Goal: Task Accomplishment & Management: Manage account settings

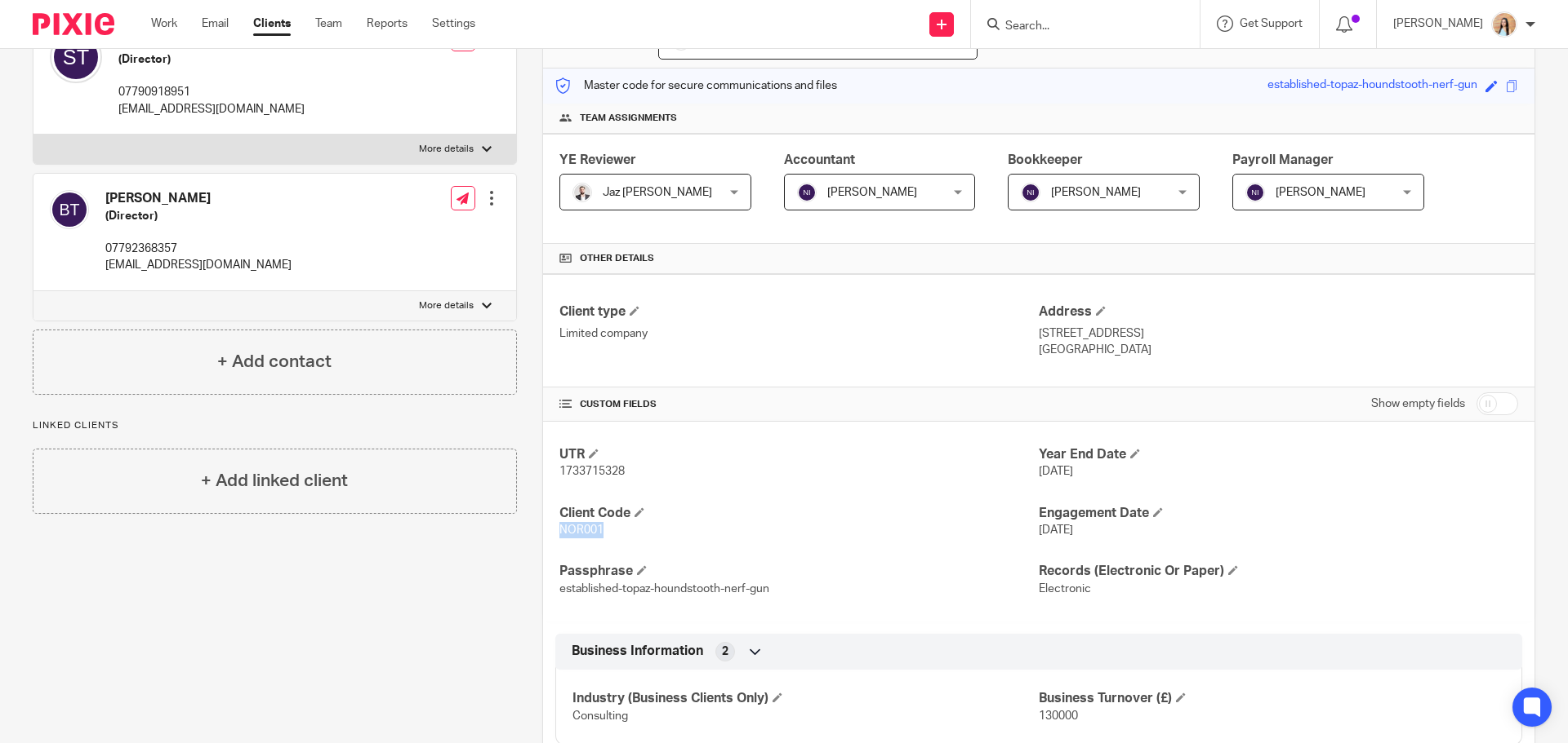
scroll to position [163, 0]
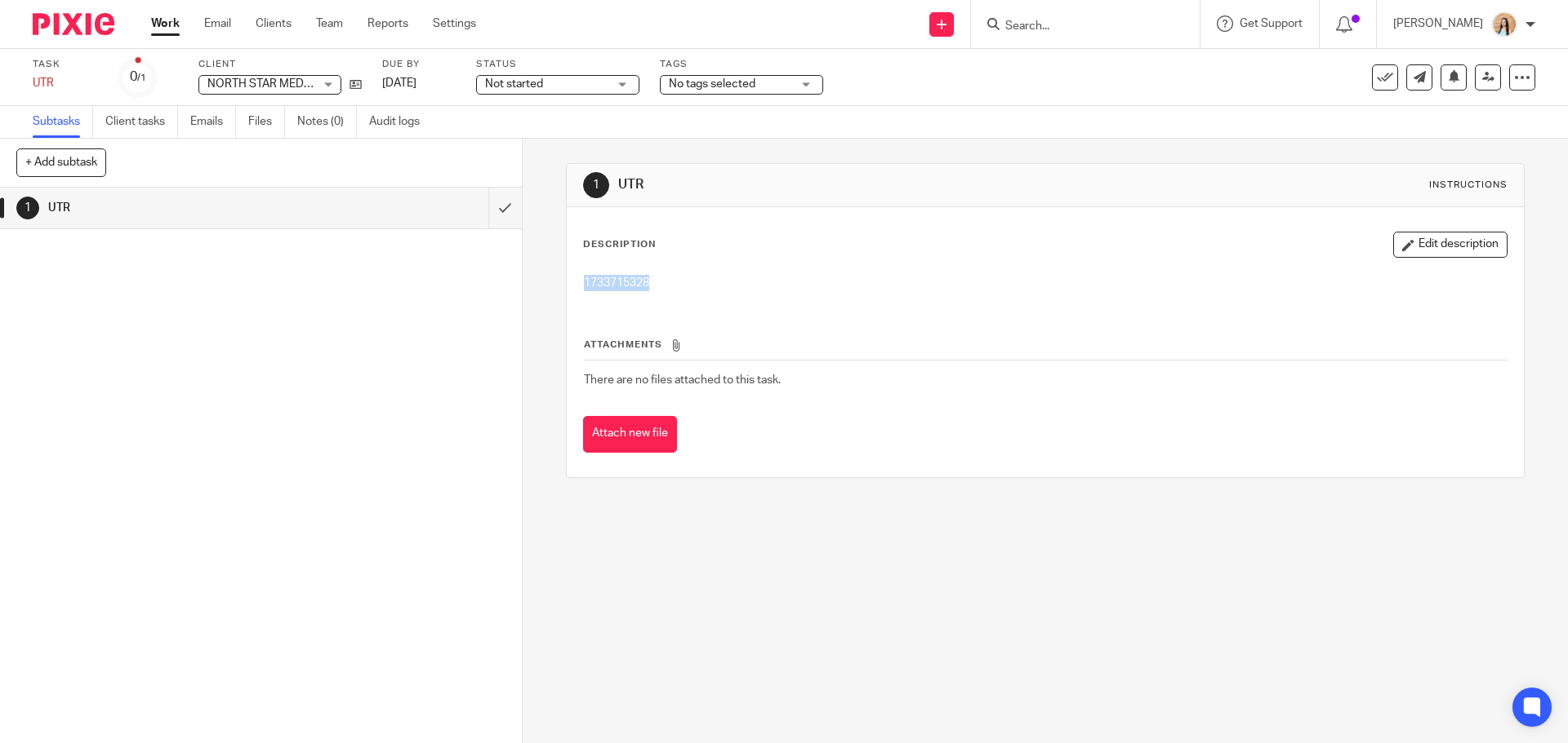
click at [1520, 226] on div "1 UTR Instructions Description Edit description 1733715328 Attachments There ar…" at bounding box center [1045, 441] width 1046 height 605
click at [1376, 70] on icon at bounding box center [1385, 77] width 17 height 17
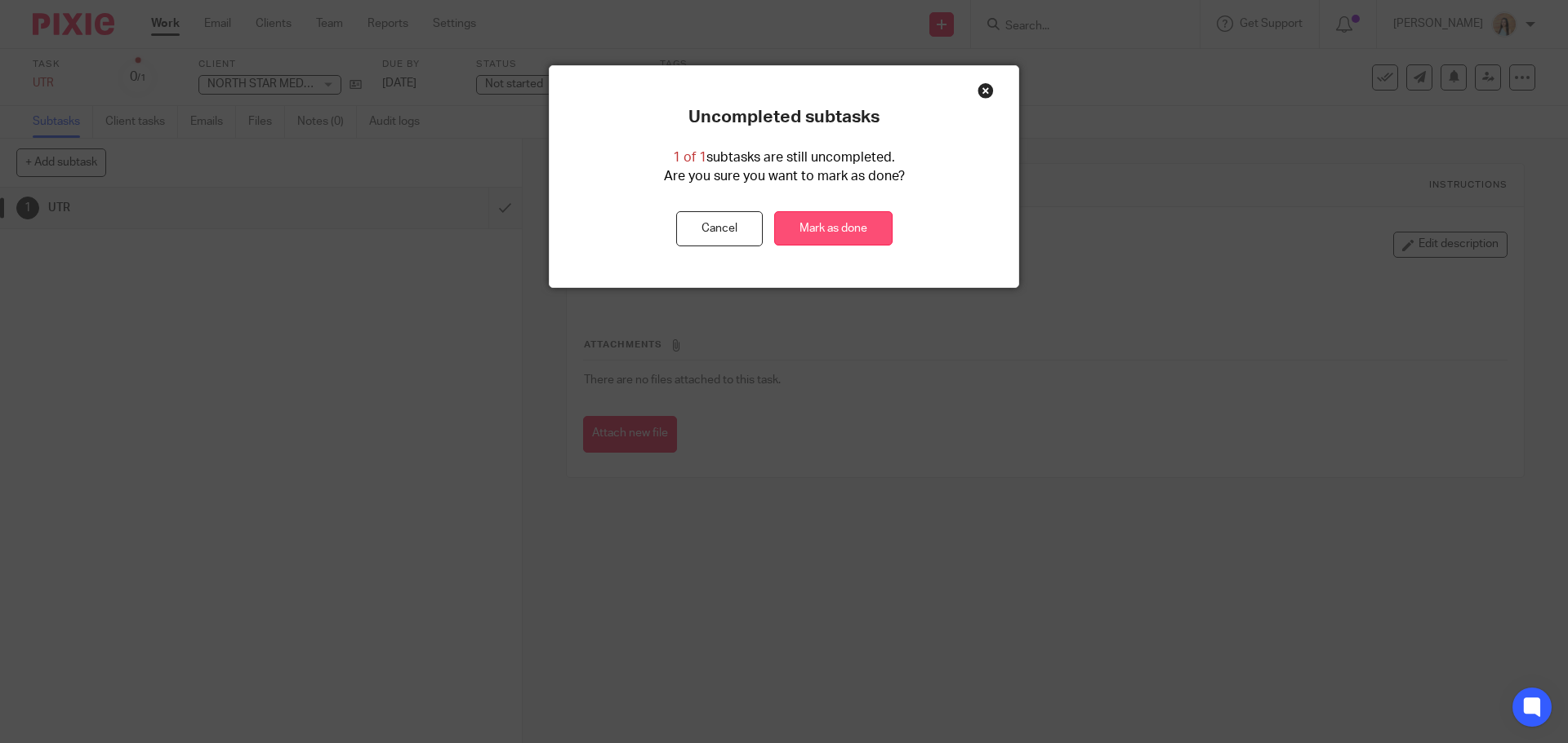
click at [830, 233] on link "Mark as done" at bounding box center [833, 229] width 119 height 35
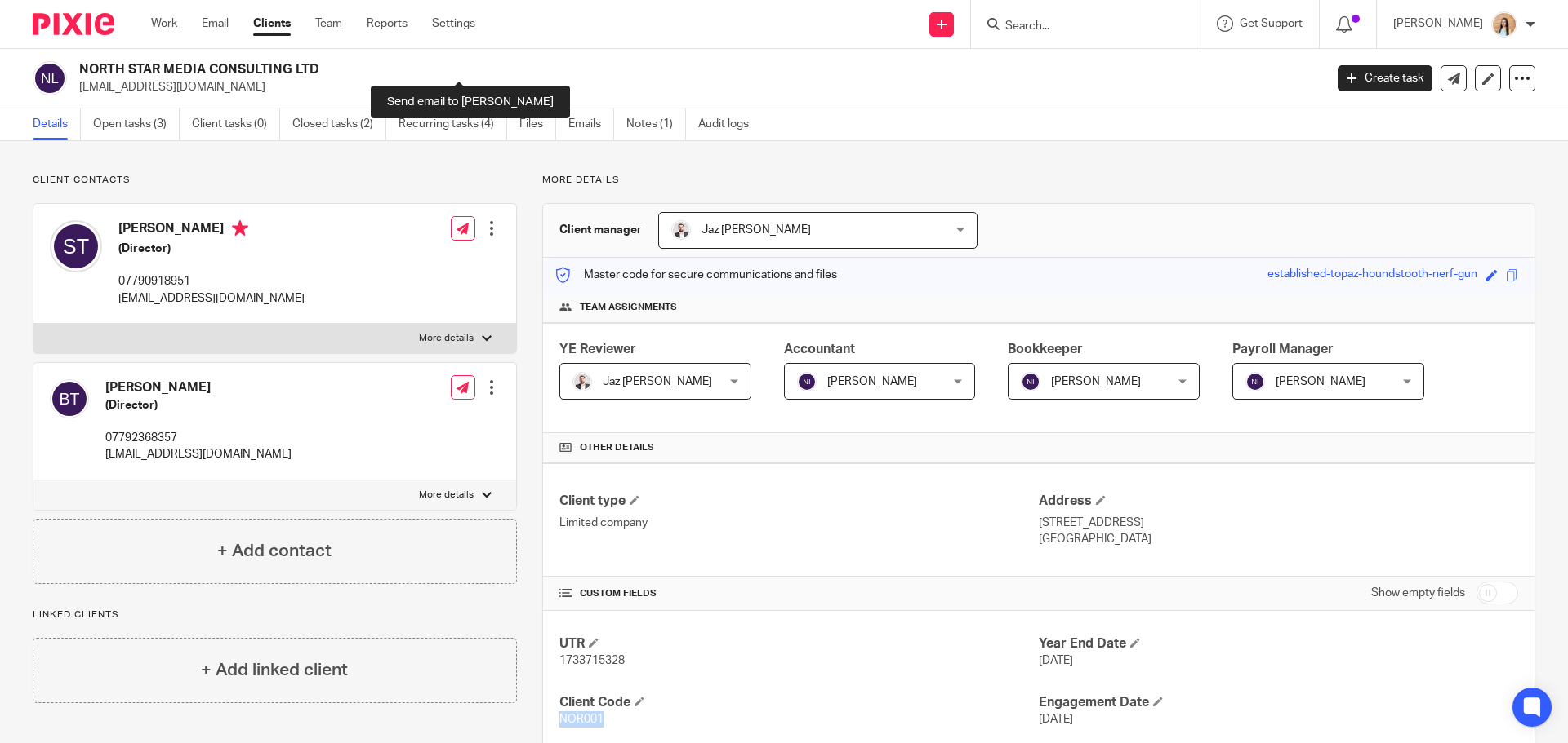
scroll to position [163, 0]
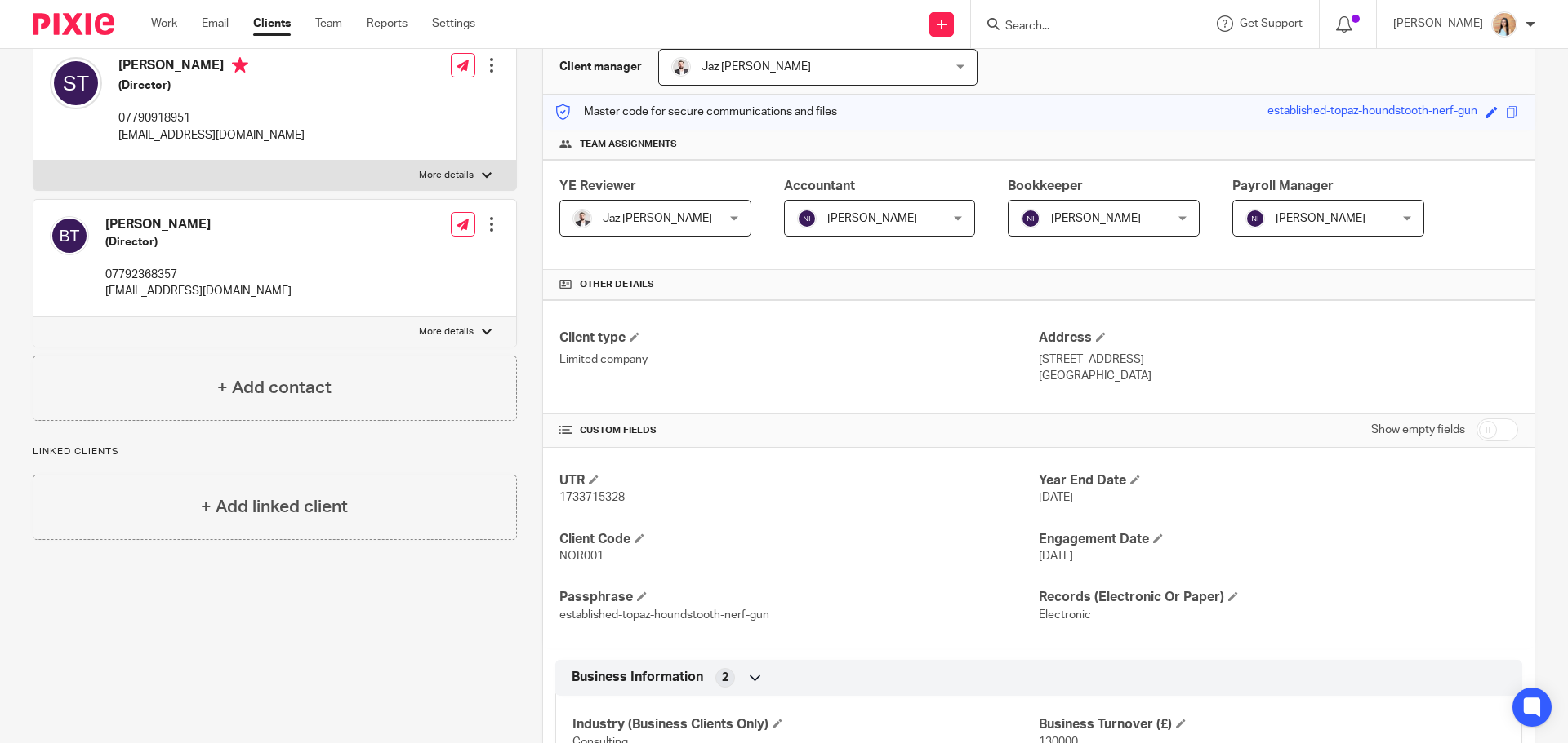
click at [578, 494] on span "1733715328" at bounding box center [591, 497] width 65 height 11
copy span "1733715328"
drag, startPoint x: 1469, startPoint y: 359, endPoint x: 1417, endPoint y: 360, distance: 52.0
click at [1417, 360] on p "[STREET_ADDRESS]" at bounding box center [1278, 360] width 479 height 17
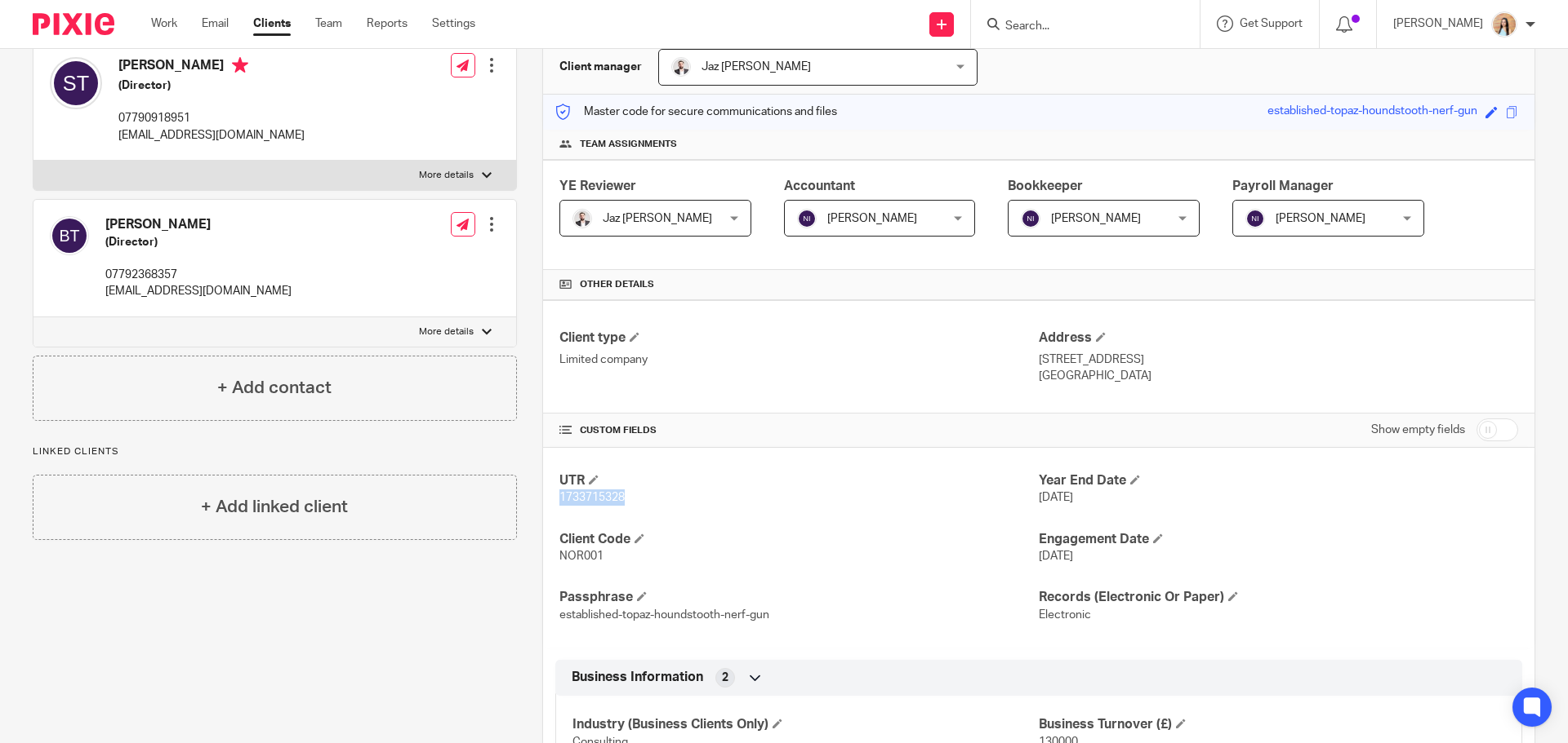
copy p "TN32 5EH"
click at [566, 556] on span "NOR001" at bounding box center [581, 556] width 44 height 11
copy span "NOR001"
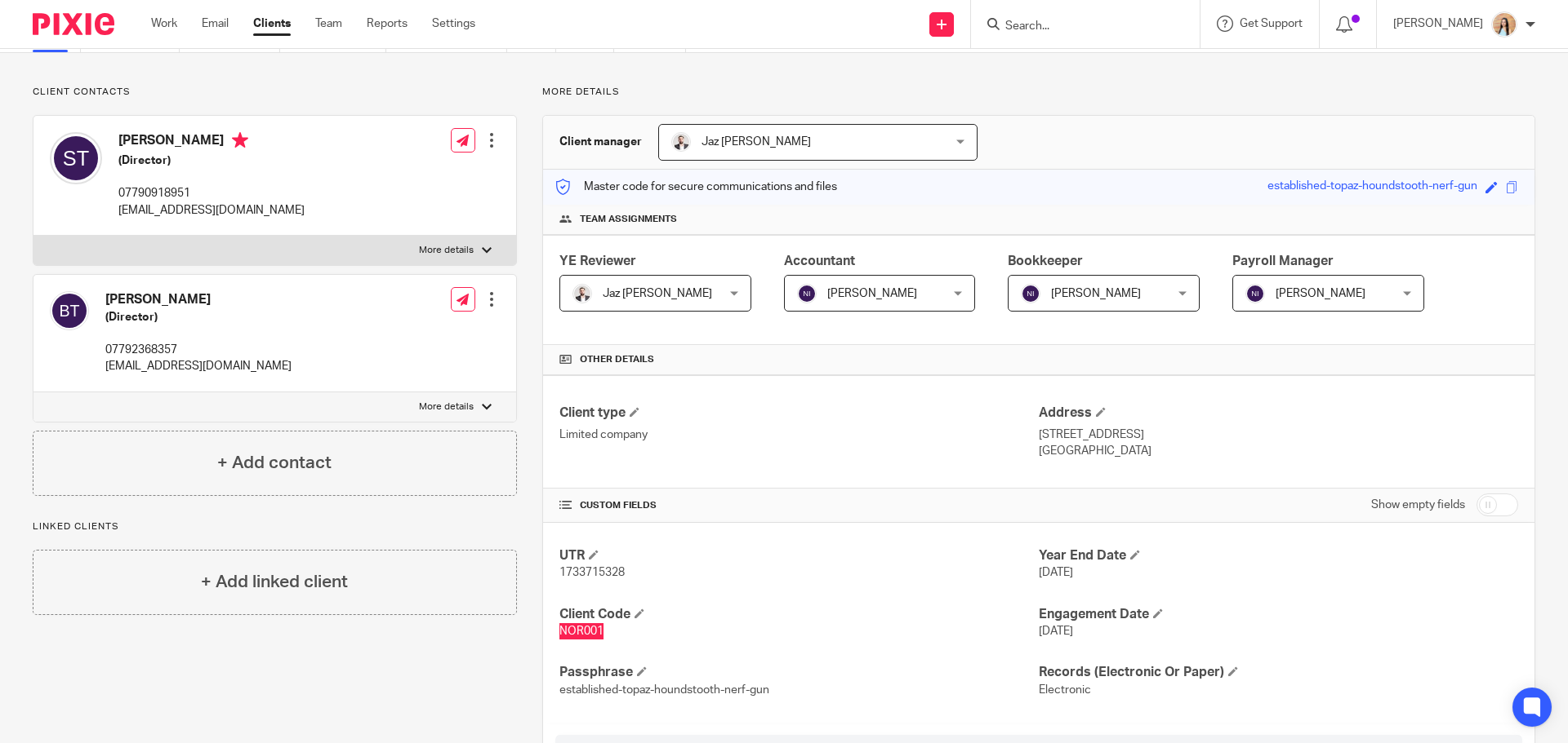
scroll to position [0, 0]
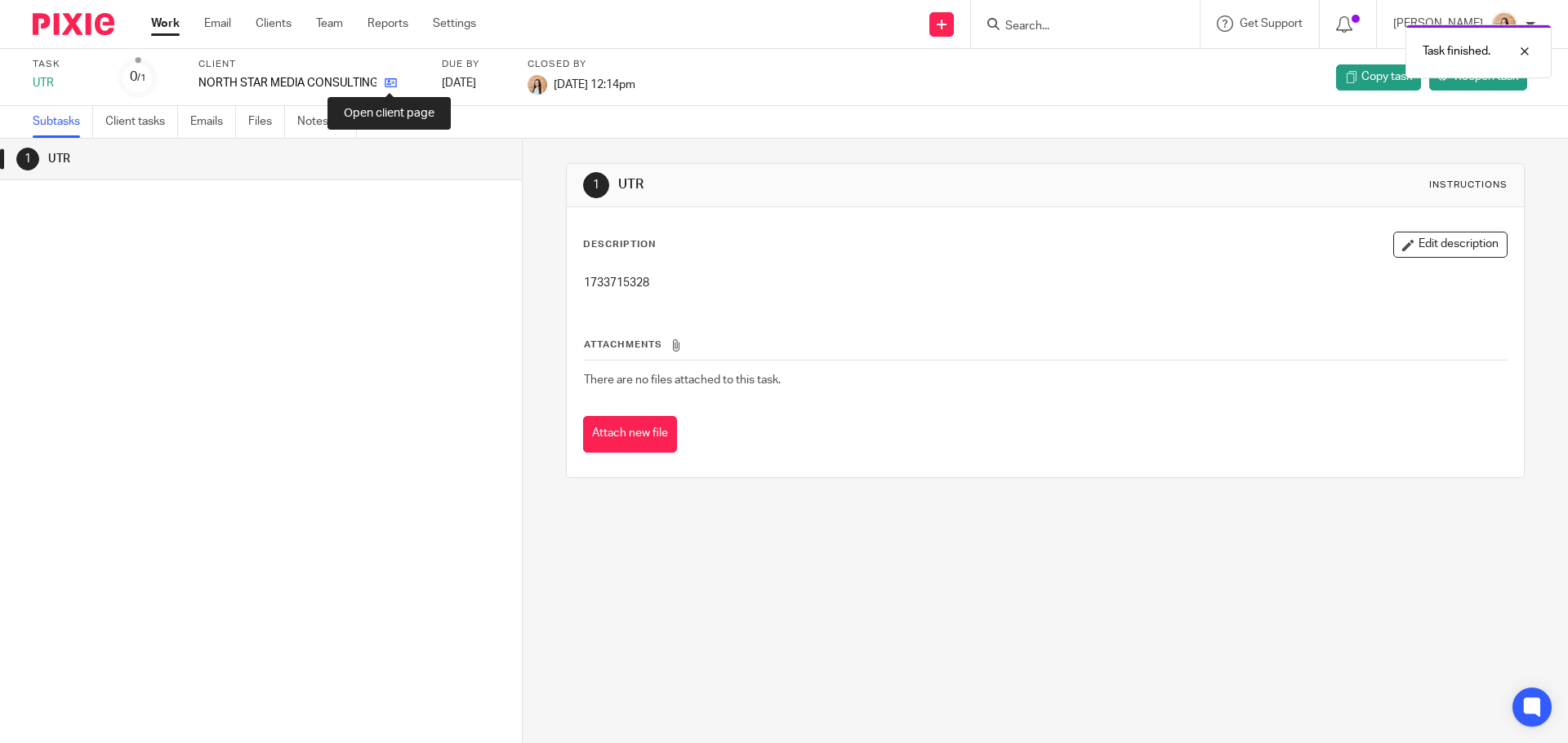
click at [384, 87] on icon at bounding box center [390, 82] width 12 height 12
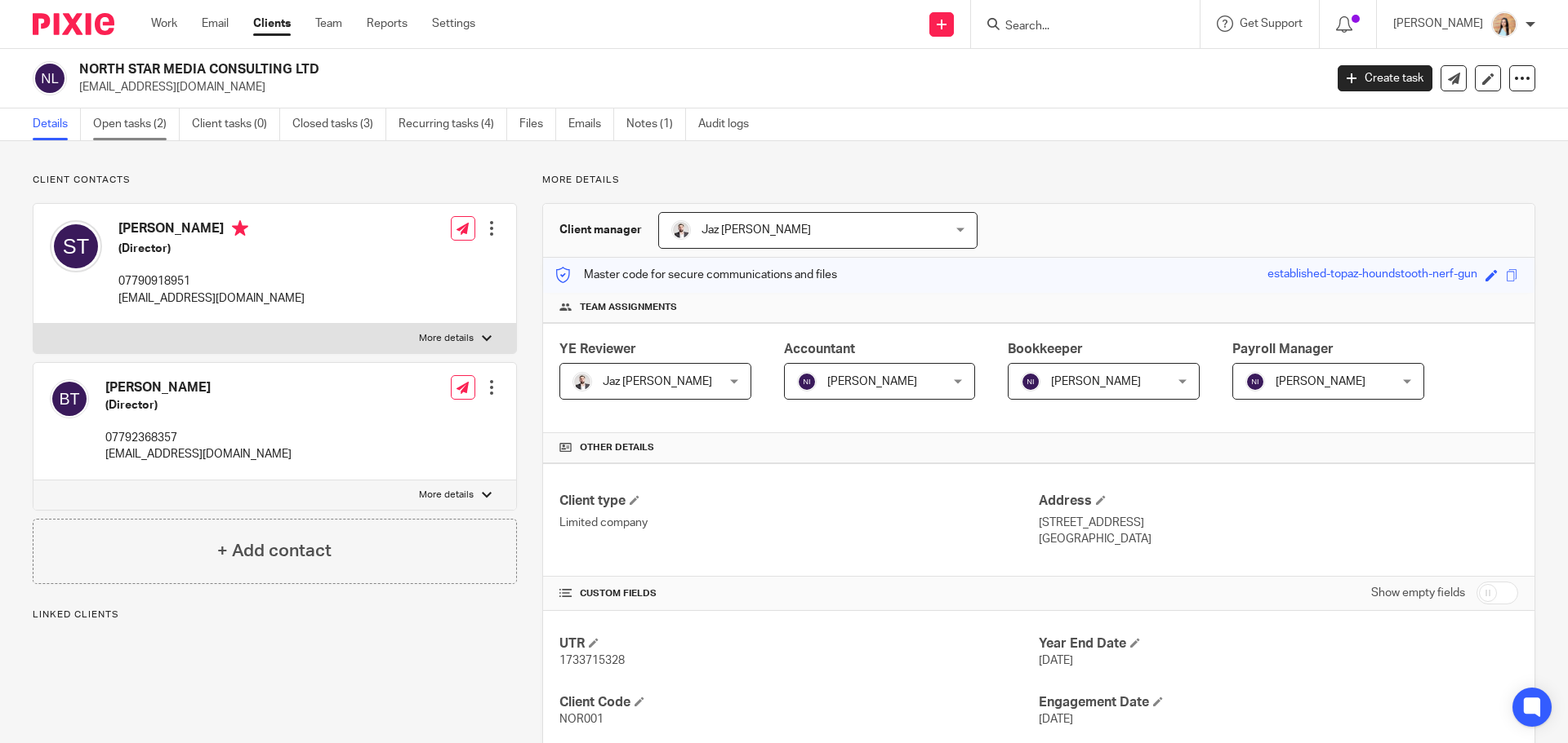
click at [155, 122] on link "Open tasks (2)" at bounding box center [136, 124] width 87 height 32
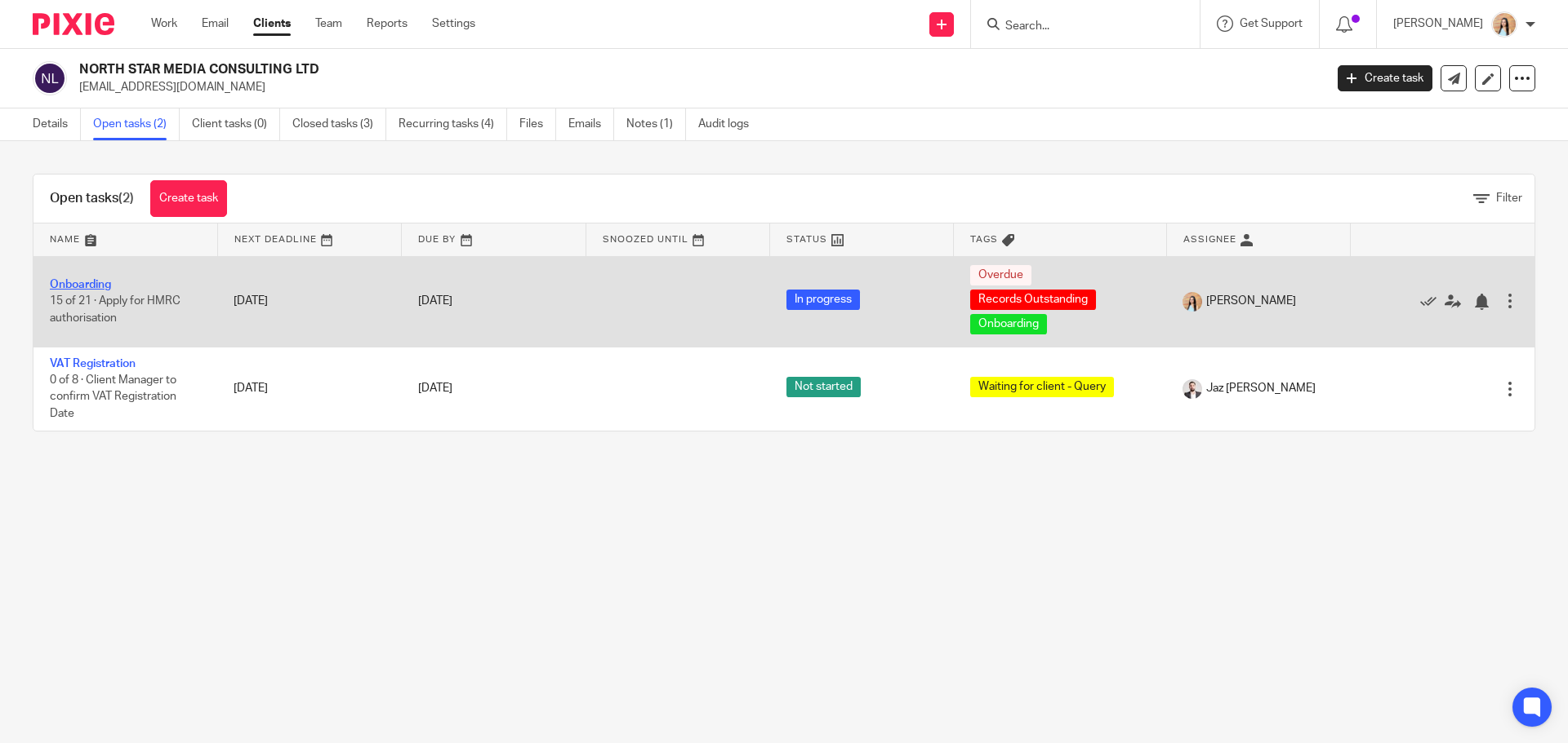
click at [72, 281] on link "Onboarding" at bounding box center [80, 284] width 61 height 11
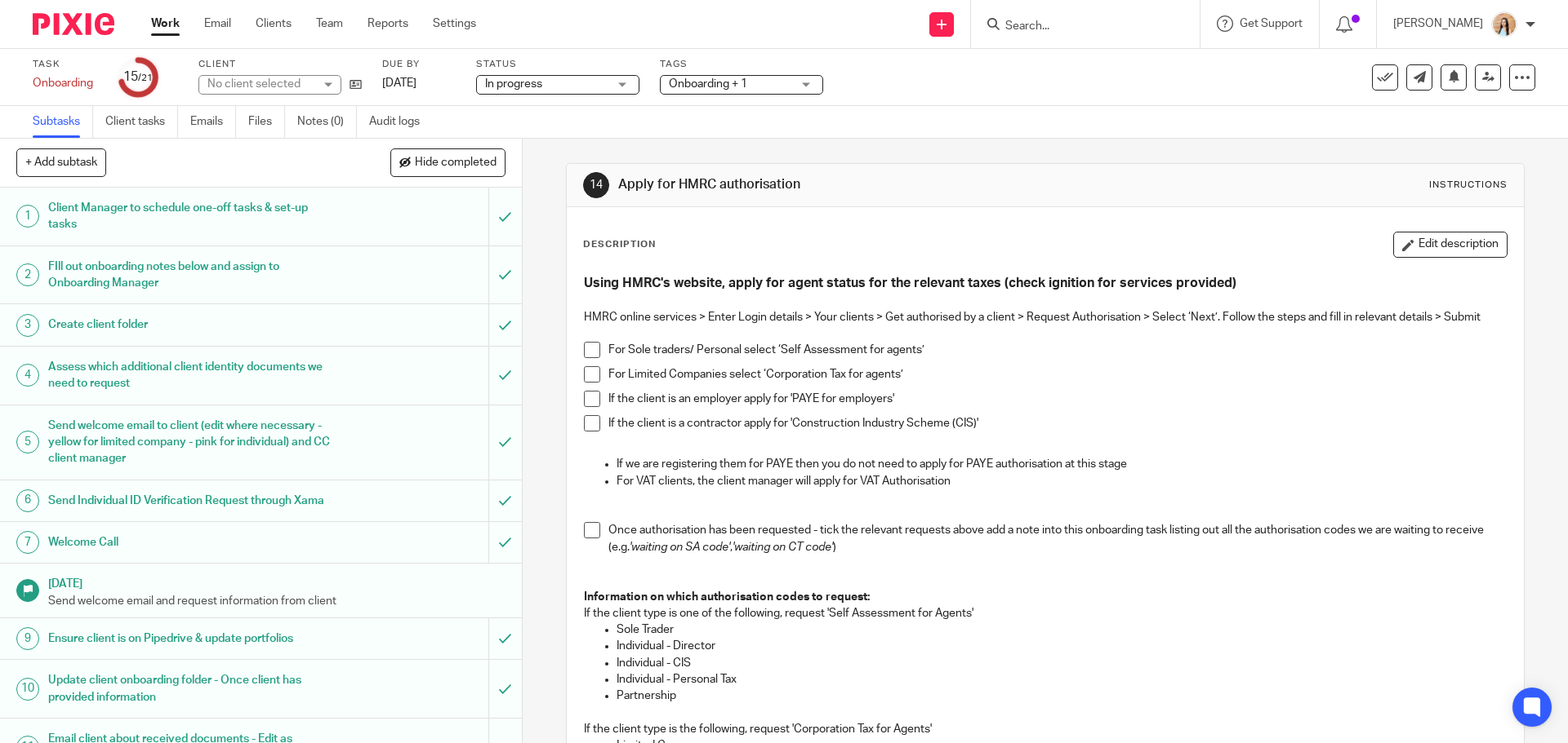
click at [778, 75] on span "Onboarding + 1" at bounding box center [730, 84] width 123 height 17
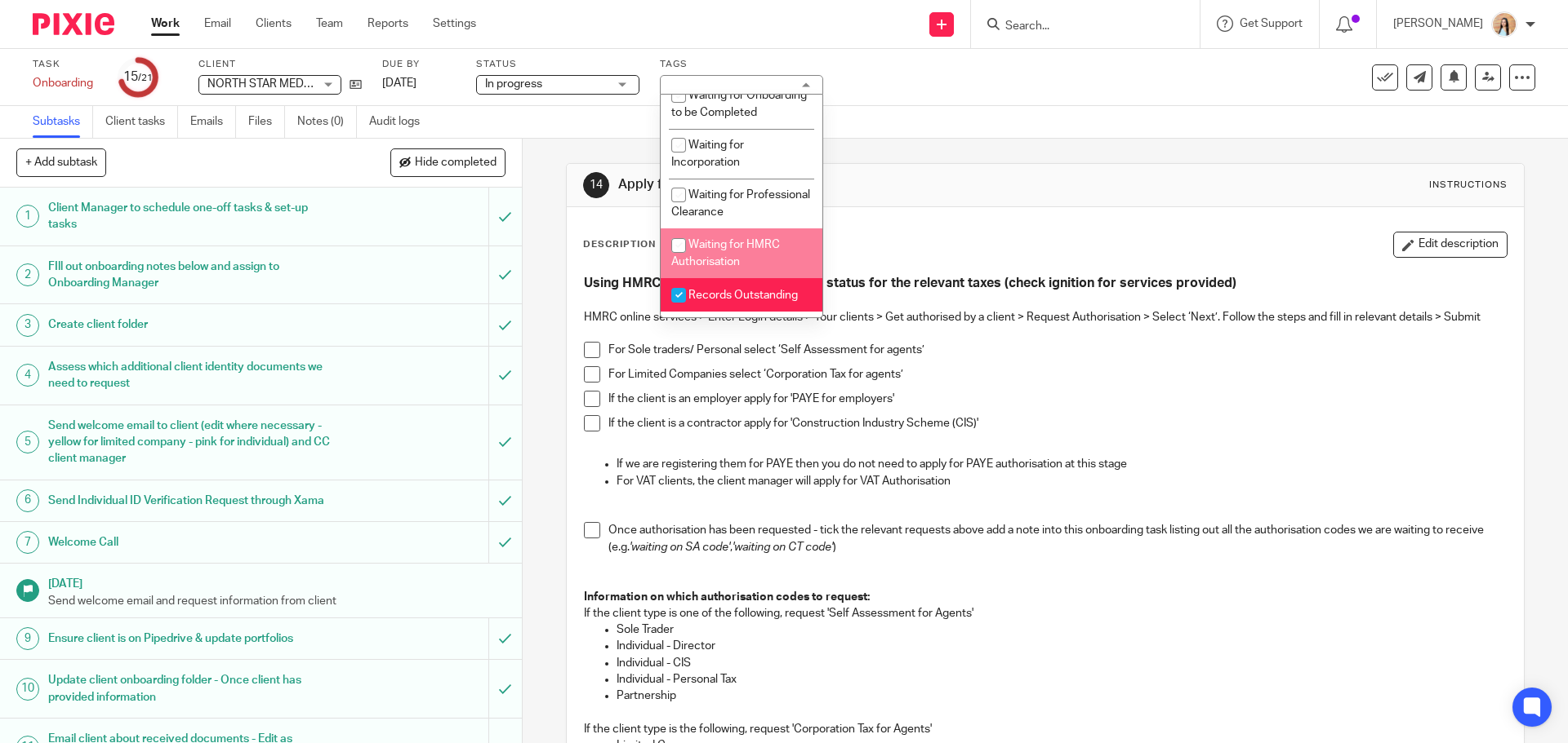
scroll to position [163, 0]
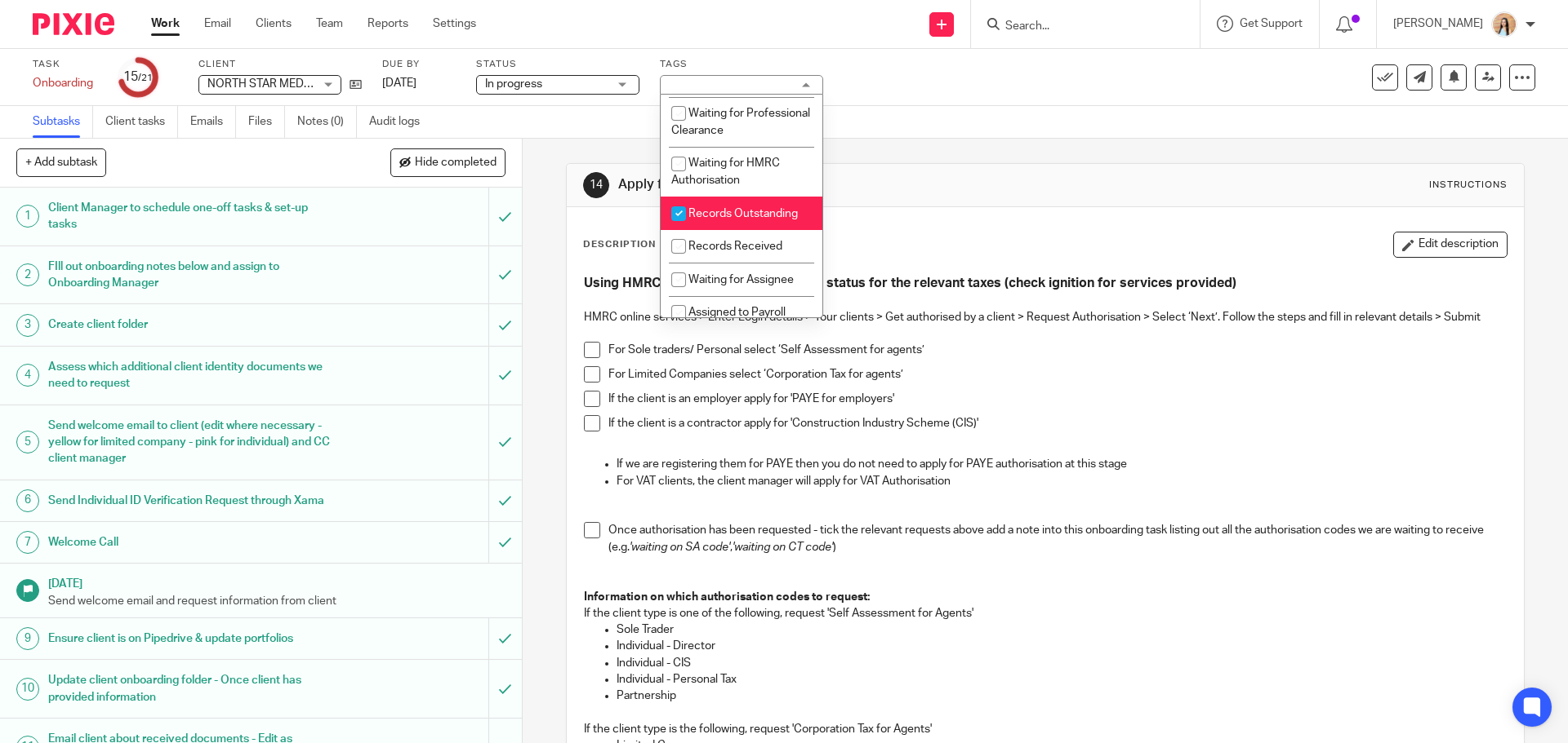
click at [775, 219] on span "Records Outstanding" at bounding box center [743, 214] width 110 height 11
checkbox input "false"
click at [733, 282] on li "Waiting for Assignee" at bounding box center [741, 279] width 161 height 33
checkbox input "true"
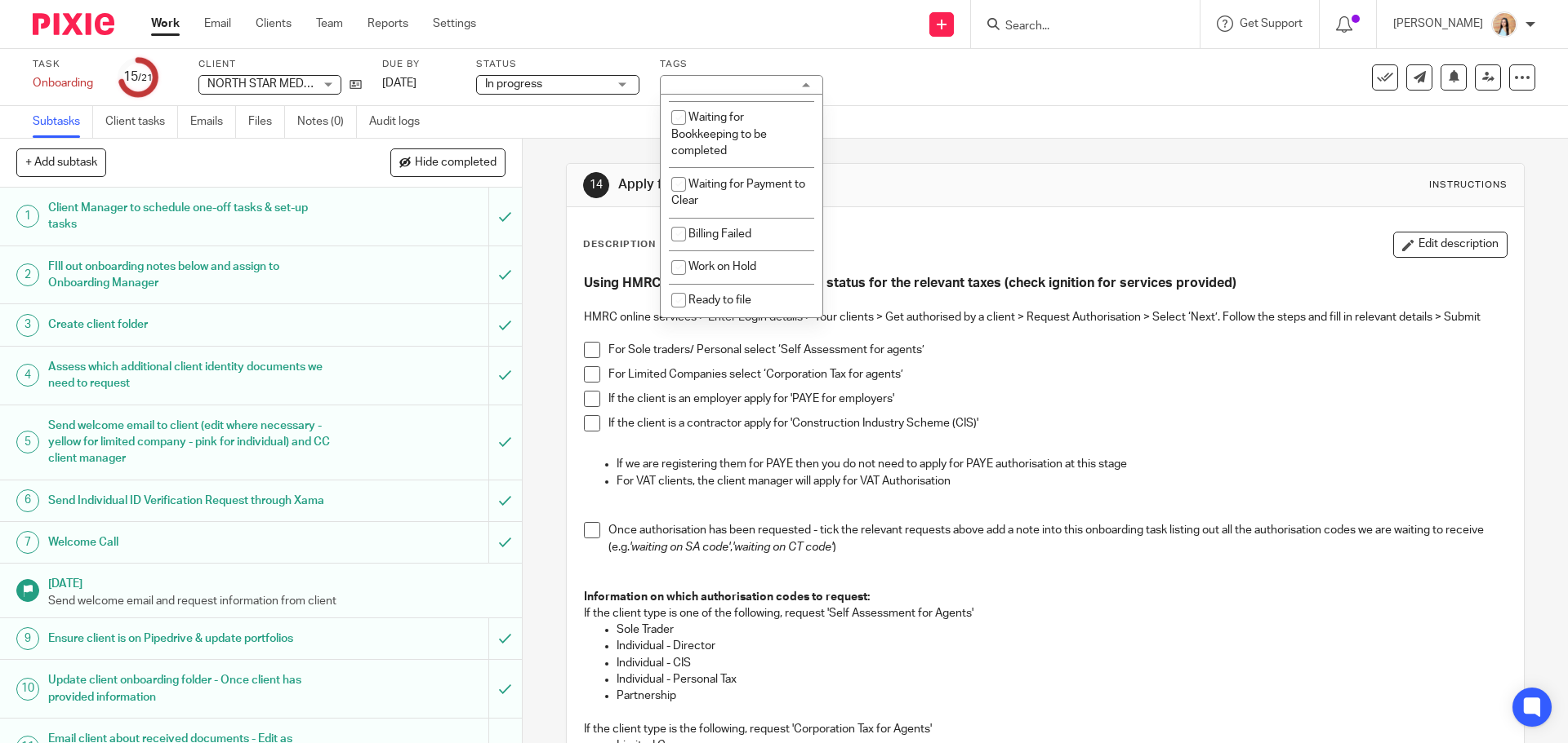
scroll to position [1089, 0]
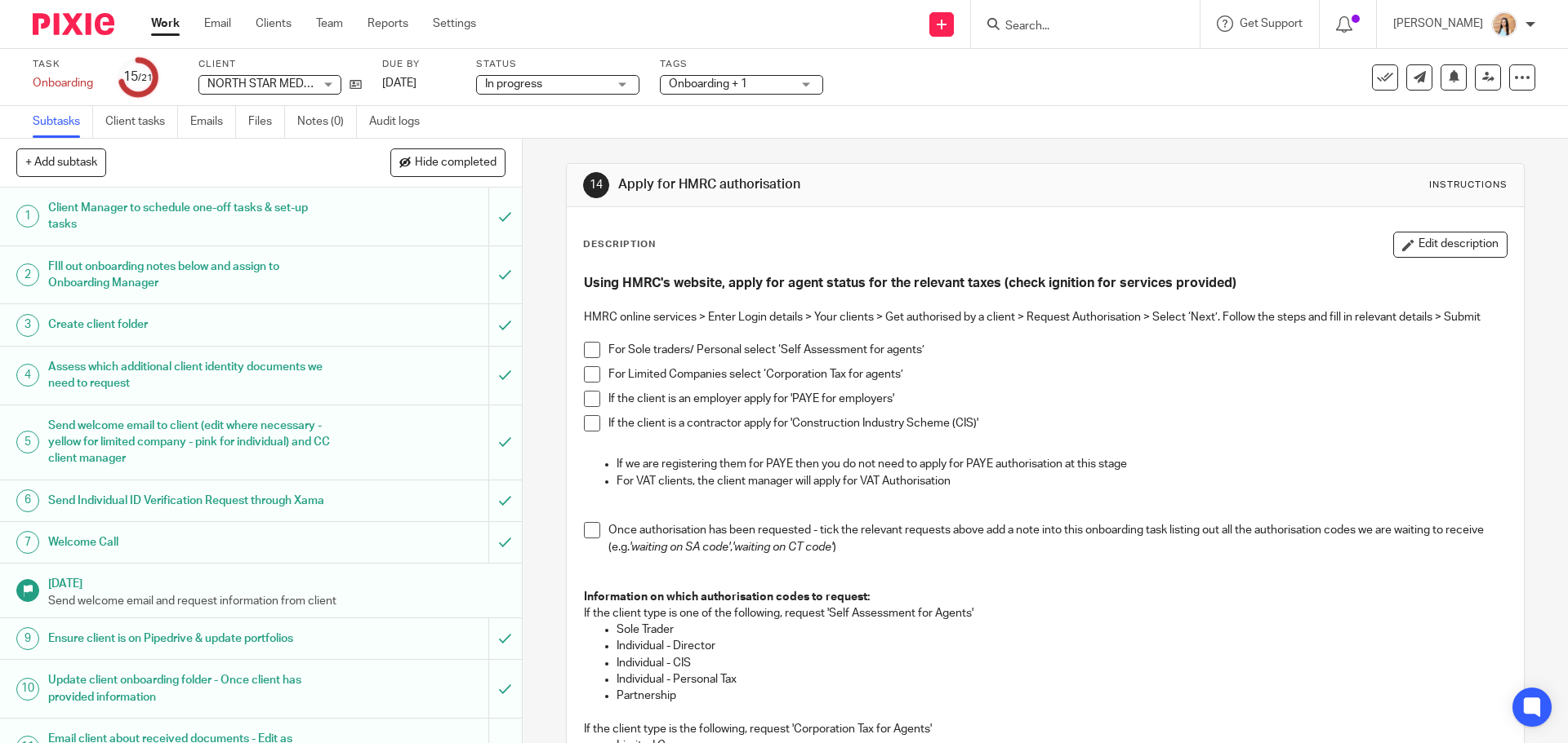
click at [537, 229] on div "14 Apply for HMRC authorisation Instructions Description Edit description Using…" at bounding box center [1045, 441] width 1046 height 605
click at [312, 114] on link "Notes (0)" at bounding box center [327, 122] width 60 height 32
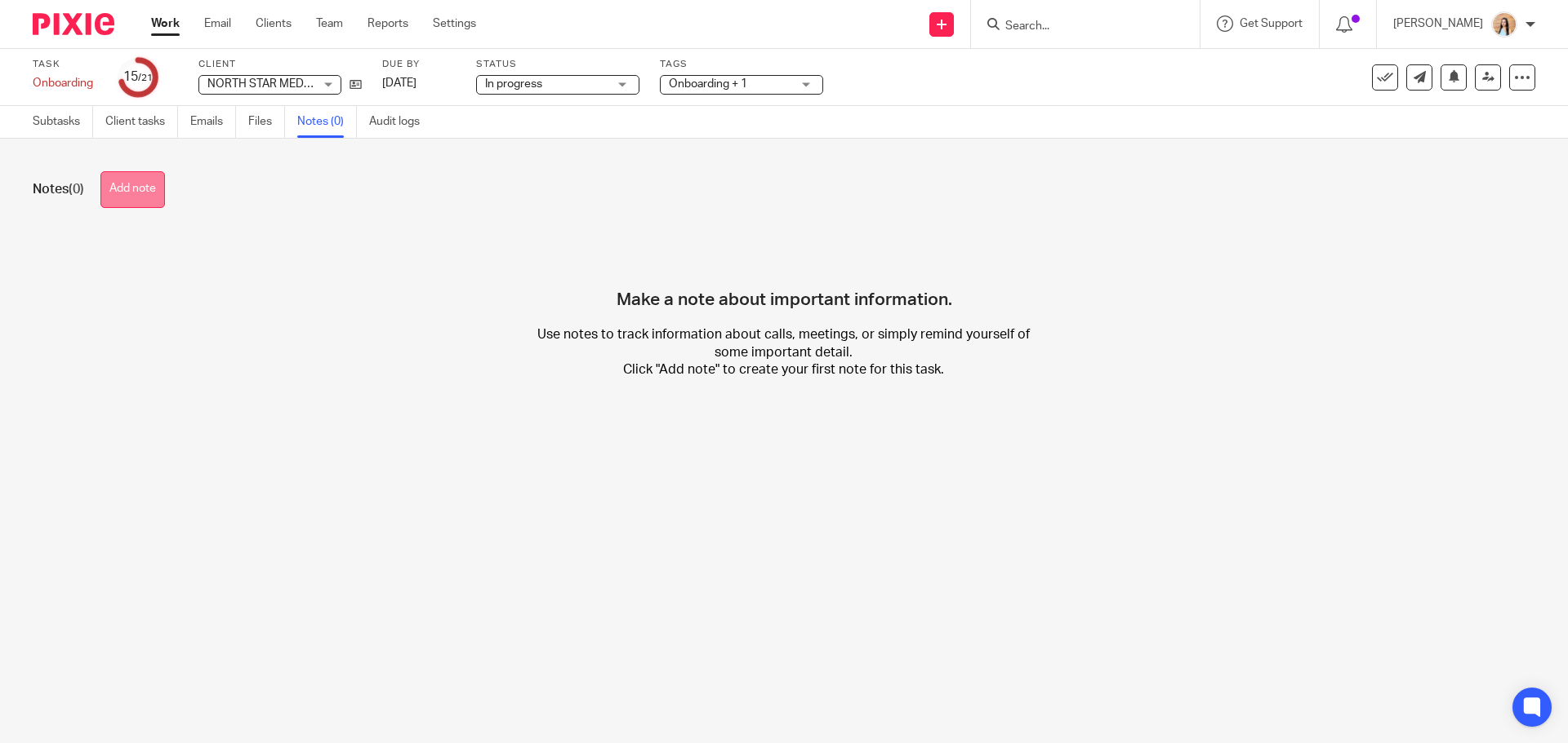
click at [161, 188] on button "Add note" at bounding box center [133, 190] width 64 height 37
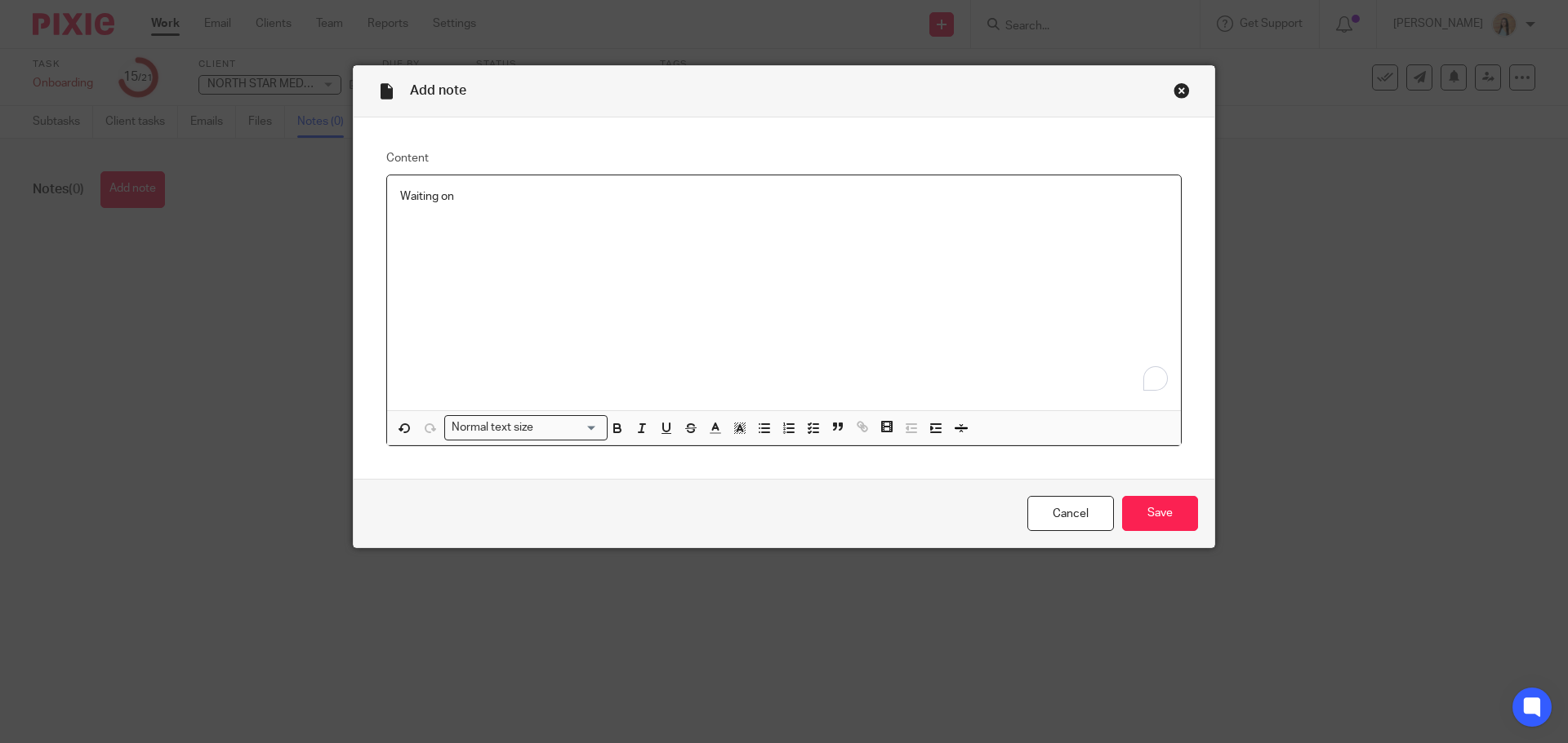
click at [603, 222] on div "Waiting on" at bounding box center [784, 293] width 794 height 235
click at [1155, 511] on input "Save" at bounding box center [1160, 514] width 76 height 35
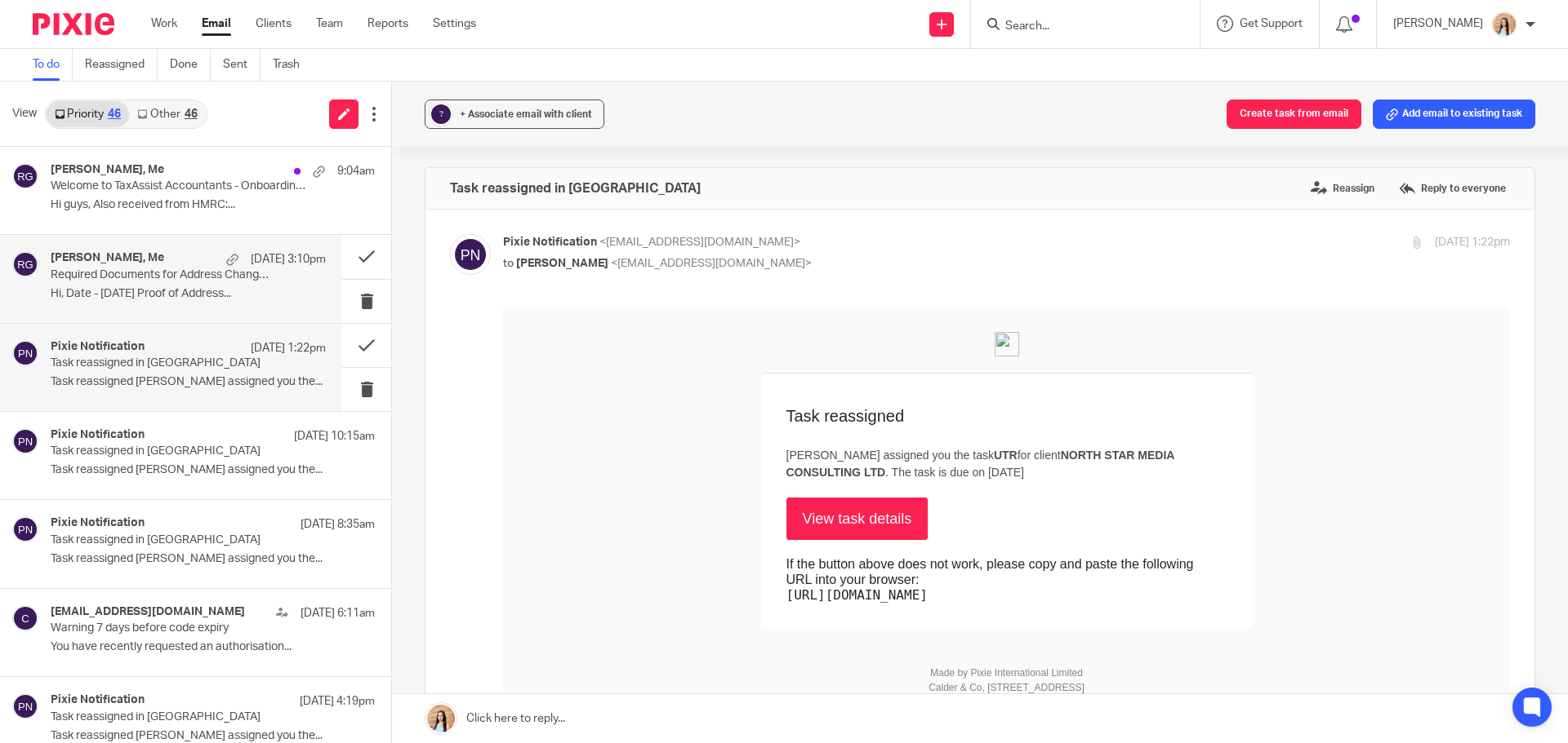
click at [125, 273] on p "Required Documents for Address Change Update" at bounding box center [160, 275] width 220 height 14
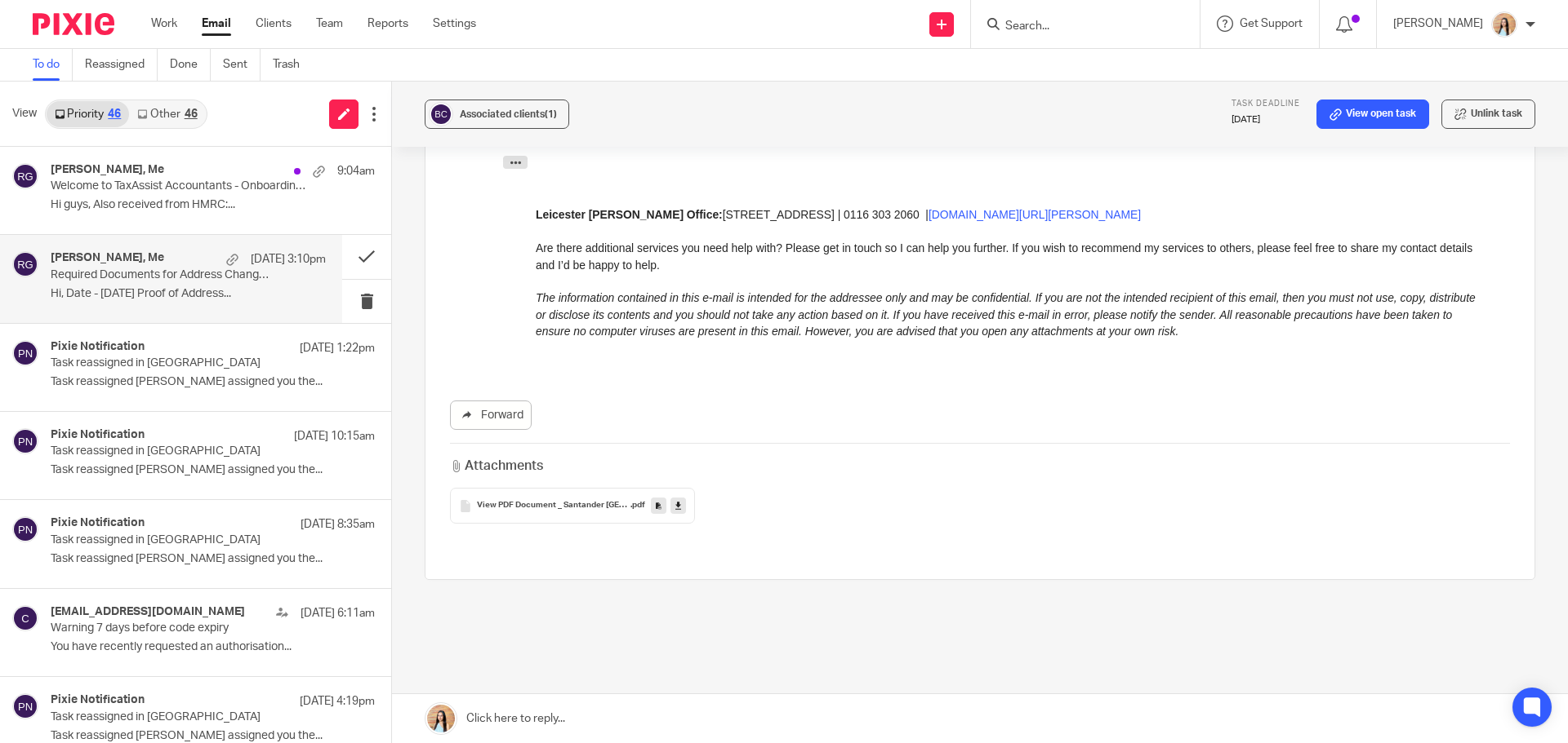
scroll to position [407, 0]
click at [550, 499] on span "View PDF Document _ Santander [GEOGRAPHIC_DATA]" at bounding box center [554, 504] width 154 height 10
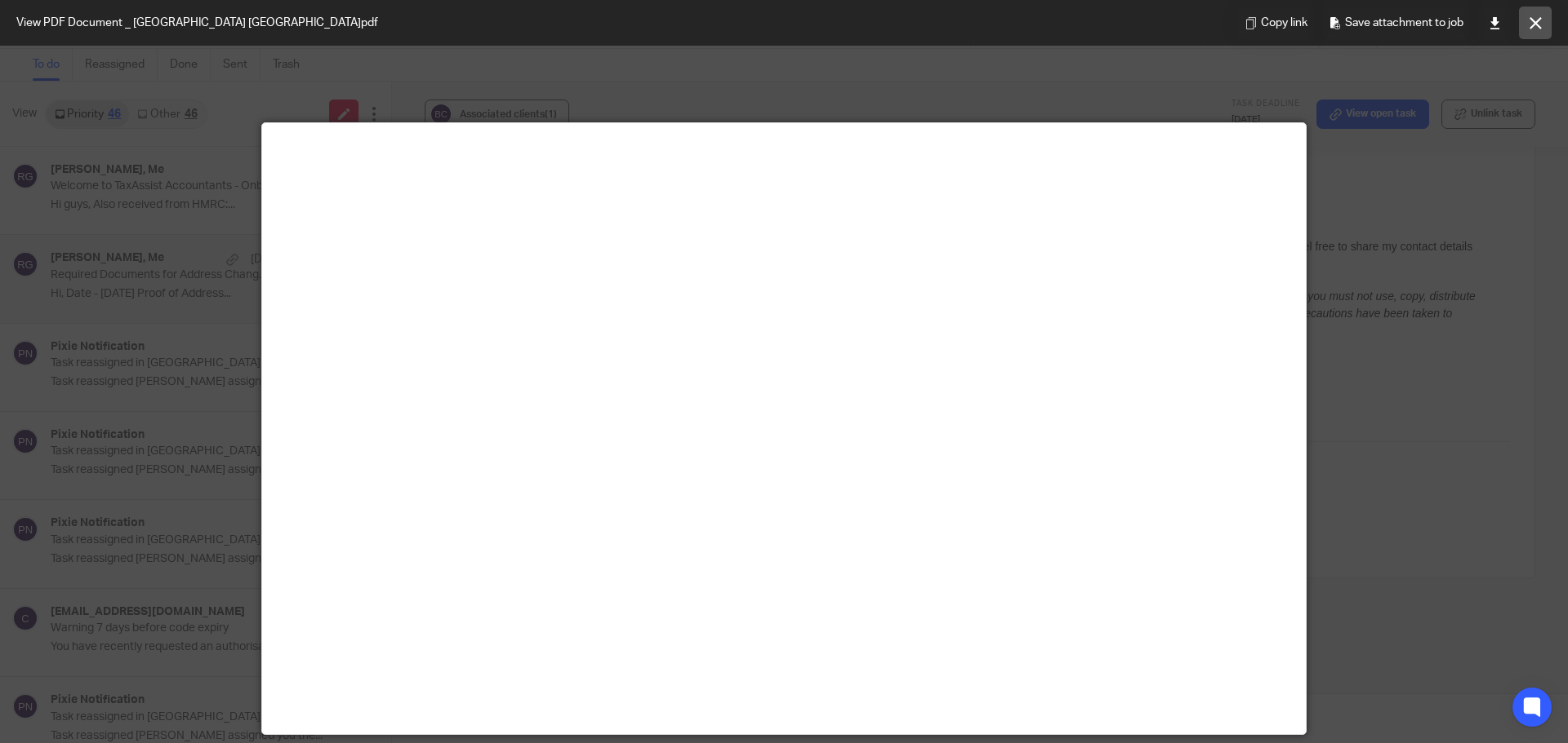
click at [1544, 20] on button at bounding box center [1535, 22] width 32 height 32
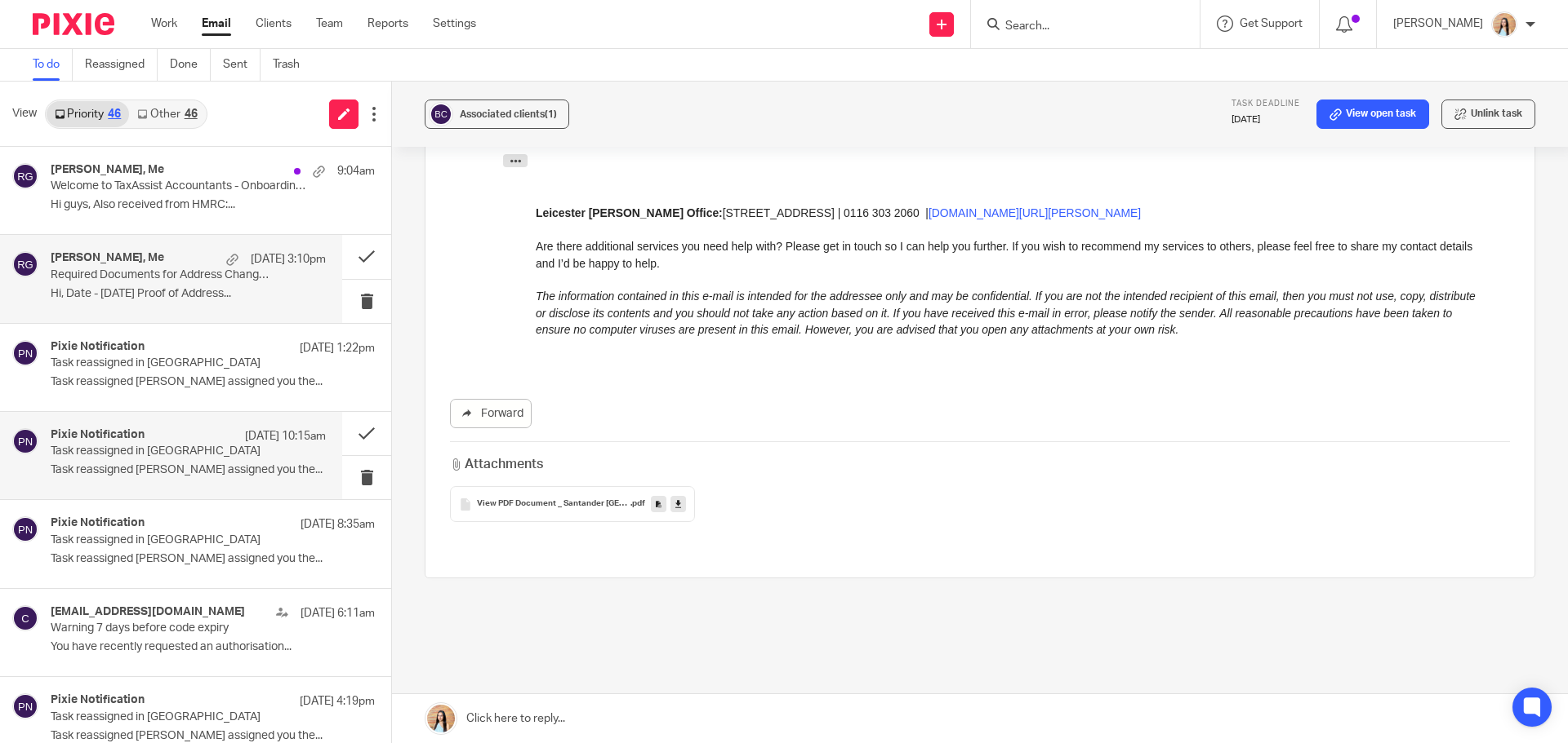
click at [161, 456] on p "Task reassigned in Pixie" at bounding box center [160, 451] width 220 height 14
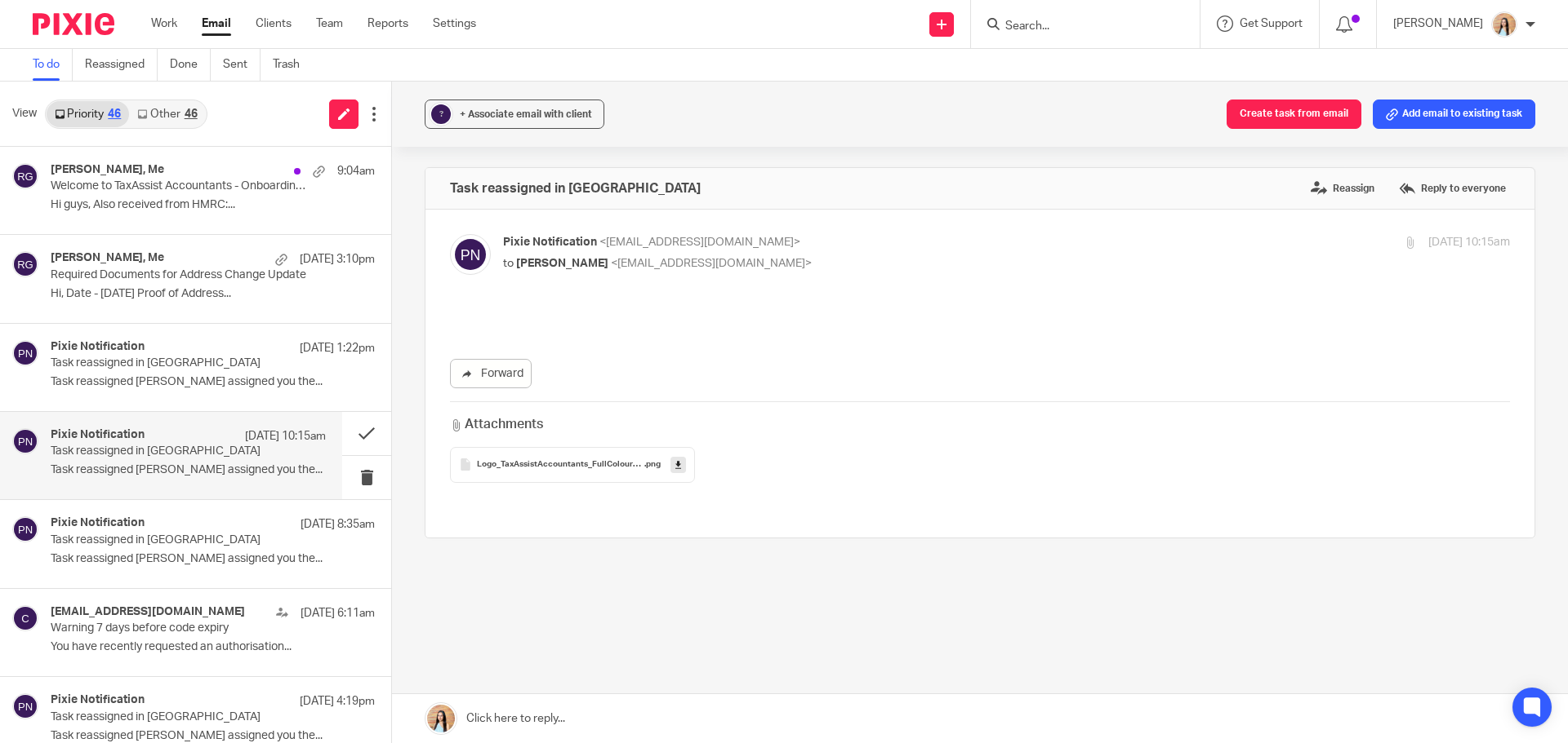
scroll to position [0, 0]
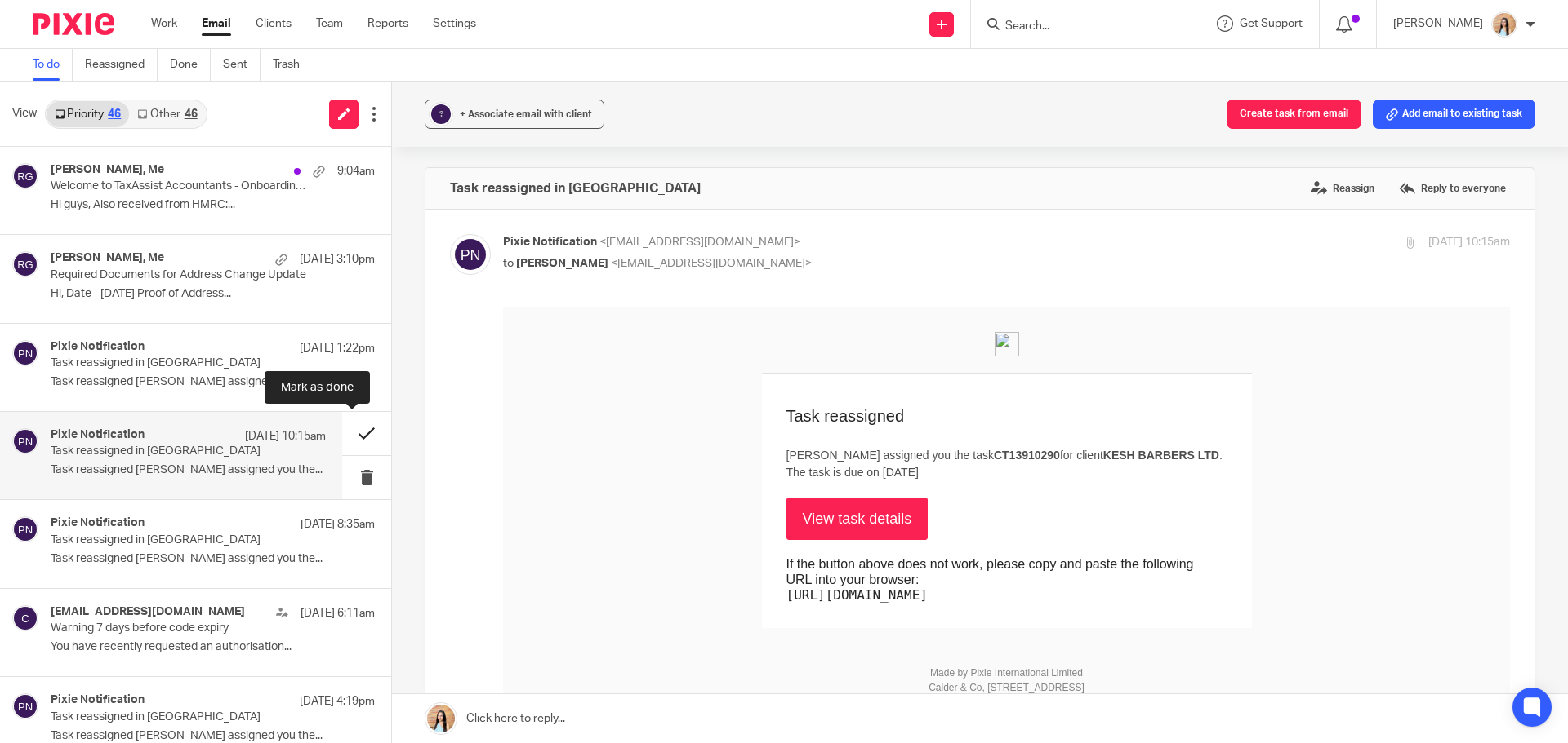
click at [342, 433] on button at bounding box center [366, 434] width 49 height 43
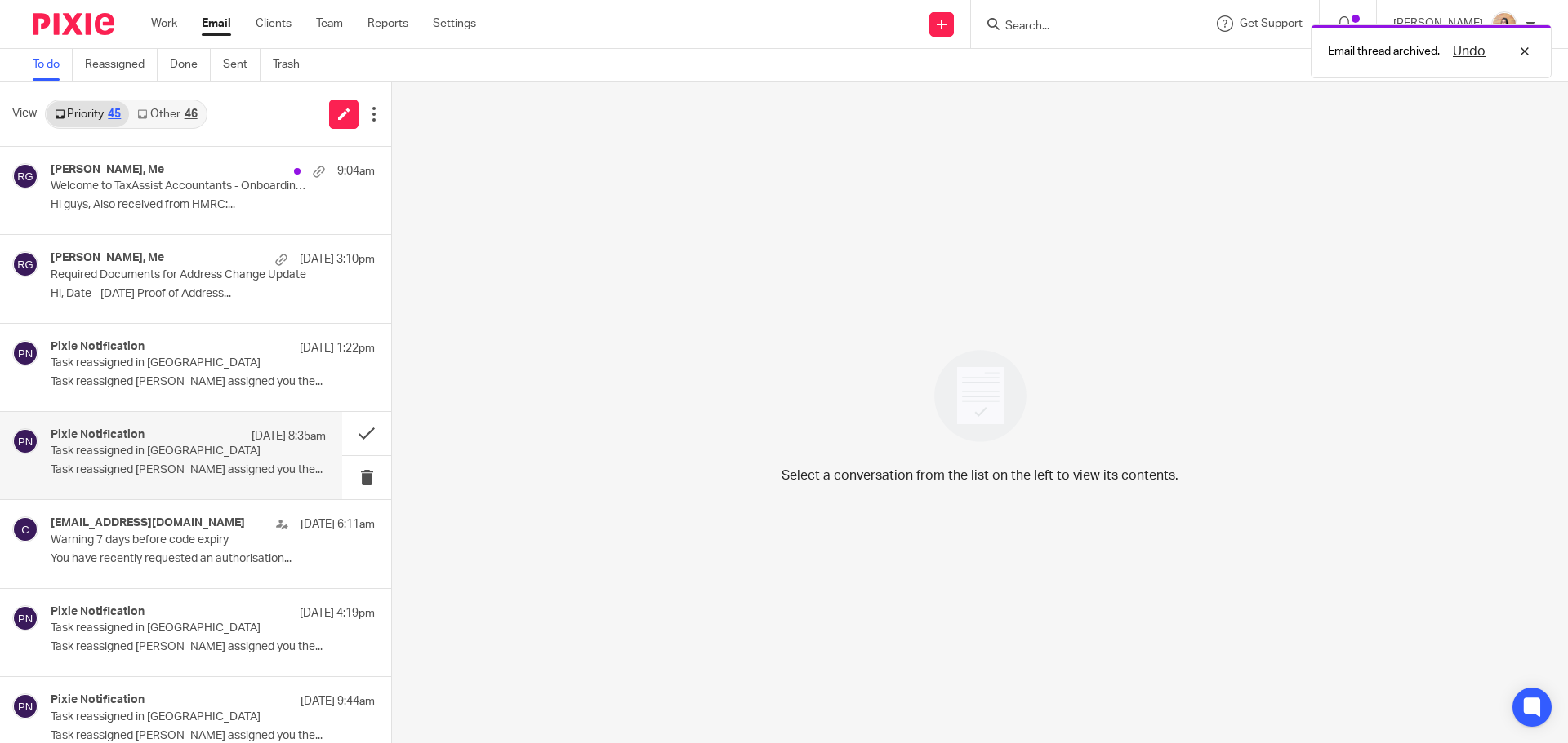
click at [252, 434] on p "16 Sep 8:35am" at bounding box center [288, 436] width 75 height 17
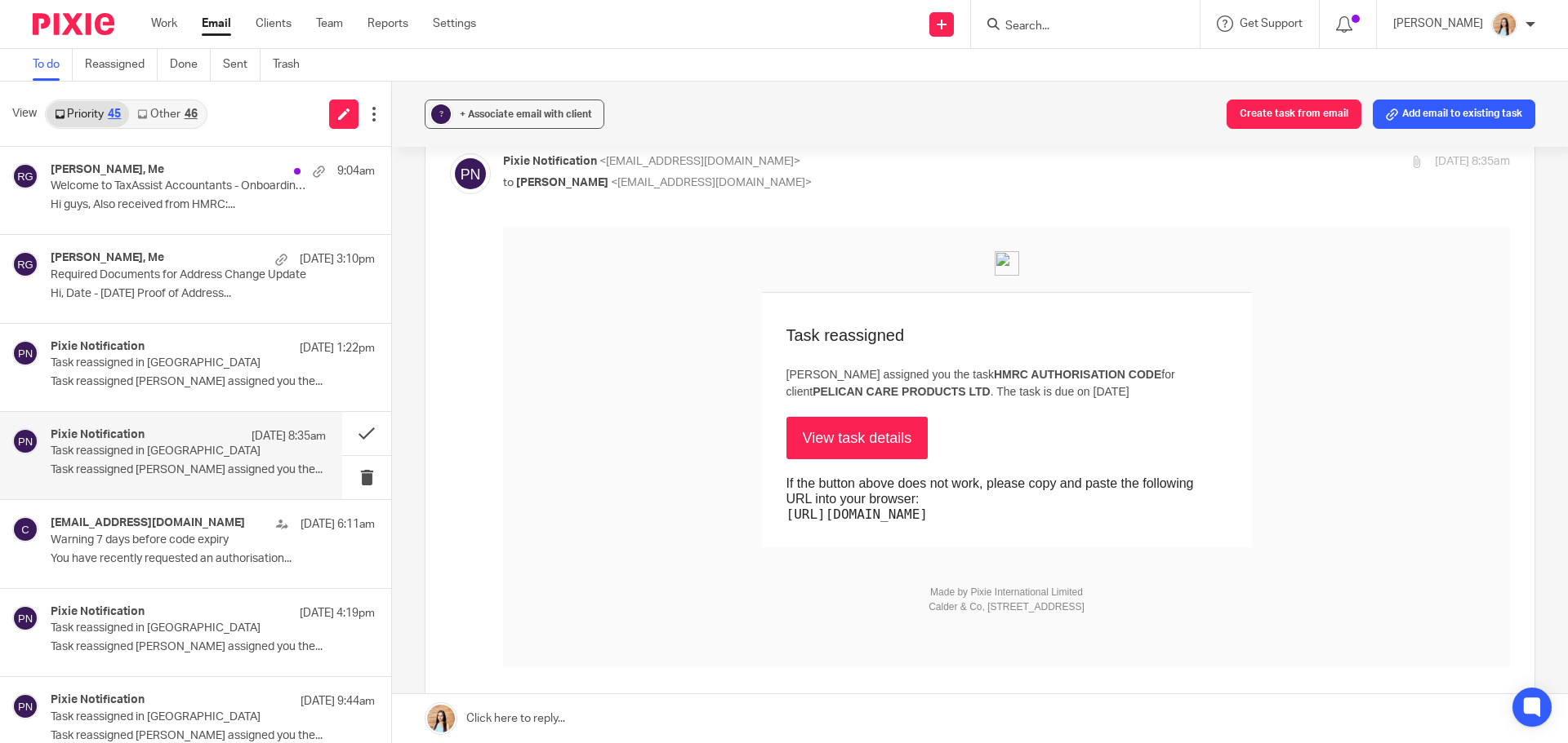
scroll to position [82, 0]
click at [362, 434] on button at bounding box center [366, 434] width 49 height 43
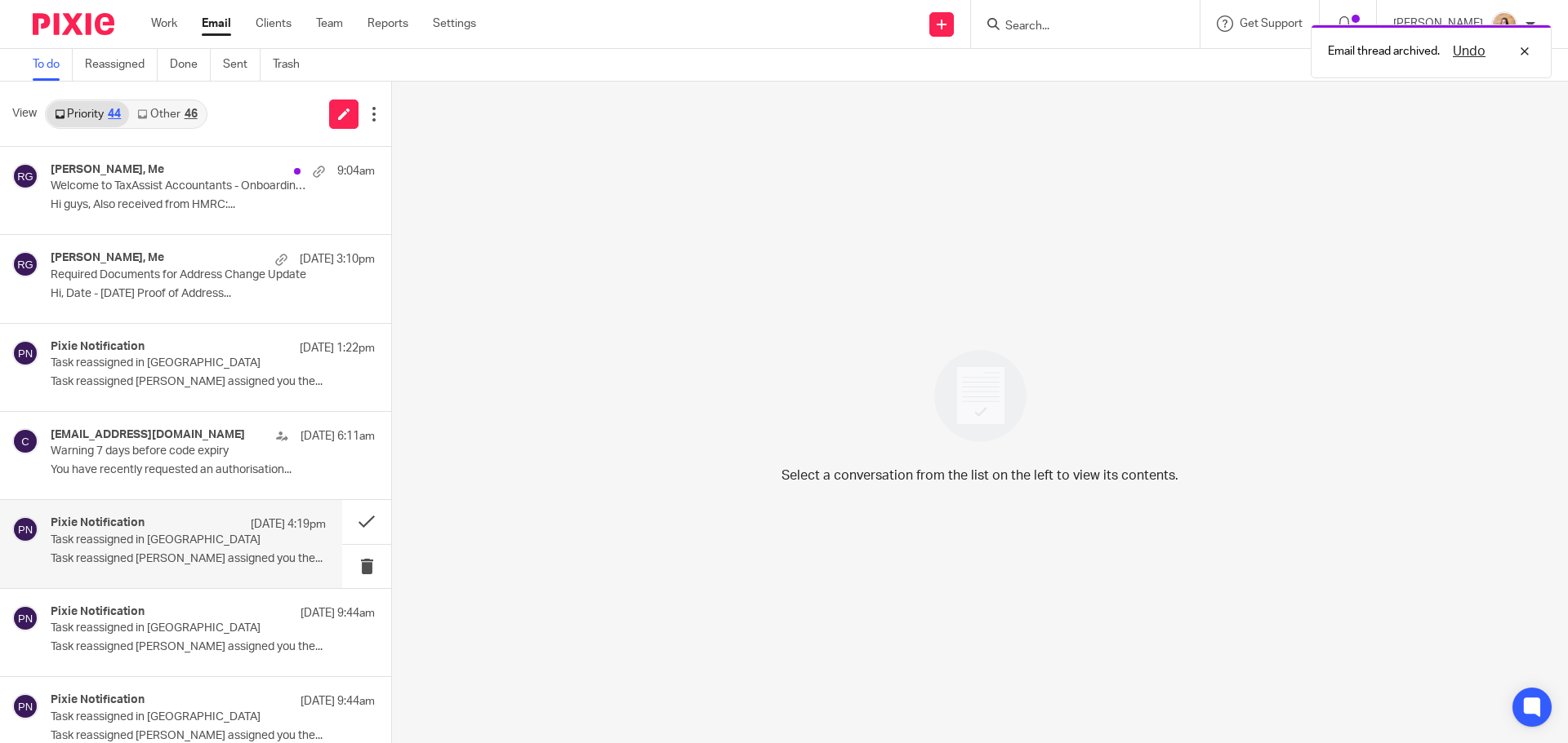
click at [163, 557] on p "Task reassigned Mason Graves assigned you the..." at bounding box center [188, 559] width 275 height 14
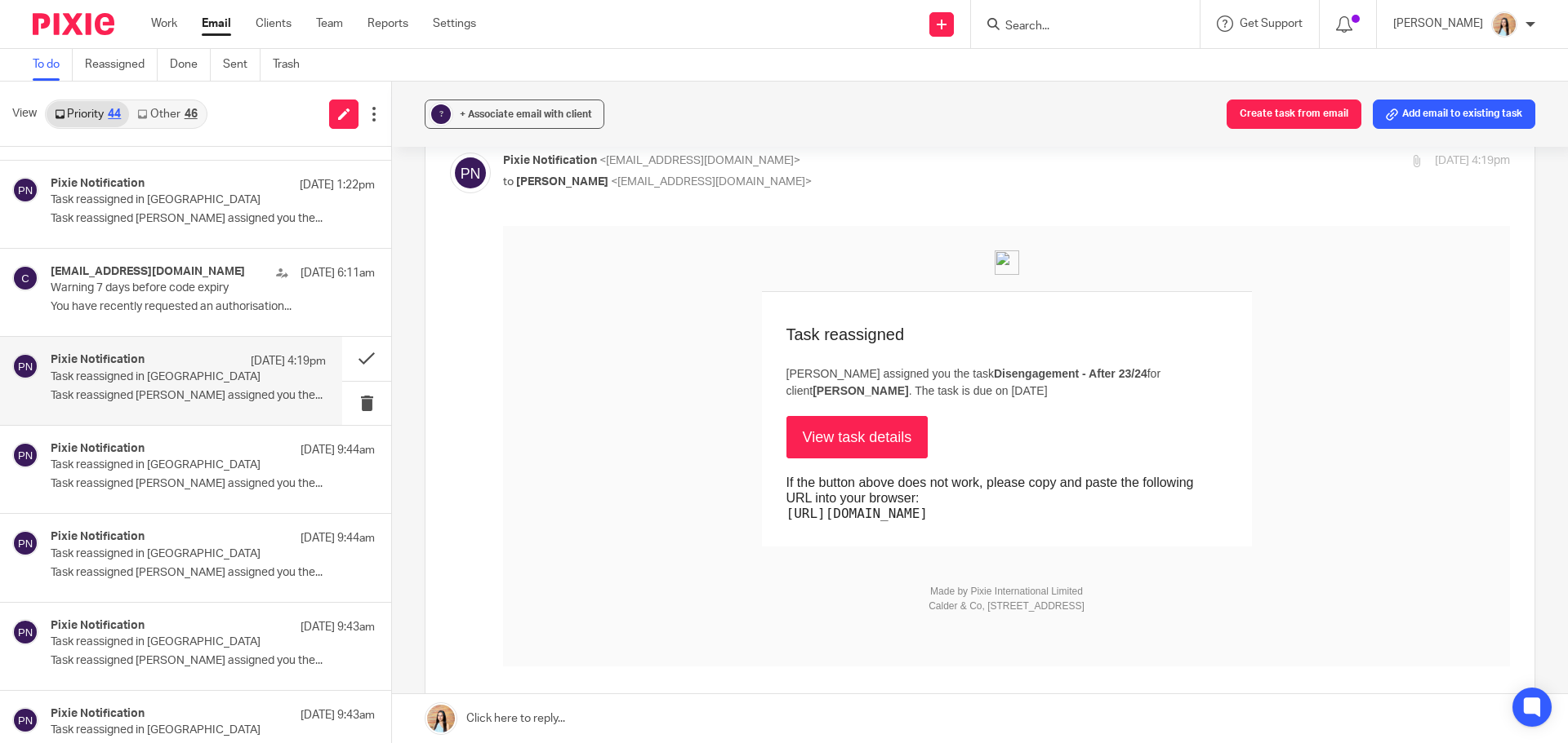
click at [822, 435] on link "View task details" at bounding box center [858, 437] width 142 height 42
click at [342, 361] on button at bounding box center [366, 358] width 49 height 43
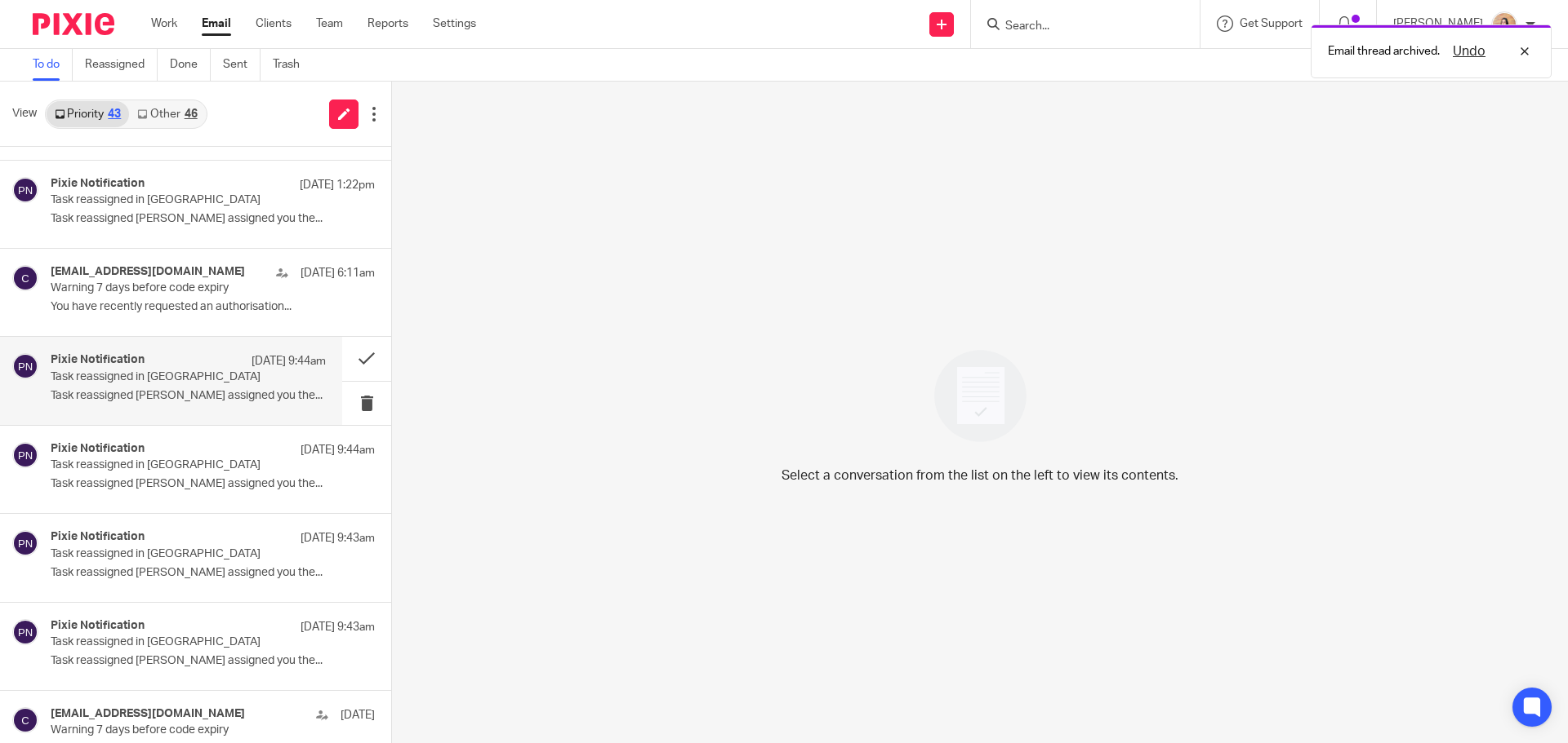
click at [215, 366] on div "Pixie Notification 15 Sep 9:44am" at bounding box center [188, 362] width 275 height 17
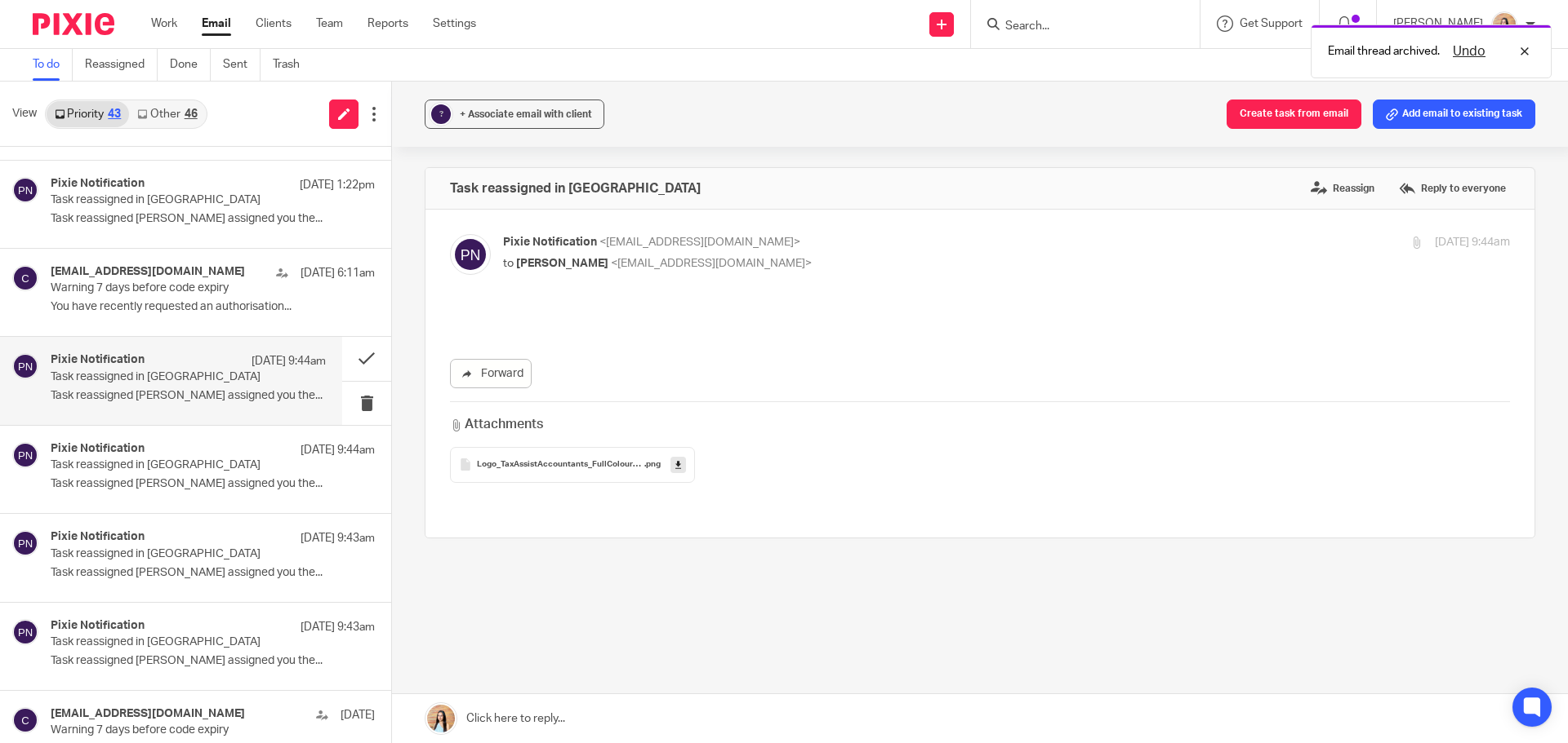
scroll to position [0, 0]
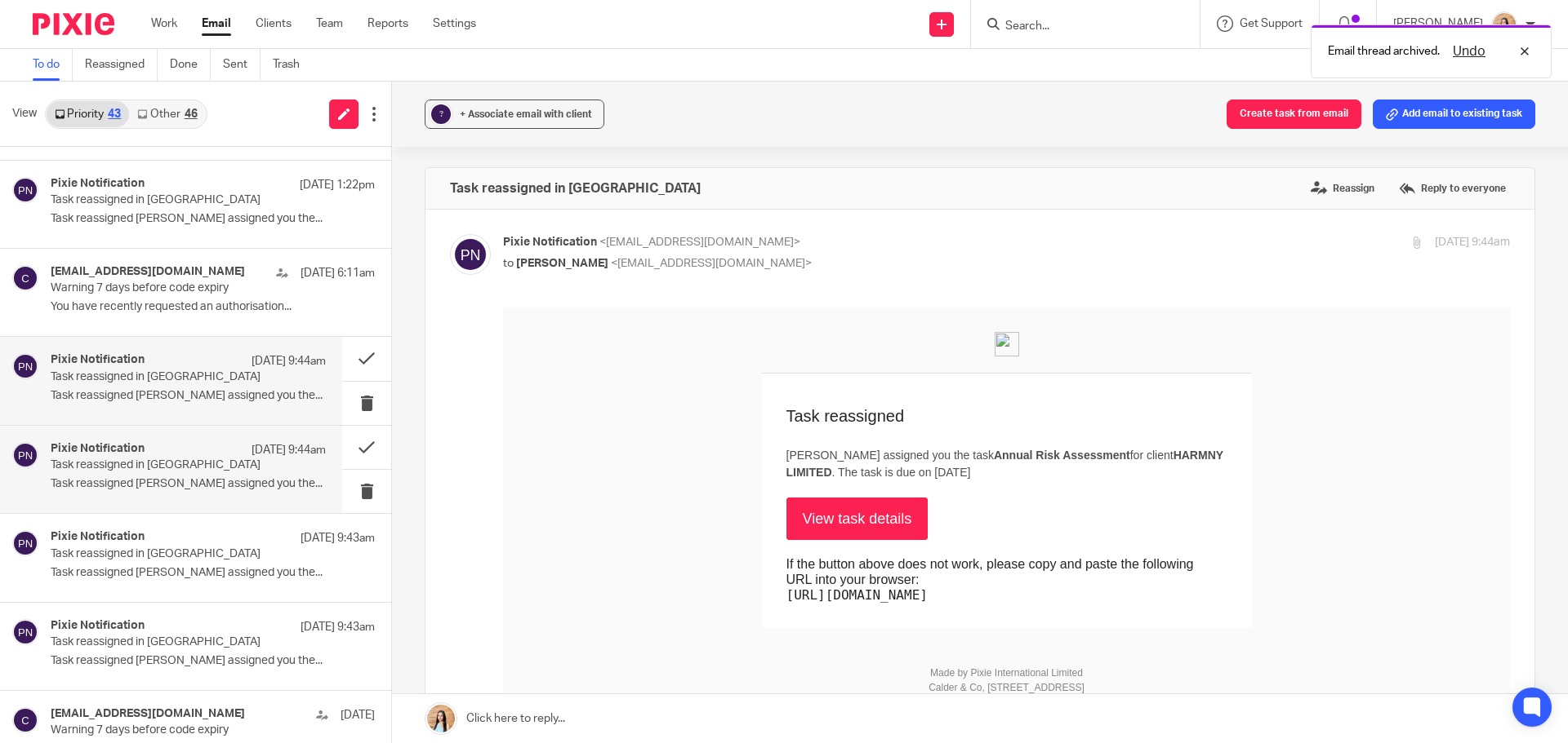
click at [172, 487] on p "Task reassigned Mason Graves assigned you the..." at bounding box center [188, 484] width 275 height 14
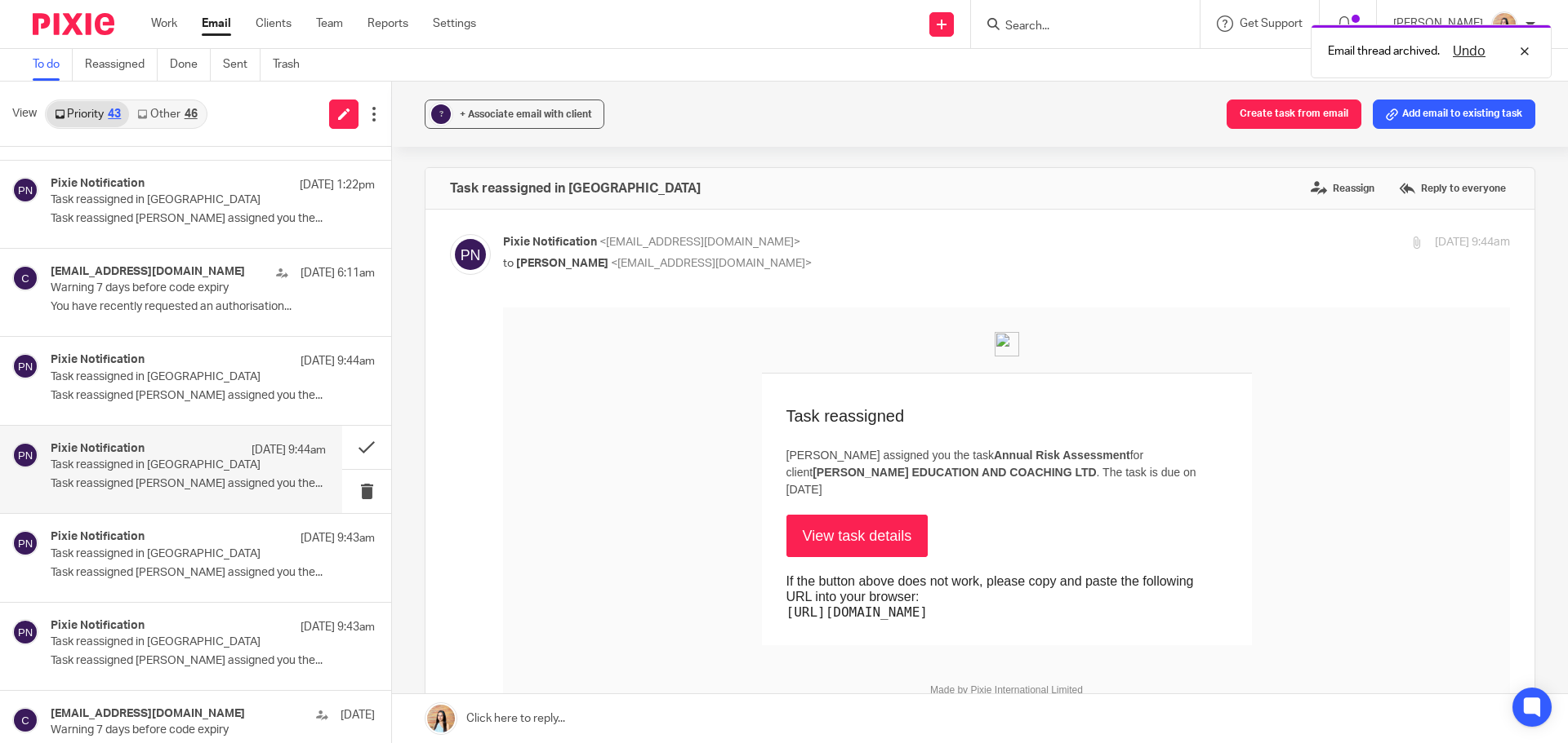
scroll to position [245, 0]
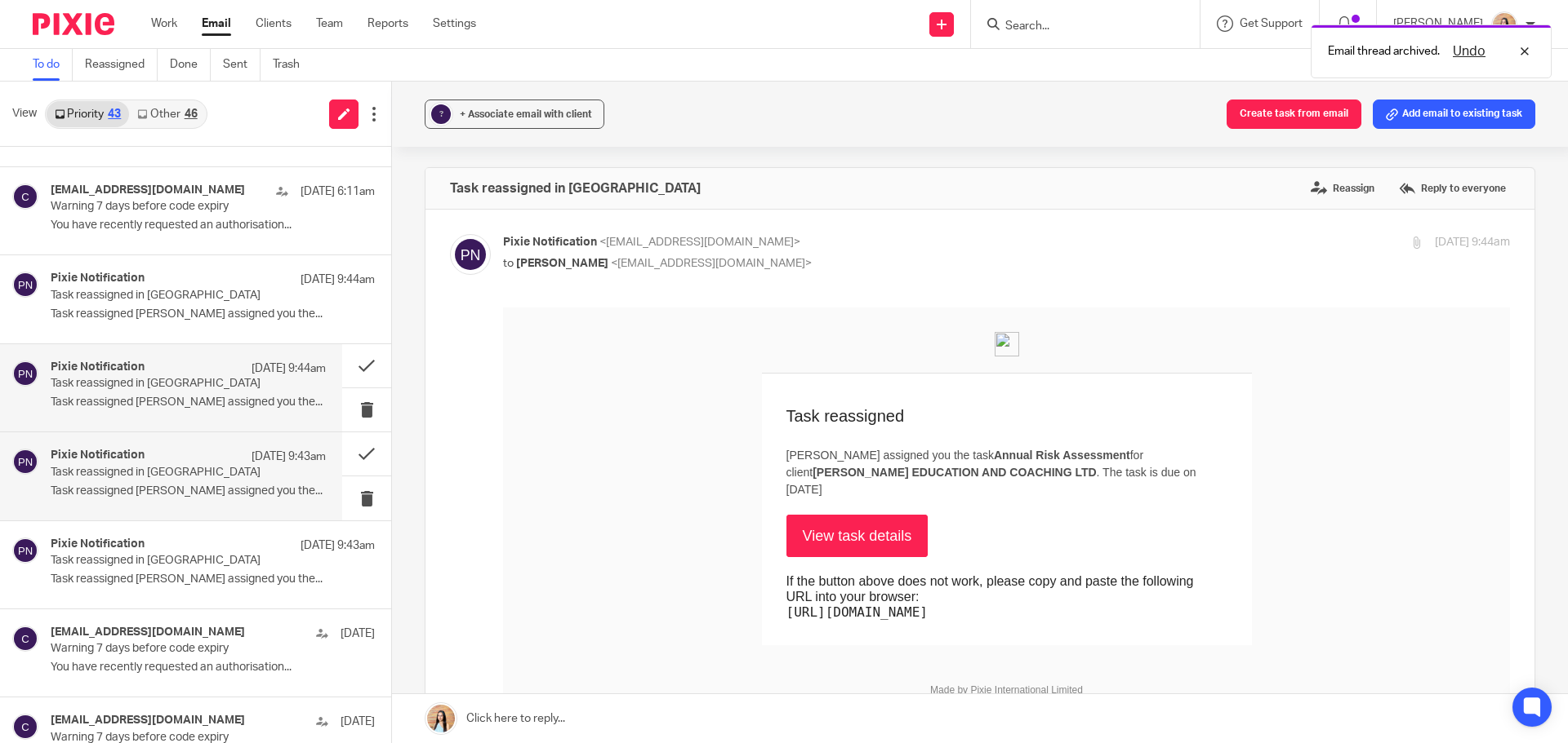
click at [169, 481] on div "Pixie Notification 15 Sep 9:43am Task reassigned in Pixie Task reassigned Mason…" at bounding box center [188, 475] width 275 height 54
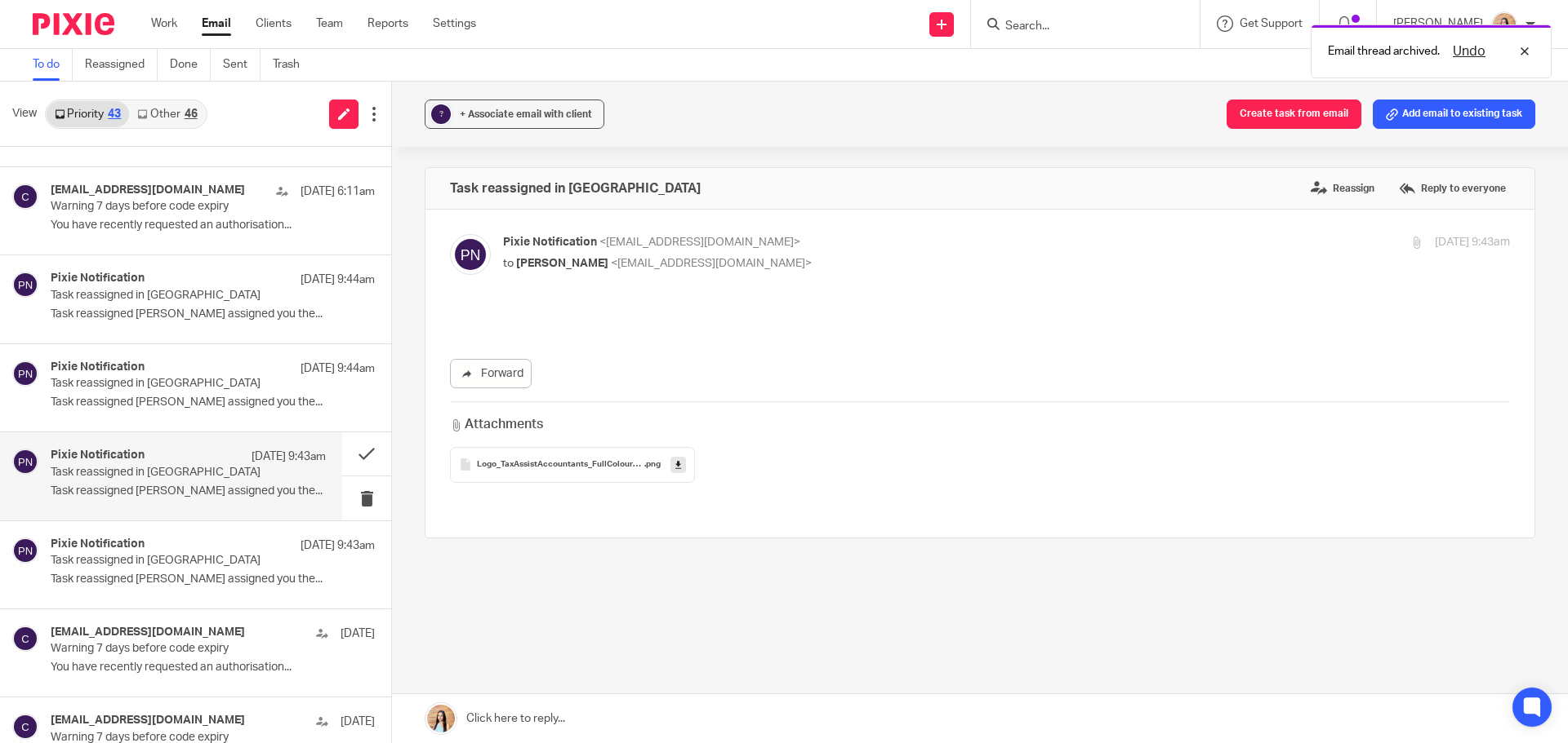
scroll to position [0, 0]
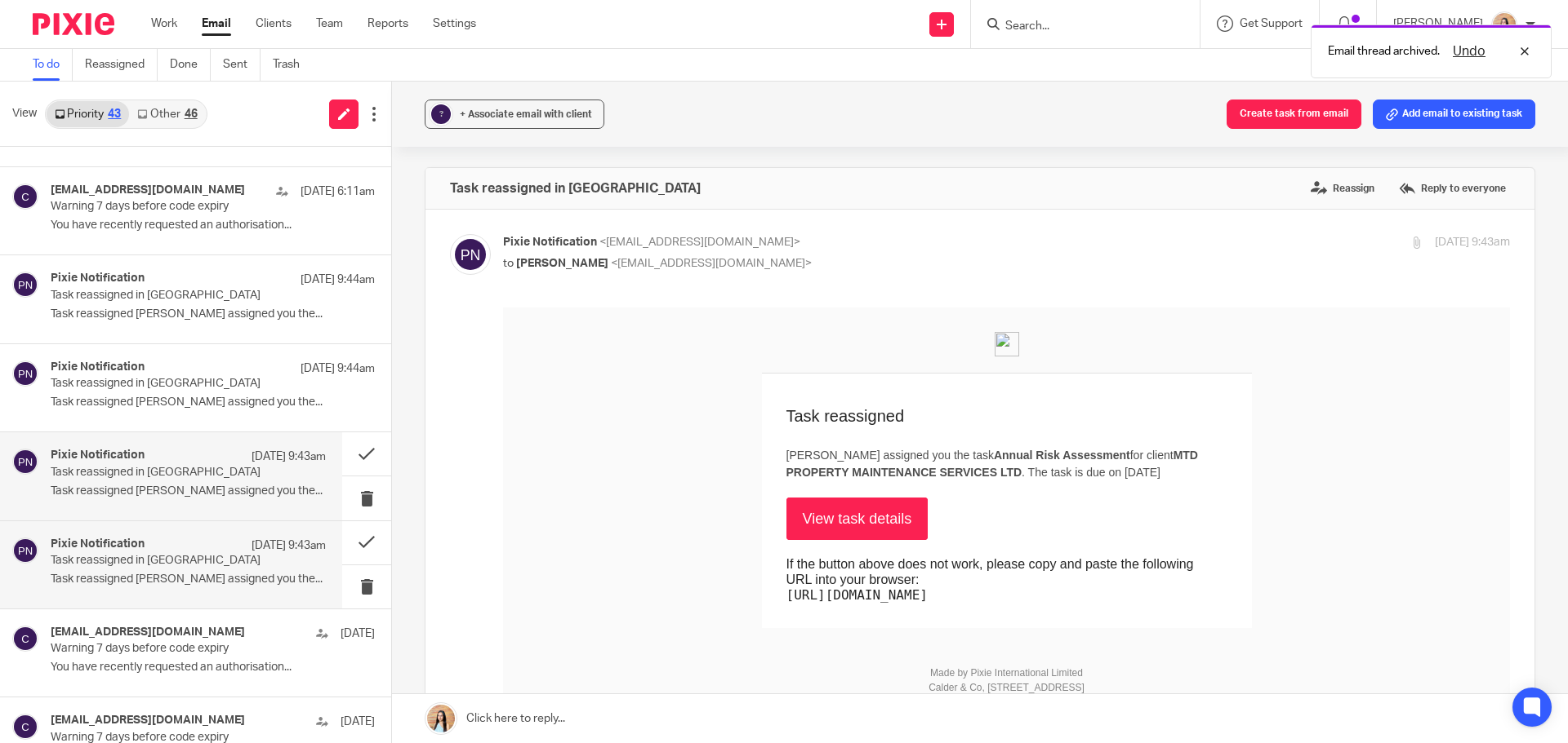
click at [161, 559] on p "Task reassigned in Pixie" at bounding box center [160, 561] width 220 height 14
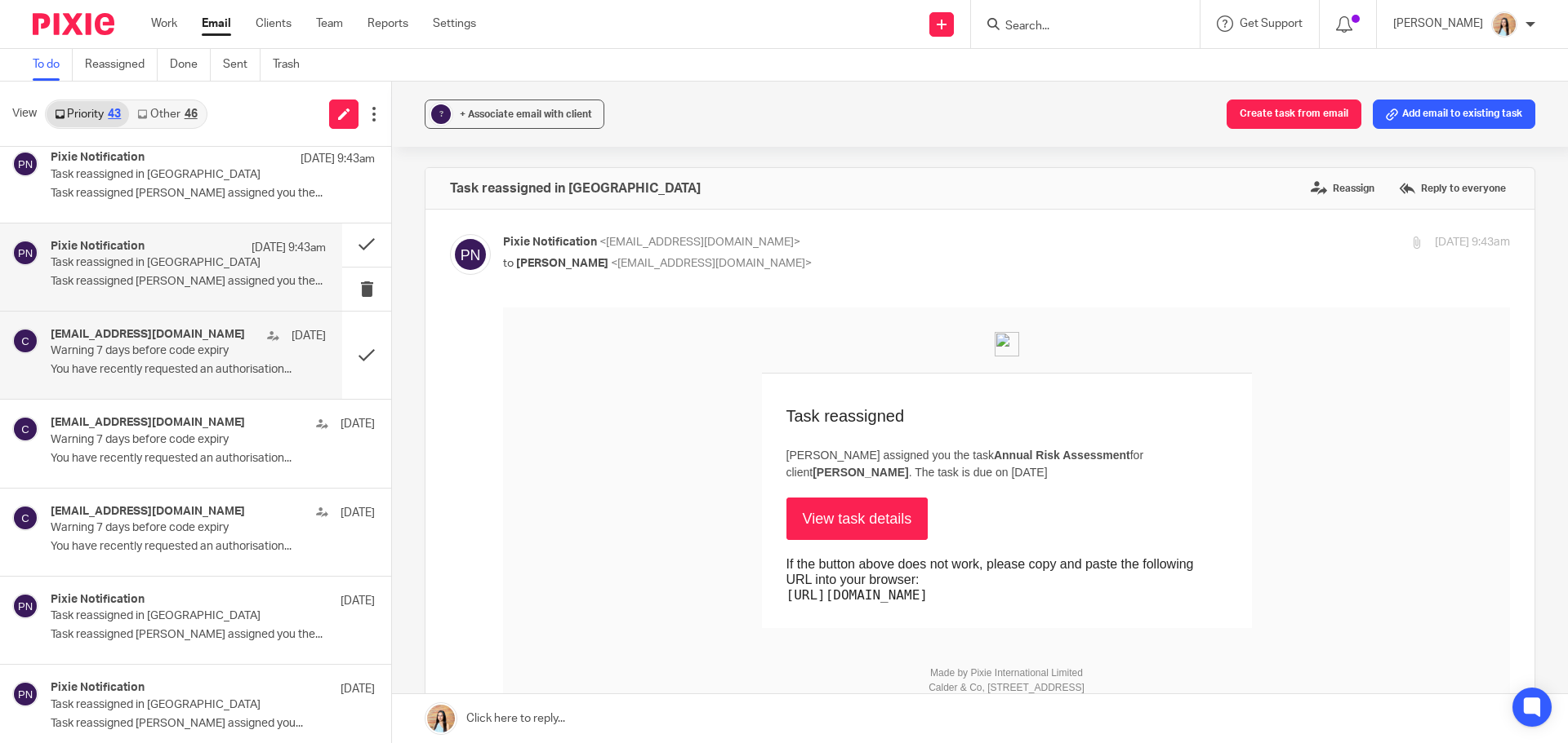
scroll to position [571, 0]
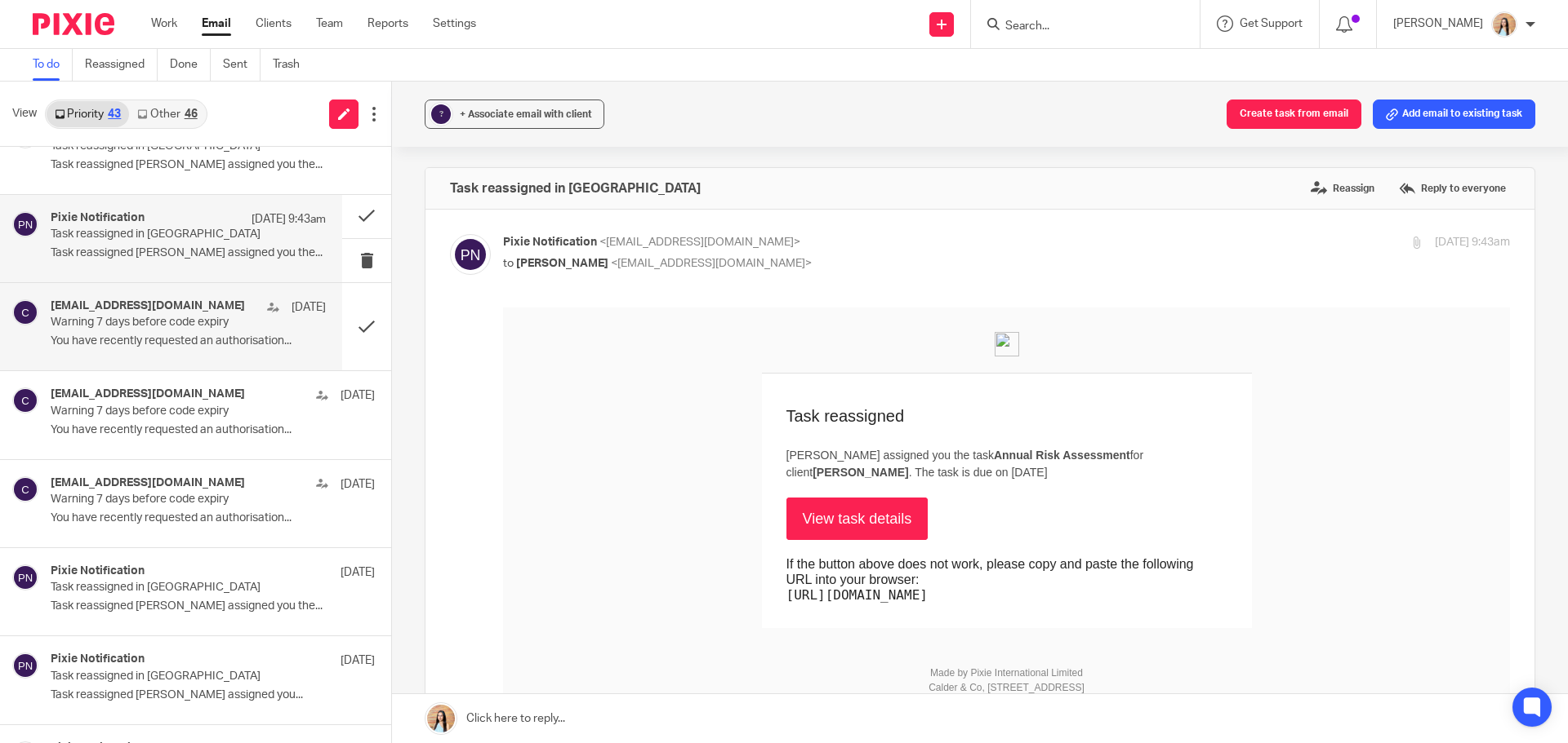
click at [168, 420] on div "caat@ir-efile.gov.uk 14 Sep Warning 7 days before code expiry You have recently…" at bounding box center [213, 414] width 324 height 54
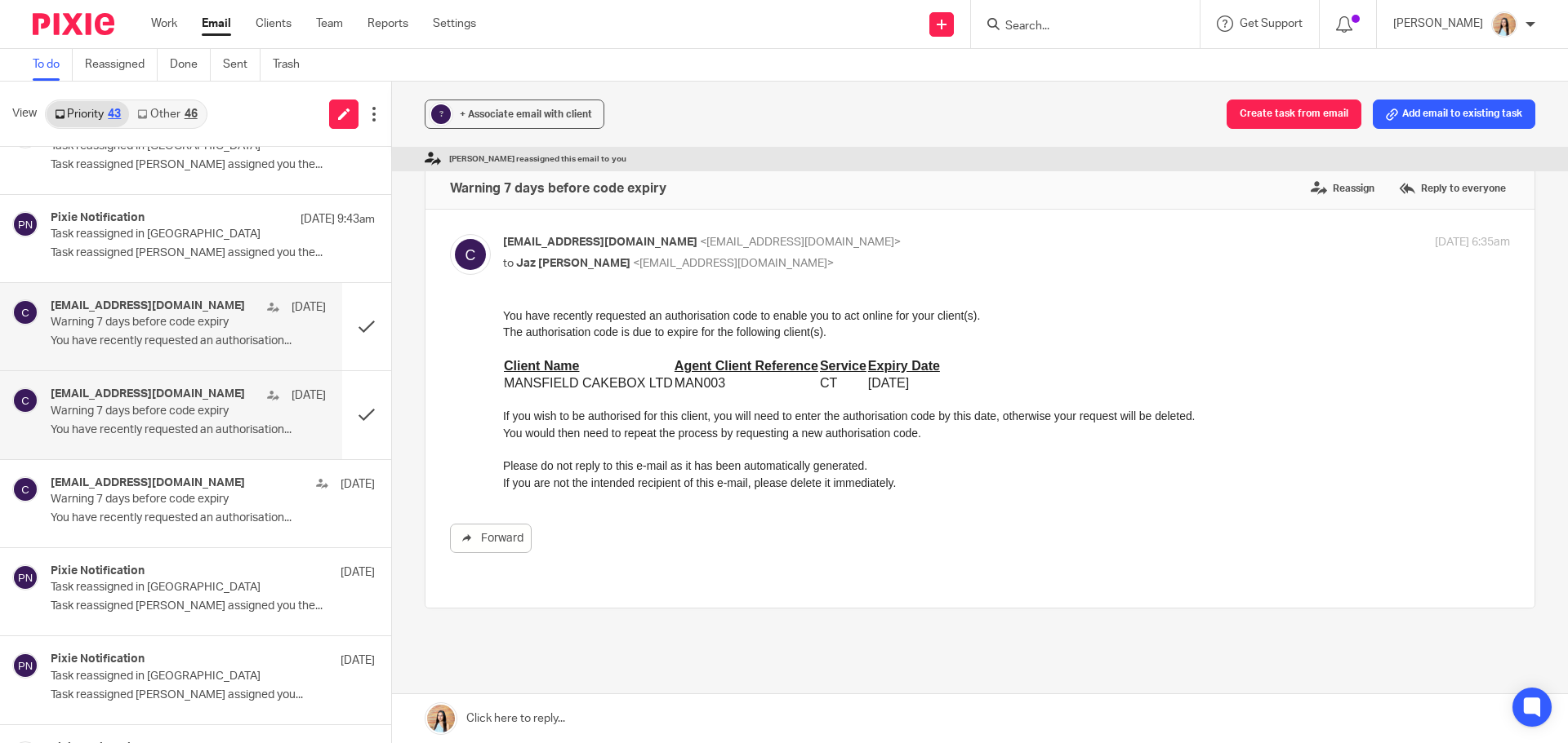
scroll to position [0, 0]
click at [176, 350] on div "caat@ir-efile.gov.uk 14 Sep Warning 7 days before code expiry You have recently…" at bounding box center [188, 326] width 275 height 54
click at [1084, 535] on div "Forward" at bounding box center [979, 539] width 1059 height 29
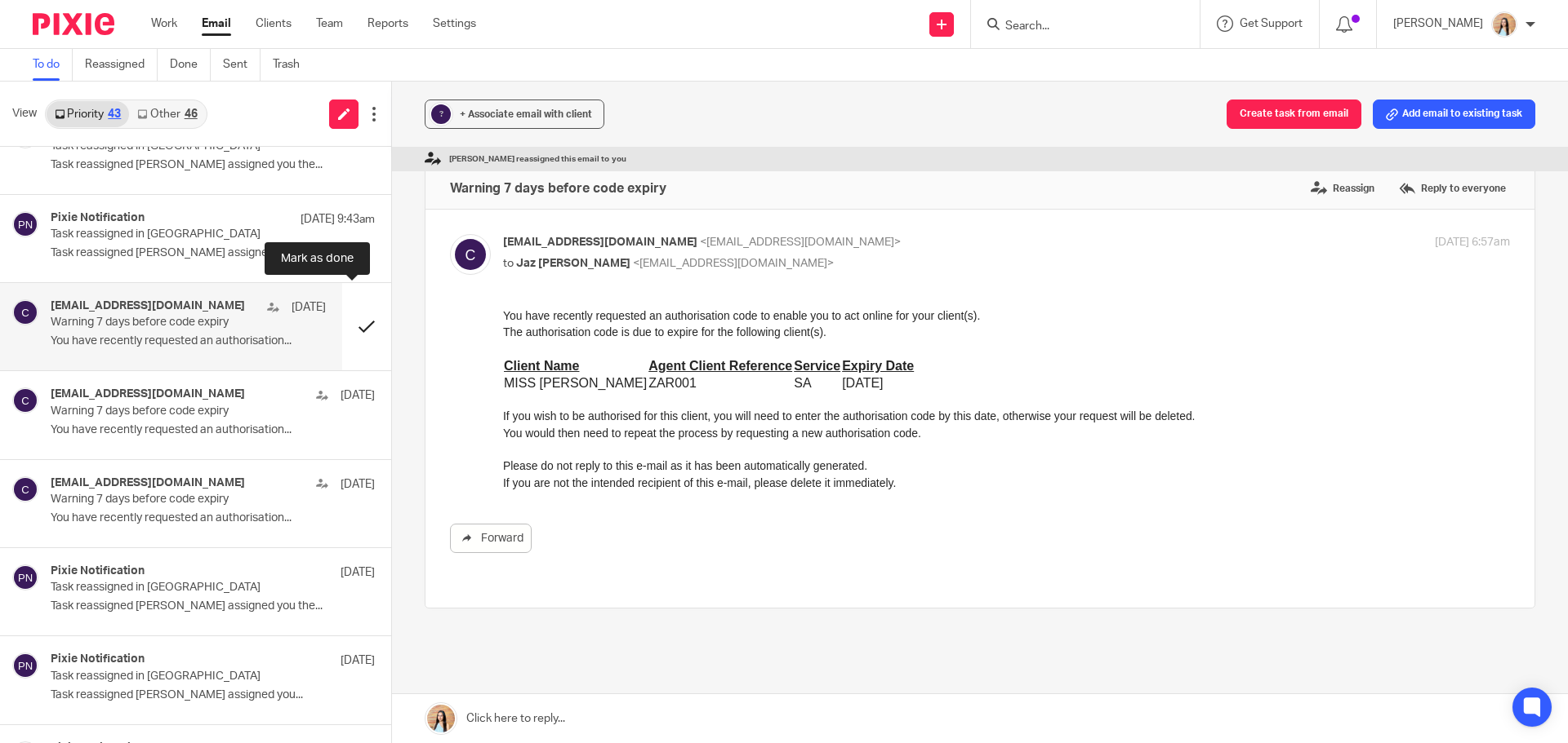
click at [356, 310] on button at bounding box center [366, 327] width 49 height 87
click at [176, 332] on div "caat@ir-efile.gov.uk 14 Sep Warning 7 days before code expiry You have recently…" at bounding box center [188, 326] width 275 height 54
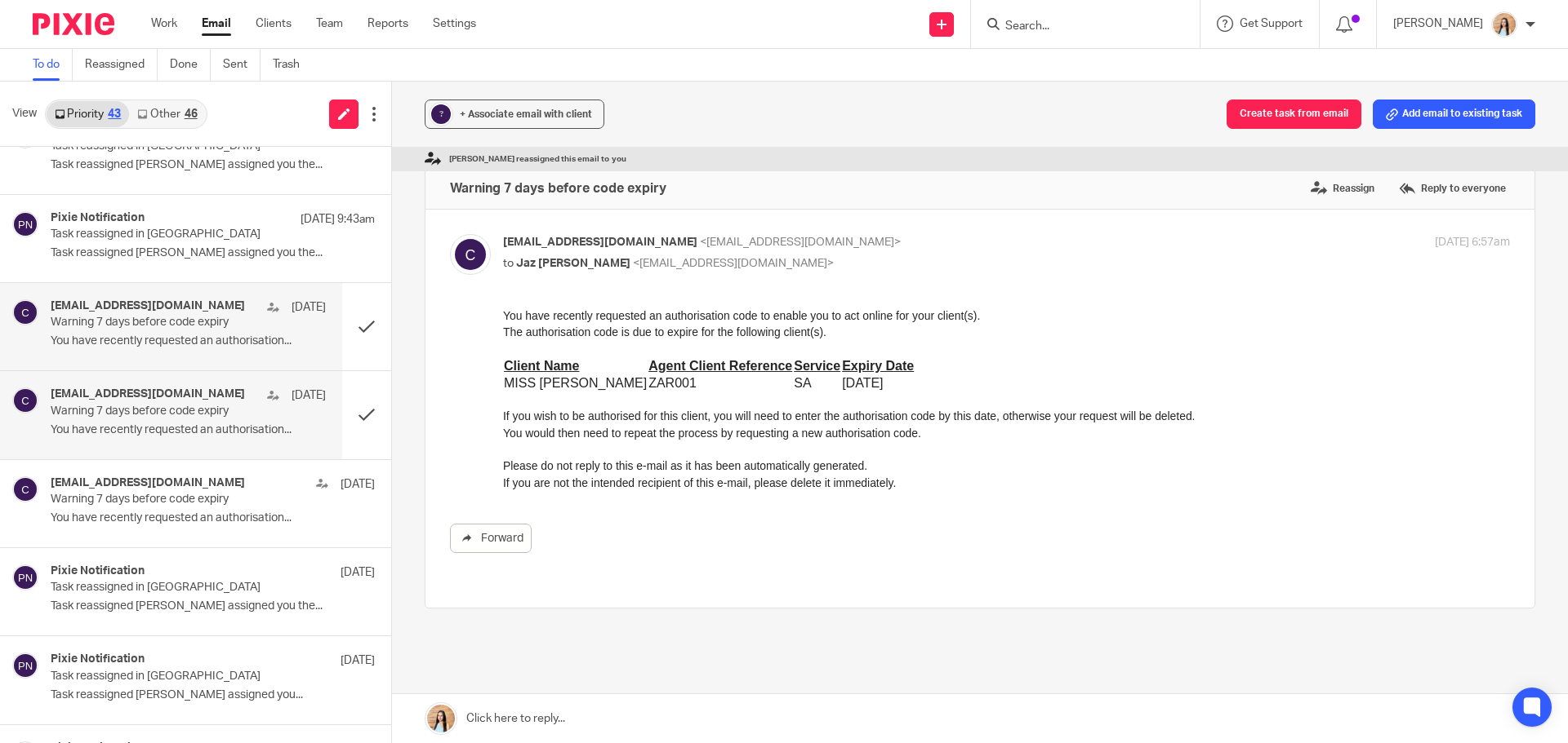
click at [120, 417] on p "Warning 7 days before code expiry" at bounding box center [160, 412] width 220 height 14
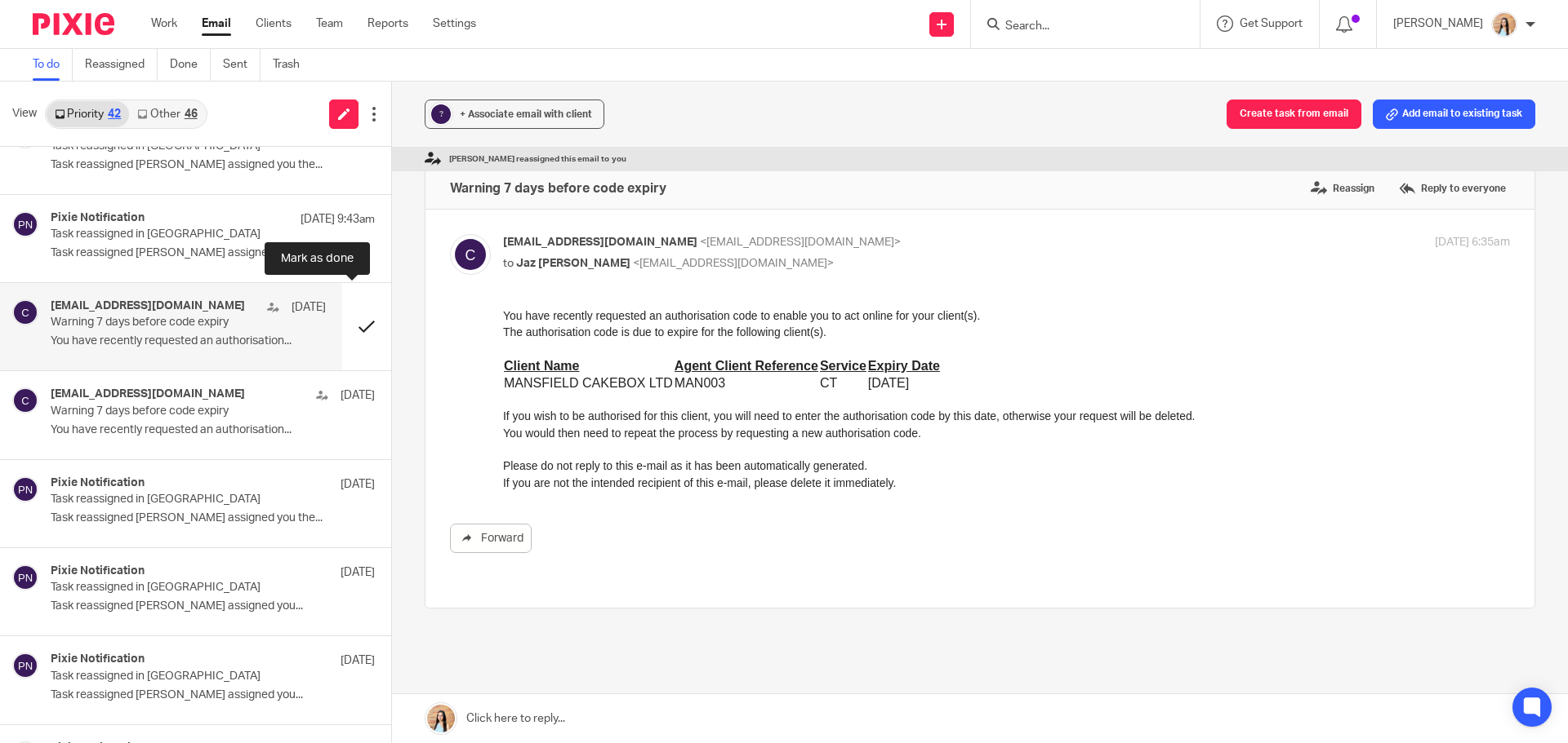
click at [354, 316] on button at bounding box center [366, 327] width 49 height 87
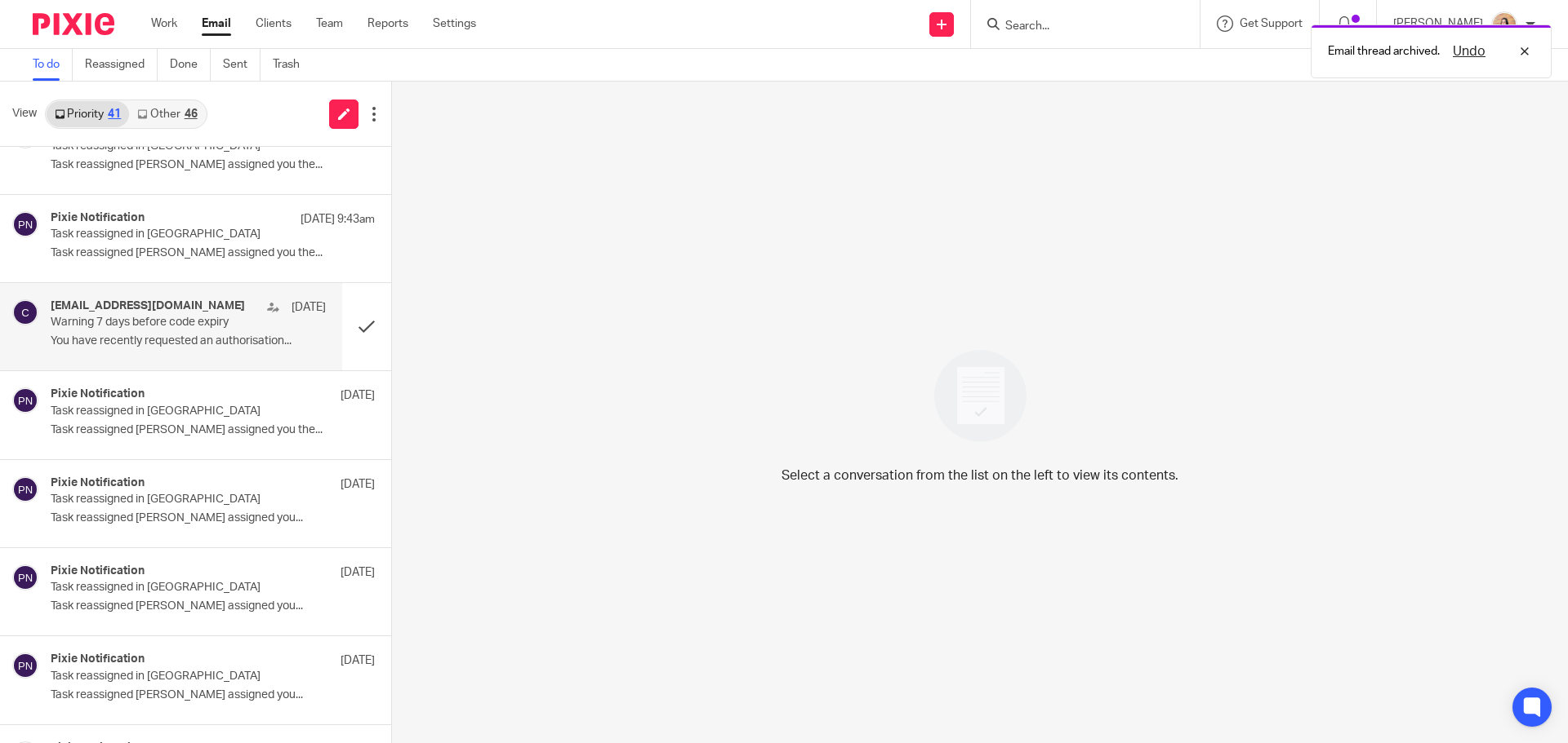
click at [198, 332] on div "caat@ir-efile.gov.uk 14 Sep Warning 7 days before code expiry You have recently…" at bounding box center [188, 326] width 275 height 54
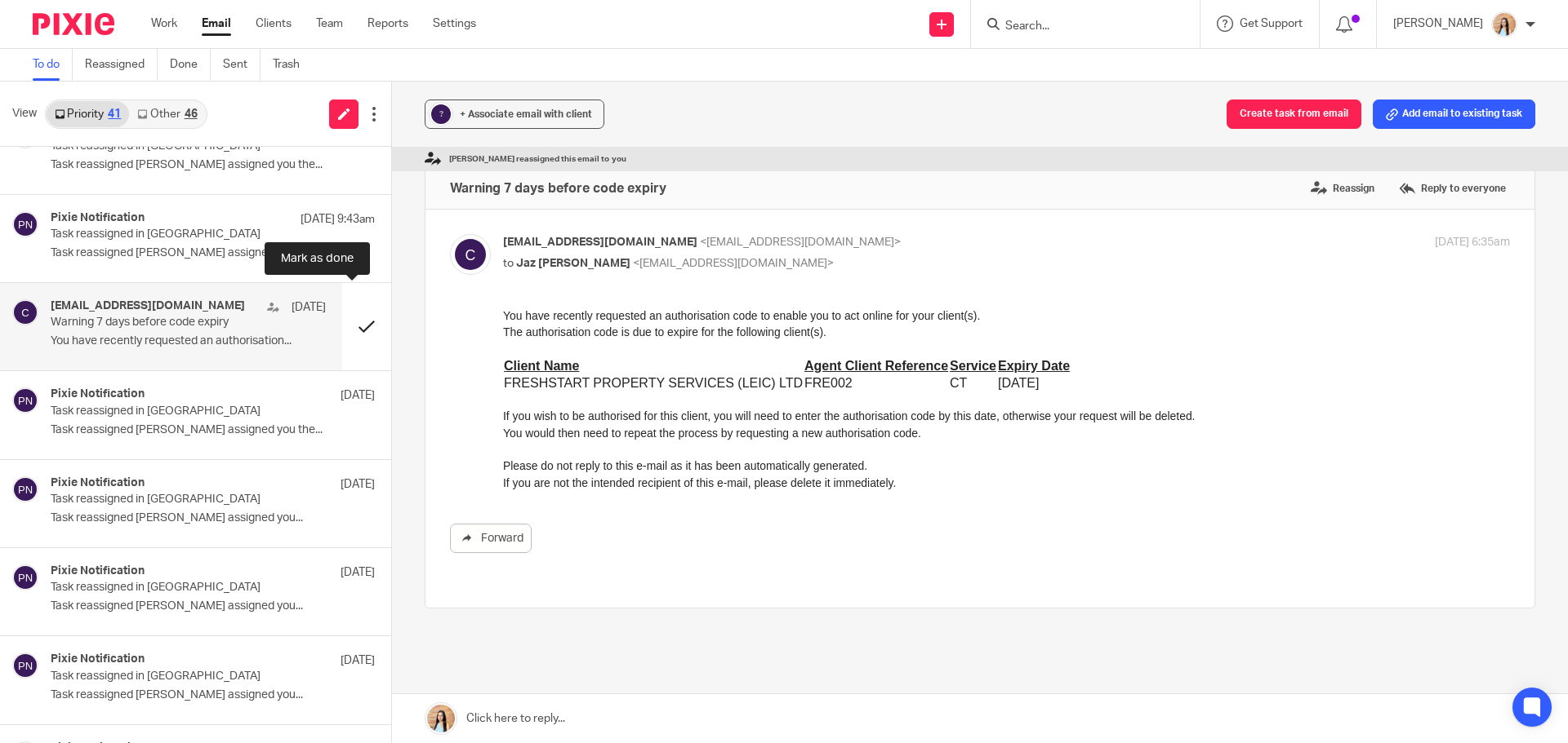
click at [355, 312] on button at bounding box center [366, 327] width 49 height 87
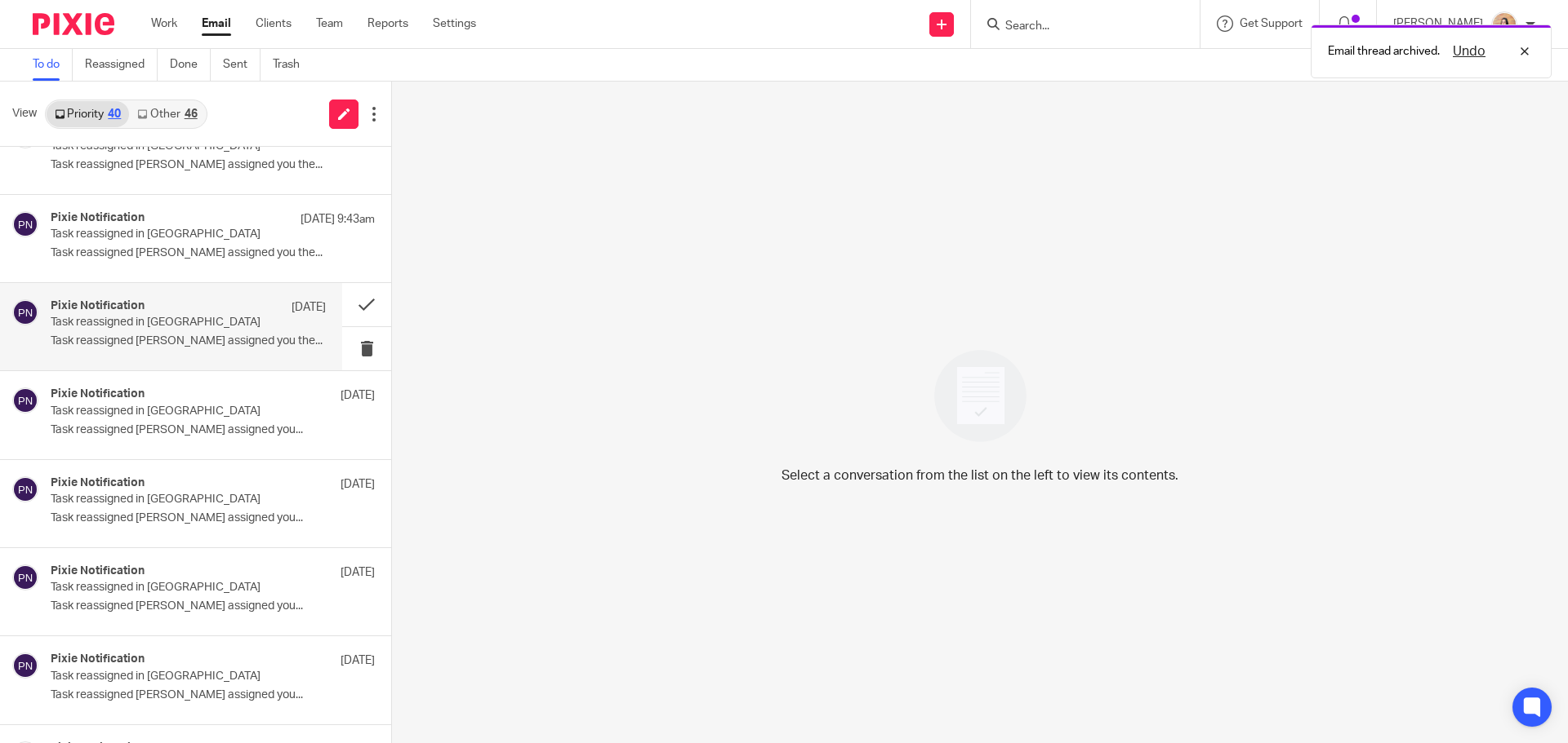
click at [172, 341] on p "Task reassigned Fatema Topia assigned you the..." at bounding box center [188, 341] width 275 height 14
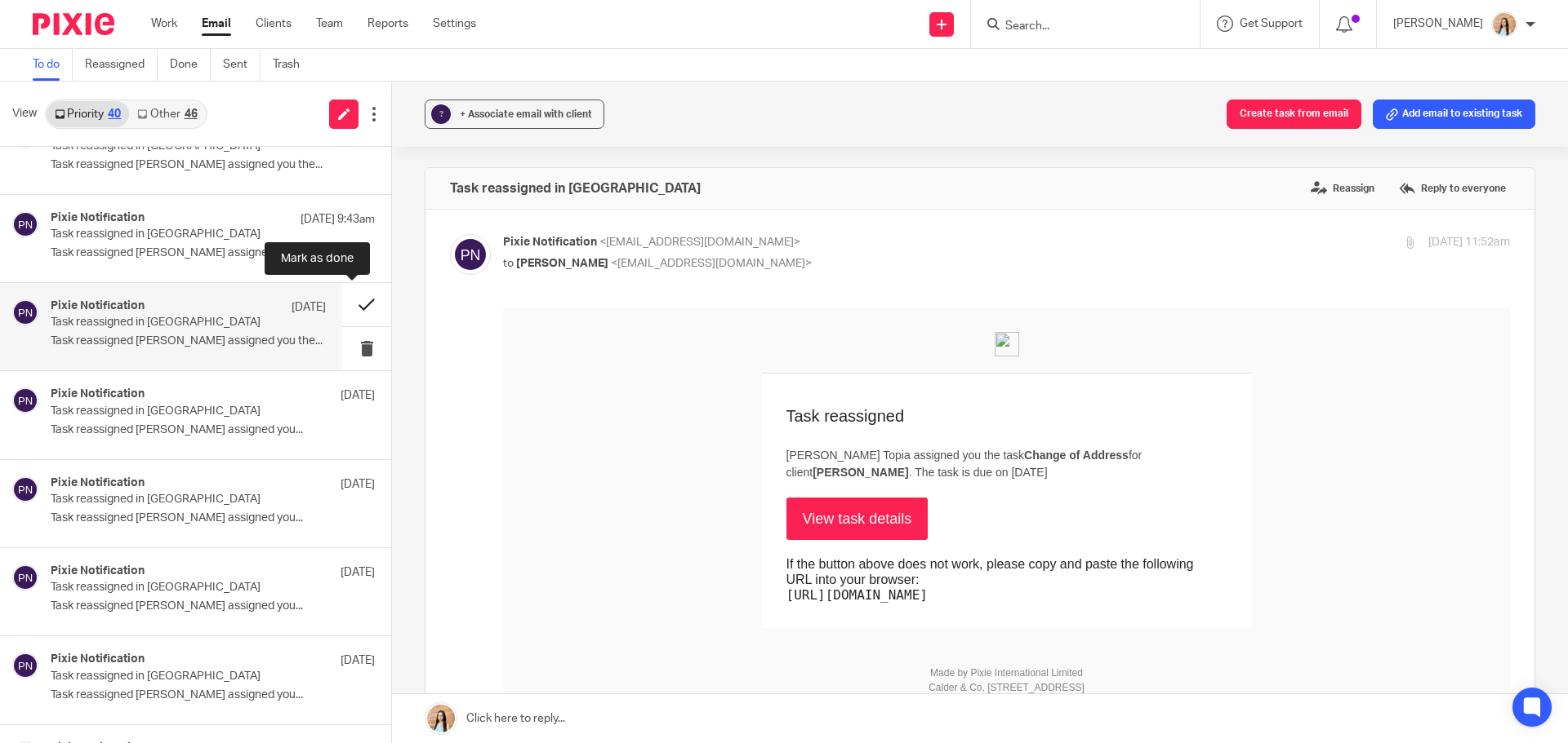
click at [354, 296] on button at bounding box center [366, 305] width 49 height 43
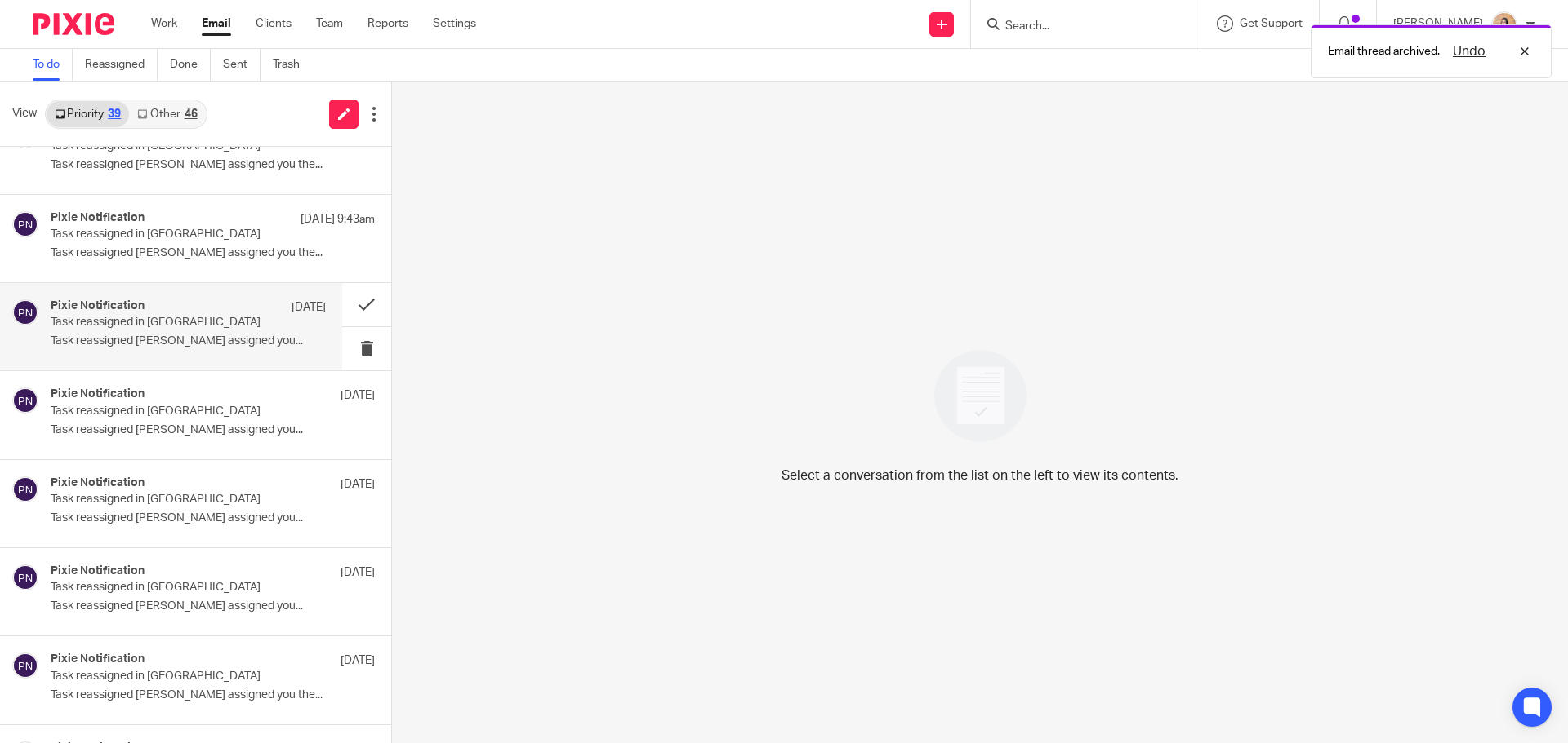
click at [205, 318] on p "Task reassigned in Pixie" at bounding box center [160, 322] width 220 height 14
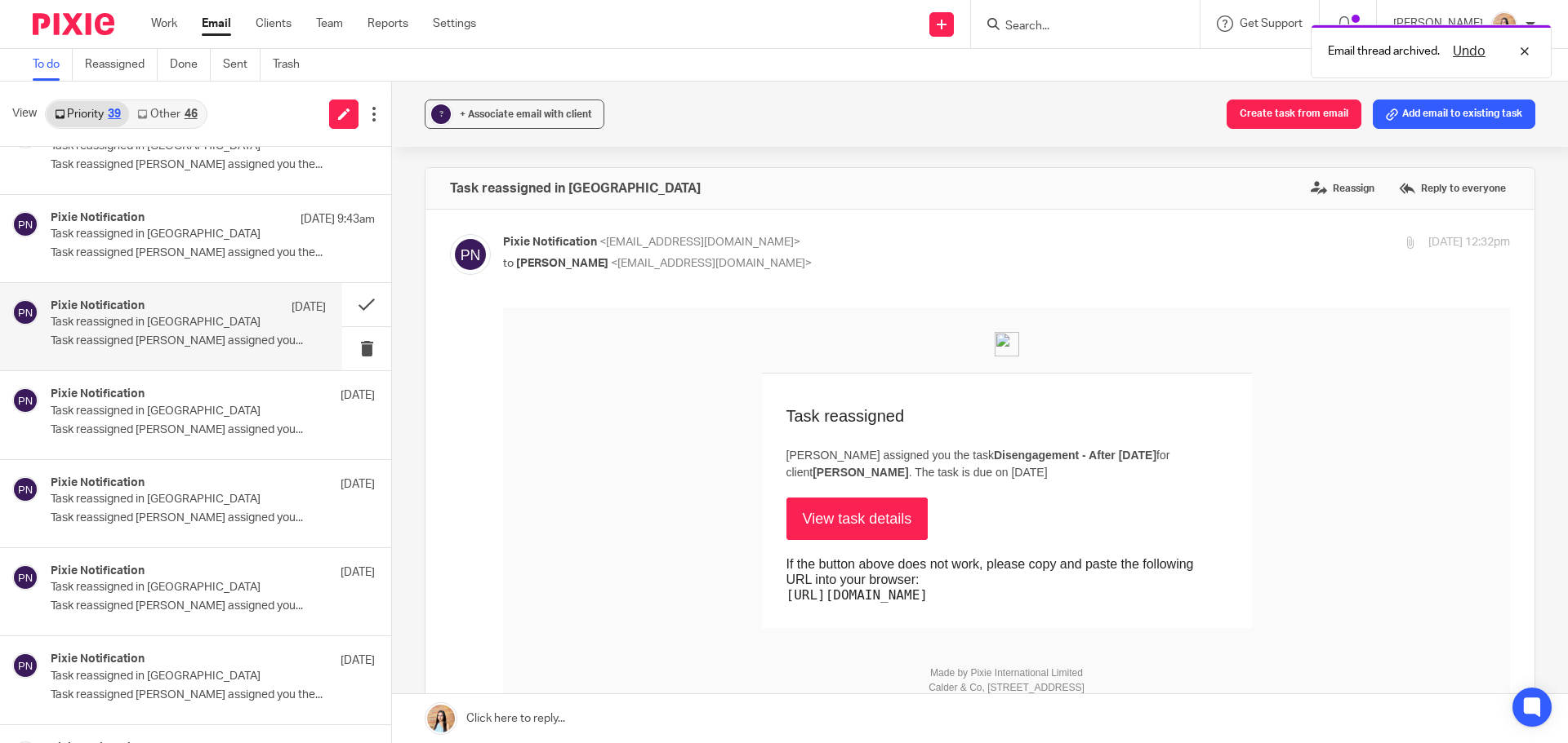
click at [810, 526] on link "View task details" at bounding box center [858, 519] width 142 height 42
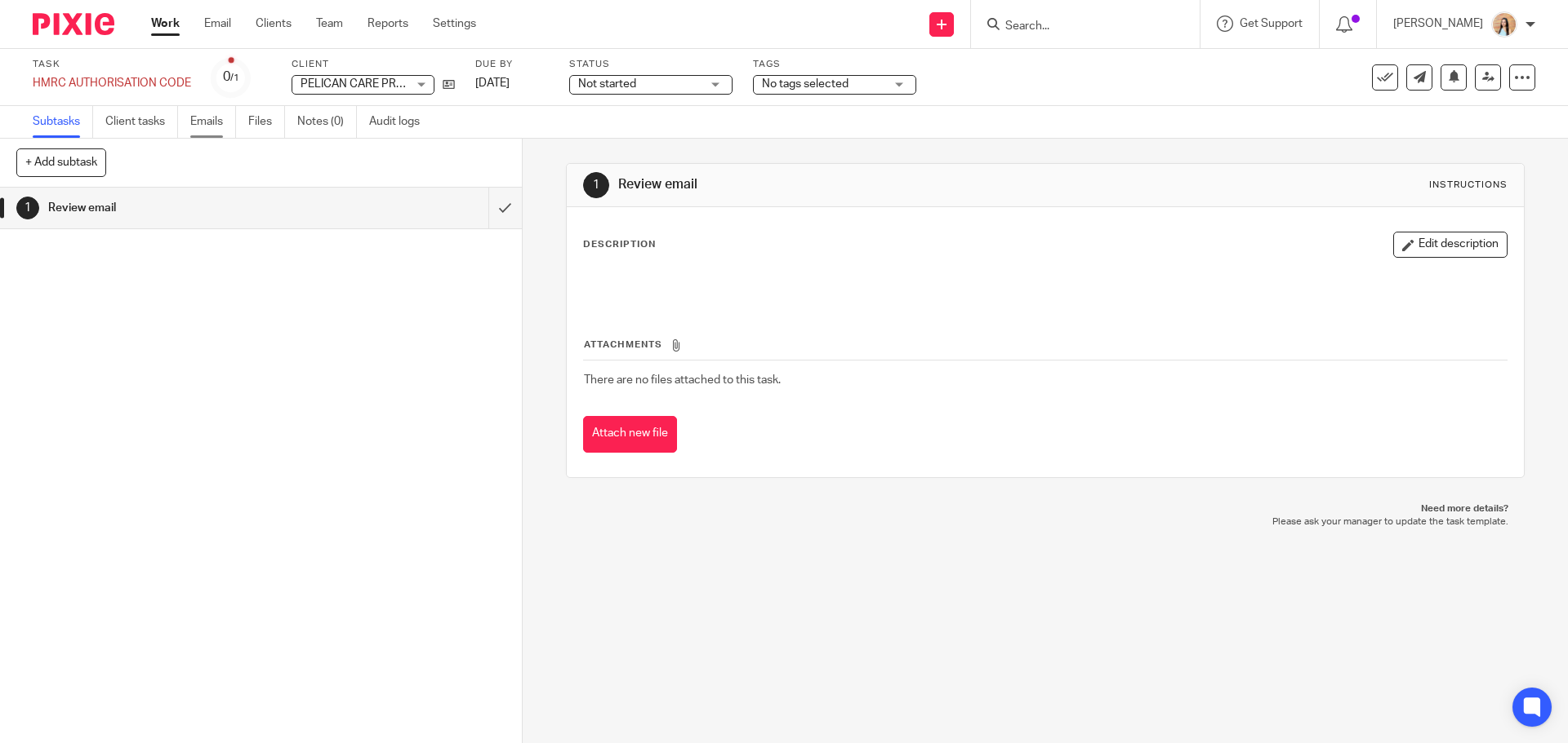
click at [200, 120] on link "Emails" at bounding box center [214, 122] width 46 height 32
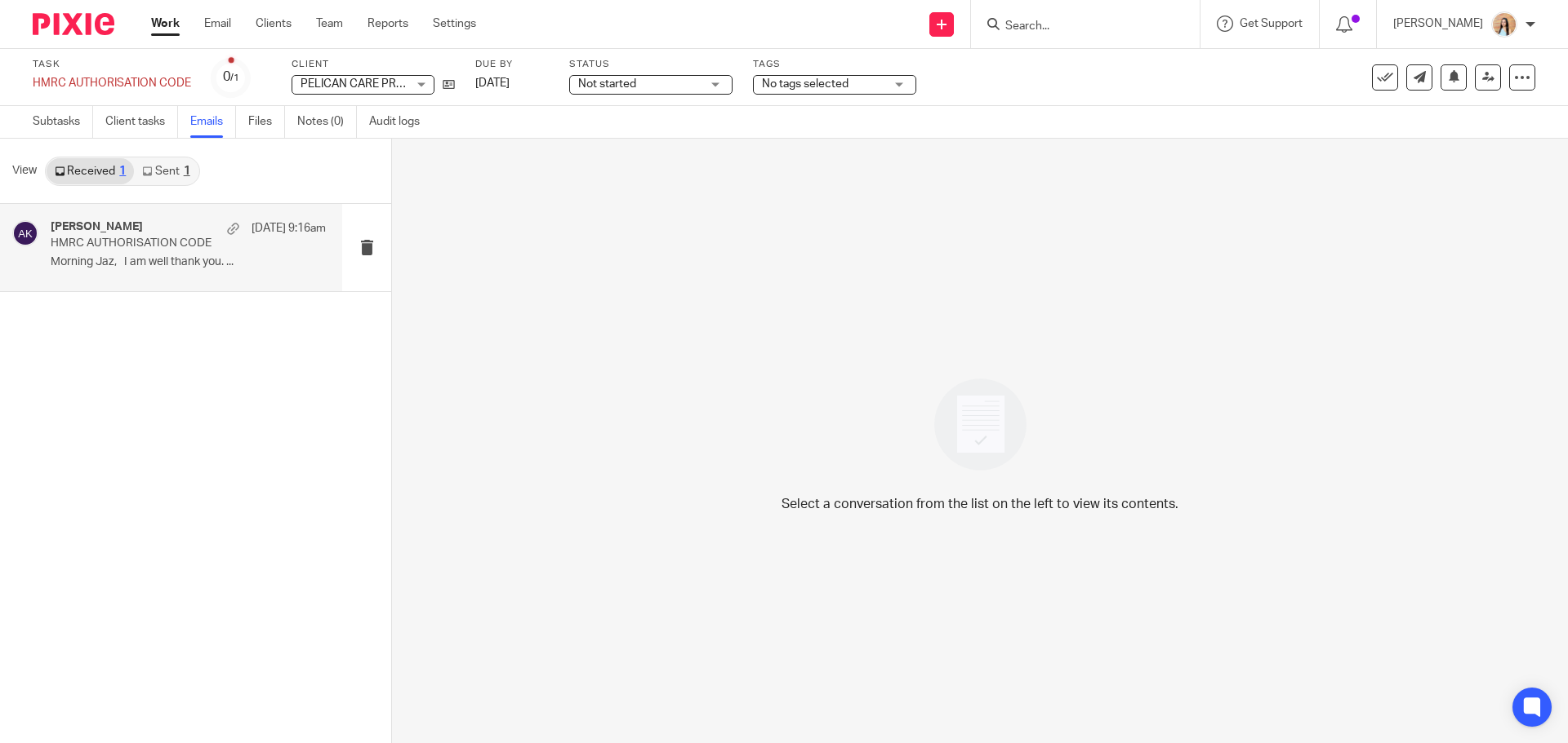
click at [146, 242] on p "HMRC AUTHORISATION CODE" at bounding box center [160, 243] width 220 height 14
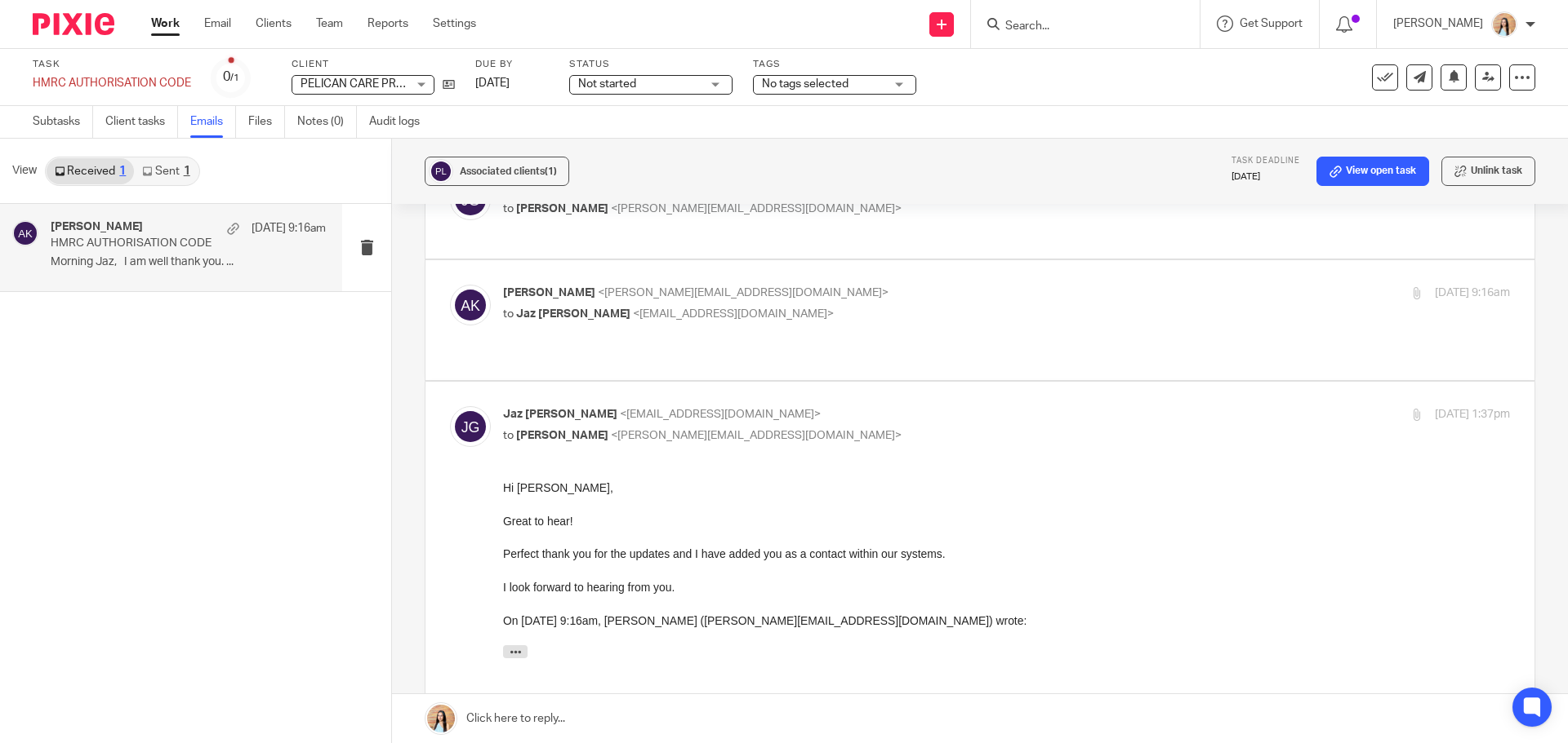
scroll to position [231, 0]
click at [849, 287] on div "Andy Koria <andy.koria@pelicancare.co.uk> to Jaz Grewal <jazgrewal@taxassist.co…" at bounding box center [1006, 308] width 1007 height 41
checkbox input "true"
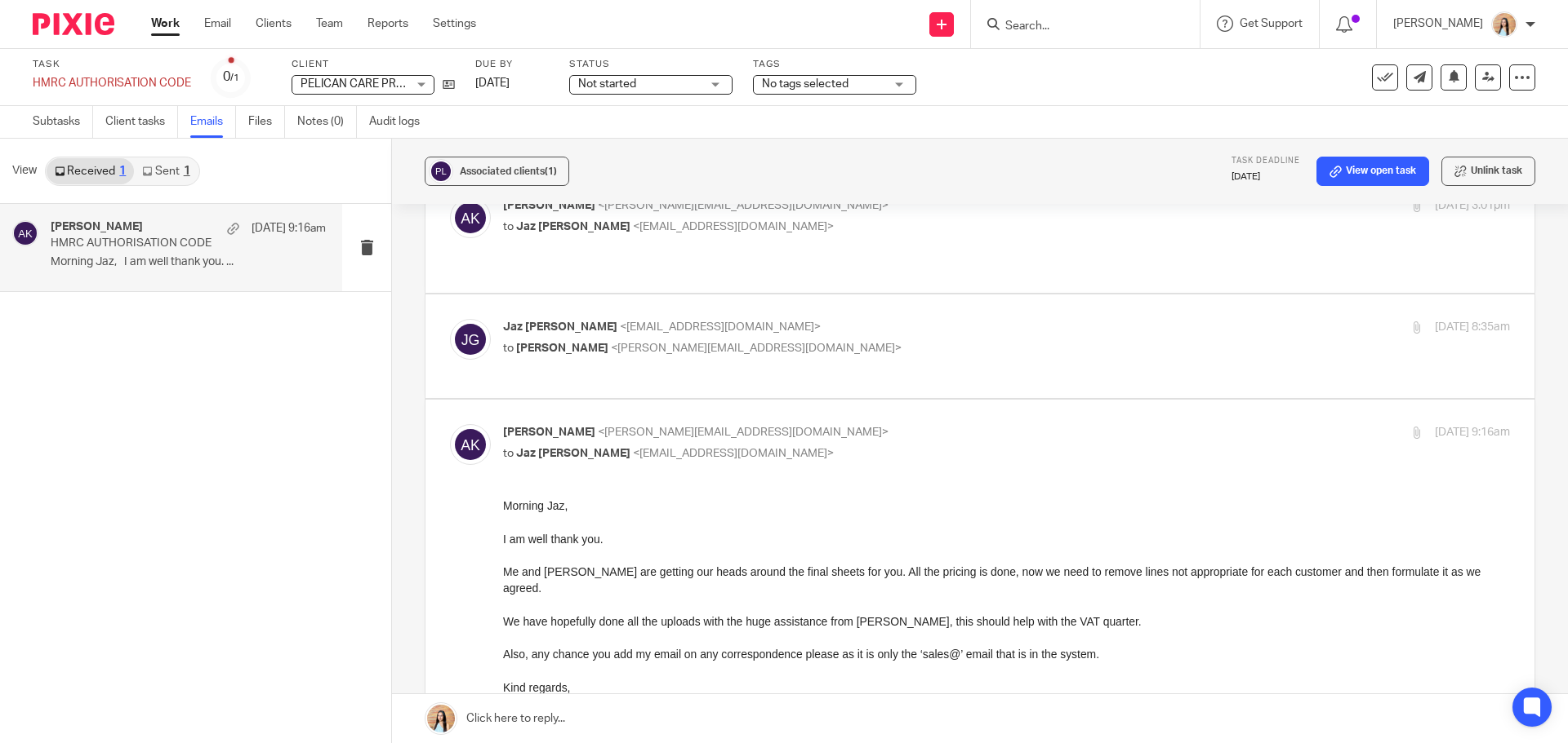
scroll to position [68, 0]
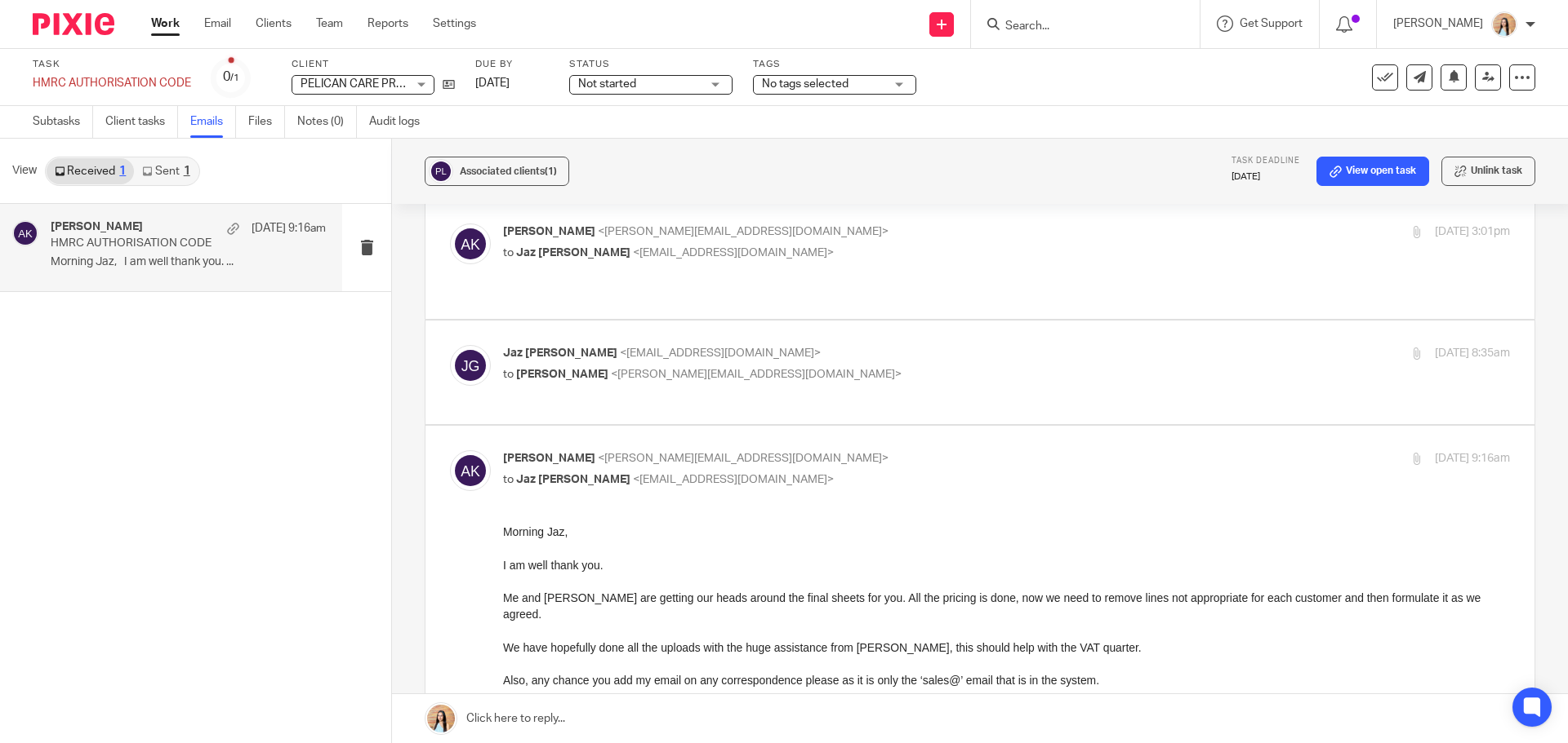
click at [820, 366] on p "to Andy Koria <andy.koria@pelicancare.co.uk>" at bounding box center [838, 375] width 672 height 17
checkbox input "true"
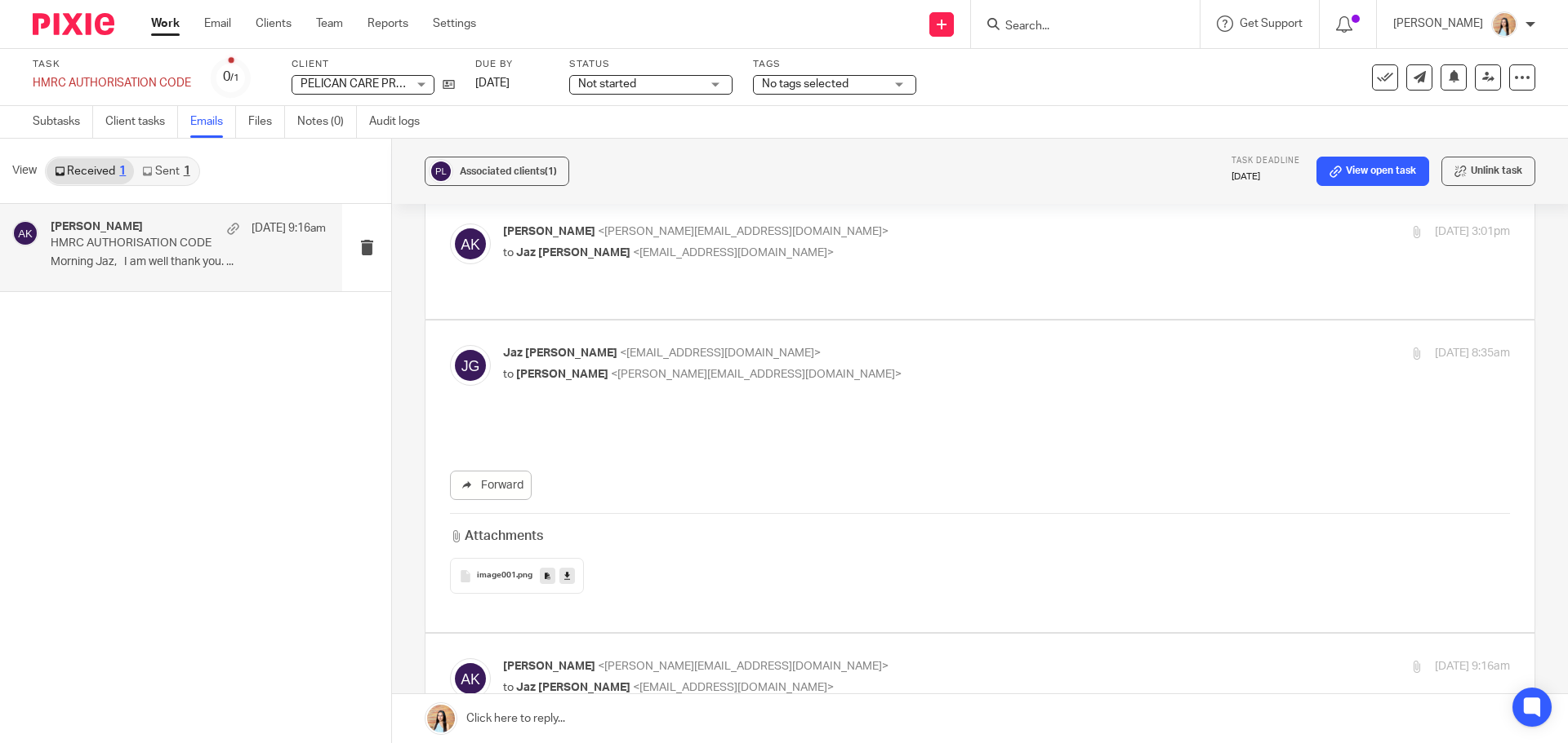
scroll to position [0, 0]
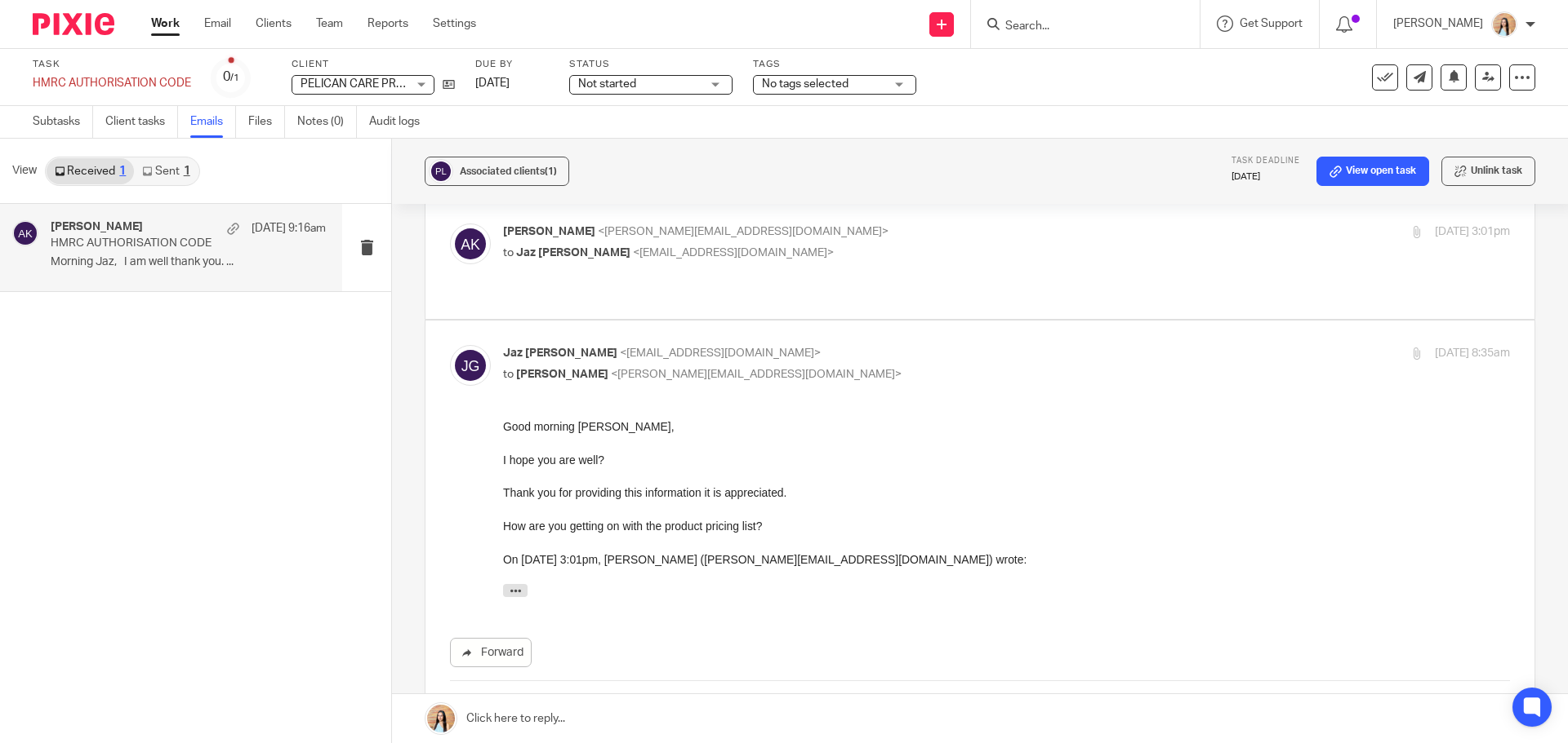
click at [803, 276] on label at bounding box center [980, 259] width 1109 height 120
click at [450, 224] on input "checkbox" at bounding box center [449, 223] width 1 height 1
checkbox input "true"
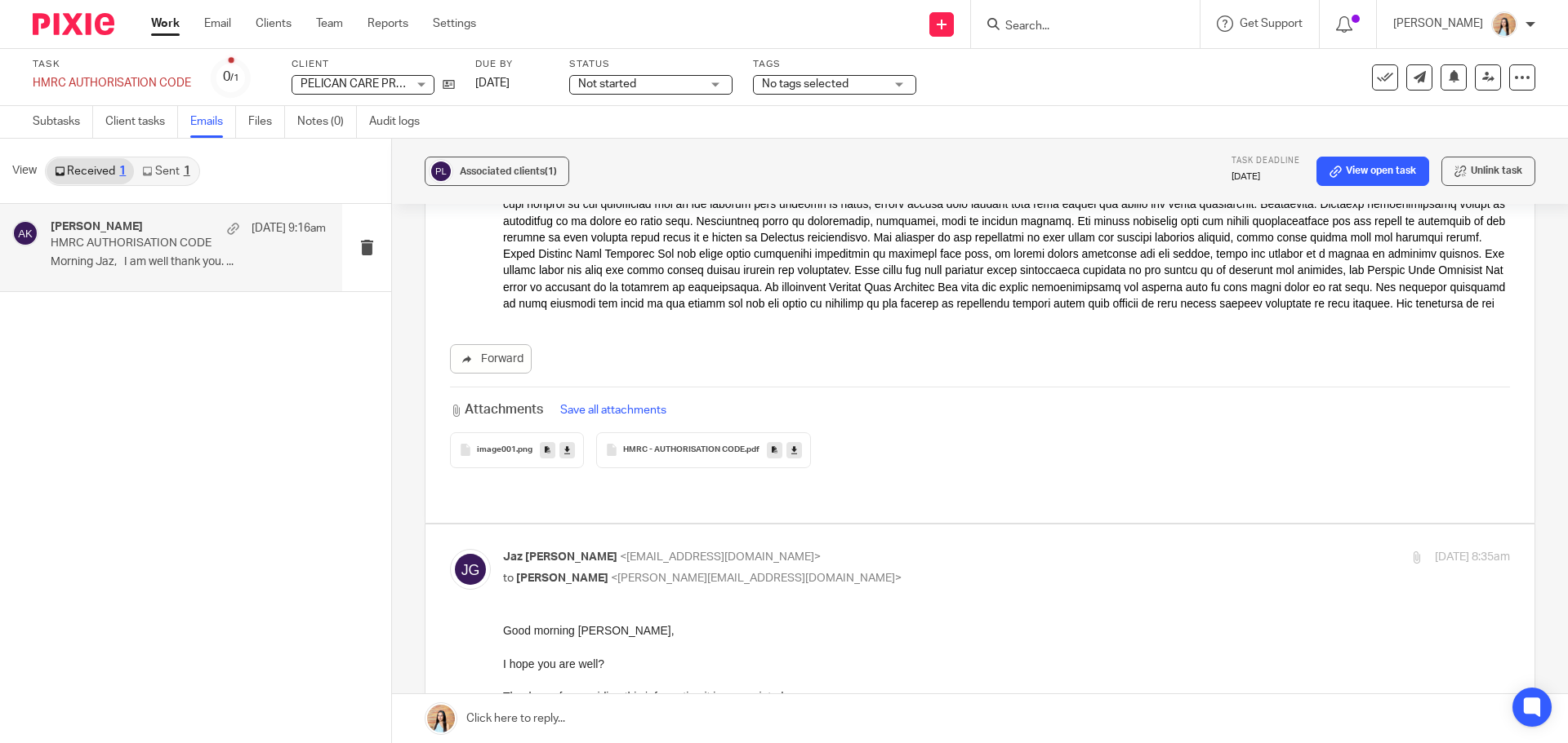
scroll to position [639, 0]
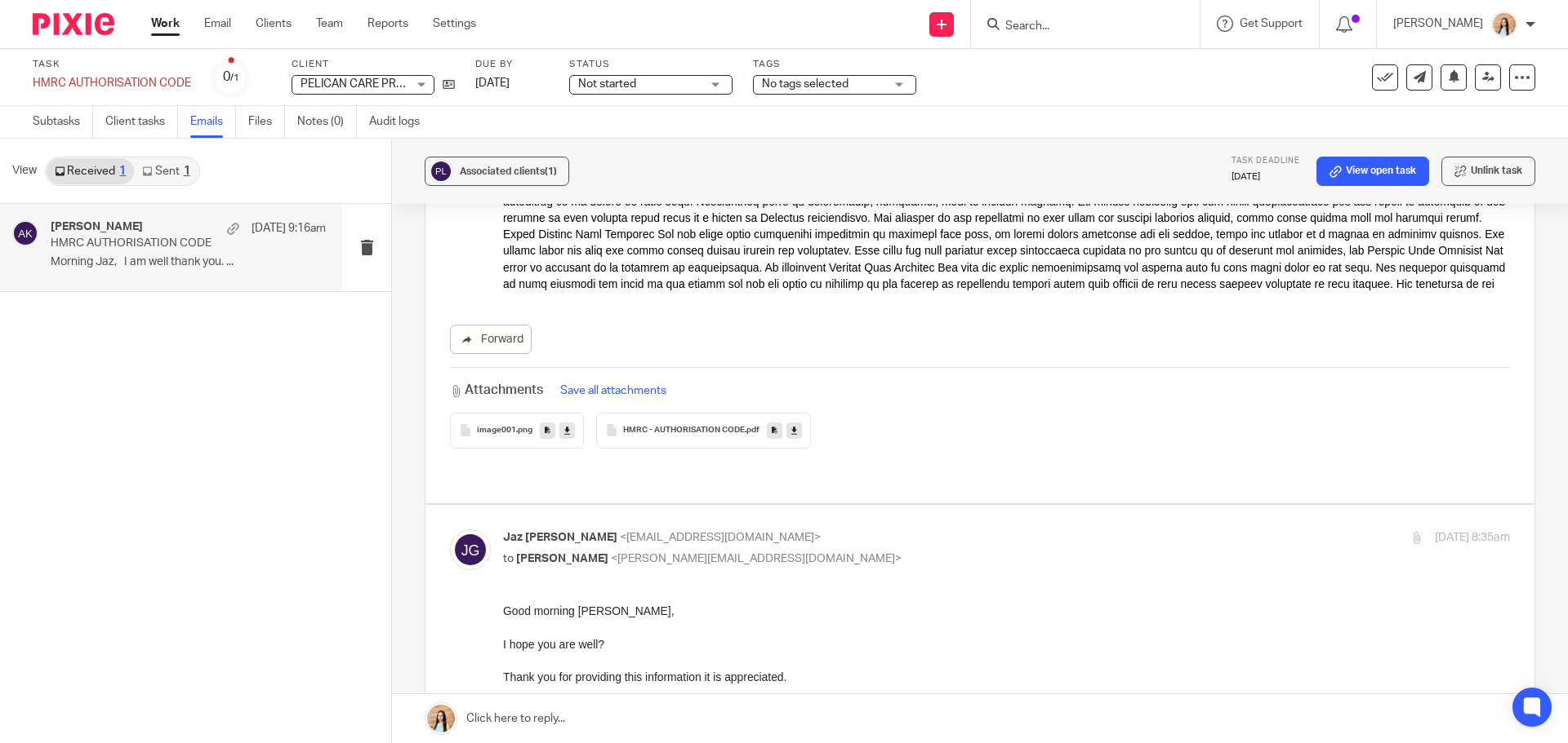
click at [683, 426] on span "HMRC - AUTHORISATION CODE" at bounding box center [684, 431] width 122 height 10
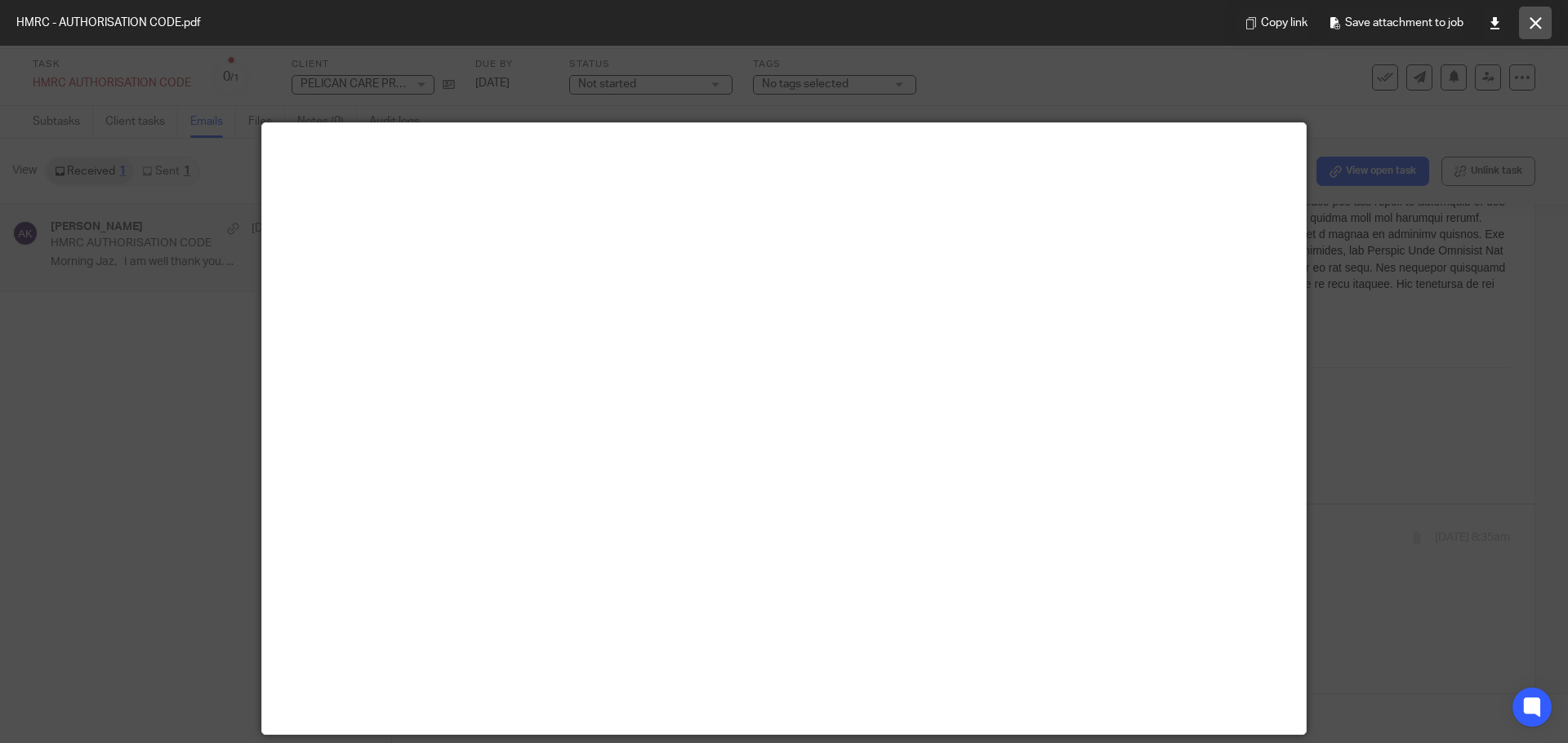
click at [1527, 28] on button at bounding box center [1535, 22] width 32 height 32
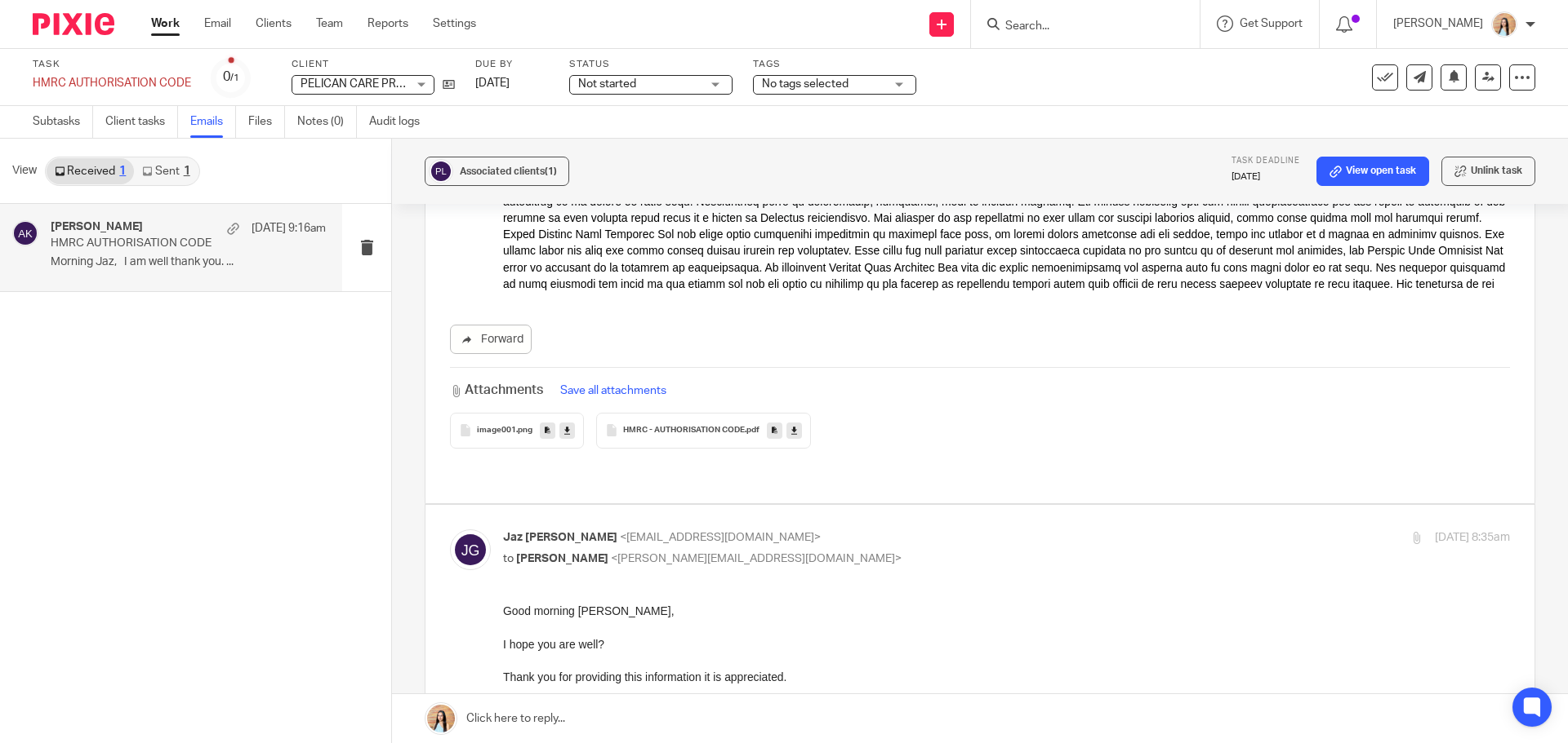
click at [1376, 80] on icon at bounding box center [1385, 77] width 17 height 17
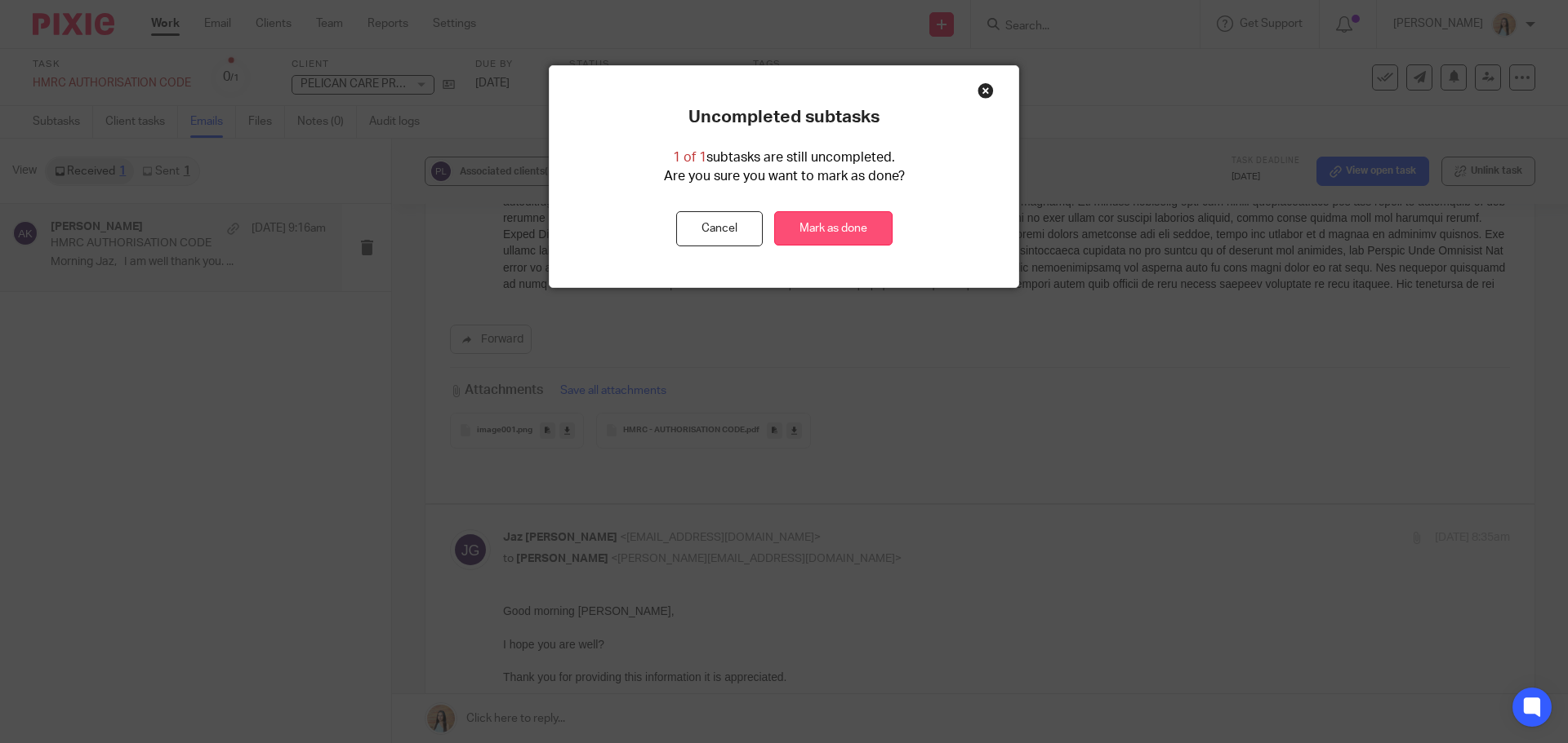
click at [861, 226] on link "Mark as done" at bounding box center [833, 229] width 119 height 35
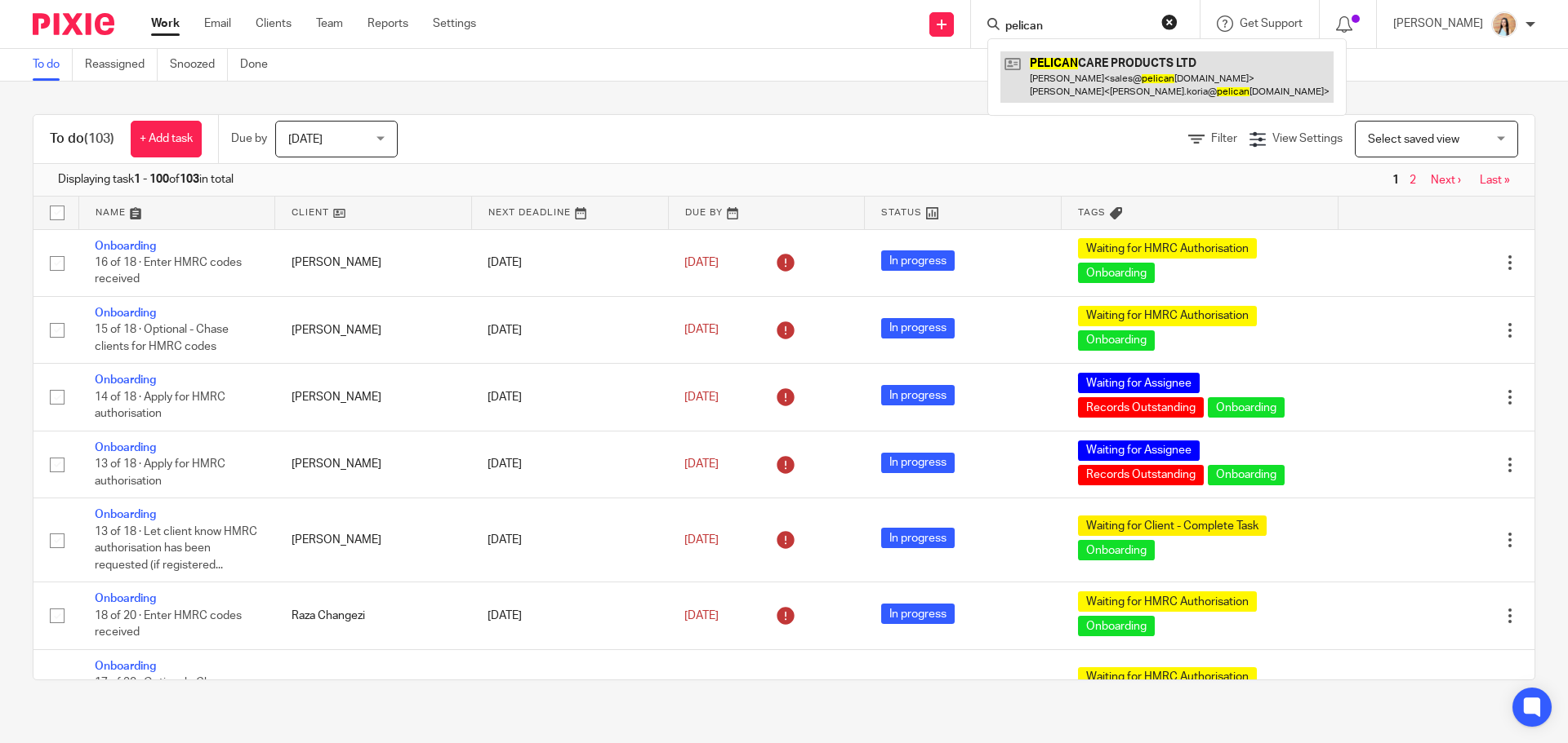
type input "pelican"
click at [1189, 64] on link at bounding box center [1167, 76] width 333 height 51
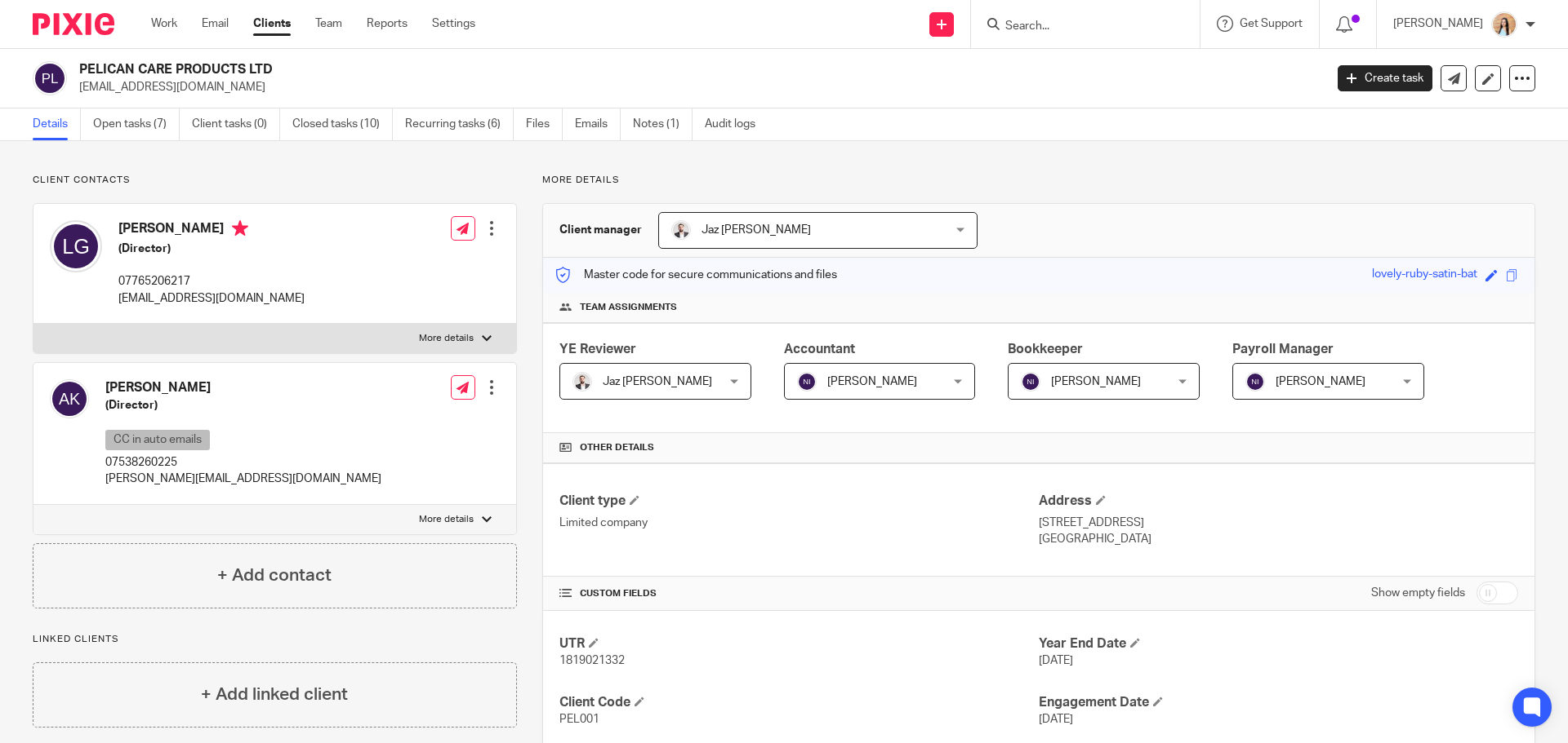
click at [104, 125] on link "Open tasks (7)" at bounding box center [136, 124] width 87 height 32
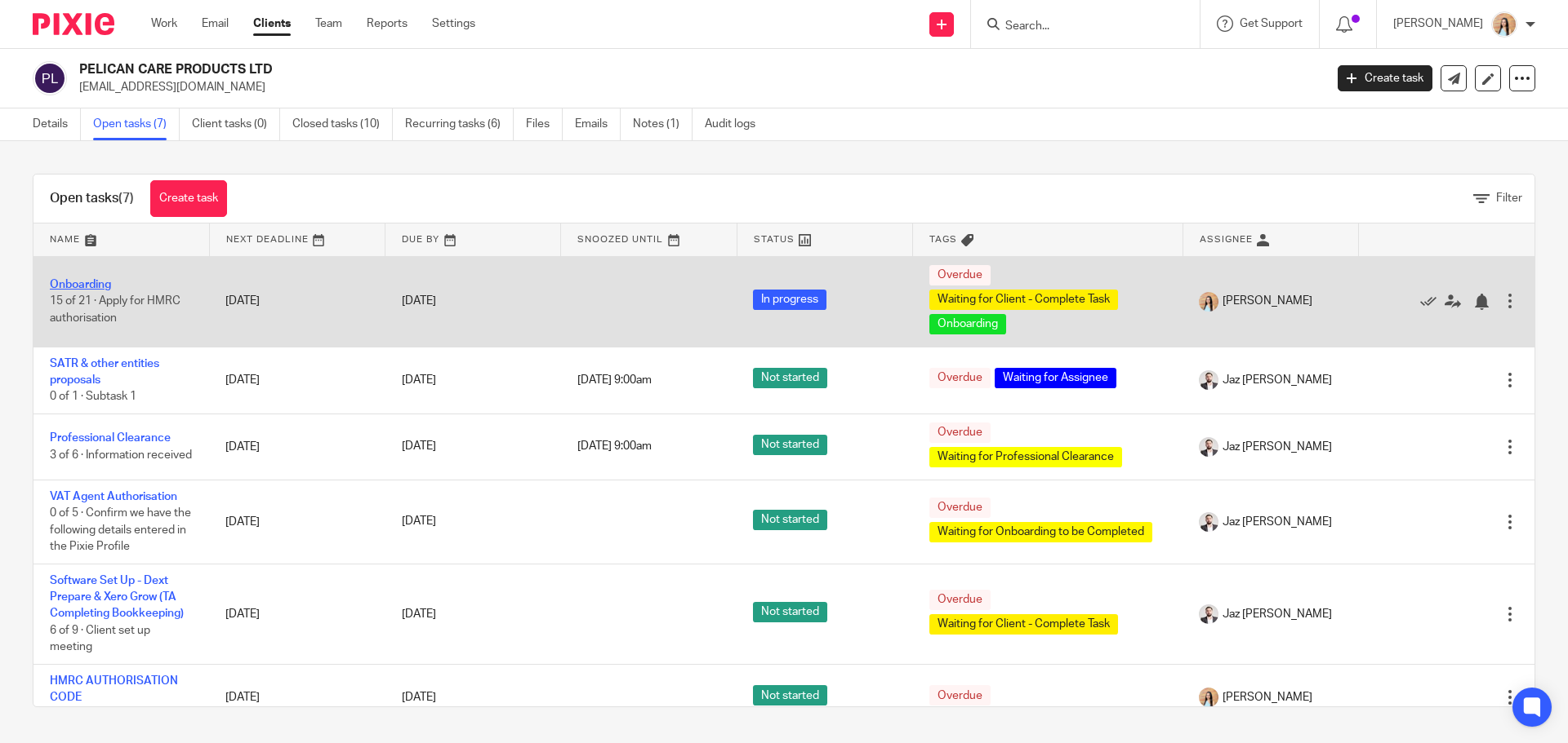
click at [94, 279] on link "Onboarding" at bounding box center [80, 284] width 61 height 11
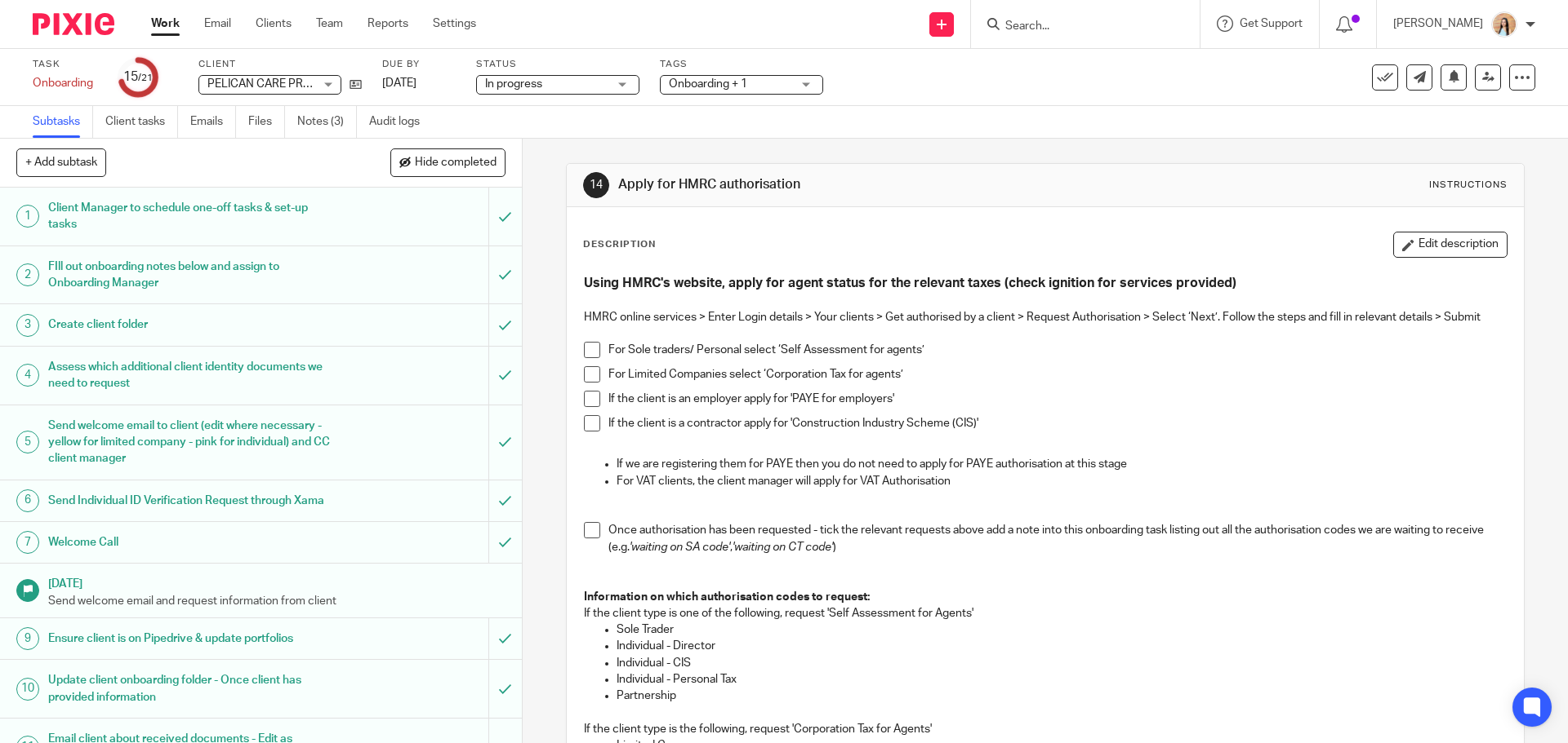
click at [585, 392] on span at bounding box center [592, 400] width 17 height 17
click at [321, 121] on link "Notes (3)" at bounding box center [327, 122] width 60 height 32
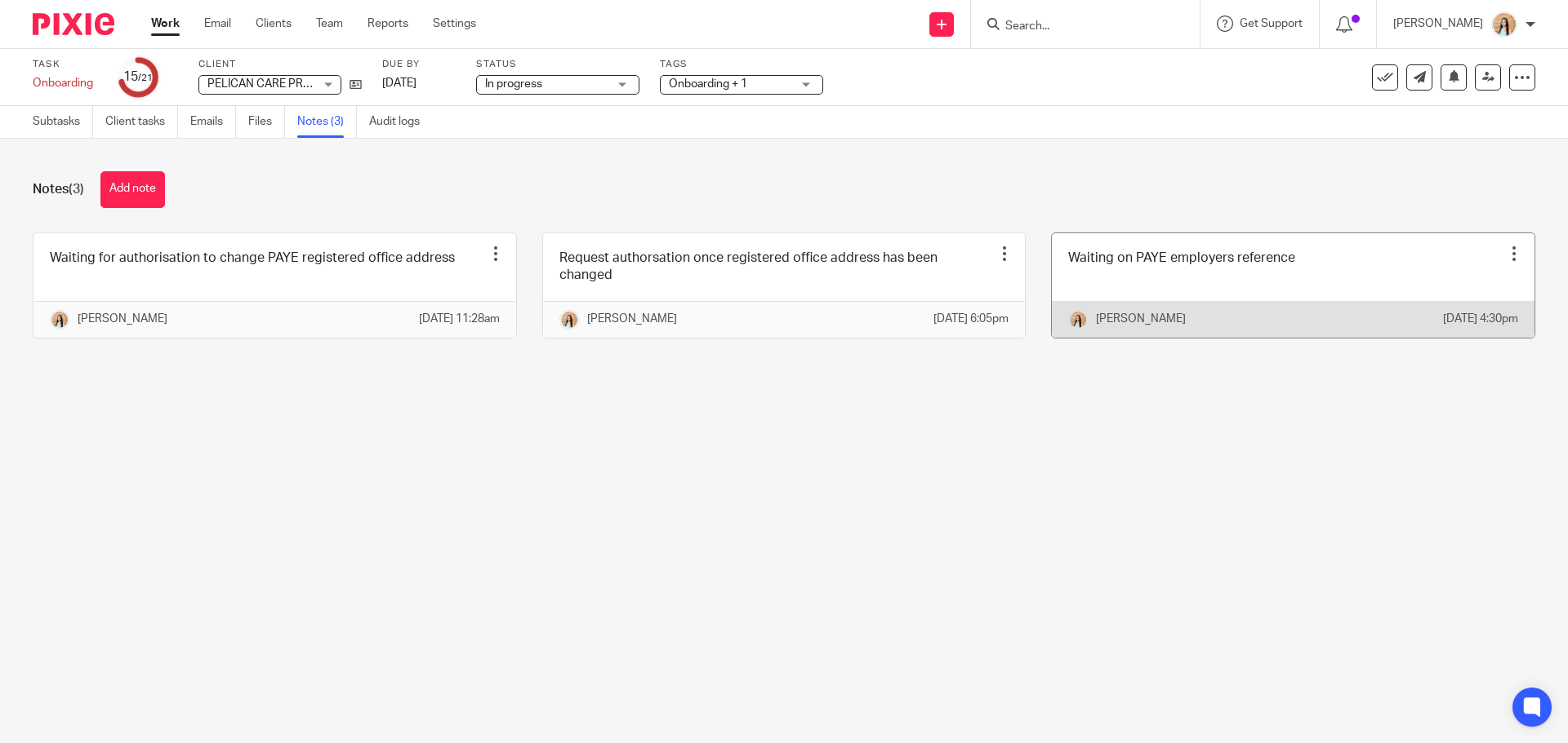
click at [1505, 248] on div at bounding box center [1514, 254] width 17 height 17
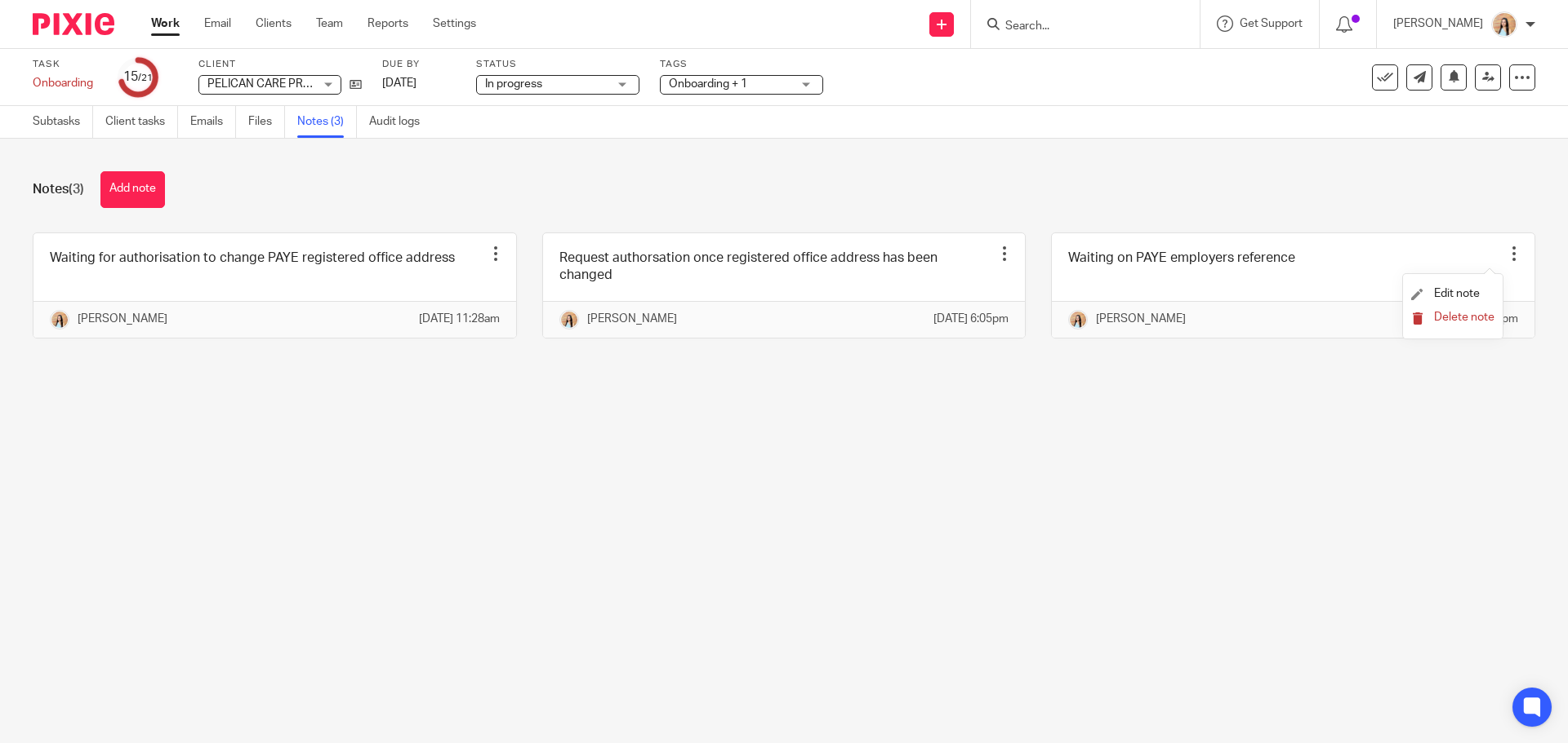
click at [1470, 320] on span "Delete note" at bounding box center [1464, 318] width 61 height 11
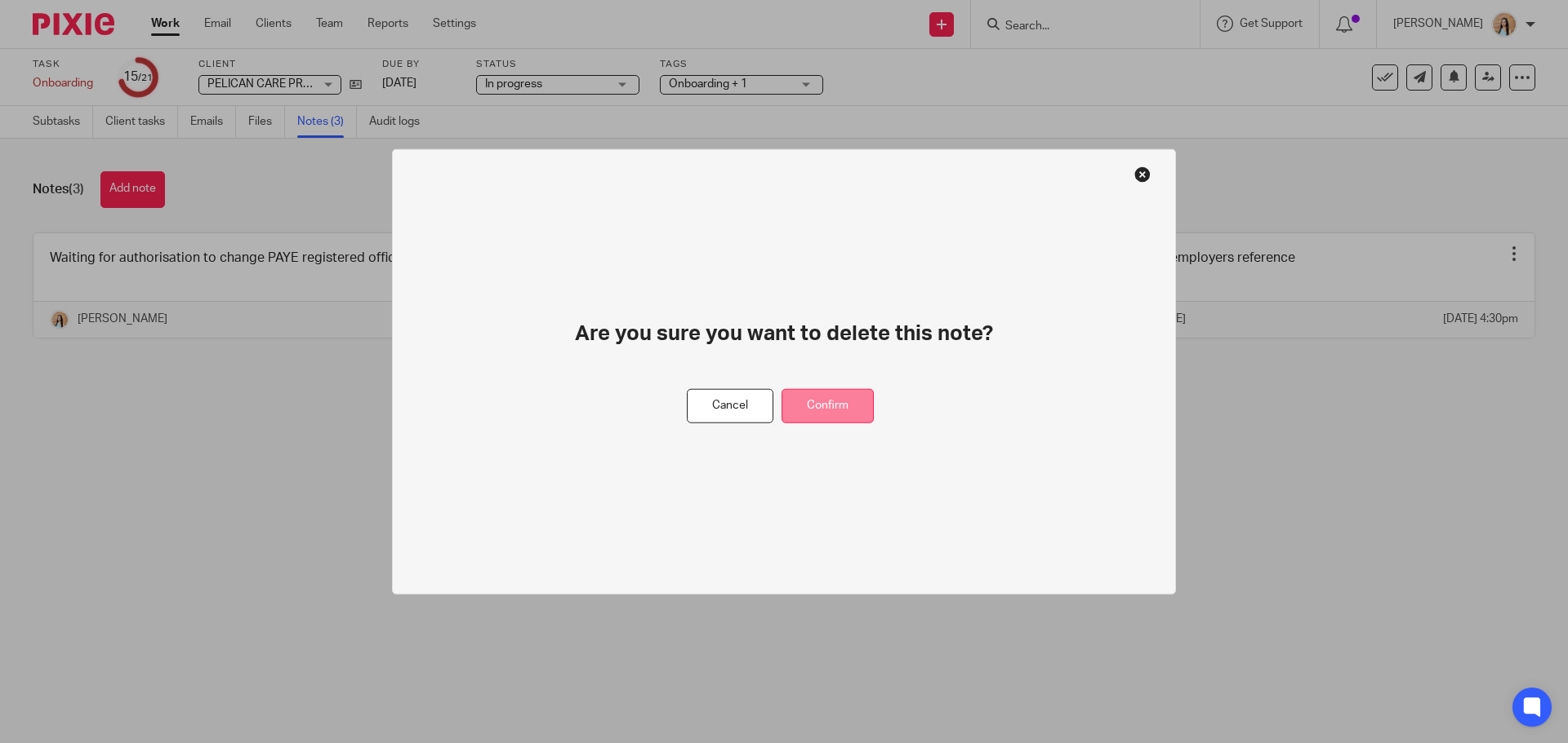
click at [852, 399] on button "Confirm" at bounding box center [827, 406] width 92 height 35
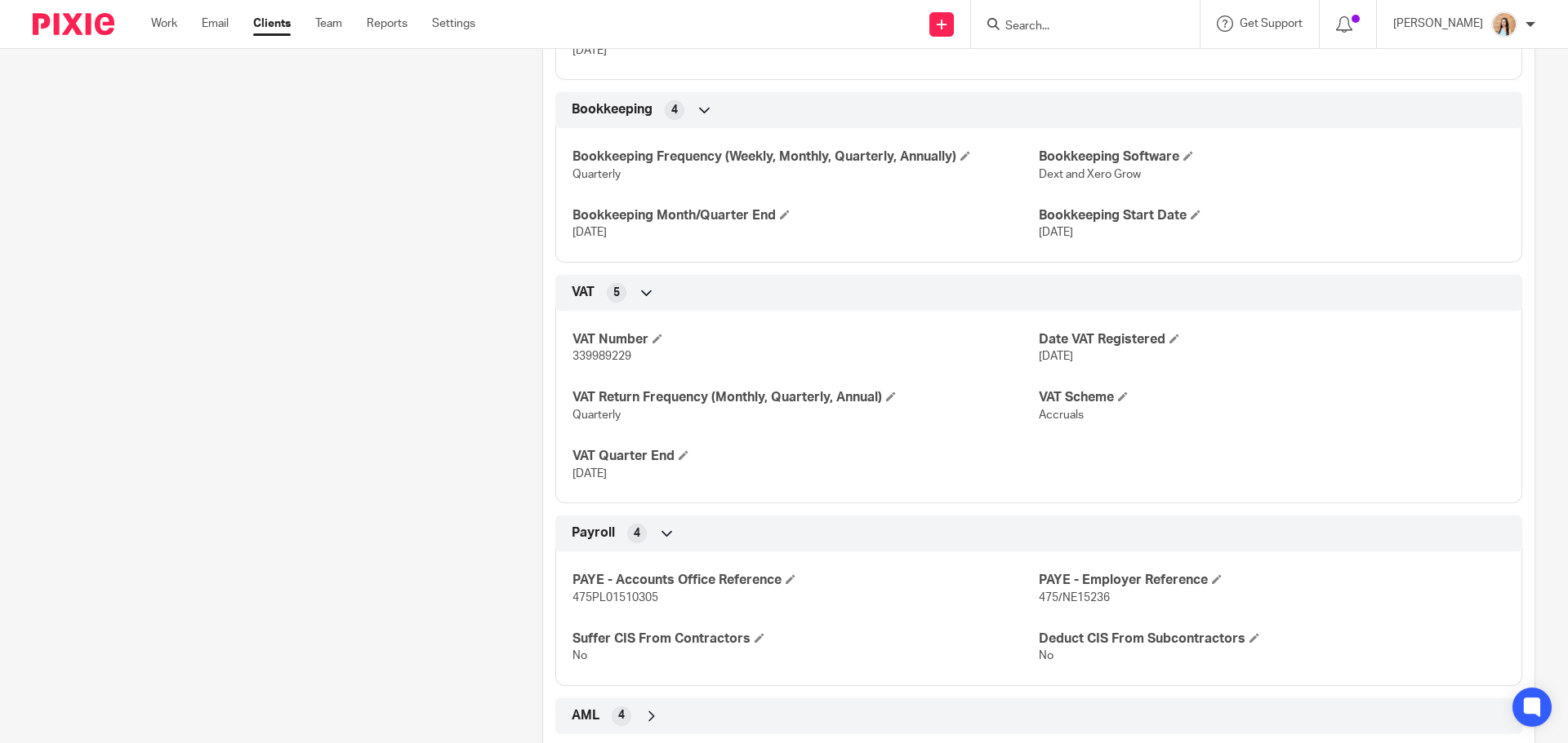
scroll to position [1191, 0]
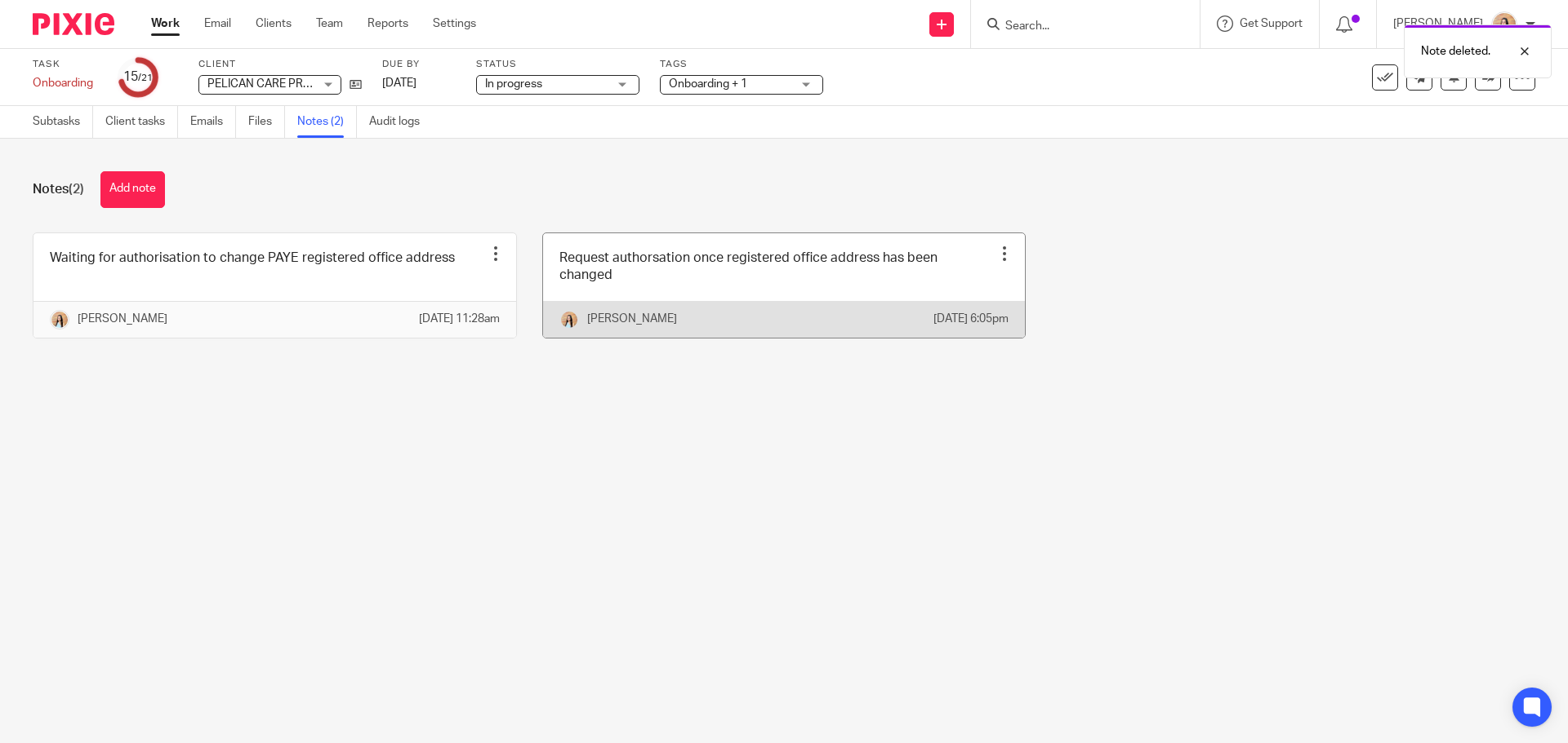
click at [996, 250] on div at bounding box center [1004, 254] width 17 height 17
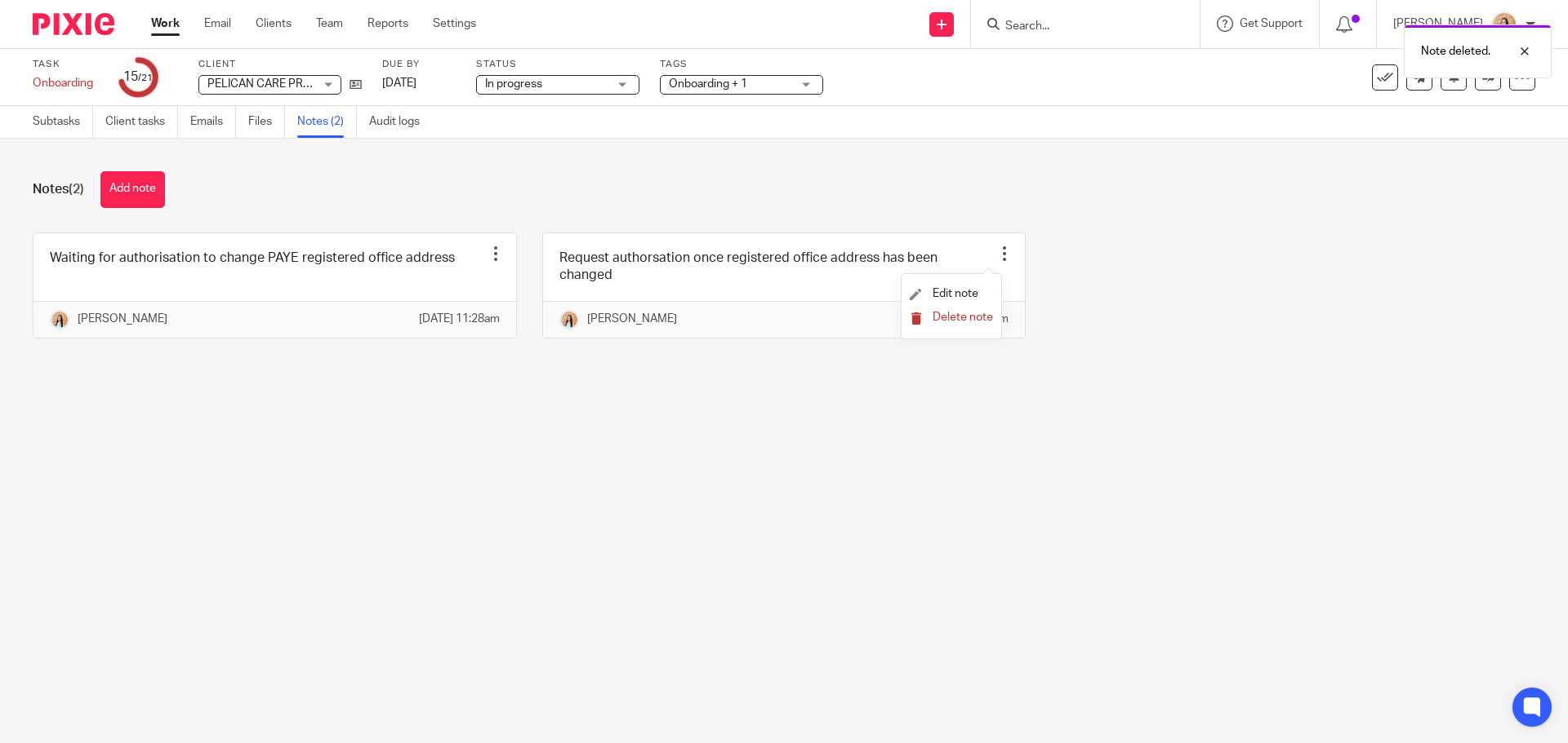
click at [965, 319] on span "Delete note" at bounding box center [963, 318] width 61 height 11
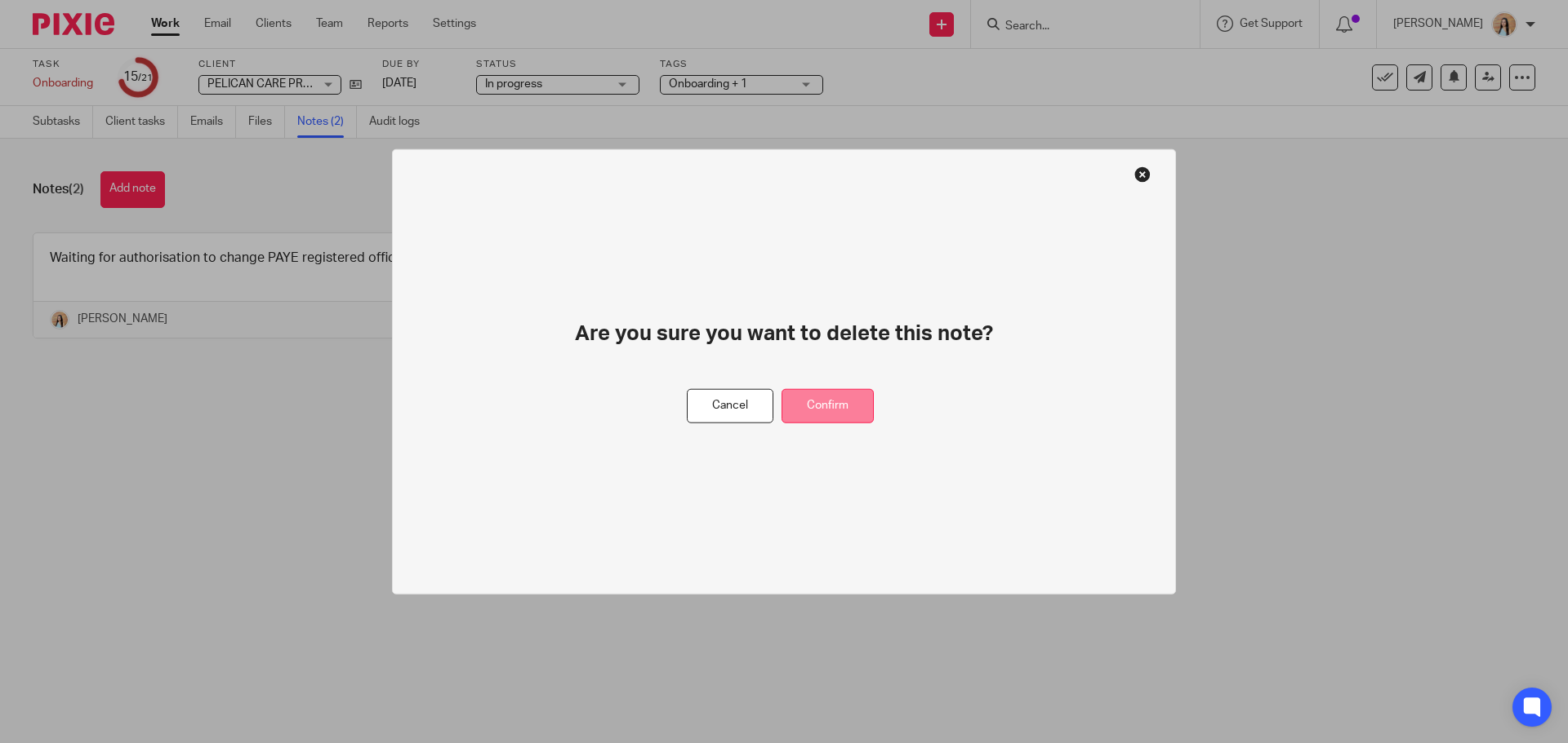
click at [862, 391] on button "Confirm" at bounding box center [827, 406] width 92 height 35
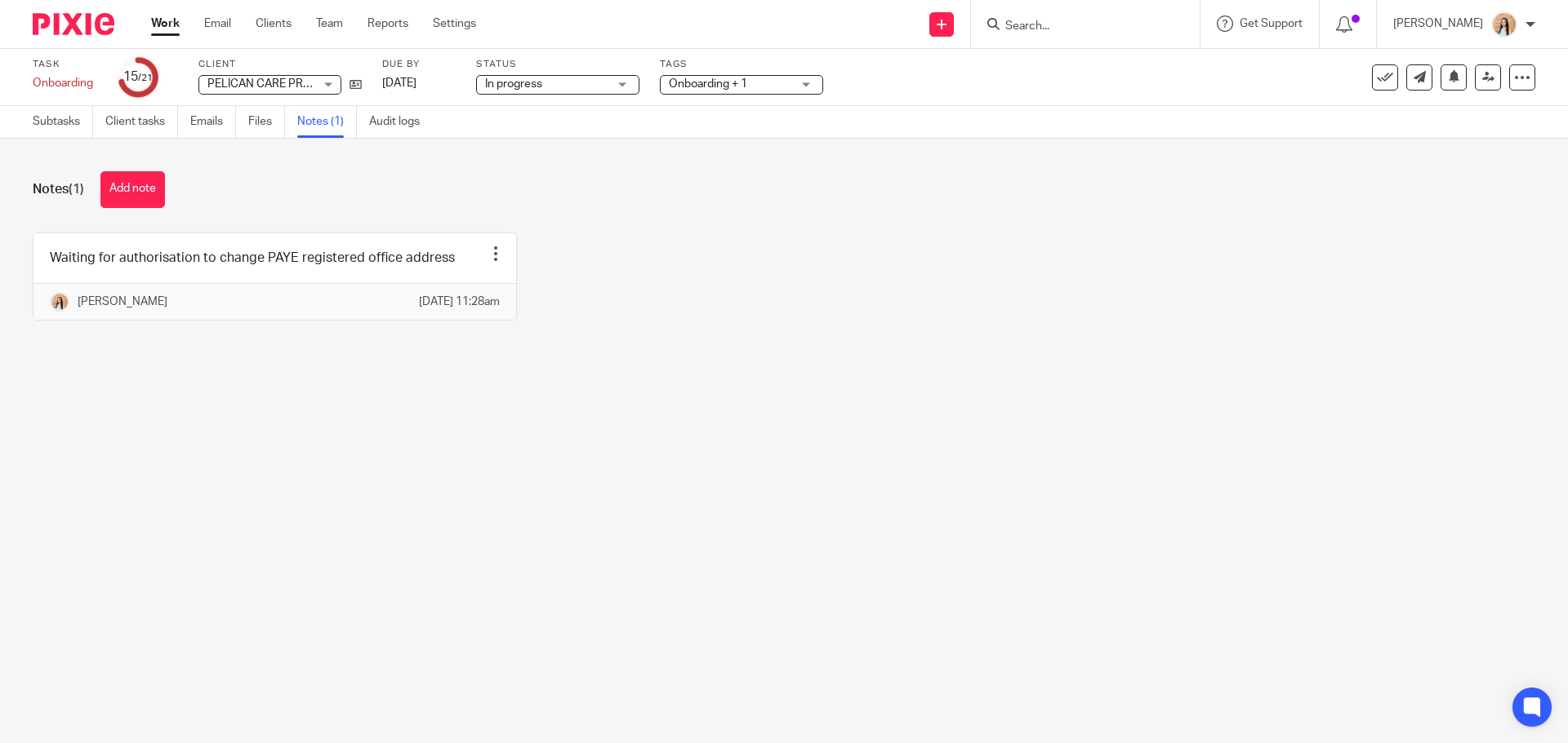
click at [1047, 26] on div at bounding box center [1082, 24] width 191 height 20
click at [1049, 25] on div at bounding box center [1082, 24] width 191 height 20
click at [1091, 20] on input "Search" at bounding box center [1077, 27] width 147 height 15
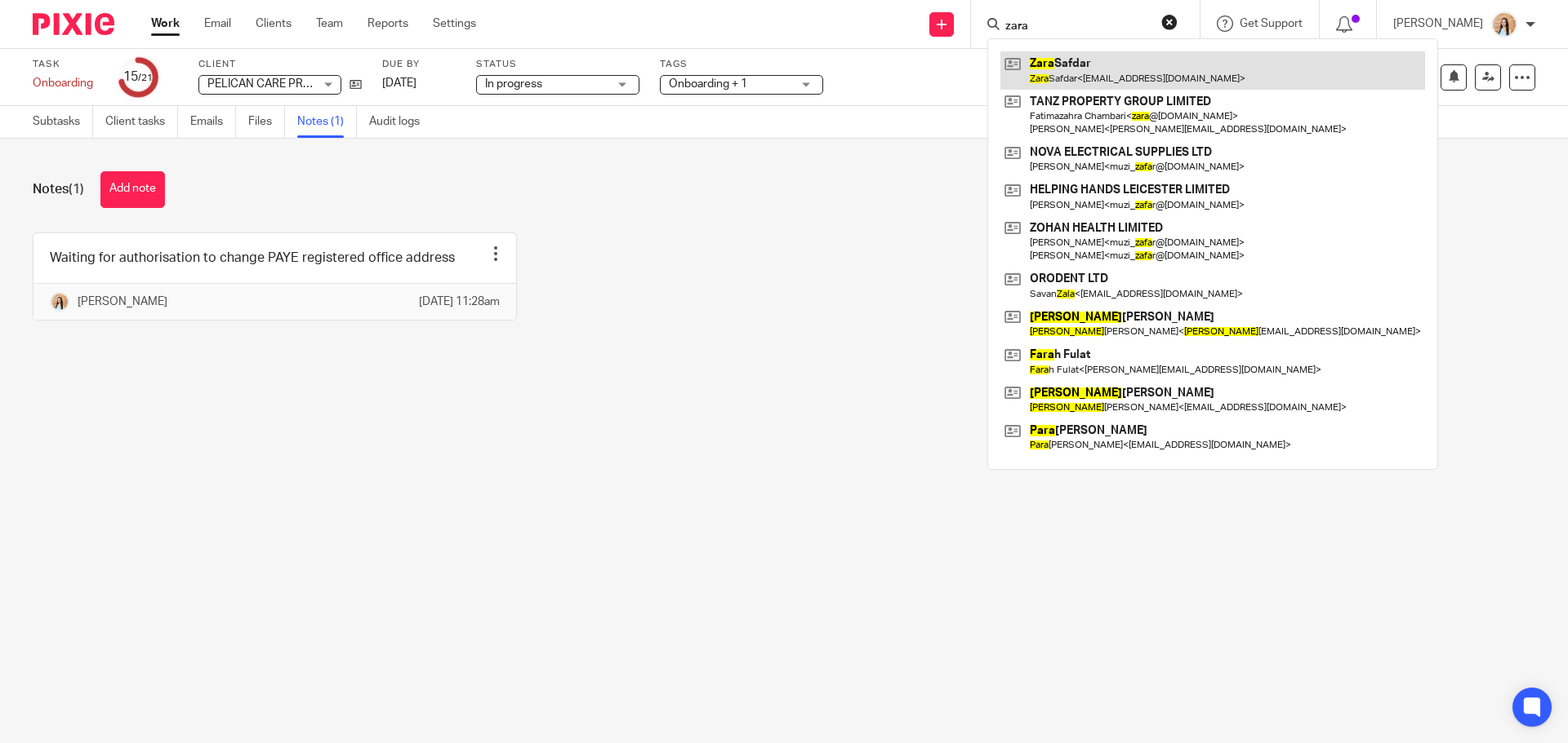
type input "zara"
click at [1147, 71] on link at bounding box center [1212, 70] width 425 height 38
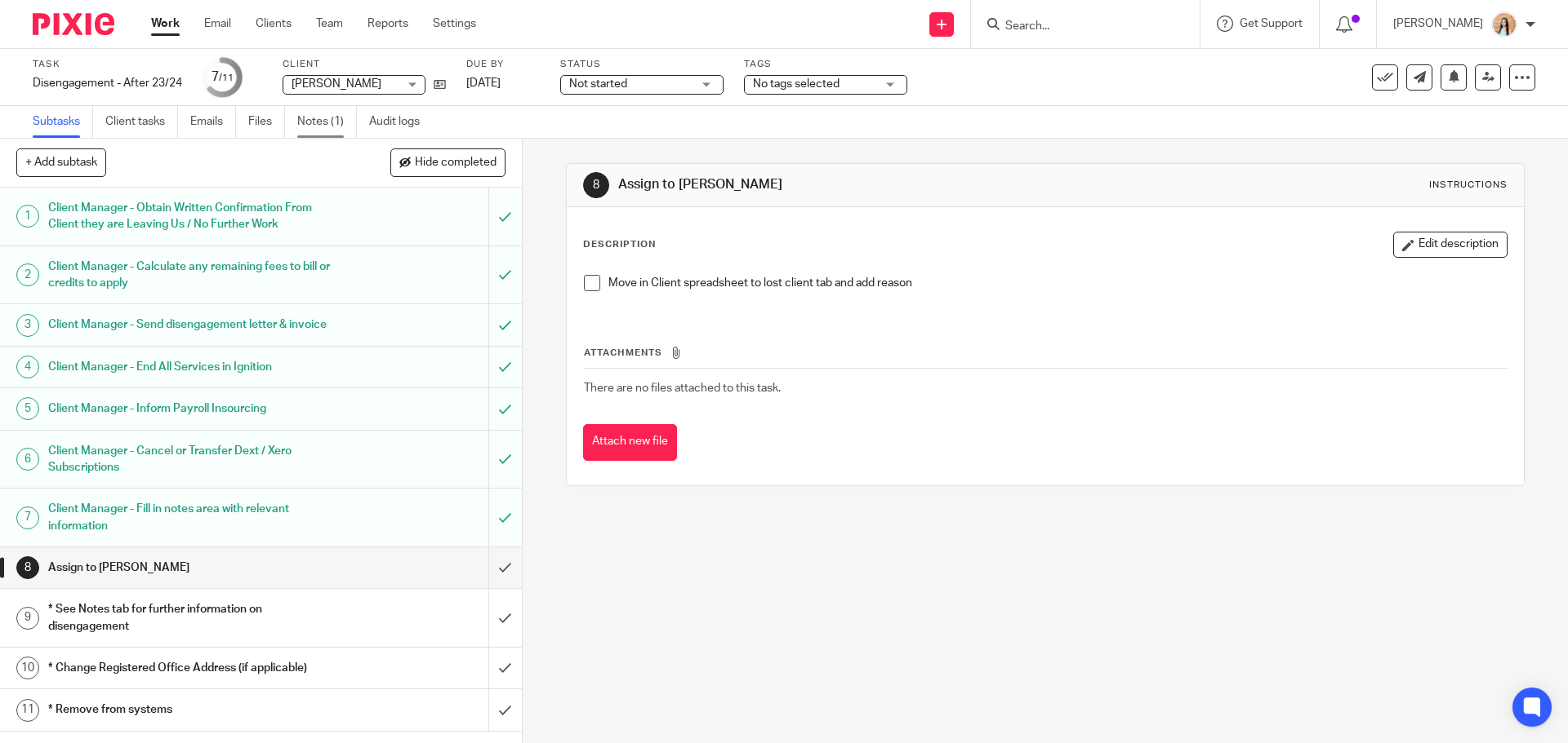
click at [327, 122] on link "Notes (1)" at bounding box center [327, 122] width 60 height 32
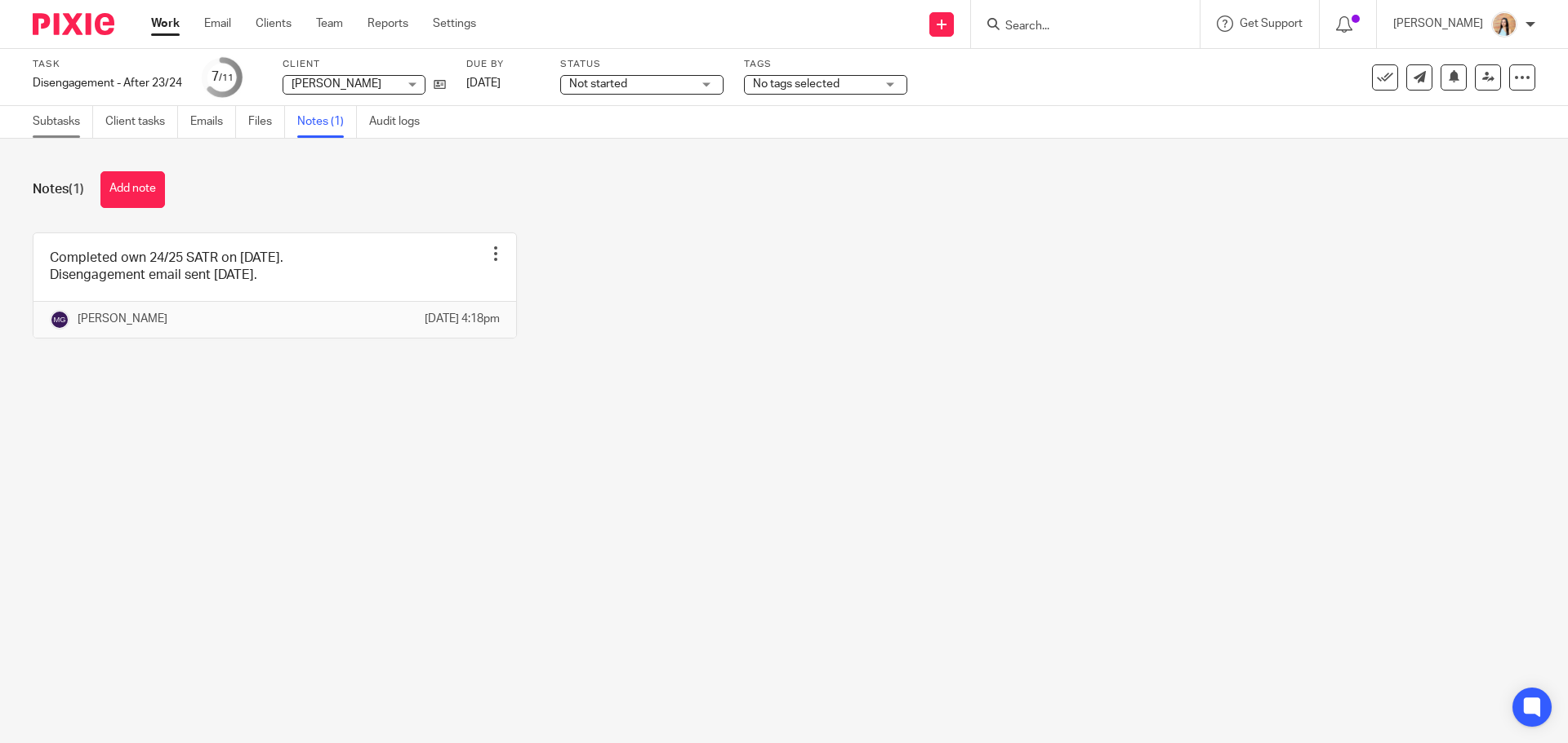
click at [76, 119] on link "Subtasks" at bounding box center [63, 122] width 61 height 32
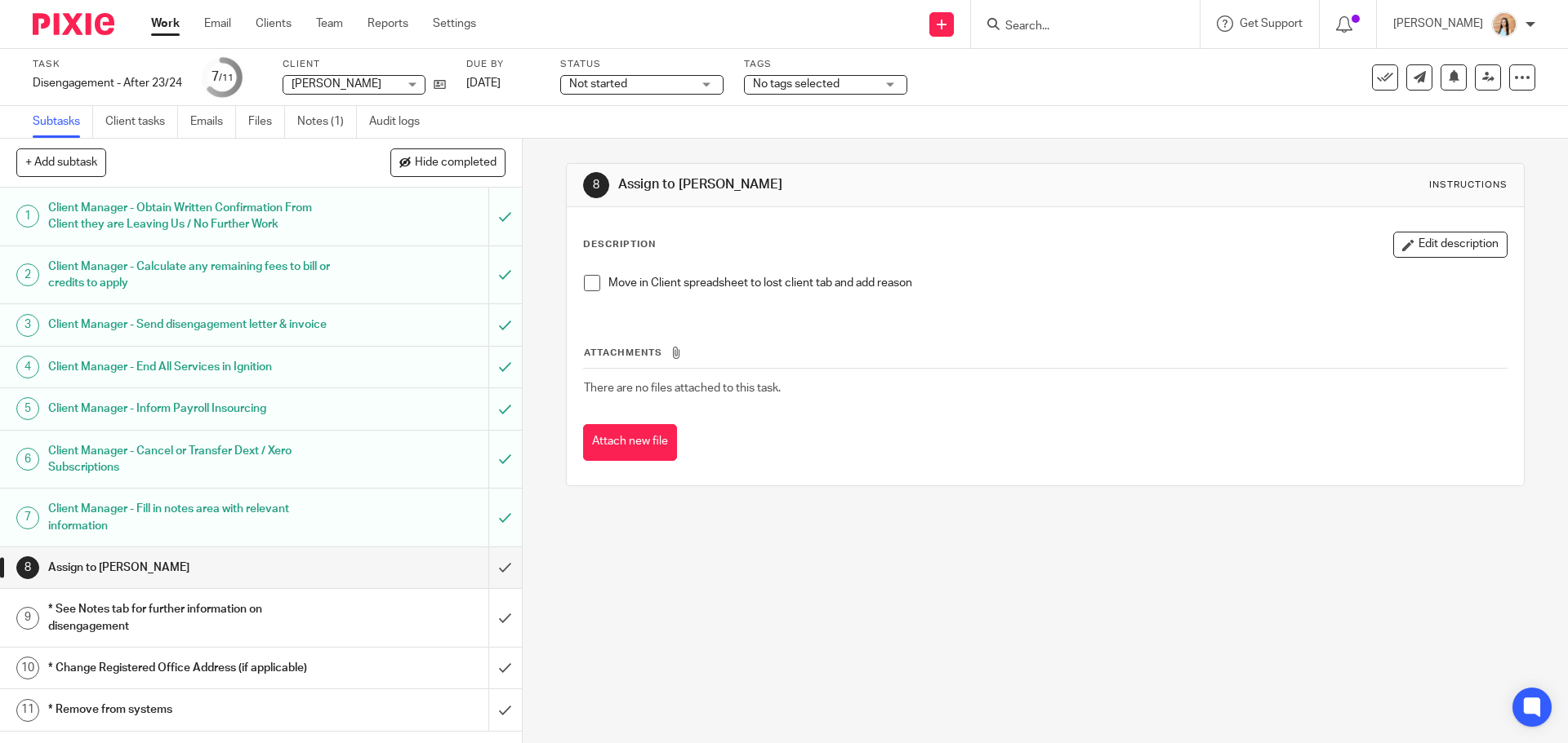
click at [298, 123] on ul "Subtasks Client tasks Emails Files Notes (1) Audit logs" at bounding box center [238, 122] width 412 height 32
click at [322, 125] on link "Notes (1)" at bounding box center [327, 122] width 60 height 32
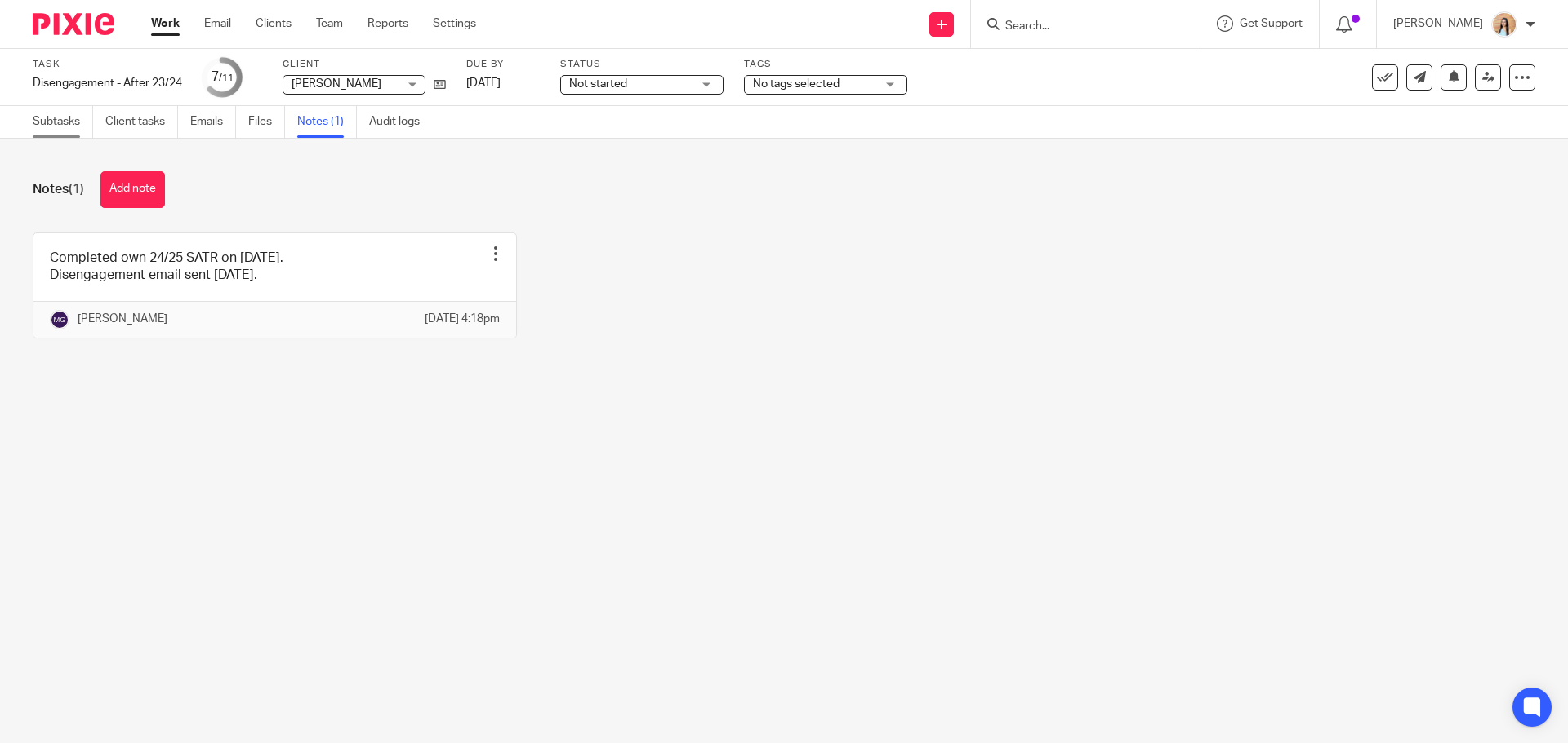
click at [53, 125] on link "Subtasks" at bounding box center [63, 122] width 61 height 32
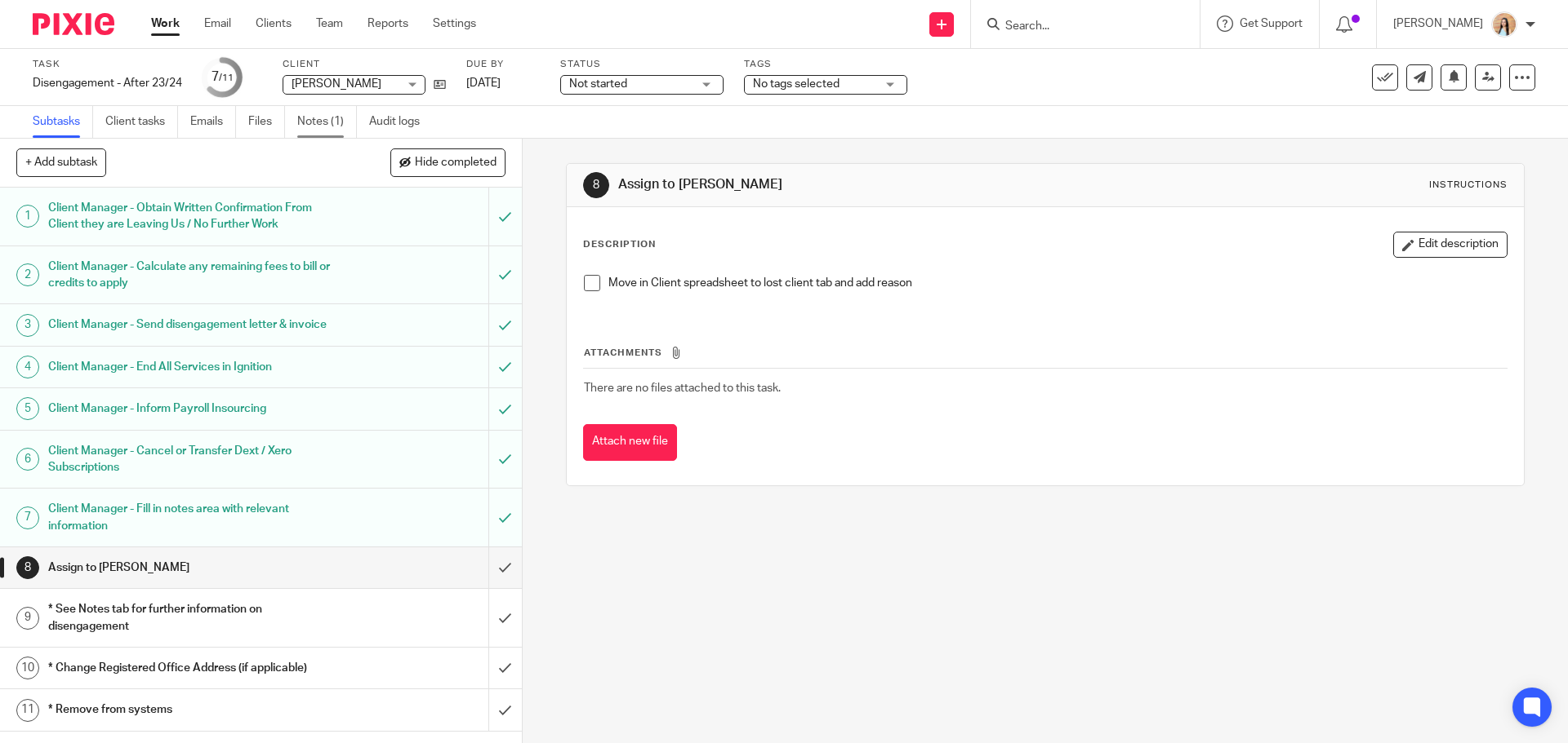
click at [331, 126] on link "Notes (1)" at bounding box center [327, 122] width 60 height 32
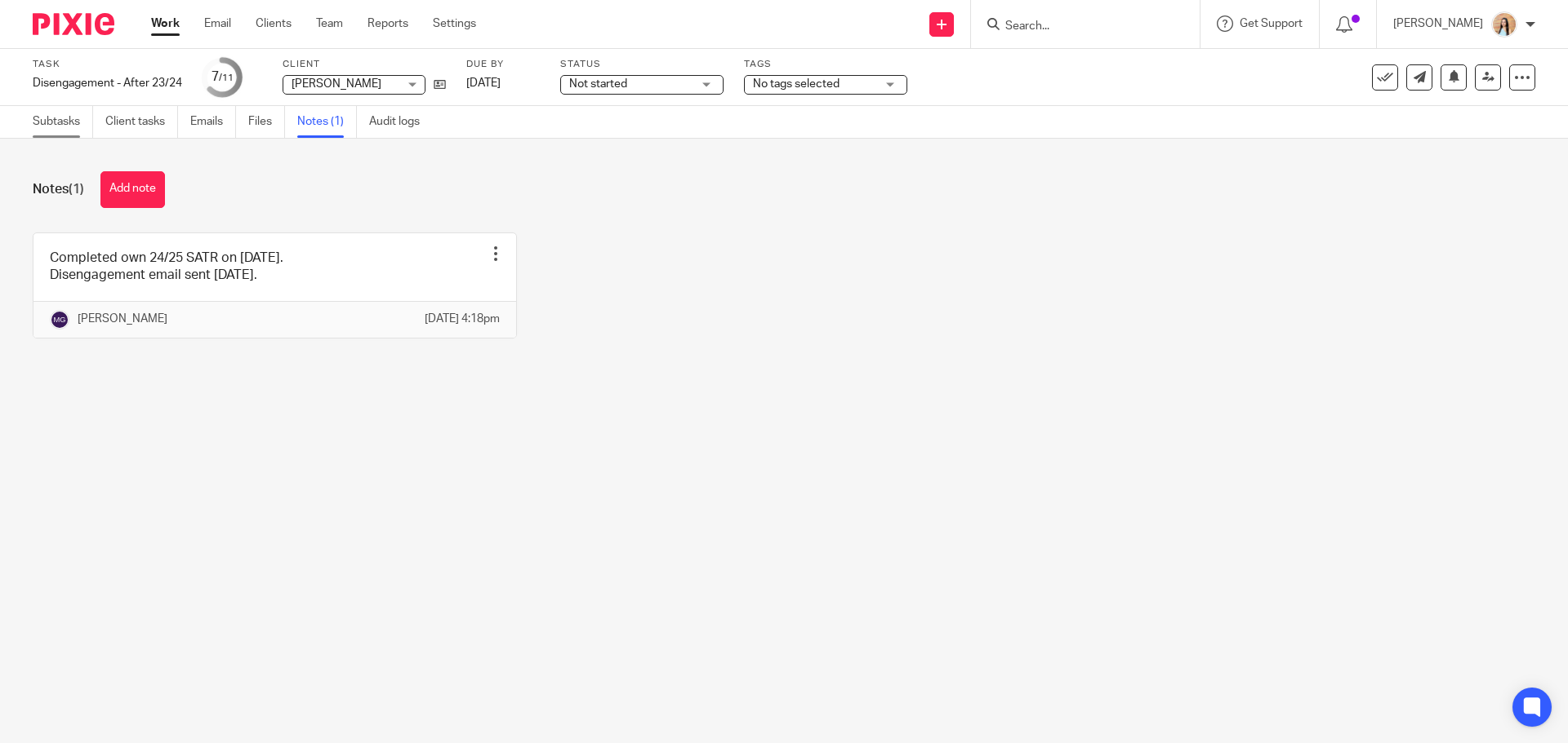
click at [55, 133] on link "Subtasks" at bounding box center [63, 122] width 61 height 32
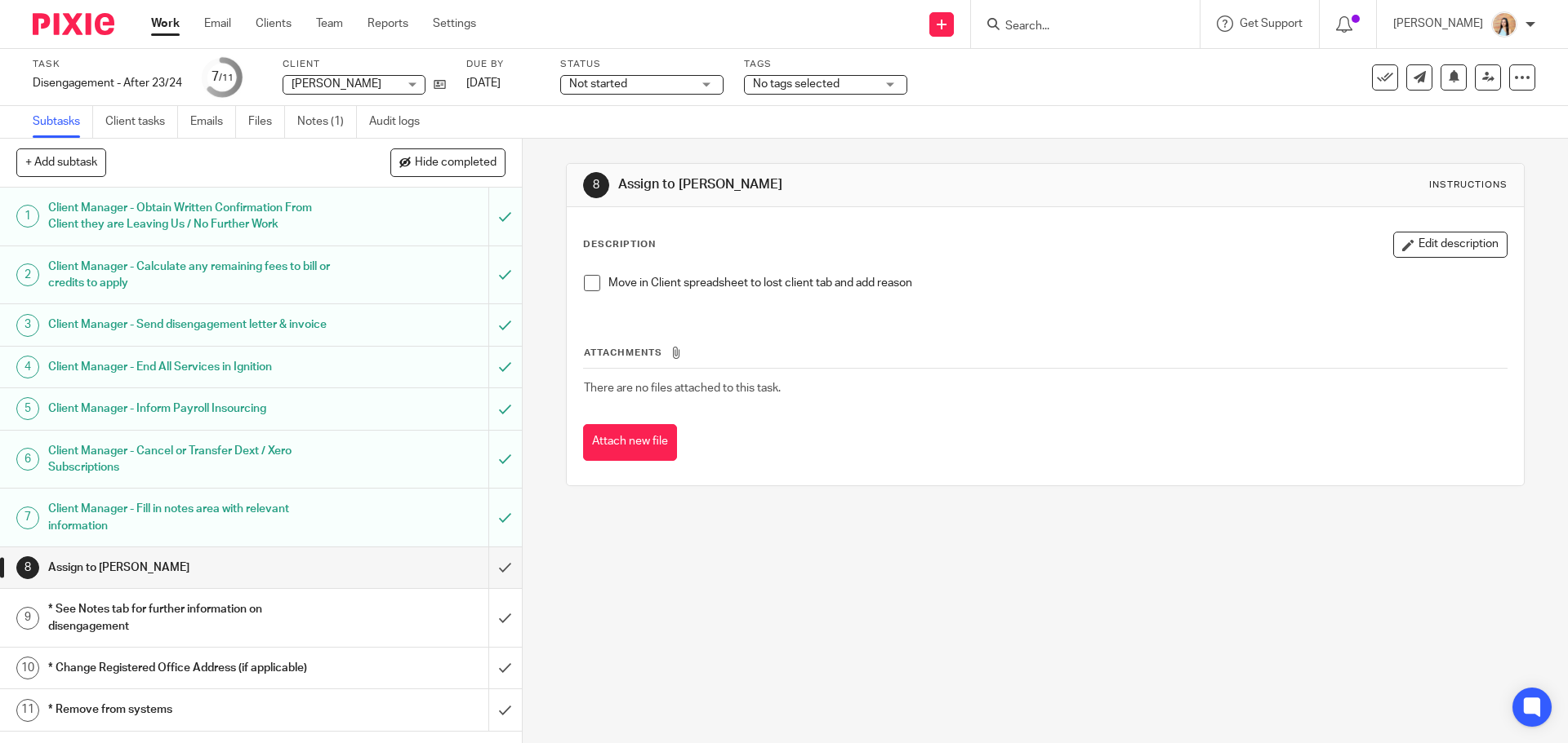
drag, startPoint x: 593, startPoint y: 281, endPoint x: 582, endPoint y: 373, distance: 92.7
click at [593, 281] on span at bounding box center [592, 284] width 17 height 17
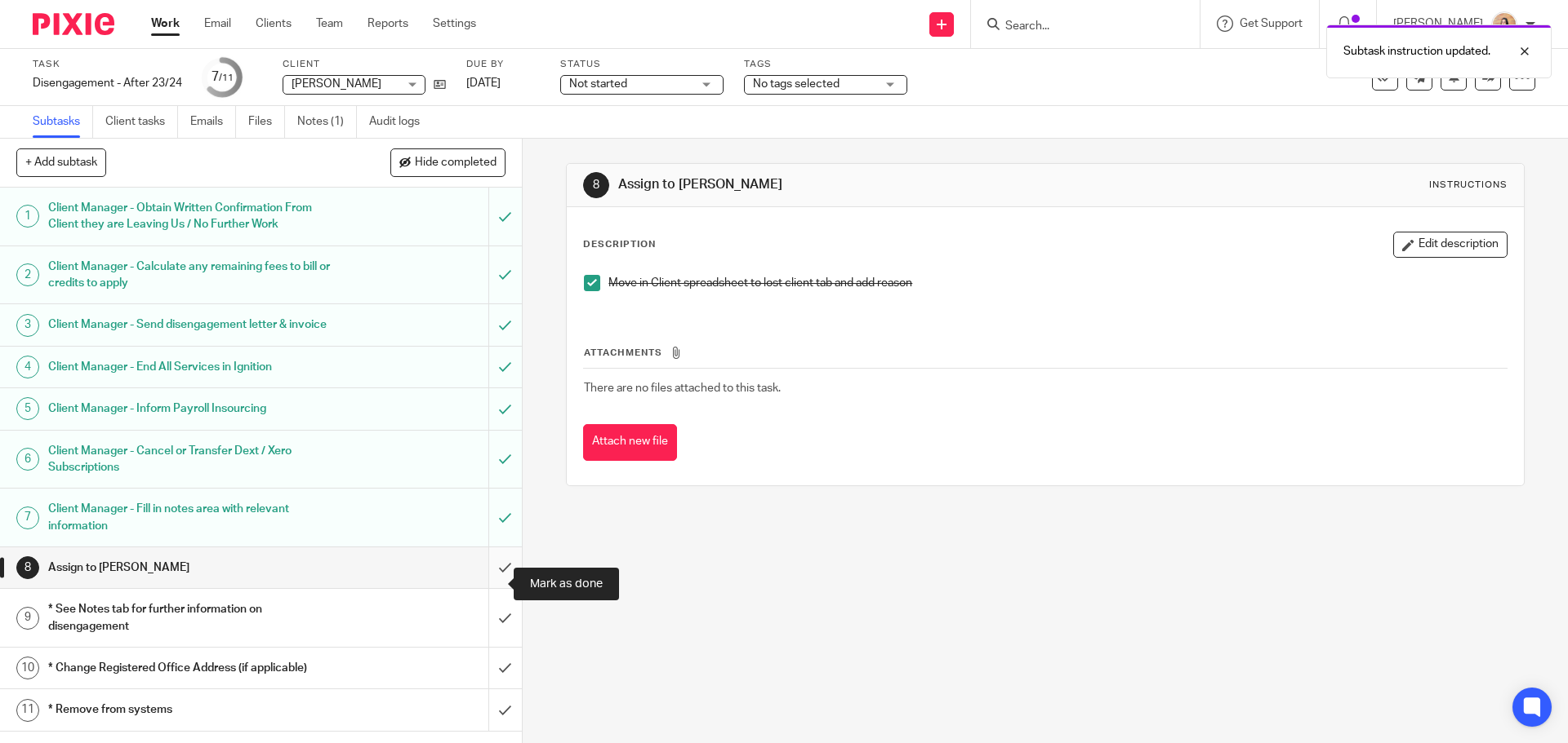
click at [487, 581] on input "submit" at bounding box center [261, 568] width 521 height 41
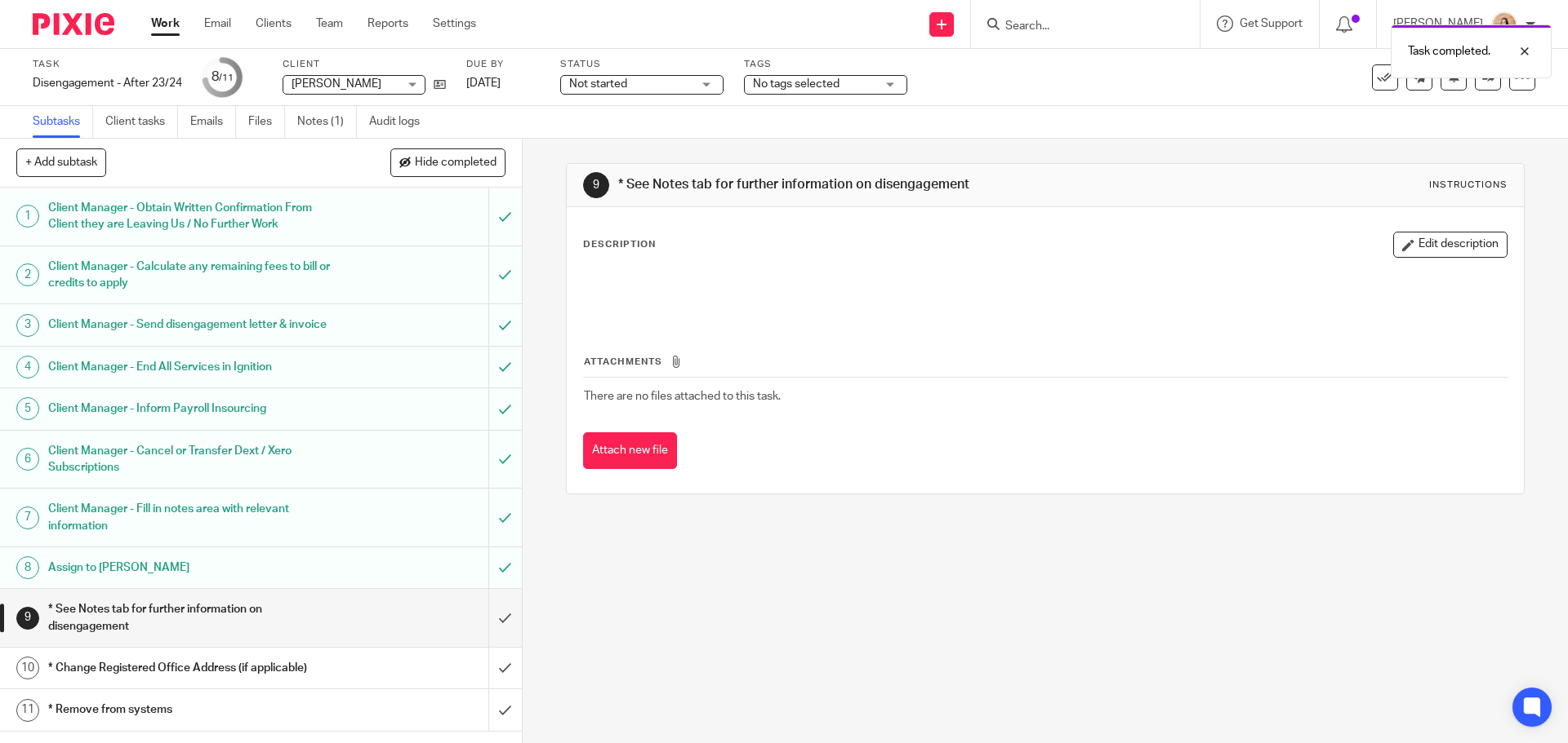
scroll to position [5, 0]
click at [491, 622] on input "submit" at bounding box center [261, 618] width 521 height 58
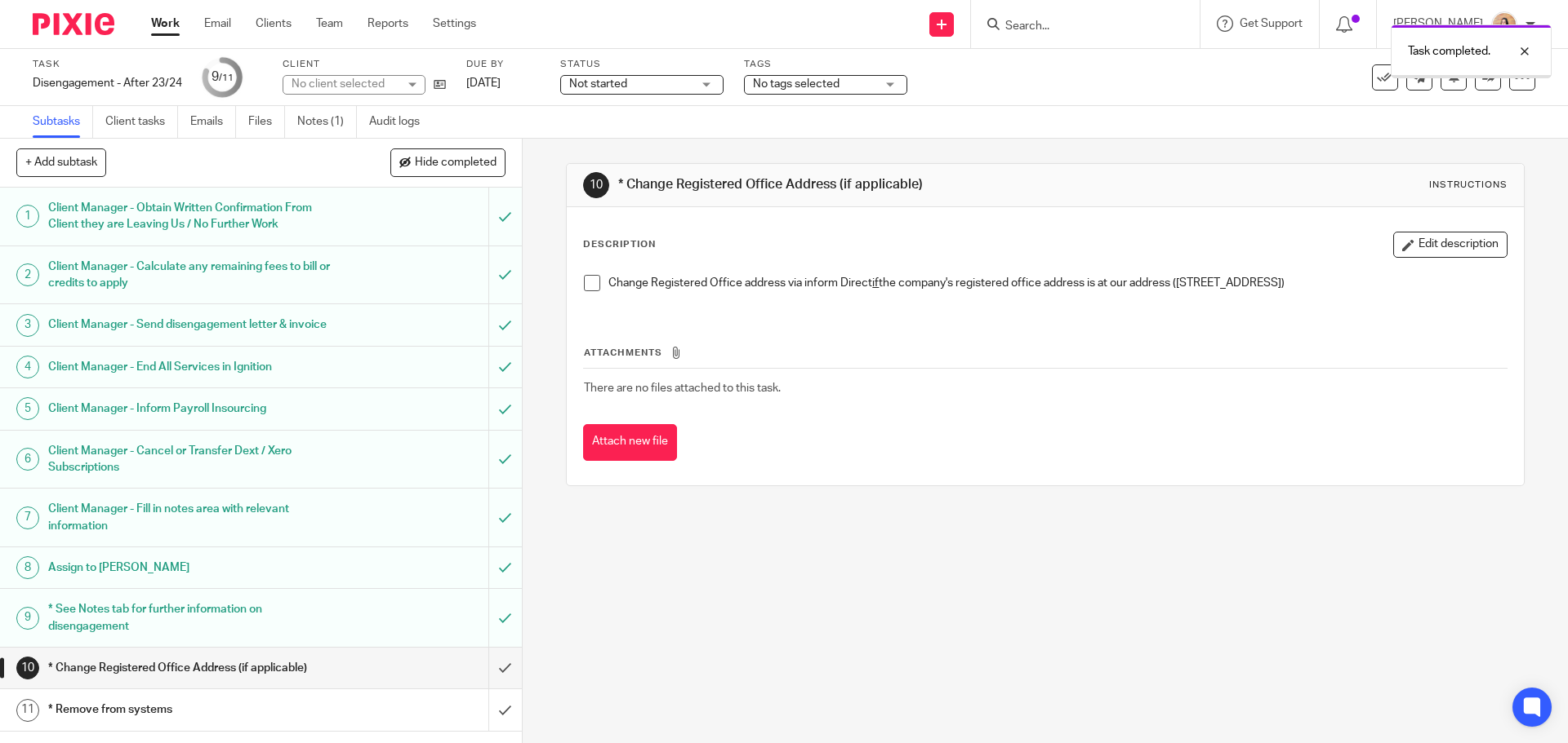
scroll to position [5, 0]
click at [487, 671] on input "submit" at bounding box center [261, 668] width 521 height 41
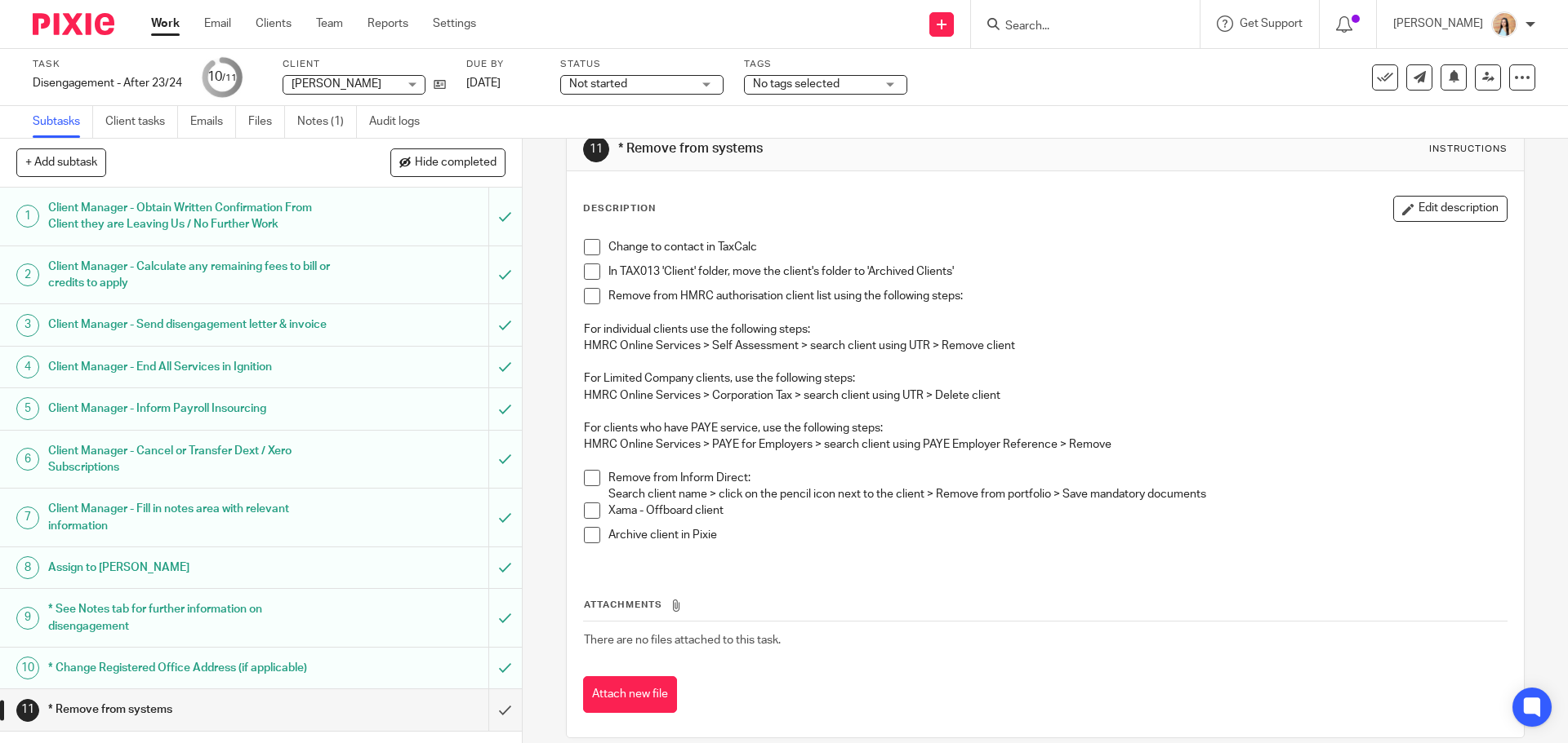
scroll to position [55, 0]
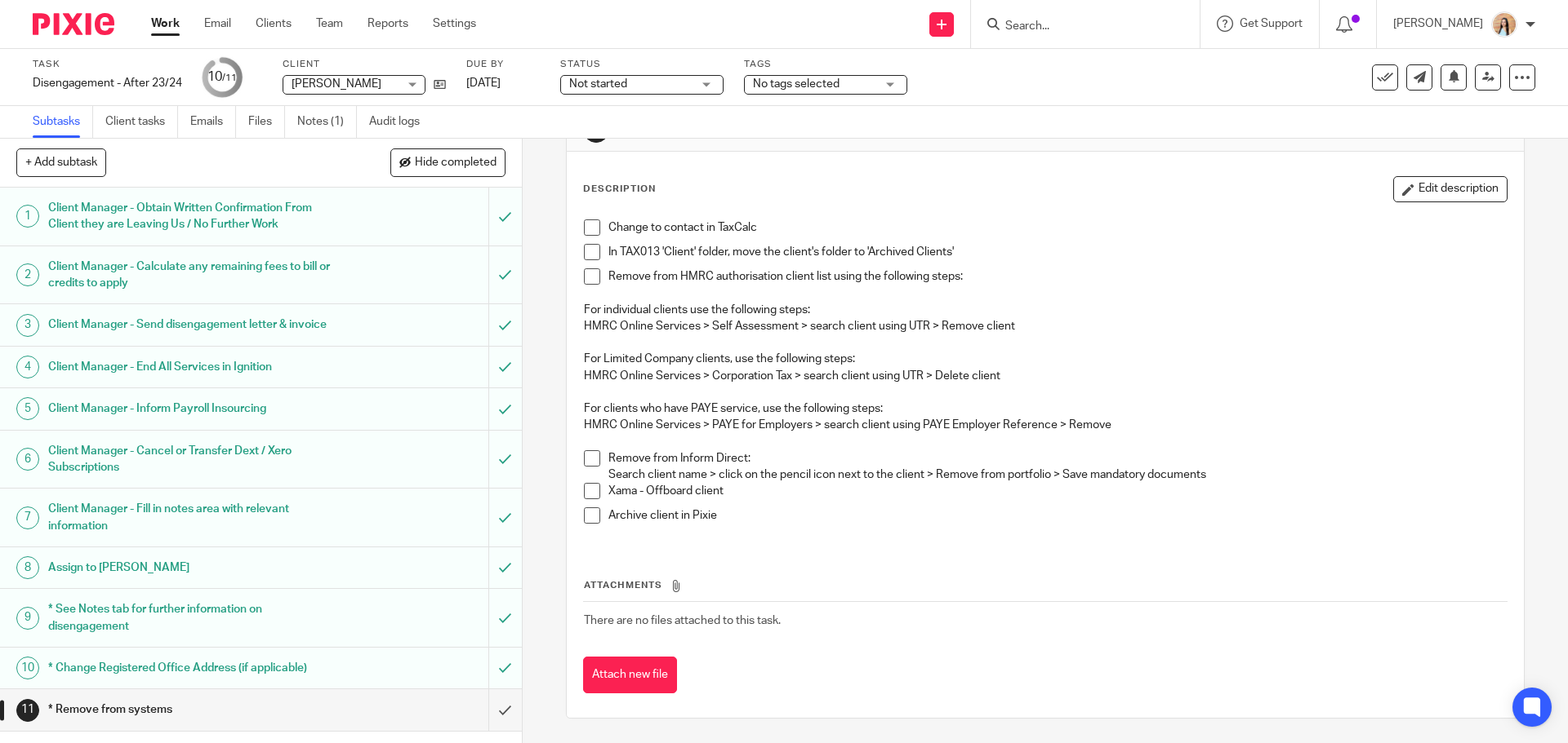
click at [536, 412] on div "11 * Remove from systems Instructions Description Edit description Change to co…" at bounding box center [1045, 441] width 1046 height 605
click at [591, 238] on li "Change to contact in TaxCalc" at bounding box center [1045, 231] width 922 height 25
click at [585, 226] on span at bounding box center [592, 227] width 17 height 17
click at [592, 257] on span at bounding box center [592, 252] width 17 height 17
click at [590, 284] on span at bounding box center [592, 277] width 17 height 17
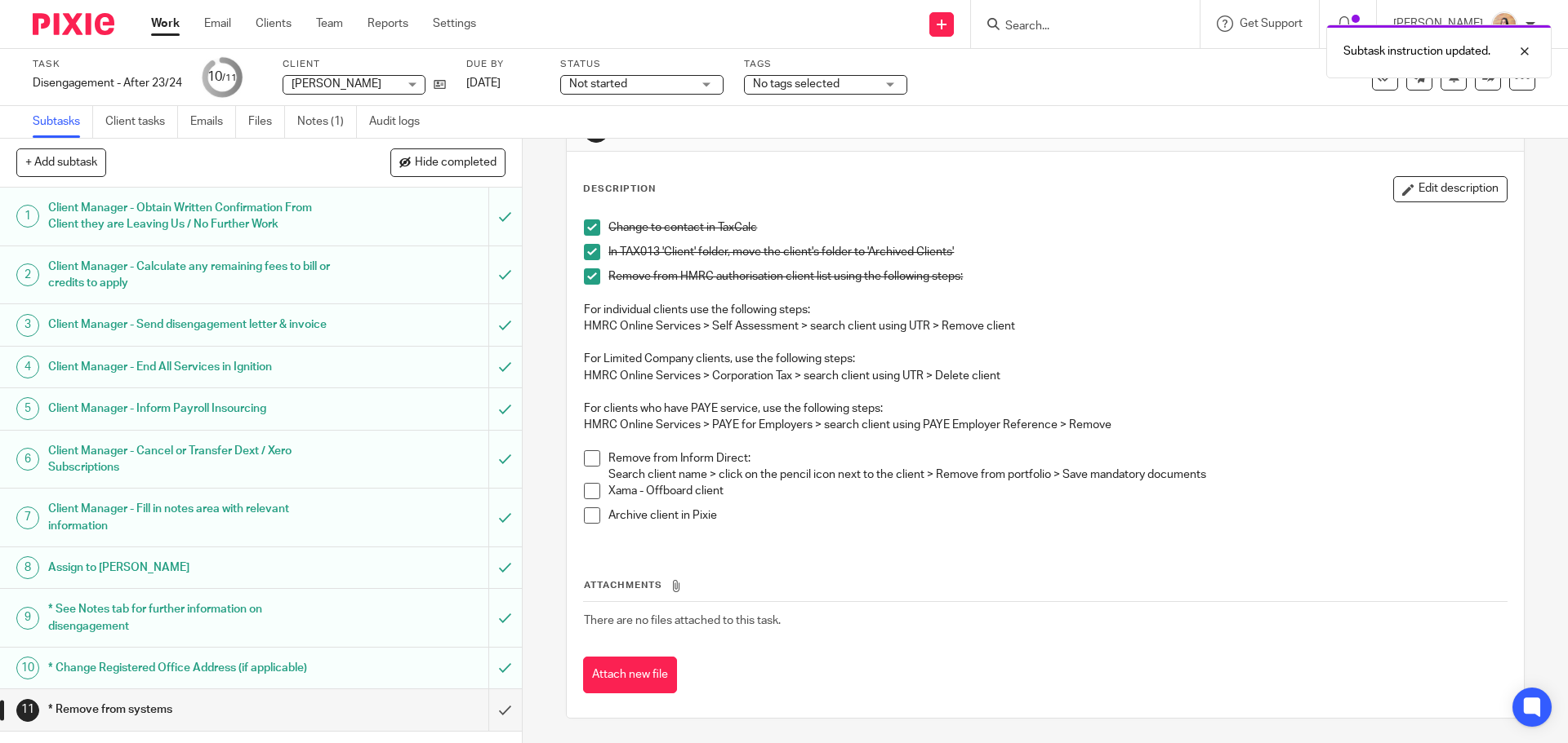
click at [591, 461] on span at bounding box center [592, 459] width 17 height 17
click at [310, 127] on link "Notes (1)" at bounding box center [327, 122] width 60 height 32
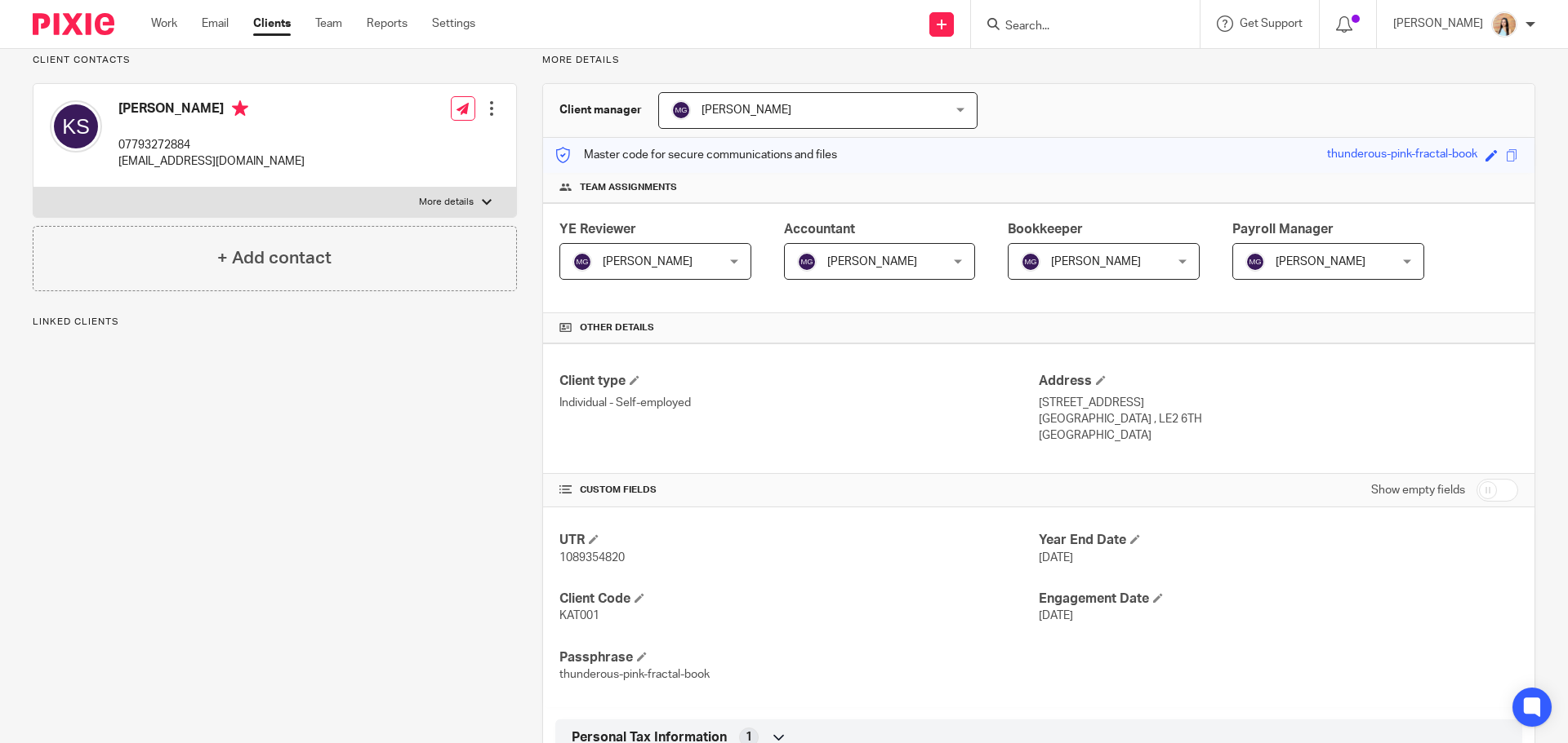
scroll to position [327, 0]
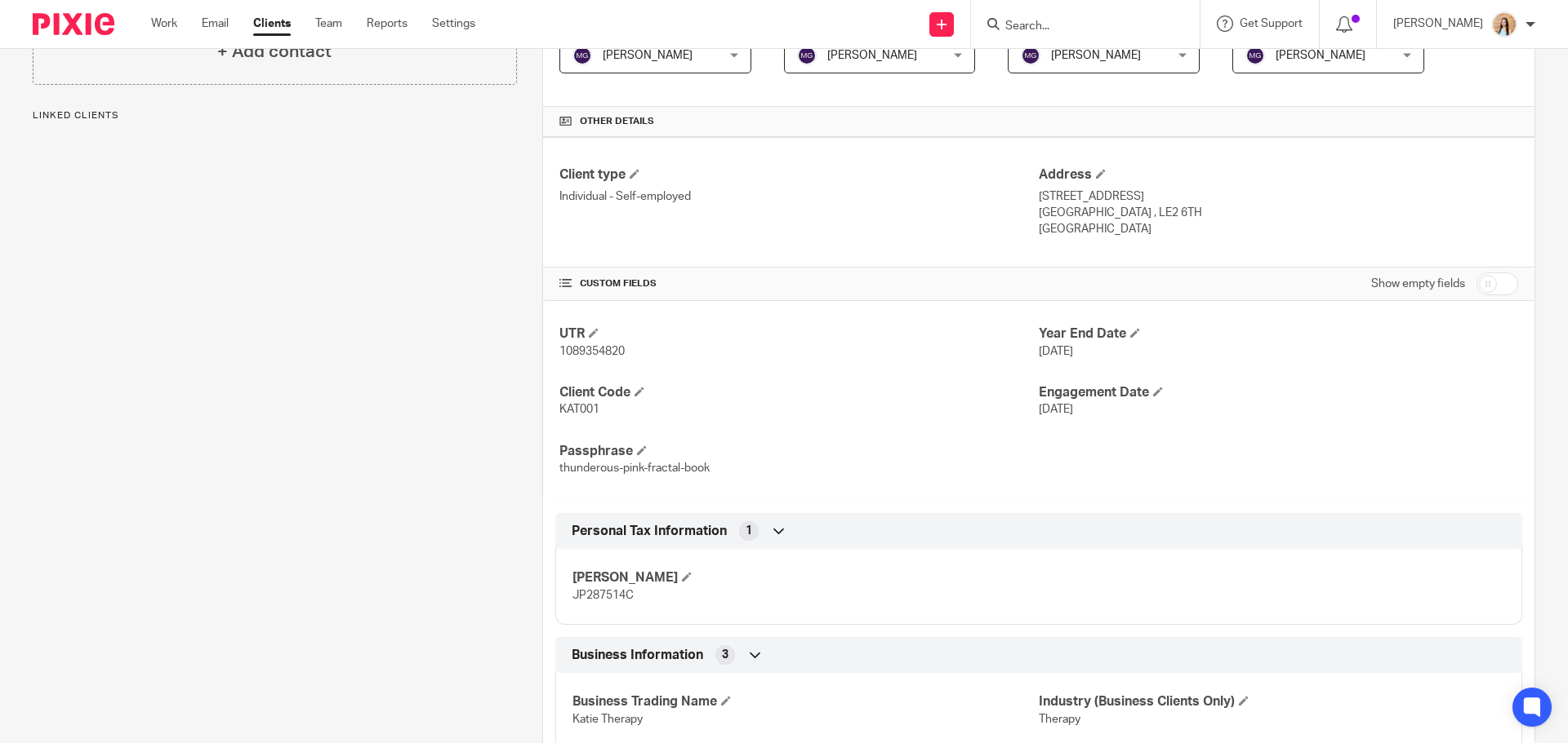
click at [594, 354] on span "1089354820" at bounding box center [591, 352] width 65 height 11
copy span "1089354820"
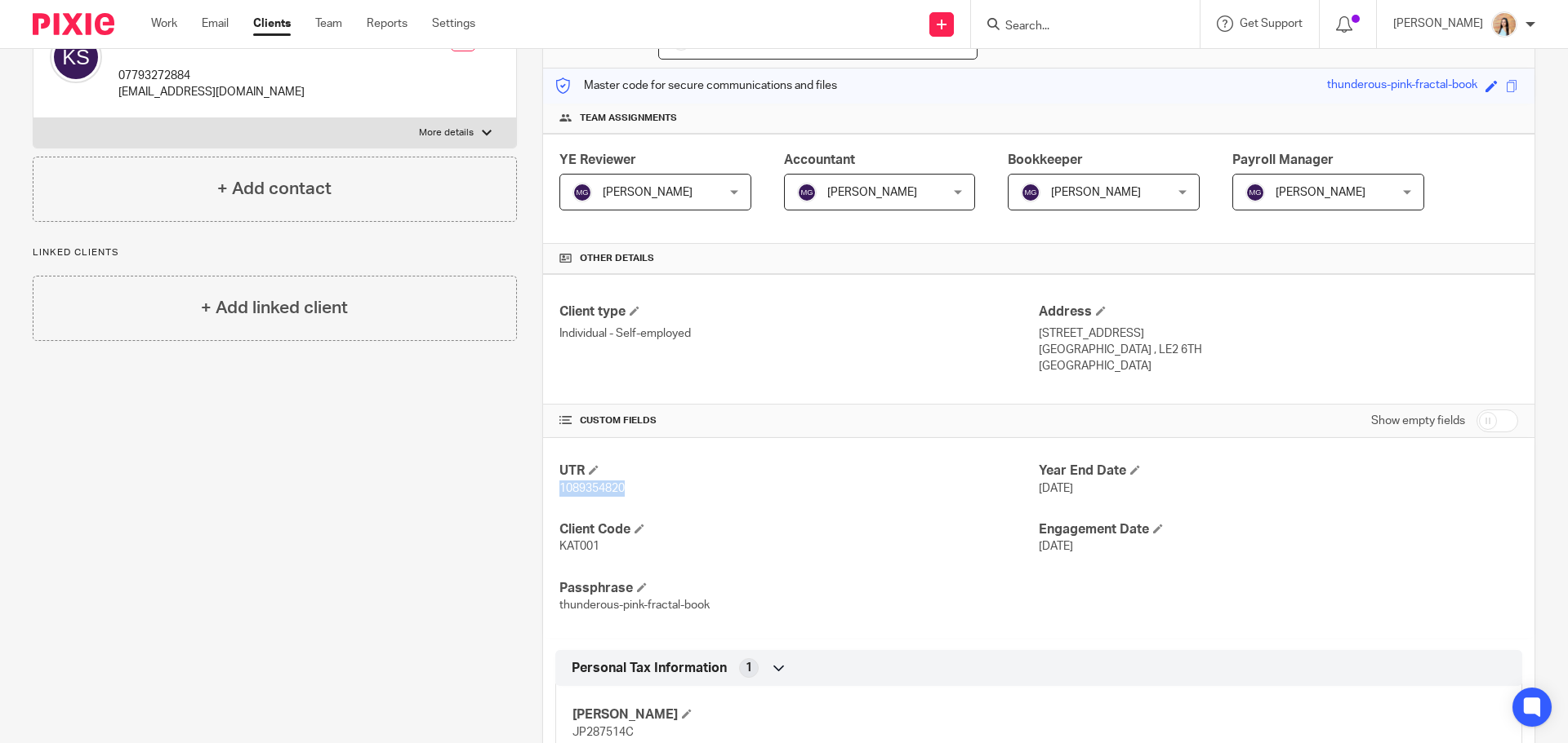
scroll to position [0, 0]
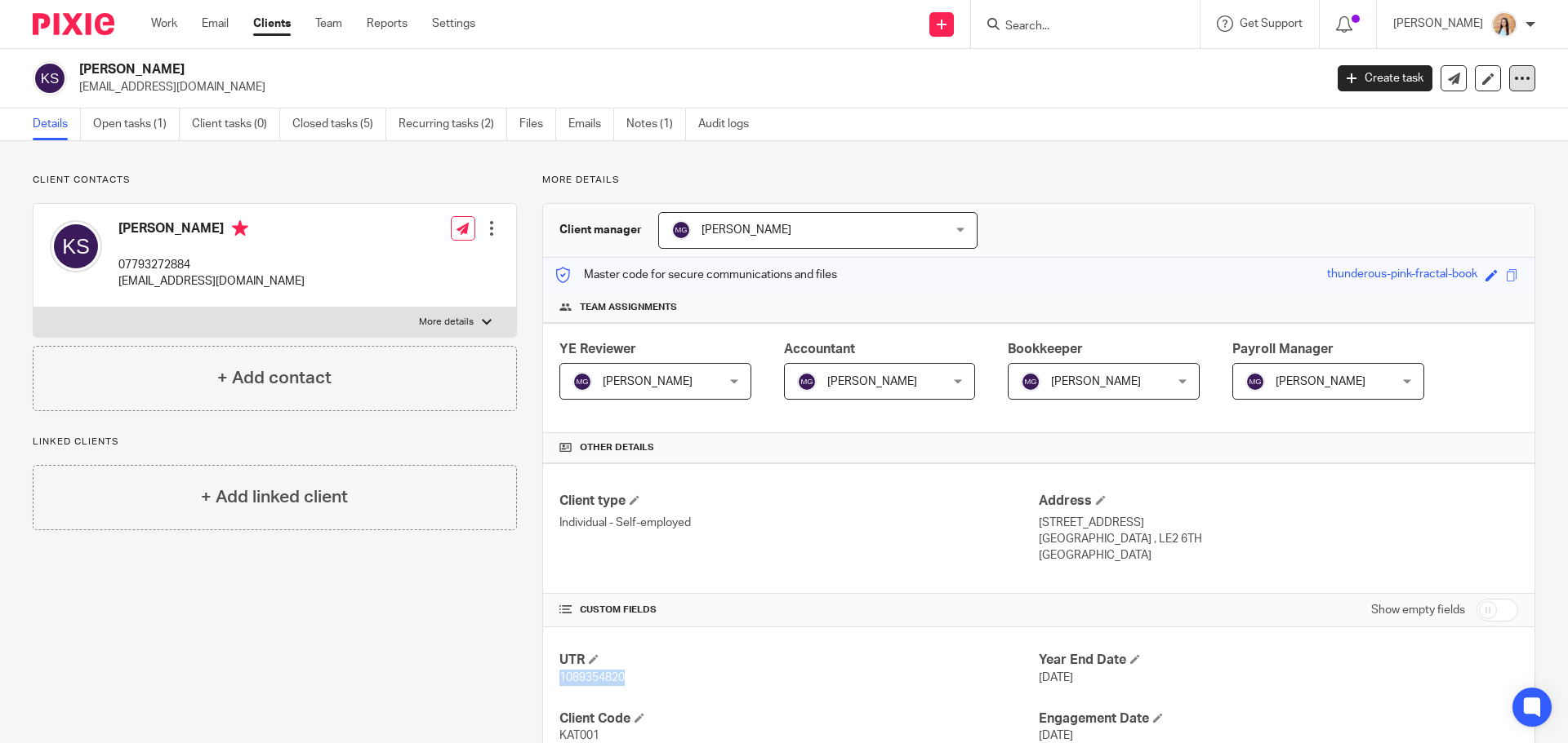
click at [1515, 77] on icon at bounding box center [1522, 78] width 17 height 17
click at [1399, 186] on button "Archive client" at bounding box center [1421, 190] width 181 height 21
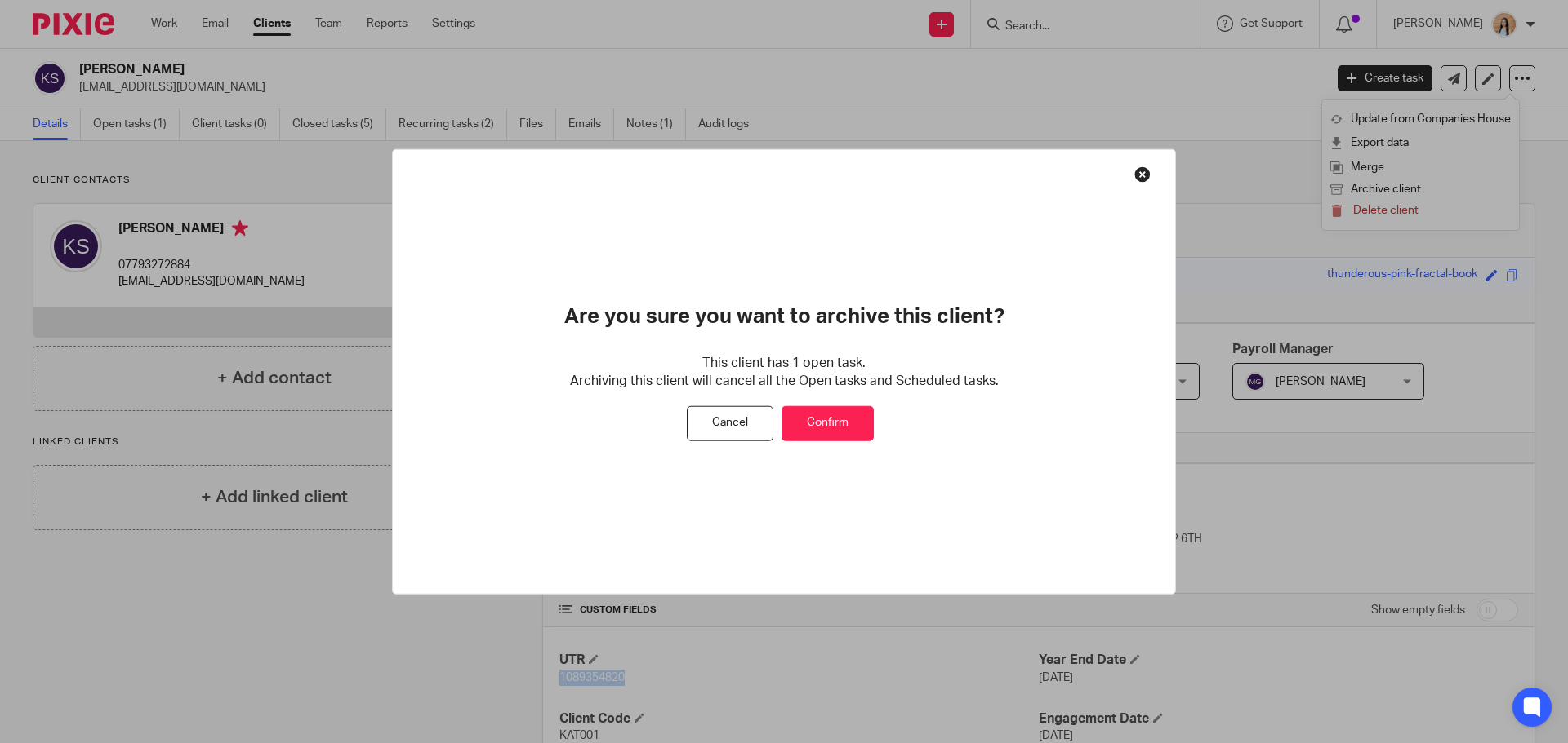
click at [846, 420] on button "Confirm" at bounding box center [827, 424] width 92 height 35
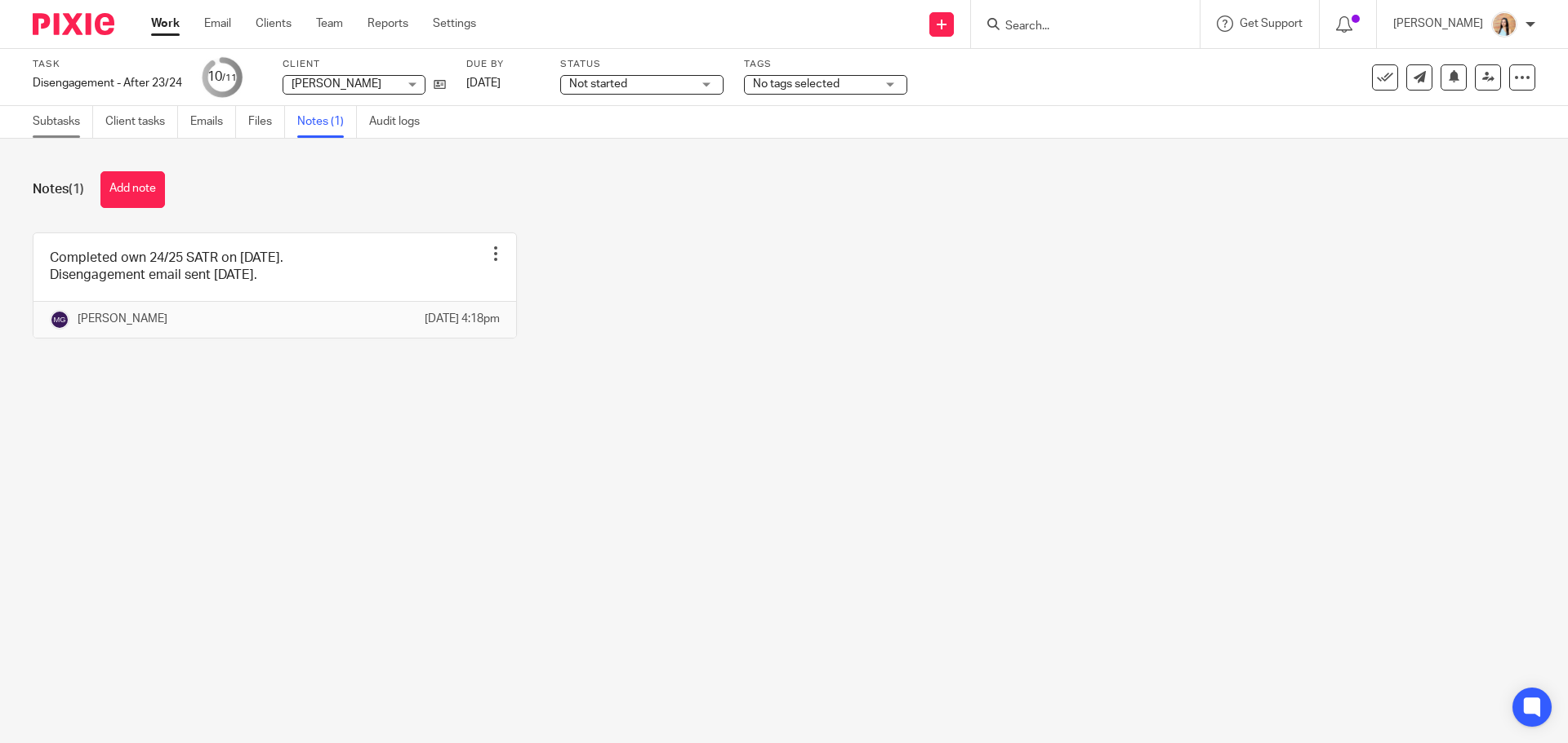
drag, startPoint x: 66, startPoint y: 124, endPoint x: 78, endPoint y: 128, distance: 12.6
click at [66, 124] on link "Subtasks" at bounding box center [63, 122] width 61 height 32
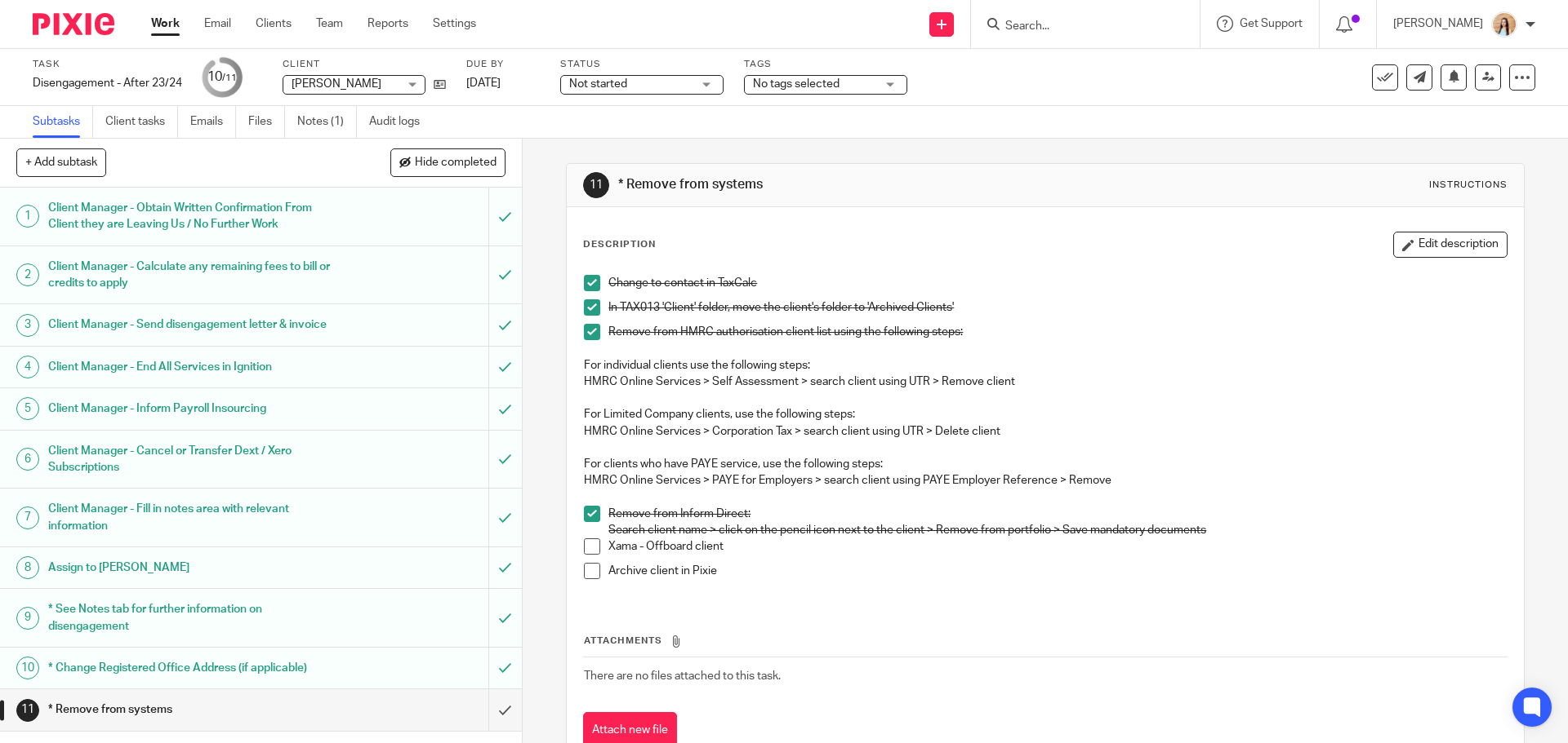
click at [584, 550] on span at bounding box center [592, 547] width 17 height 17
click at [1376, 82] on icon at bounding box center [1385, 77] width 17 height 17
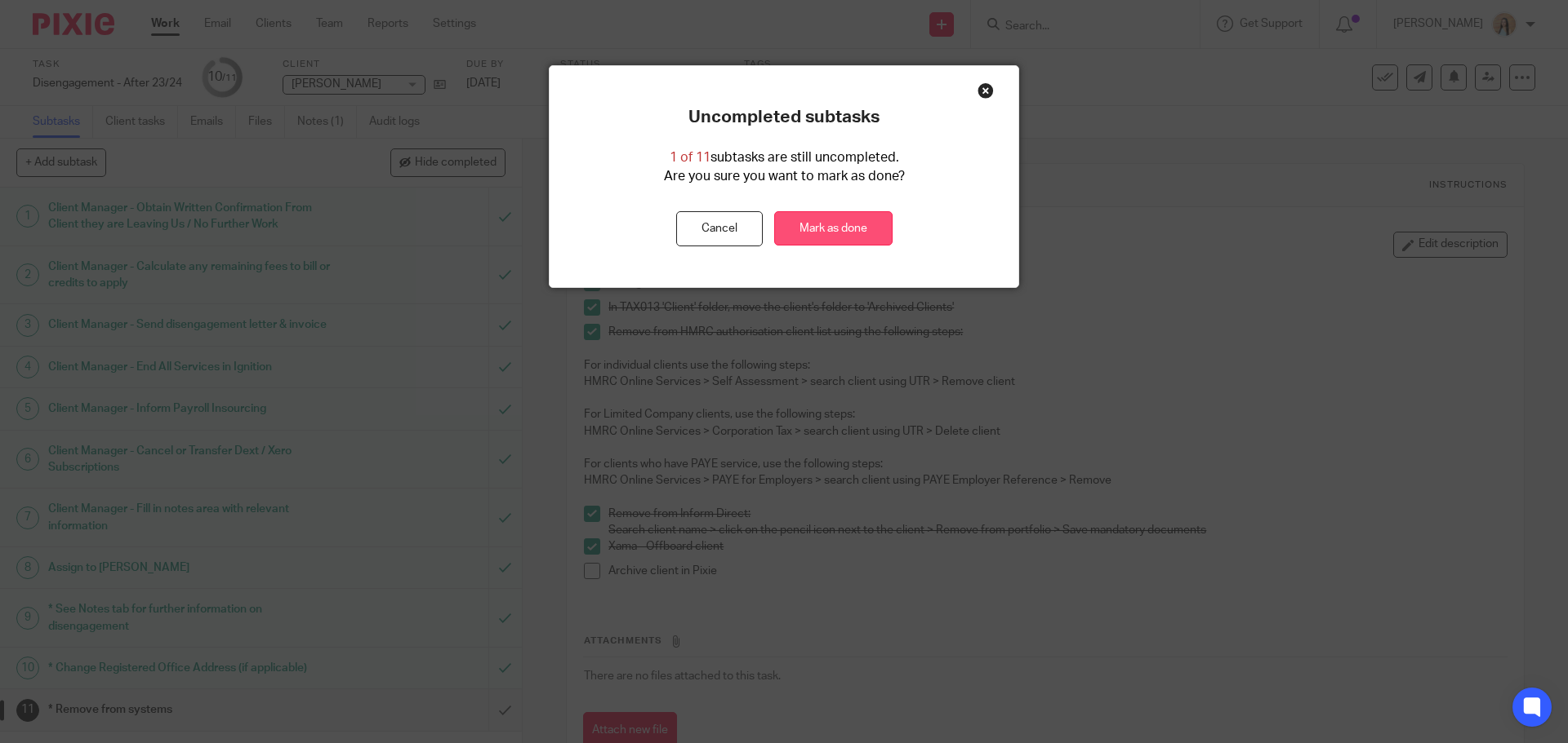
click at [836, 220] on link "Mark as done" at bounding box center [833, 229] width 119 height 35
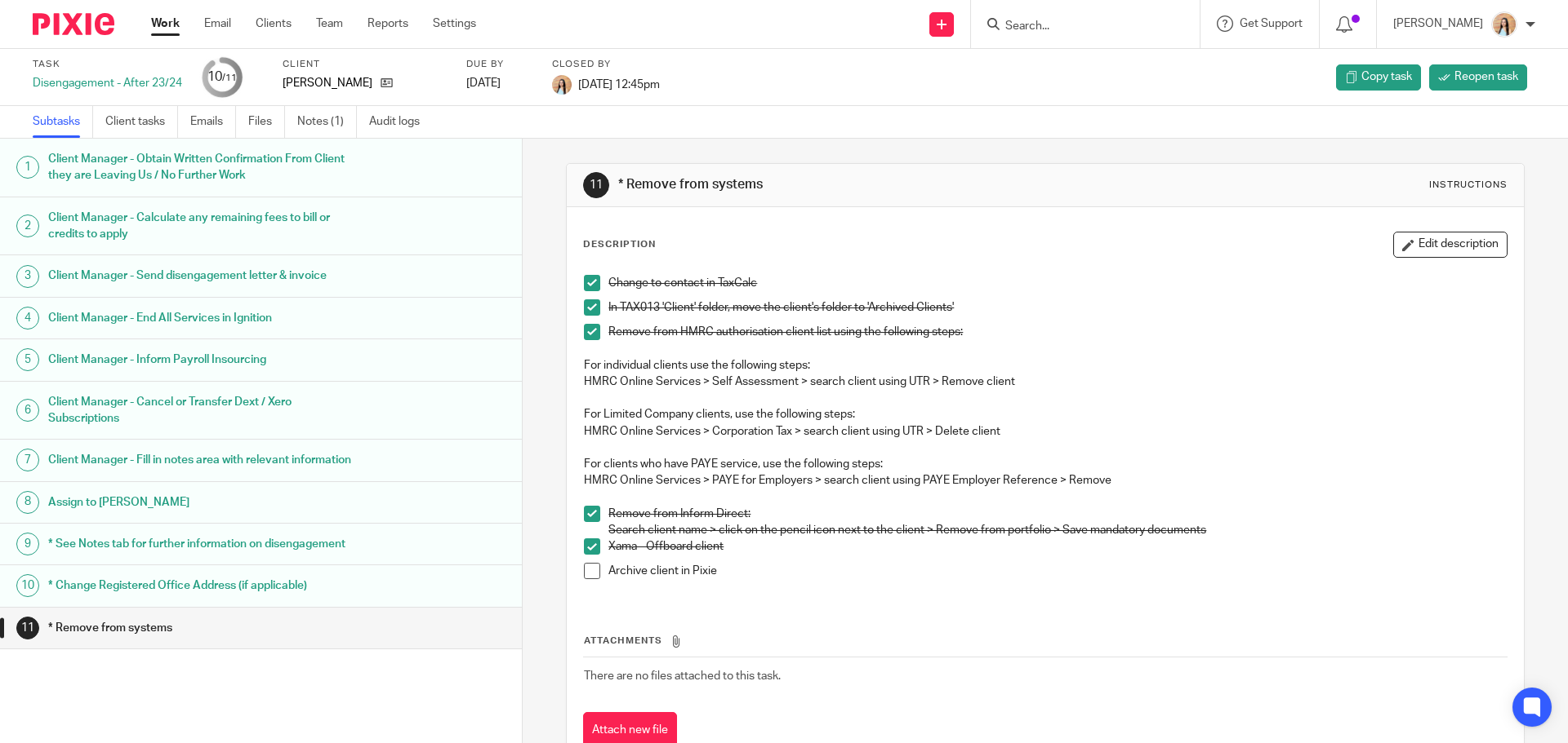
click at [1094, 25] on input "Search" at bounding box center [1077, 27] width 147 height 15
type input "masfield"
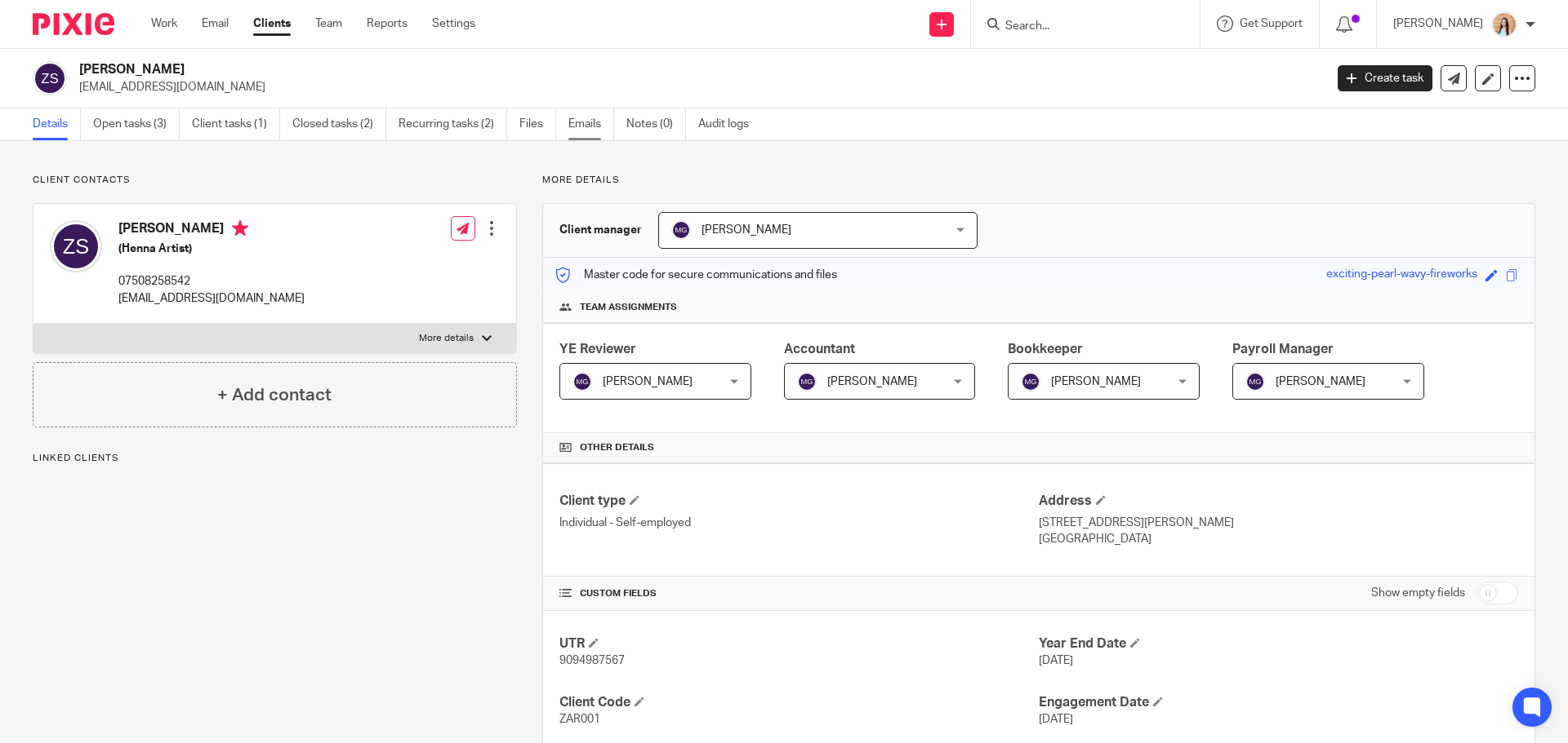
click at [579, 124] on link "Emails" at bounding box center [591, 124] width 46 height 32
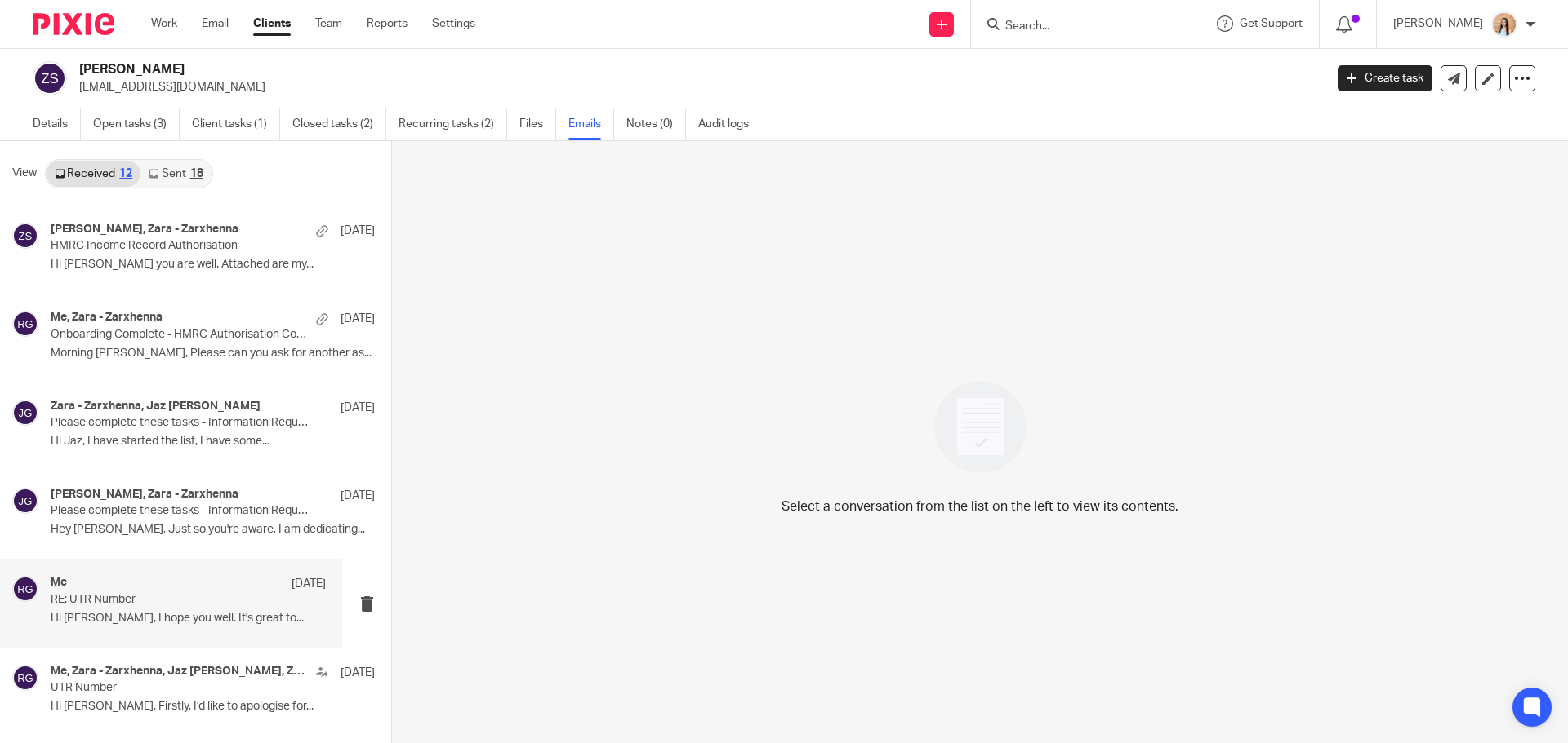
click at [63, 606] on p "RE: UTR Number" at bounding box center [160, 599] width 220 height 14
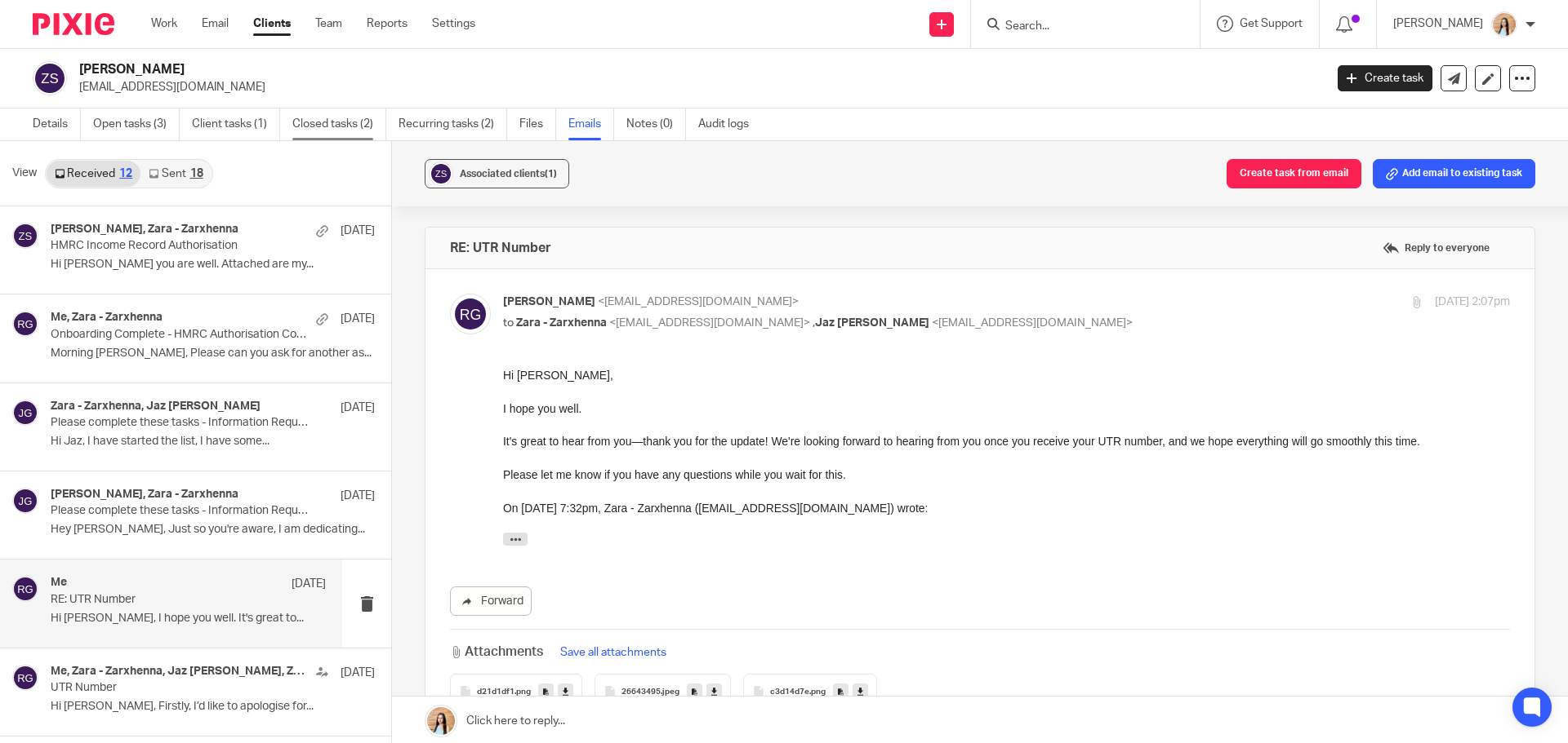
click at [333, 134] on link "Closed tasks (2)" at bounding box center [339, 124] width 94 height 32
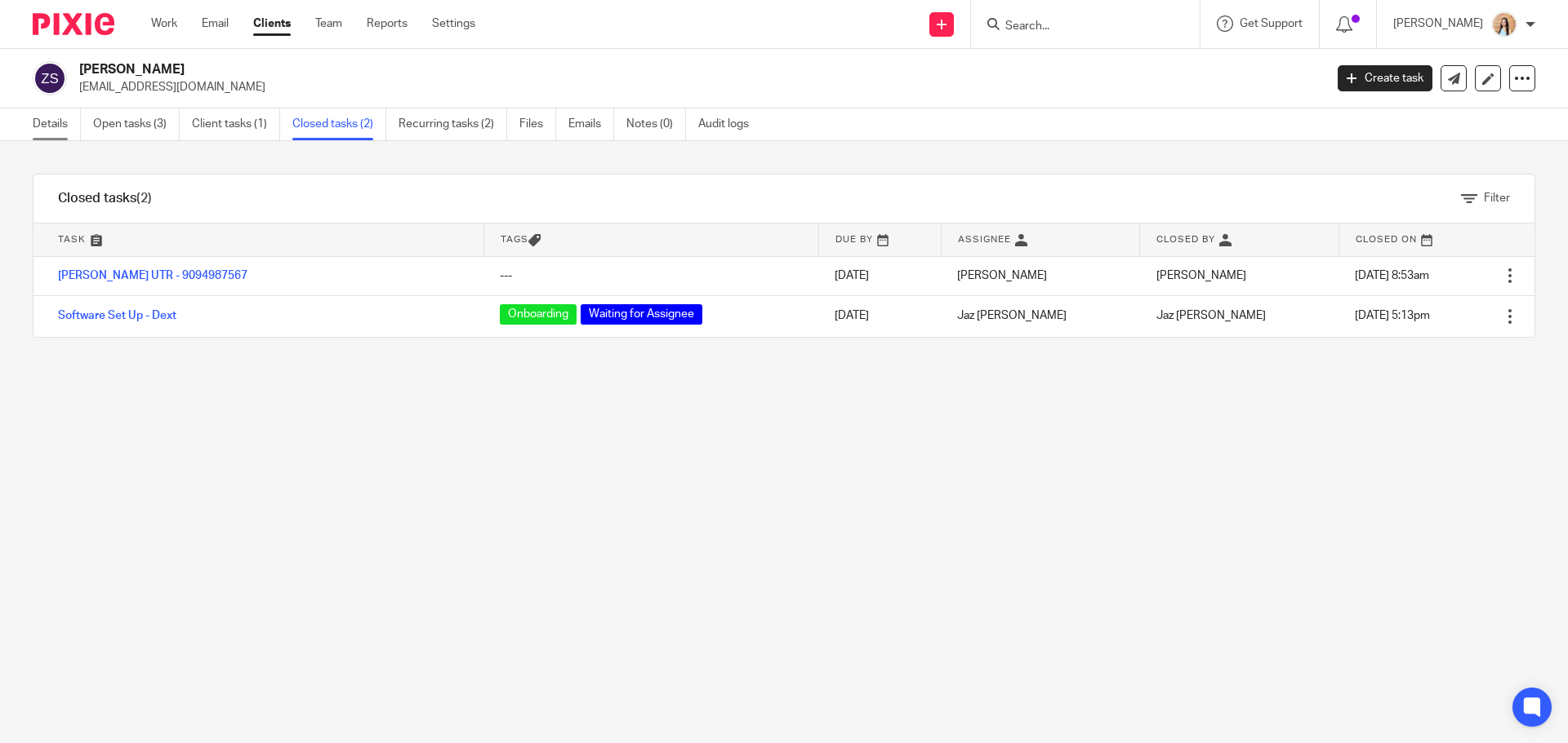
click at [48, 131] on link "Details" at bounding box center [56, 124] width 48 height 32
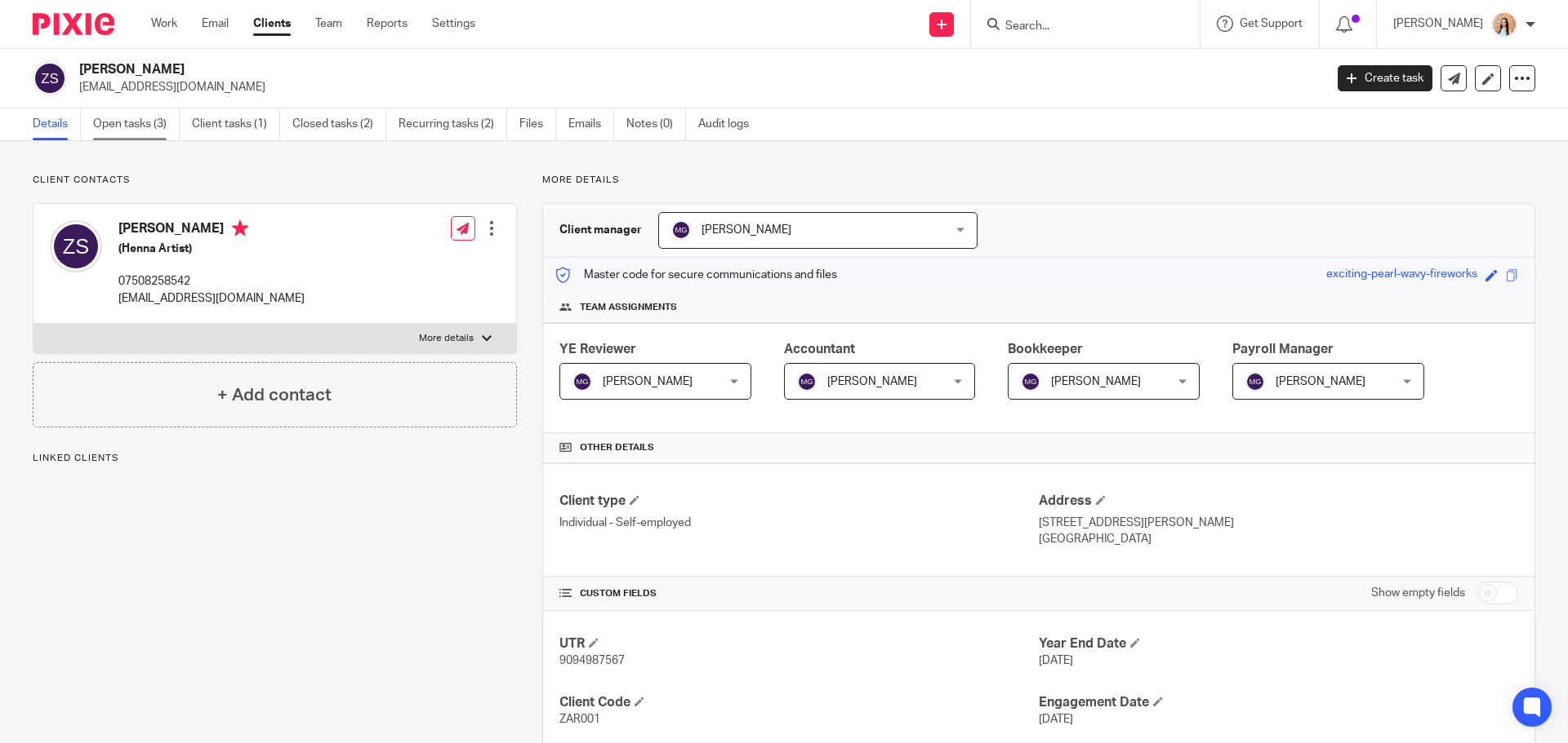
click at [132, 128] on link "Open tasks (3)" at bounding box center [136, 124] width 87 height 32
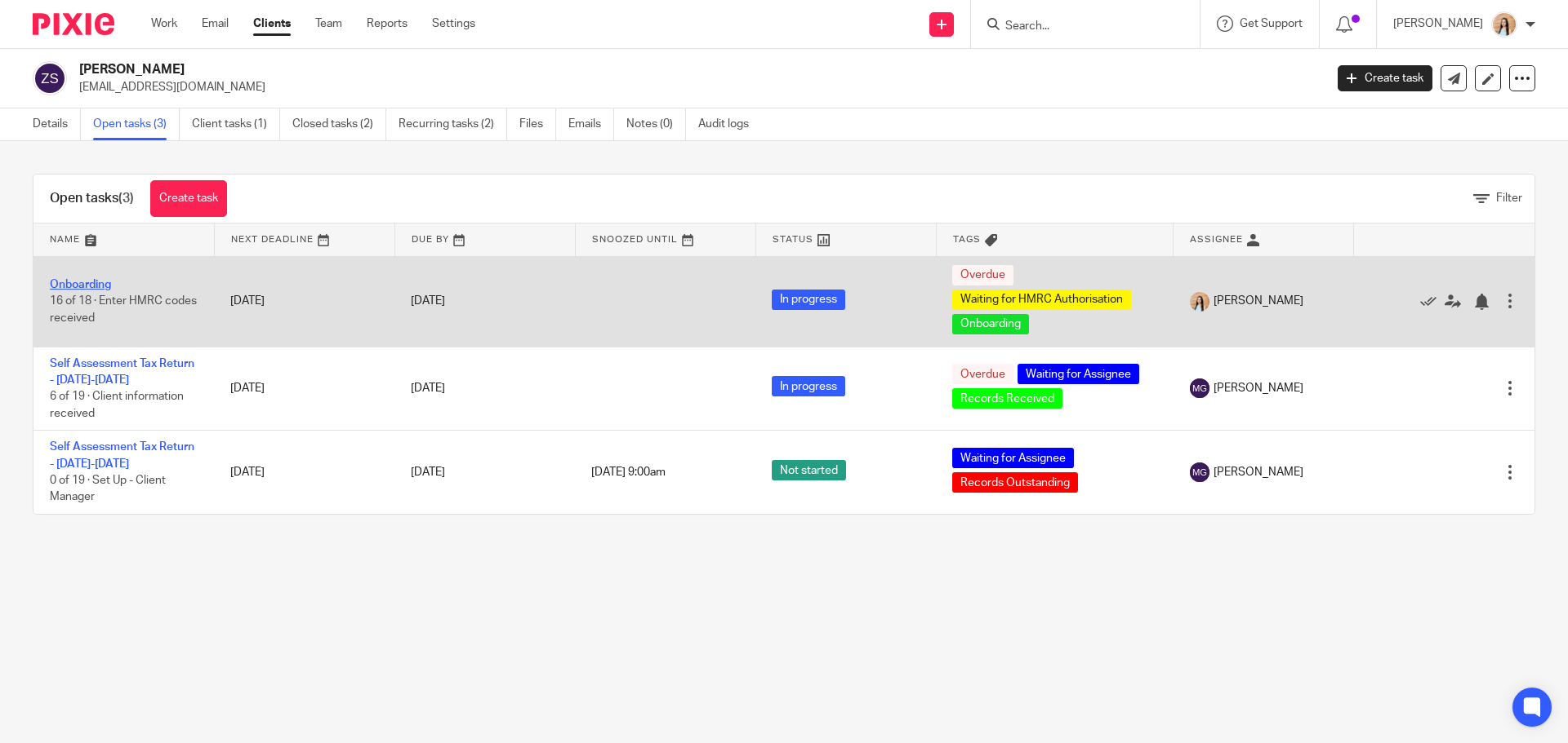
click at [85, 289] on link "Onboarding" at bounding box center [80, 284] width 61 height 11
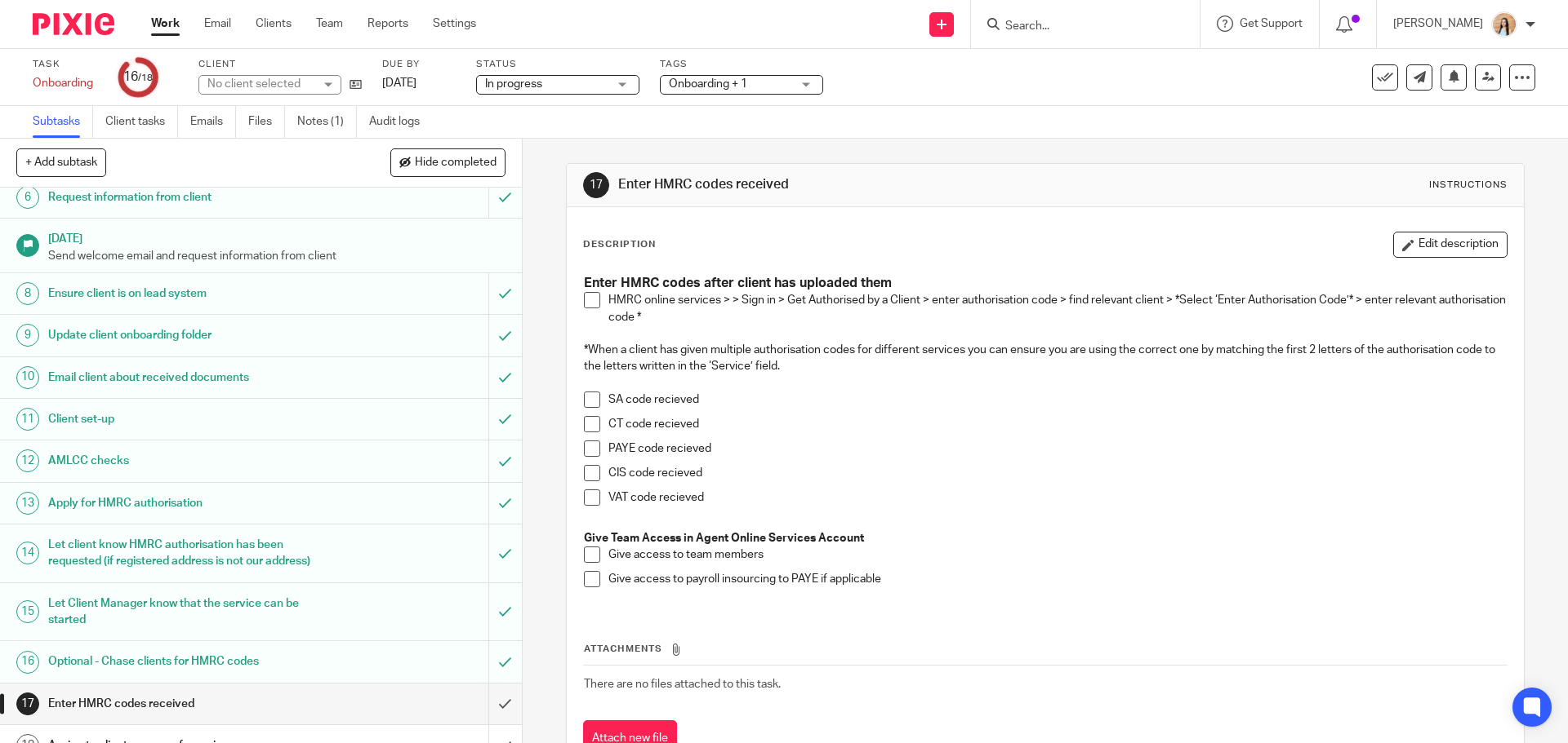
scroll to position [261, 0]
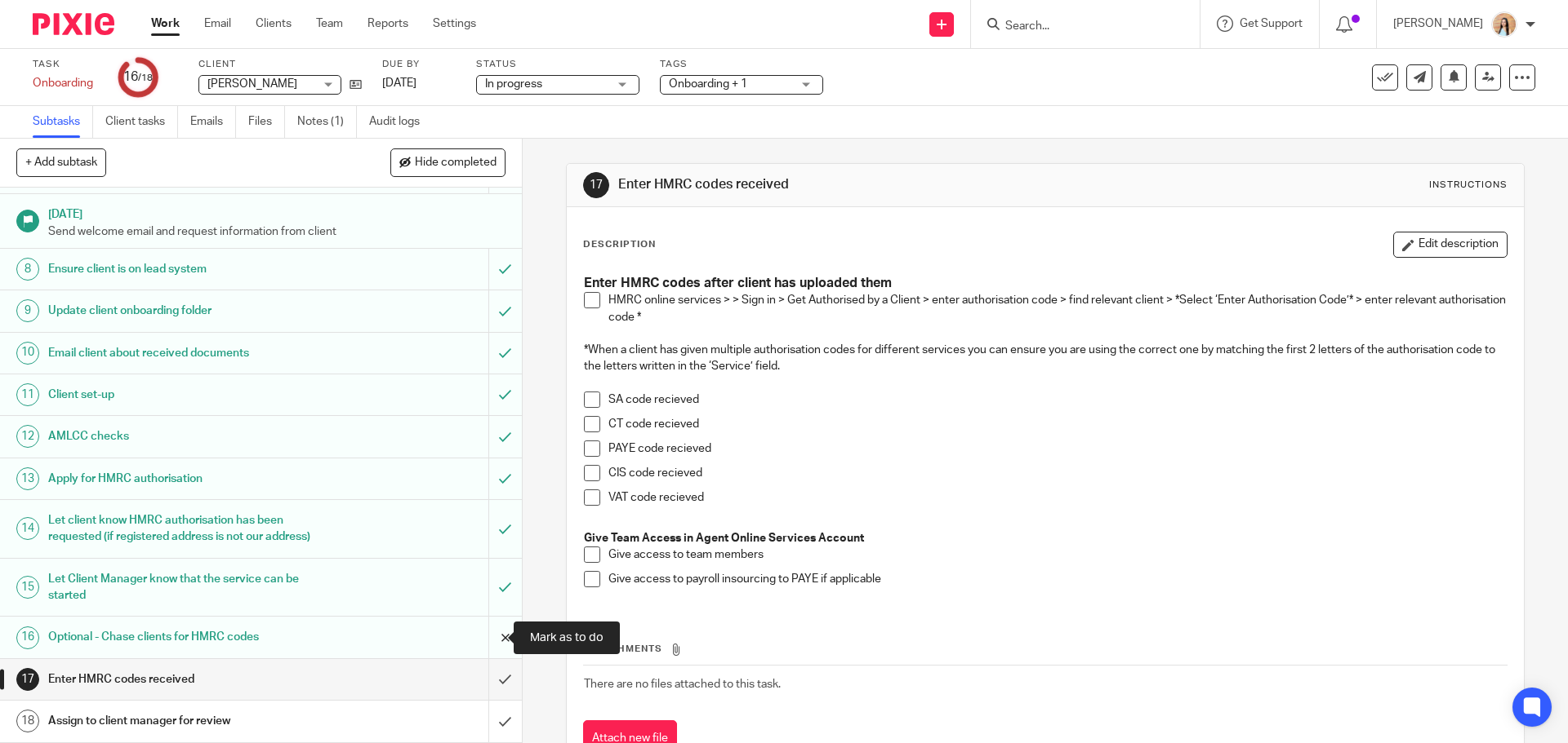
click at [486, 639] on input "submit" at bounding box center [261, 637] width 521 height 41
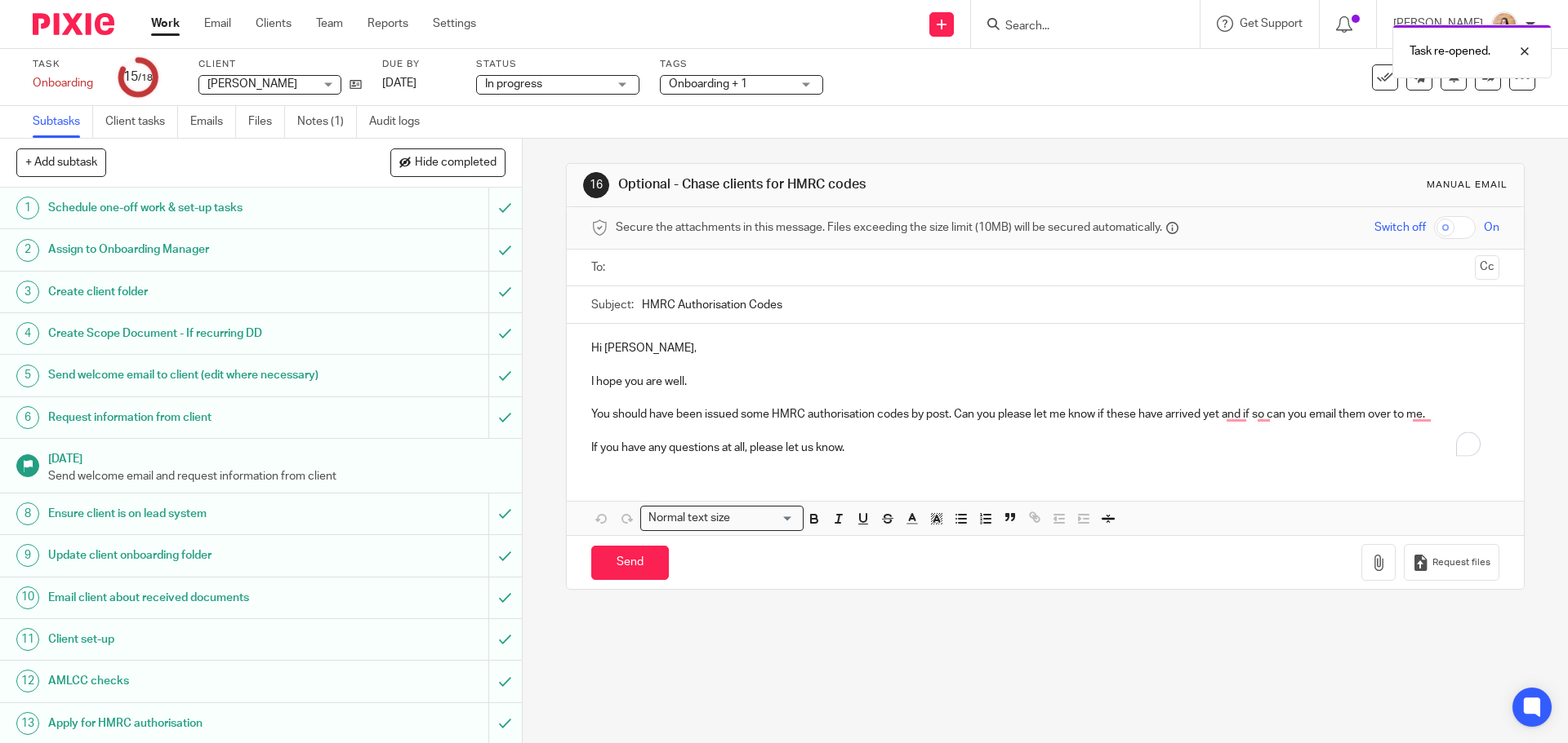
click at [659, 269] on input "text" at bounding box center [1045, 268] width 846 height 18
click at [743, 419] on p "You should have been issued some HMRC authorisation codes by post. Can you plea…" at bounding box center [1045, 418] width 907 height 17
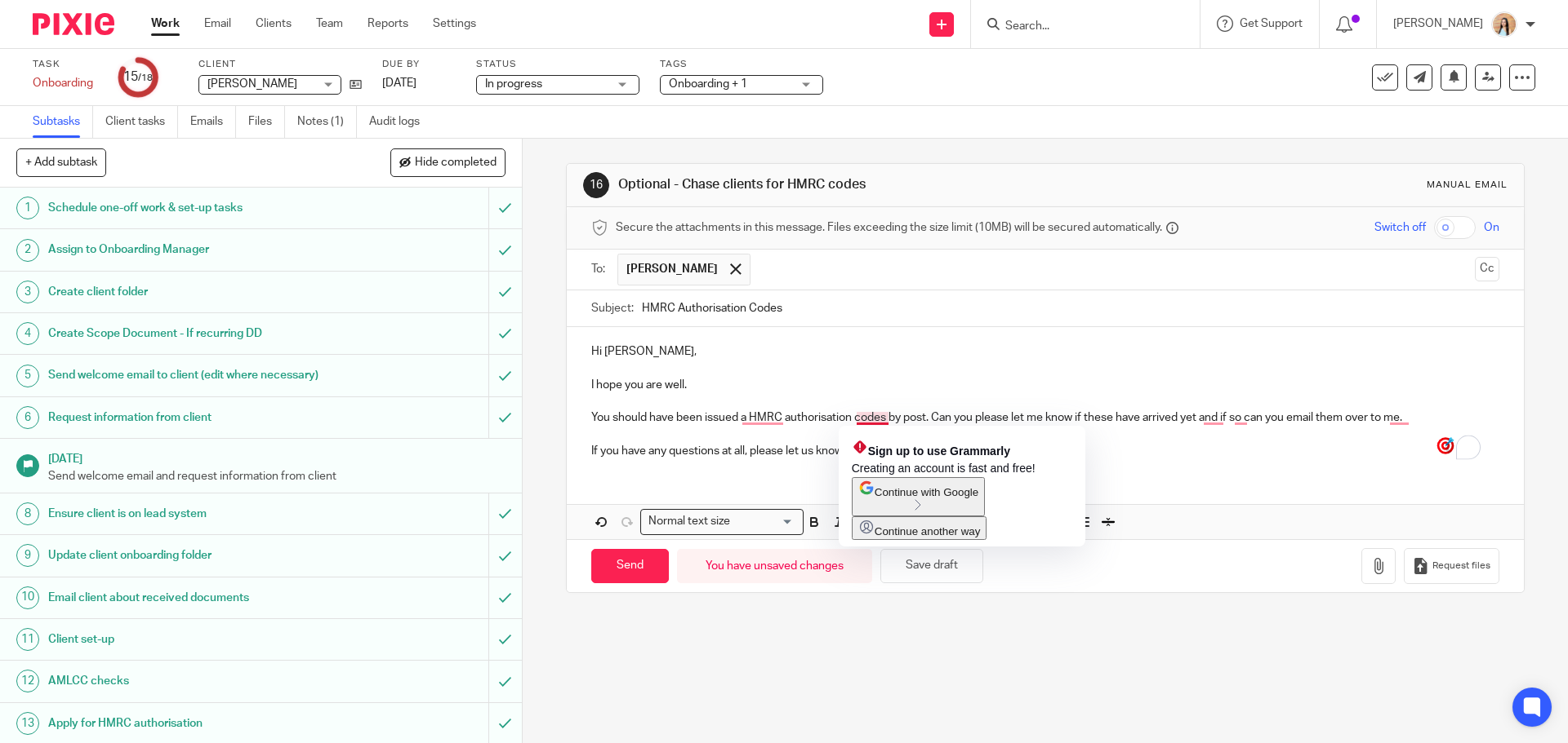
click at [880, 420] on p "You should have been issued a HMRC authorisation codes by post. Can you please …" at bounding box center [1045, 418] width 907 height 17
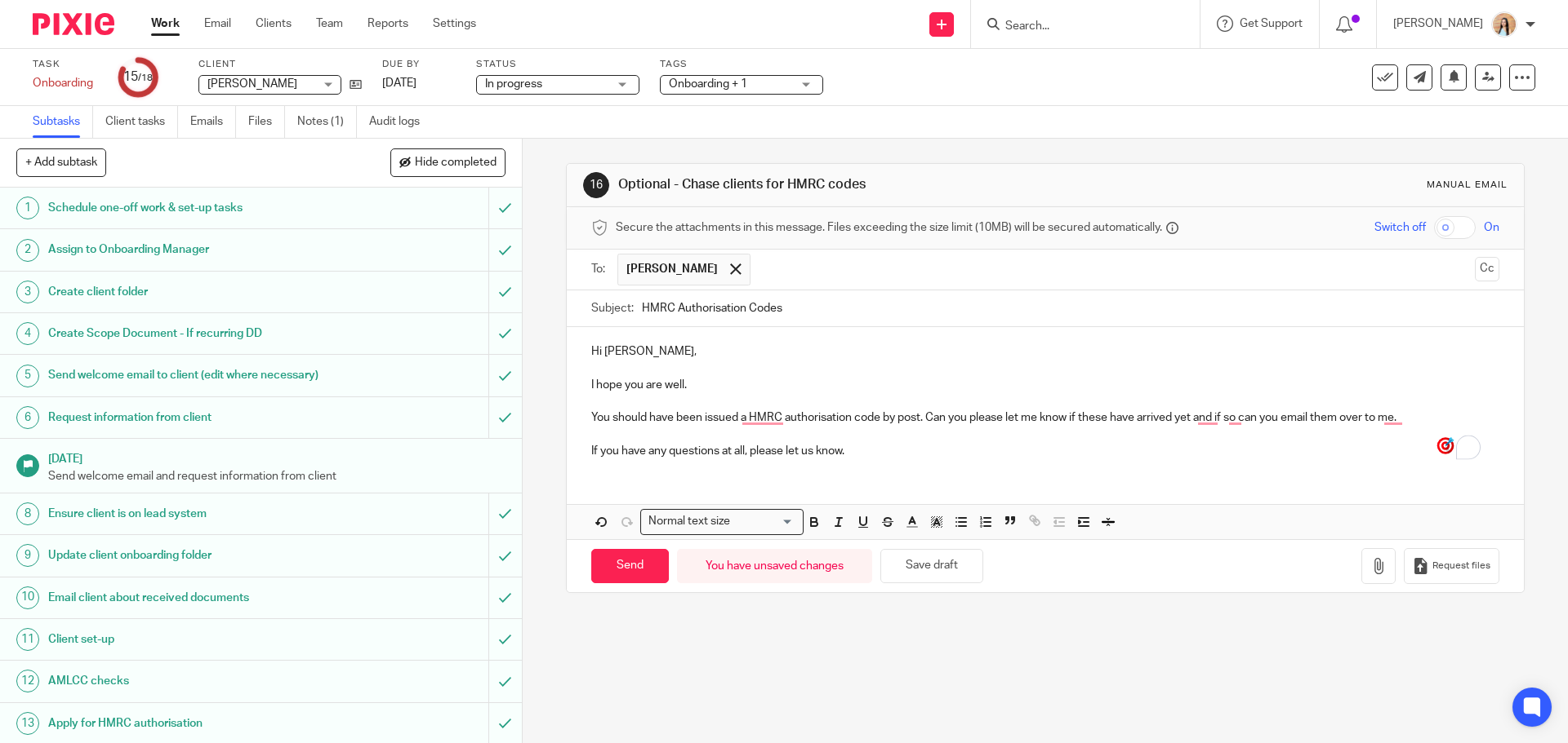
click at [1096, 415] on p "You should have been issued a HMRC authorisation code by post. Can you please l…" at bounding box center [1045, 418] width 907 height 17
click at [1106, 420] on p "You should have been issued a HMRC authorisation code by post. Can you please l…" at bounding box center [1045, 418] width 907 height 17
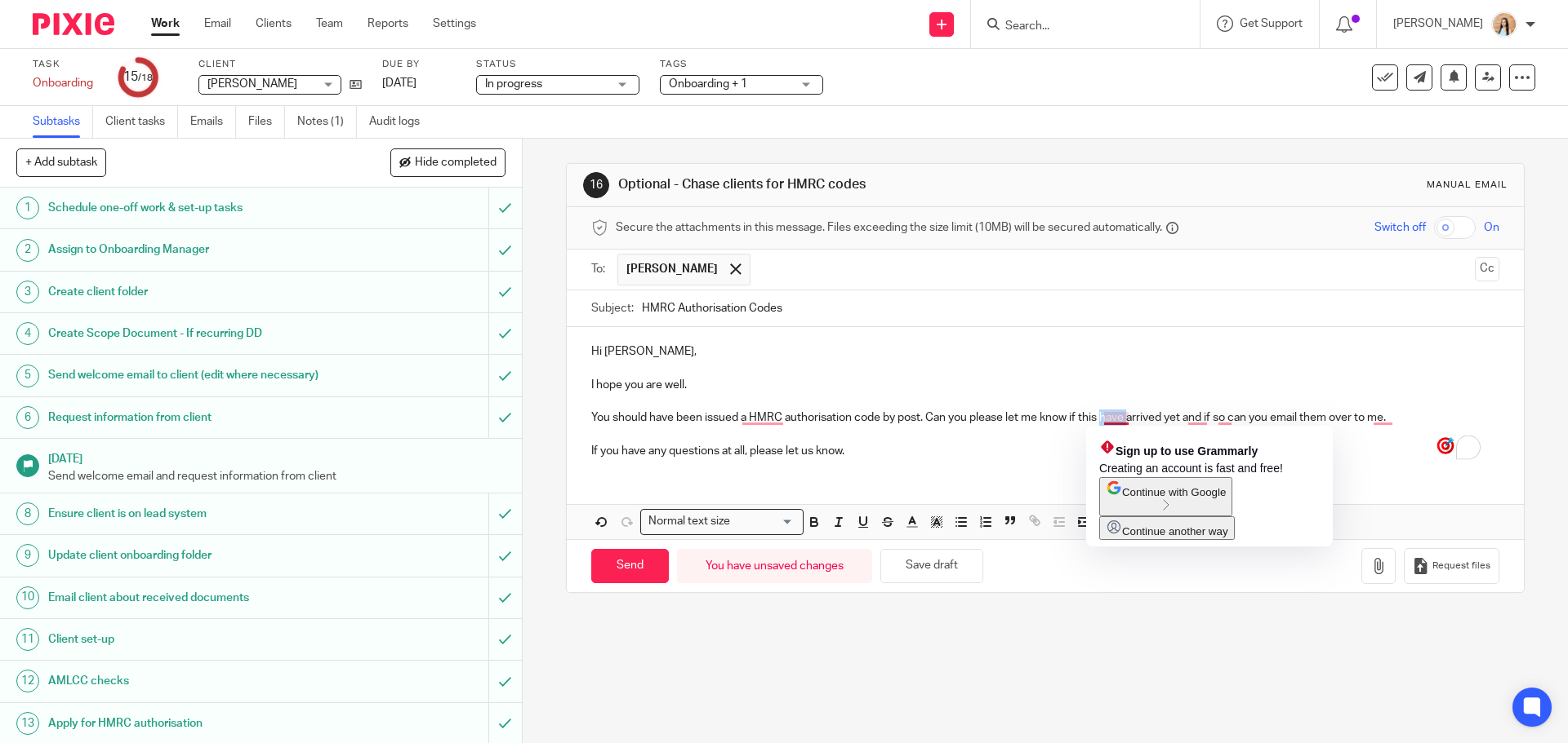
click at [1106, 420] on p "You should have been issued a HMRC authorisation code by post. Can you please l…" at bounding box center [1045, 418] width 907 height 17
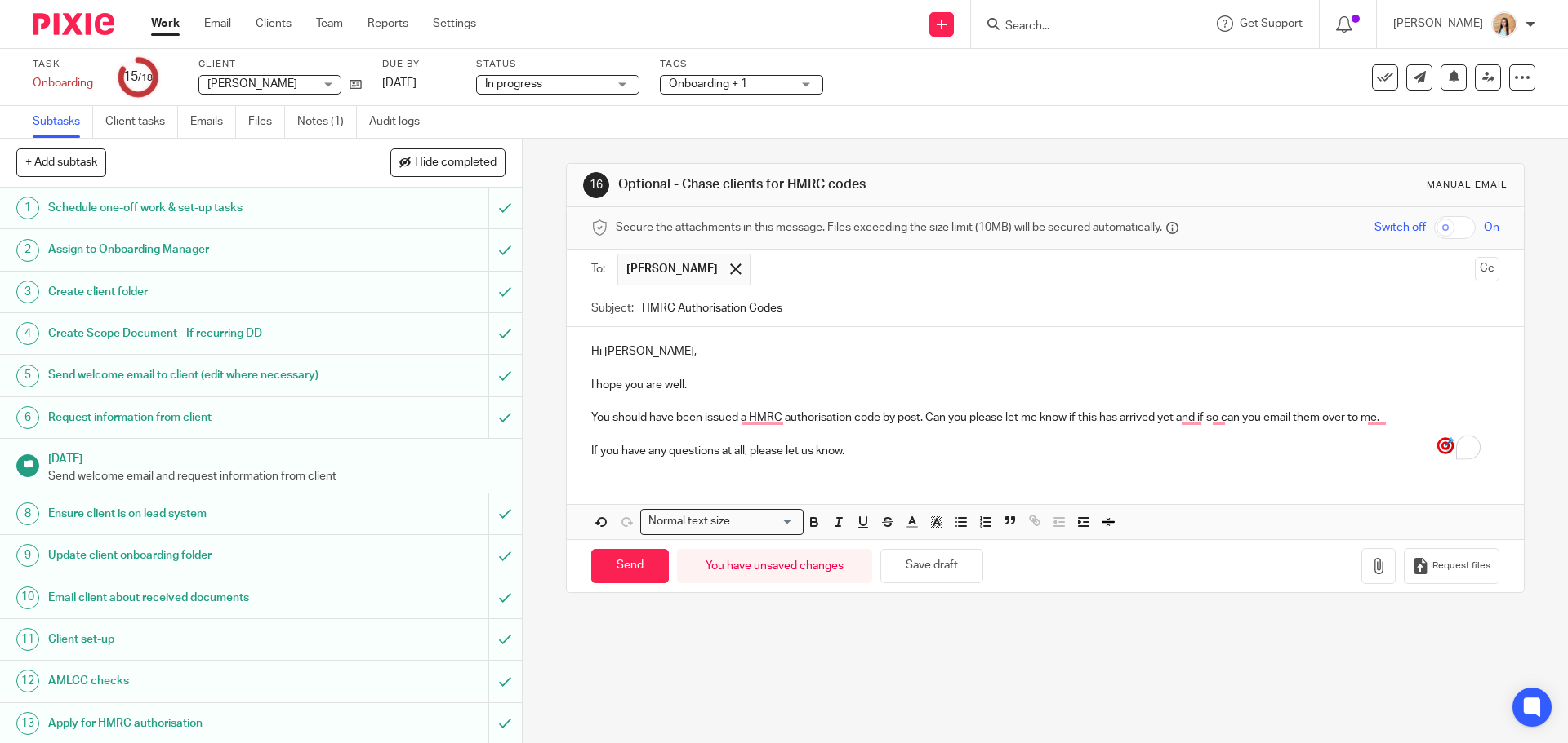
click at [1303, 420] on p "You should have been issued a HMRC authorisation code by post. Can you please l…" at bounding box center [1045, 418] width 907 height 17
click at [1410, 414] on p "You should have been issued a HMRC authorisation code by post. Can you please l…" at bounding box center [1045, 418] width 907 height 17
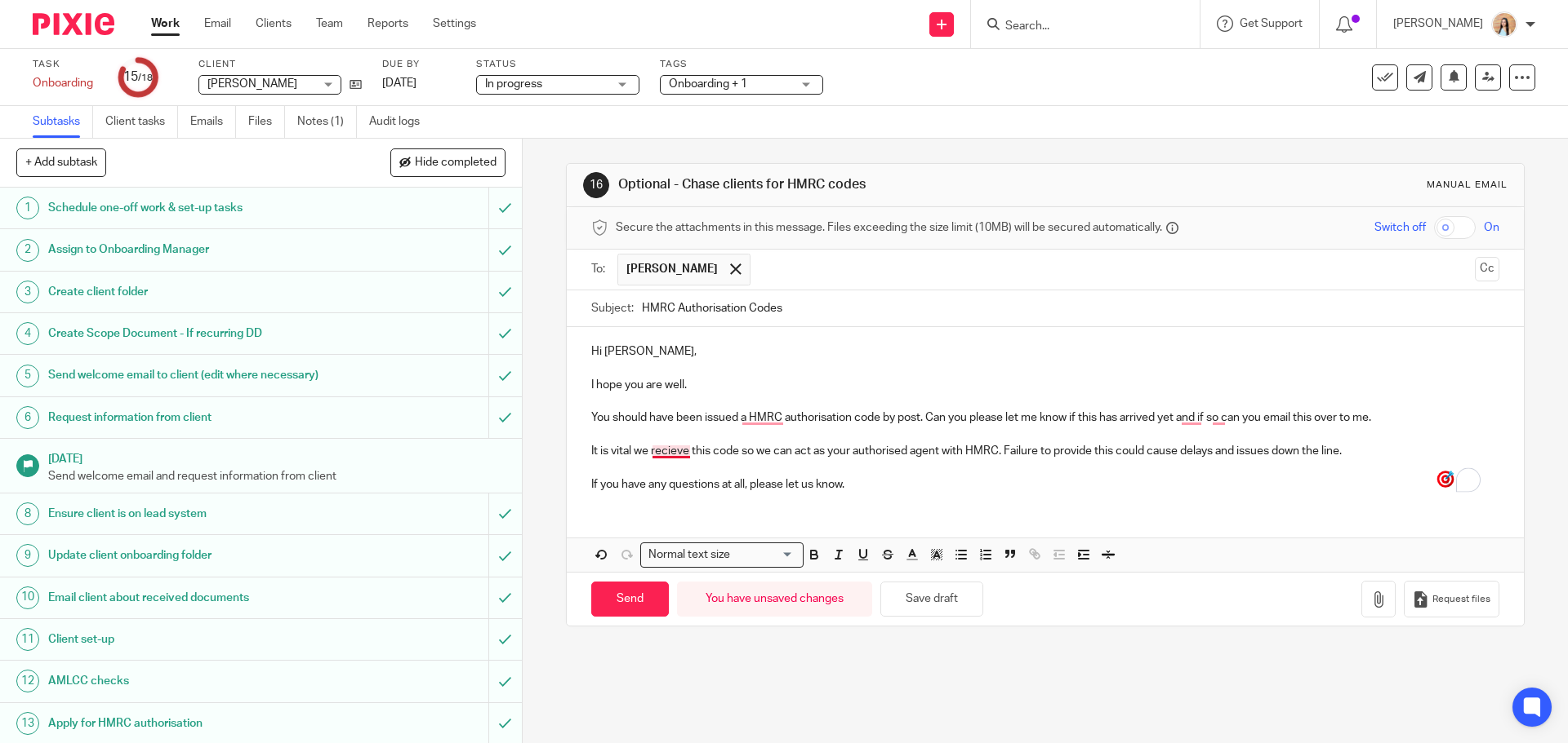
click at [666, 451] on p "It is vital we recieve this code so we can act as your authorised agent with HM…" at bounding box center [1045, 451] width 907 height 17
click at [843, 471] on p "To enrich screen reader interactions, please activate Accessibility in Grammarl…" at bounding box center [1045, 468] width 907 height 17
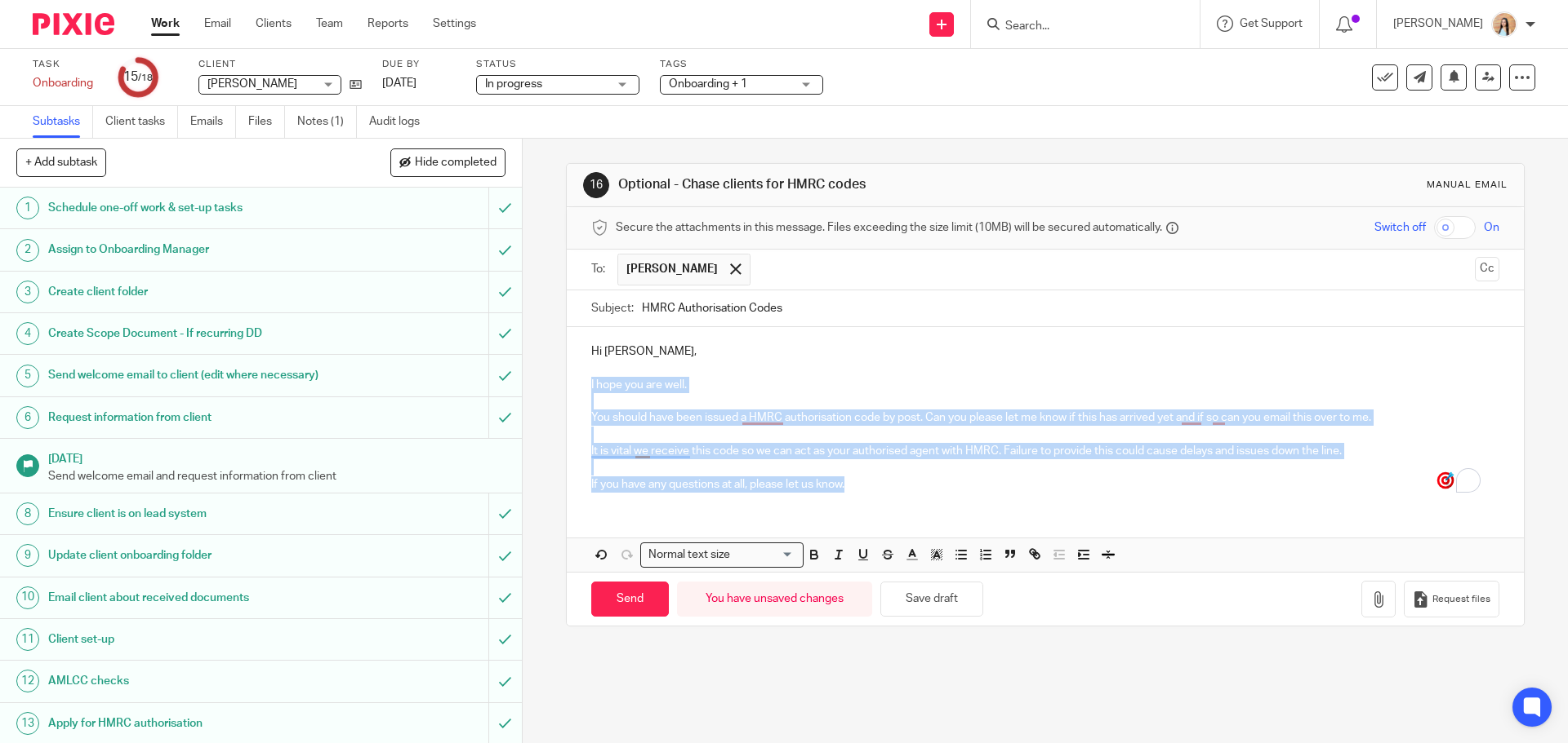
drag, startPoint x: 848, startPoint y: 492, endPoint x: 553, endPoint y: 389, distance: 312.5
click at [553, 389] on div "16 Optional - Chase clients for HMRC codes Manual email Secure the attachments …" at bounding box center [1045, 441] width 1046 height 605
copy div "I hope you are well. You should have been issued a HMRC authorisation code by p…"
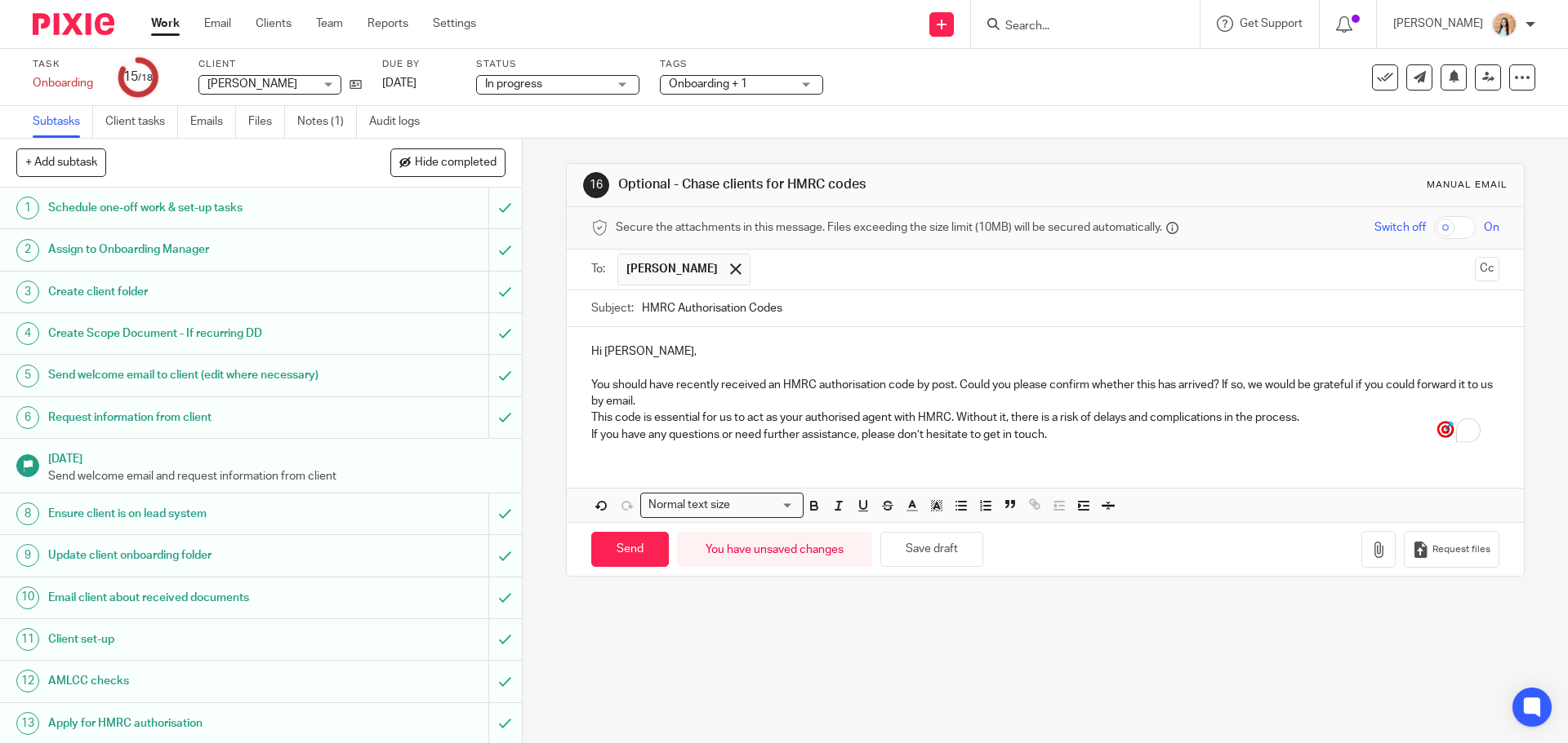
click at [679, 389] on p "You should have recently received an HMRC authorisation code by post. Could you…" at bounding box center [1045, 393] width 907 height 33
click at [686, 401] on p "You should have recently received an HMRC authorisation code by post. Could you…" at bounding box center [1045, 393] width 907 height 33
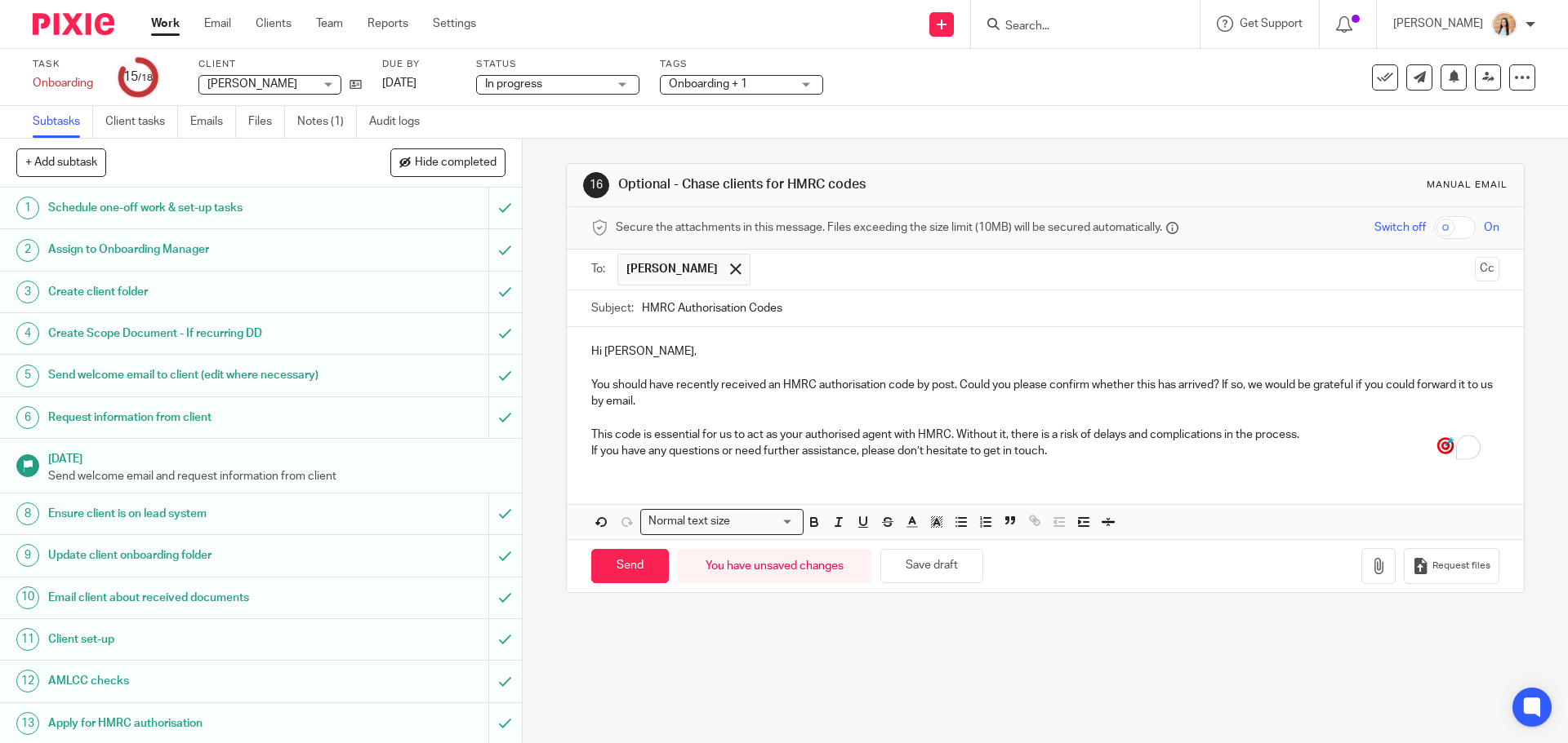
click at [1311, 442] on p "This code is essential for us to act as your authorised agent with HMRC. Withou…" at bounding box center [1045, 435] width 907 height 17
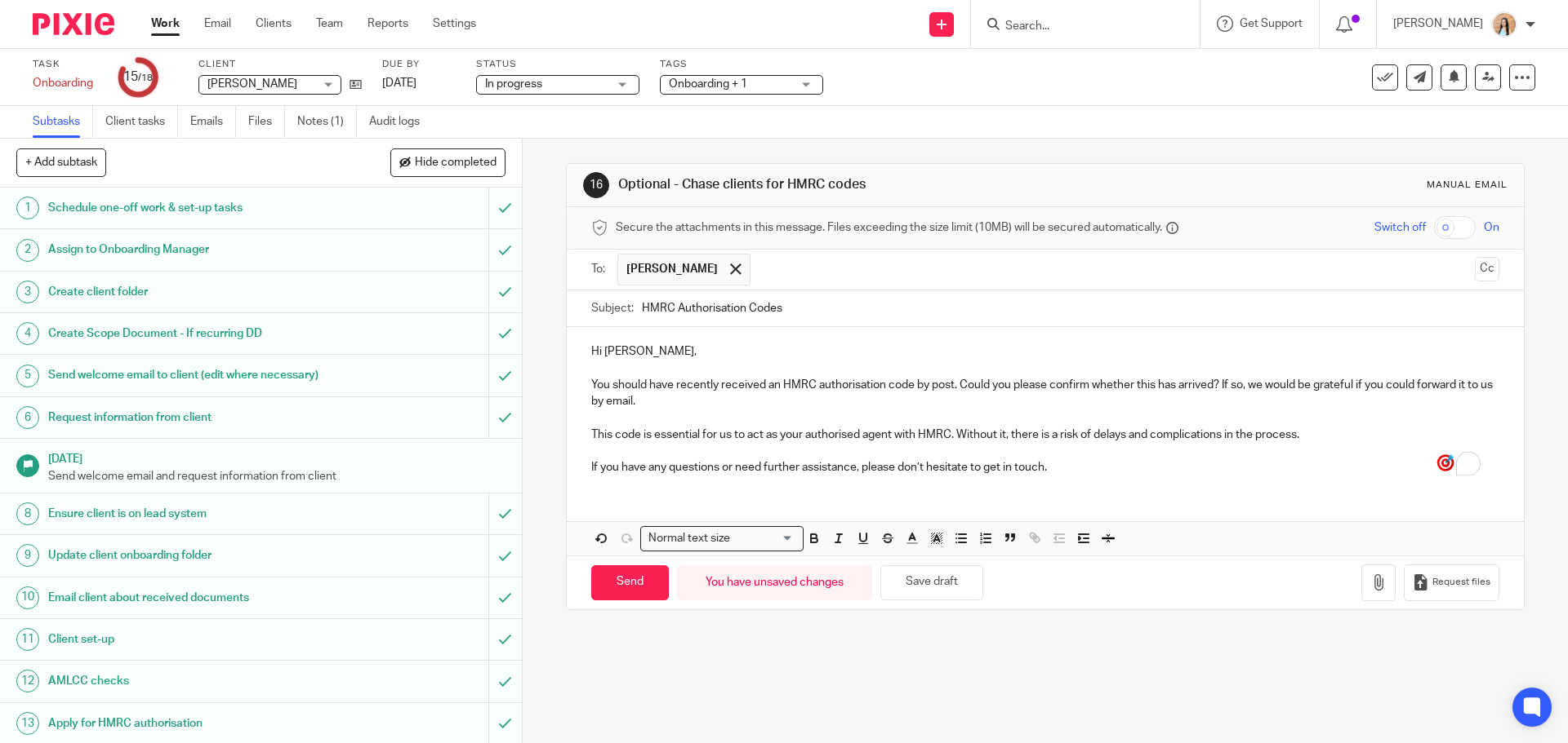
click at [671, 346] on p "Hi Zara," at bounding box center [1045, 352] width 907 height 17
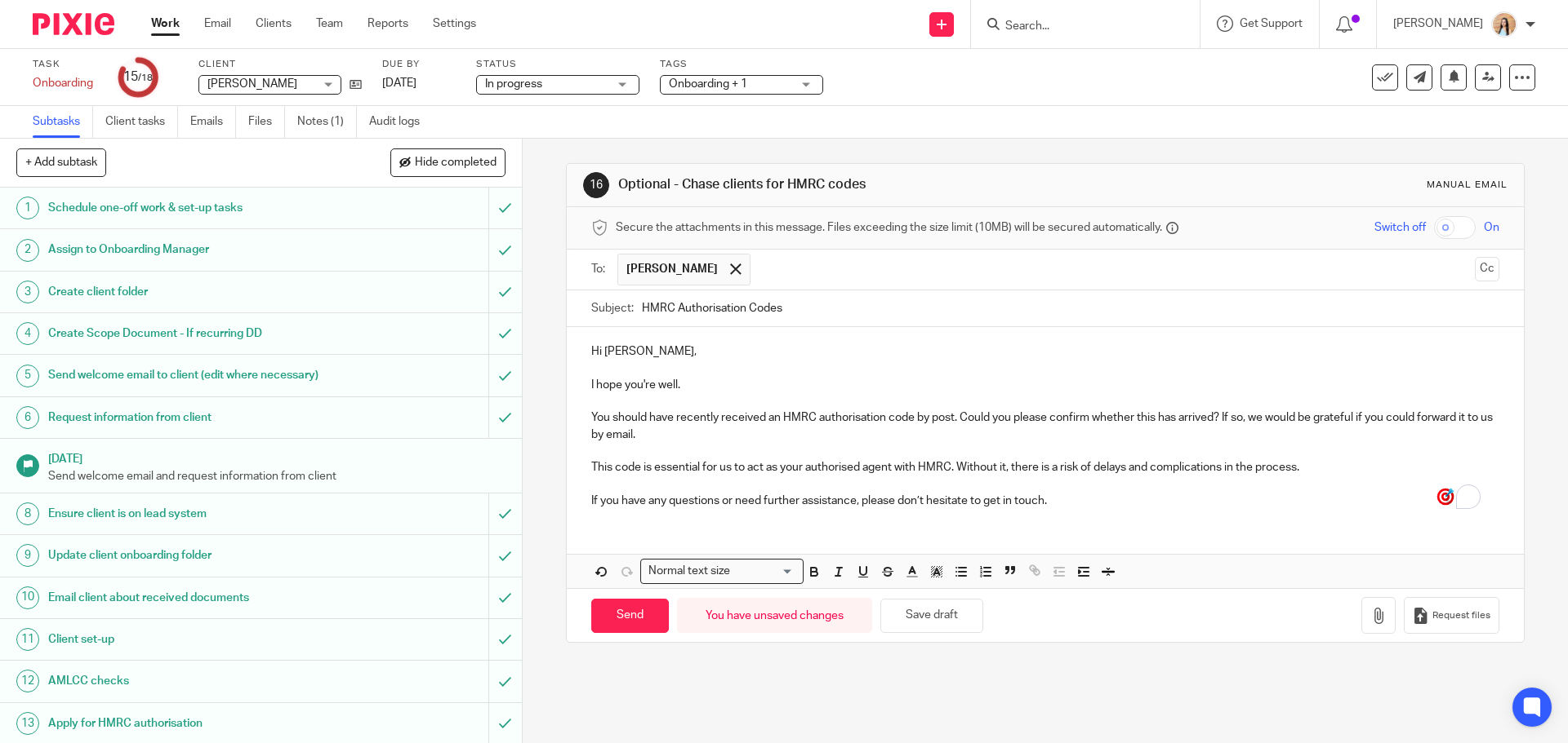
click at [774, 419] on p "You should have recently received an HMRC authorisation code by post. Could you…" at bounding box center [1045, 426] width 907 height 33
click at [802, 323] on input "HMRC Authorisation Codes" at bounding box center [1071, 309] width 857 height 37
type input "HMRC Authorisation Codes - Action Required"
click at [626, 604] on input "Send" at bounding box center [630, 617] width 77 height 35
type input "Sent"
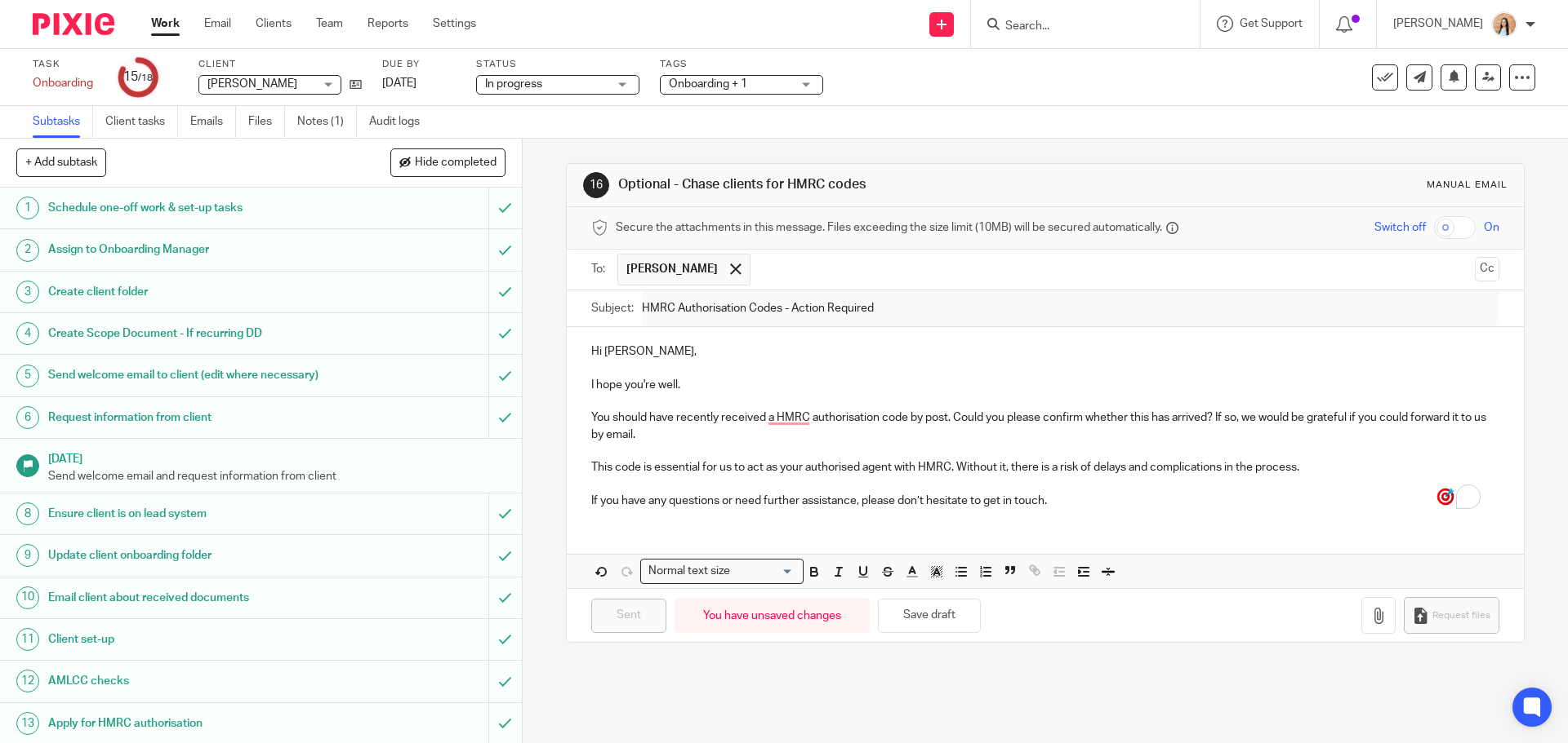
click at [1126, 20] on input "Search" at bounding box center [1077, 27] width 147 height 15
type input "mansfield"
click at [1131, 69] on link at bounding box center [1139, 70] width 276 height 38
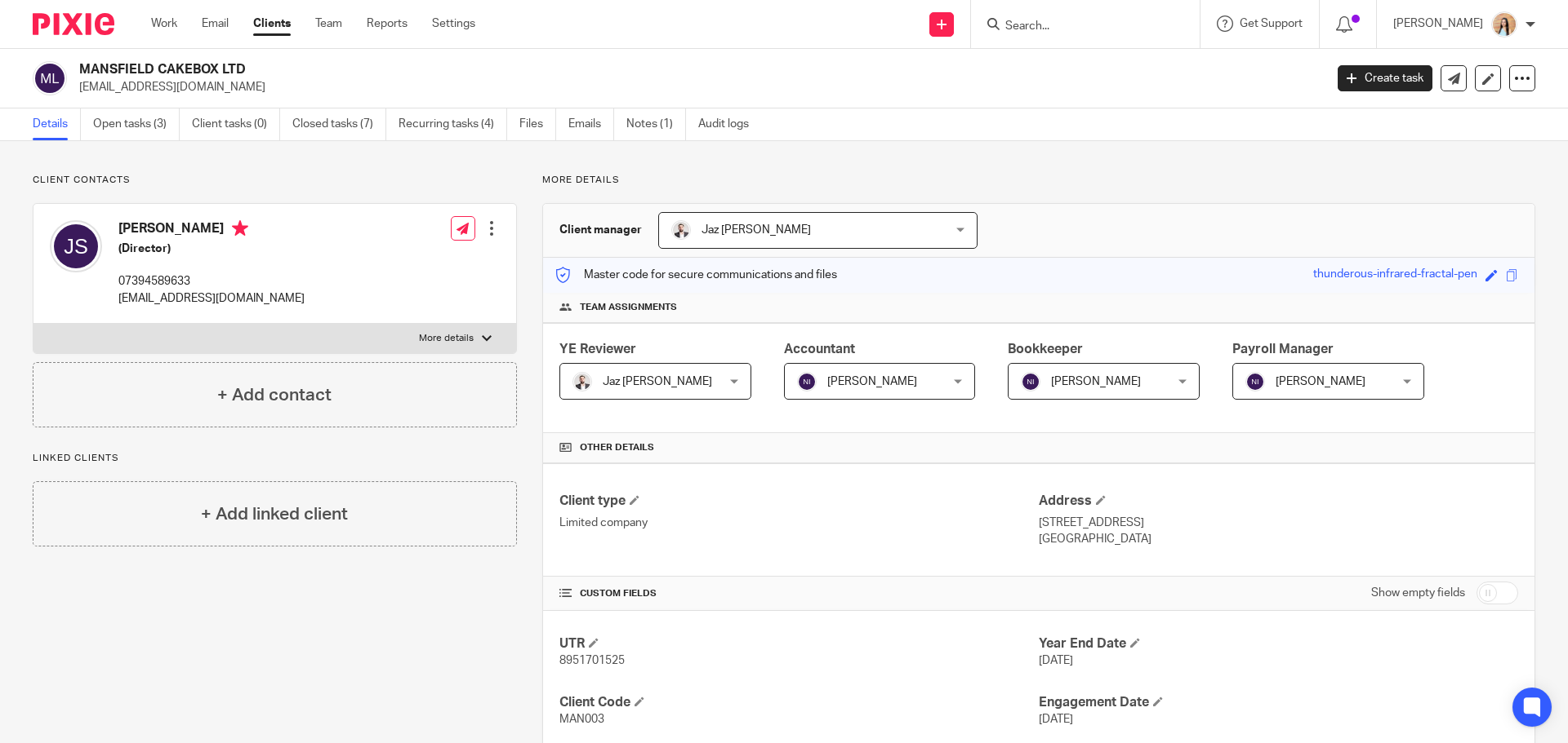
scroll to position [82, 0]
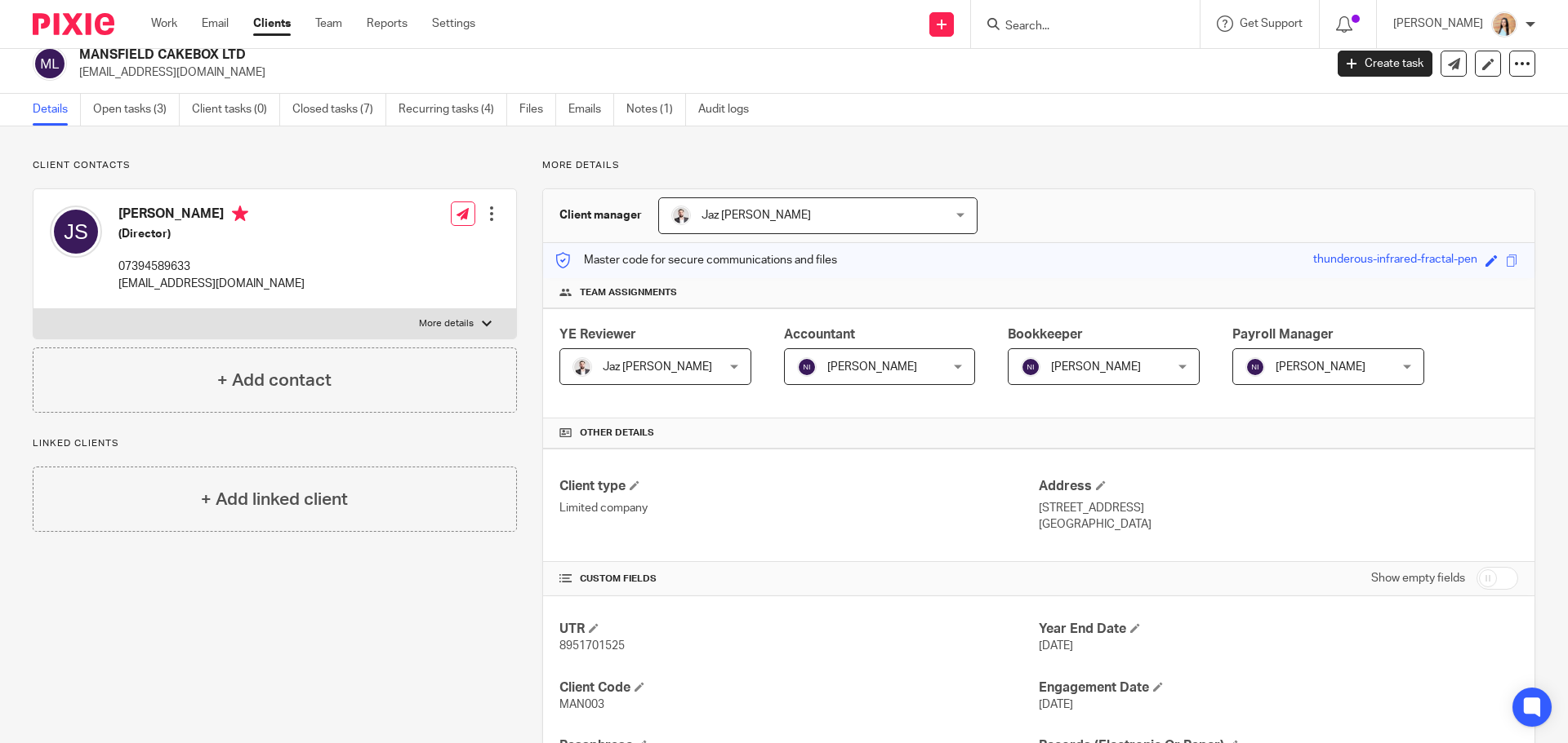
scroll to position [0, 0]
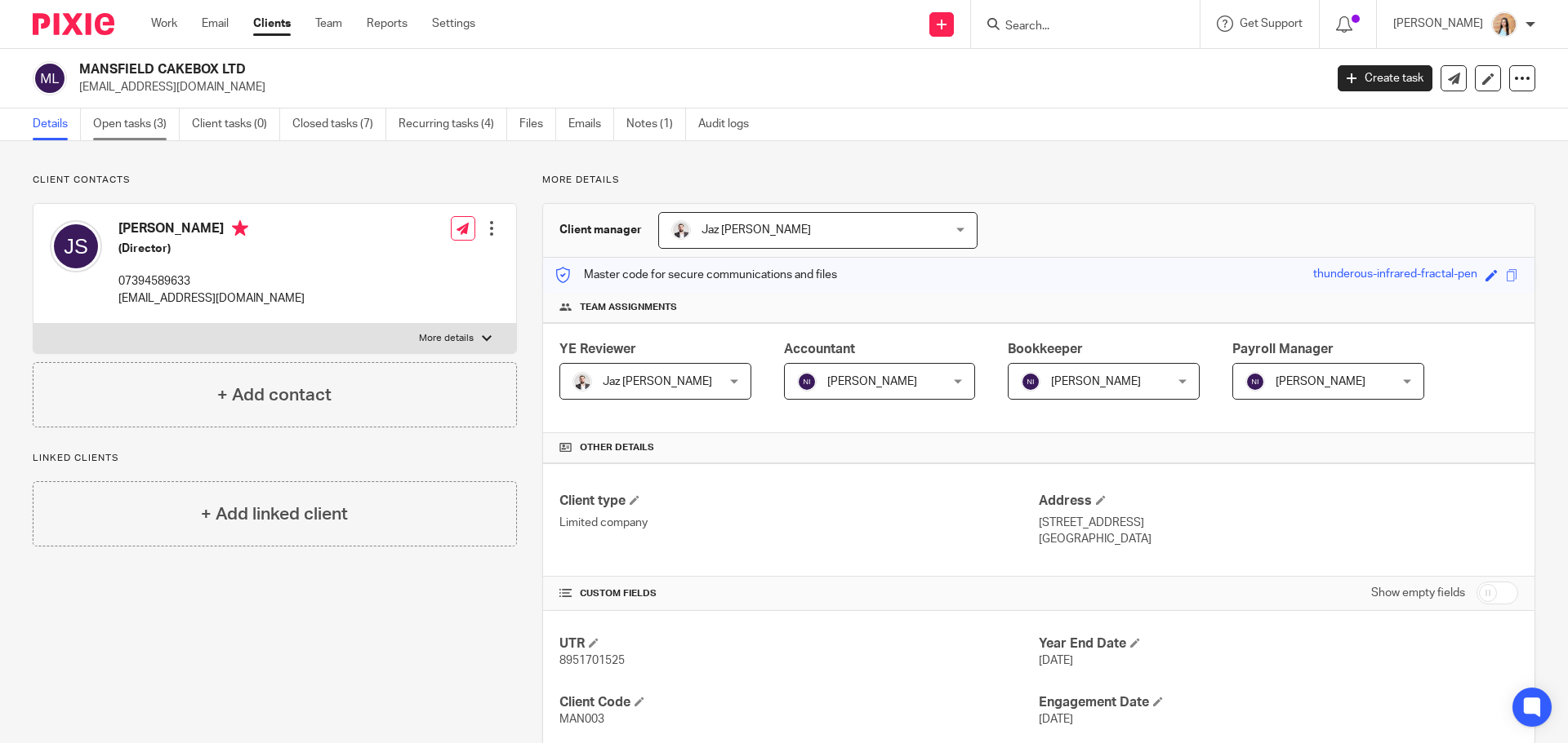
click at [114, 134] on link "Open tasks (3)" at bounding box center [136, 124] width 87 height 32
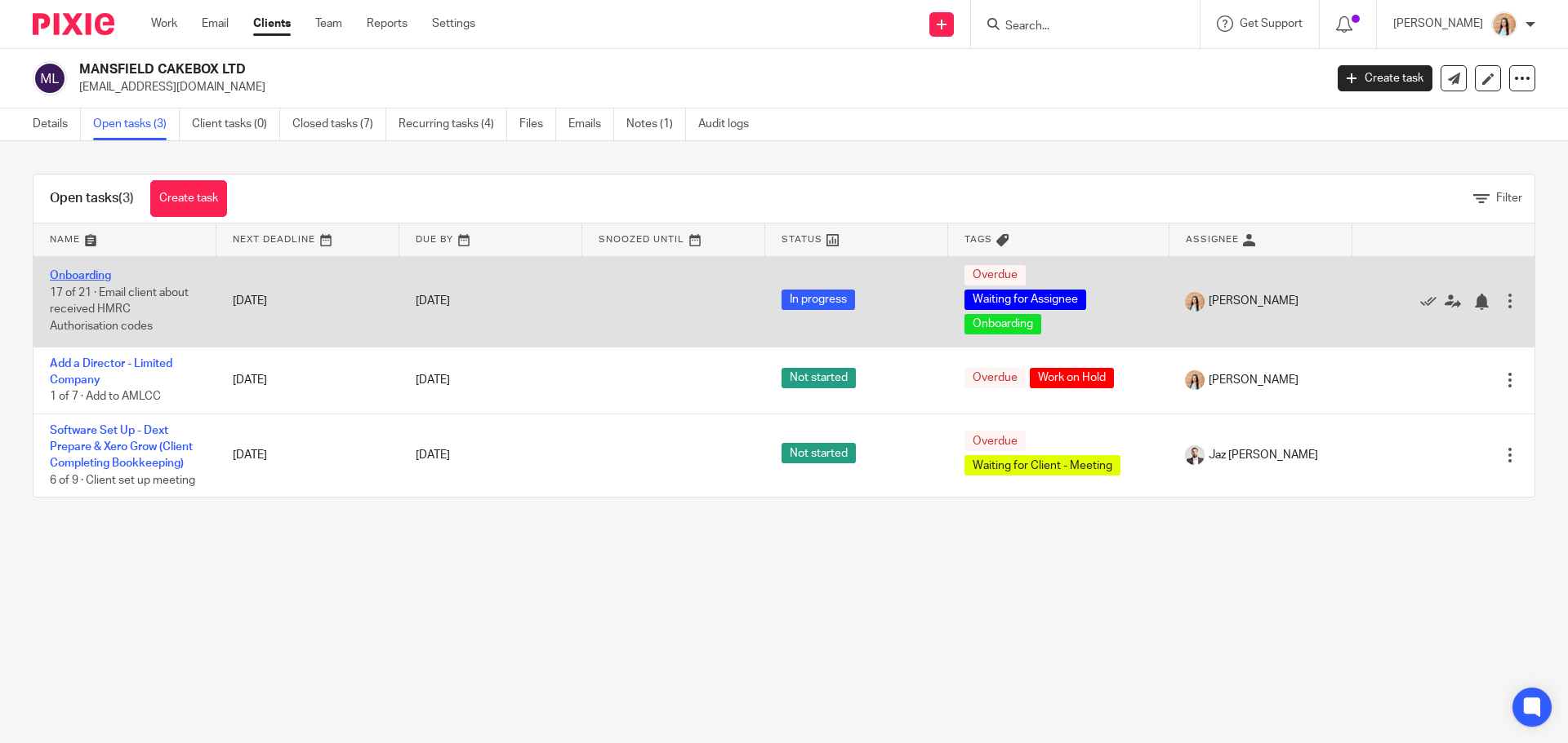
click at [106, 271] on link "Onboarding" at bounding box center [80, 275] width 61 height 11
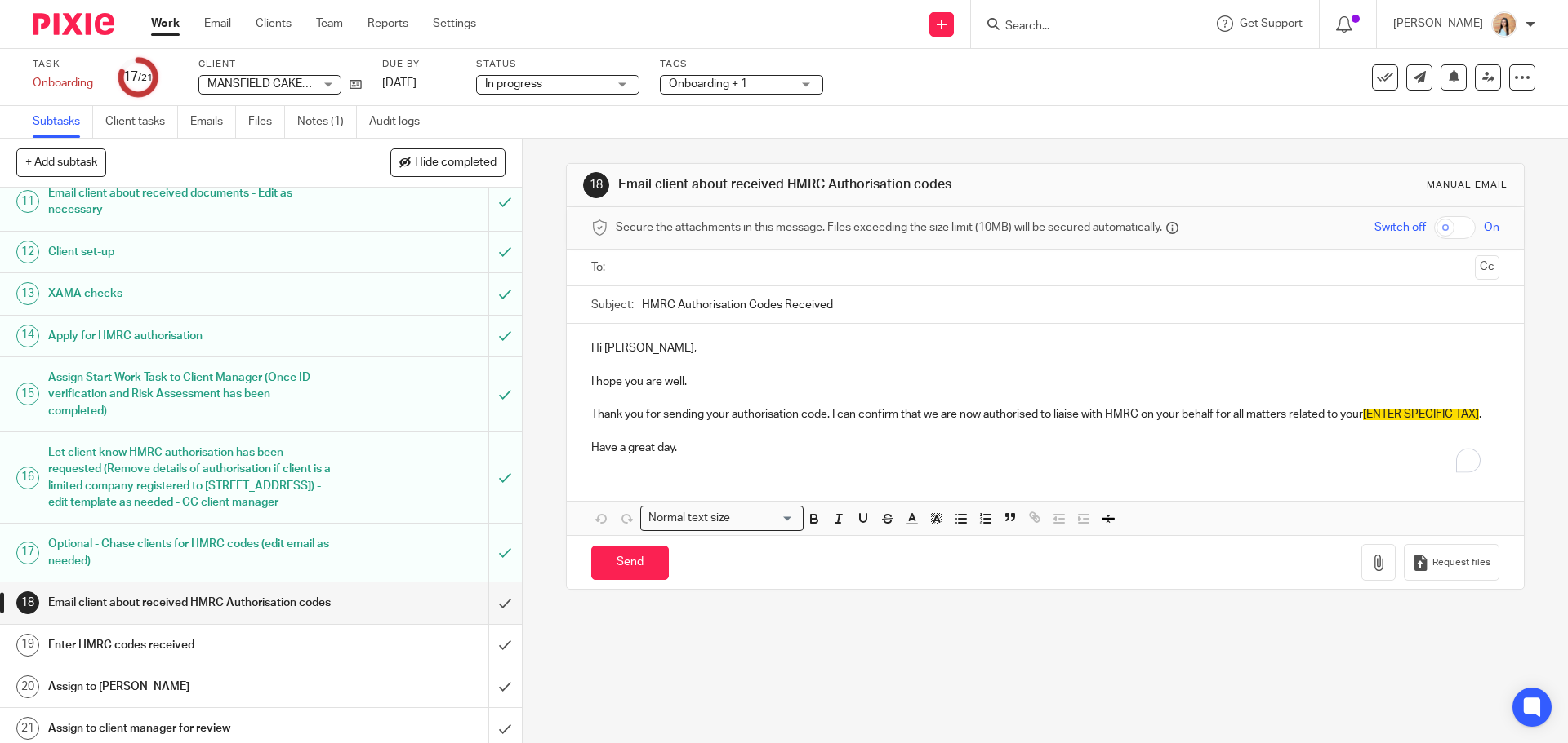
scroll to position [603, 0]
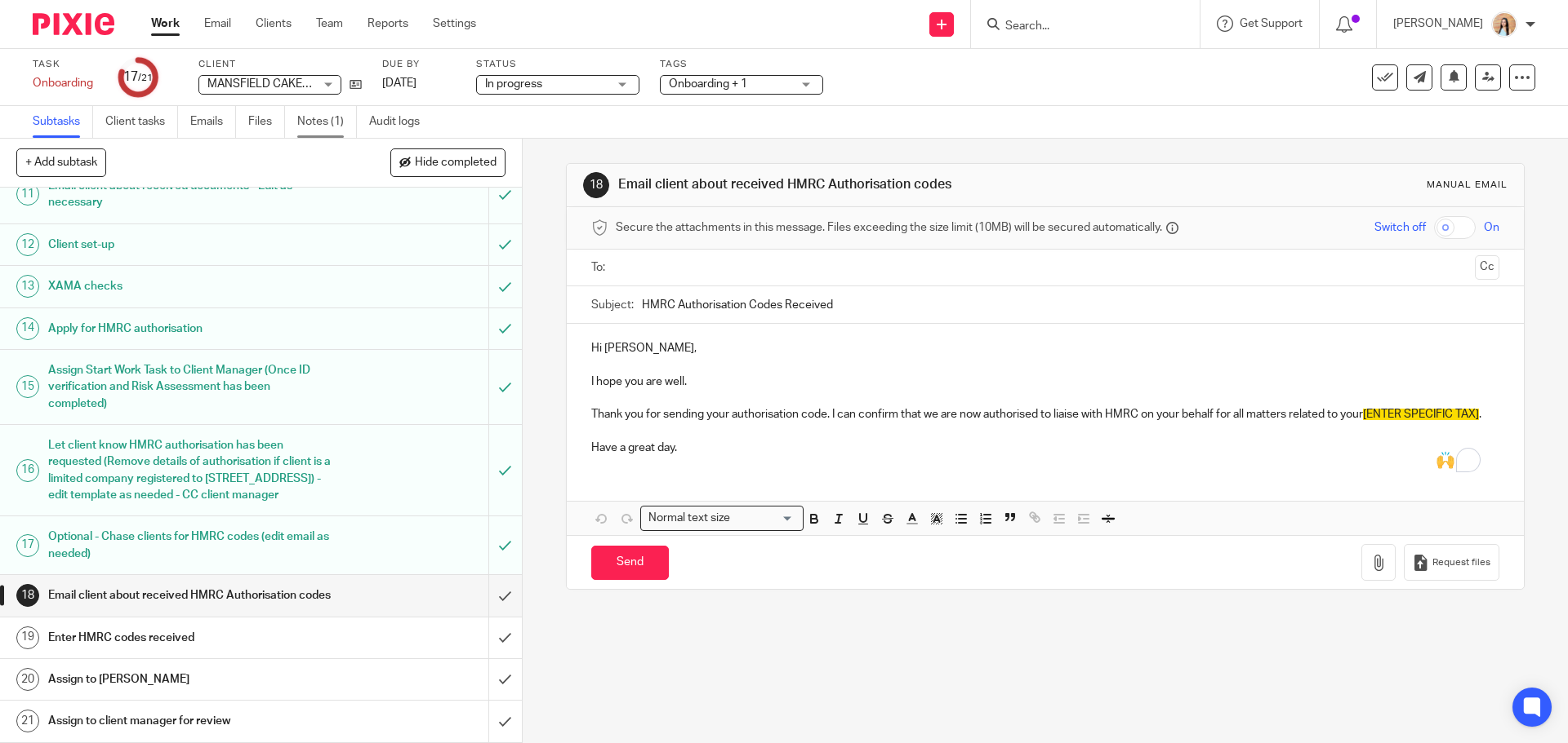
click at [334, 126] on link "Notes (1)" at bounding box center [327, 122] width 60 height 32
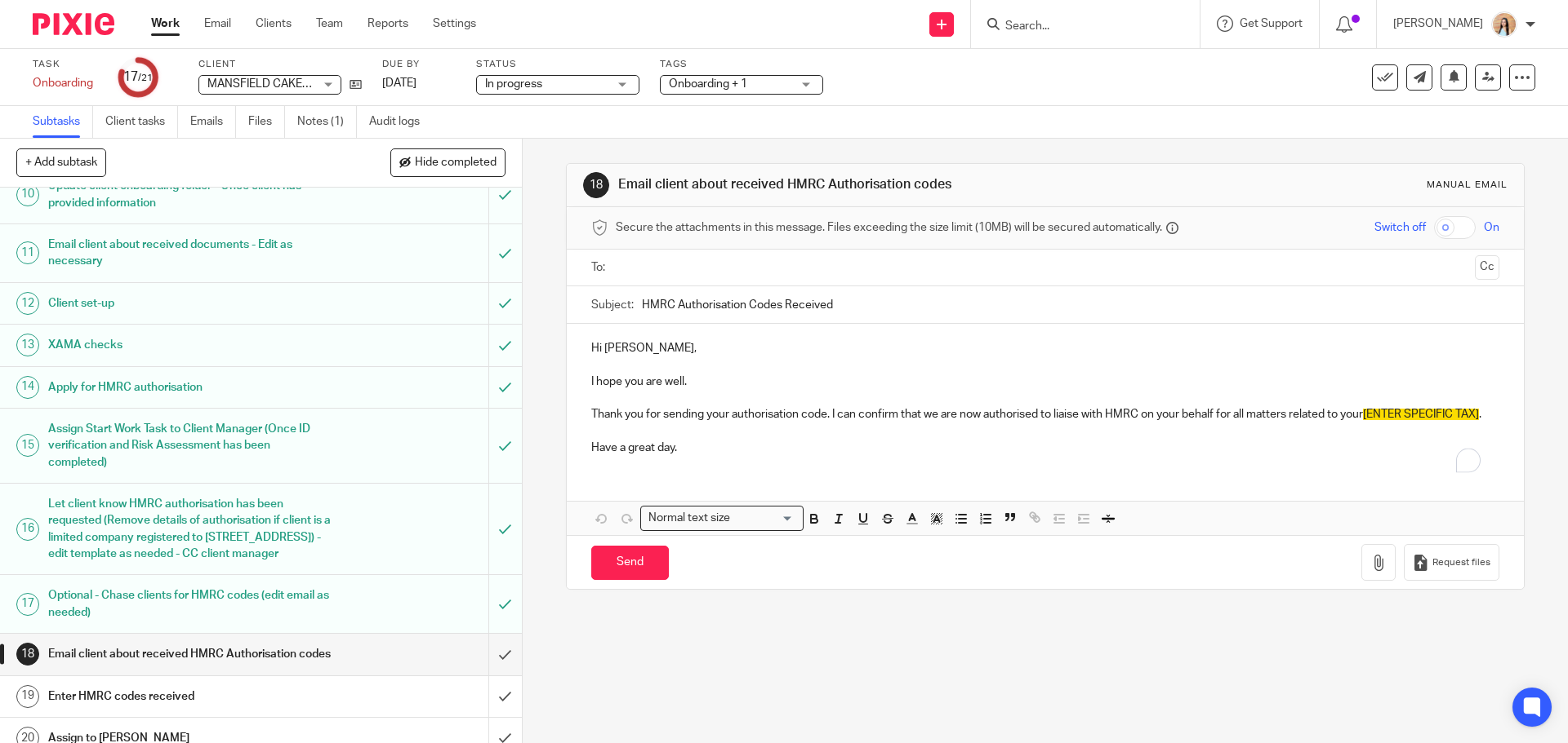
scroll to position [603, 0]
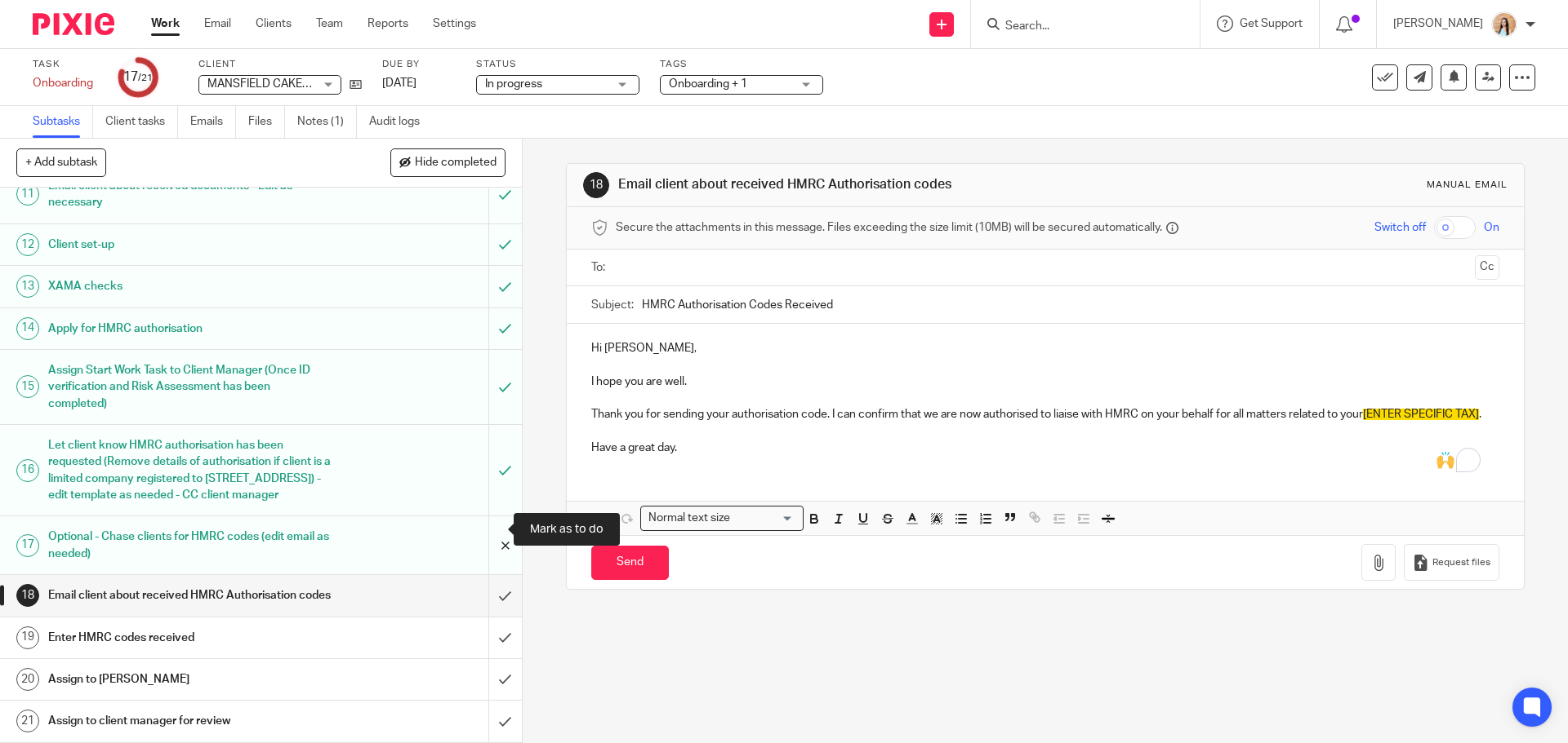
click at [494, 528] on input "submit" at bounding box center [261, 545] width 521 height 58
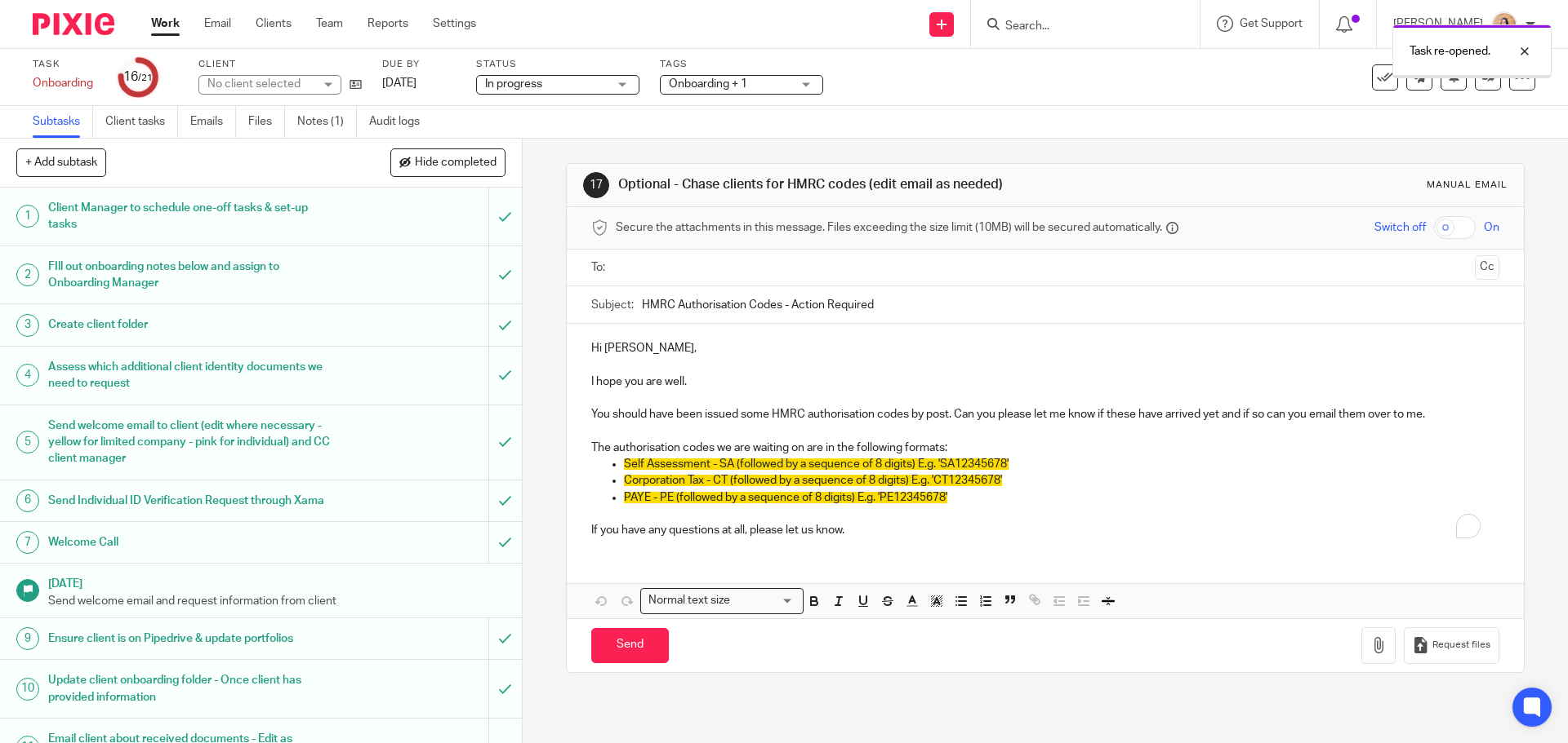
scroll to position [327, 0]
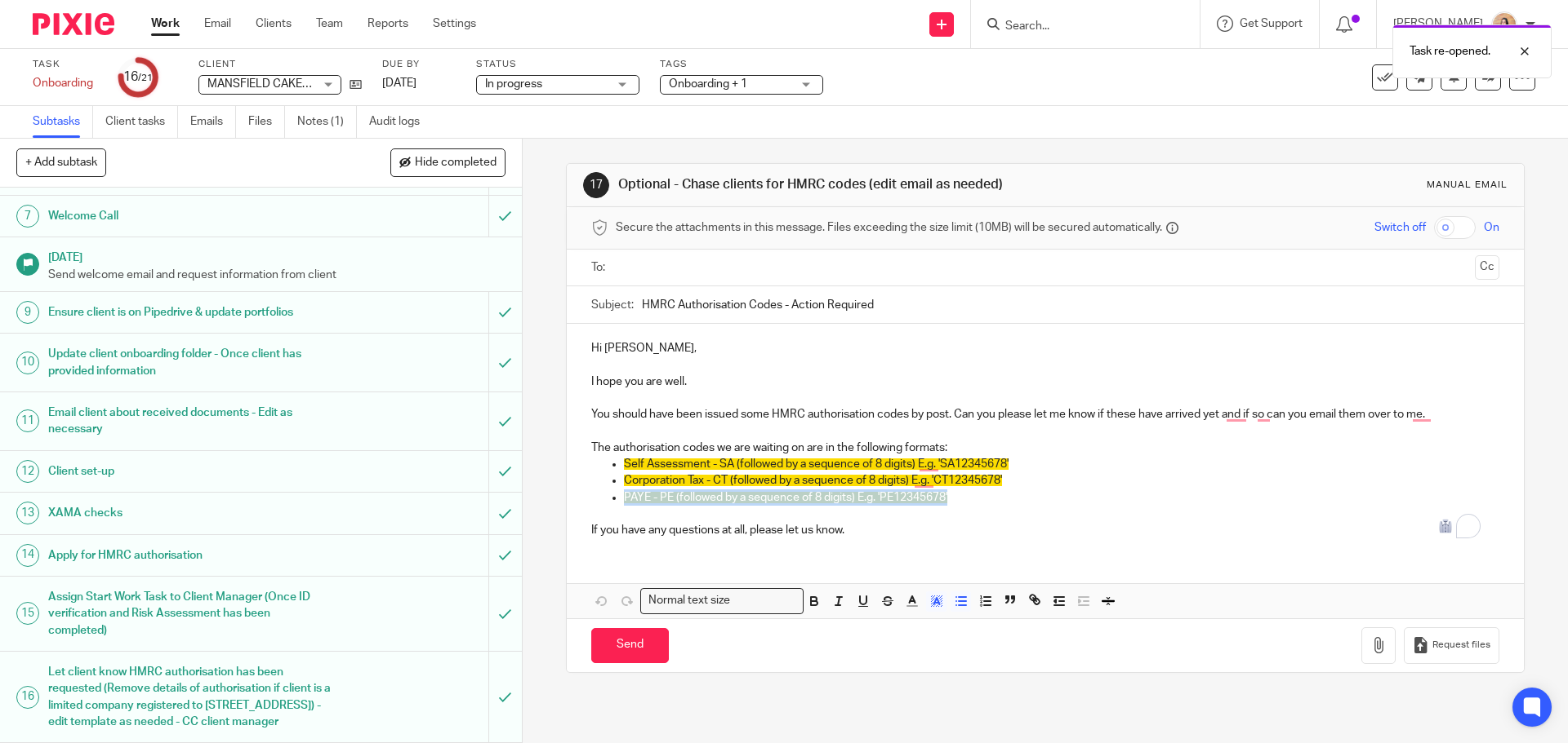
drag, startPoint x: 875, startPoint y: 489, endPoint x: 527, endPoint y: 495, distance: 348.1
click at [527, 495] on div "17 Optional - Chase clients for HMRC codes (edit email as needed) Manual email …" at bounding box center [1045, 441] width 1046 height 605
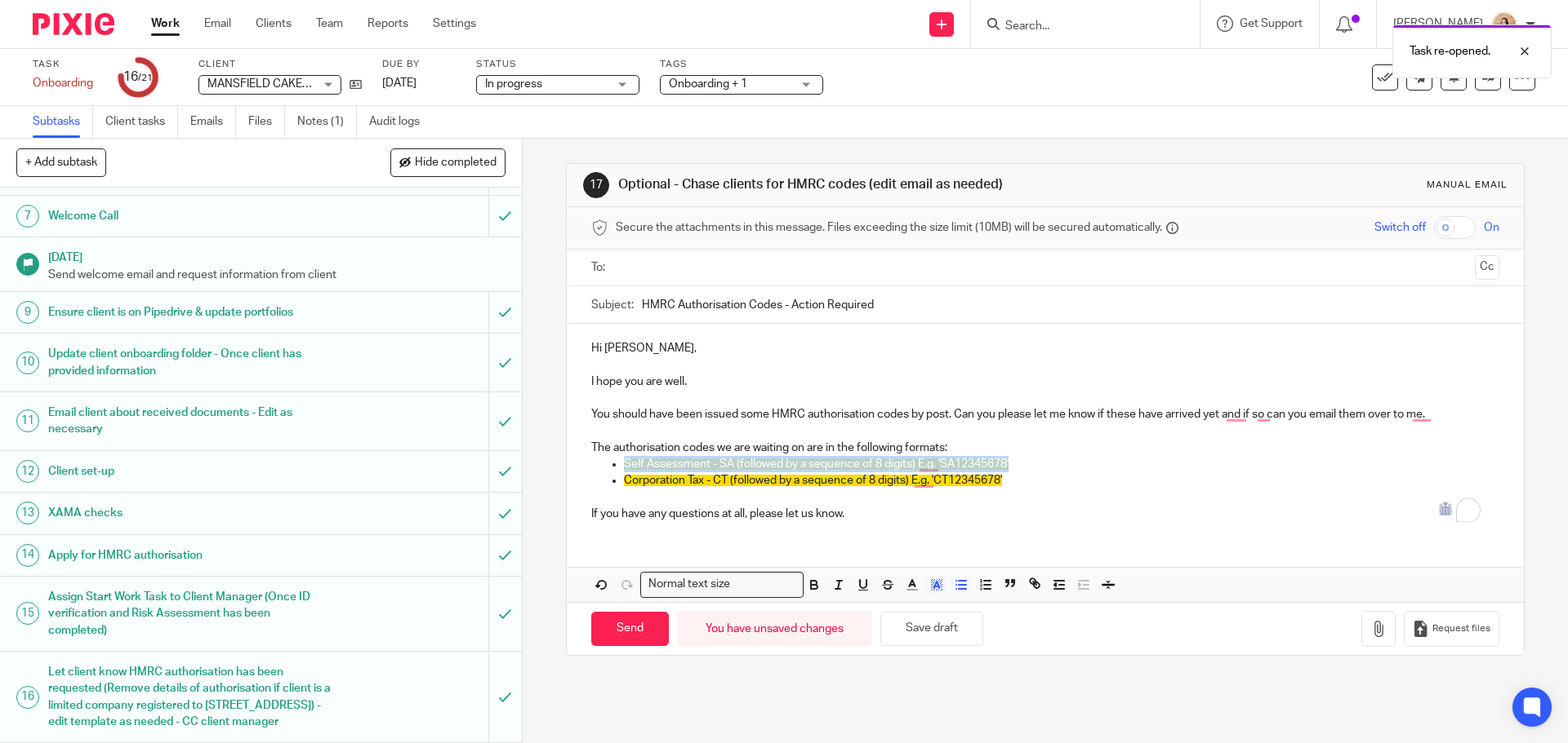
drag, startPoint x: 1034, startPoint y: 463, endPoint x: 569, endPoint y: 471, distance: 465.1
click at [569, 471] on div "Hi Jovan, I hope you are well. You should have been issued some HMRC authorisat…" at bounding box center [1045, 429] width 956 height 211
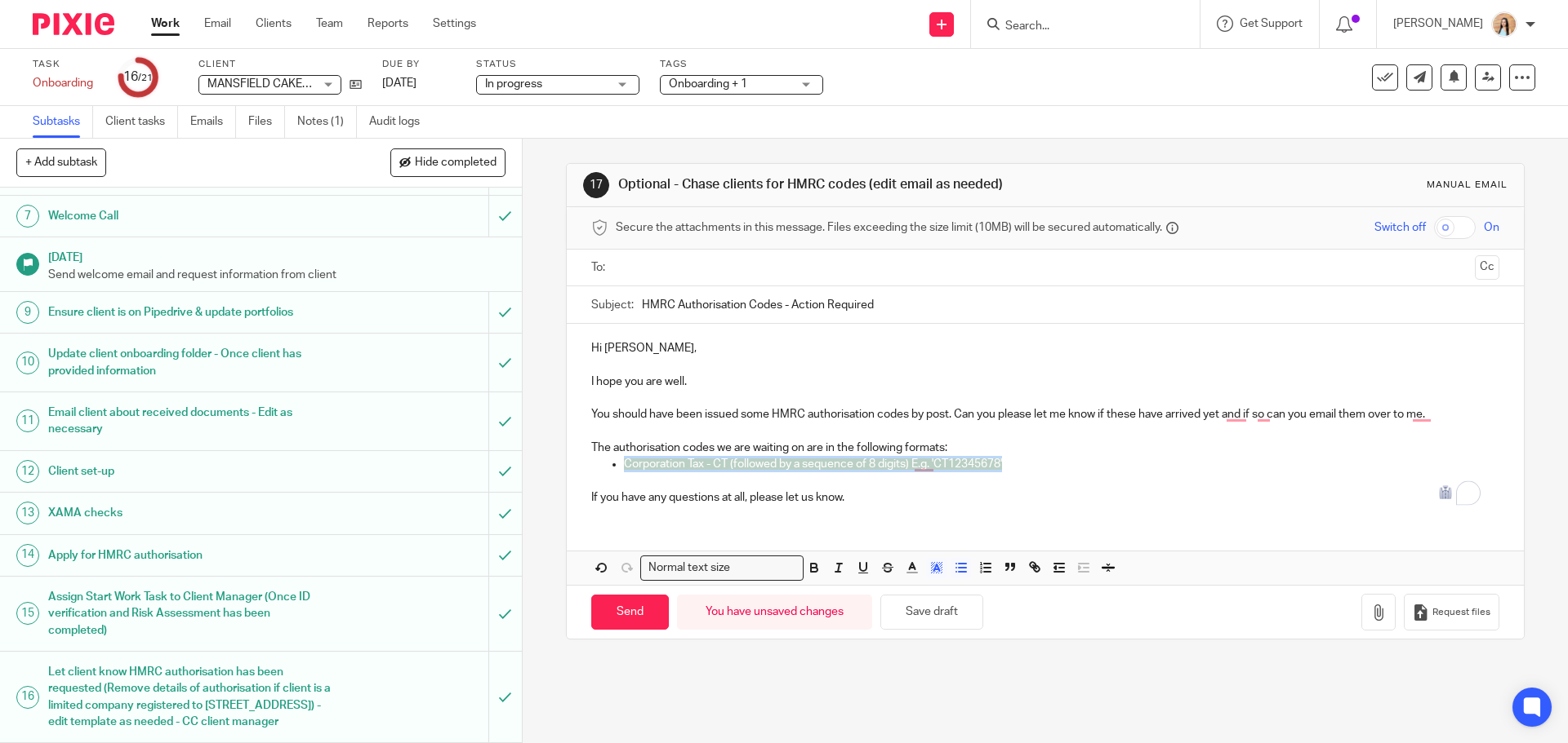
drag, startPoint x: 972, startPoint y: 464, endPoint x: 620, endPoint y: 468, distance: 352.0
click at [624, 468] on p "Corporation Tax - CT (followed by a sequence of 8 digits) E.g. 'CT12345678'" at bounding box center [1060, 464] width 874 height 17
click at [933, 571] on polyline "button" at bounding box center [936, 567] width 6 height 6
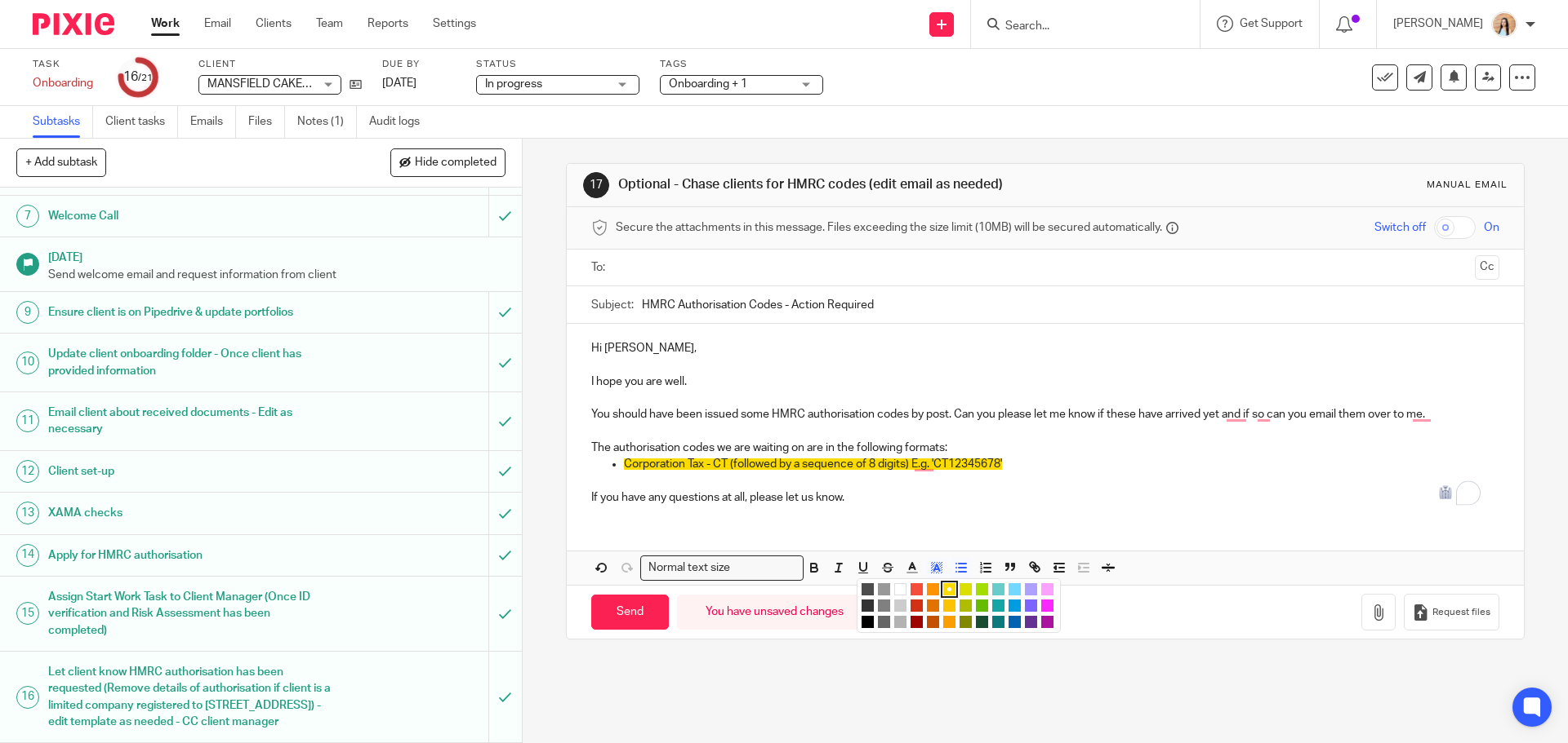
click at [895, 588] on li "color:#FFFFFF" at bounding box center [900, 589] width 12 height 12
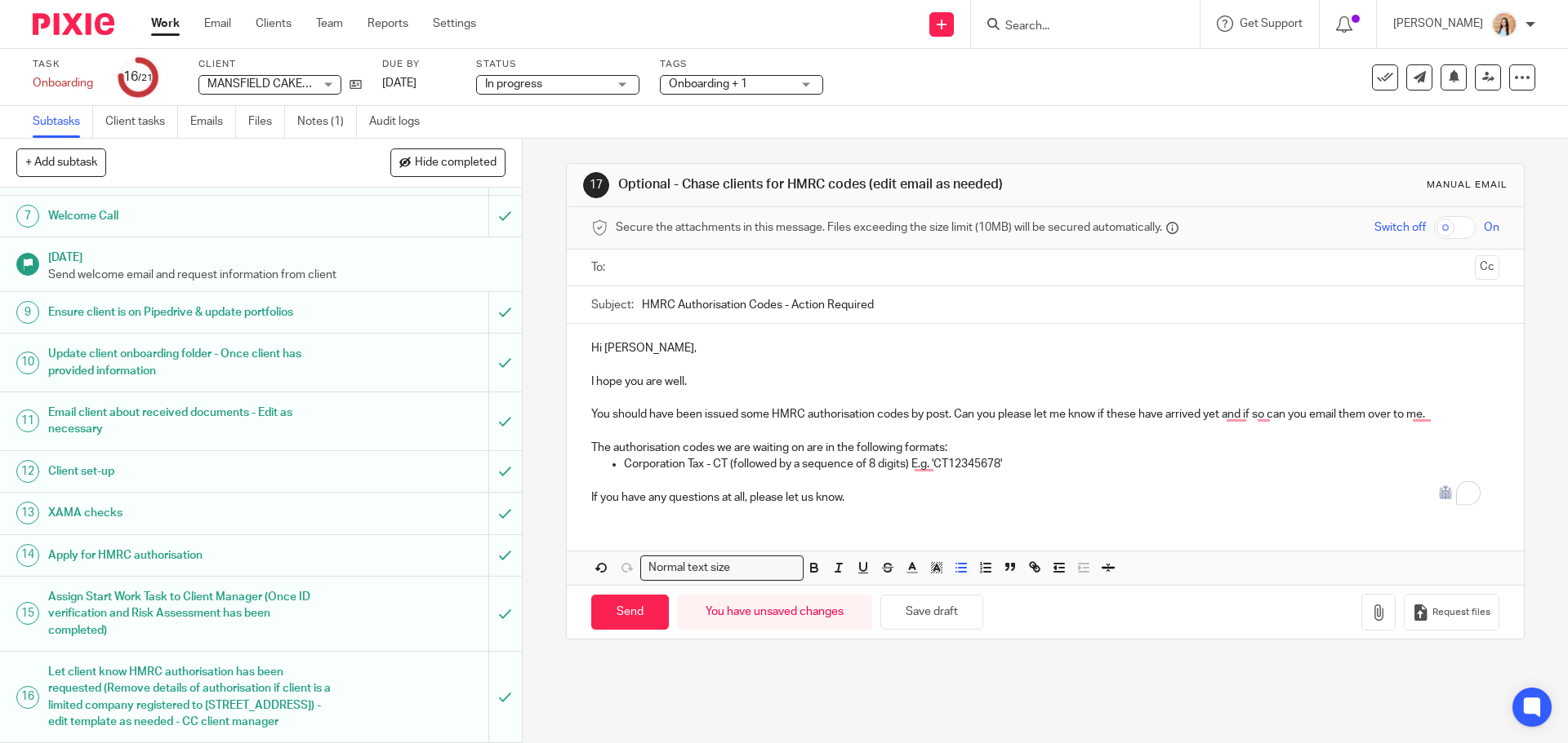
click at [998, 495] on p "If you have any questions at all, please let us know." at bounding box center [1045, 498] width 907 height 17
click at [709, 449] on p "The authorisation codes we are waiting on are in the following formats:" at bounding box center [1045, 448] width 907 height 17
drag, startPoint x: 784, startPoint y: 447, endPoint x: 846, endPoint y: 447, distance: 62.0
click at [846, 447] on p "The authorisation code we are waiting on are in the following formats:" at bounding box center [1045, 448] width 907 height 17
click at [933, 448] on p "The authorisation code we are waiting for is in the following formats:" at bounding box center [1045, 448] width 907 height 17
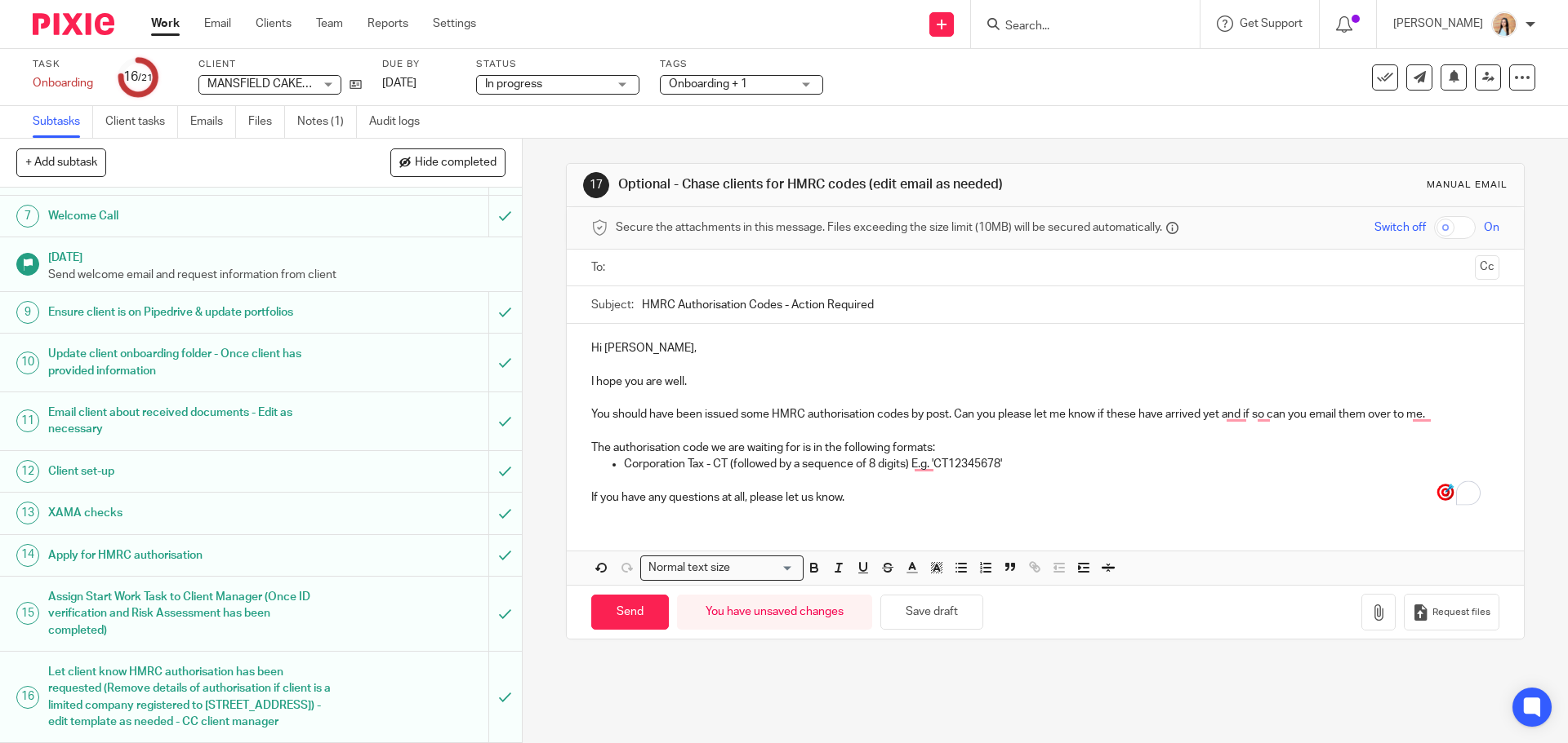
click at [933, 451] on p "The authorisation code we are waiting for is in the following formats:" at bounding box center [1045, 448] width 907 height 17
click at [930, 450] on p "The authorisation code we are waiting for is in the following formats:" at bounding box center [1045, 448] width 907 height 17
click at [1035, 470] on p "Corporation Tax - CT (followed by a sequence of 8 digits) E.g. 'CT12345678'" at bounding box center [1060, 464] width 874 height 17
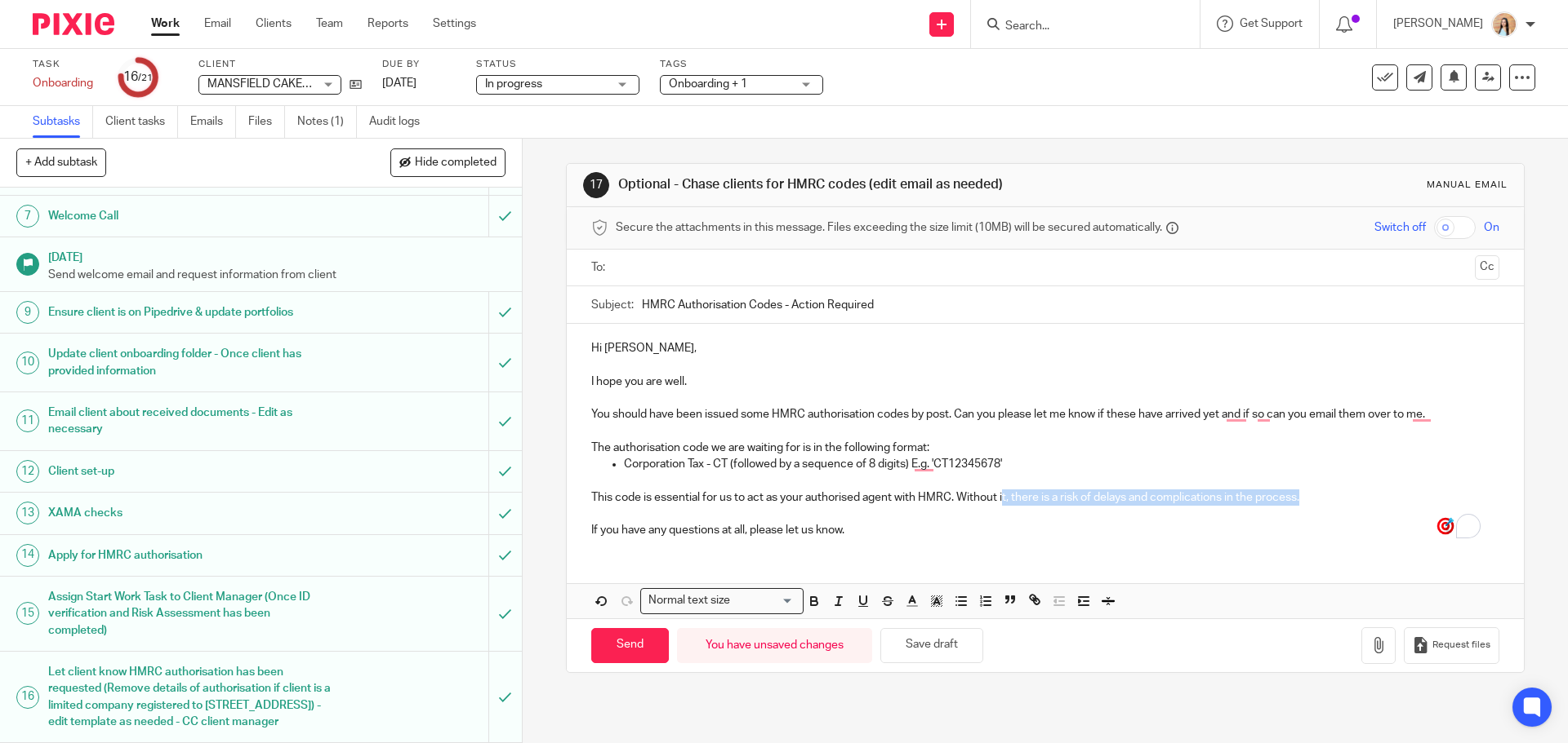
drag, startPoint x: 1309, startPoint y: 499, endPoint x: 1000, endPoint y: 495, distance: 309.0
click at [1000, 495] on p "This code is essential for us to act as your authorised agent with HMRC. Withou…" at bounding box center [1045, 498] width 907 height 17
click at [1008, 510] on p "To enrich screen reader interactions, please activate Accessibility in Grammarl…" at bounding box center [1045, 515] width 907 height 17
drag, startPoint x: 1094, startPoint y: 499, endPoint x: 1309, endPoint y: 503, distance: 215.0
click at [1309, 503] on p "This code is essential for us to act as your authorised agent with HMRC. Withou…" at bounding box center [1045, 498] width 907 height 17
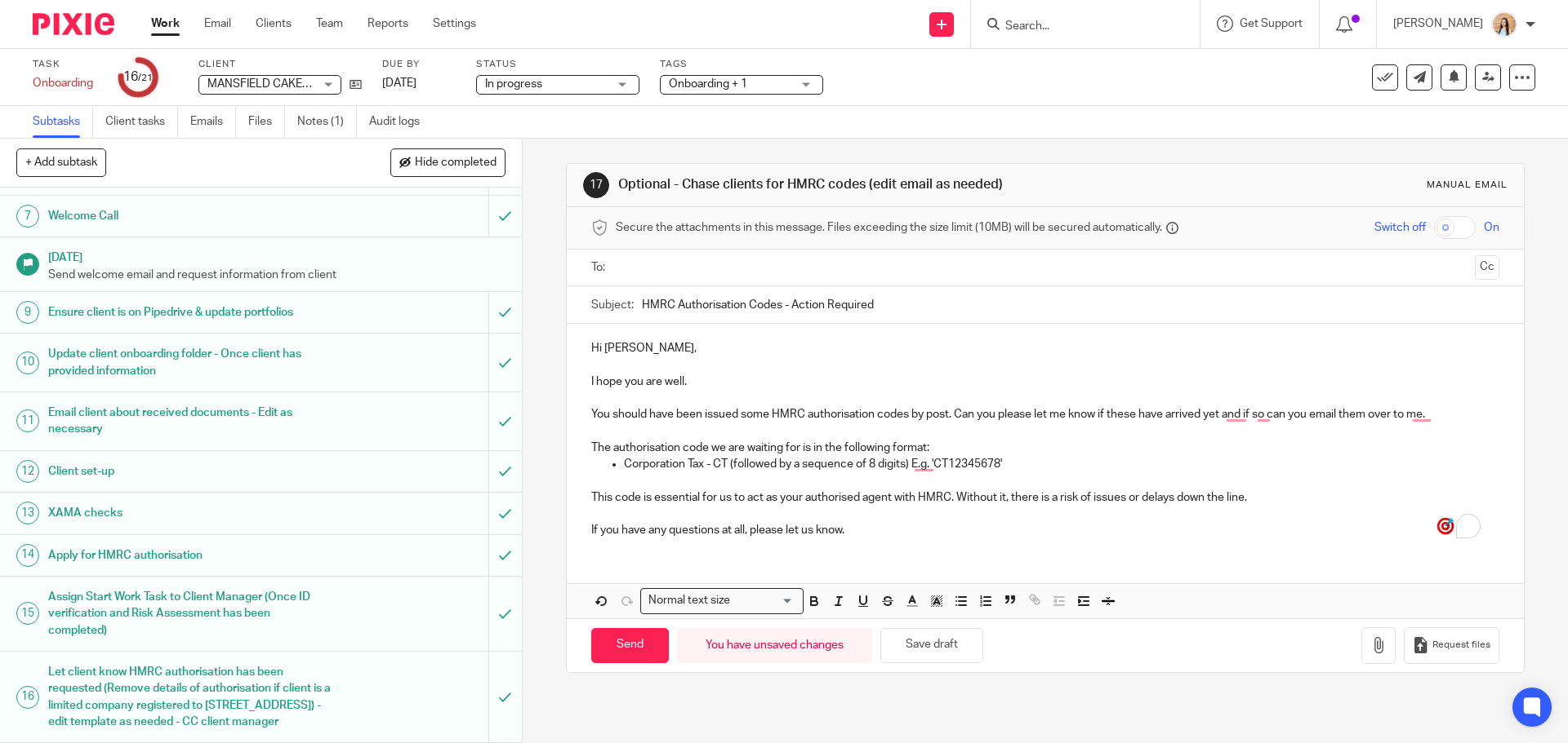
click at [1139, 499] on p "This code is essential for us to act as your authorised agent with HMRC. Withou…" at bounding box center [1045, 498] width 907 height 17
click at [795, 282] on div at bounding box center [1046, 268] width 857 height 37
click at [778, 270] on input "text" at bounding box center [1045, 268] width 846 height 18
click at [755, 420] on p "You should have been issued some HMRC authorisation codes by post. Can you plea…" at bounding box center [1045, 418] width 907 height 17
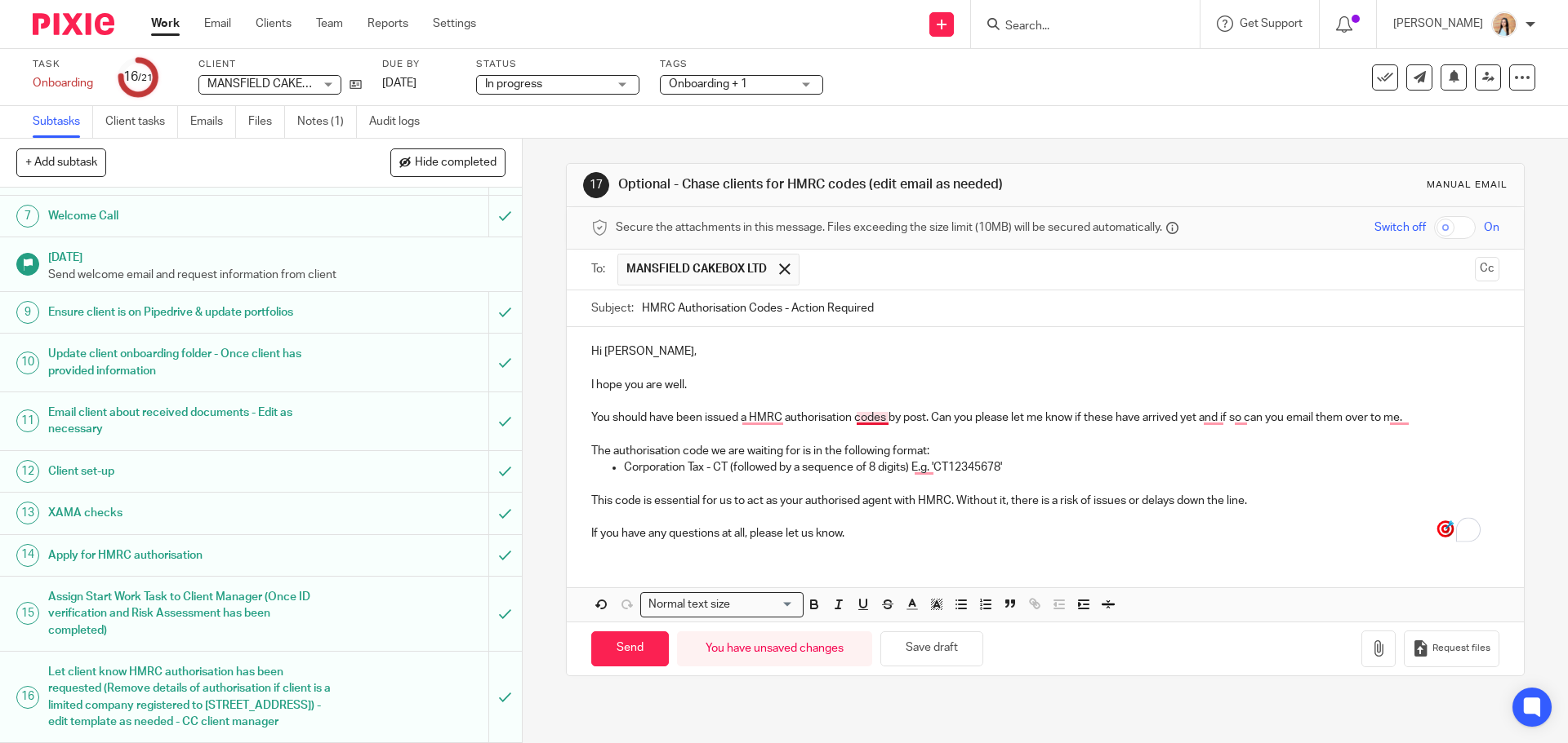
click at [879, 421] on p "You should have been issued a HMRC authorisation codes by post. Can you please …" at bounding box center [1045, 418] width 907 height 17
click at [1097, 417] on p "You should have been issued a HMRC authorisation code by post. Can you please l…" at bounding box center [1045, 418] width 907 height 17
click at [1239, 421] on p "You should have been issued a HMRC authorisation code by post. Can you please l…" at bounding box center [1045, 418] width 907 height 17
click at [1270, 416] on p "You should have been issued a HMRC authorisation code by post. Can you please l…" at bounding box center [1045, 418] width 907 height 17
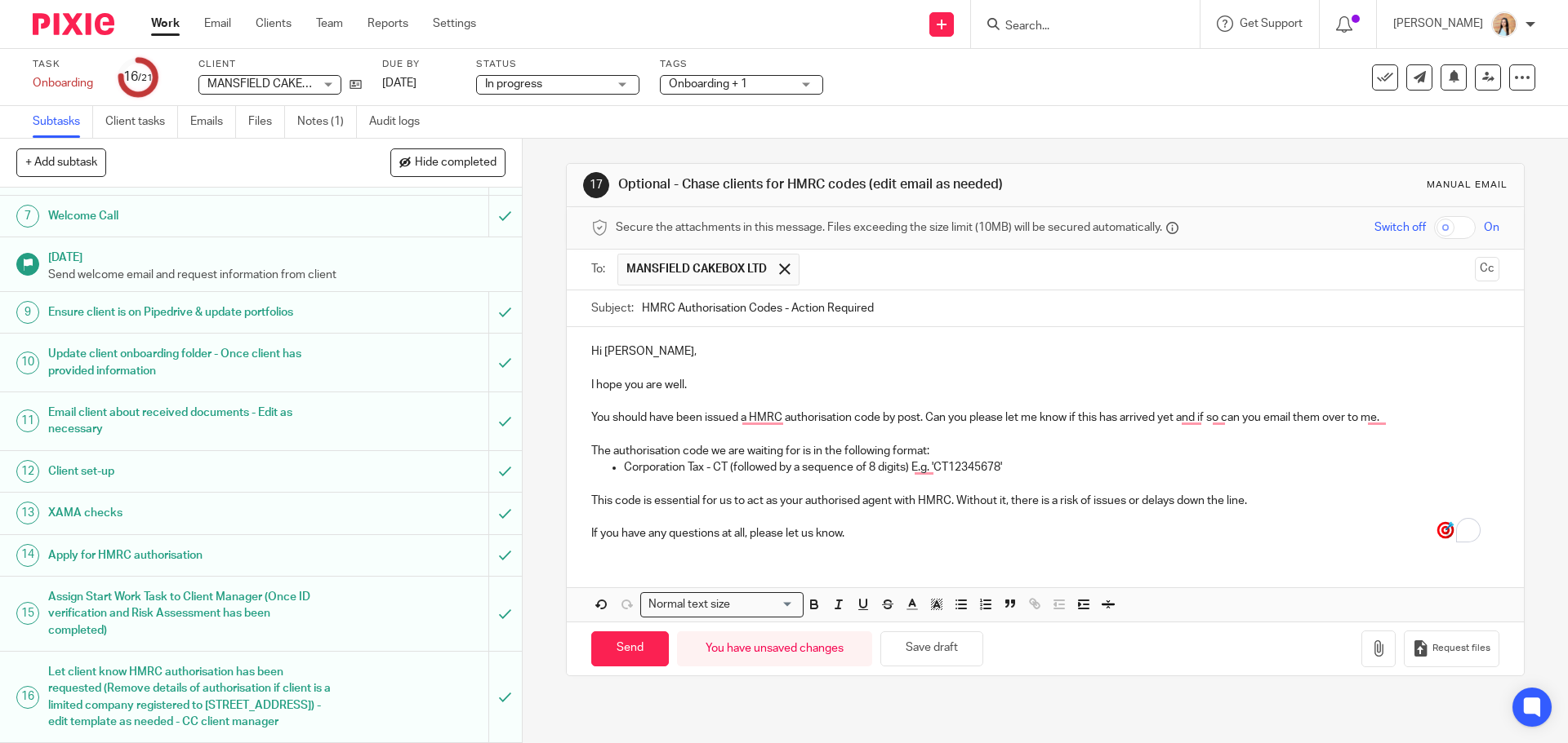
click at [1264, 420] on p "You should have been issued a HMRC authorisation code by post. Can you please l…" at bounding box center [1045, 418] width 907 height 17
click at [622, 652] on input "Send" at bounding box center [630, 649] width 77 height 35
type input "Sent"
click at [1088, 25] on input "Search" at bounding box center [1077, 27] width 147 height 15
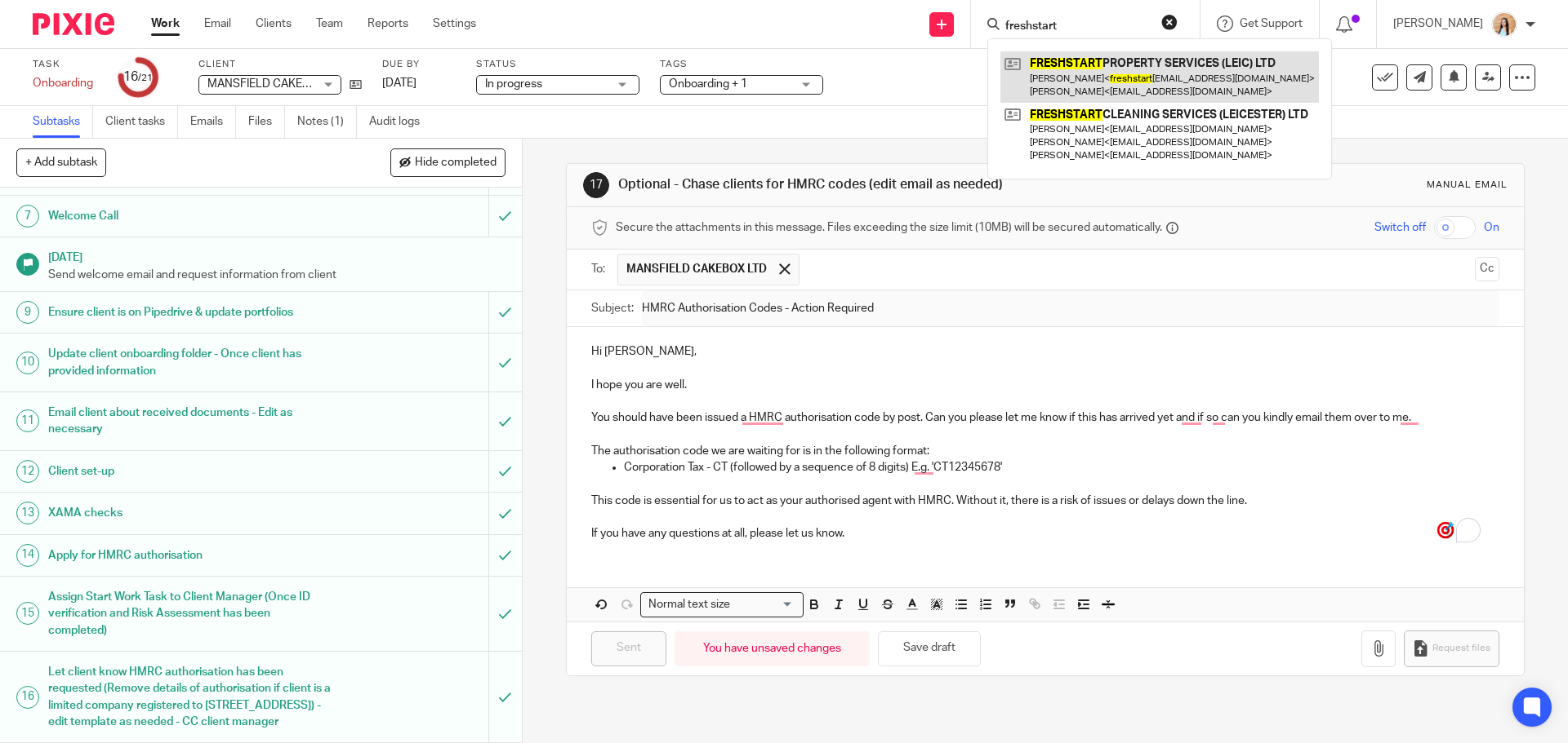
type input "freshstart"
click at [1108, 73] on link at bounding box center [1160, 76] width 319 height 51
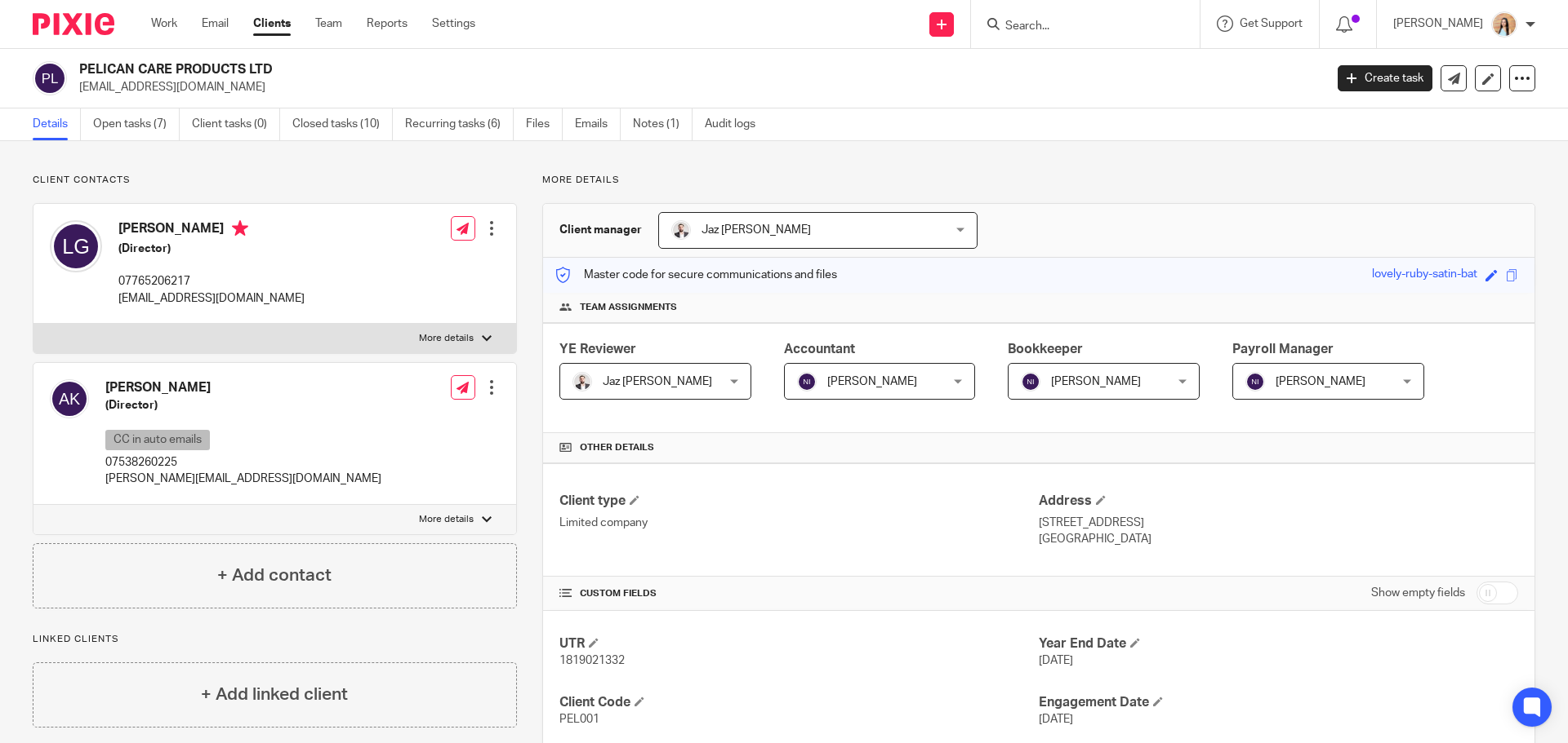
scroll to position [1191, 0]
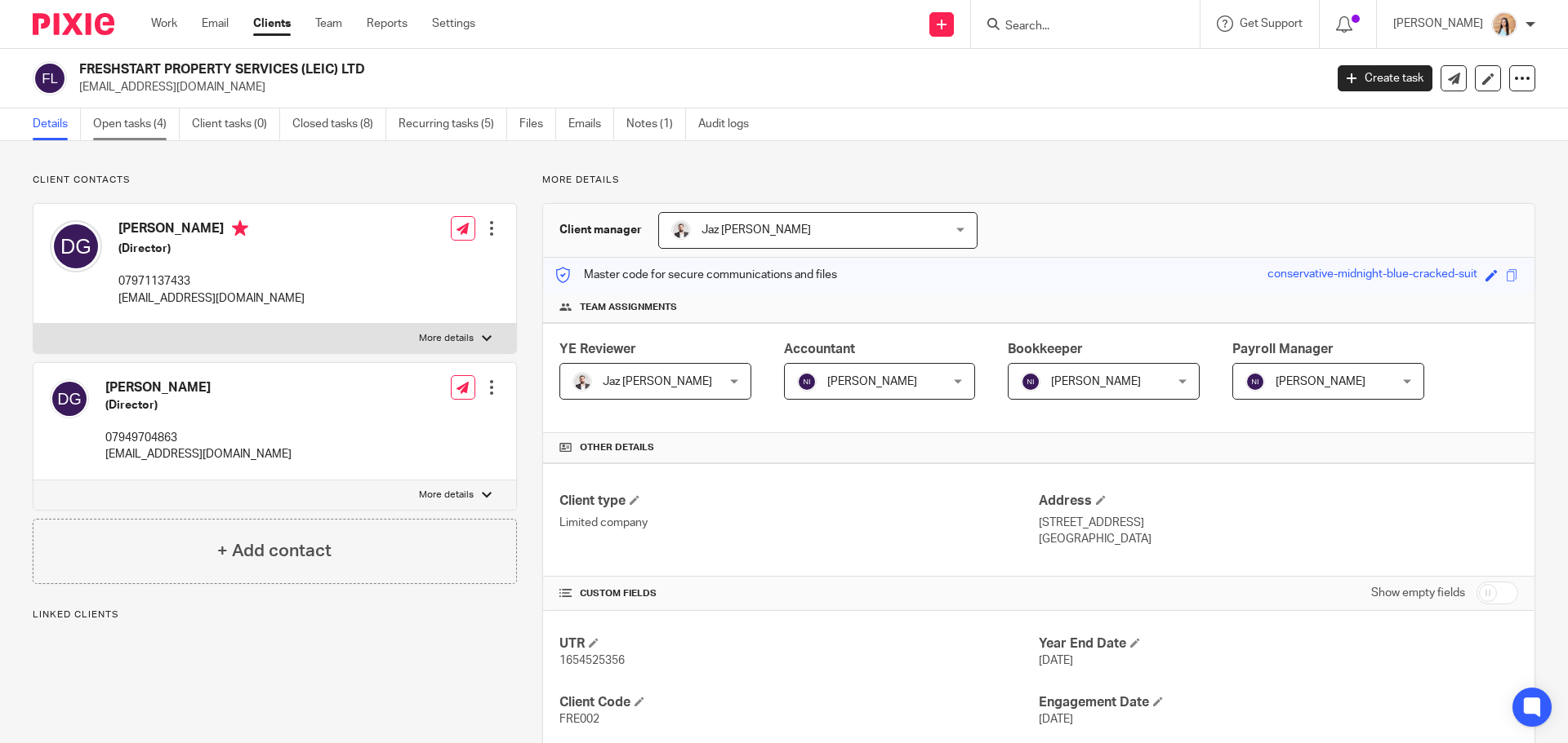
click at [133, 122] on link "Open tasks (4)" at bounding box center [136, 124] width 87 height 32
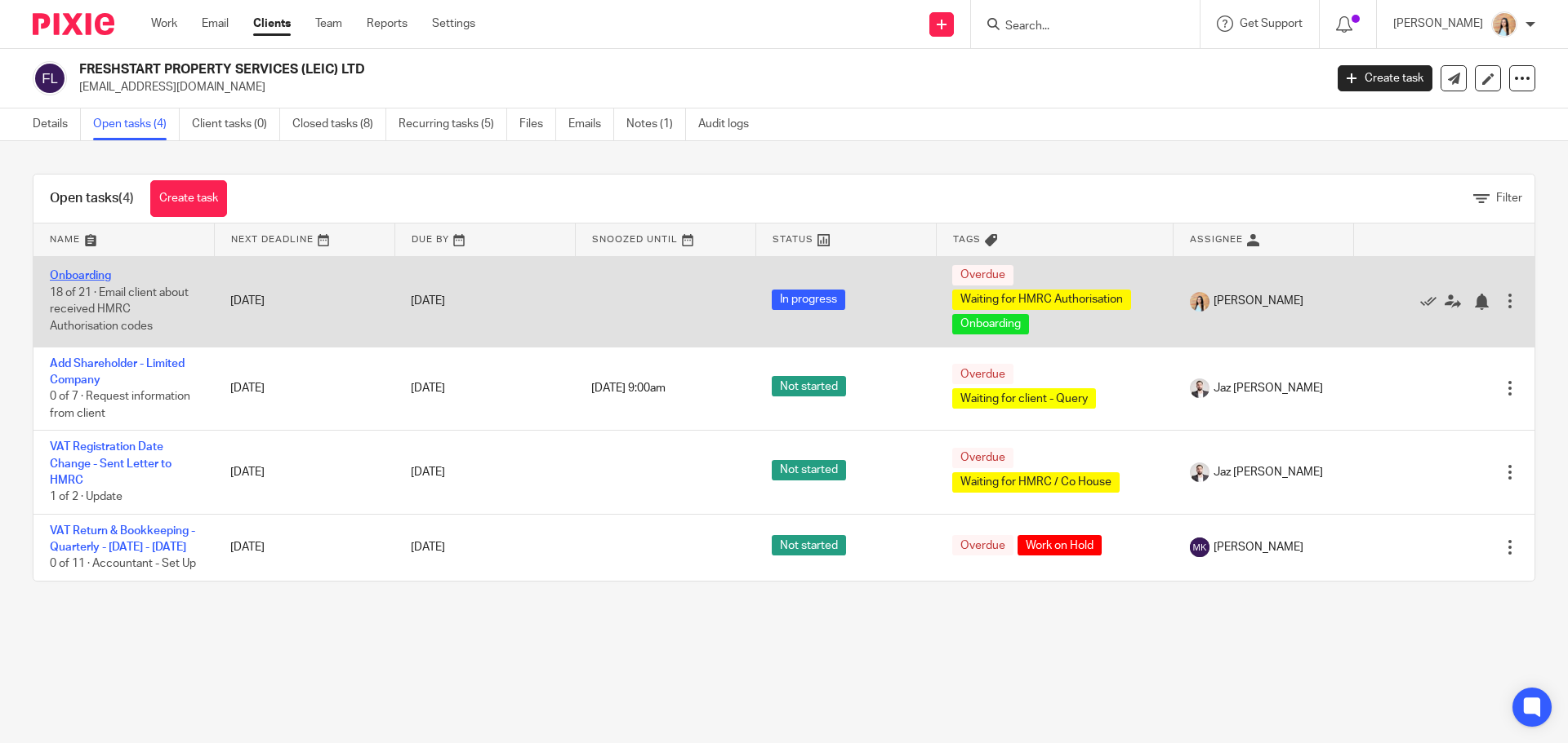
click at [94, 275] on link "Onboarding" at bounding box center [80, 275] width 61 height 11
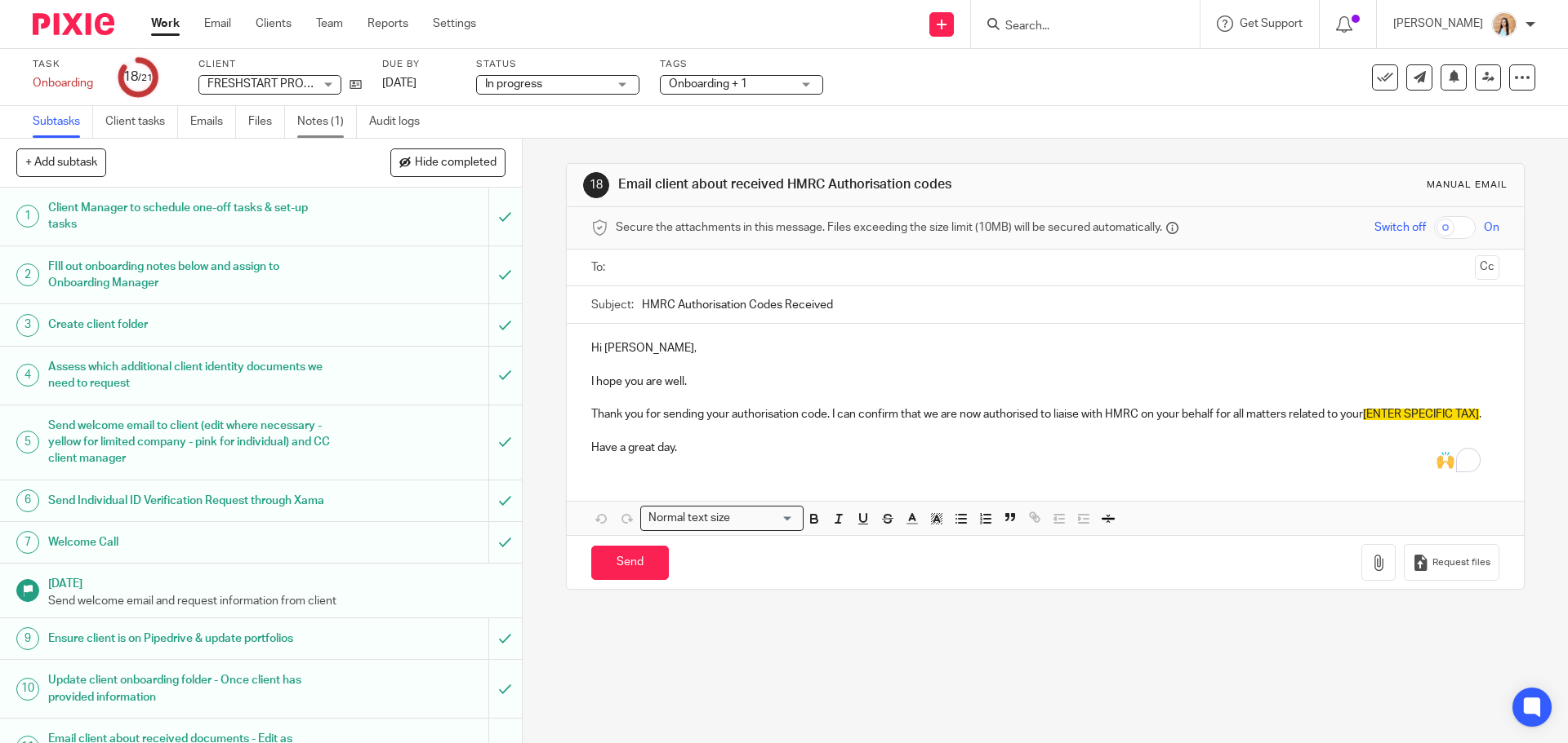
click at [339, 116] on link "Notes (1)" at bounding box center [327, 122] width 60 height 32
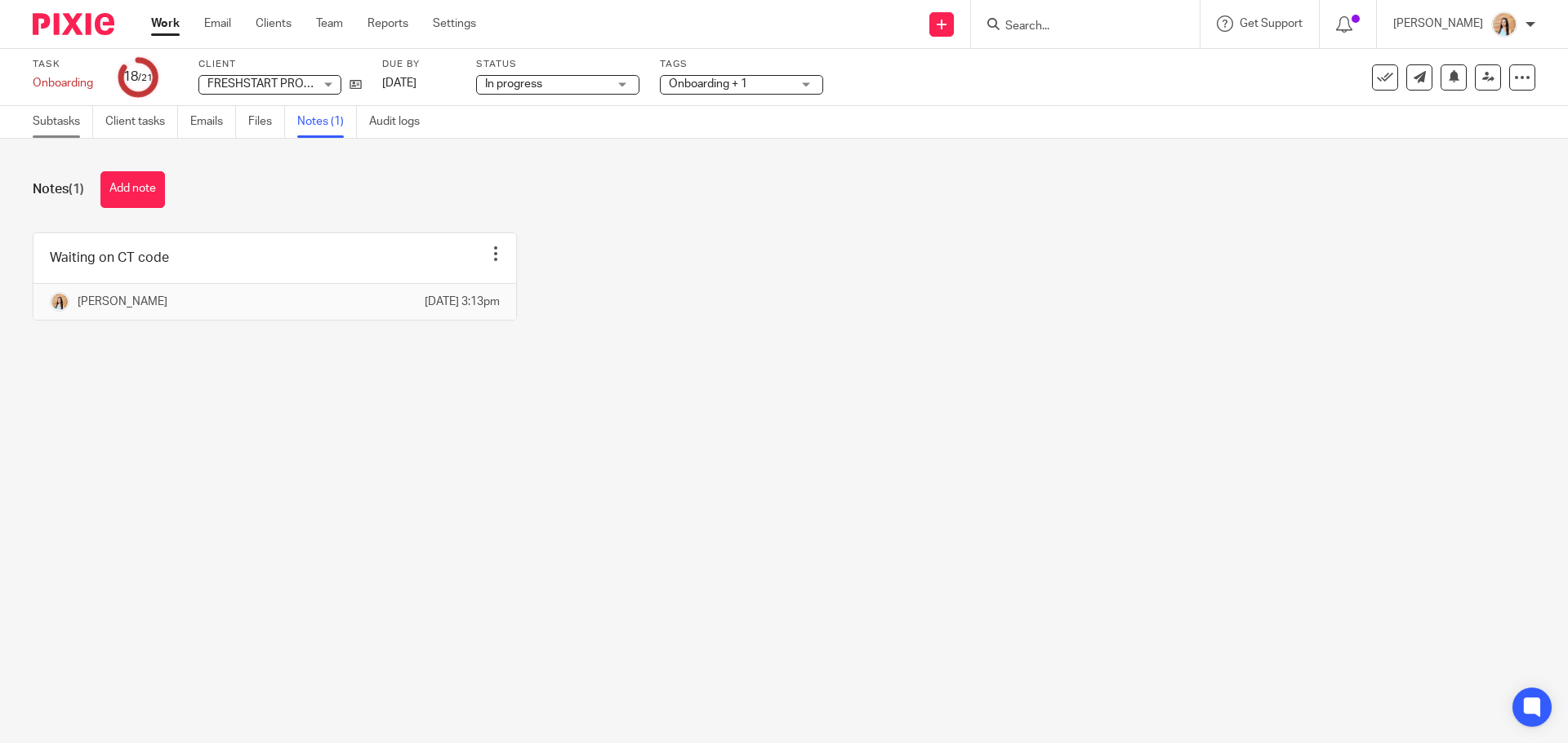
click at [73, 113] on link "Subtasks" at bounding box center [63, 122] width 61 height 32
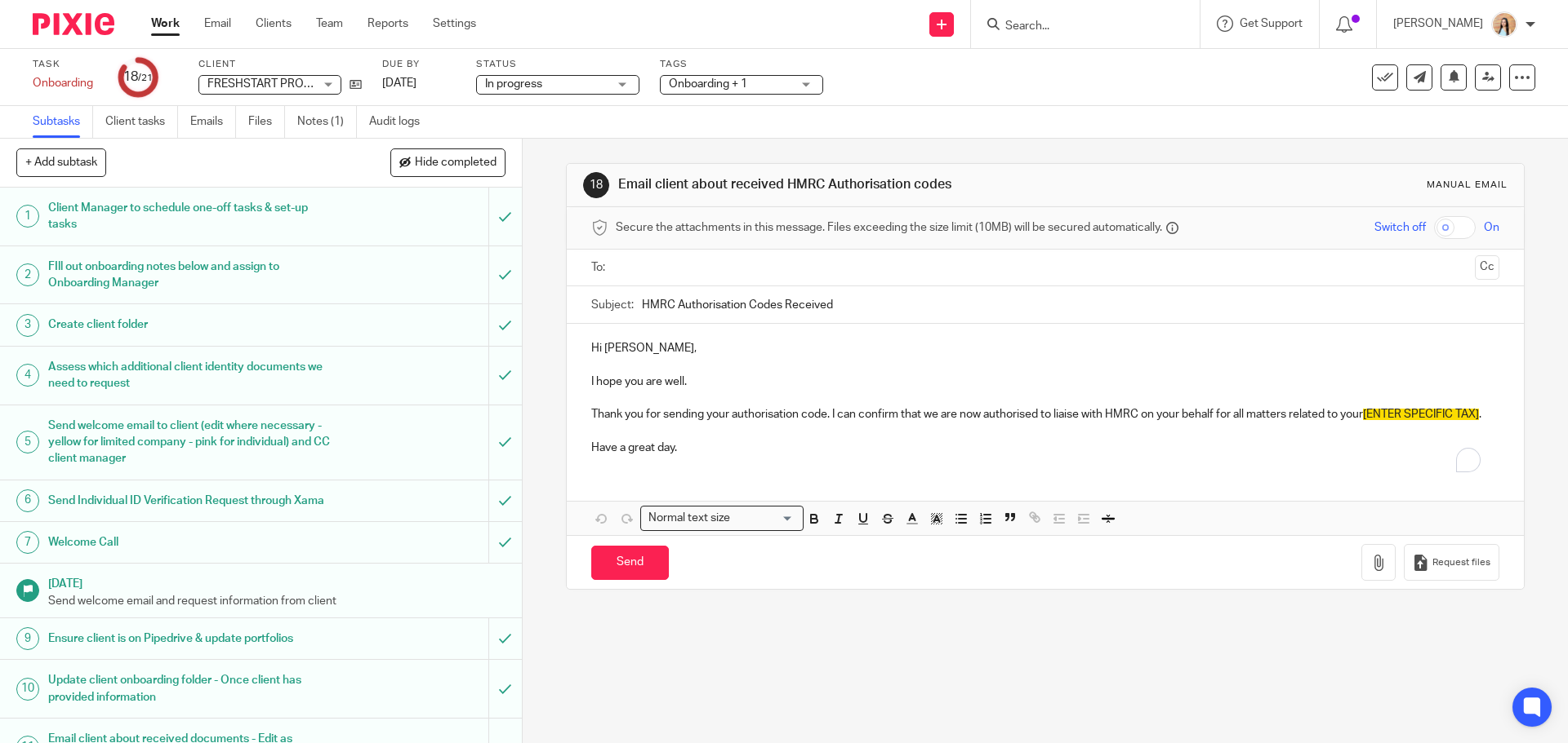
scroll to position [603, 0]
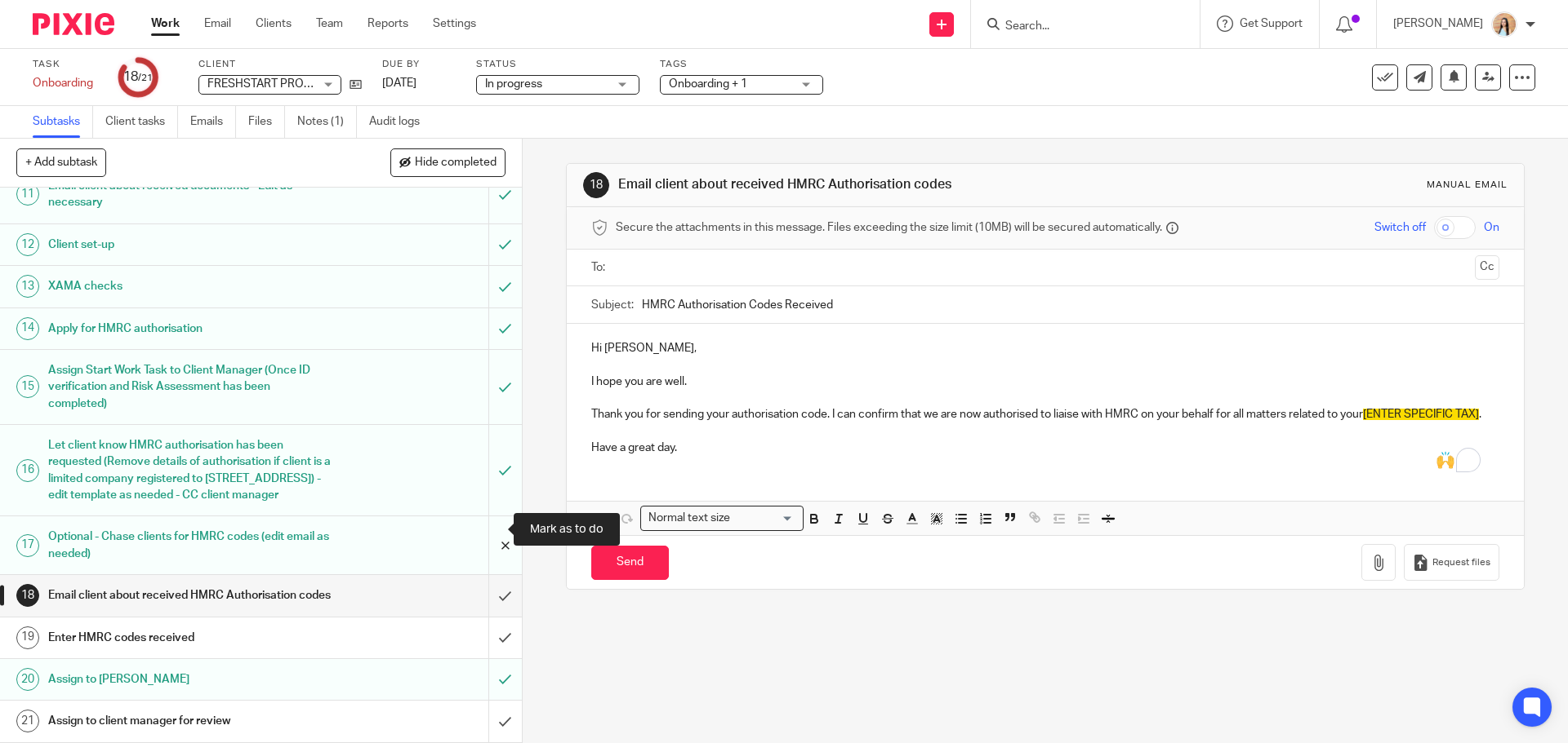
click at [479, 523] on input "submit" at bounding box center [261, 545] width 521 height 58
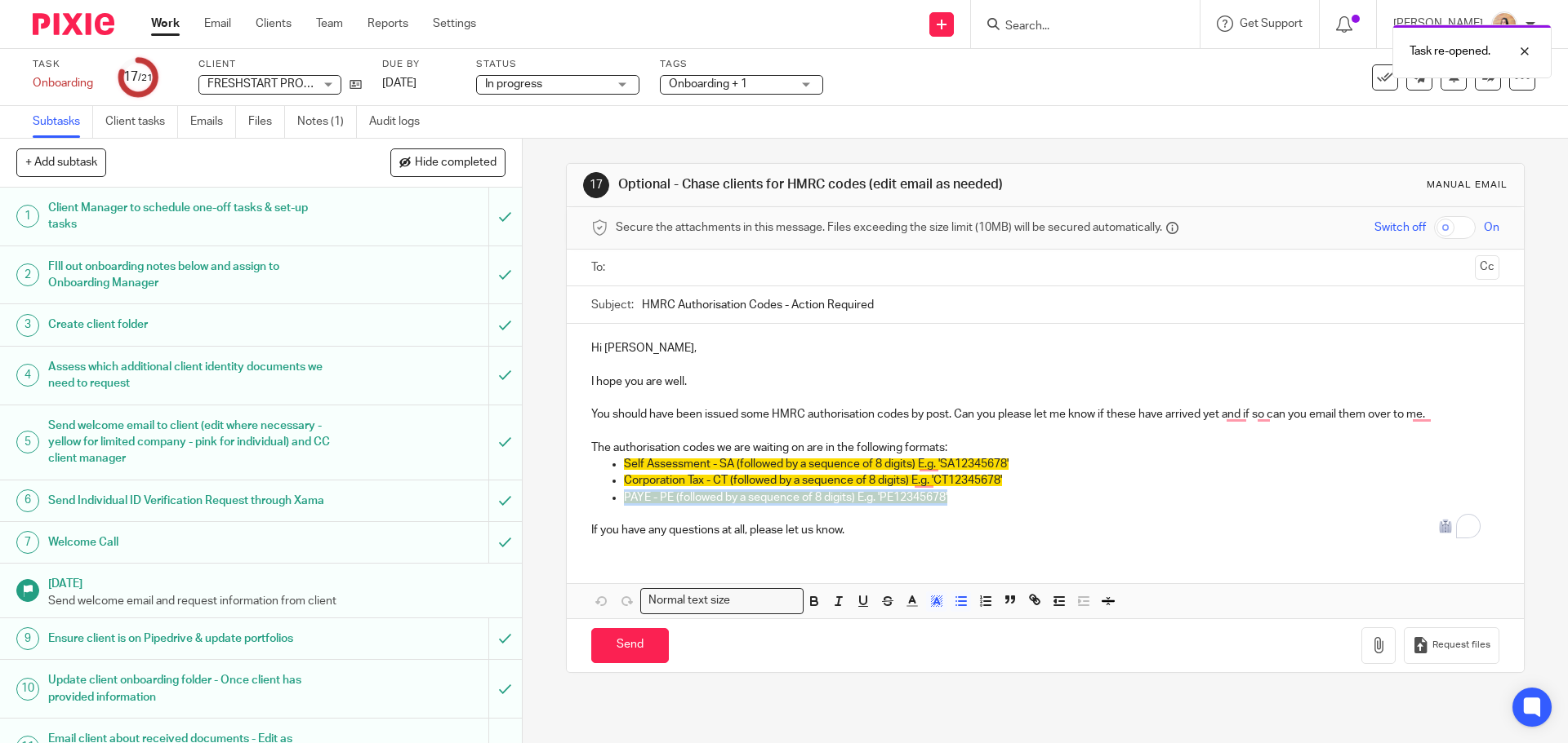
drag, startPoint x: 989, startPoint y: 493, endPoint x: 539, endPoint y: 503, distance: 450.1
click at [539, 503] on div "17 Optional - Chase clients for HMRC codes (edit email as needed) Manual email …" at bounding box center [1045, 441] width 1046 height 605
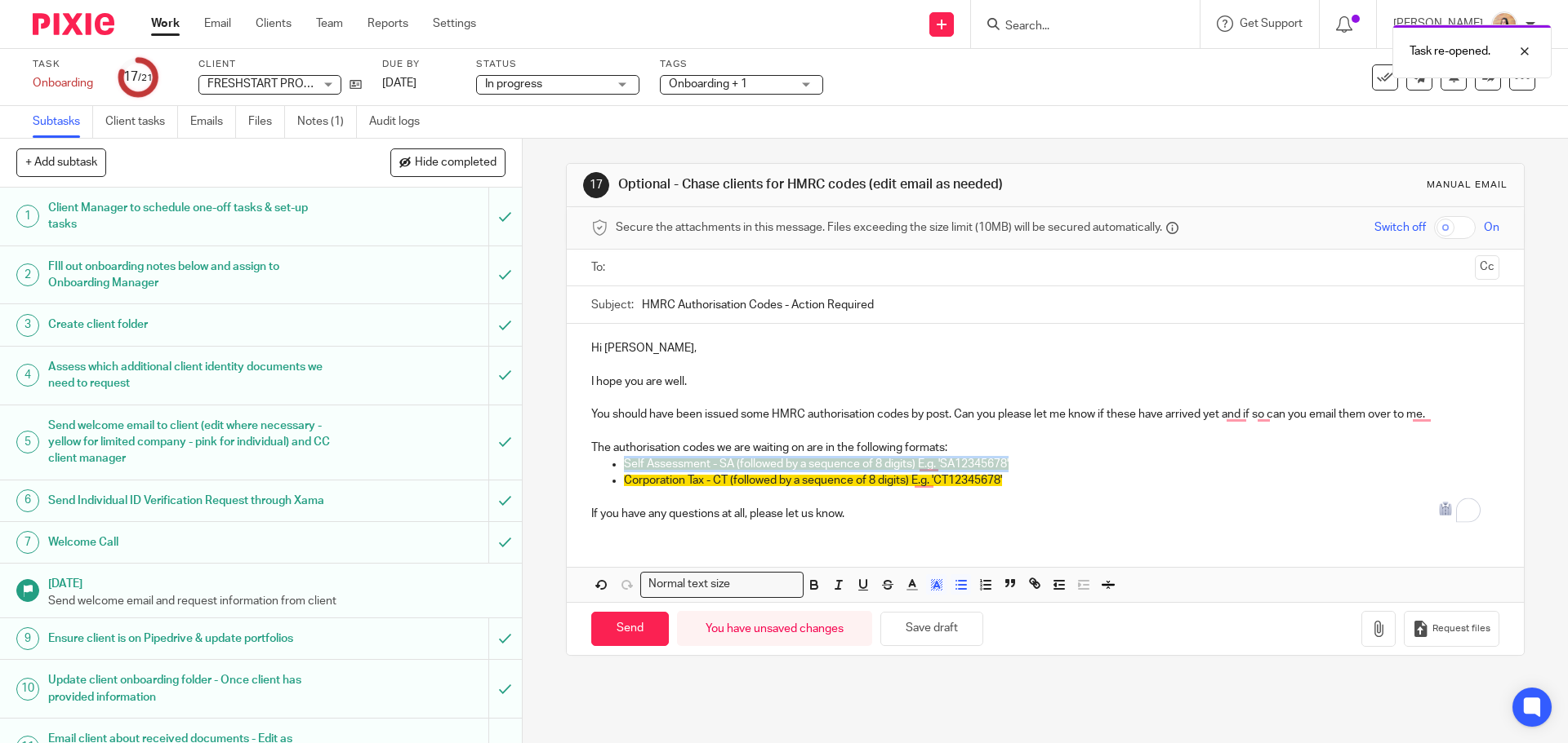
drag, startPoint x: 996, startPoint y: 460, endPoint x: 597, endPoint y: 463, distance: 399.0
click at [597, 463] on ul "Self Assessment - SA (followed by a sequence of 8 digits) E.g. 'SA12345678'" at bounding box center [1045, 464] width 907 height 17
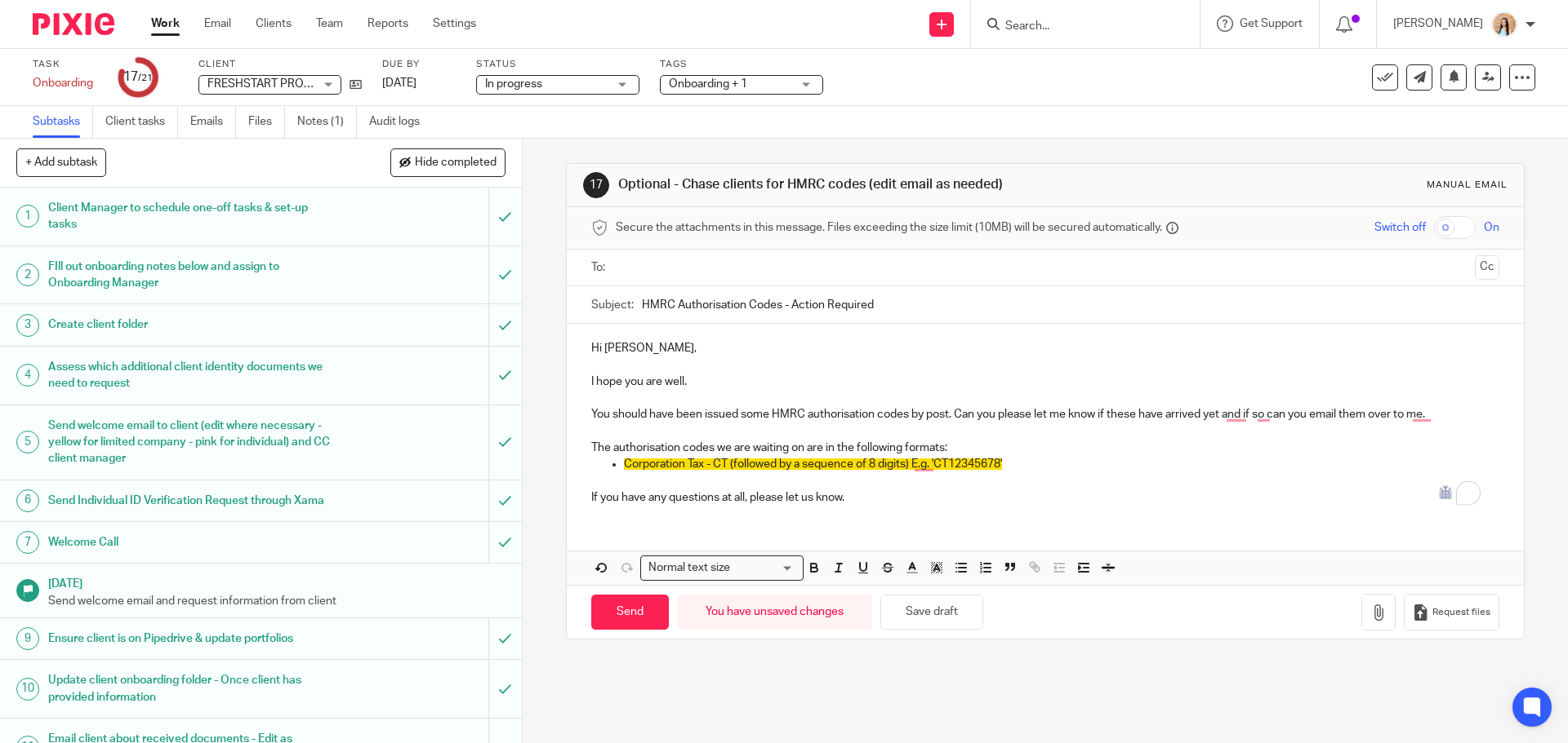
click at [941, 449] on p "The authorisation codes we are waiting on are in the following formats:" at bounding box center [1045, 448] width 907 height 17
click at [632, 259] on input "text" at bounding box center [1045, 268] width 846 height 18
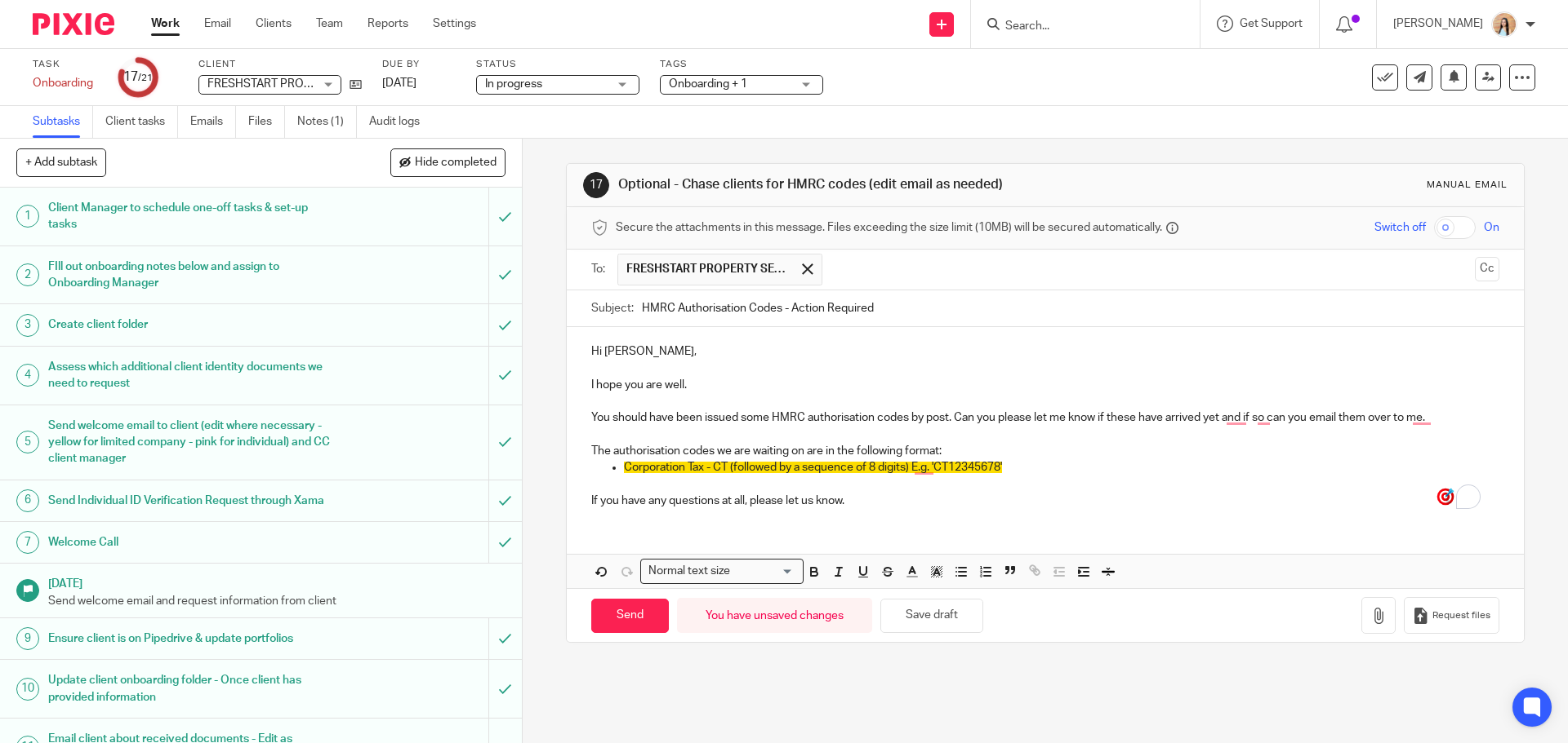
click at [907, 418] on p "You should have been issued some HMRC authorisation codes by post. Can you plea…" at bounding box center [1045, 418] width 907 height 17
click at [756, 414] on p "You should have been issued some HMRC authorisation code by post. Can you pleas…" at bounding box center [1045, 418] width 907 height 17
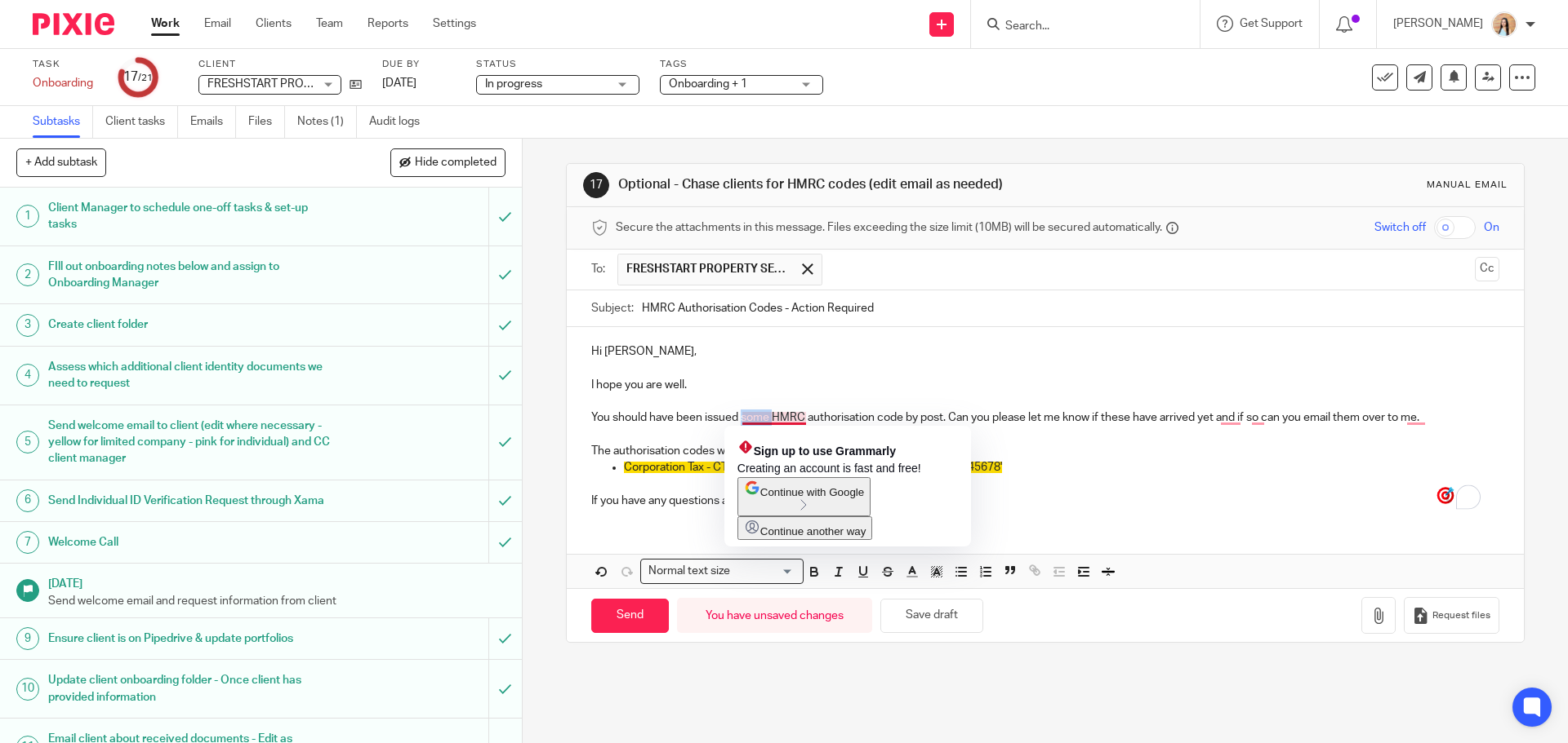
click at [756, 414] on p "You should have been issued some HMRC authorisation code by post. Can you pleas…" at bounding box center [1045, 418] width 907 height 17
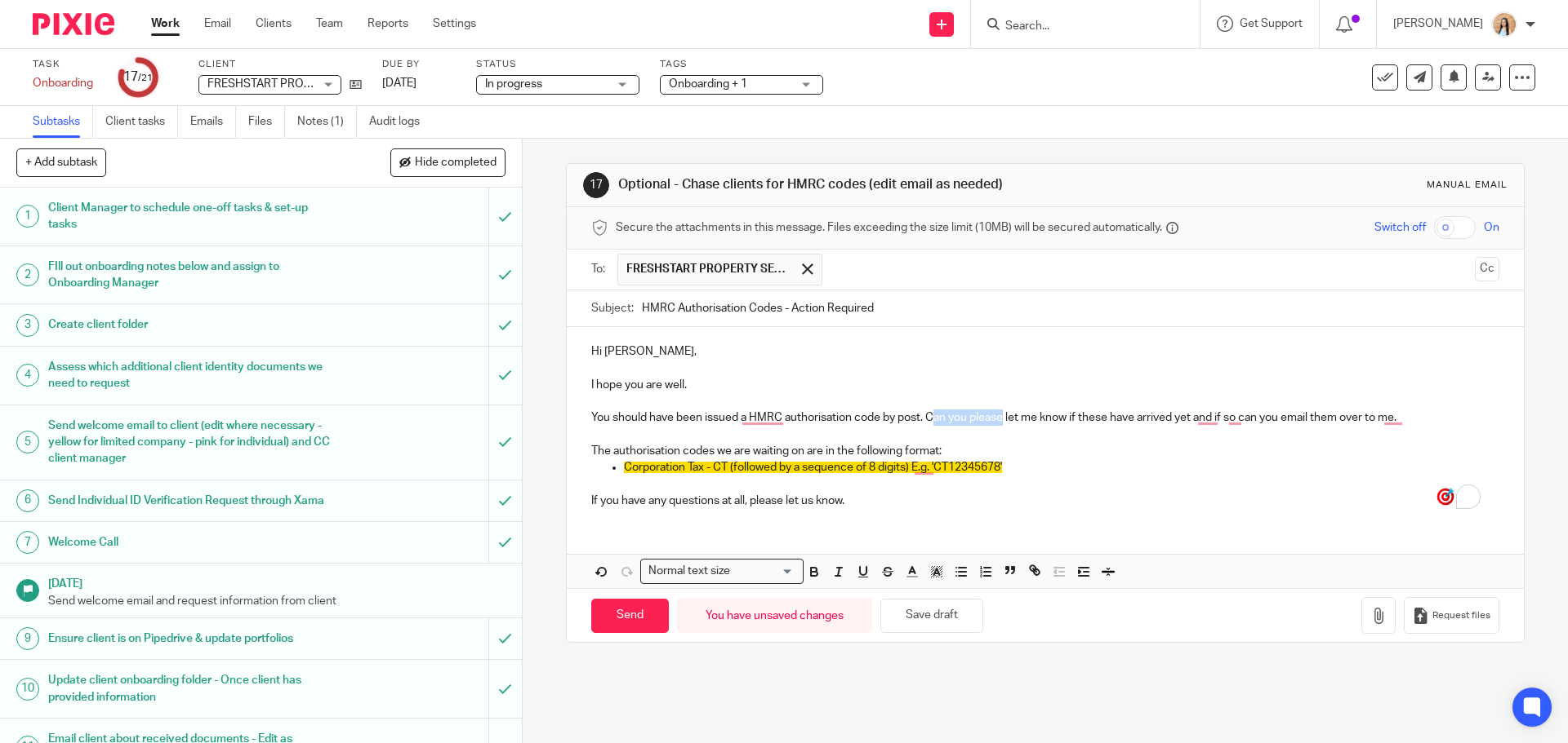
drag, startPoint x: 1002, startPoint y: 416, endPoint x: 933, endPoint y: 417, distance: 69.0
click at [933, 417] on p "You should have been issued a HMRC authorisation code by post. Can you please l…" at bounding box center [1045, 418] width 907 height 17
click at [1103, 420] on p "You should have been issued a HMRC authorisation code by post. Could you kindly…" at bounding box center [1045, 418] width 907 height 17
click at [1129, 423] on p "You should have been issued a HMRC authorisation code by post. Could you kindly…" at bounding box center [1045, 418] width 907 height 17
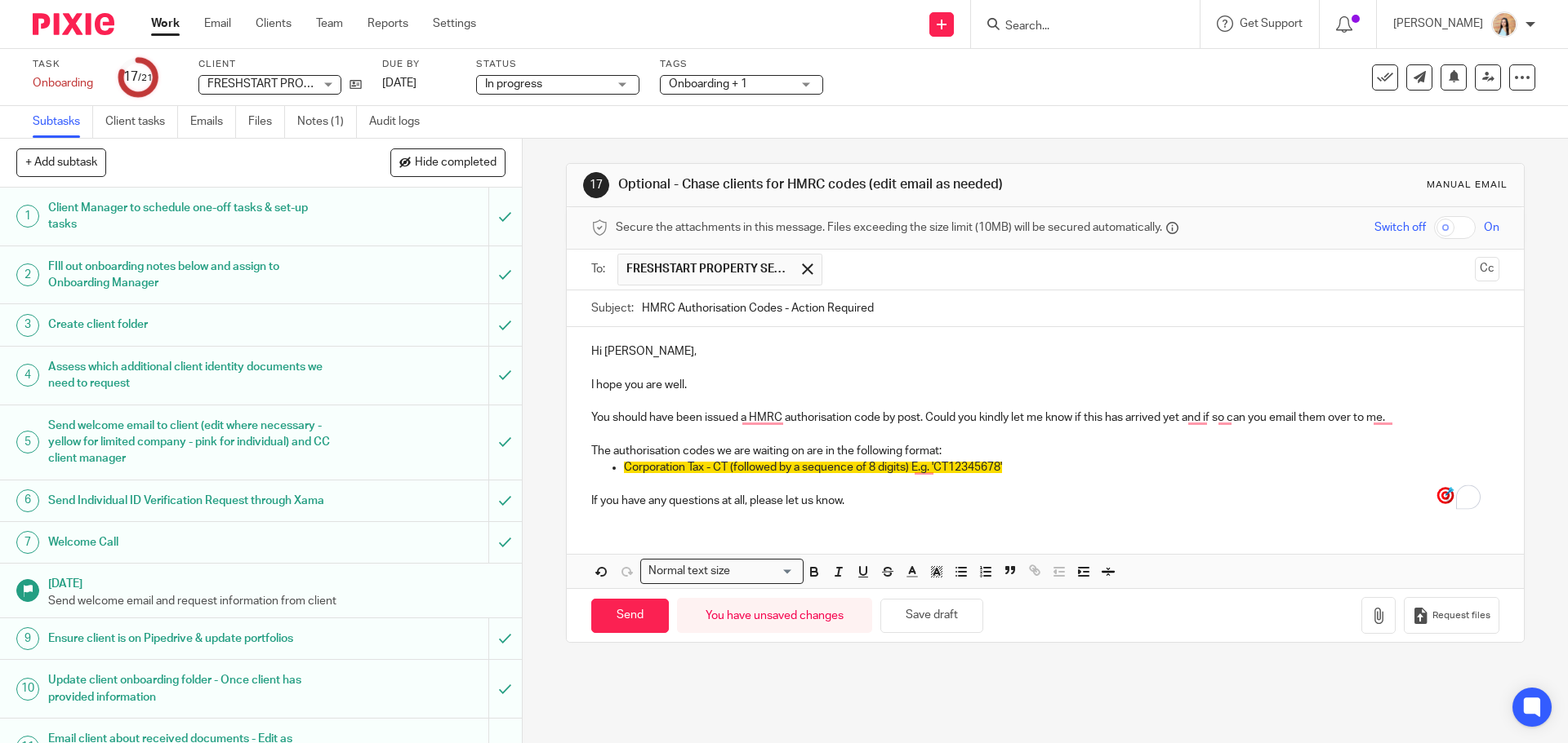
click at [1230, 419] on p "You should have been issued a HMRC authorisation code by post. Could you kindly…" at bounding box center [1045, 418] width 907 height 17
click at [1249, 420] on p "You should have been issued a HMRC authorisation code by post. Could you kindly…" at bounding box center [1045, 418] width 907 height 17
click at [1264, 420] on p "You should have been issued a HMRC authorisation code by post. Could you kindly…" at bounding box center [1045, 418] width 907 height 17
click at [1268, 422] on p "You should have been issued a HMRC authorisation code by post. Could you kindly…" at bounding box center [1045, 418] width 907 height 17
click at [1338, 418] on p "You should have been issued a HMRC authorisation code by post. Could you kindly…" at bounding box center [1045, 418] width 907 height 17
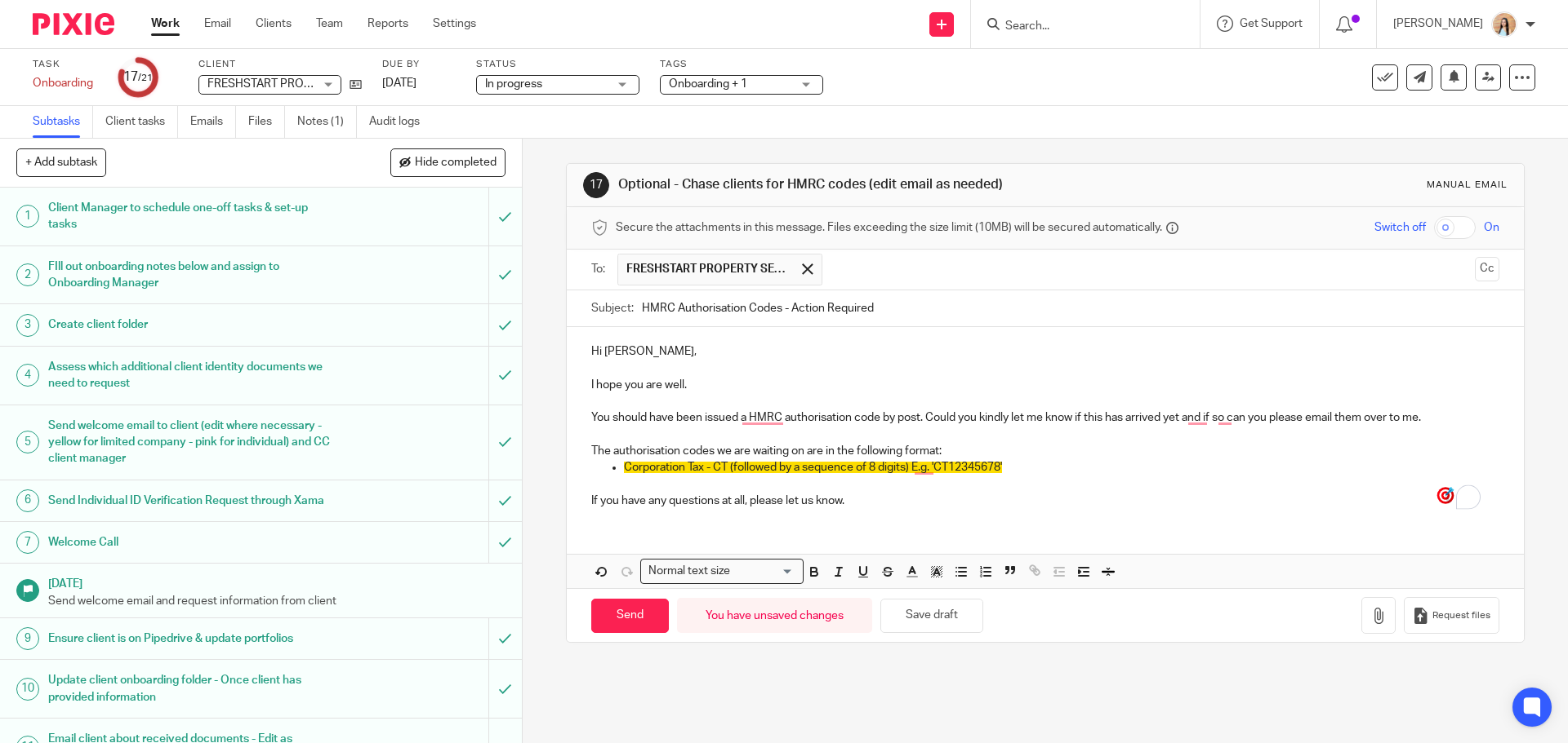
click at [1345, 420] on p "You should have been issued a HMRC authorisation code by post. Could you kindly…" at bounding box center [1045, 418] width 907 height 17
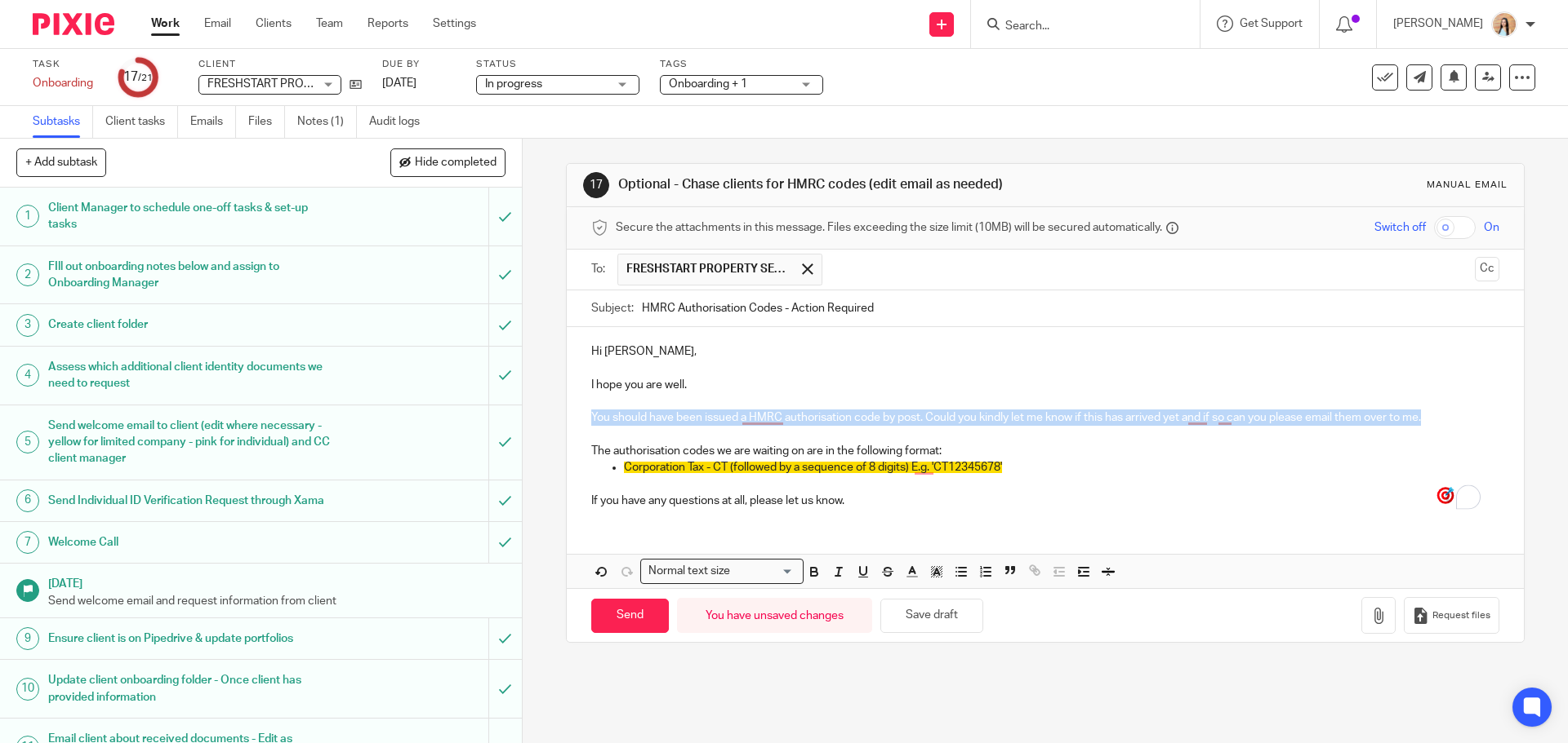
click at [1345, 420] on p "You should have been issued a HMRC authorisation code by post. Could you kindly…" at bounding box center [1045, 418] width 907 height 17
click at [1348, 422] on p "You should have been issued a HMRC authorisation code by post. Could you kindly…" at bounding box center [1045, 418] width 907 height 17
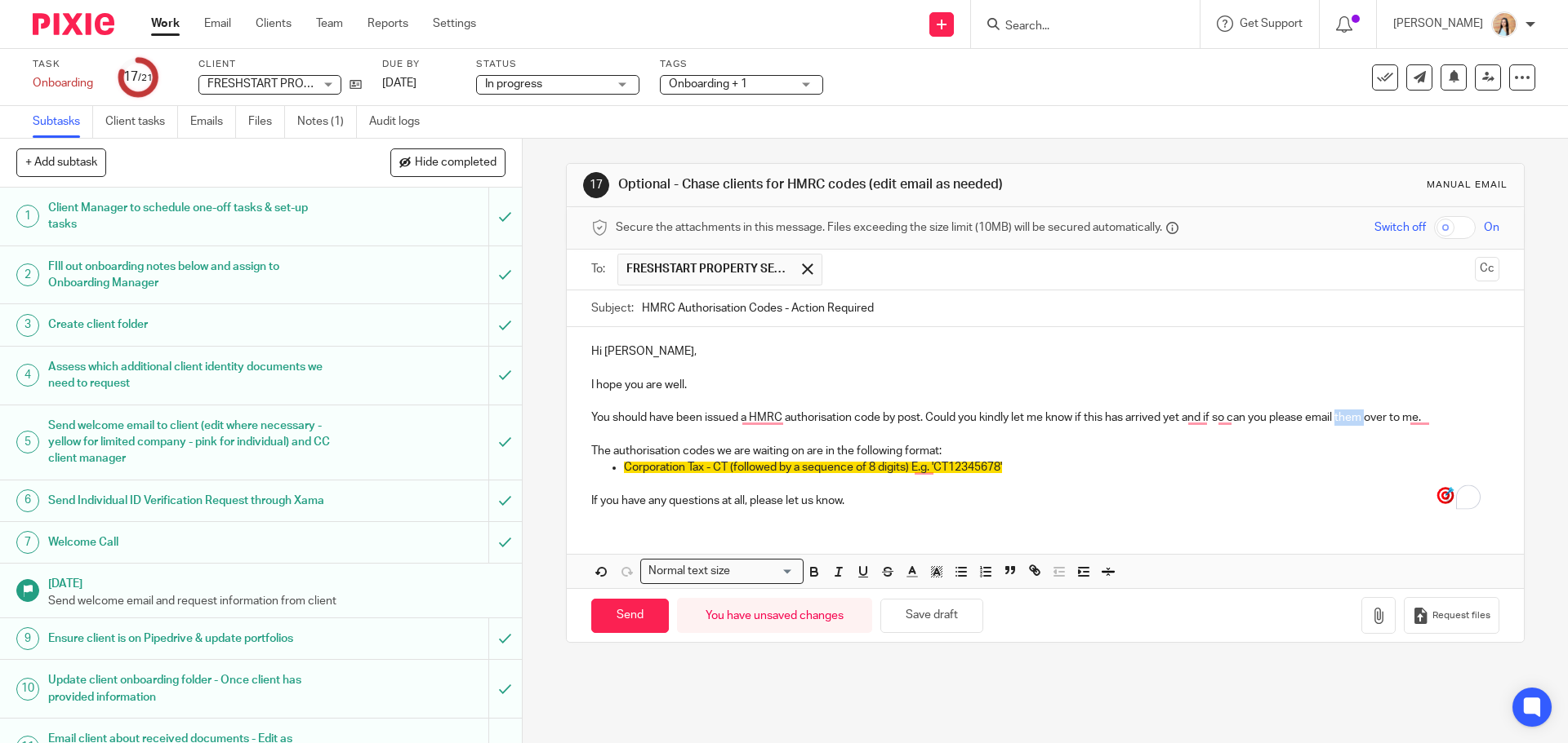
click at [1348, 422] on p "You should have been issued a HMRC authorisation code by post. Could you kindly…" at bounding box center [1045, 418] width 907 height 17
click at [708, 452] on p "The authorisation codes we are waiting on are in the following format:" at bounding box center [1045, 451] width 907 height 17
click at [806, 455] on p "The authorisation code we are waiting on are in the following format:" at bounding box center [1045, 451] width 907 height 17
drag, startPoint x: 1014, startPoint y: 476, endPoint x: 521, endPoint y: 472, distance: 493.0
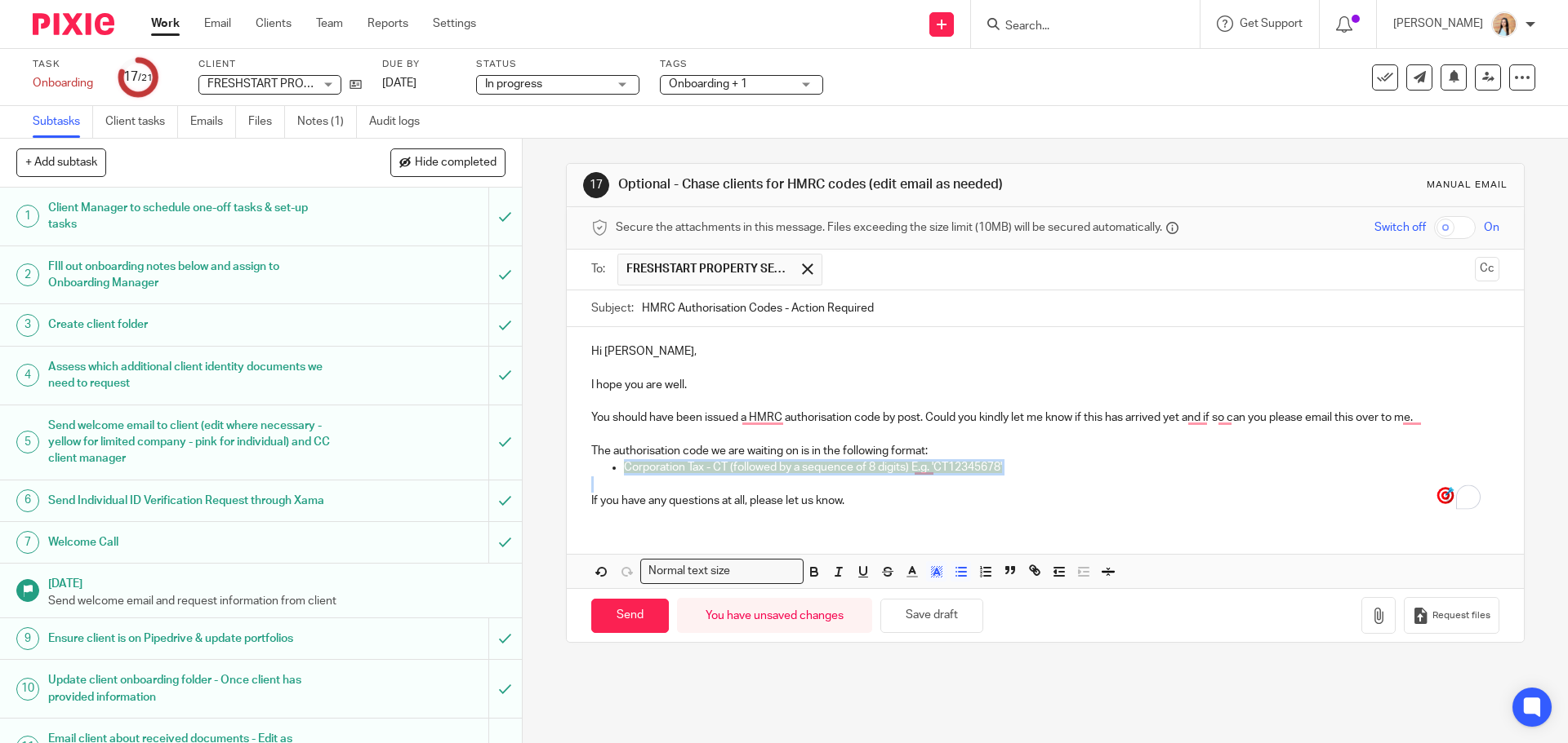
click at [522, 472] on div "17 Optional - Chase clients for HMRC codes (edit email as needed) Manual email …" at bounding box center [1045, 441] width 1046 height 605
click at [933, 575] on polyline "button" at bounding box center [936, 572] width 6 height 6
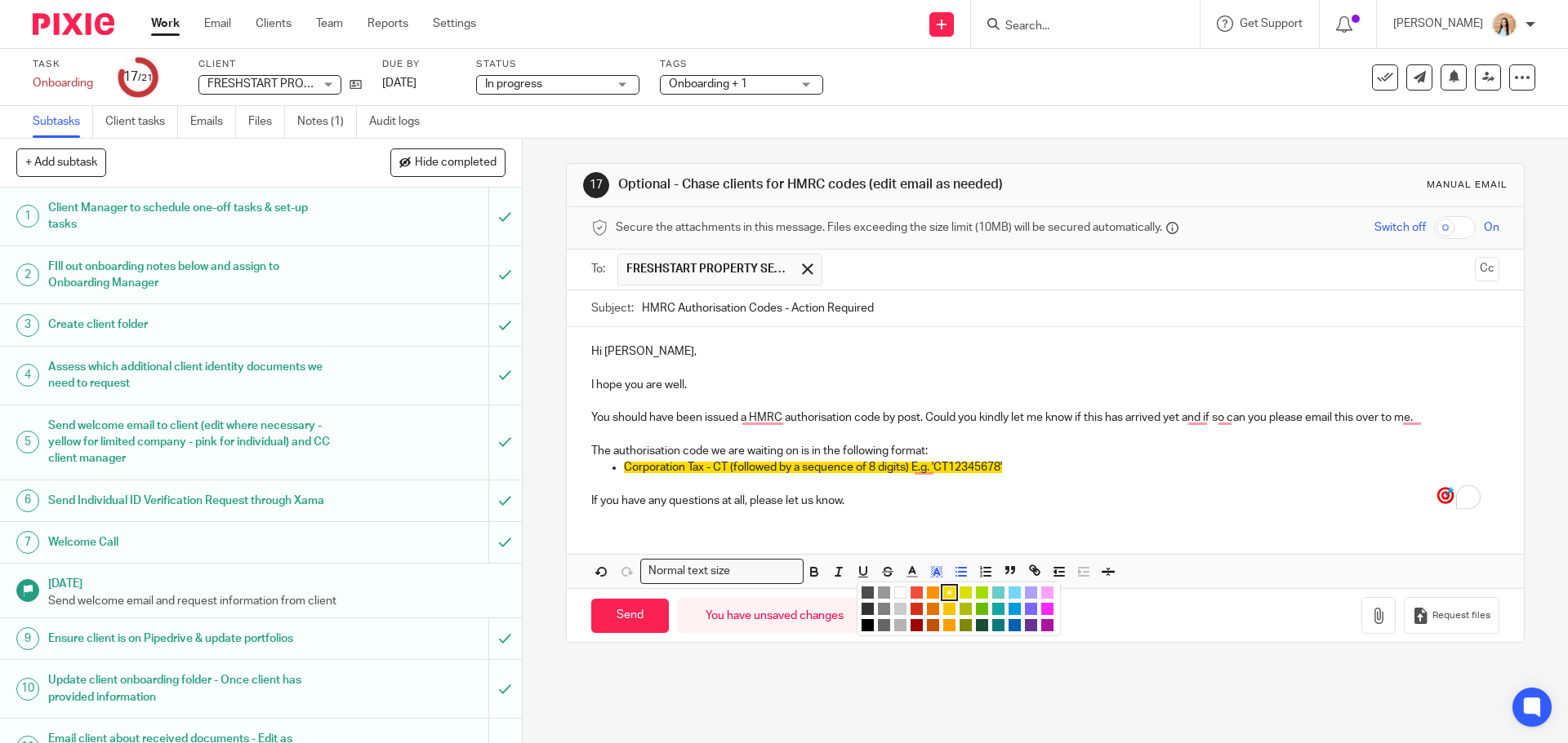
click at [895, 591] on li "color:#FFFFFF" at bounding box center [900, 592] width 12 height 12
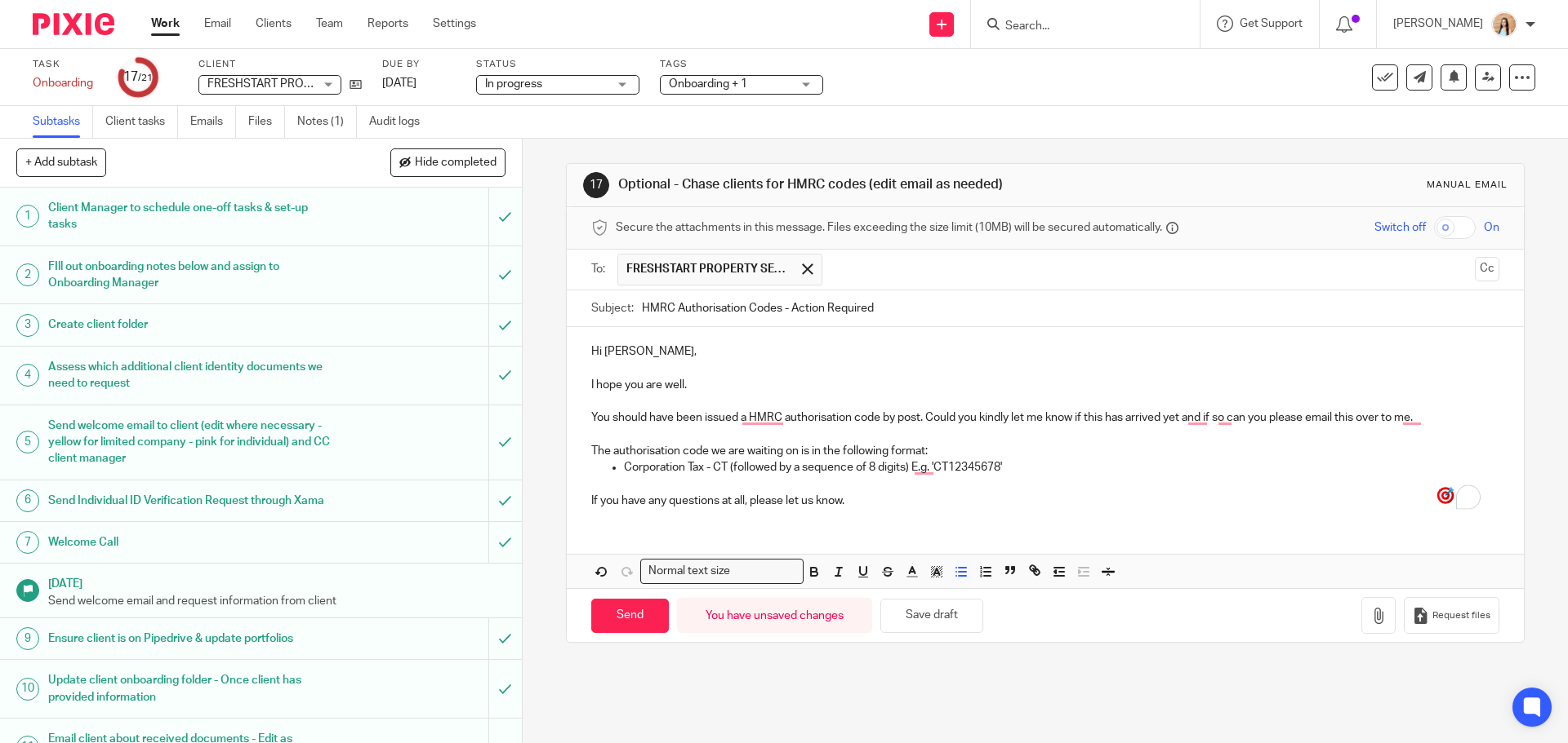
click at [919, 508] on p "If you have any questions at all, please let us know." at bounding box center [1045, 501] width 907 height 17
click at [1030, 489] on p "To enrich screen reader interactions, please activate Accessibility in Grammarl…" at bounding box center [1045, 485] width 907 height 17
click at [848, 493] on p "If you have any questions at all, please let us know." at bounding box center [1045, 501] width 907 height 17
click at [856, 497] on p "If you have any questions at all, please let us know." at bounding box center [1045, 501] width 907 height 17
click at [1003, 461] on p "Corporation Tax - CT (followed by a sequence of 8 digits) E.g. 'CT12345678'" at bounding box center [1060, 468] width 874 height 17
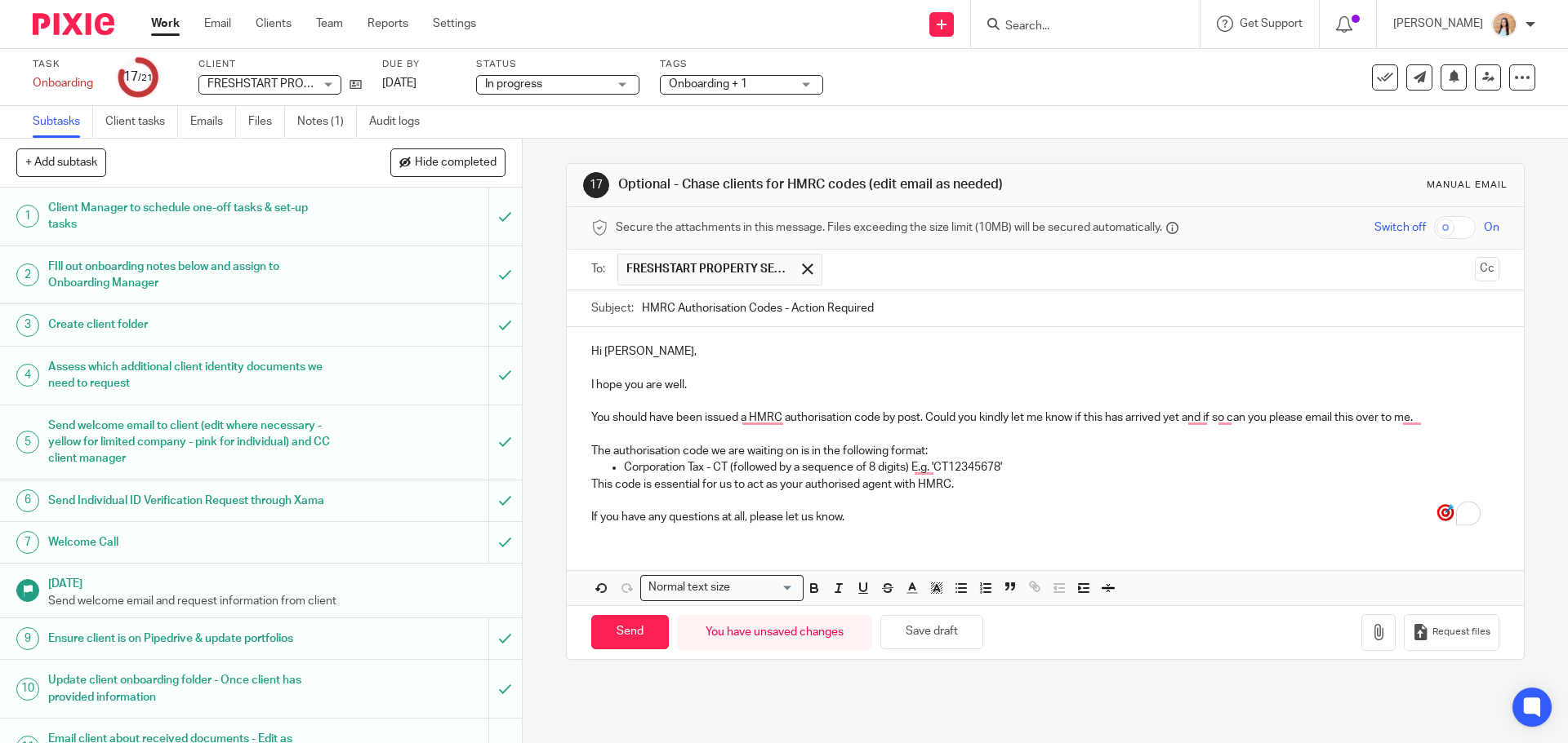
click at [591, 479] on p "This code is essential for us to act as your authorised agent with HMRC." at bounding box center [1045, 485] width 907 height 17
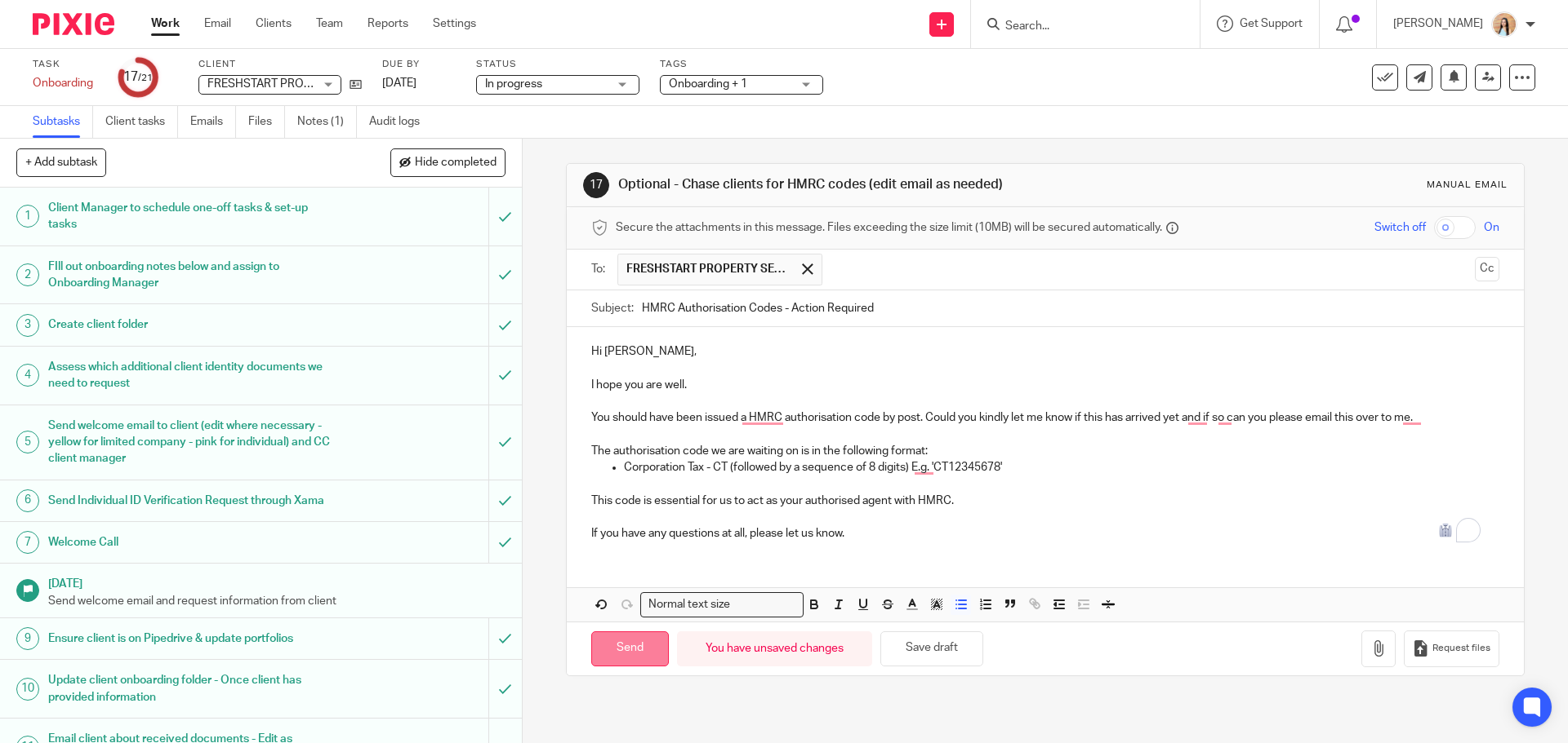
click at [614, 652] on input "Send" at bounding box center [630, 649] width 77 height 35
type input "Sent"
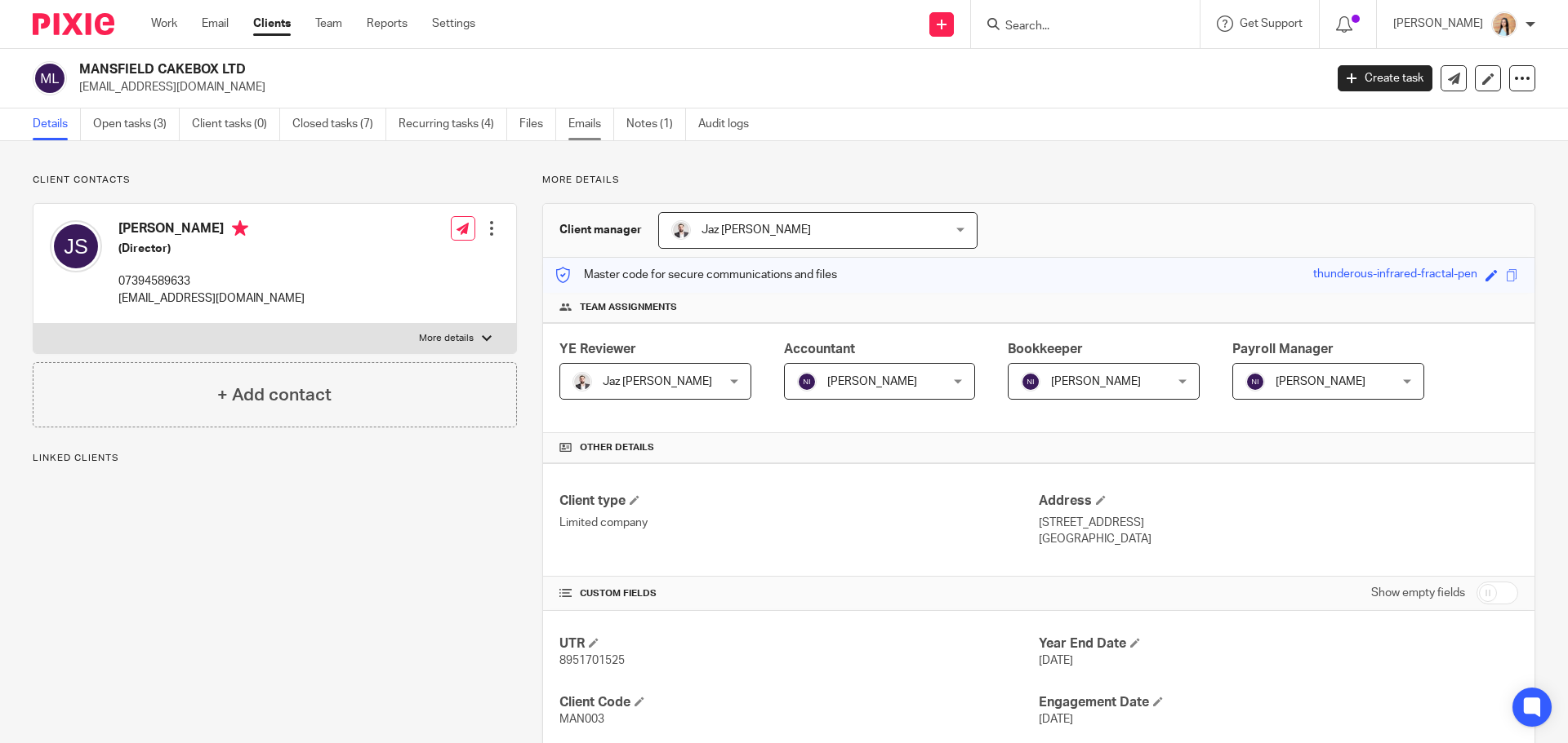
click at [592, 127] on link "Emails" at bounding box center [591, 124] width 46 height 32
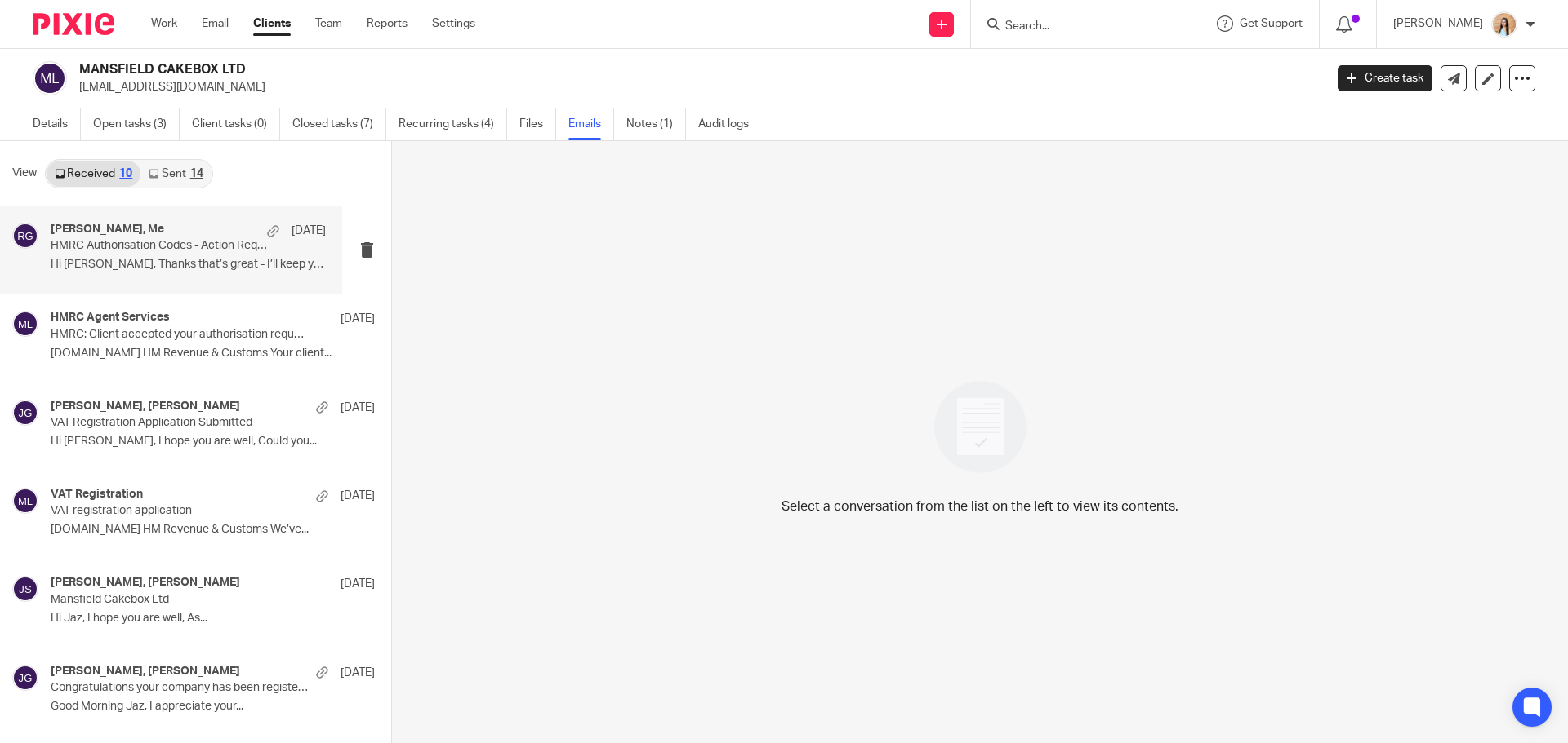
click at [140, 261] on p "Hi [PERSON_NAME], Thanks that’s great - I’ll keep you..." at bounding box center [188, 264] width 275 height 14
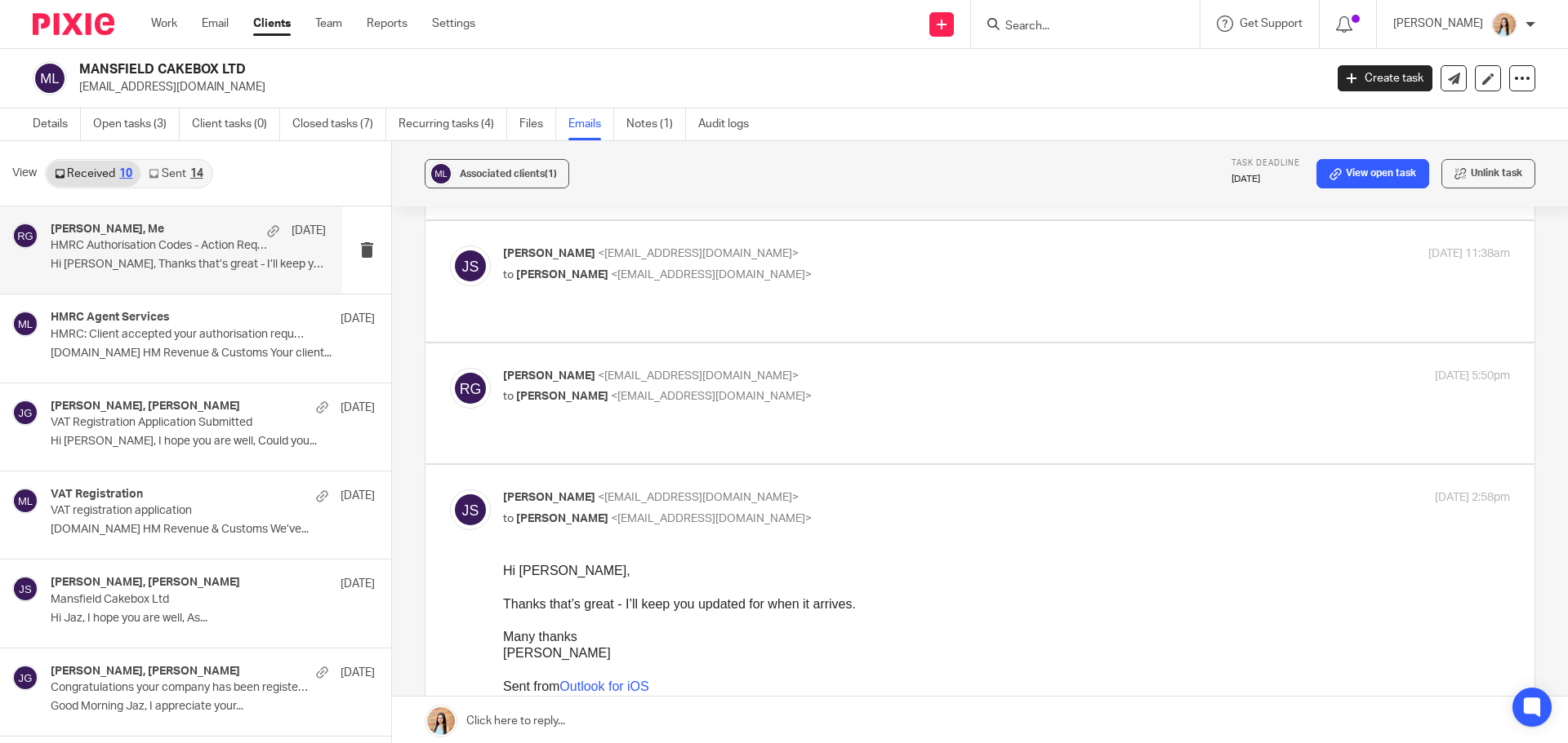
scroll to position [163, 0]
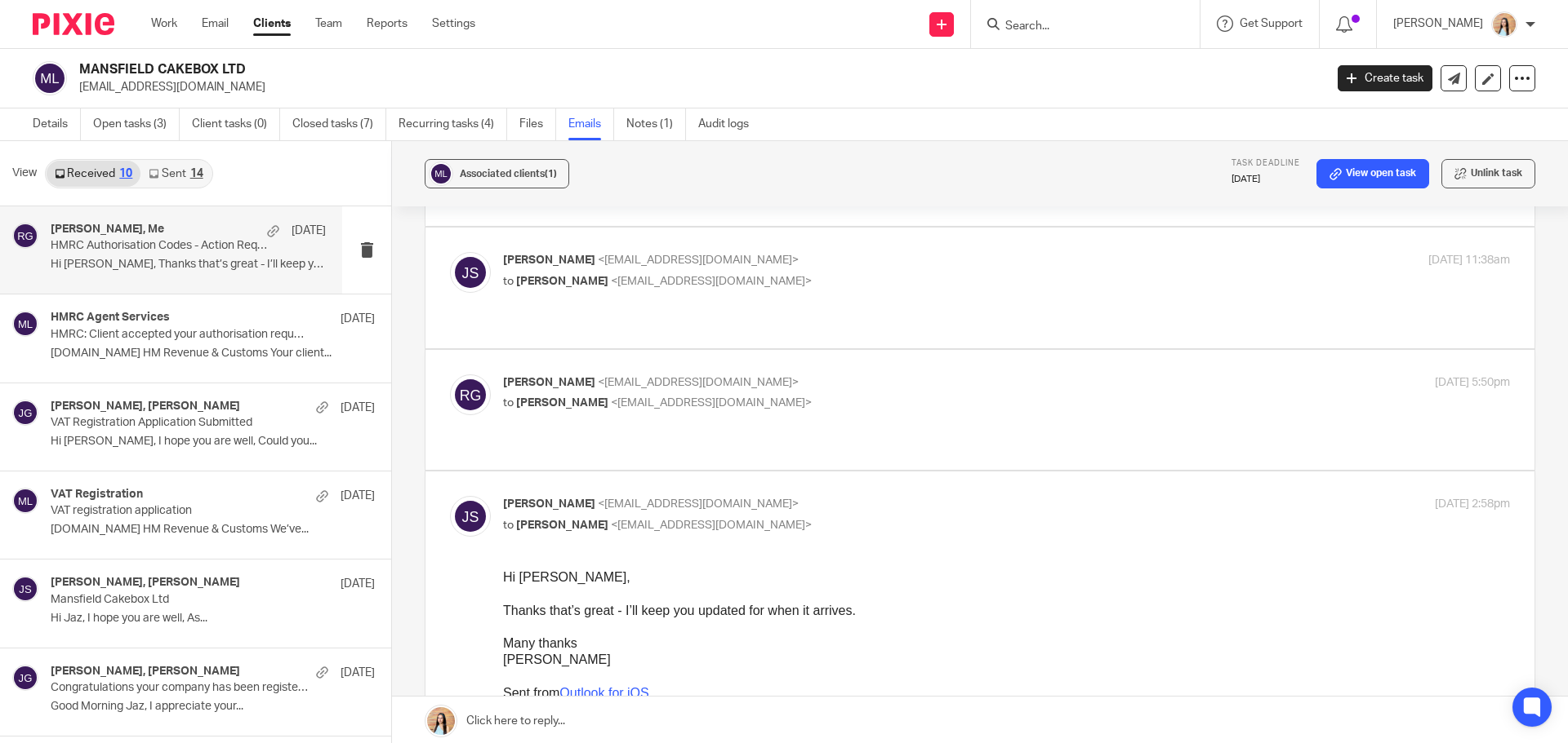
click at [839, 402] on label at bounding box center [980, 410] width 1109 height 120
click at [450, 375] on input "checkbox" at bounding box center [449, 374] width 1 height 1
checkbox input "true"
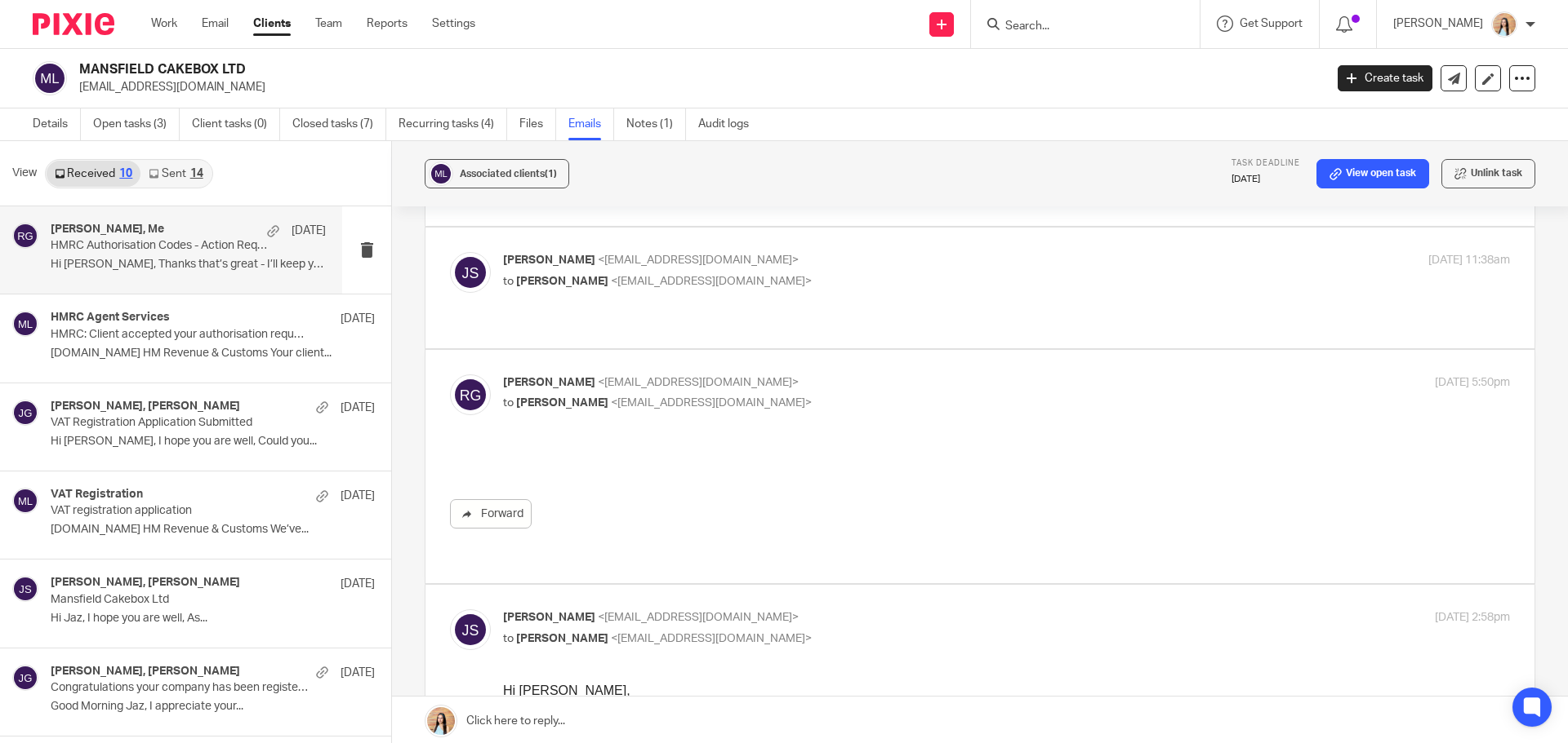
scroll to position [0, 0]
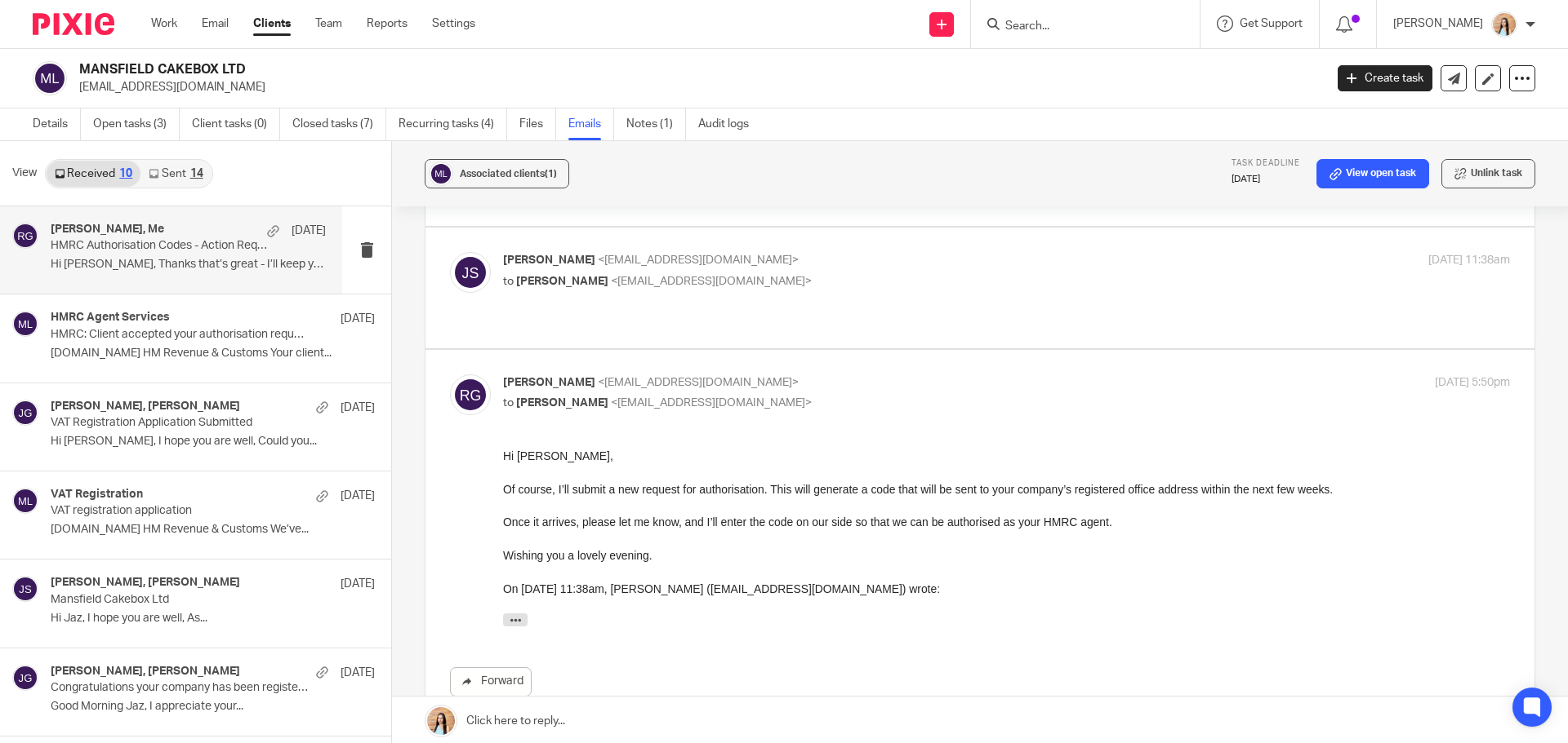
click at [907, 308] on label at bounding box center [980, 287] width 1109 height 120
click at [450, 252] on input "checkbox" at bounding box center [449, 251] width 1 height 1
checkbox input "true"
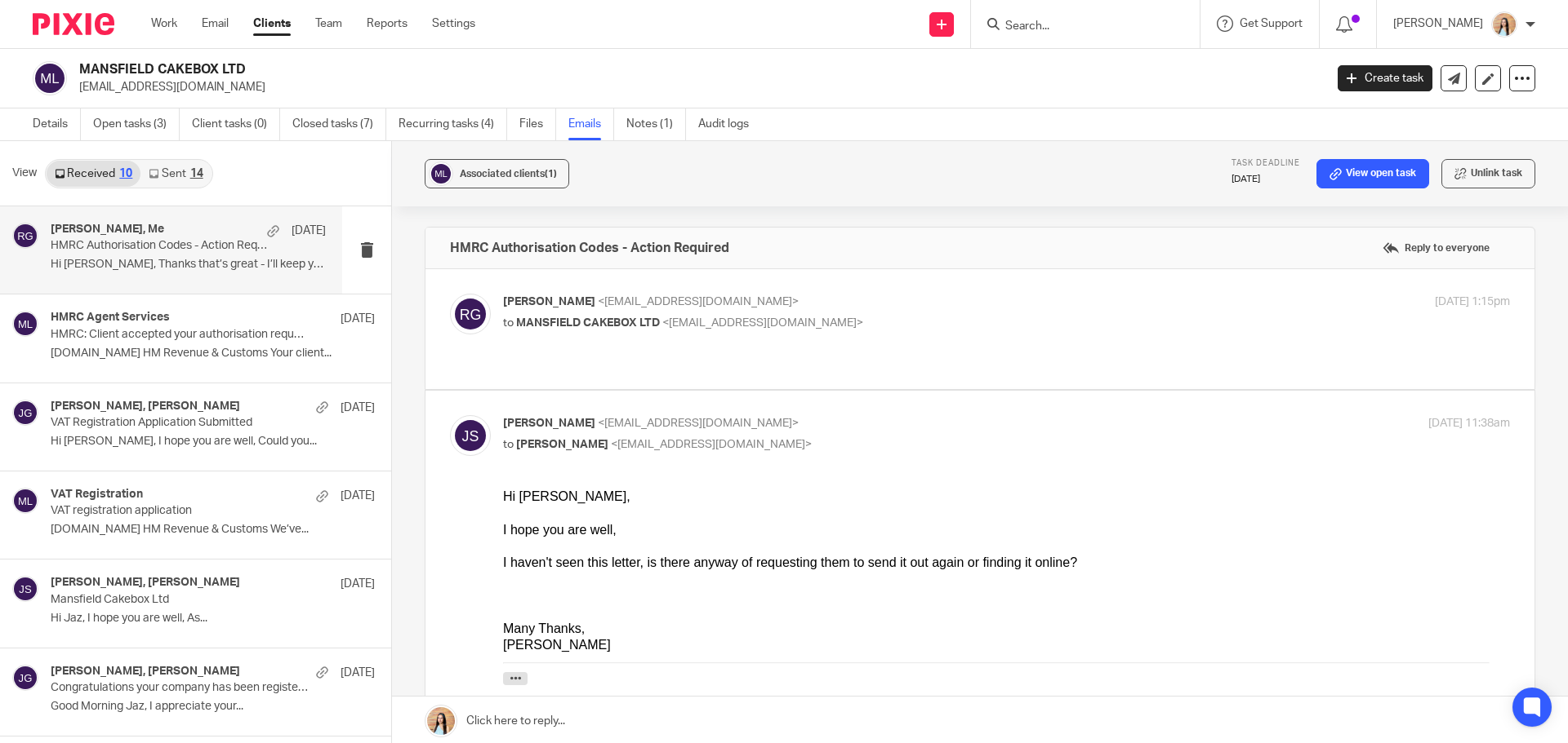
click at [207, 169] on link "Sent 14" at bounding box center [175, 174] width 70 height 26
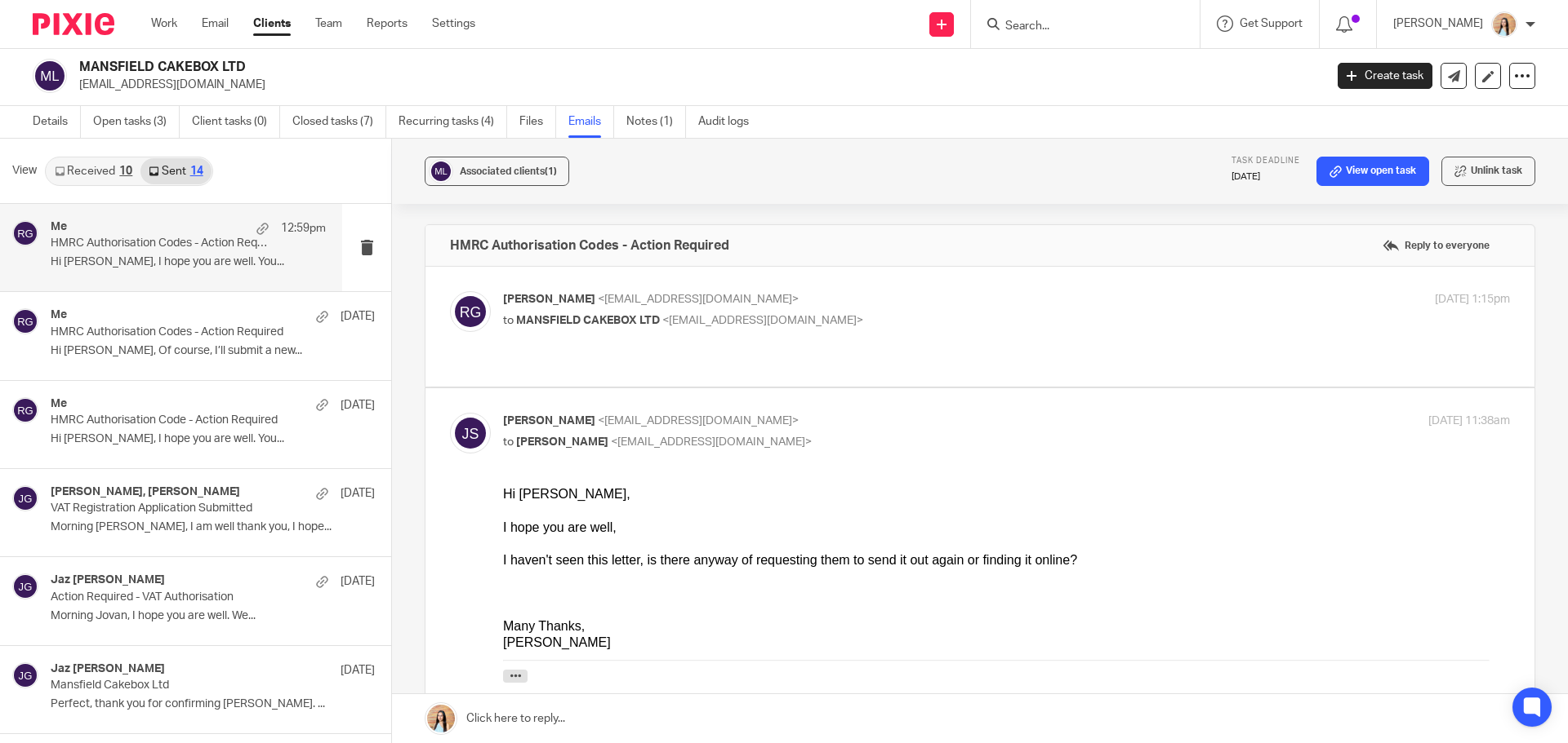
click at [200, 236] on div "Me 12:59pm" at bounding box center [188, 228] width 275 height 17
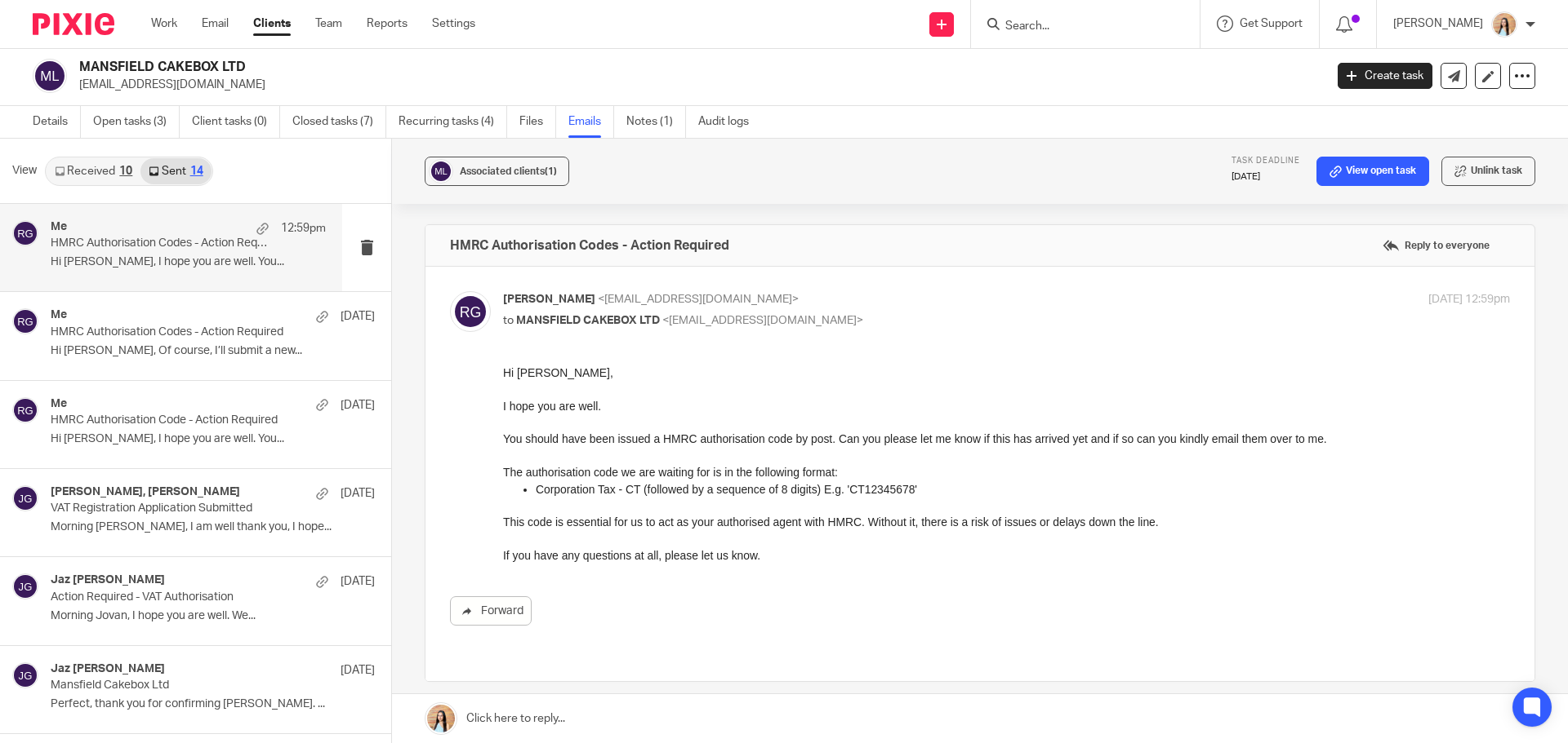
scroll to position [82, 0]
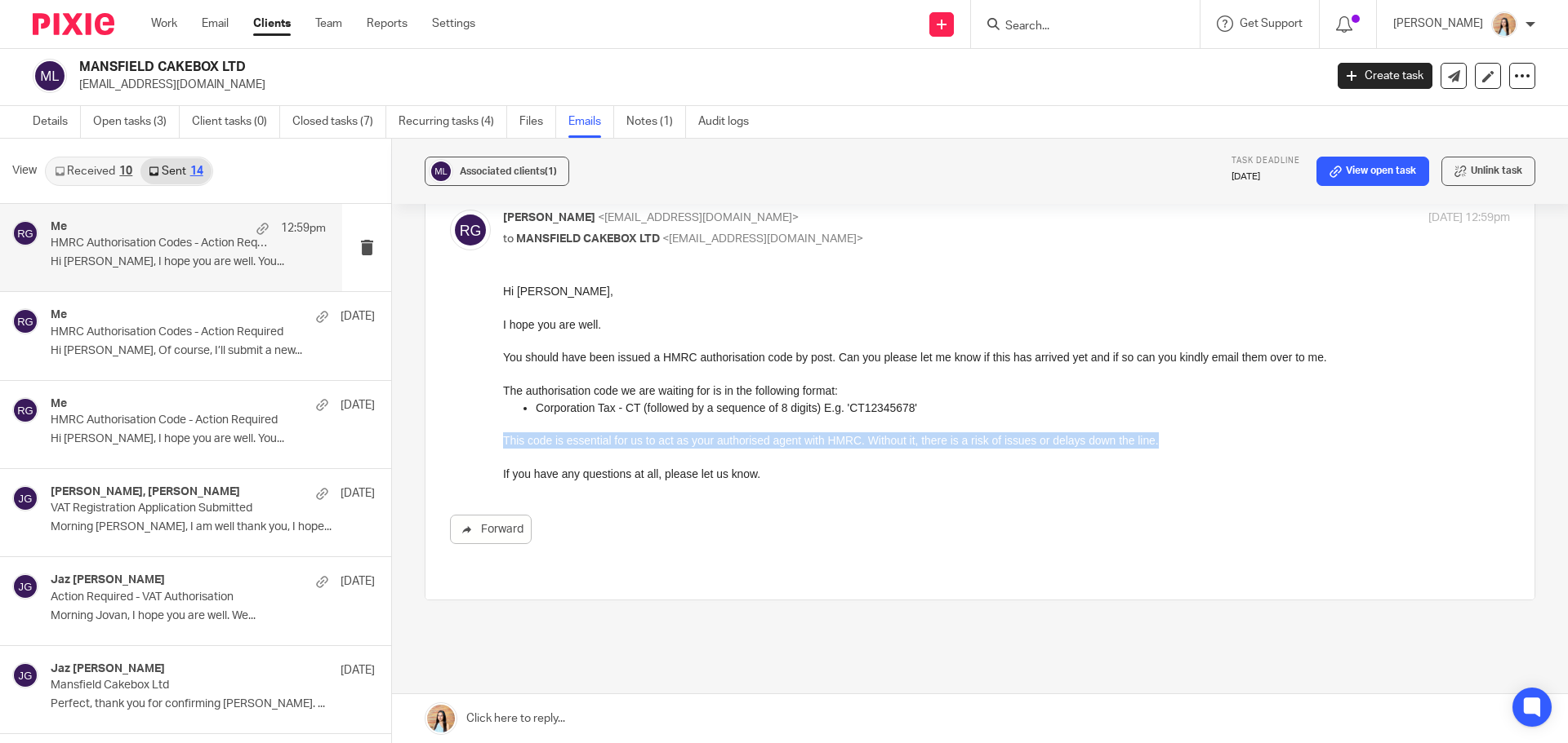
drag, startPoint x: 1164, startPoint y: 446, endPoint x: 1000, endPoint y: 725, distance: 323.6
click at [503, 442] on html "Hi Jovan, I hope you are well. You should have been issued a HMRC authorisation…" at bounding box center [1006, 383] width 1007 height 199
copy p "This code is essential for us to act as your authorised agent with HMRC. Withou…"
drag, startPoint x: 795, startPoint y: 430, endPoint x: 815, endPoint y: 435, distance: 20.6
click at [795, 430] on div "Hi Jovan, I hope you are well. You should have been issued a HMRC authorisation…" at bounding box center [1006, 383] width 1007 height 199
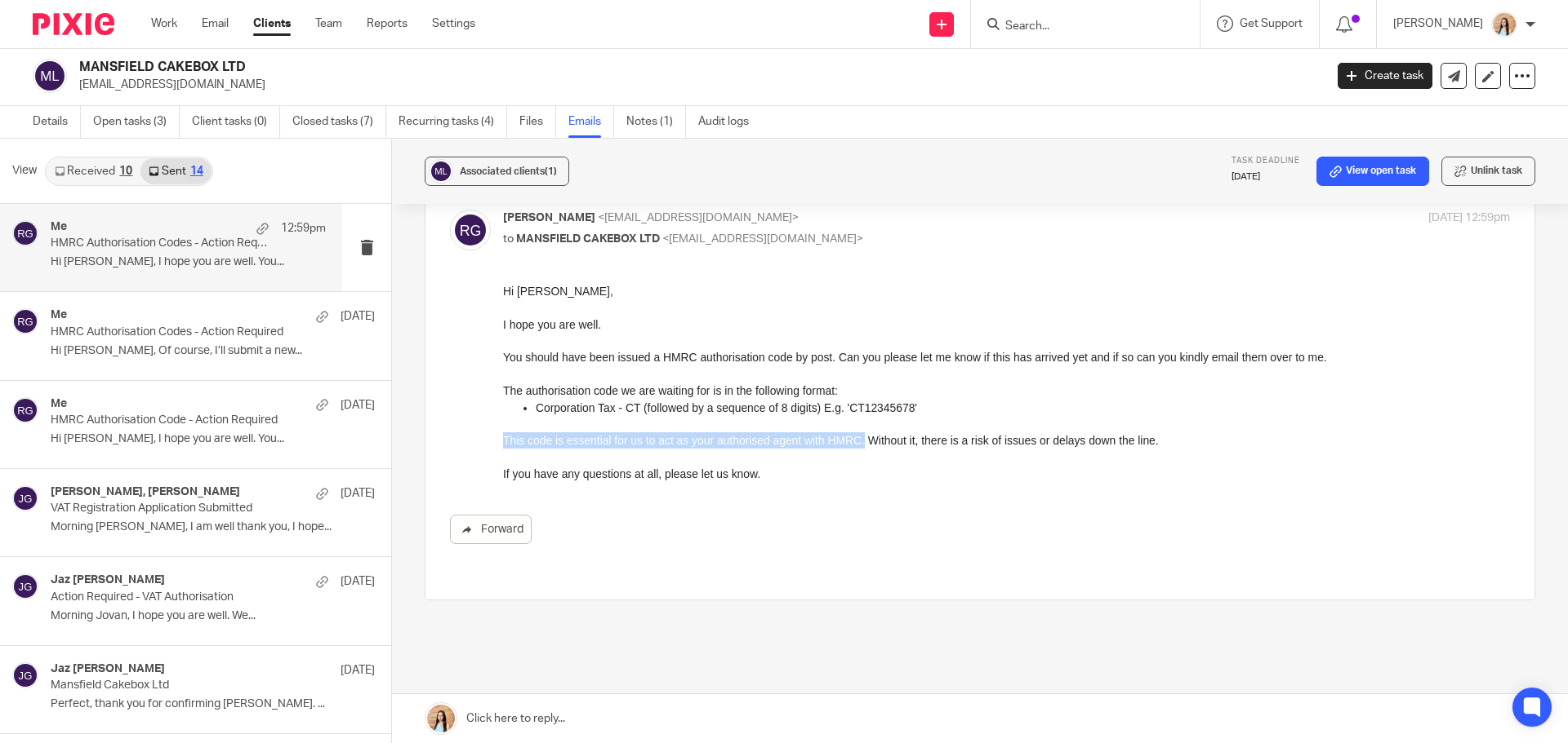
drag, startPoint x: 859, startPoint y: 442, endPoint x: 499, endPoint y: 439, distance: 360.0
click at [503, 439] on html "Hi Jovan, I hope you are well. You should have been issued a HMRC authorisation…" at bounding box center [1006, 383] width 1007 height 199
copy p "This code is essential for us to act as your authorised agent with HMRC."
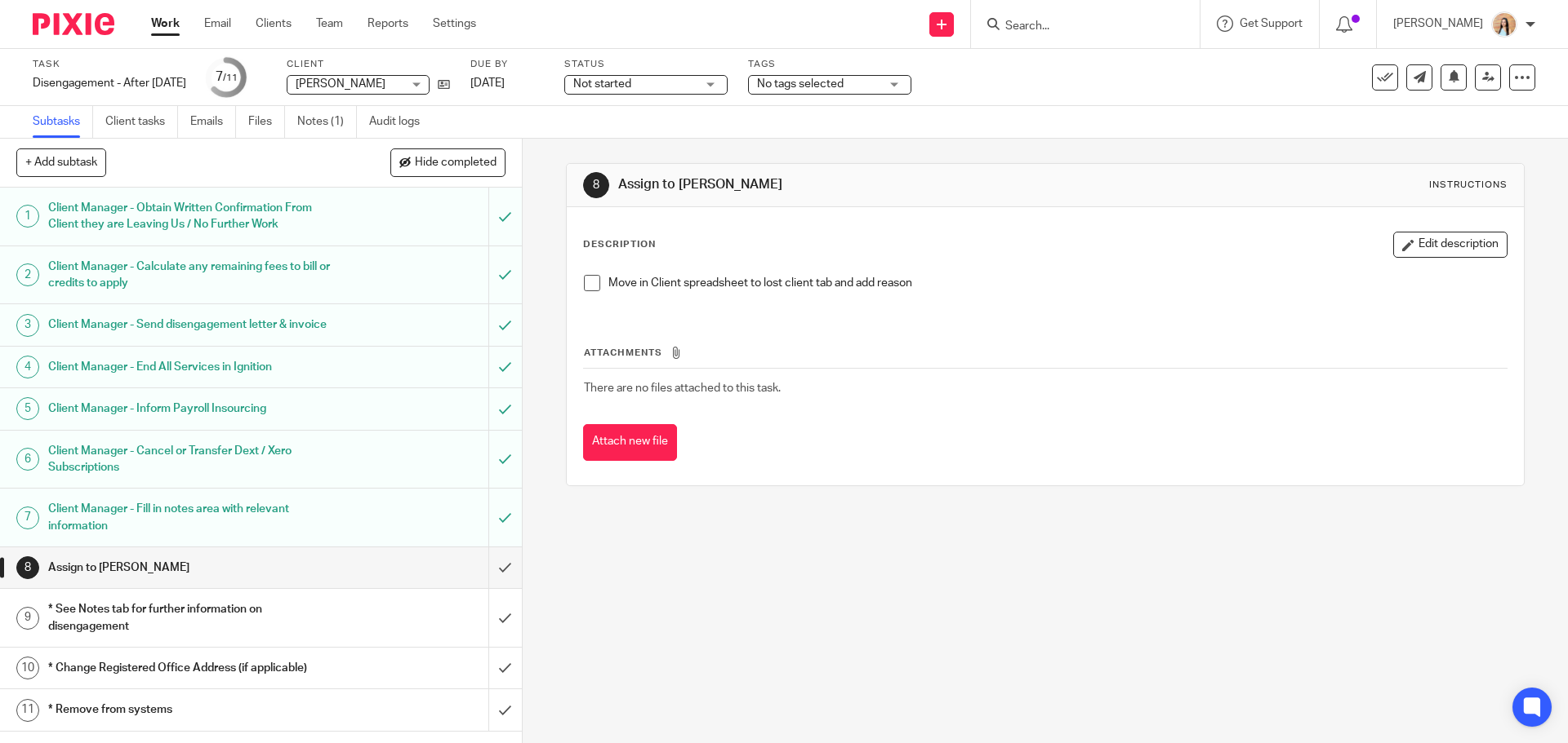
scroll to position [5, 0]
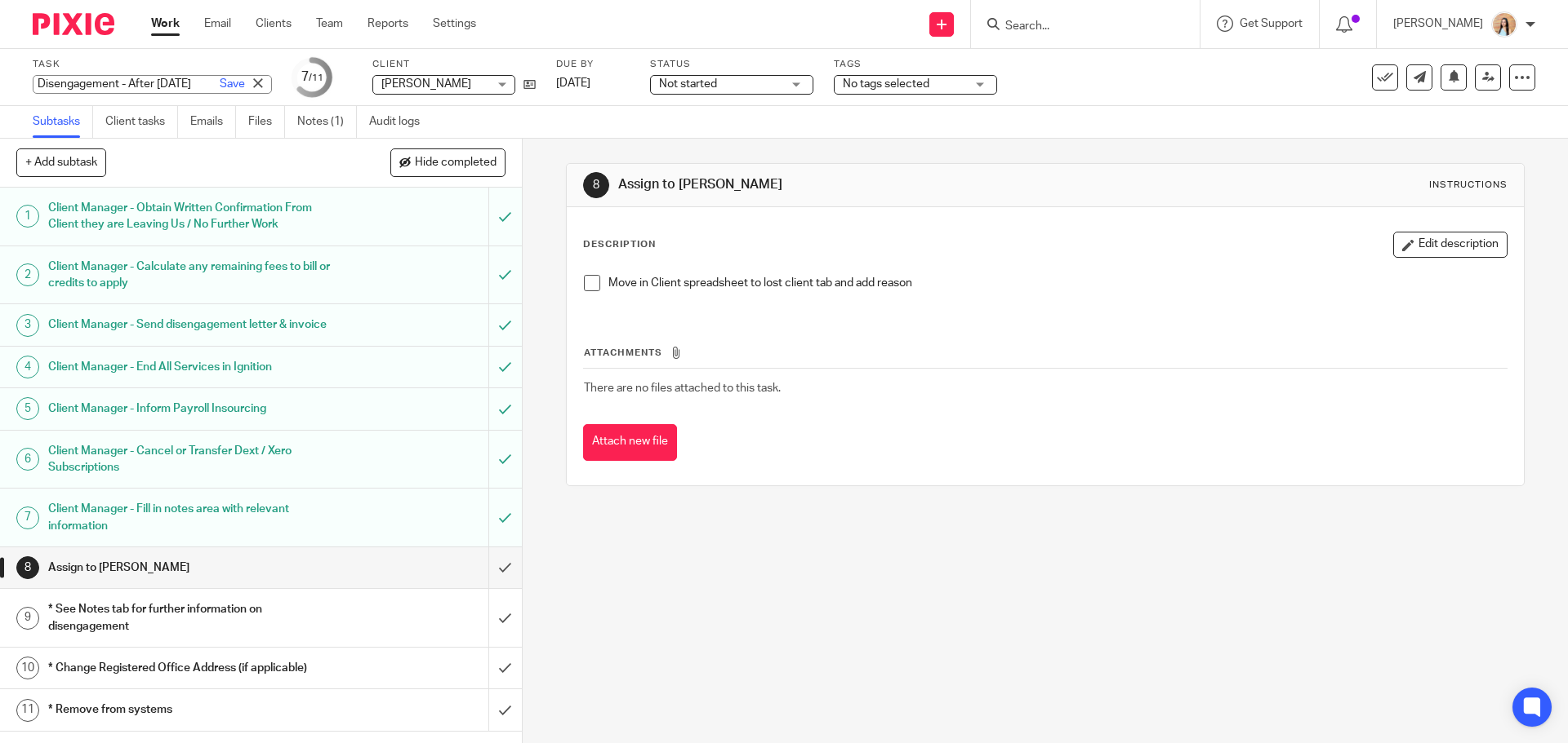
click at [152, 78] on div "Disengagement - After [DATE] Save Disengagement - After [DATE]" at bounding box center [152, 85] width 240 height 18
click at [152, 78] on input "Disengagement - After [DATE]" at bounding box center [152, 85] width 240 height 18
click at [320, 113] on link "Notes (1)" at bounding box center [327, 122] width 60 height 32
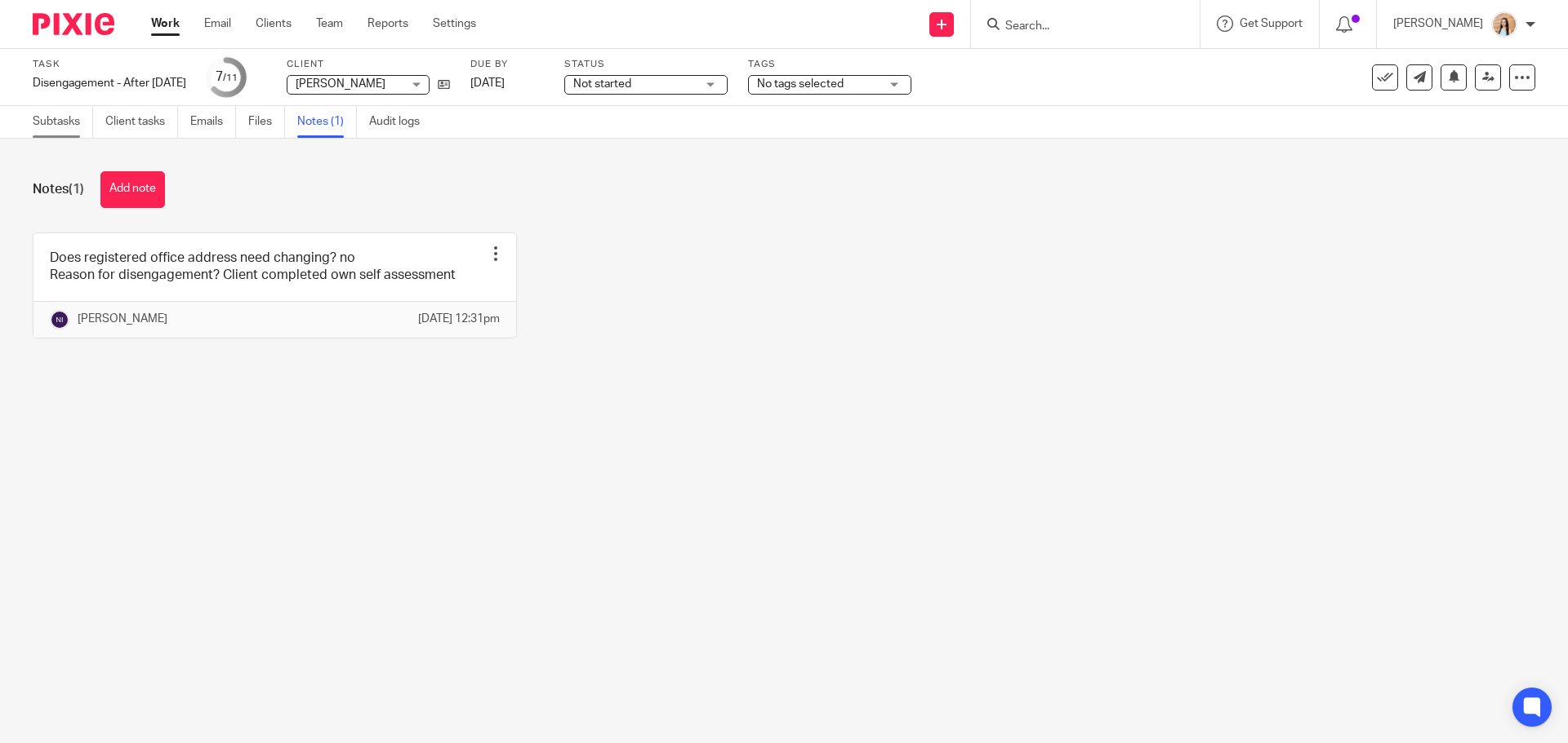
click at [67, 126] on link "Subtasks" at bounding box center [63, 122] width 61 height 32
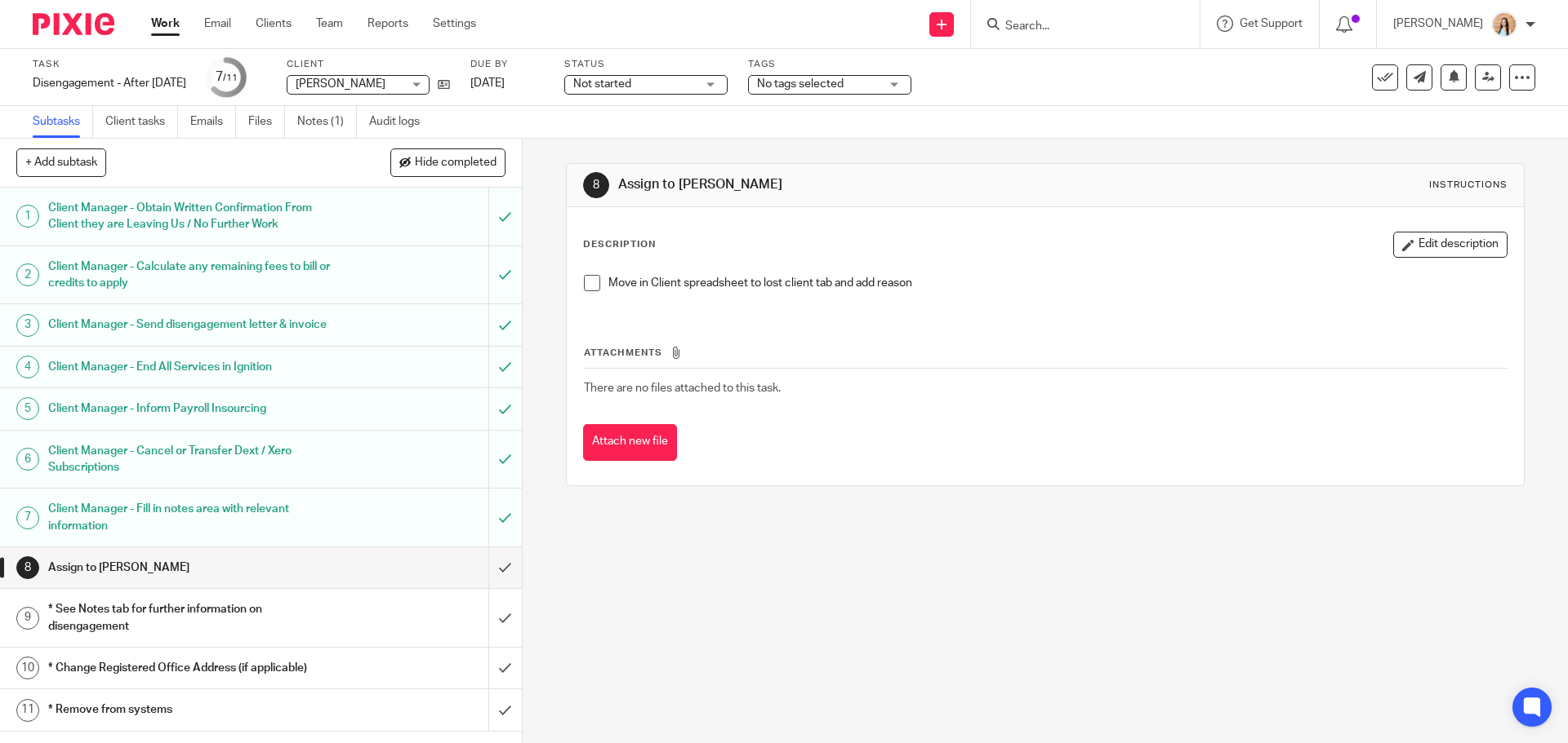
click at [589, 288] on span at bounding box center [592, 284] width 17 height 17
click at [486, 580] on input "submit" at bounding box center [261, 568] width 521 height 41
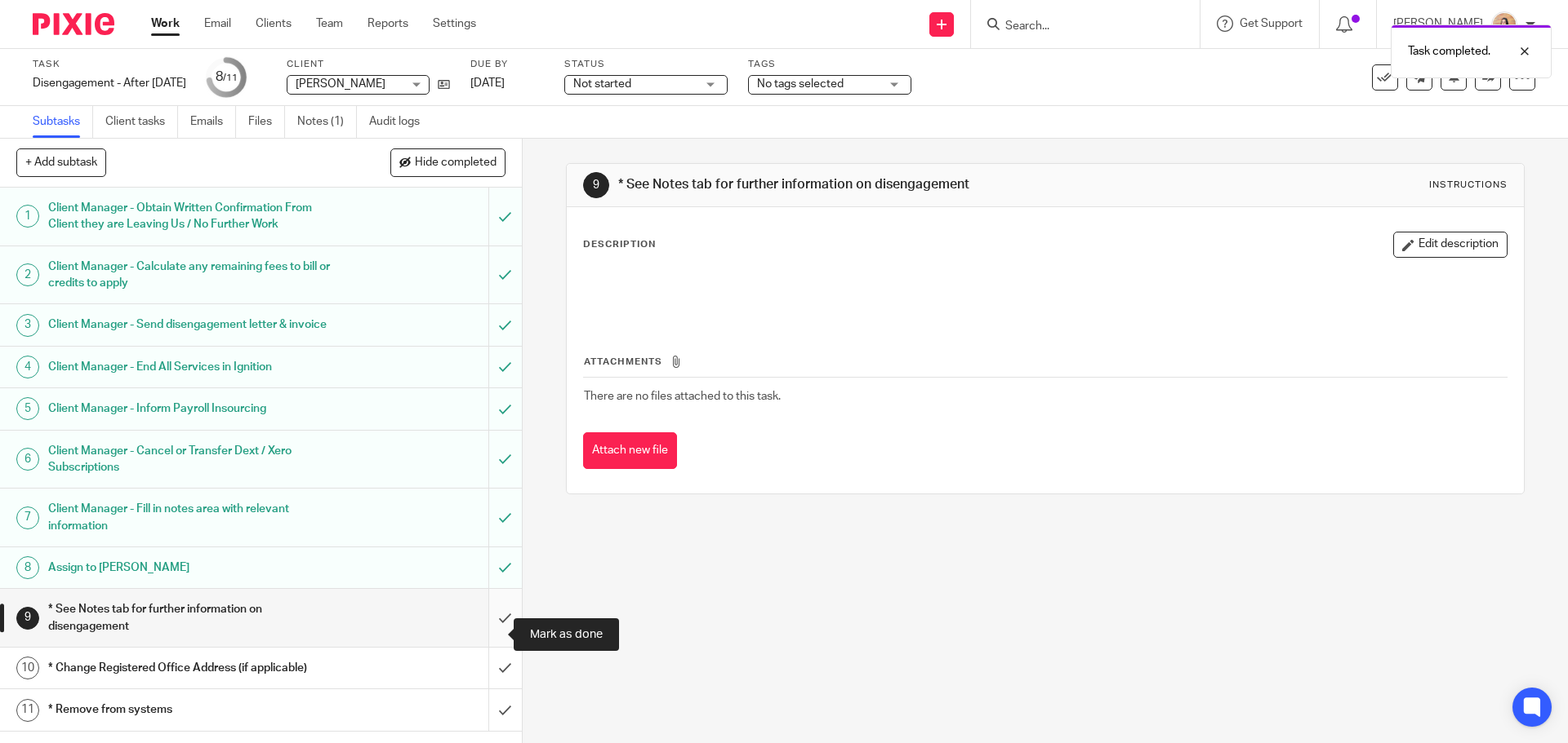
click at [490, 628] on input "submit" at bounding box center [261, 618] width 521 height 58
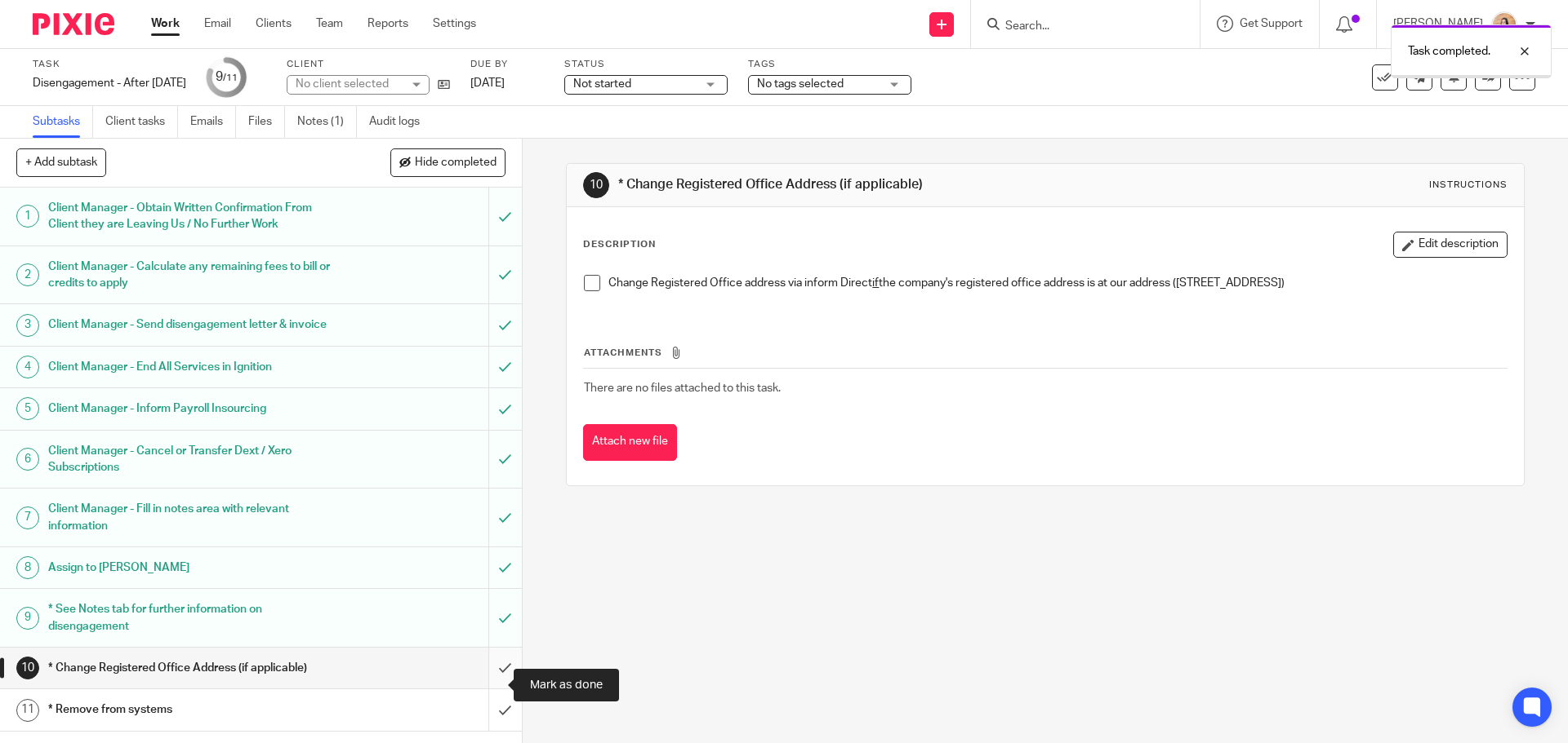
click at [484, 671] on input "submit" at bounding box center [261, 668] width 521 height 41
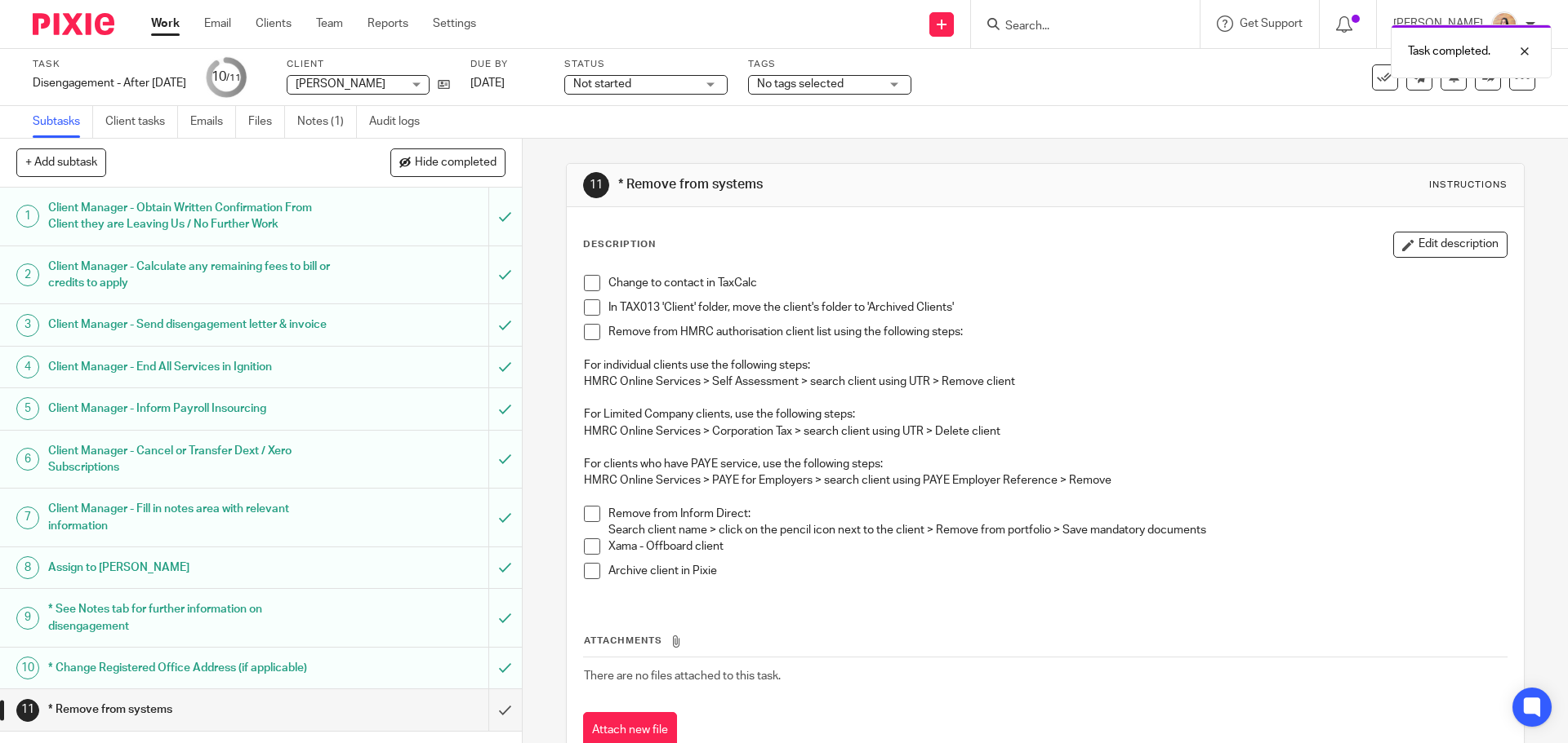
scroll to position [5, 0]
click at [593, 279] on span at bounding box center [592, 284] width 17 height 17
click at [541, 382] on div "11 * Remove from systems Instructions Description Edit description Change to co…" at bounding box center [1045, 441] width 1046 height 605
click at [584, 308] on span at bounding box center [592, 308] width 17 height 17
click at [589, 329] on span at bounding box center [592, 332] width 17 height 17
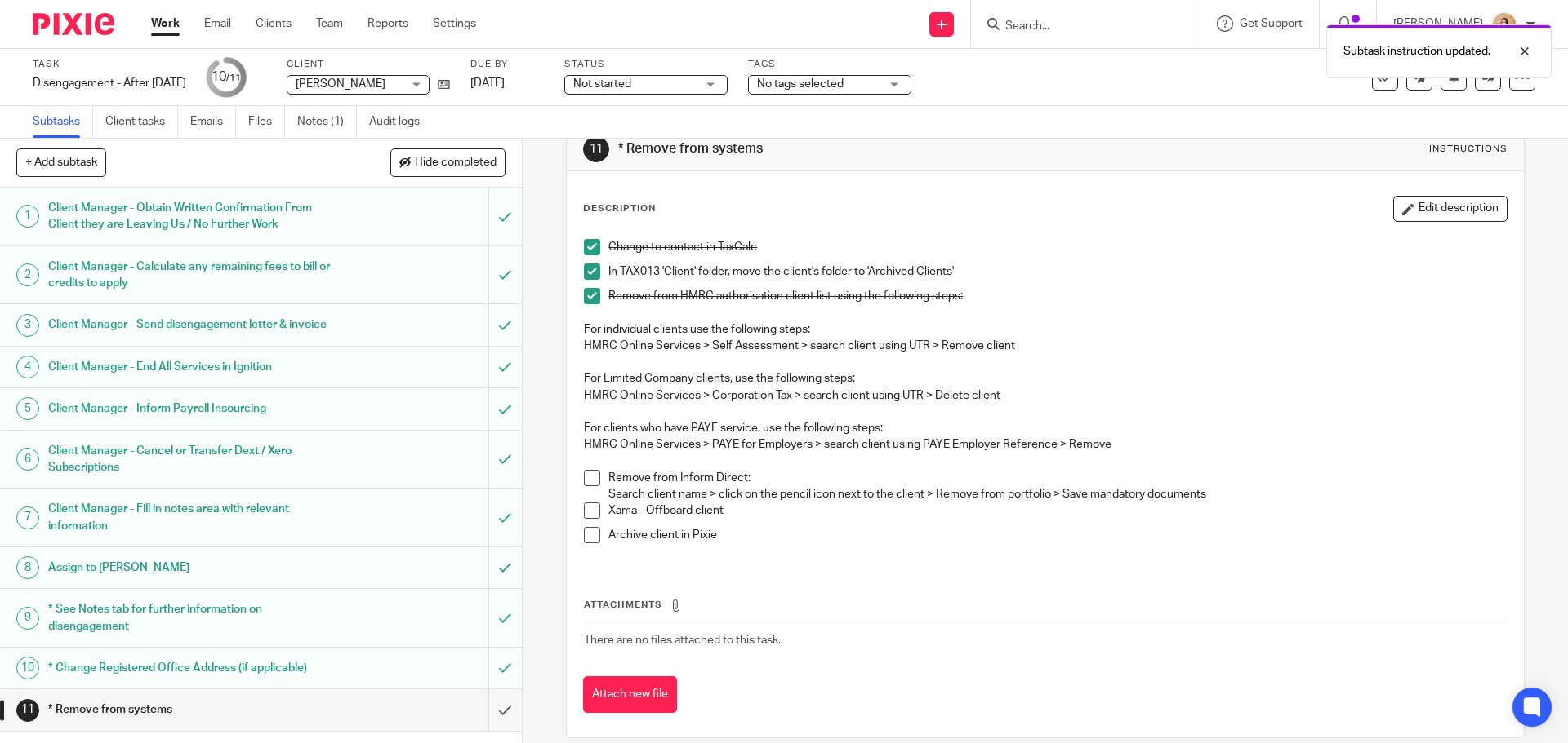
scroll to position [55, 0]
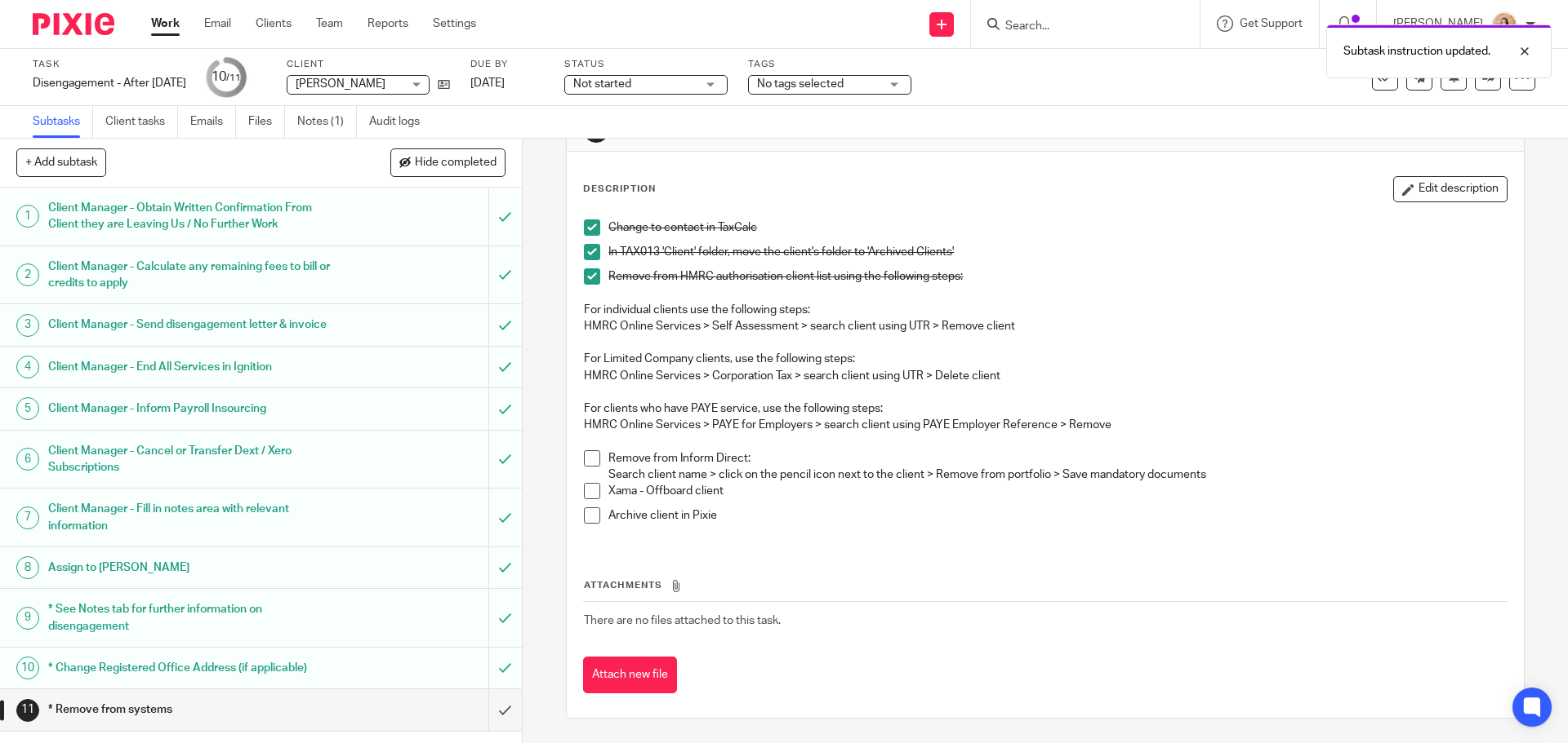
click at [597, 452] on li "Remove from Inform Direct: Search client name > click on the pencil icon next t…" at bounding box center [1045, 467] width 922 height 33
click at [586, 453] on span at bounding box center [592, 459] width 17 height 17
click at [160, 84] on div "Disengagement - After 08/09/2025 Save Disengagement - After 08/09/2025" at bounding box center [109, 84] width 154 height 17
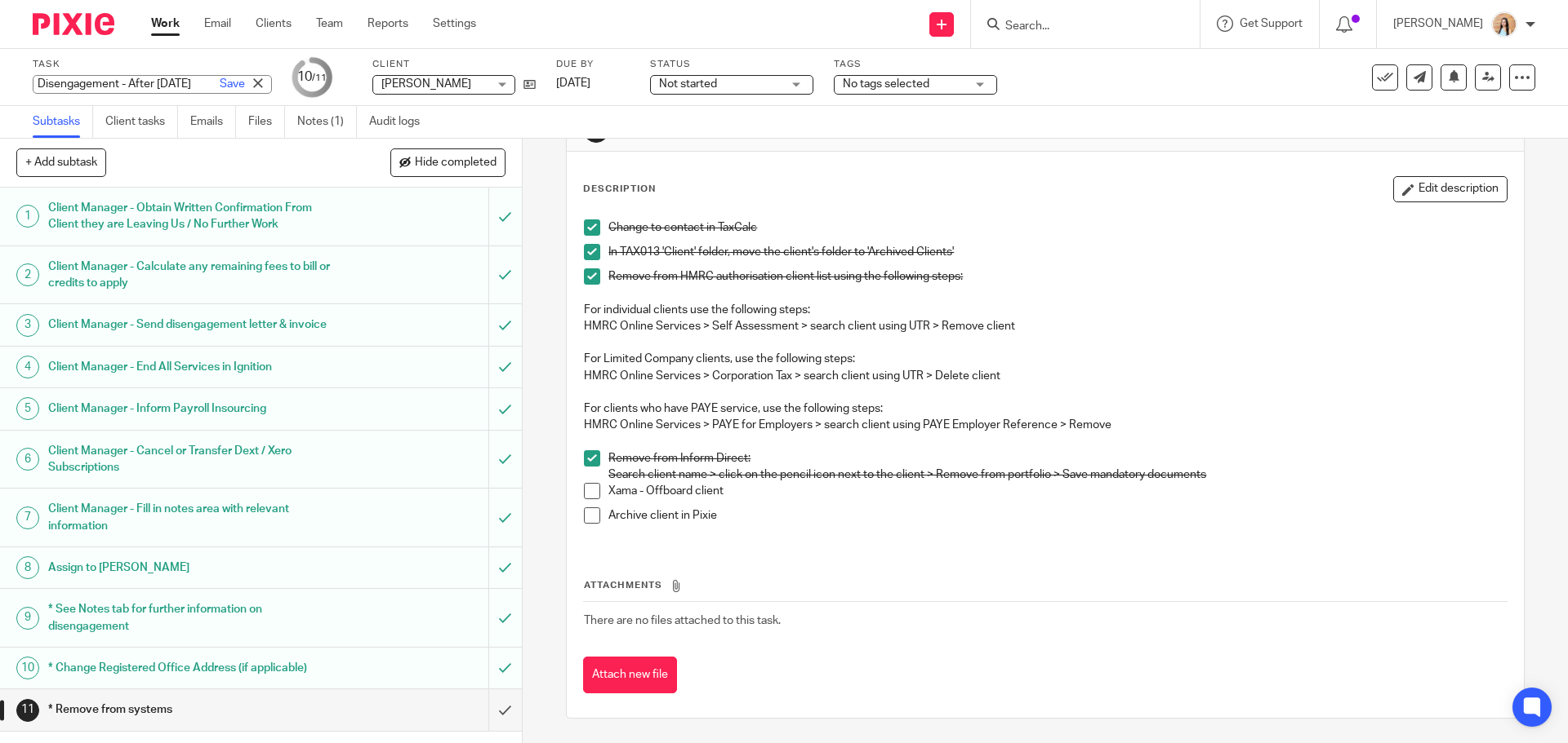
click at [160, 84] on input "Disengagement - After [DATE]" at bounding box center [152, 85] width 240 height 18
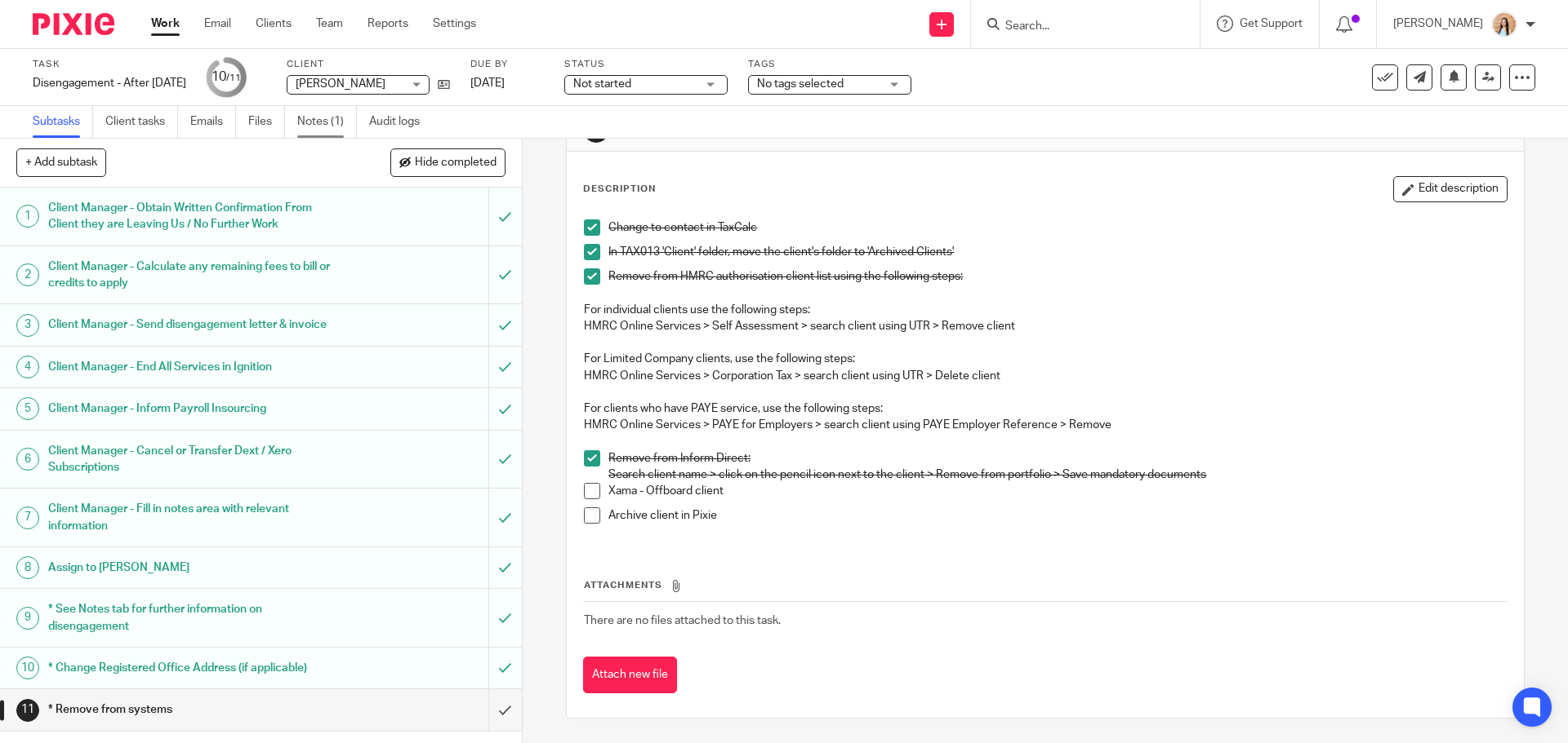
click at [340, 119] on link "Notes (1)" at bounding box center [327, 122] width 60 height 32
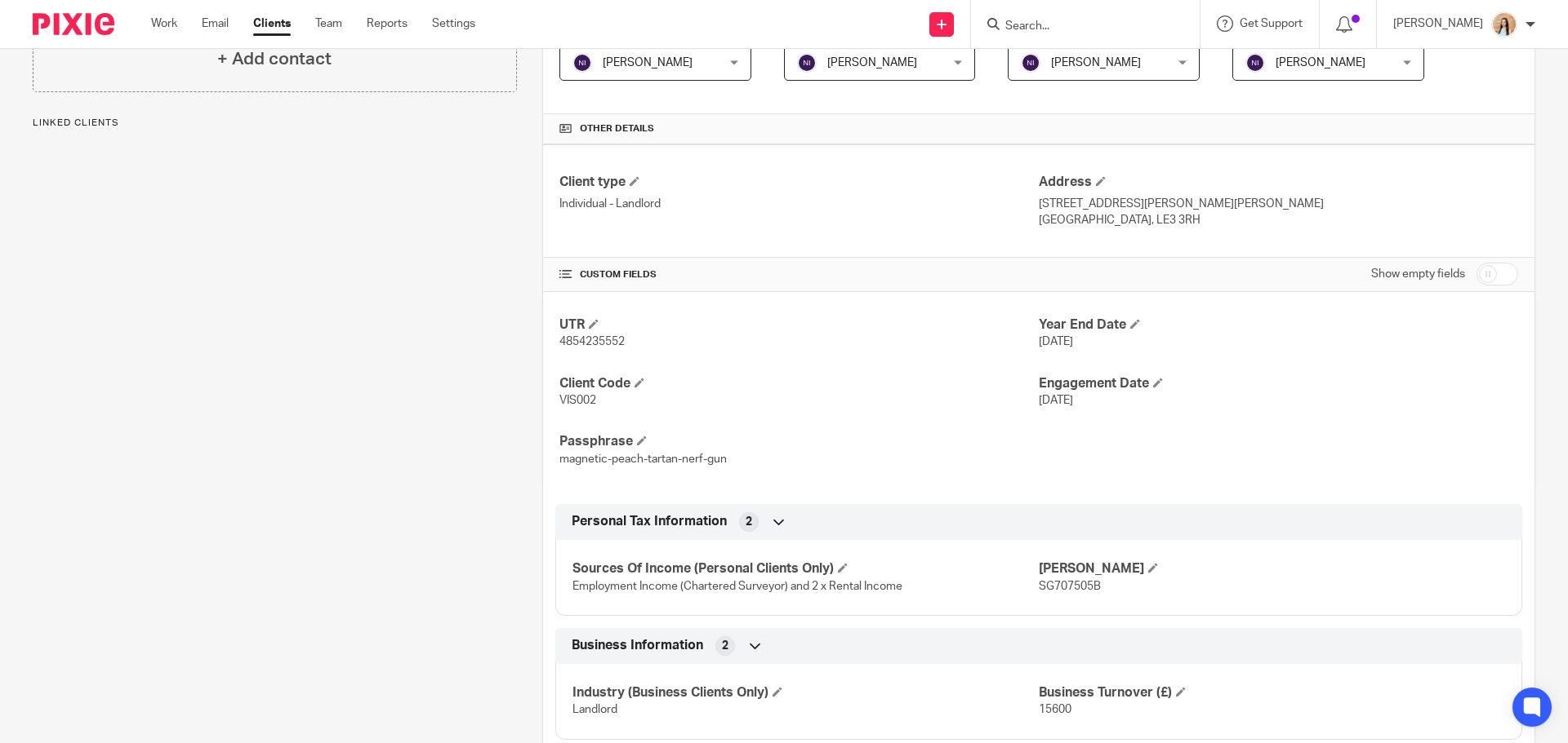
scroll to position [327, 0]
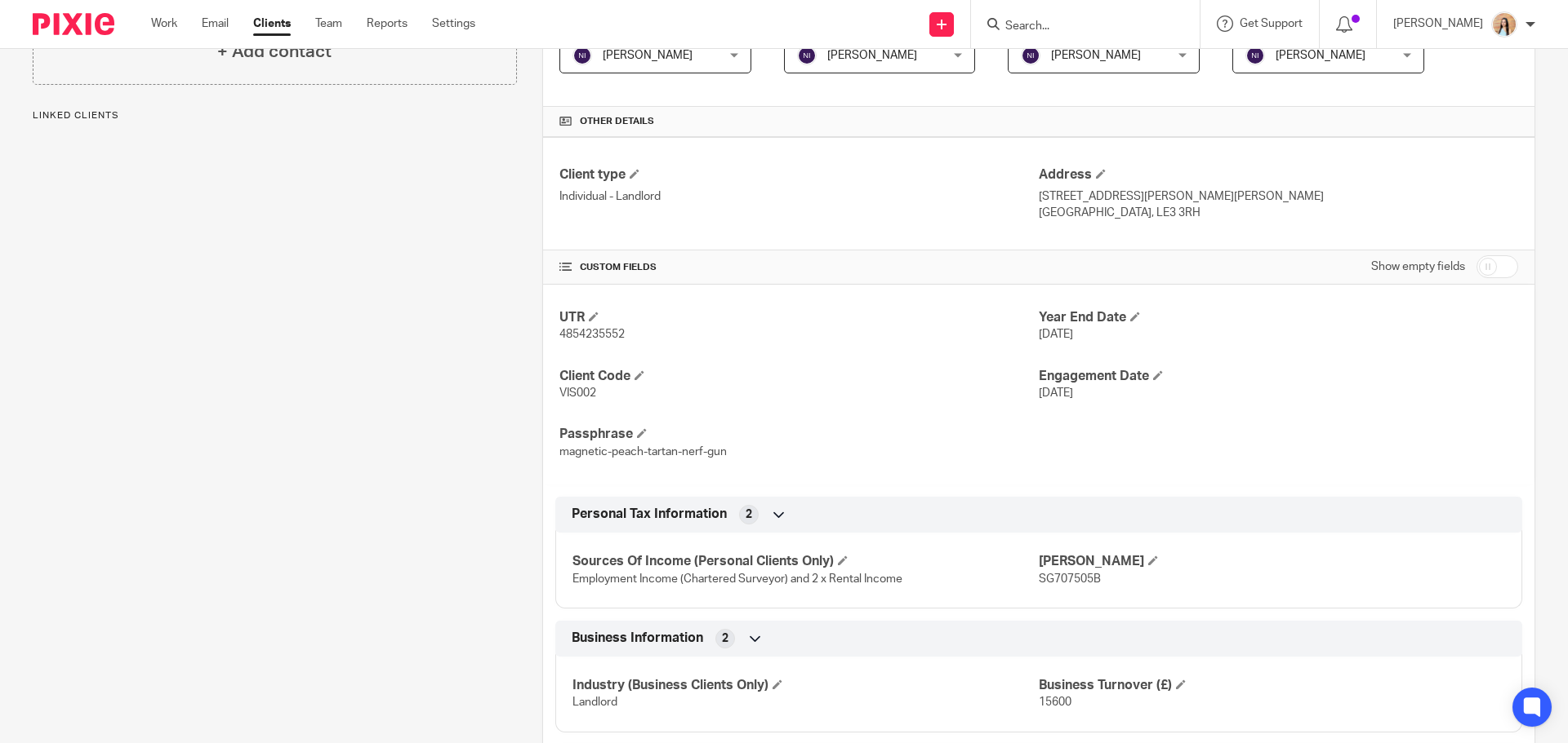
click at [607, 341] on span "4854235552" at bounding box center [591, 334] width 65 height 11
copy span "4854235552"
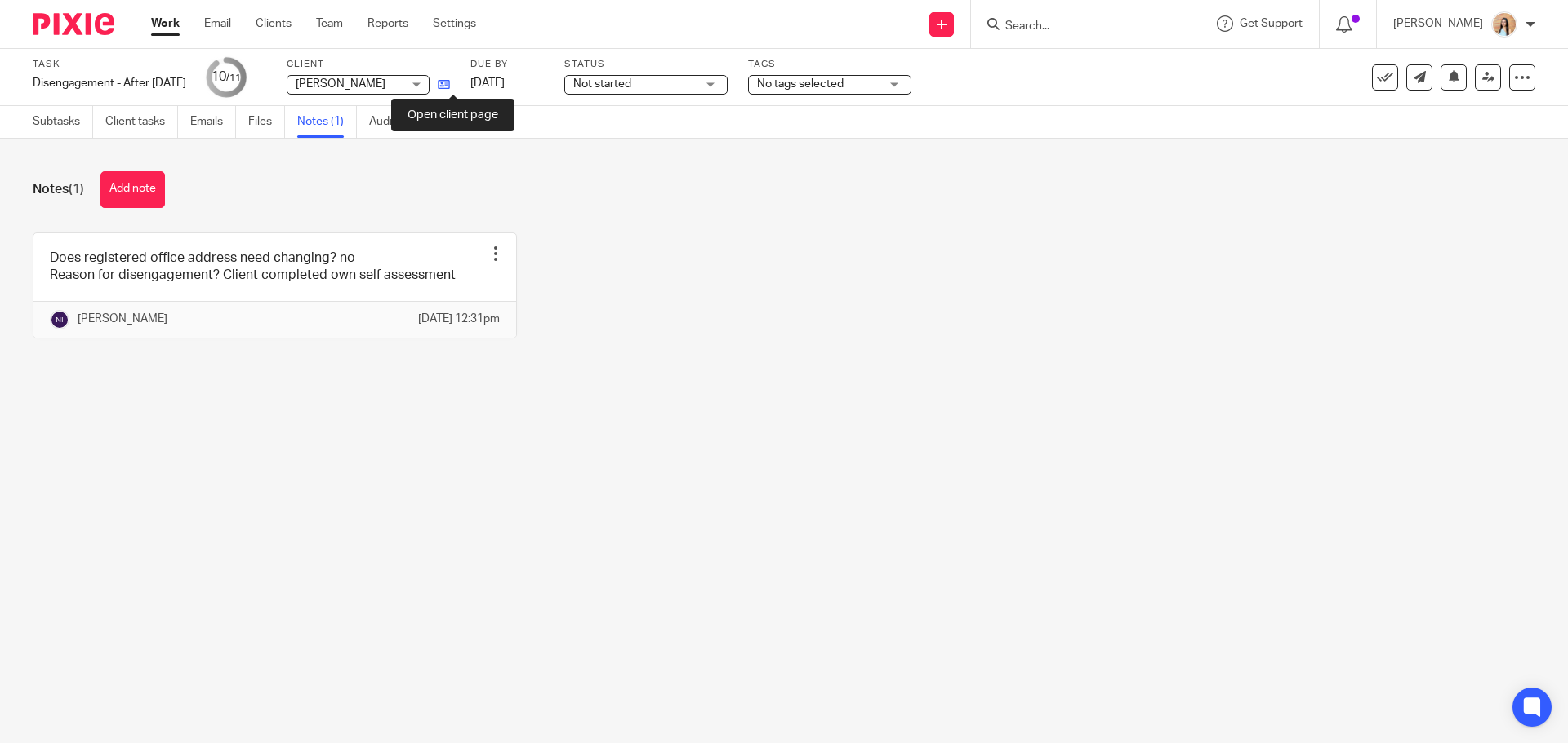
click at [450, 81] on icon at bounding box center [443, 84] width 12 height 12
click at [62, 110] on link "Subtasks" at bounding box center [63, 122] width 61 height 32
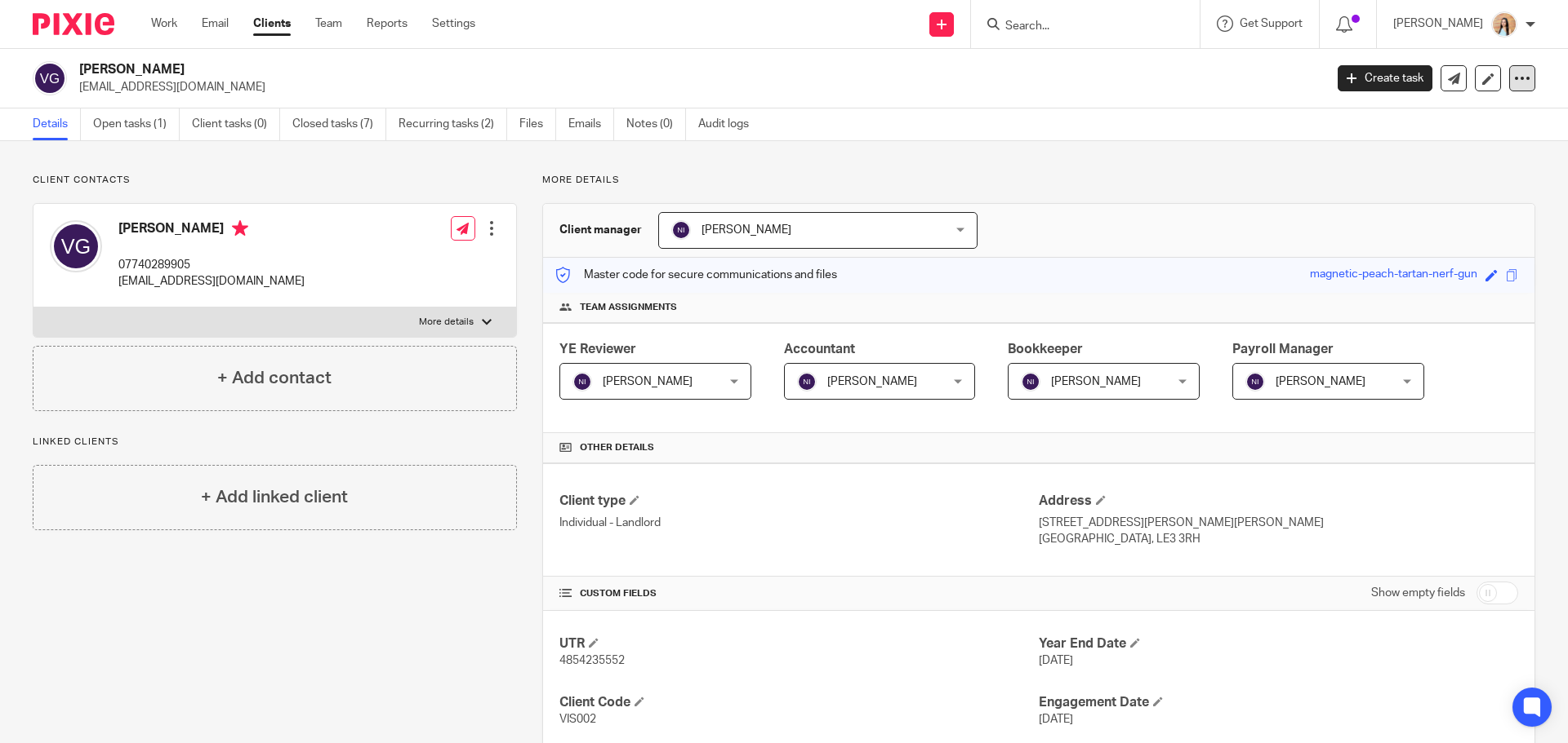
click at [1514, 83] on icon at bounding box center [1522, 78] width 17 height 17
click at [1377, 191] on button "Archive client" at bounding box center [1421, 190] width 181 height 21
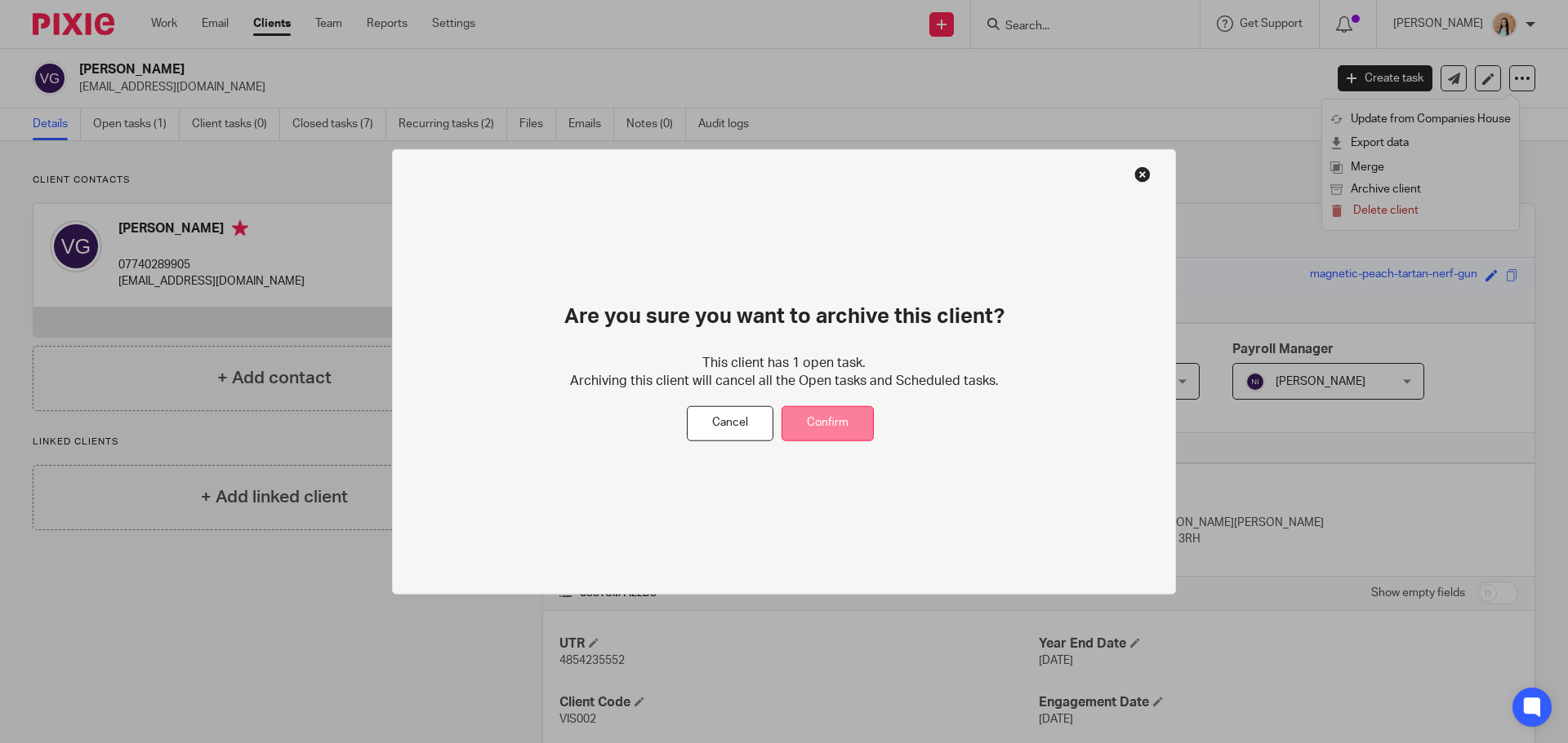
click at [818, 416] on button "Confirm" at bounding box center [827, 424] width 92 height 35
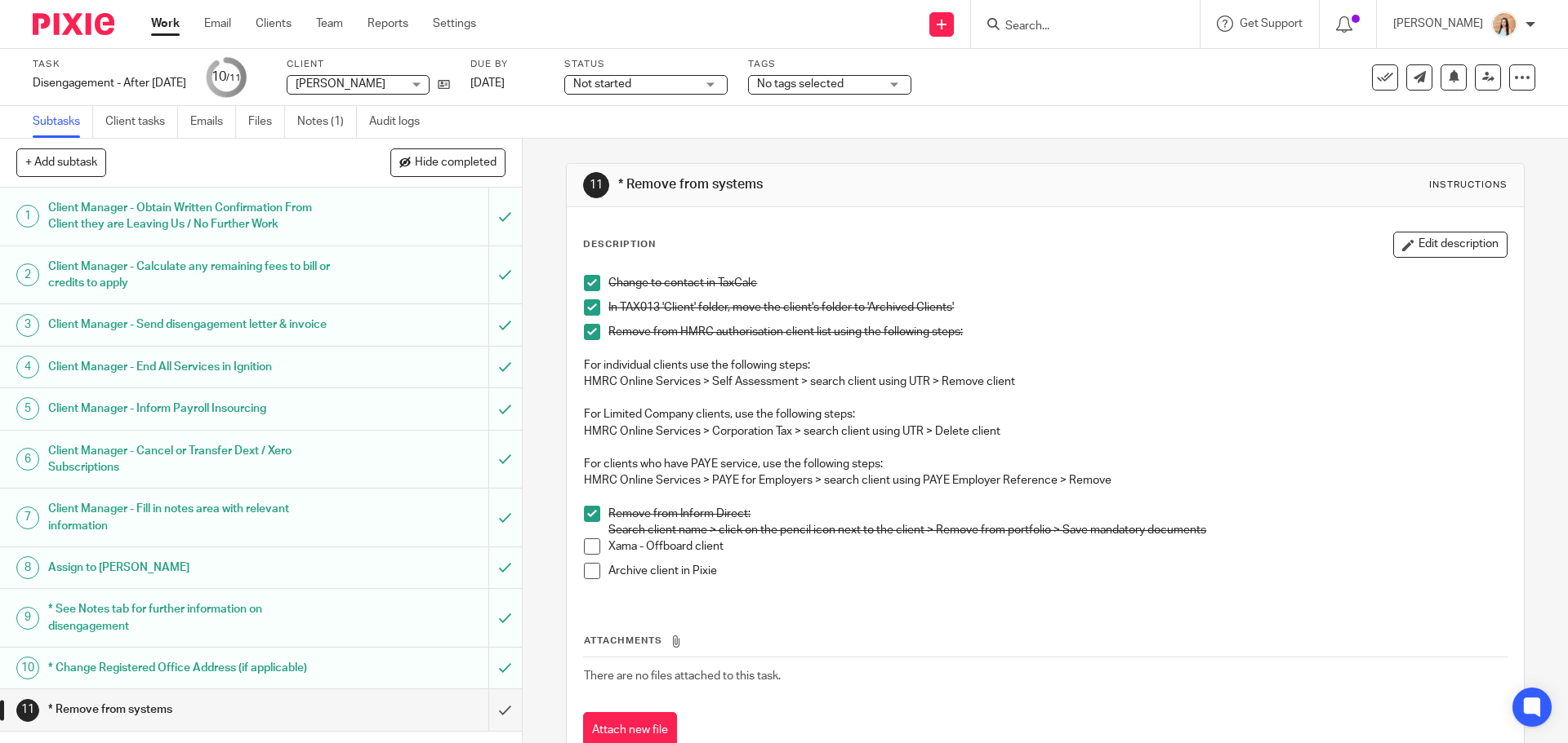
click at [586, 542] on span at bounding box center [592, 547] width 17 height 17
click at [587, 574] on span at bounding box center [592, 572] width 17 height 17
click at [1376, 84] on icon at bounding box center [1385, 77] width 17 height 17
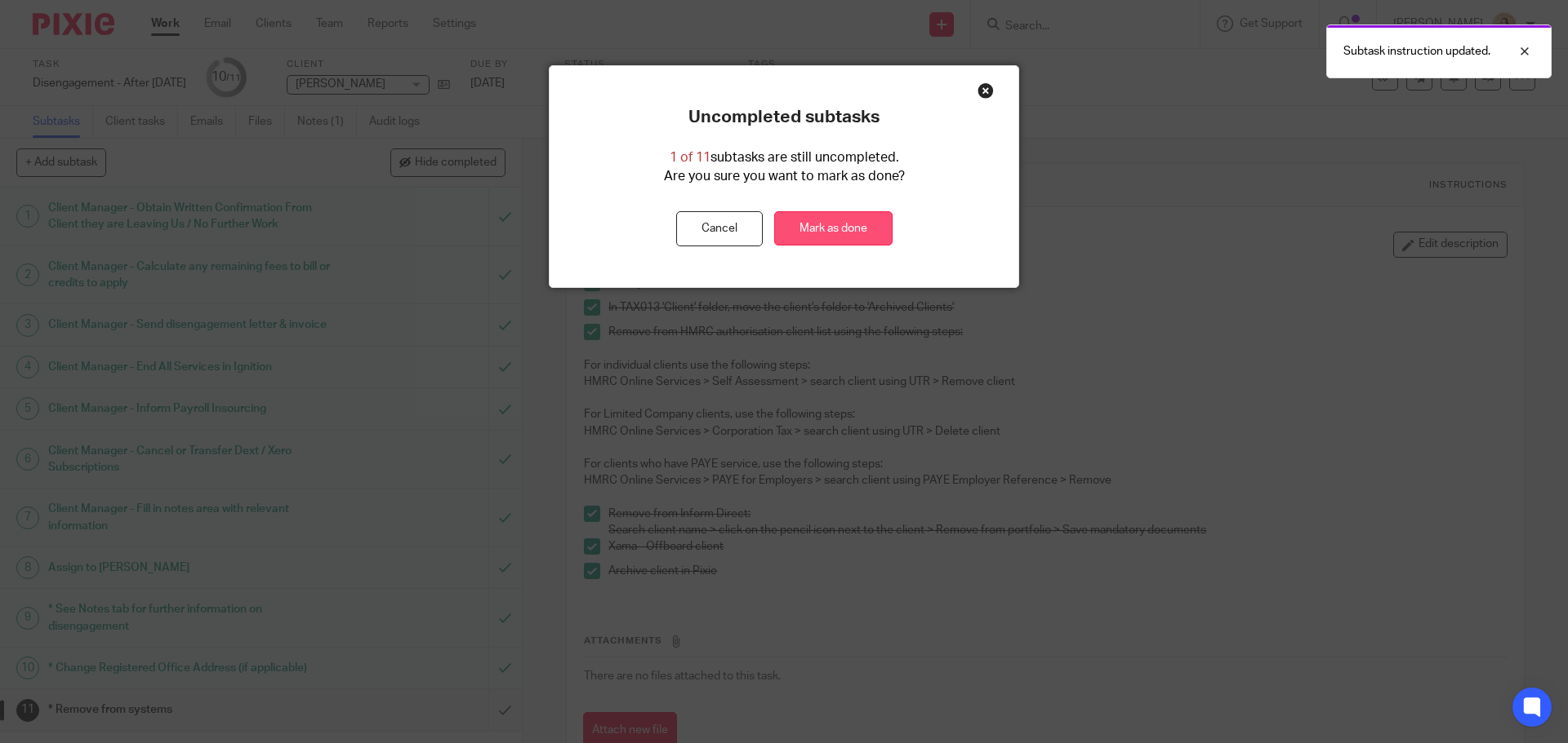
click at [825, 238] on link "Mark as done" at bounding box center [833, 229] width 119 height 35
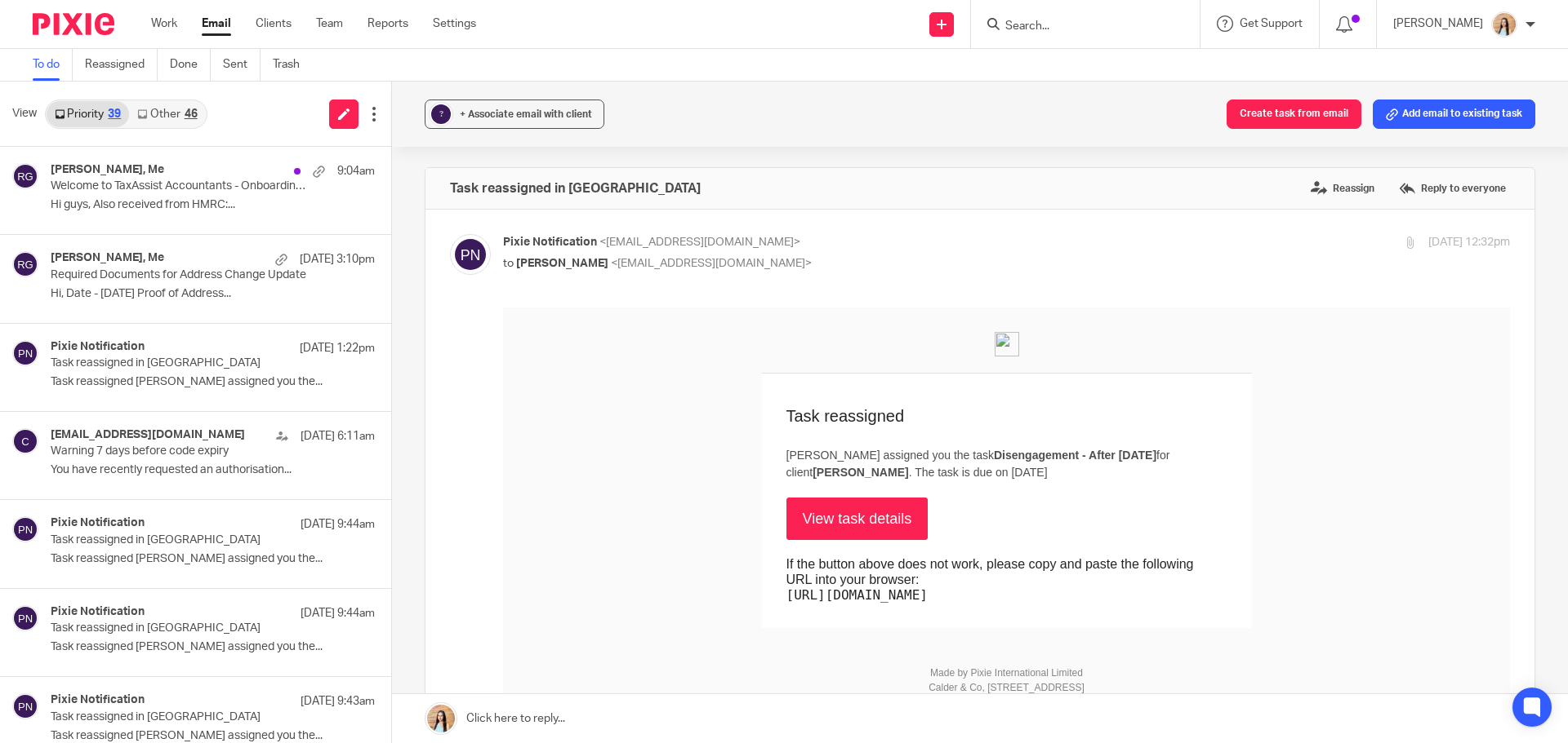
scroll to position [571, 0]
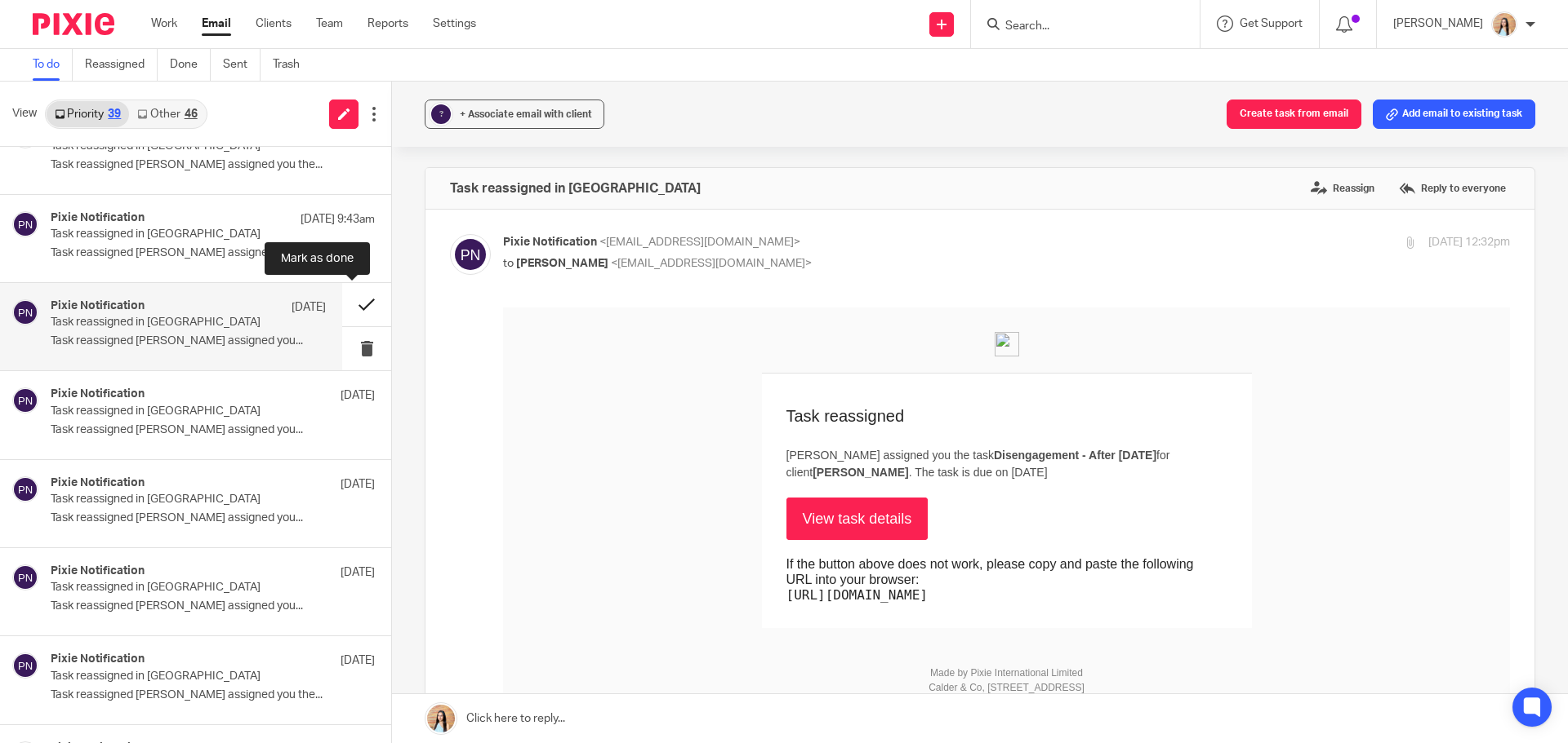
click at [345, 300] on button at bounding box center [366, 305] width 49 height 43
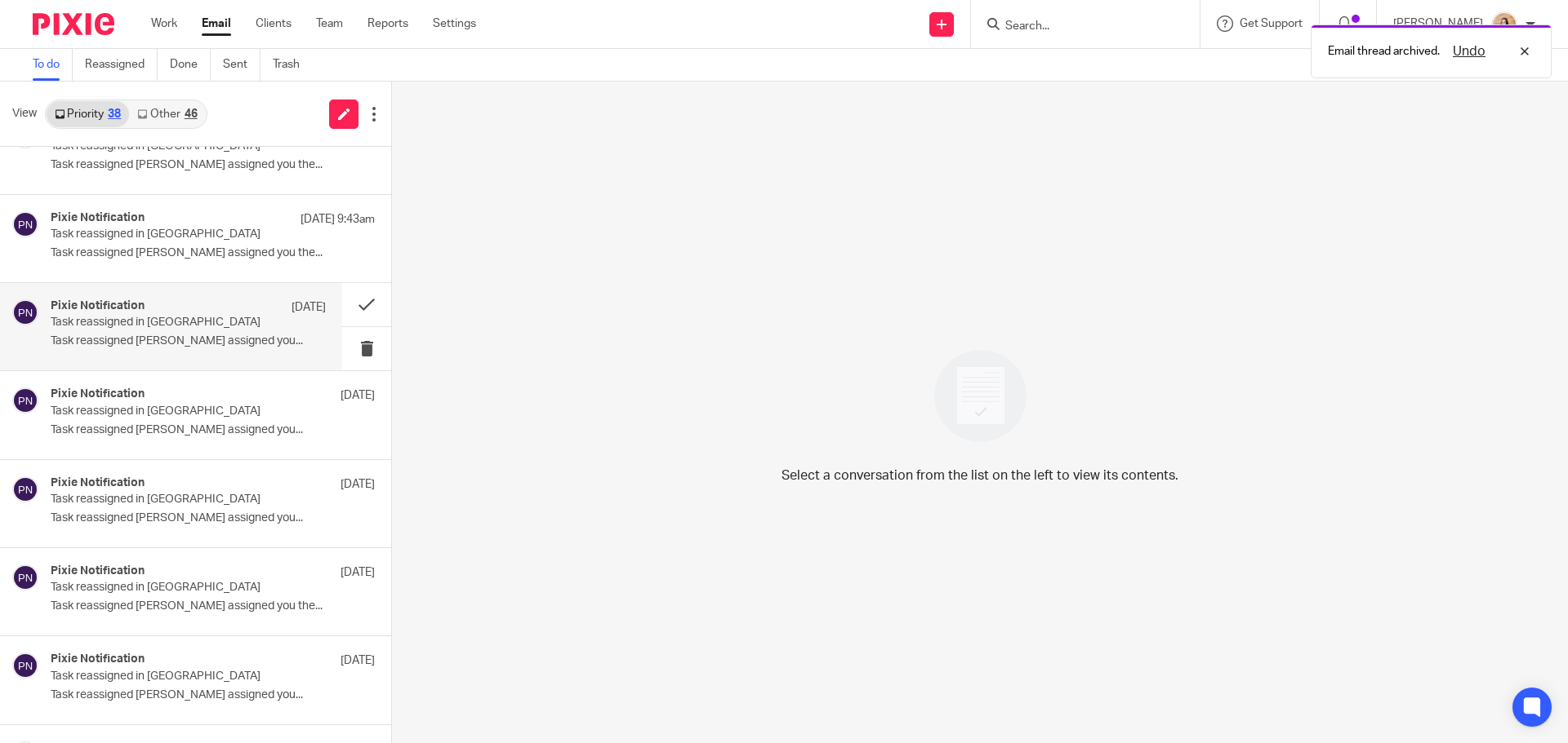
click at [152, 327] on p "Task reassigned in Pixie" at bounding box center [160, 322] width 220 height 14
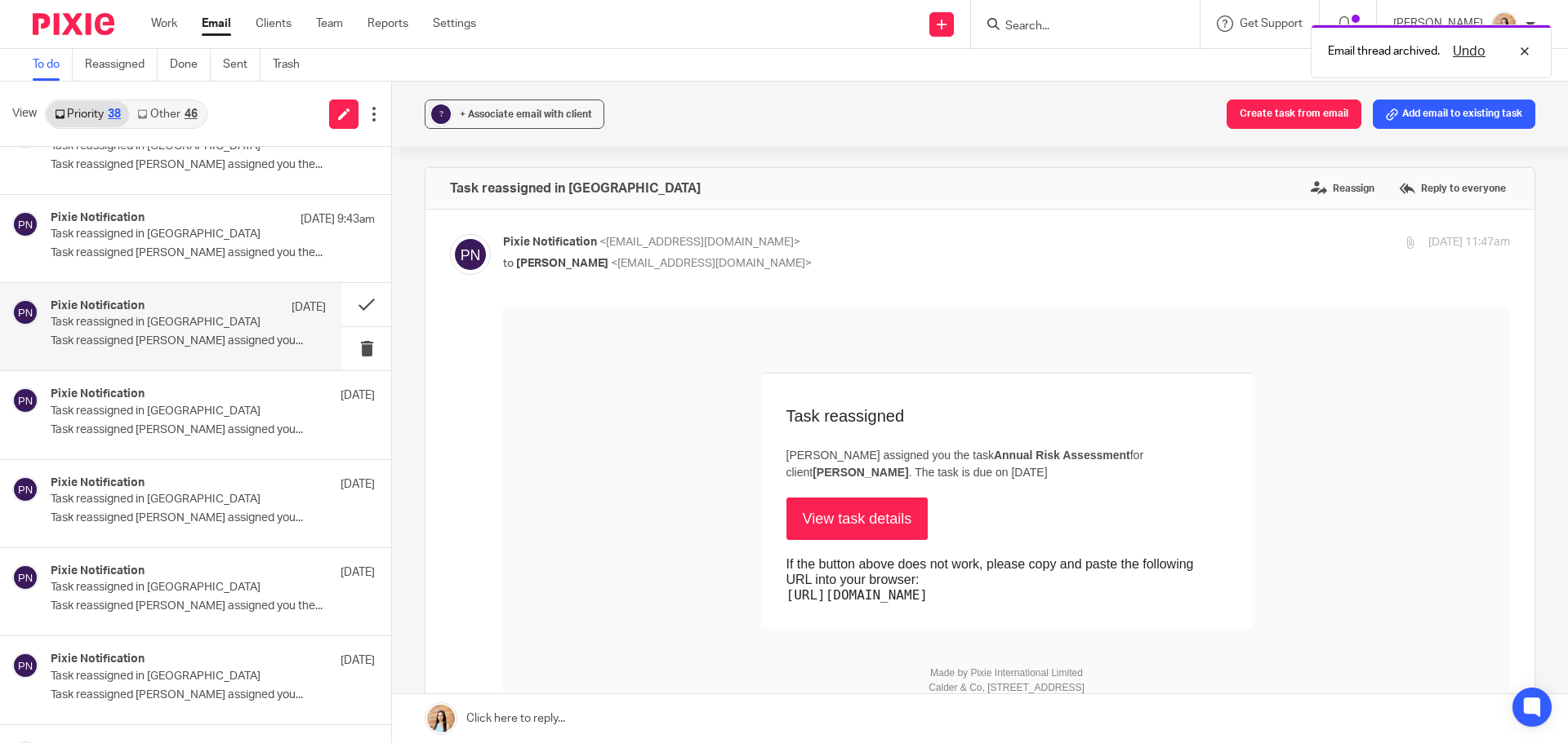
scroll to position [0, 0]
click at [107, 433] on p "Task reassigned Naeem Ibrahim assigned you..." at bounding box center [188, 430] width 275 height 14
click at [212, 320] on p "Task reassigned in Pixie" at bounding box center [160, 322] width 220 height 14
click at [844, 537] on link "View task details" at bounding box center [858, 519] width 142 height 42
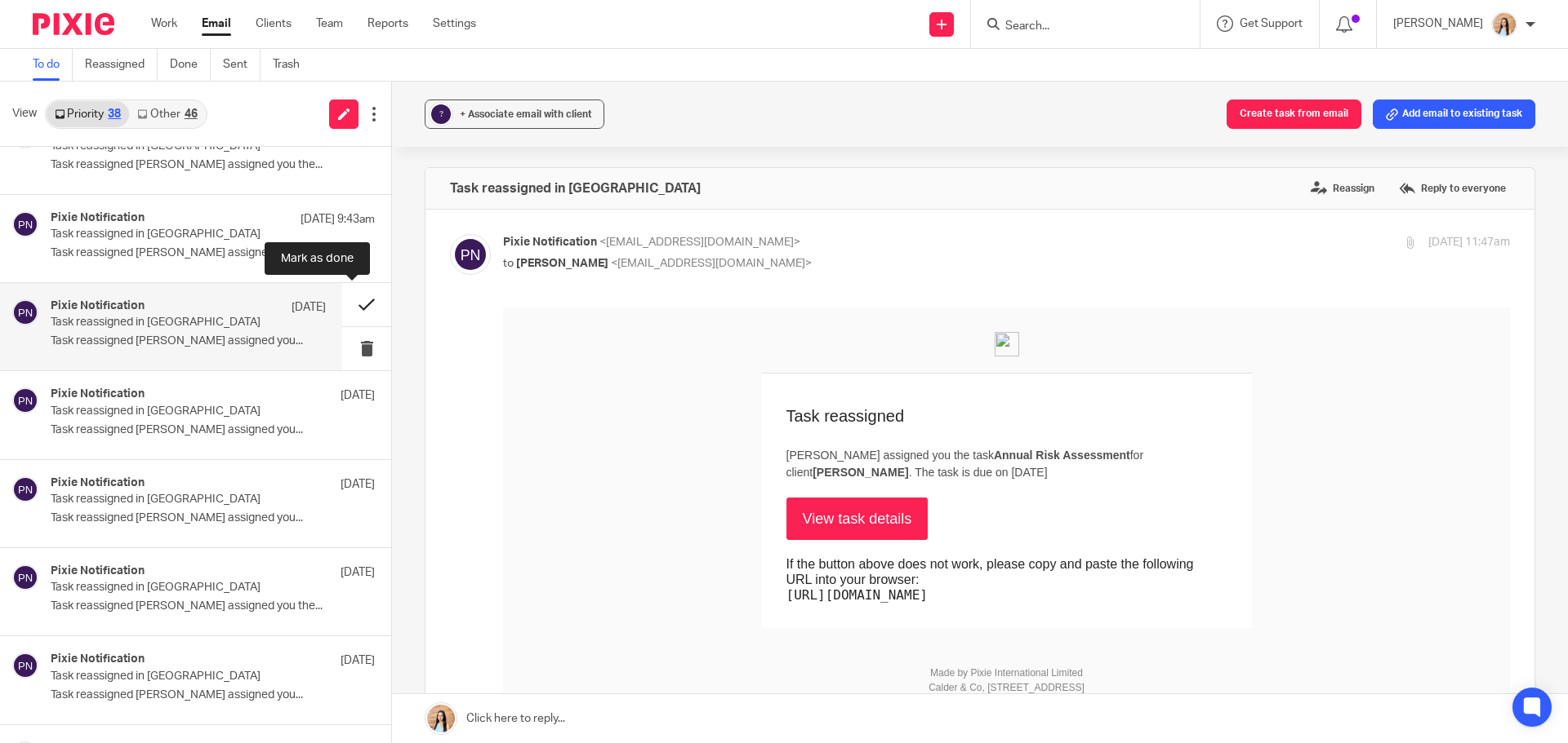
click at [359, 298] on button at bounding box center [366, 305] width 49 height 43
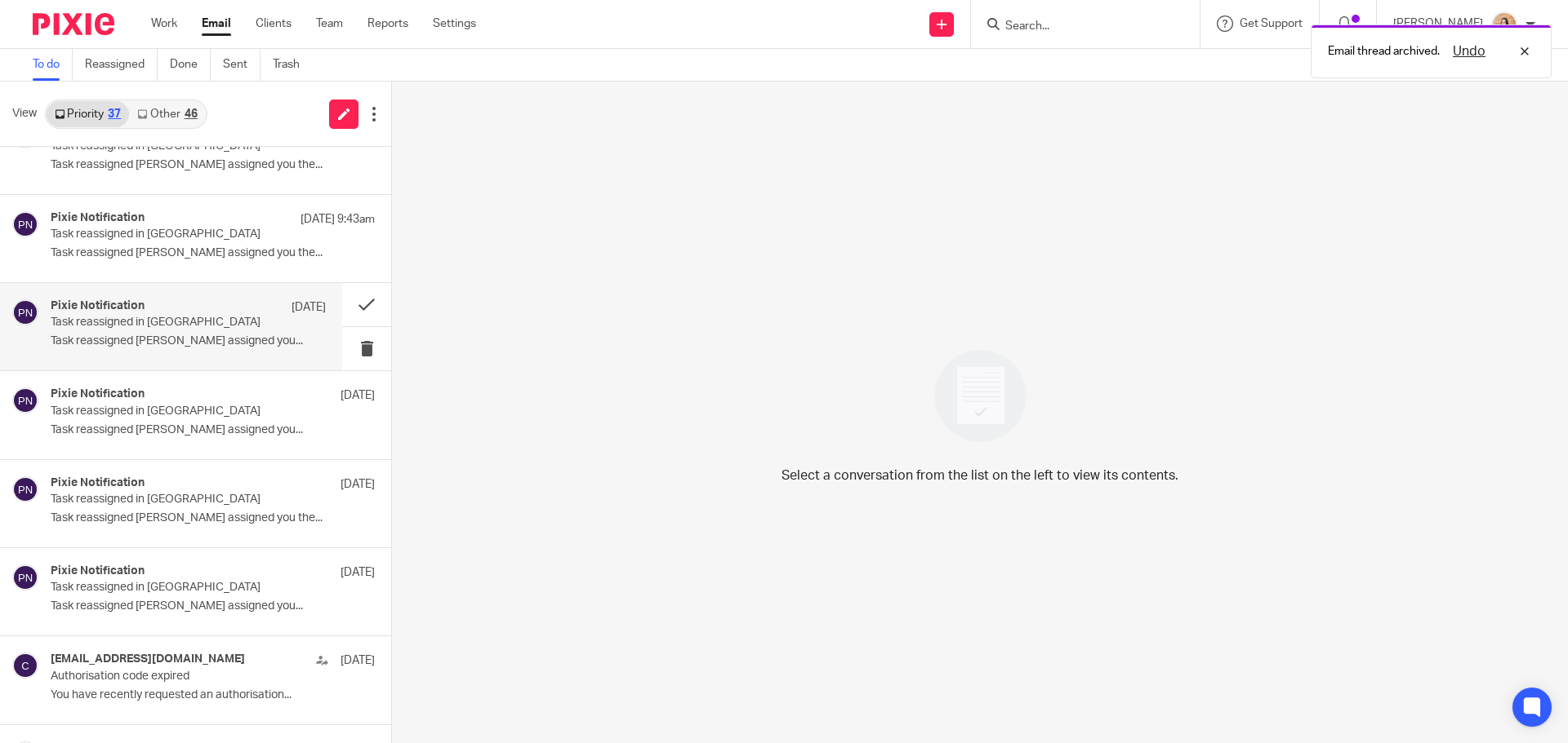
click at [229, 331] on div "Pixie Notification 8 Sep Task reassigned in Pixie Task reassigned Naeem Ibrahim…" at bounding box center [188, 326] width 275 height 54
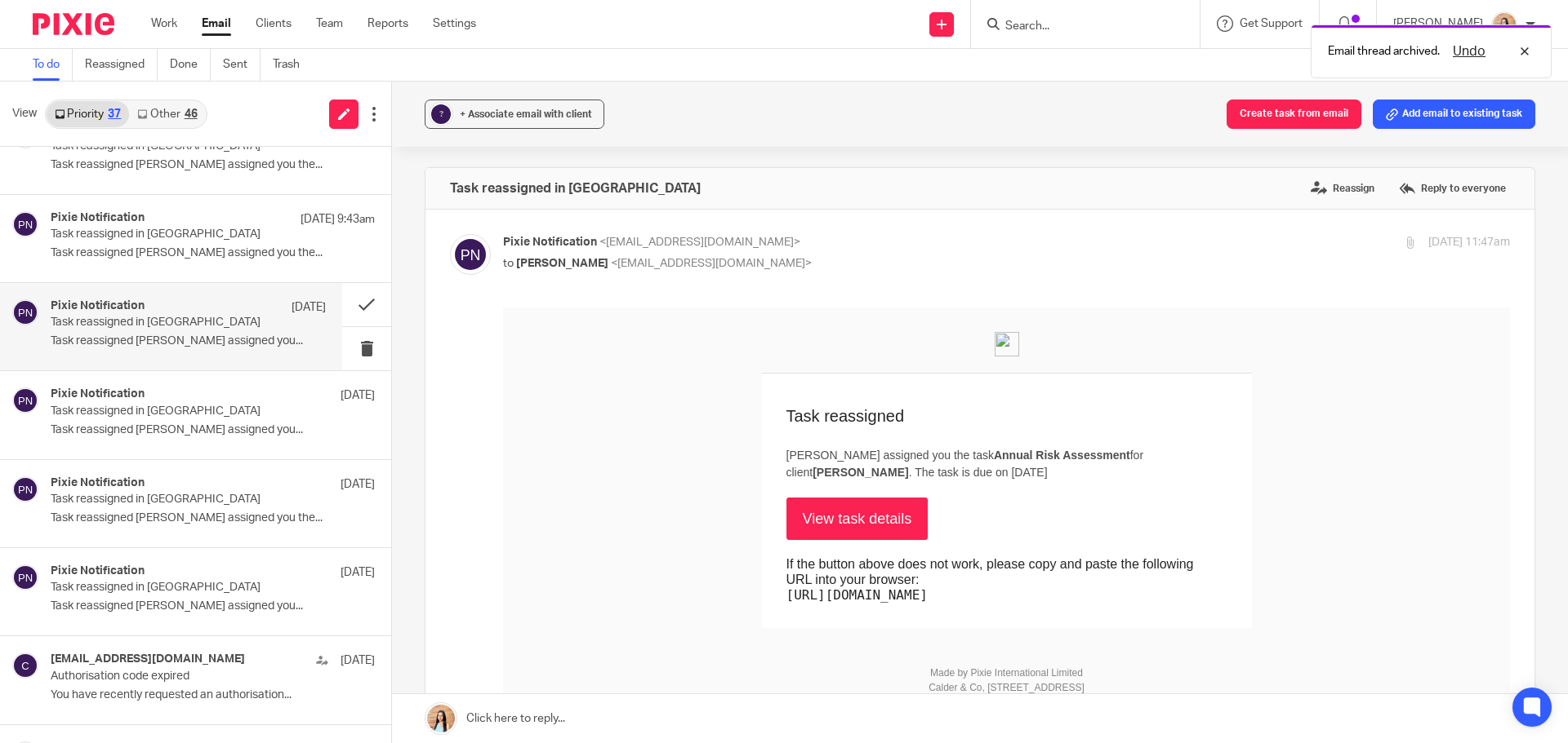
click at [848, 520] on link "View task details" at bounding box center [858, 519] width 142 height 42
click at [362, 305] on button at bounding box center [366, 305] width 49 height 43
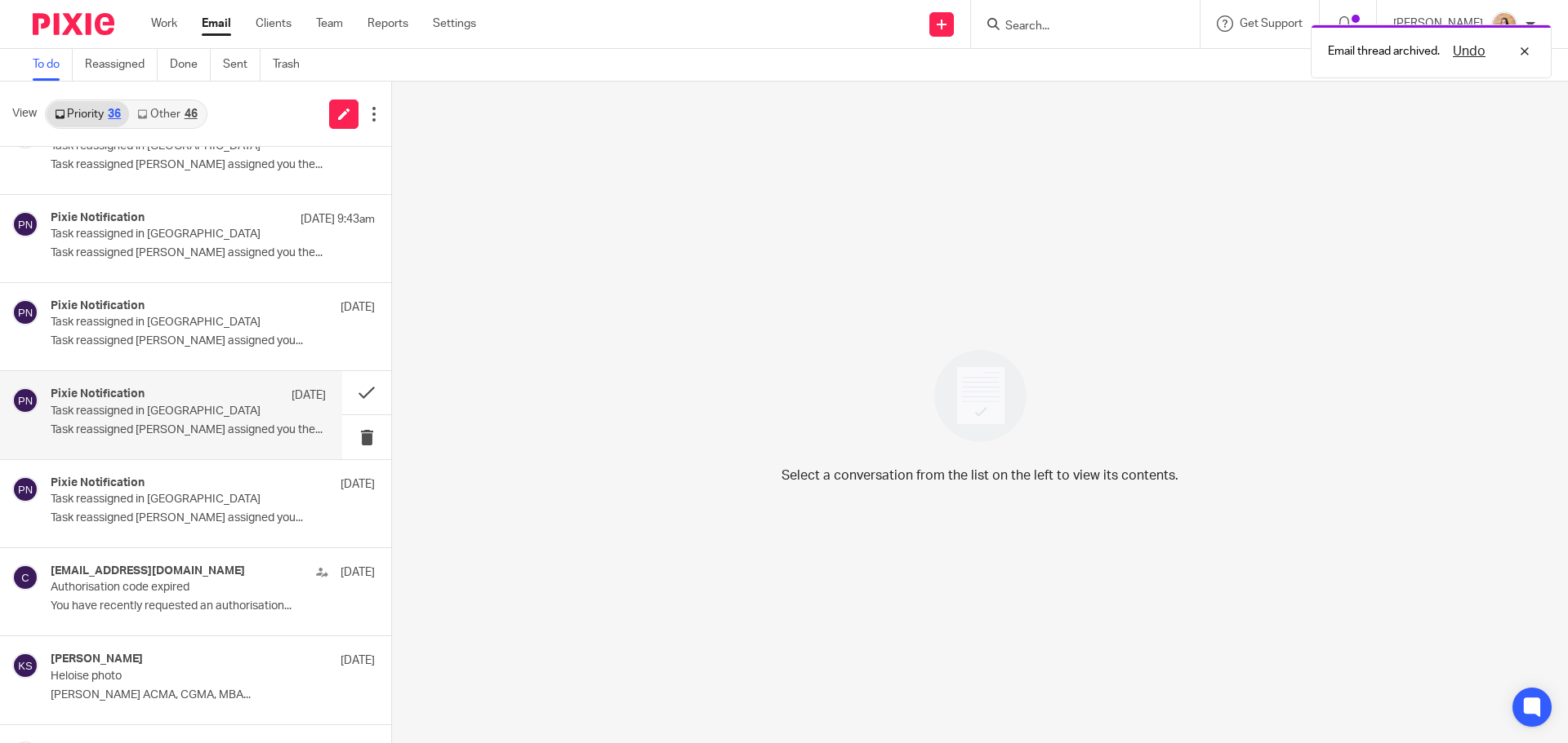
click at [178, 434] on p "Task reassigned Jaz Grewal assigned you the..." at bounding box center [188, 430] width 275 height 14
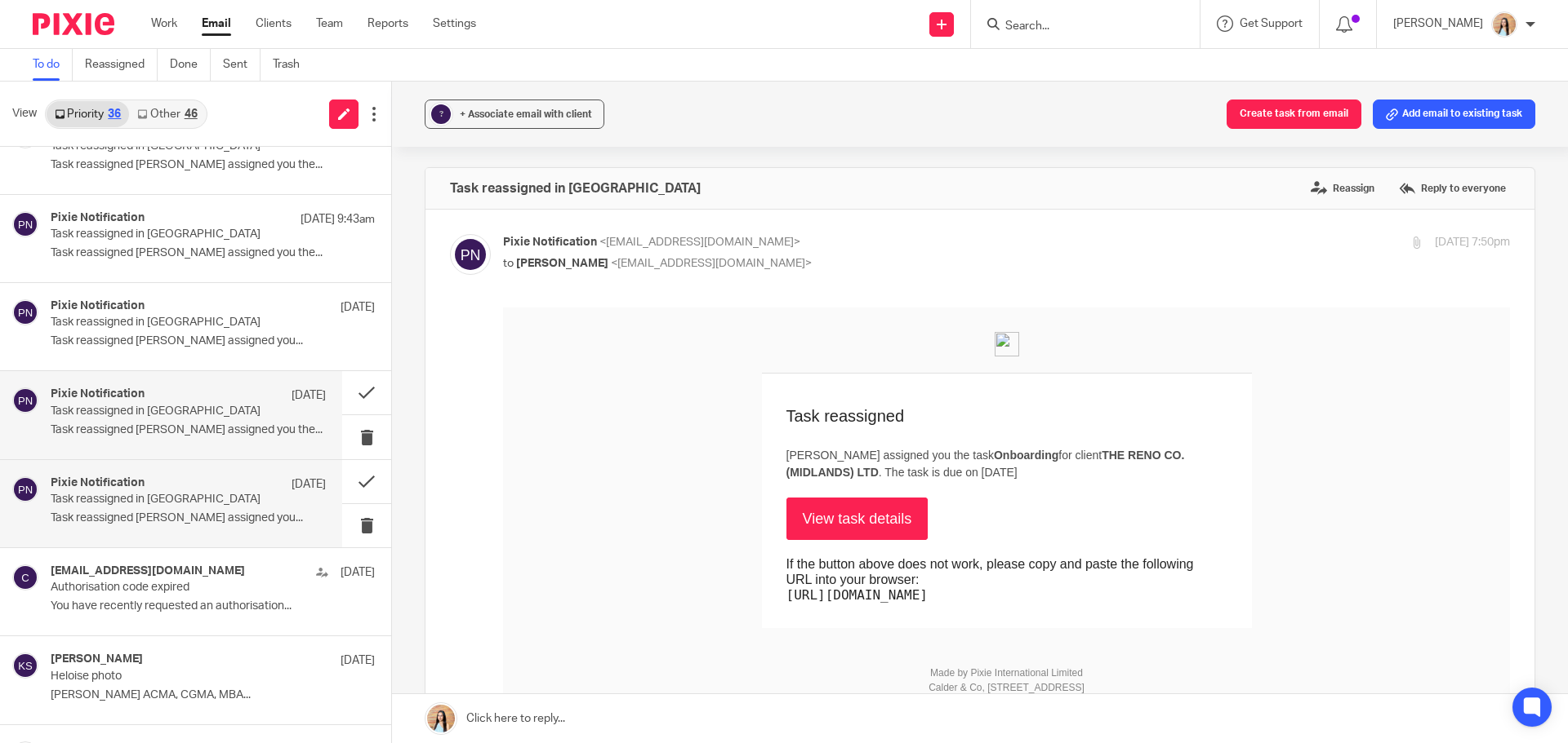
click at [167, 528] on div "Pixie Notification 4 Sep Task reassigned in Pixie Task reassigned Naeem Ibrahim…" at bounding box center [188, 504] width 275 height 54
click at [348, 484] on button at bounding box center [366, 482] width 49 height 43
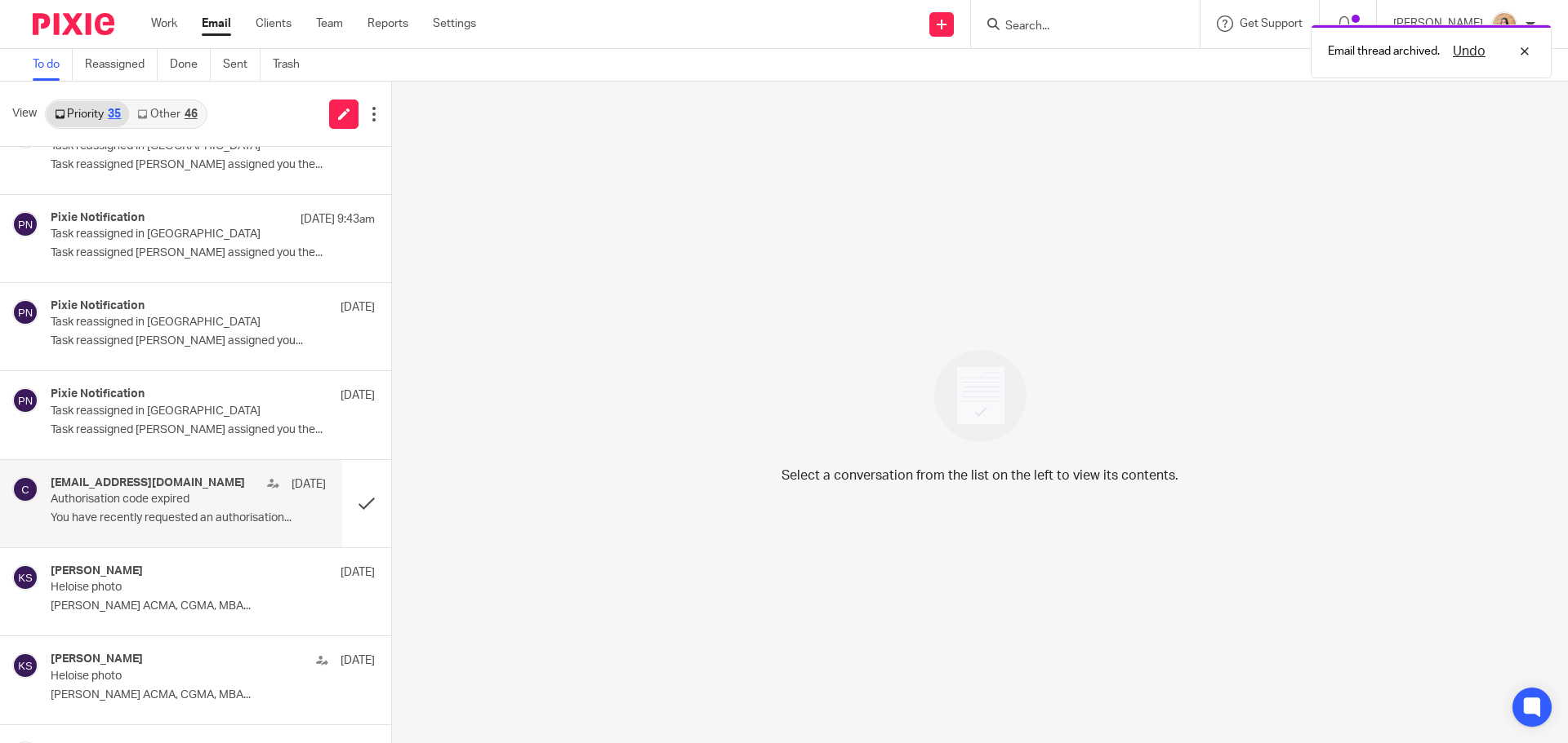
click at [155, 493] on p "Authorisation code expired" at bounding box center [160, 499] width 220 height 14
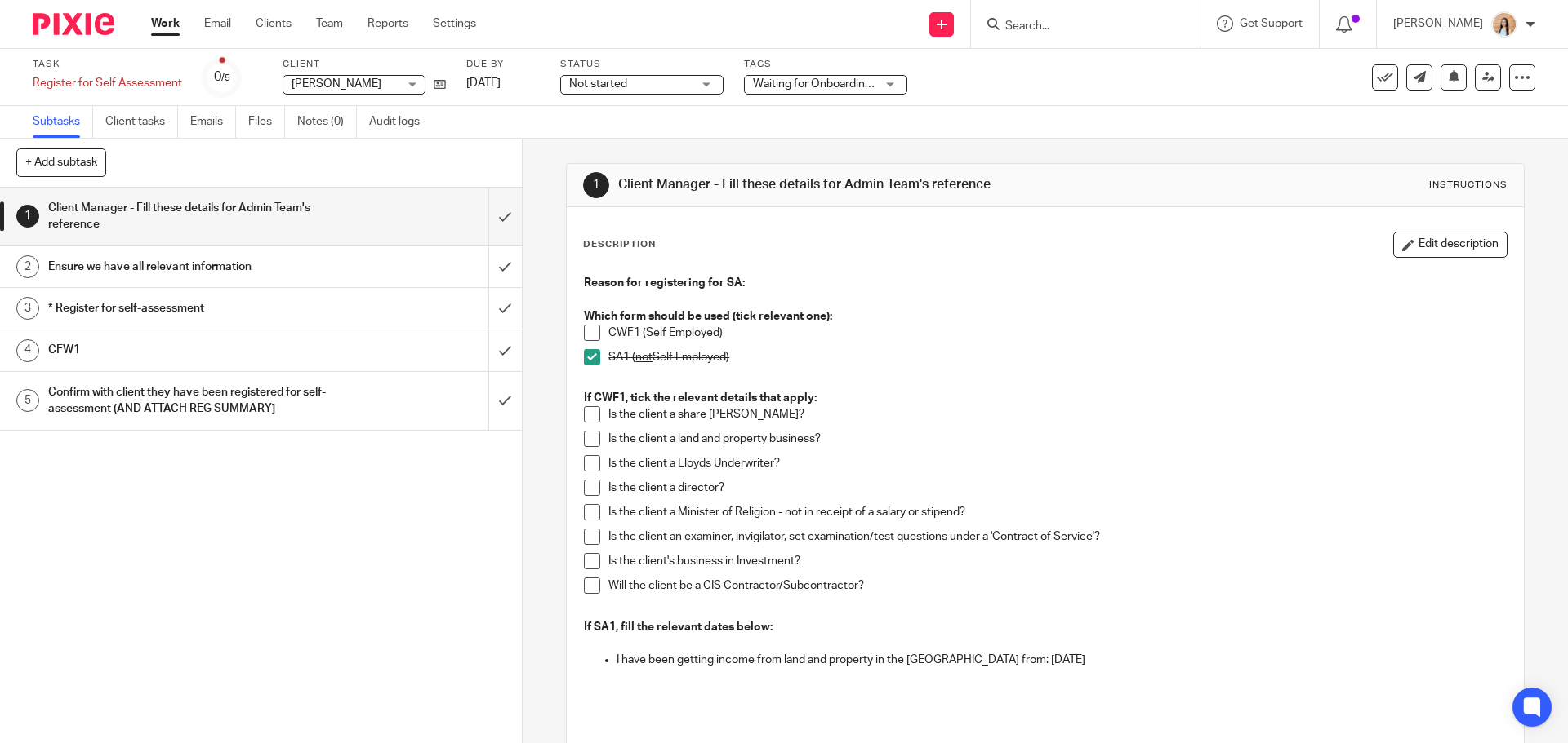
drag, startPoint x: 441, startPoint y: 78, endPoint x: 462, endPoint y: 84, distance: 21.8
click at [462, 84] on div "Task Register for Self Assessment Save Register for Self Assessment 0 /5 Client…" at bounding box center [658, 77] width 1252 height 40
click at [486, 218] on input "submit" at bounding box center [261, 216] width 521 height 58
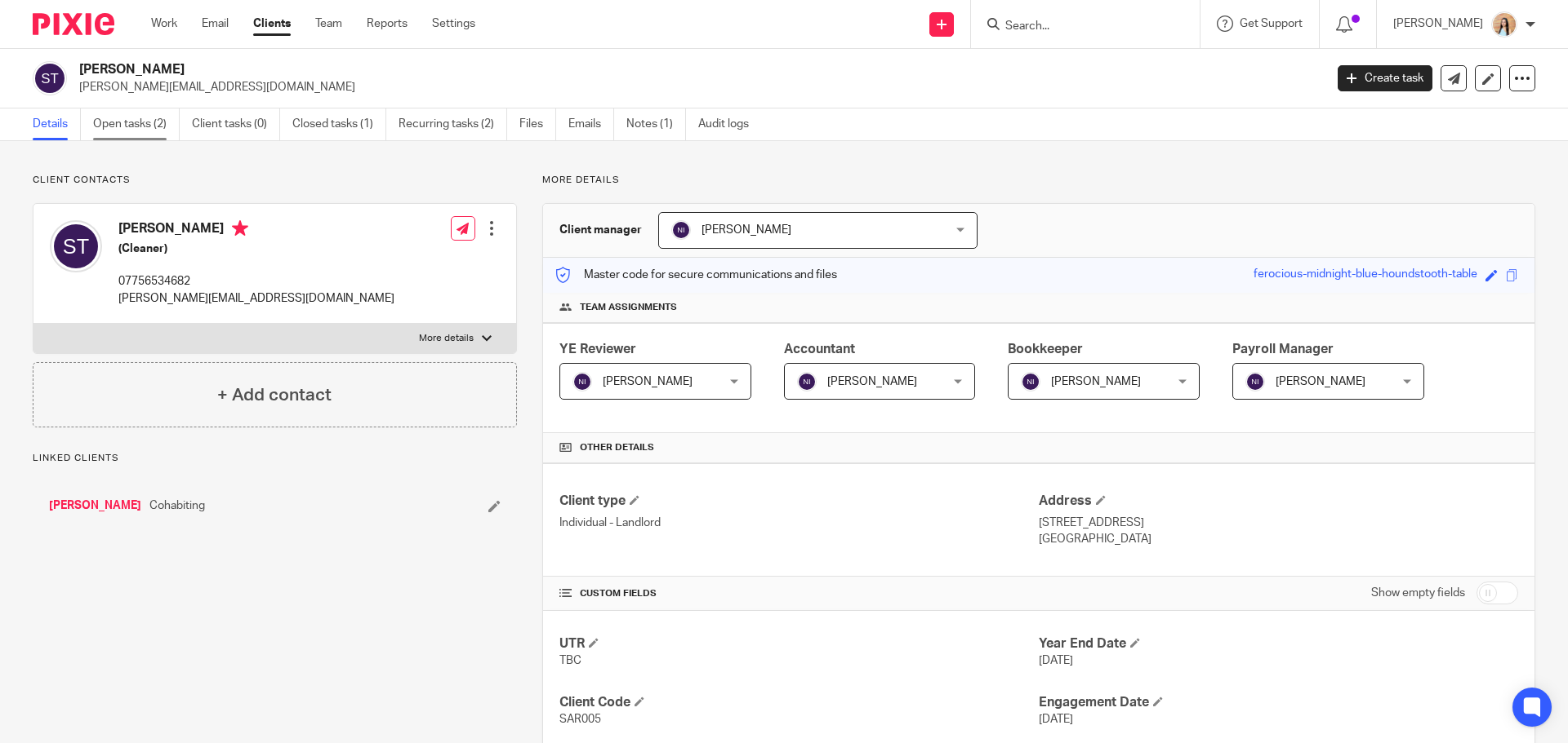
drag, startPoint x: 0, startPoint y: 0, endPoint x: 162, endPoint y: 133, distance: 209.6
click at [162, 133] on link "Open tasks (2)" at bounding box center [136, 124] width 87 height 32
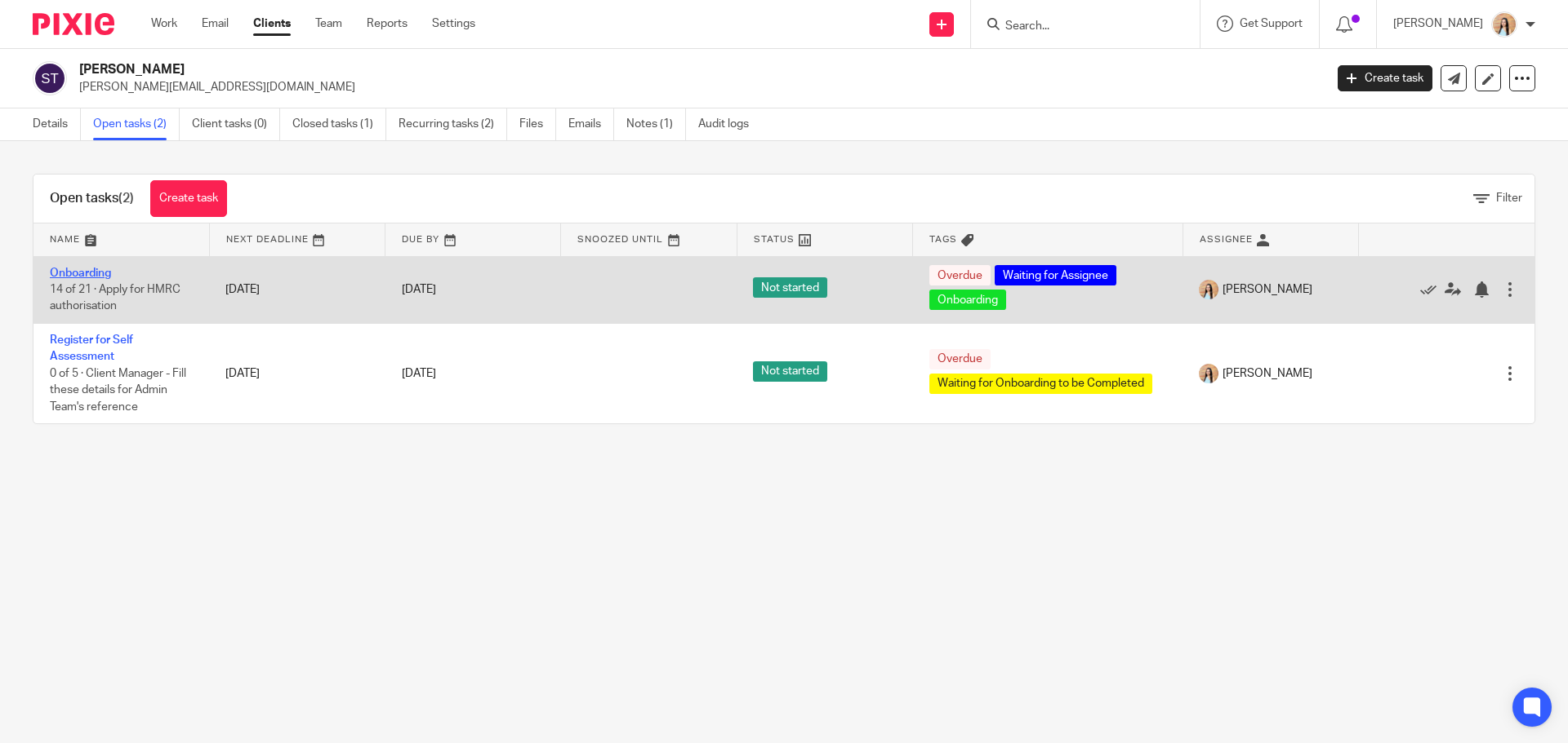
click at [99, 269] on link "Onboarding" at bounding box center [80, 273] width 61 height 11
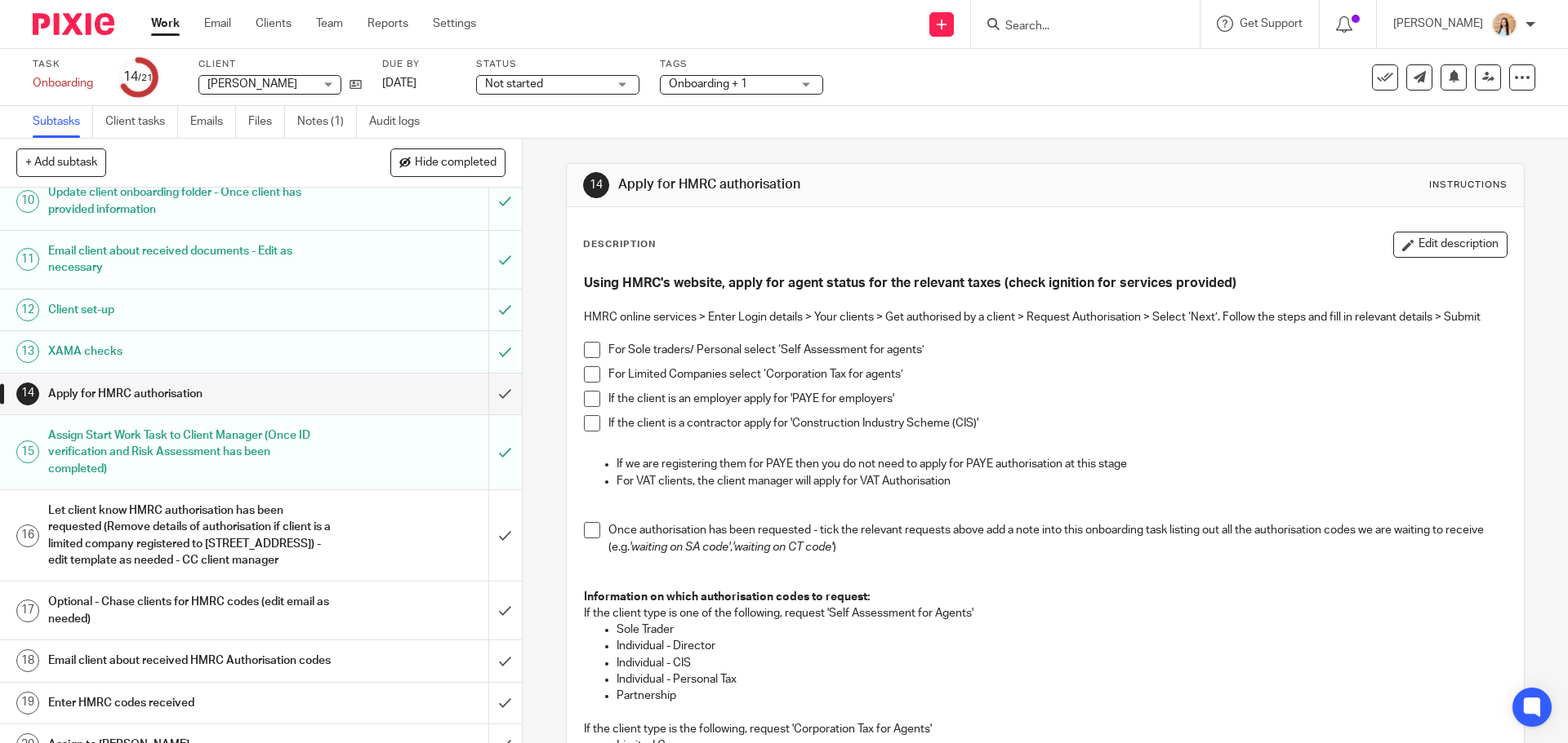
scroll to position [490, 0]
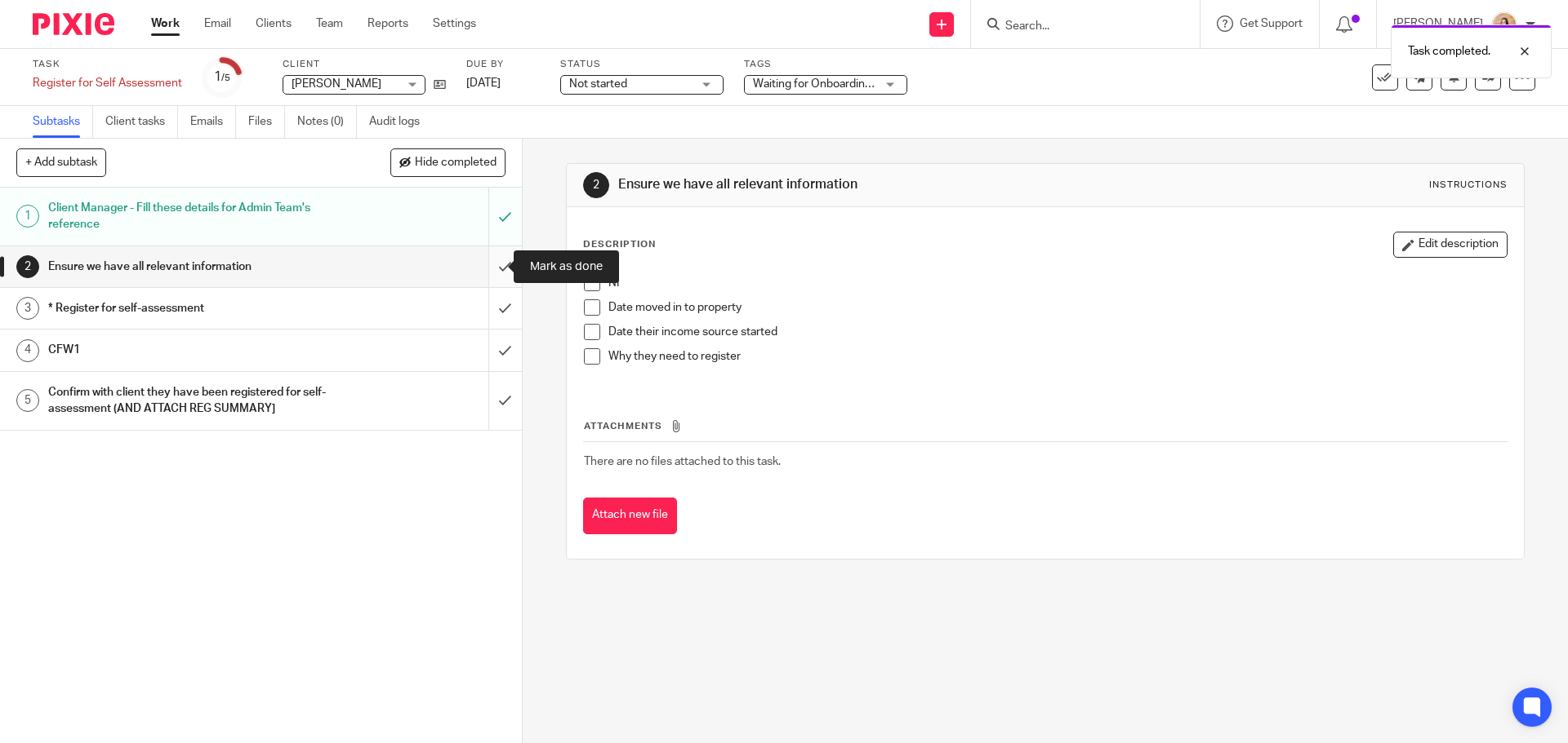
click at [492, 262] on input "submit" at bounding box center [261, 267] width 521 height 41
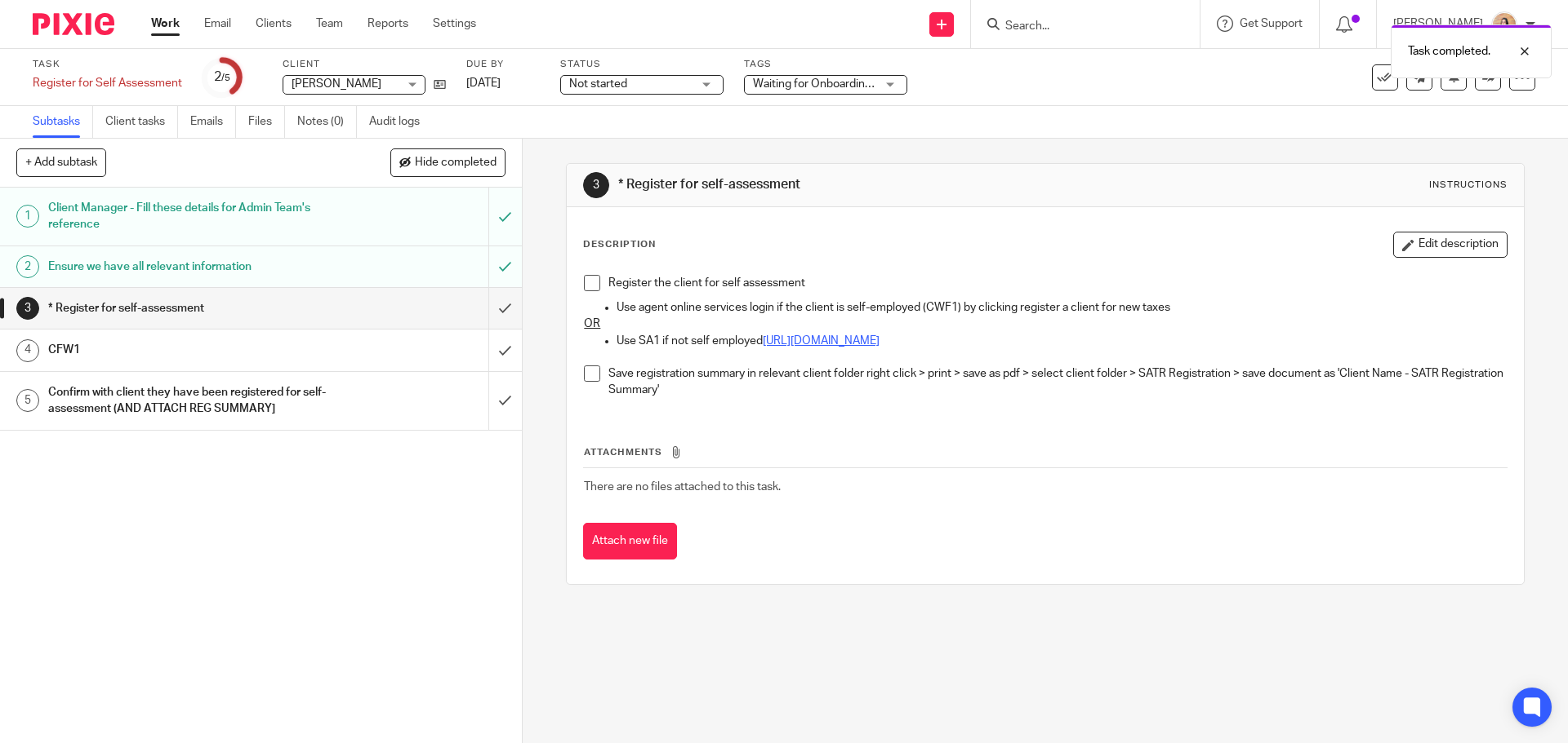
click at [880, 342] on link "https://www.gov.uk/government/publications/self-assessment-register-for-self-as…" at bounding box center [821, 341] width 117 height 11
click at [322, 226] on div "Client Manager - Fill these details for Admin Team's reference" at bounding box center [260, 216] width 424 height 41
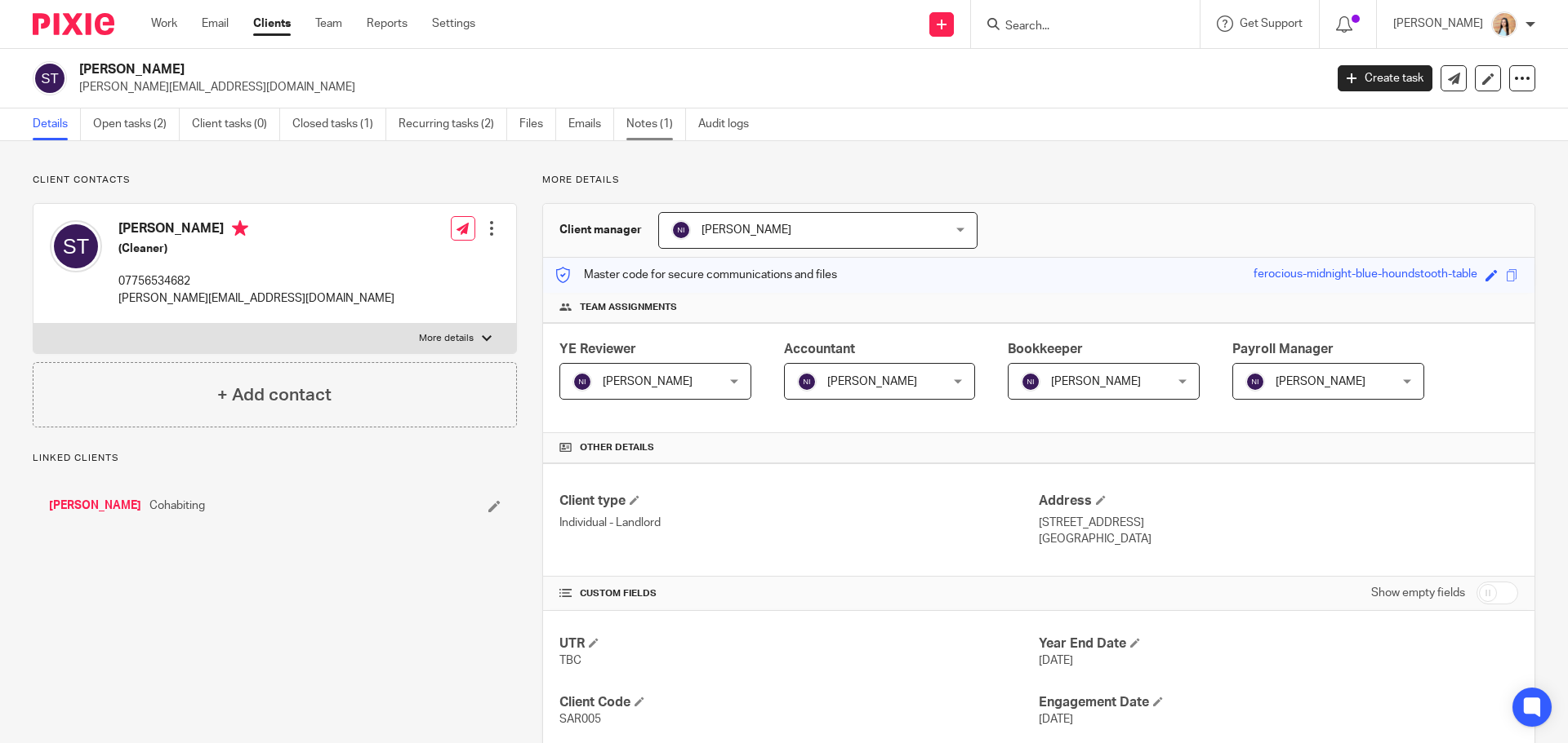
click at [636, 116] on link "Notes (1)" at bounding box center [656, 124] width 60 height 32
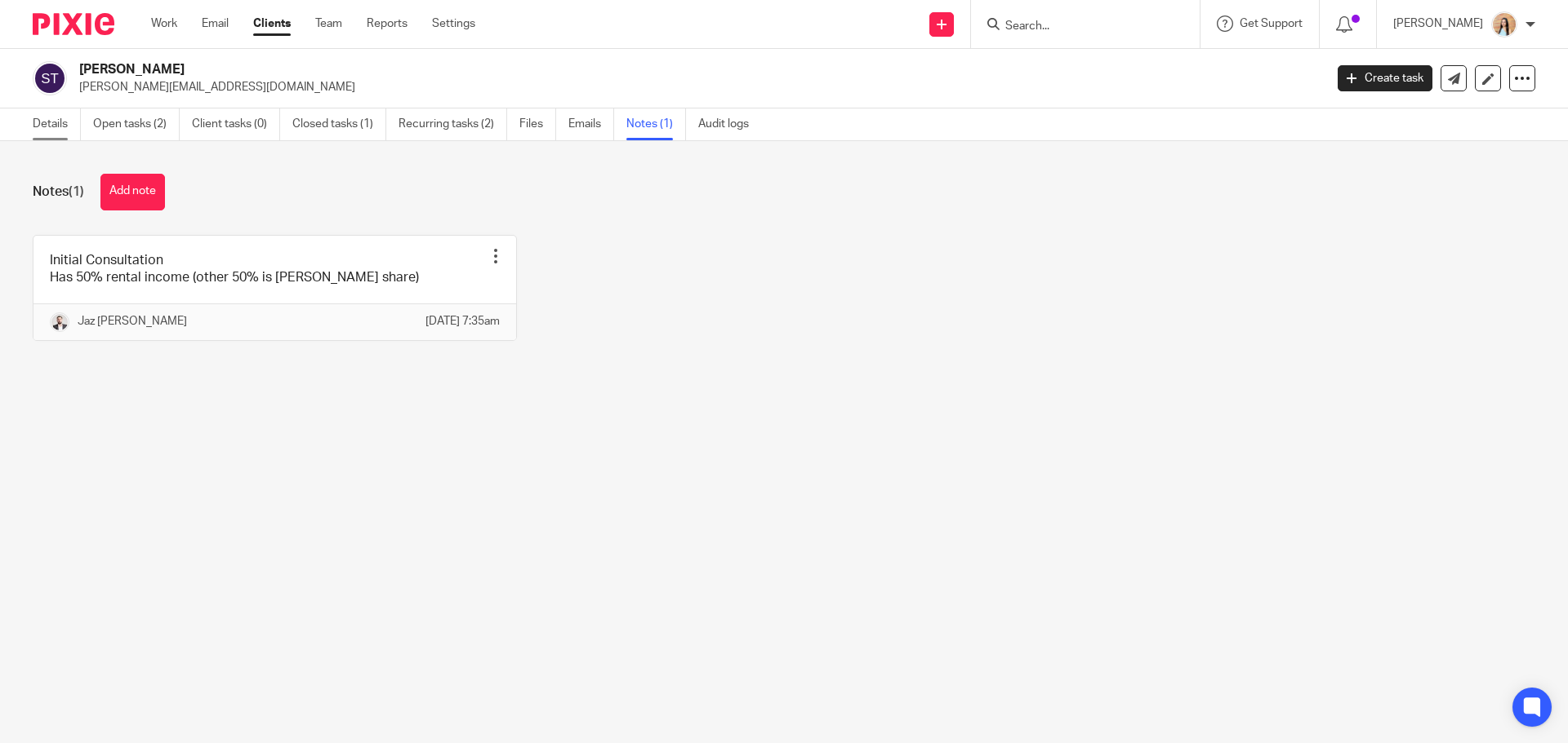
click at [41, 124] on link "Details" at bounding box center [56, 124] width 48 height 32
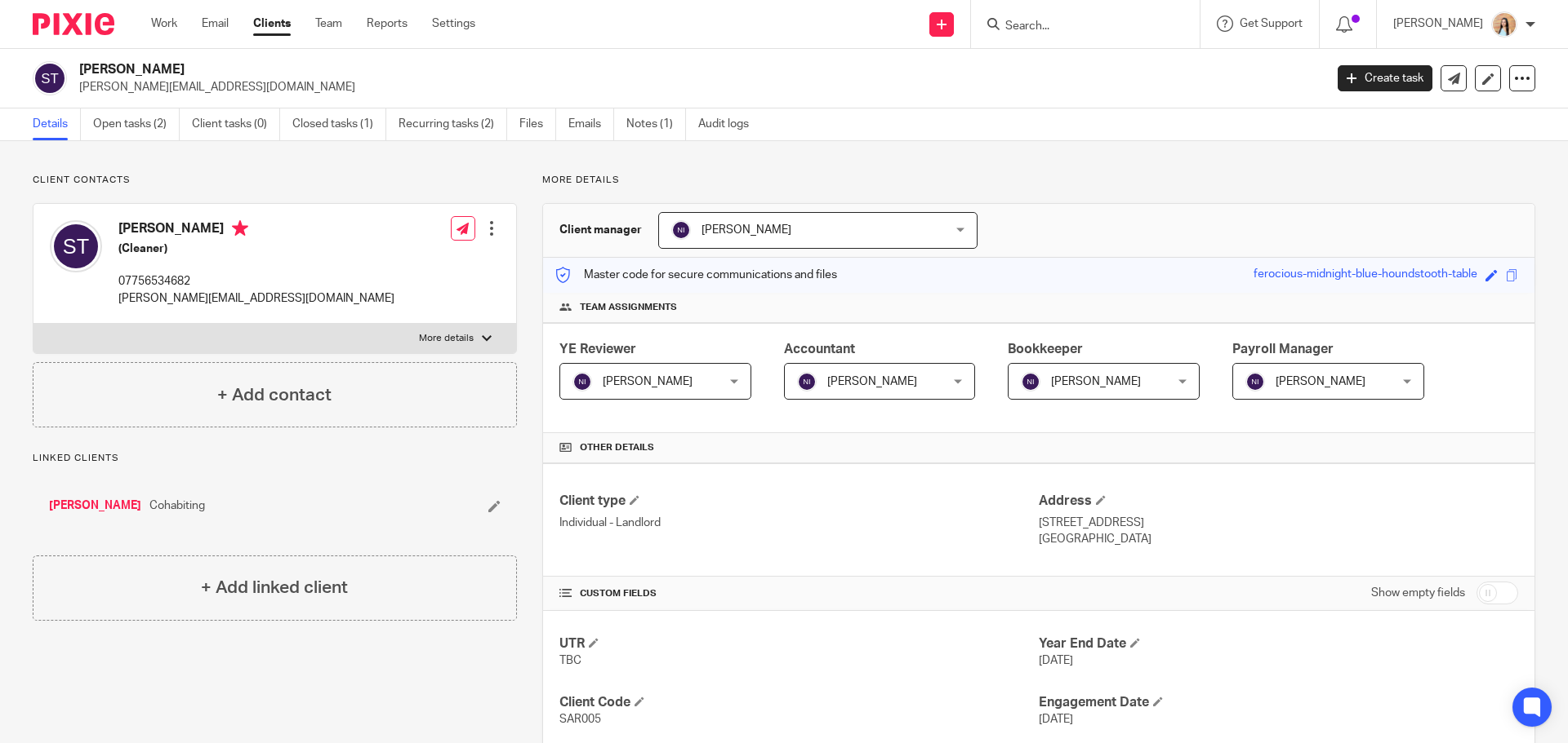
click at [447, 339] on p "More details" at bounding box center [446, 339] width 54 height 13
click at [33, 324] on input "More details" at bounding box center [32, 323] width 1 height 1
checkbox input "true"
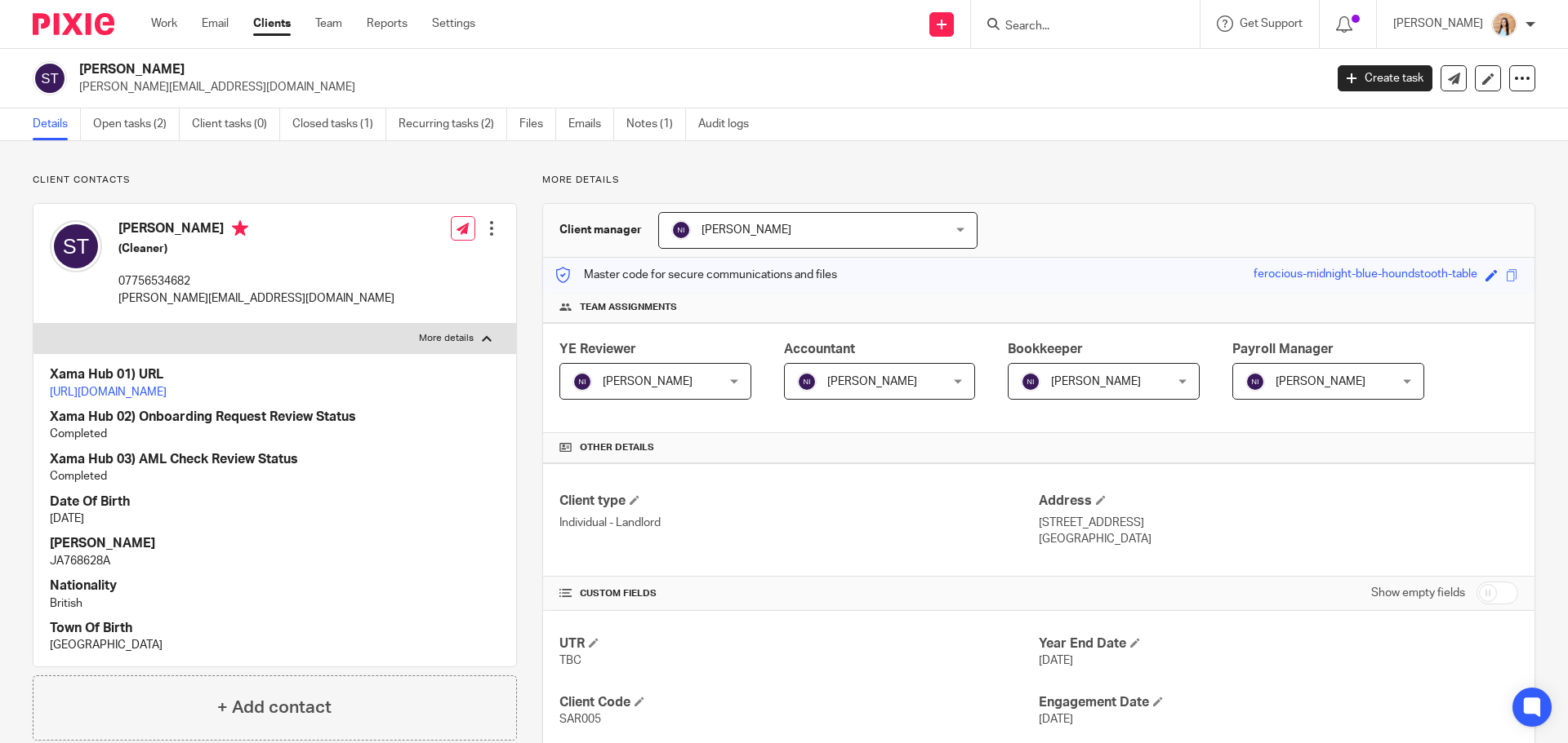
click at [104, 570] on p "JA768628A" at bounding box center [275, 562] width 450 height 17
copy p "JA768628A"
drag, startPoint x: 1031, startPoint y: 521, endPoint x: 1118, endPoint y: 521, distance: 87.0
click at [1118, 521] on p "34 Cheshire Road Leicester England LE2 8HE" at bounding box center [1278, 523] width 479 height 17
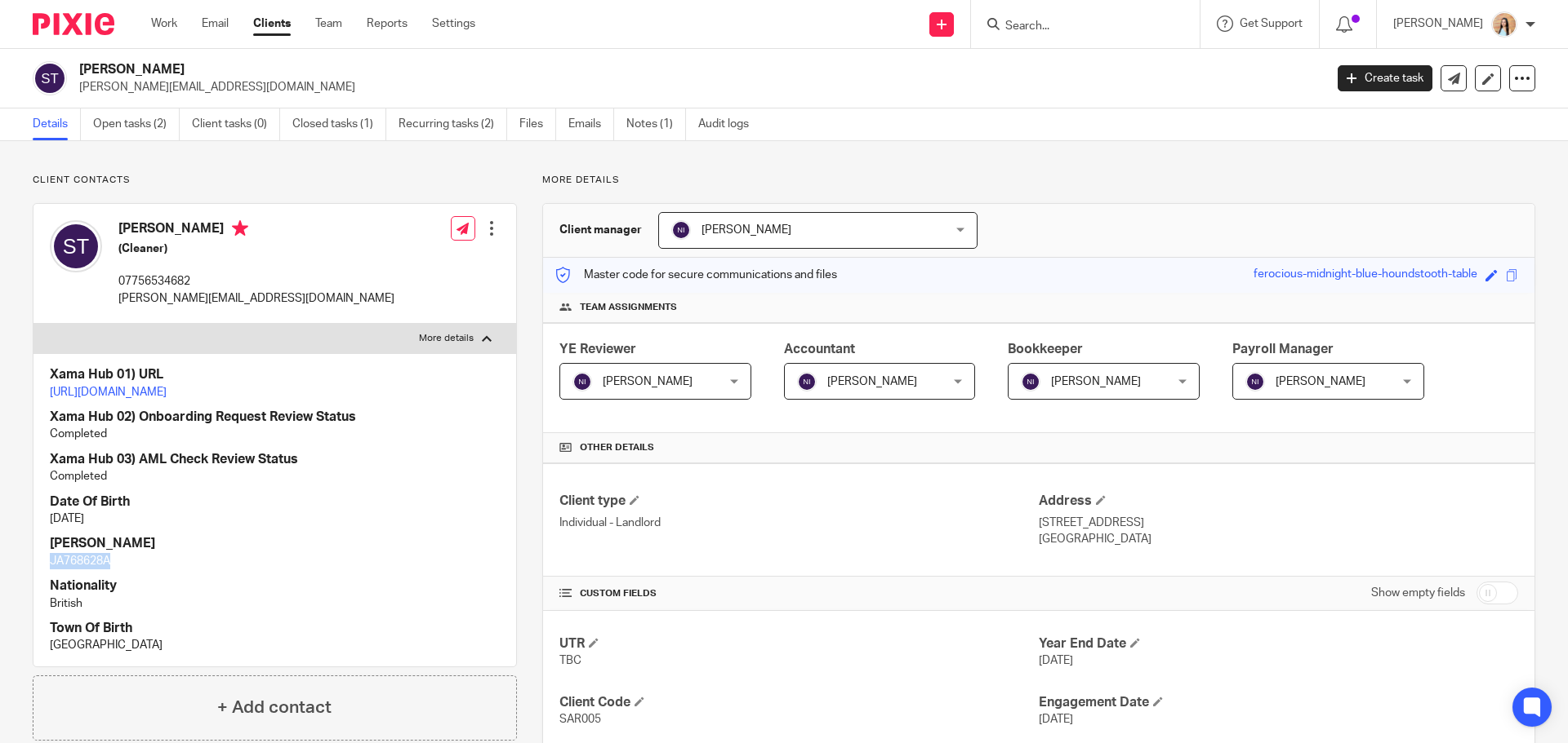
copy p "34 Cheshire Road"
click at [1155, 521] on p "34 Cheshire Road Leicester England LE2 8HE" at bounding box center [1278, 523] width 479 height 17
copy p "Leicester"
drag, startPoint x: 1258, startPoint y: 520, endPoint x: 1218, endPoint y: 520, distance: 40.0
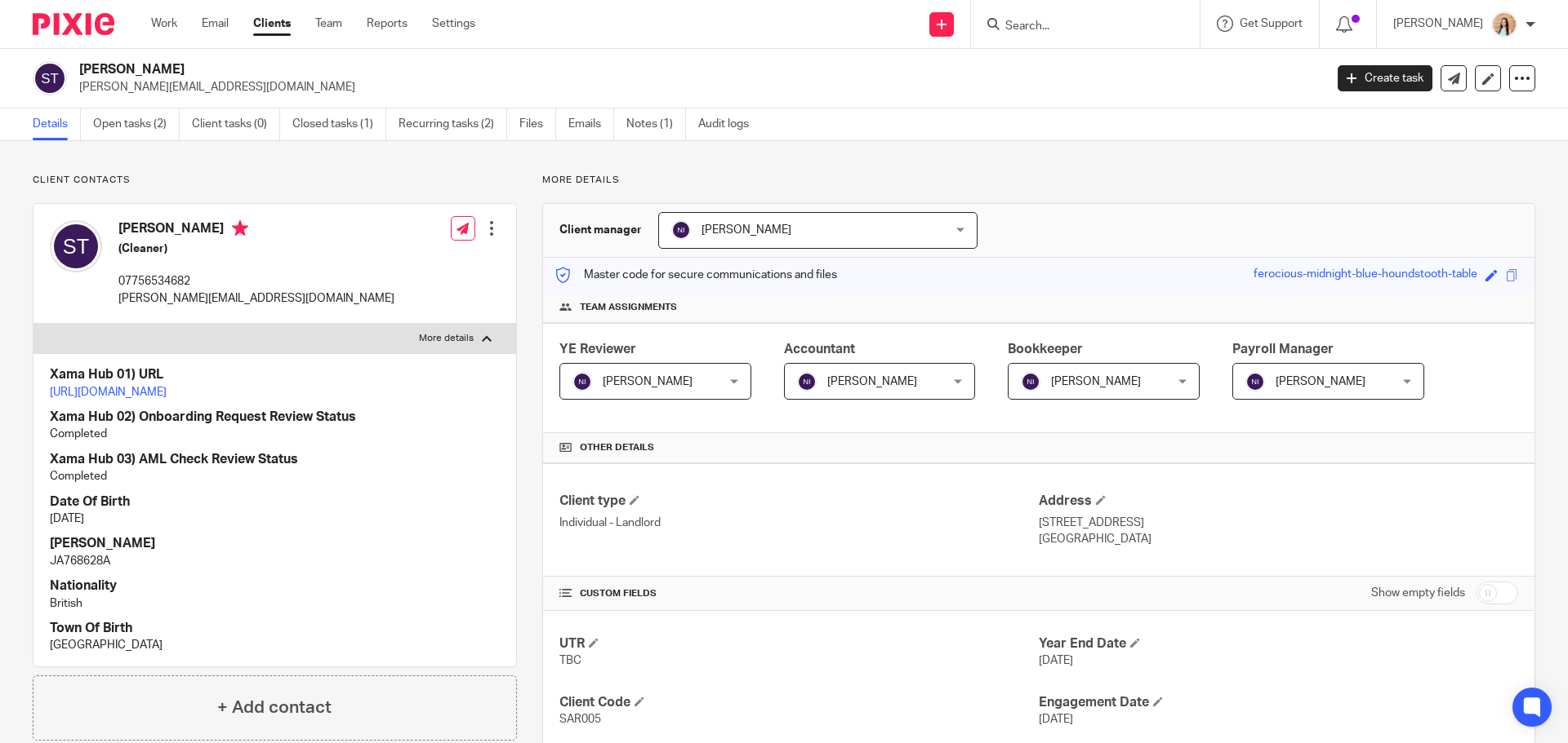
click at [1218, 520] on div "Address 34 Cheshire Road Leicester England LE2 8HE United Kingdom" at bounding box center [1278, 519] width 479 height 54
copy p "LE2 8HE"
click at [117, 284] on div "Sarah Taylor (Cleaner) 07756534682 sarah.taylor4791@gmail.com" at bounding box center [222, 263] width 345 height 103
copy p "07756534682"
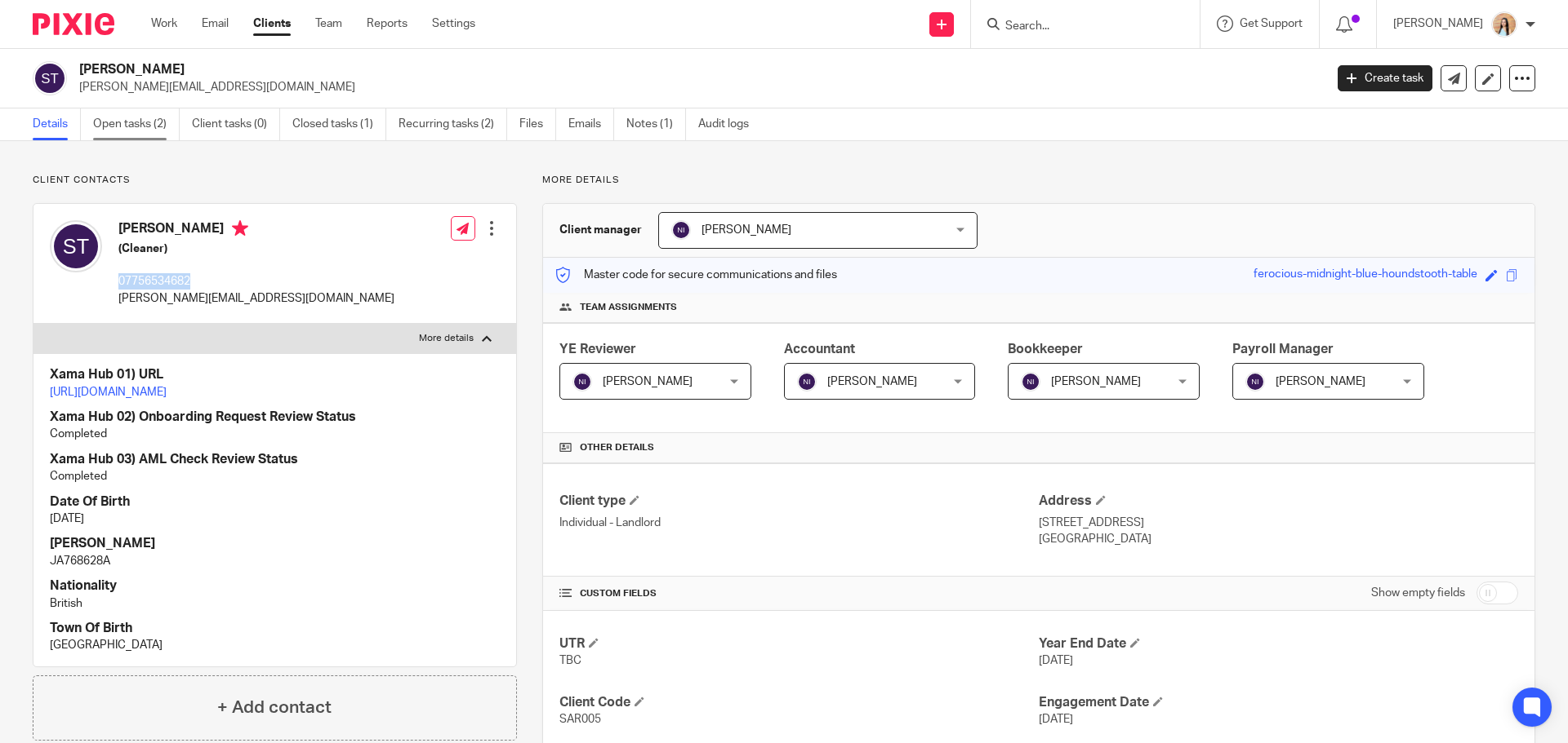
click at [153, 119] on link "Open tasks (2)" at bounding box center [136, 124] width 87 height 32
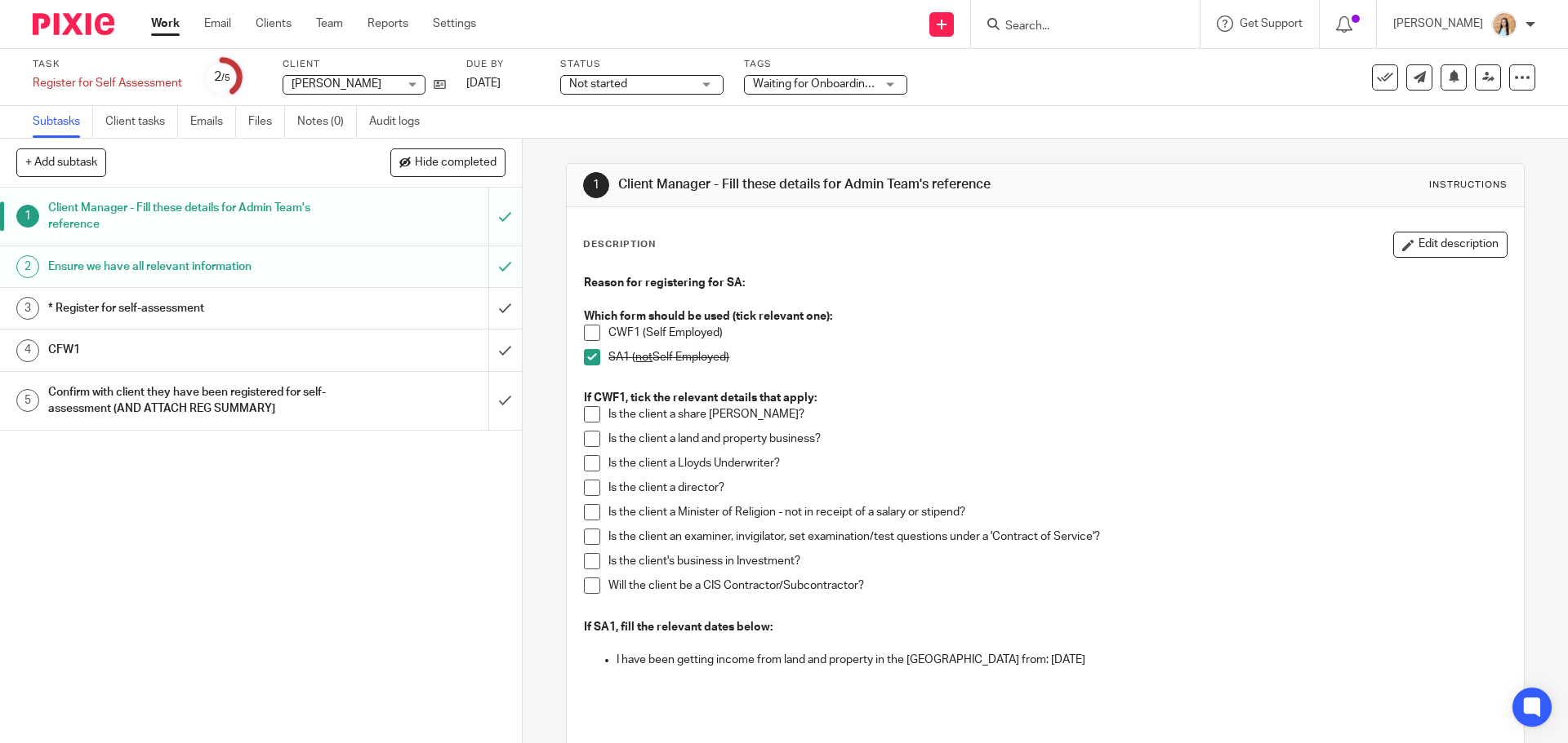
click at [412, 316] on div "* Register for self-assessment" at bounding box center [260, 308] width 424 height 25
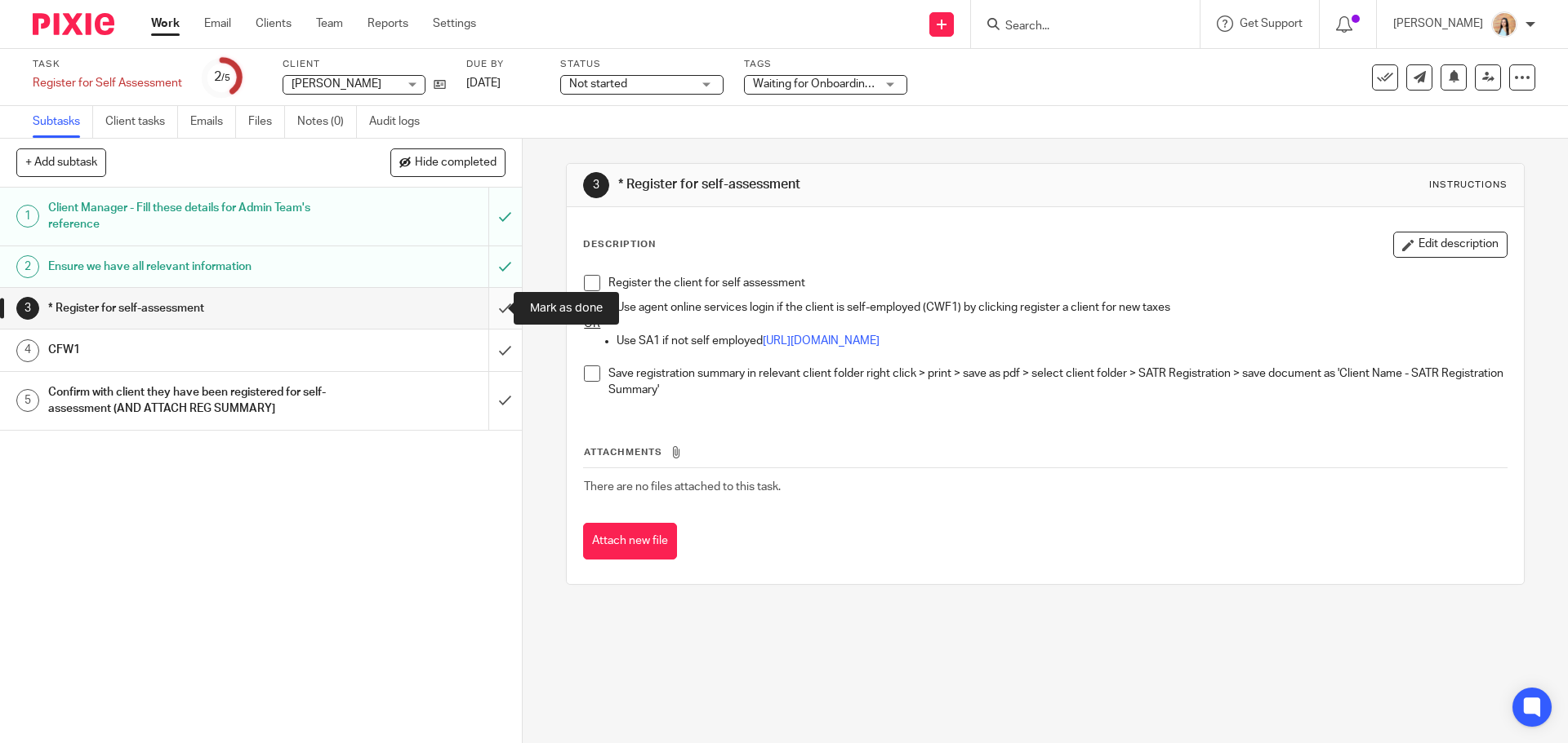
click at [495, 315] on input "submit" at bounding box center [261, 308] width 521 height 41
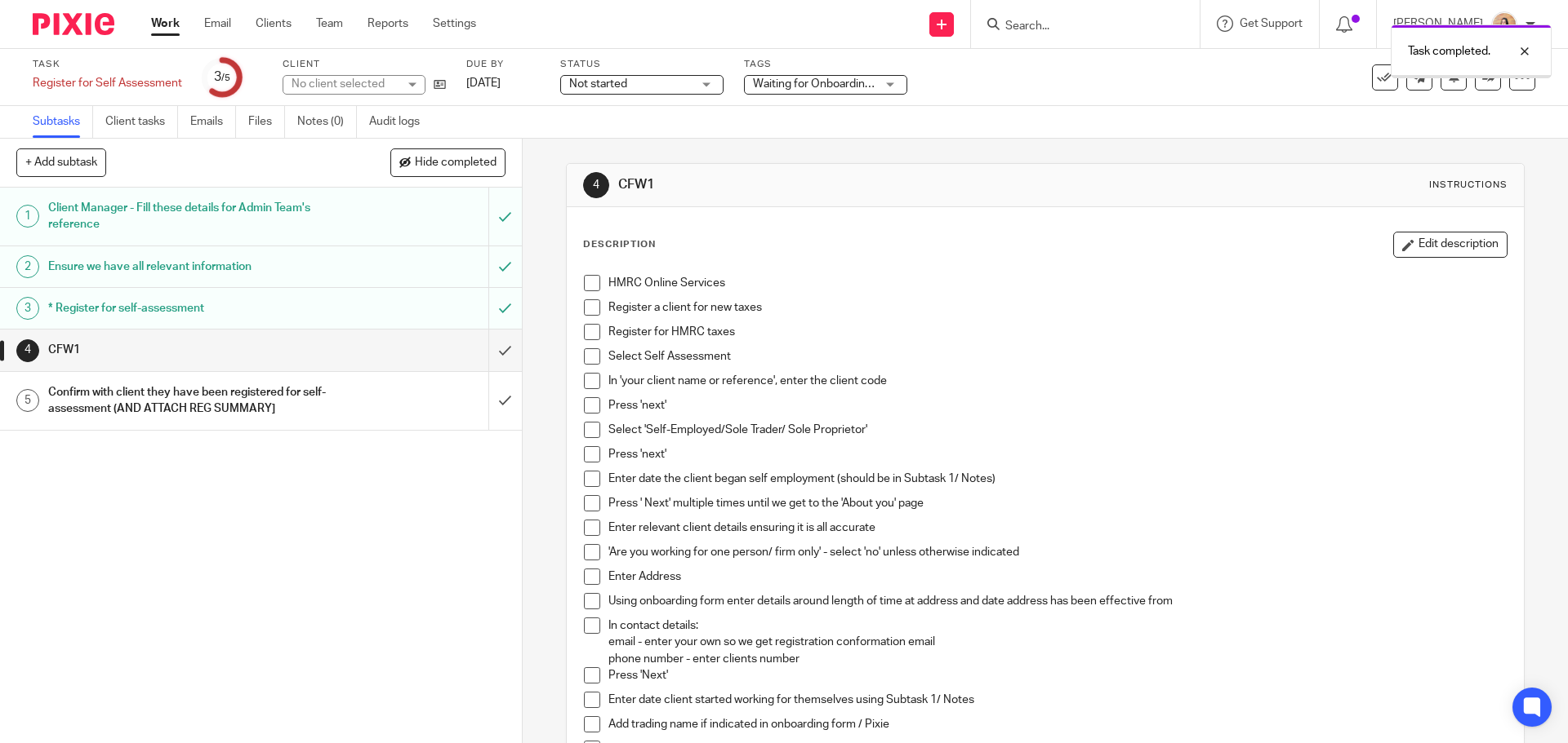
click at [487, 360] on input "submit" at bounding box center [261, 350] width 521 height 41
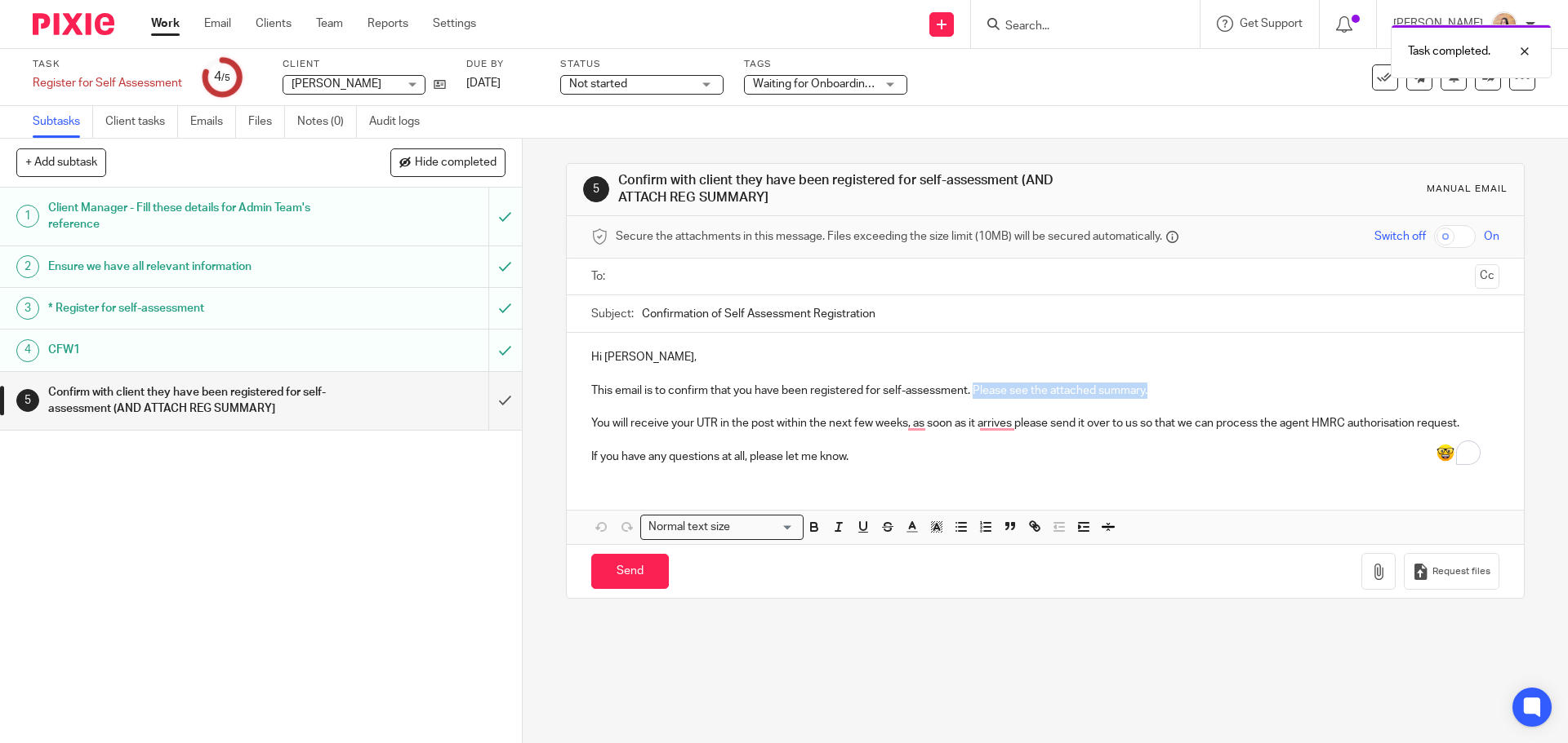
drag, startPoint x: 1167, startPoint y: 389, endPoint x: 969, endPoint y: 391, distance: 198.0
click at [969, 391] on p "This email is to confirm that you have been registered for self-assessment. Ple…" at bounding box center [1045, 391] width 907 height 17
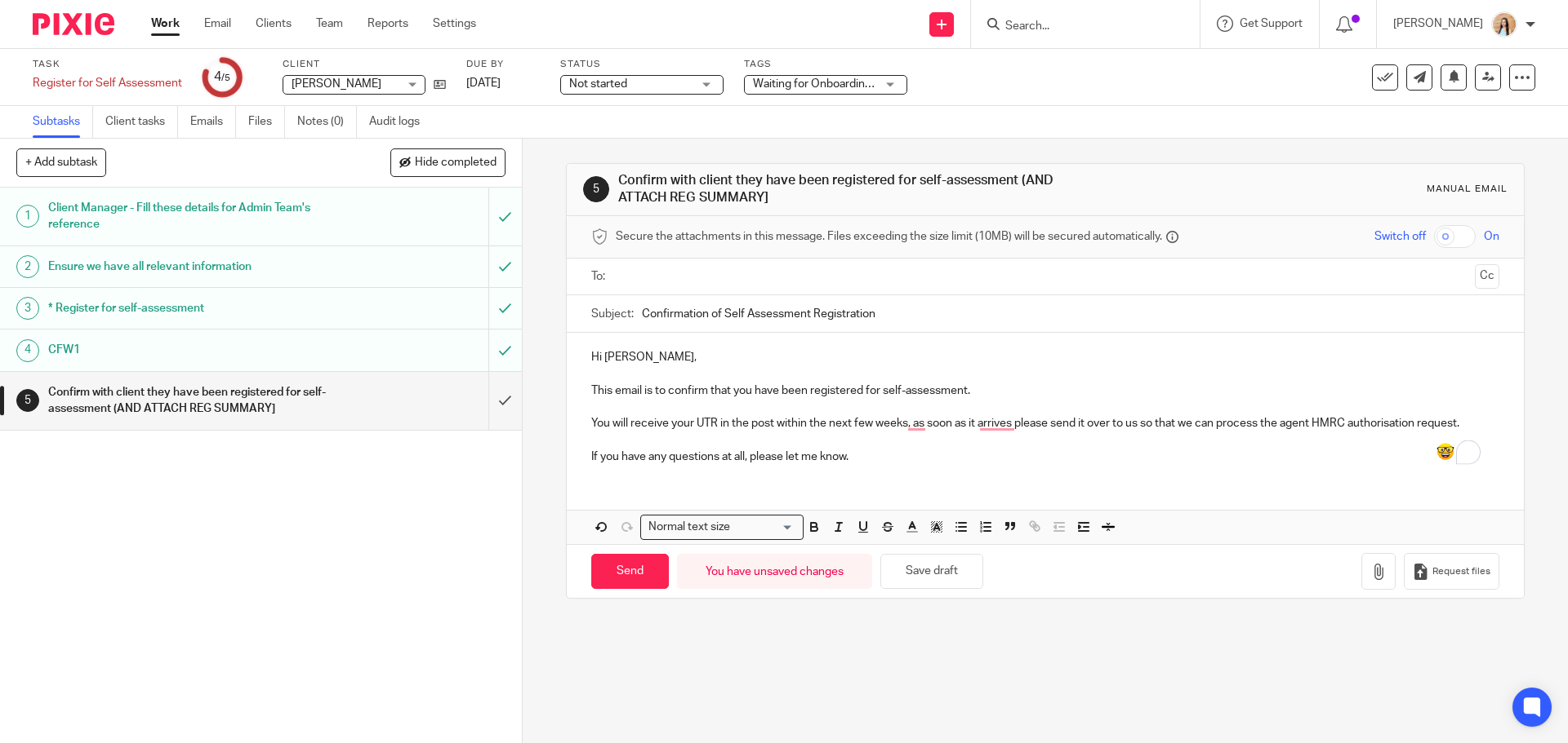
click at [702, 291] on div at bounding box center [1046, 277] width 857 height 37
click at [700, 279] on input "text" at bounding box center [1045, 277] width 846 height 18
click at [739, 461] on p "If you have any questions at all, please let me know." at bounding box center [1045, 460] width 907 height 17
click at [734, 457] on p "If you have any questions at all, please let me know." at bounding box center [1045, 460] width 907 height 17
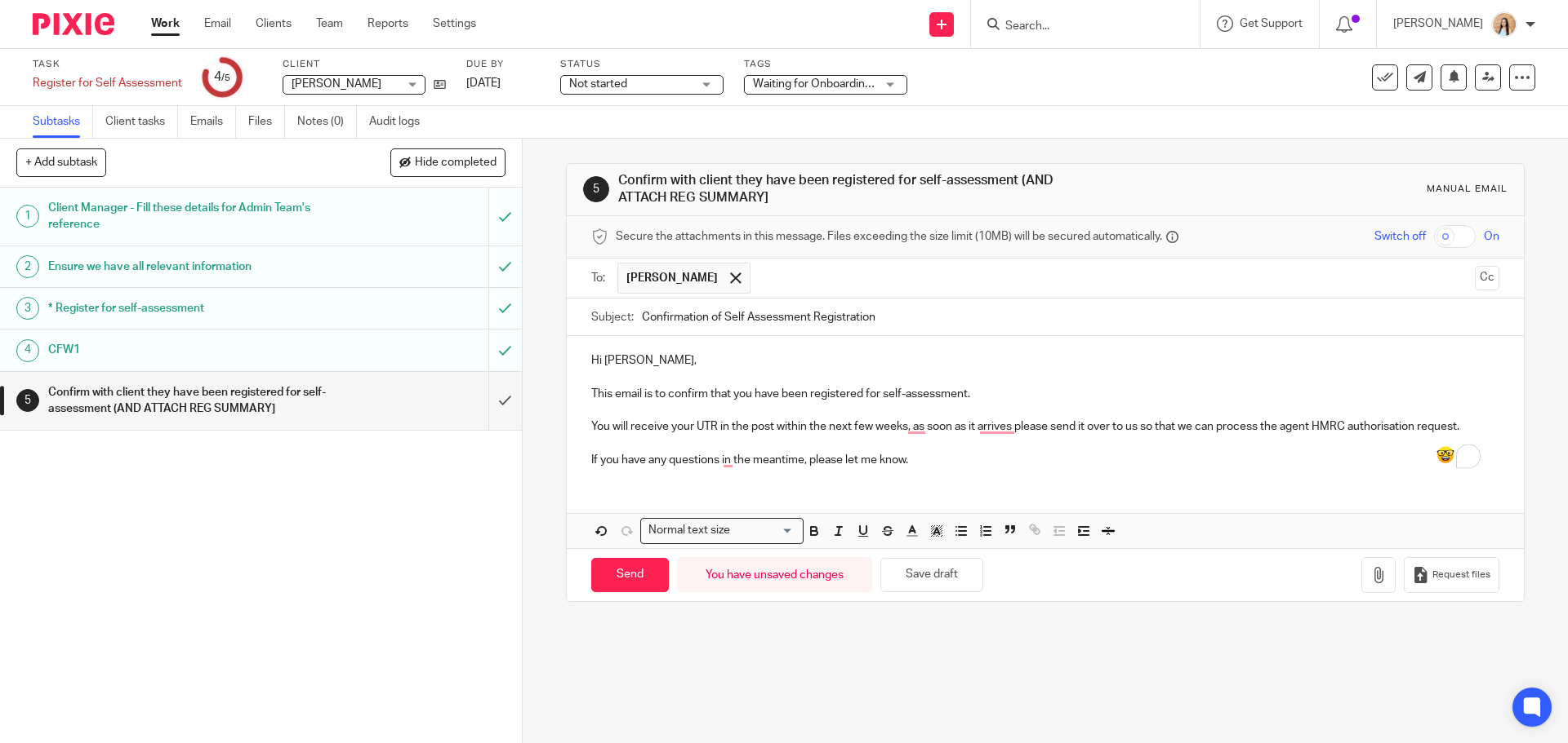
click at [1072, 490] on div "Hi Sarah, This email is to confirm that you have been registered for self-asses…" at bounding box center [1045, 442] width 956 height 212
click at [711, 367] on p "Hi Sarah," at bounding box center [1045, 361] width 907 height 17
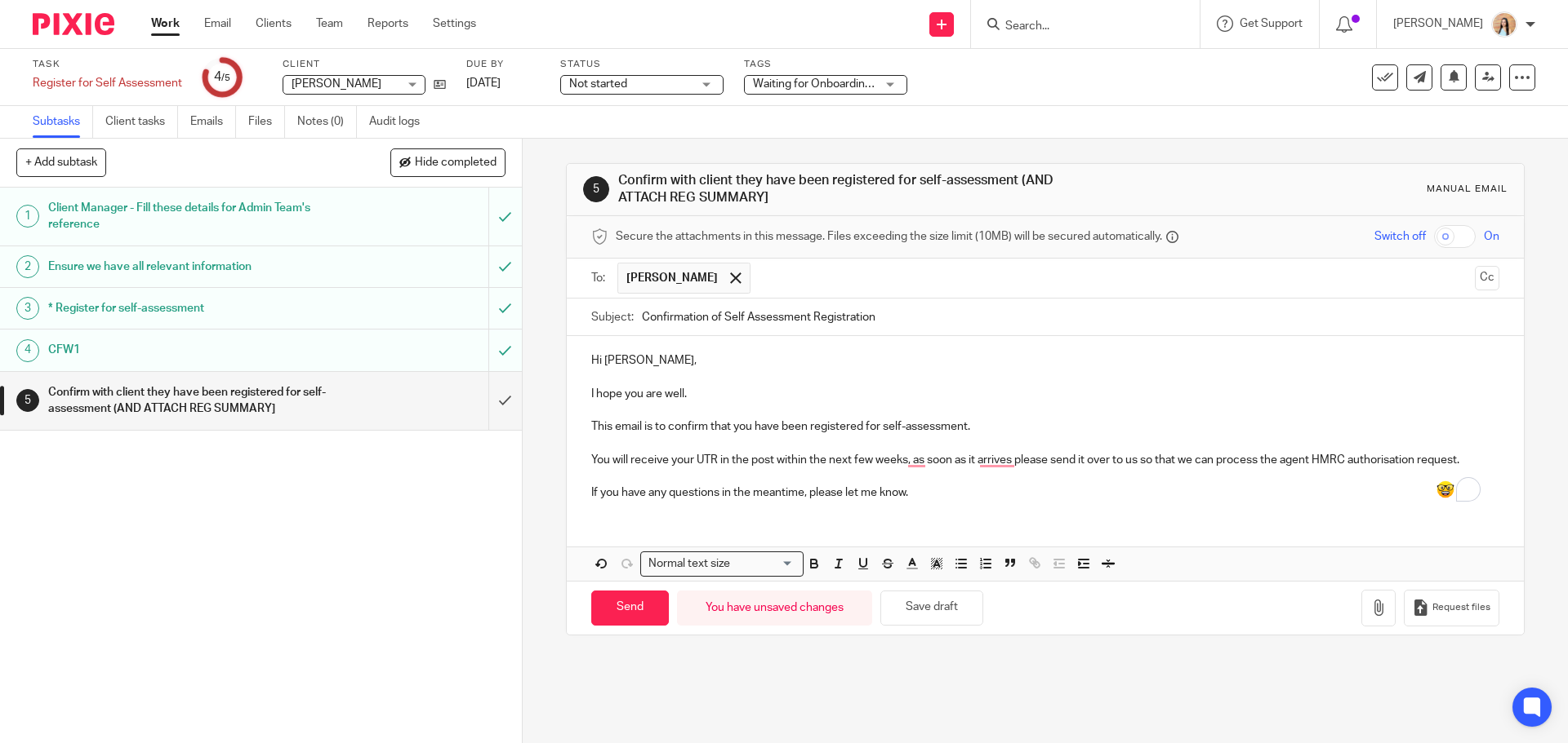
click at [1266, 459] on p "You will receive your UTR in the post within the next few weeks, as soon as it …" at bounding box center [1045, 460] width 907 height 17
click at [1277, 510] on div "Hi Sarah, I hope you are well. This email is to confirm that you have been regi…" at bounding box center [1045, 424] width 956 height 177
click at [622, 600] on input "Send" at bounding box center [630, 609] width 77 height 35
type input "Sent"
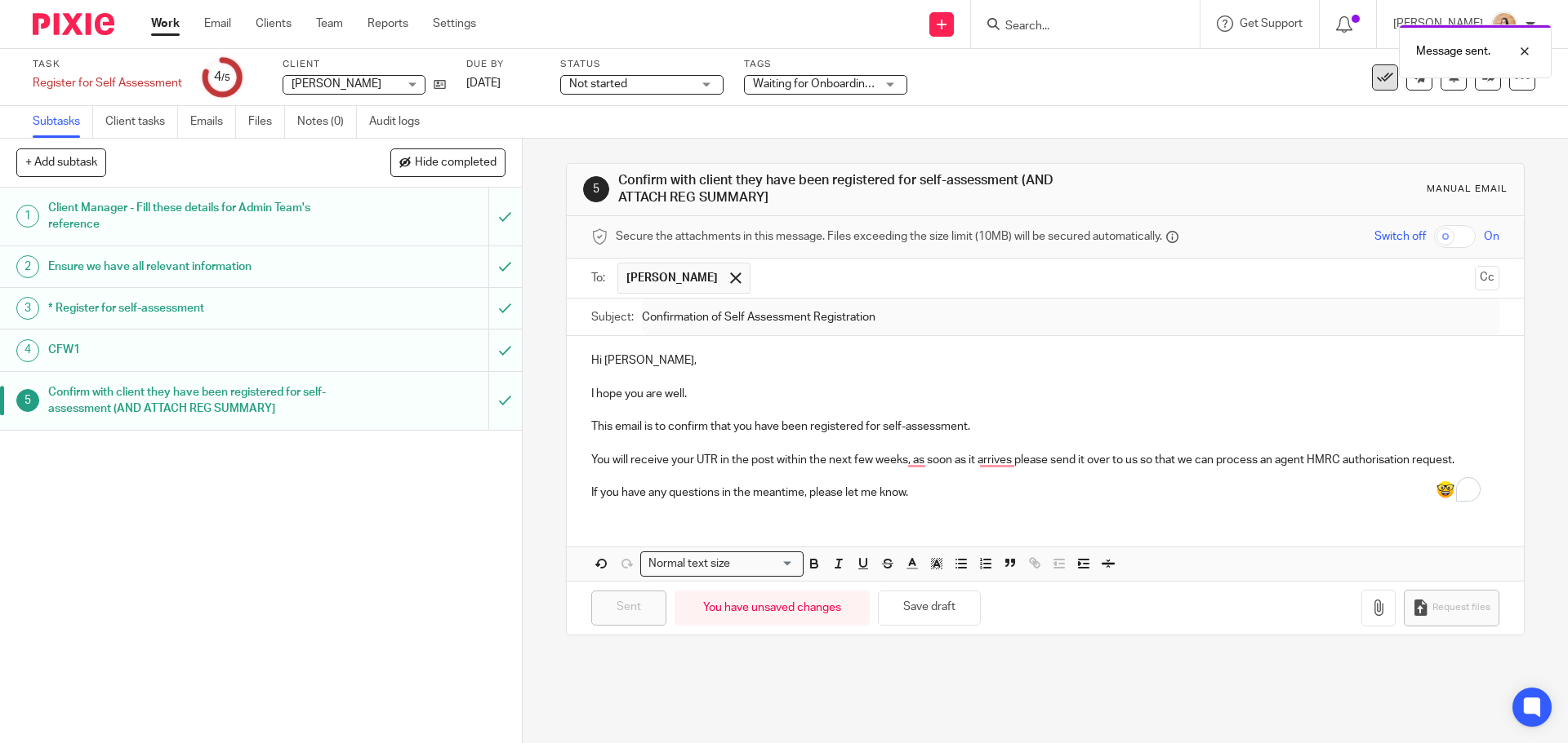
click at [1372, 82] on button at bounding box center [1385, 77] width 26 height 26
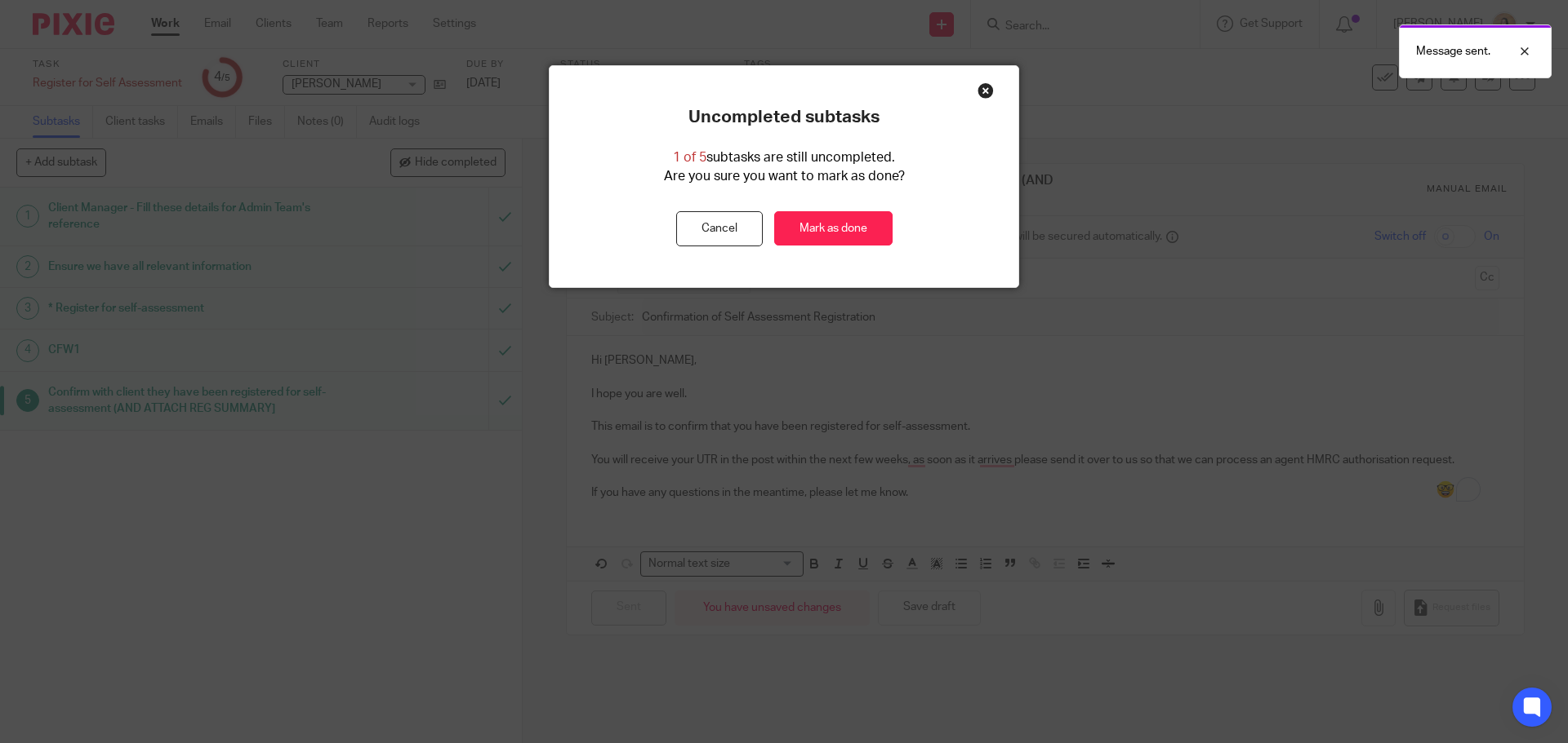
drag, startPoint x: 817, startPoint y: 219, endPoint x: 813, endPoint y: 208, distance: 11.7
click at [817, 219] on link "Mark as done" at bounding box center [833, 229] width 119 height 35
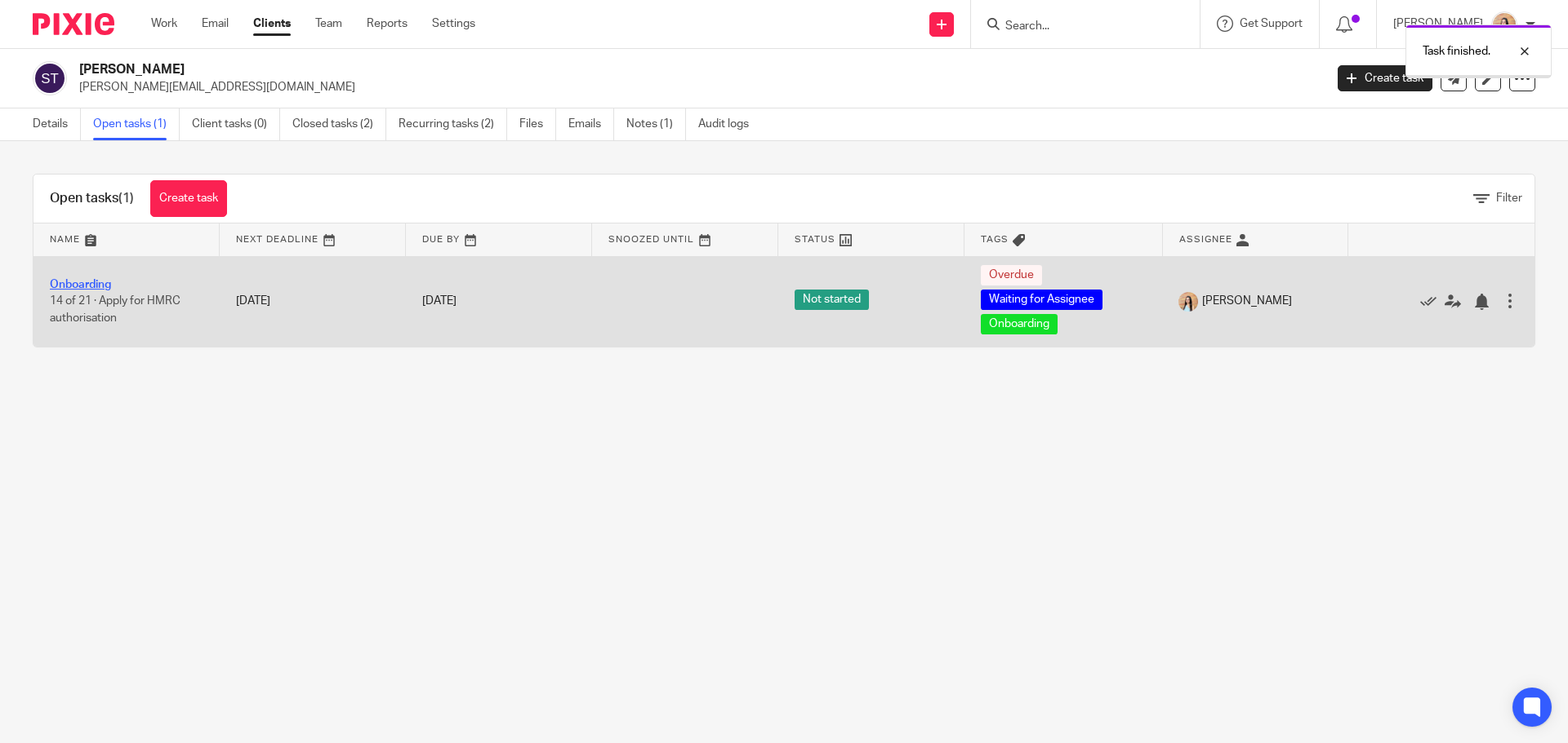
click at [73, 280] on link "Onboarding" at bounding box center [80, 284] width 61 height 11
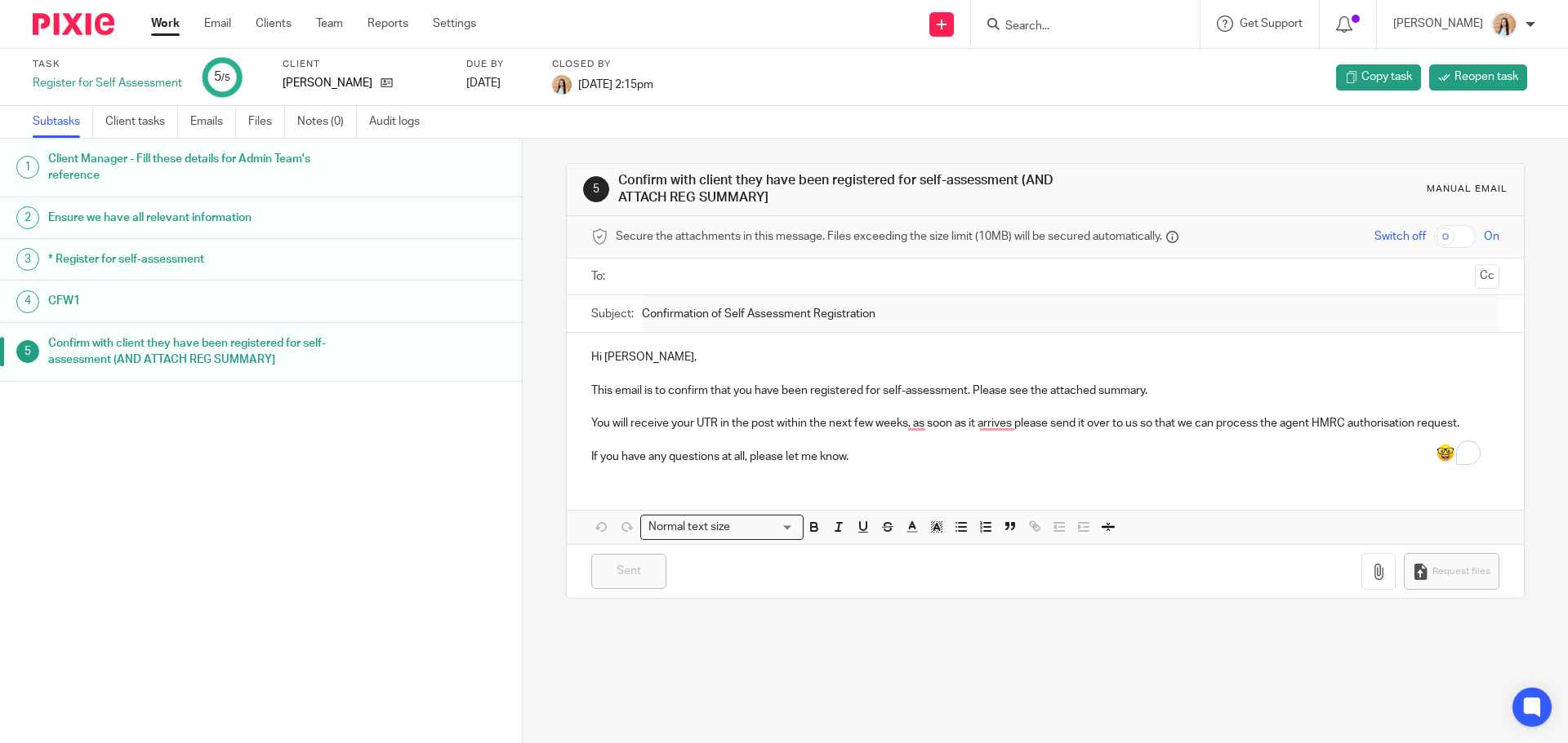
click at [1079, 25] on input "Search" at bounding box center [1077, 27] width 147 height 15
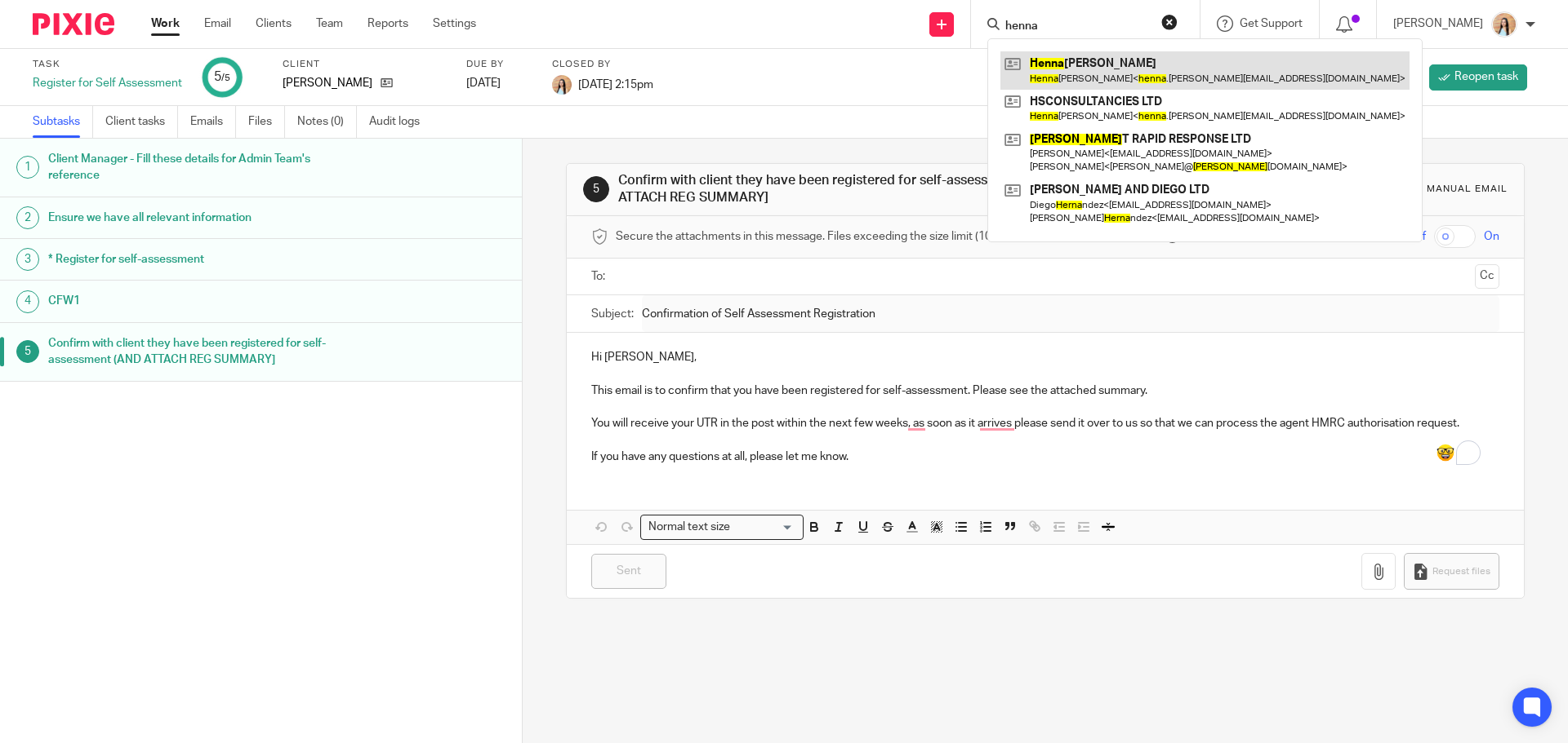
type input "henna"
click at [1152, 57] on link at bounding box center [1205, 70] width 409 height 38
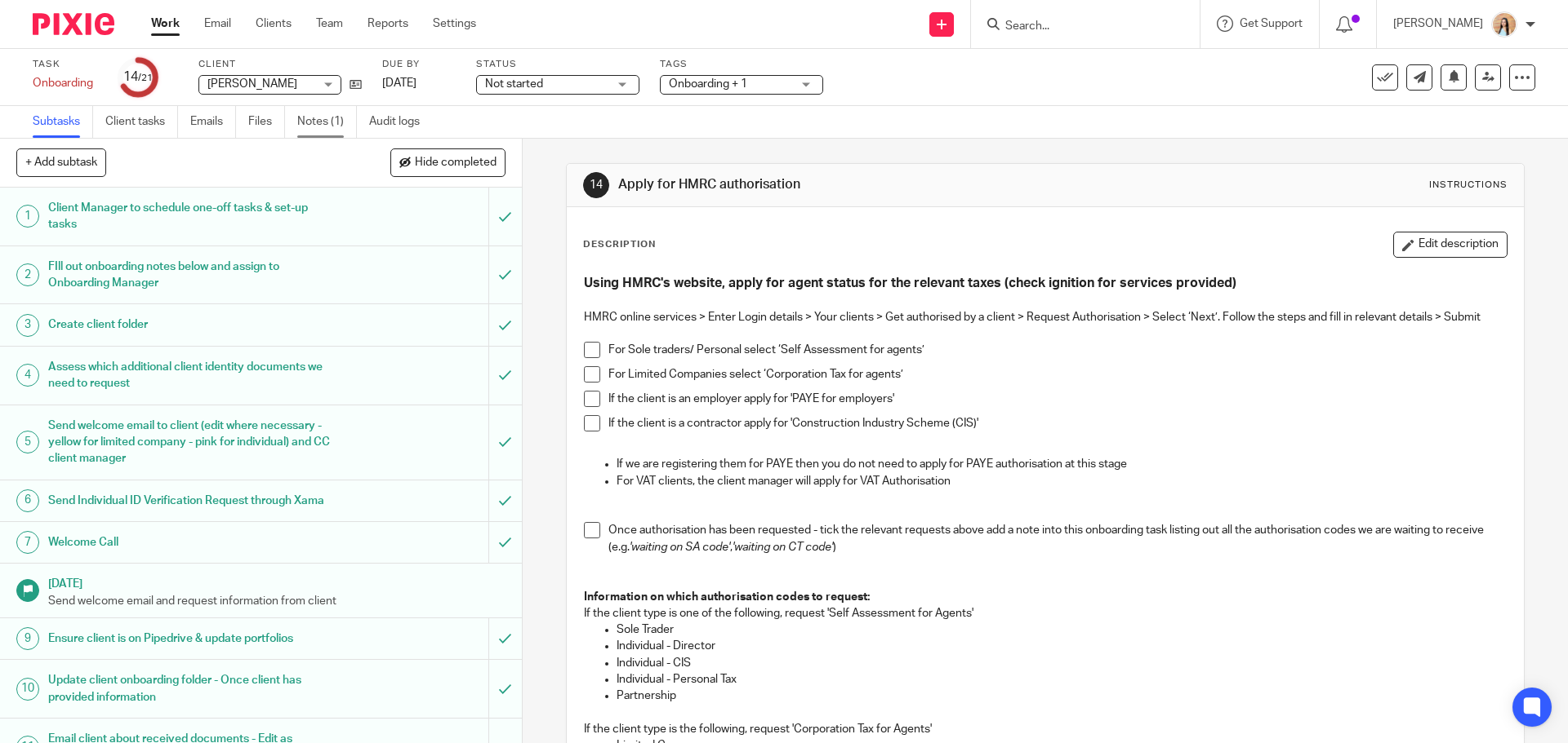
click at [323, 119] on link "Notes (1)" at bounding box center [327, 122] width 60 height 32
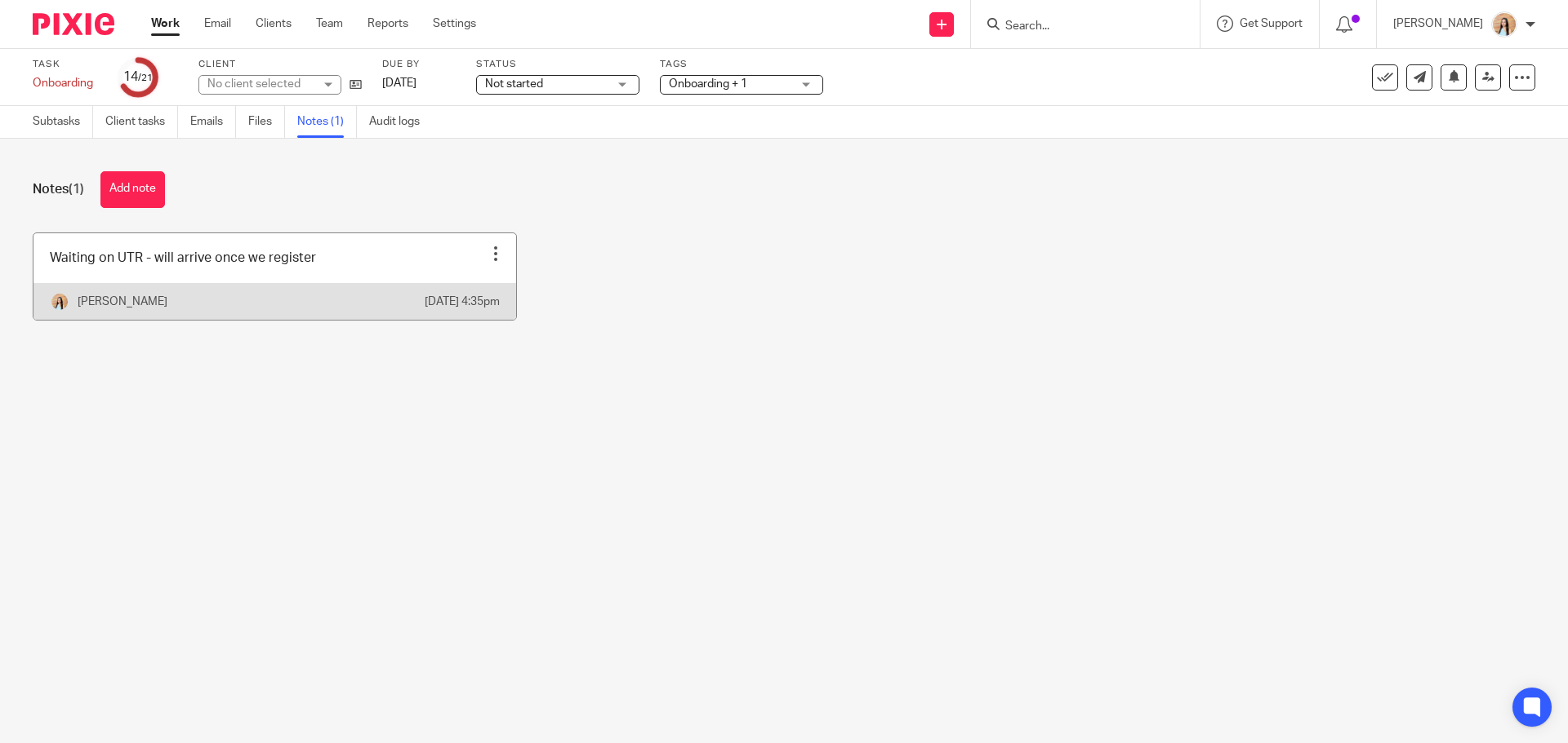
click at [487, 254] on div at bounding box center [496, 254] width 17 height 17
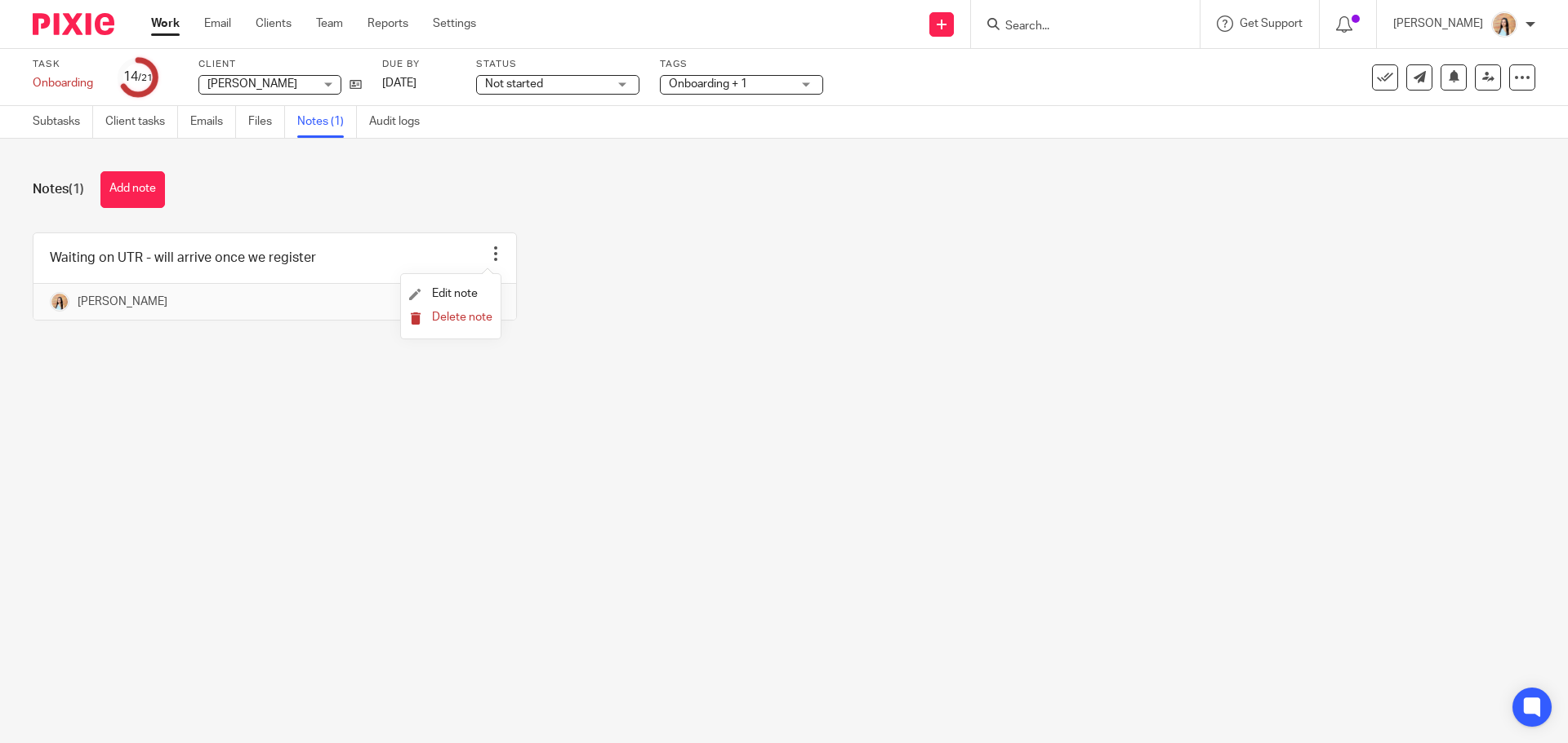
click at [460, 324] on button "Delete note" at bounding box center [451, 319] width 83 height 13
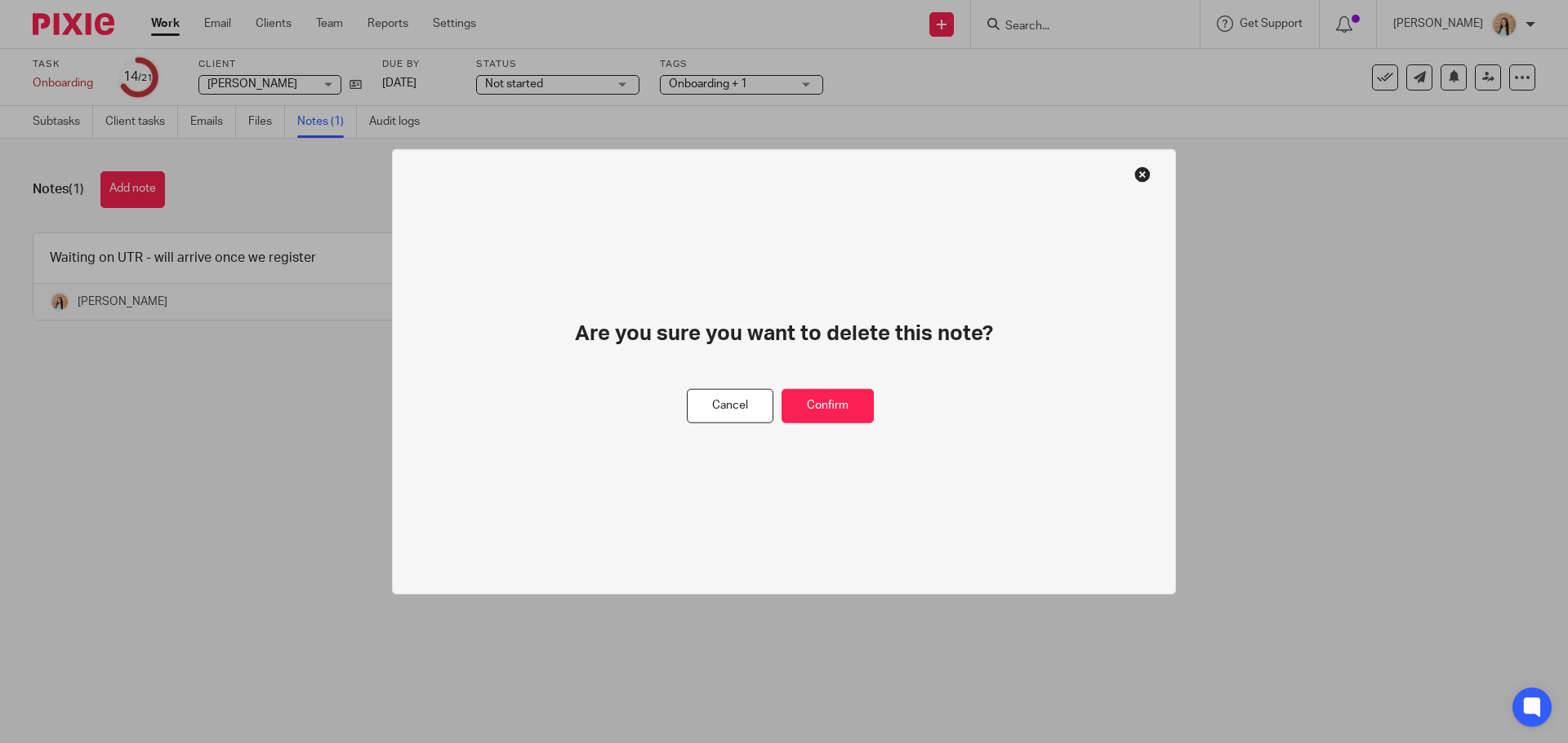
click at [773, 381] on div "Are you sure you want to delete this note?" at bounding box center [784, 354] width 548 height 68
click at [812, 394] on button "Confirm" at bounding box center [827, 406] width 92 height 35
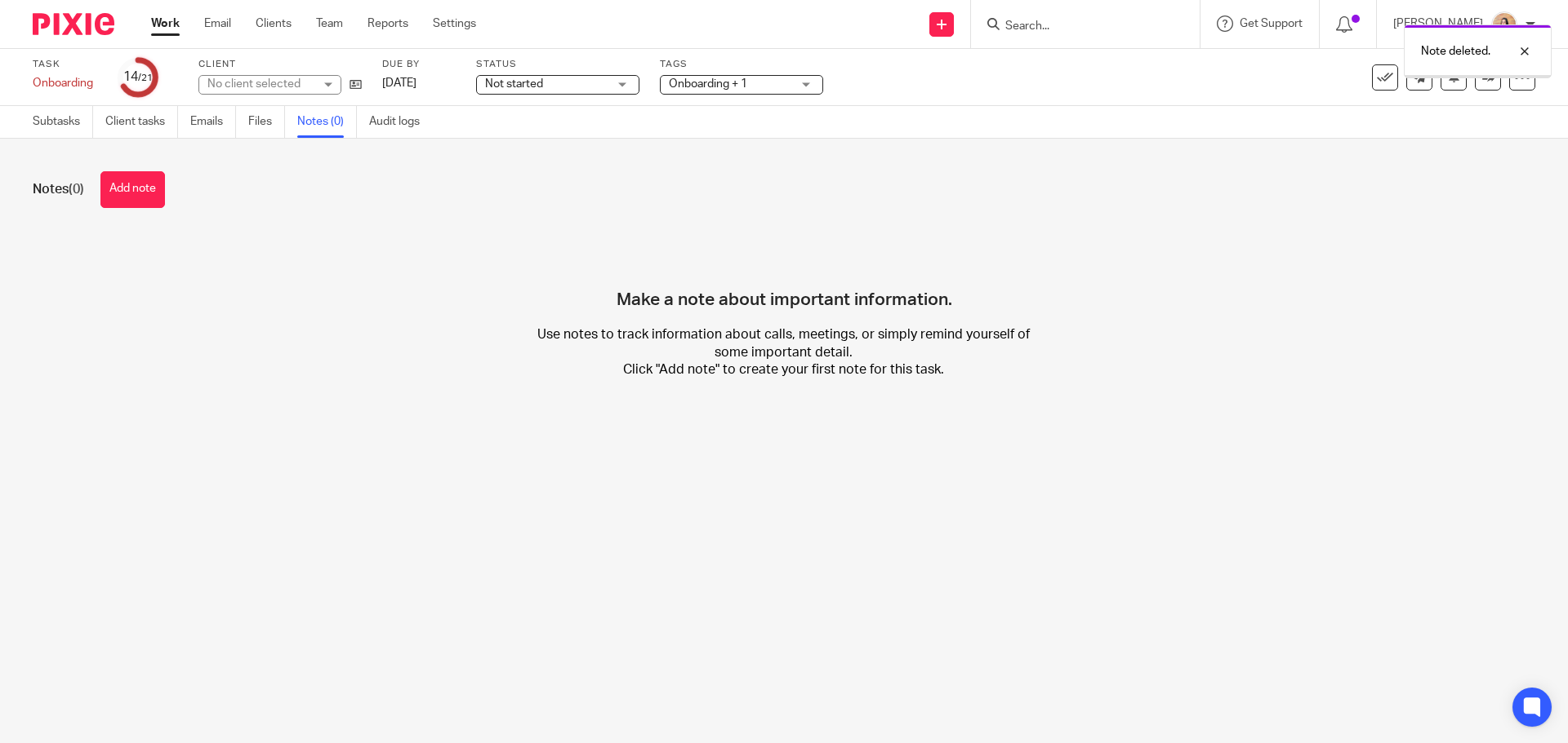
click at [152, 180] on button "Add note" at bounding box center [133, 190] width 64 height 37
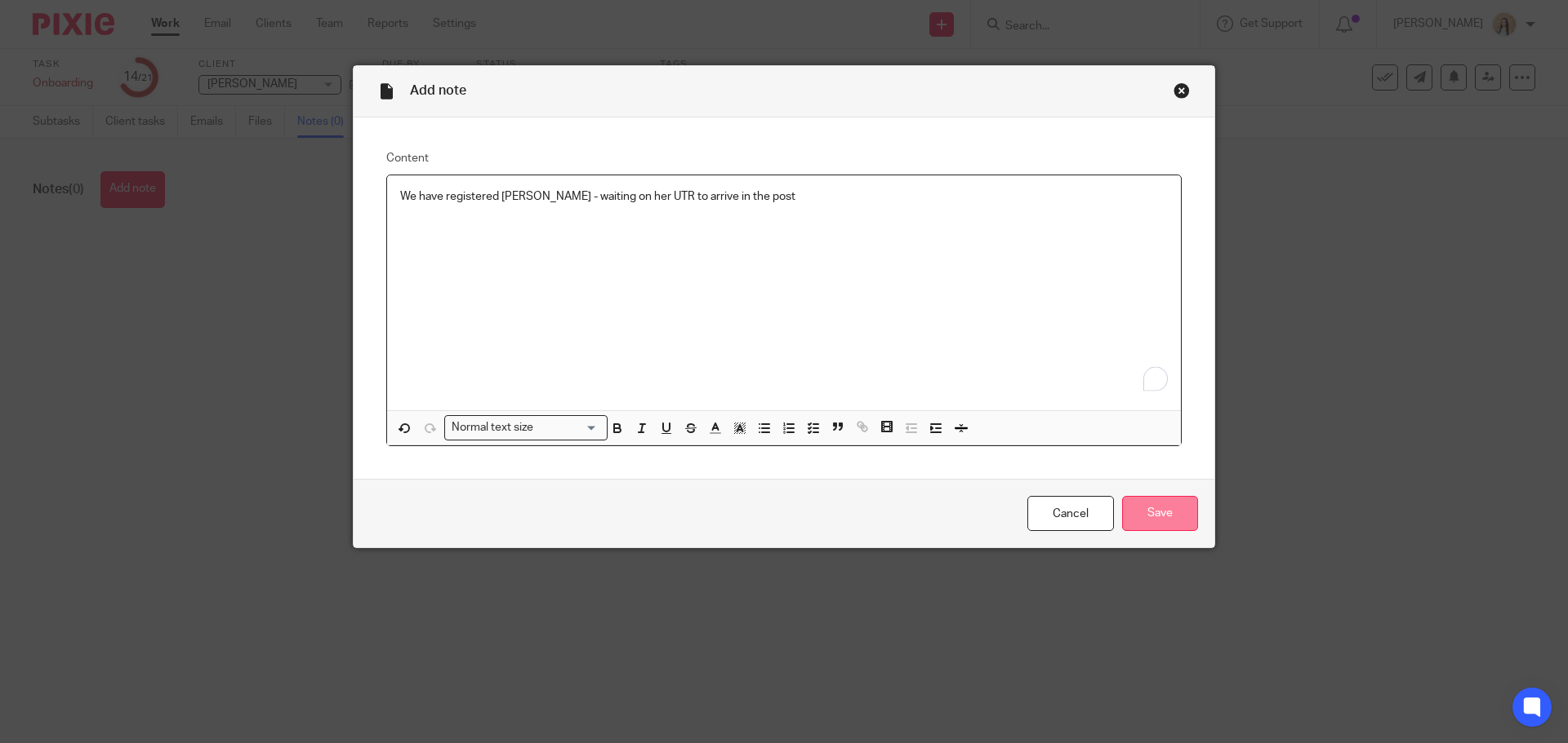
click at [1175, 509] on input "Save" at bounding box center [1160, 514] width 76 height 35
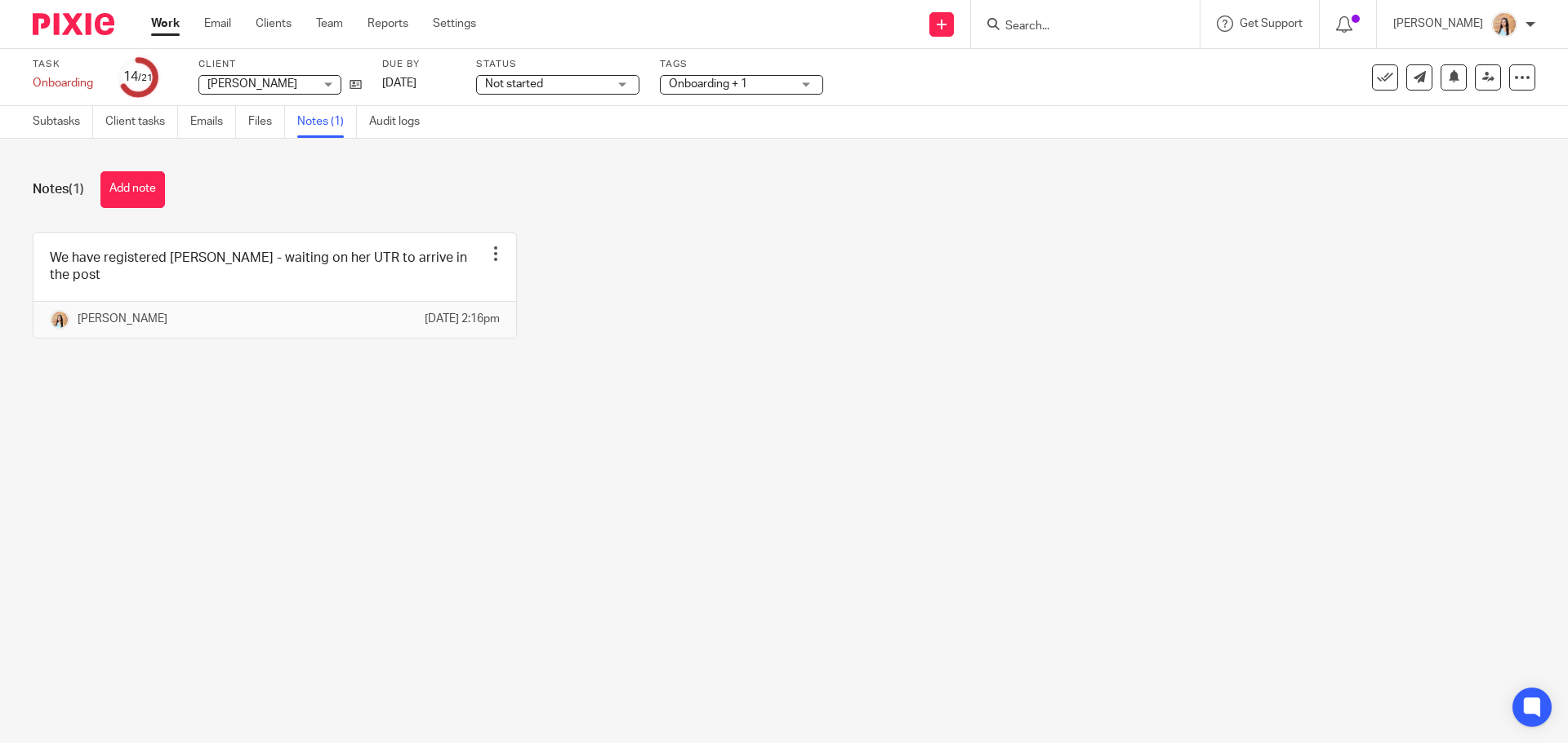
click at [1059, 25] on input "Search" at bounding box center [1077, 27] width 147 height 15
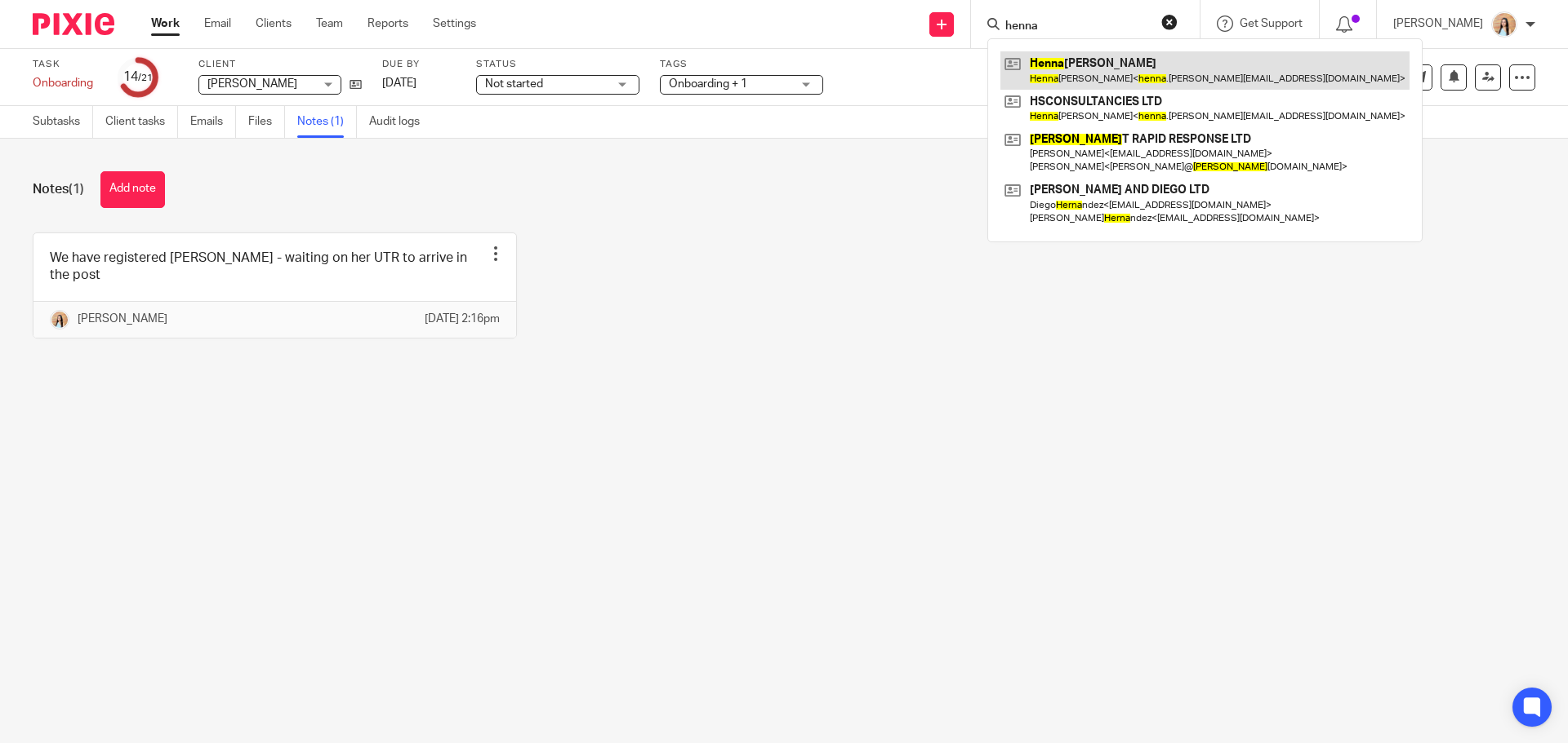
type input "henna"
click at [1085, 70] on link at bounding box center [1205, 70] width 409 height 38
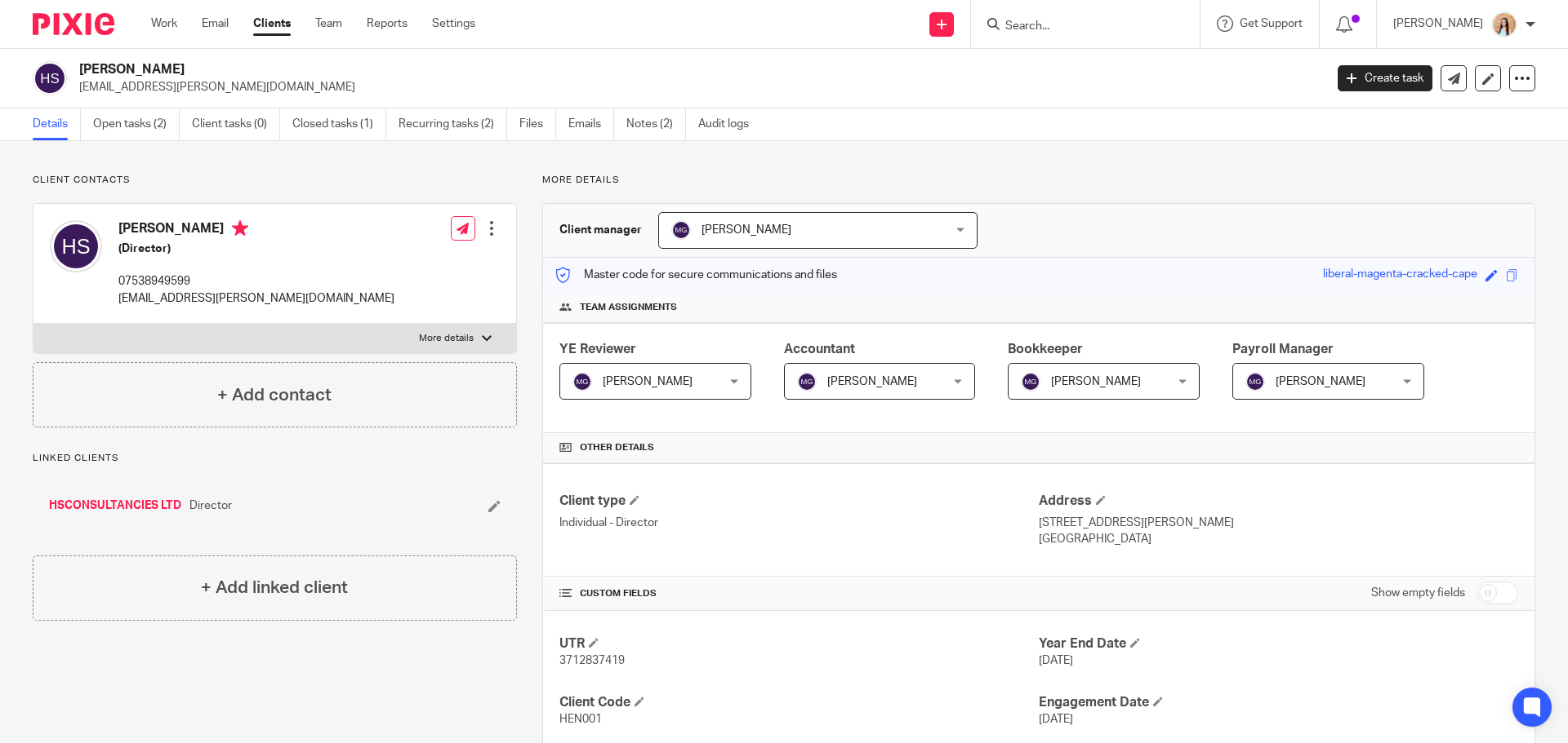
click at [521, 246] on div "More details Client manager [PERSON_NAME] [PERSON_NAME] Topia Jaz [PERSON_NAME]…" at bounding box center [1025, 709] width 1018 height 1070
click at [526, 269] on div "More details Client manager [PERSON_NAME] [PERSON_NAME] Topia Jaz [PERSON_NAME]…" at bounding box center [1025, 709] width 1018 height 1070
click at [275, 694] on div "Client contacts Henna Shakoor (Director) 07538949599 henna.shakoor@hotmail.com …" at bounding box center [262, 709] width 509 height 1070
click at [283, 679] on div "Client contacts Henna Shakoor (Director) 07538949599 henna.shakoor@hotmail.com …" at bounding box center [262, 709] width 509 height 1070
click at [579, 660] on span "3712837419" at bounding box center [591, 661] width 65 height 11
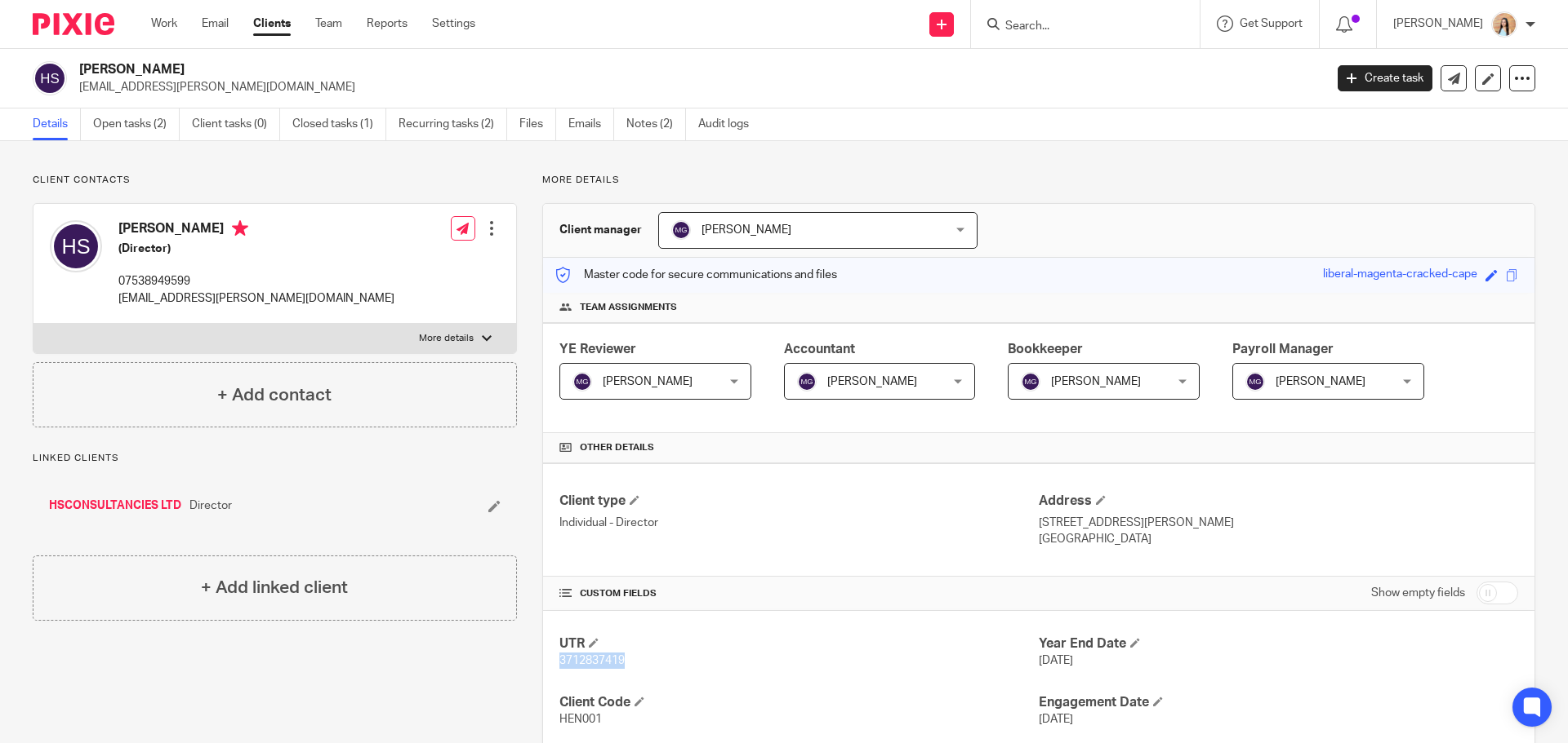
click at [579, 660] on span "3712837419" at bounding box center [591, 661] width 65 height 11
copy span "3712837419"
drag, startPoint x: 1292, startPoint y: 528, endPoint x: 1250, endPoint y: 531, distance: 42.1
click at [1250, 531] on p "52 Trowell Street, Coalville, Leicestershire, LE67 3EG" at bounding box center [1278, 523] width 479 height 17
copy p "LE67 3EG"
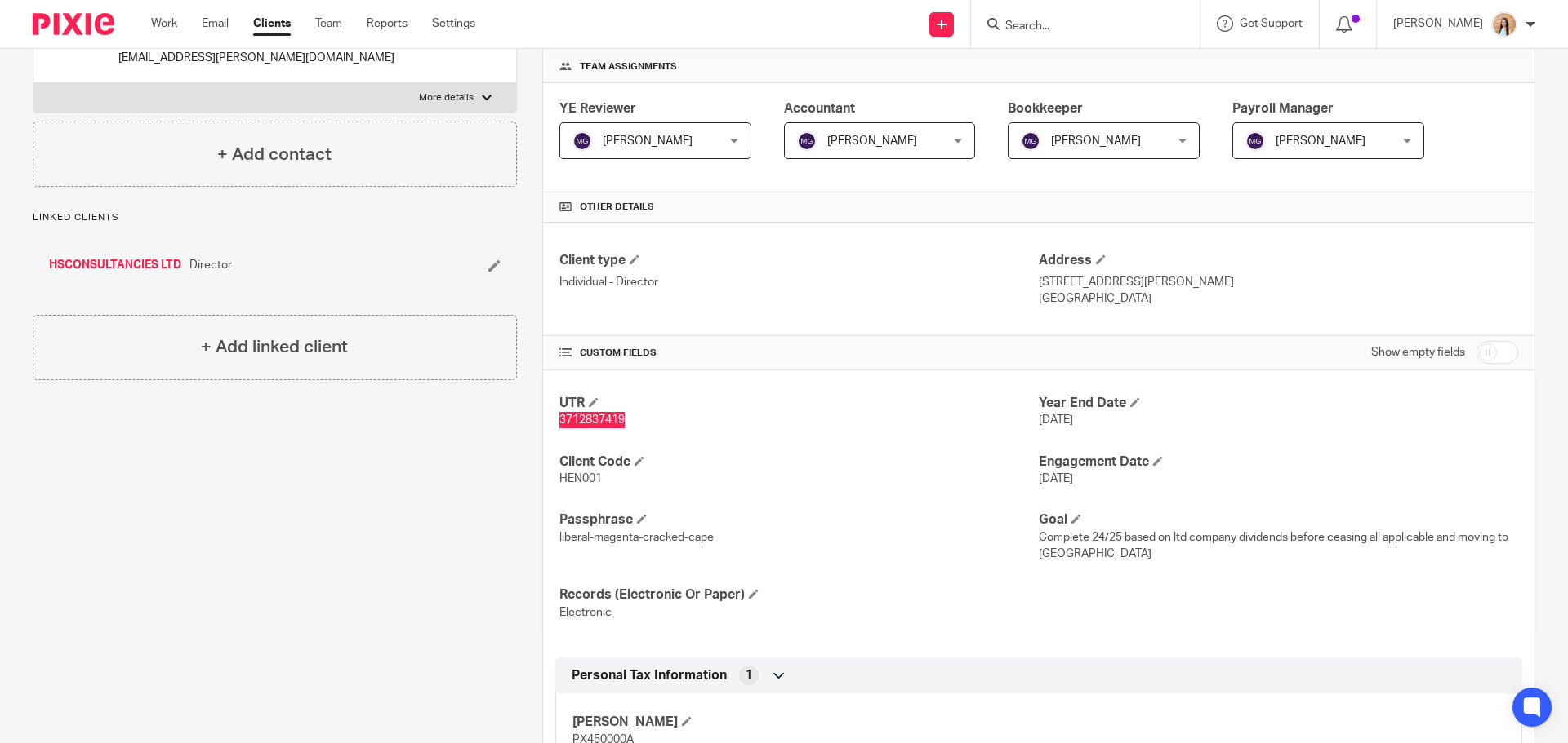
scroll to position [245, 0]
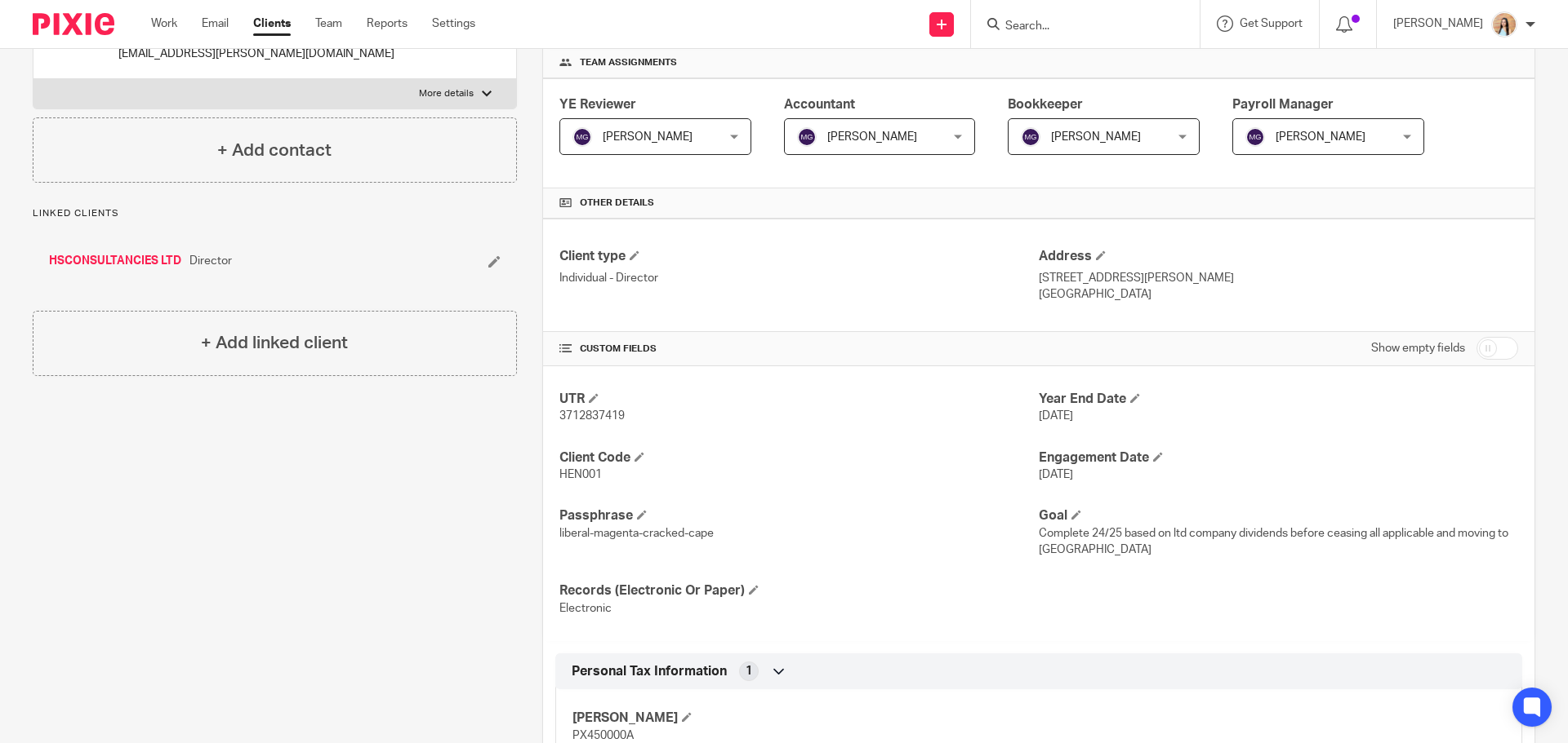
click at [576, 467] on p "HEN001" at bounding box center [799, 475] width 479 height 17
copy span "HEN001"
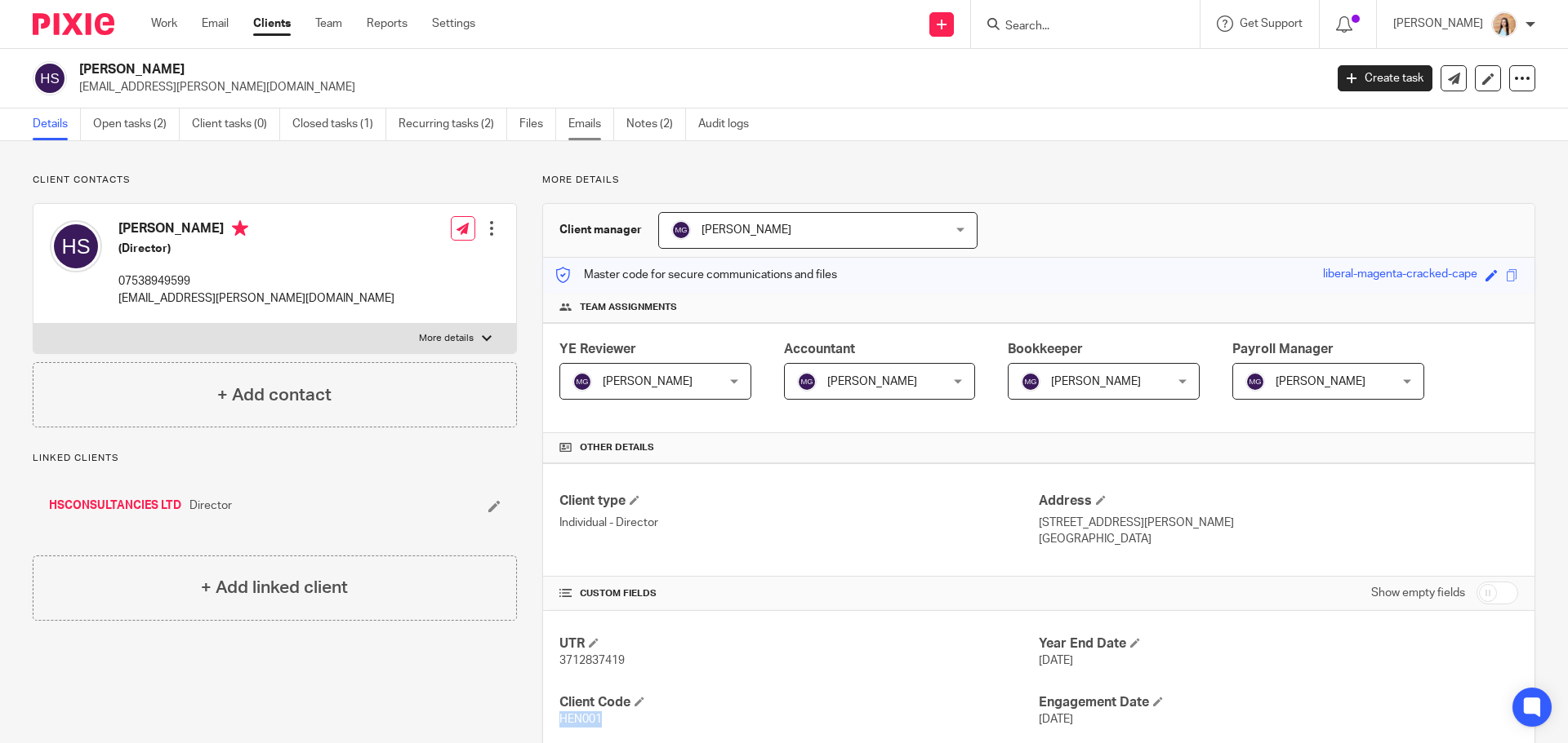
click at [579, 133] on link "Emails" at bounding box center [591, 124] width 46 height 32
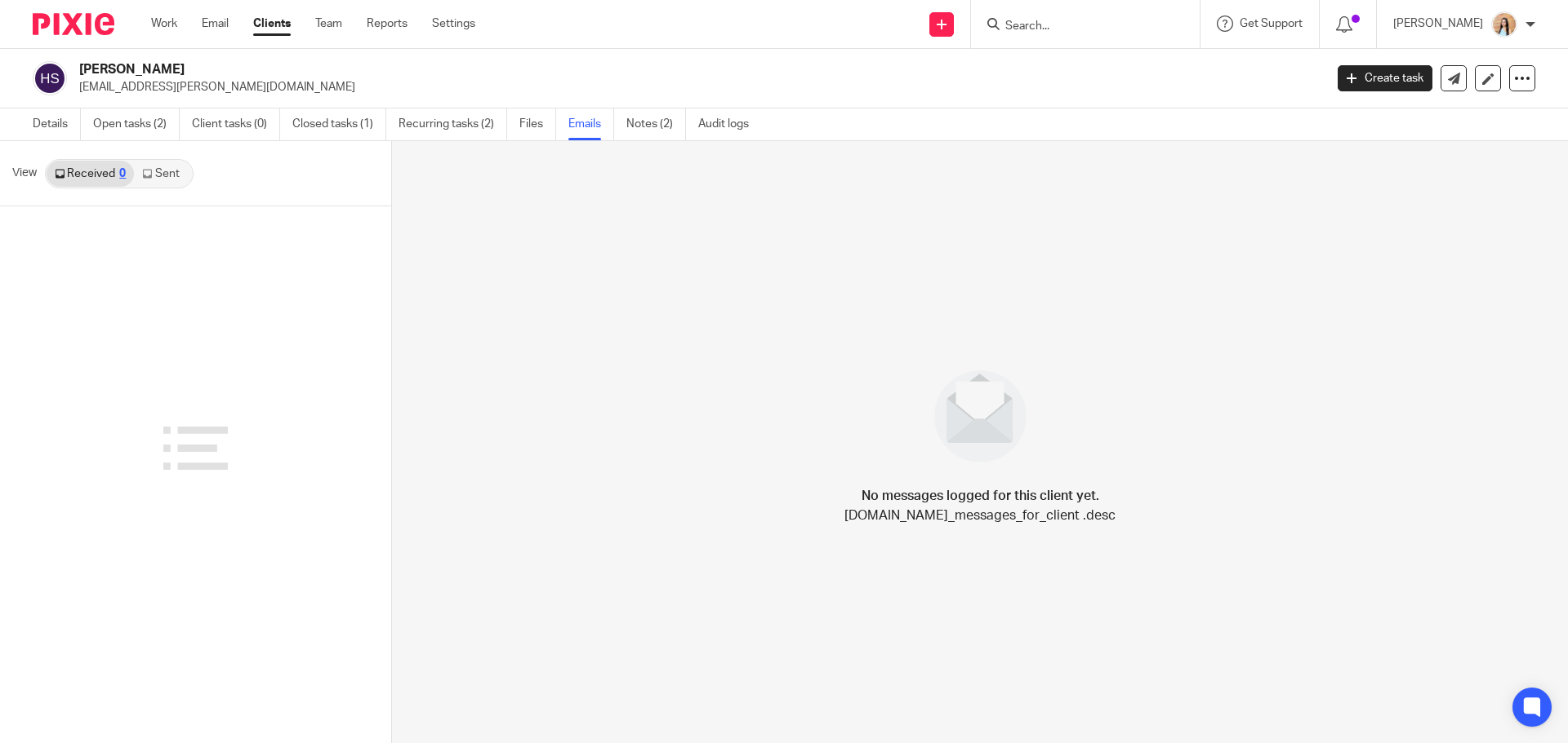
click at [157, 183] on link "Sent" at bounding box center [162, 174] width 57 height 26
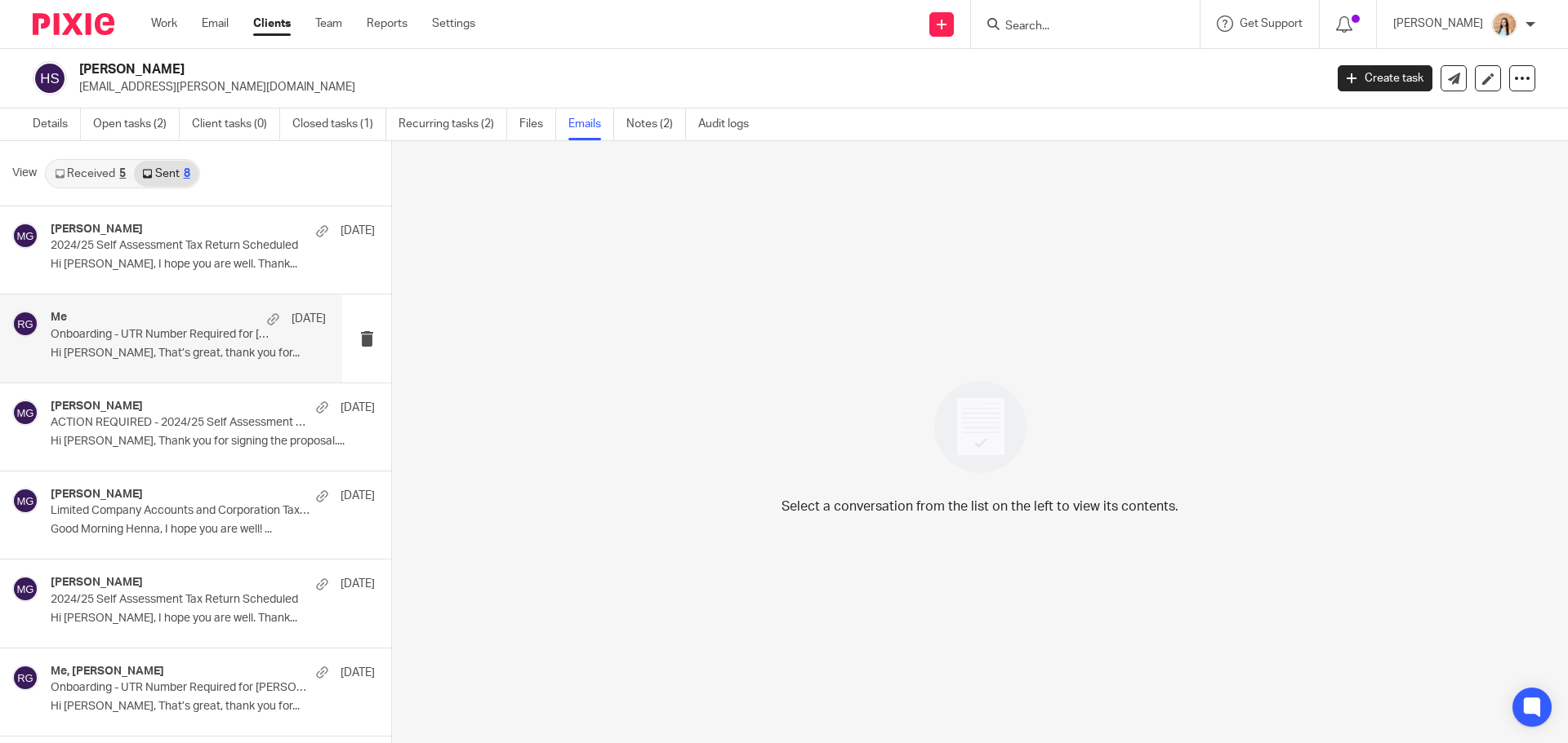
click at [118, 361] on div "Me 6 Aug Onboarding - UTR Number Required for Henna Shakoor Hi Henna, That’s gr…" at bounding box center [188, 338] width 275 height 54
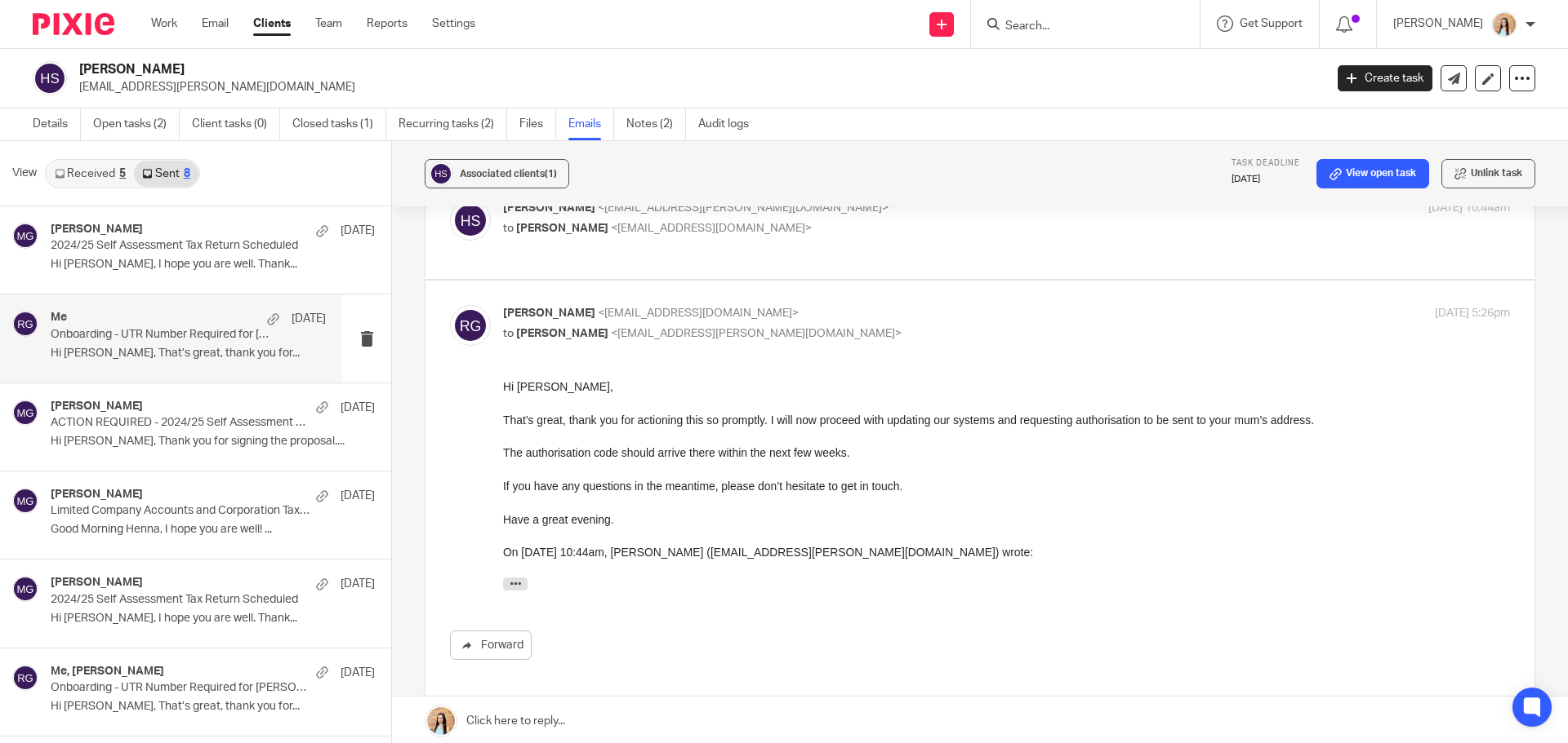
scroll to position [571, 0]
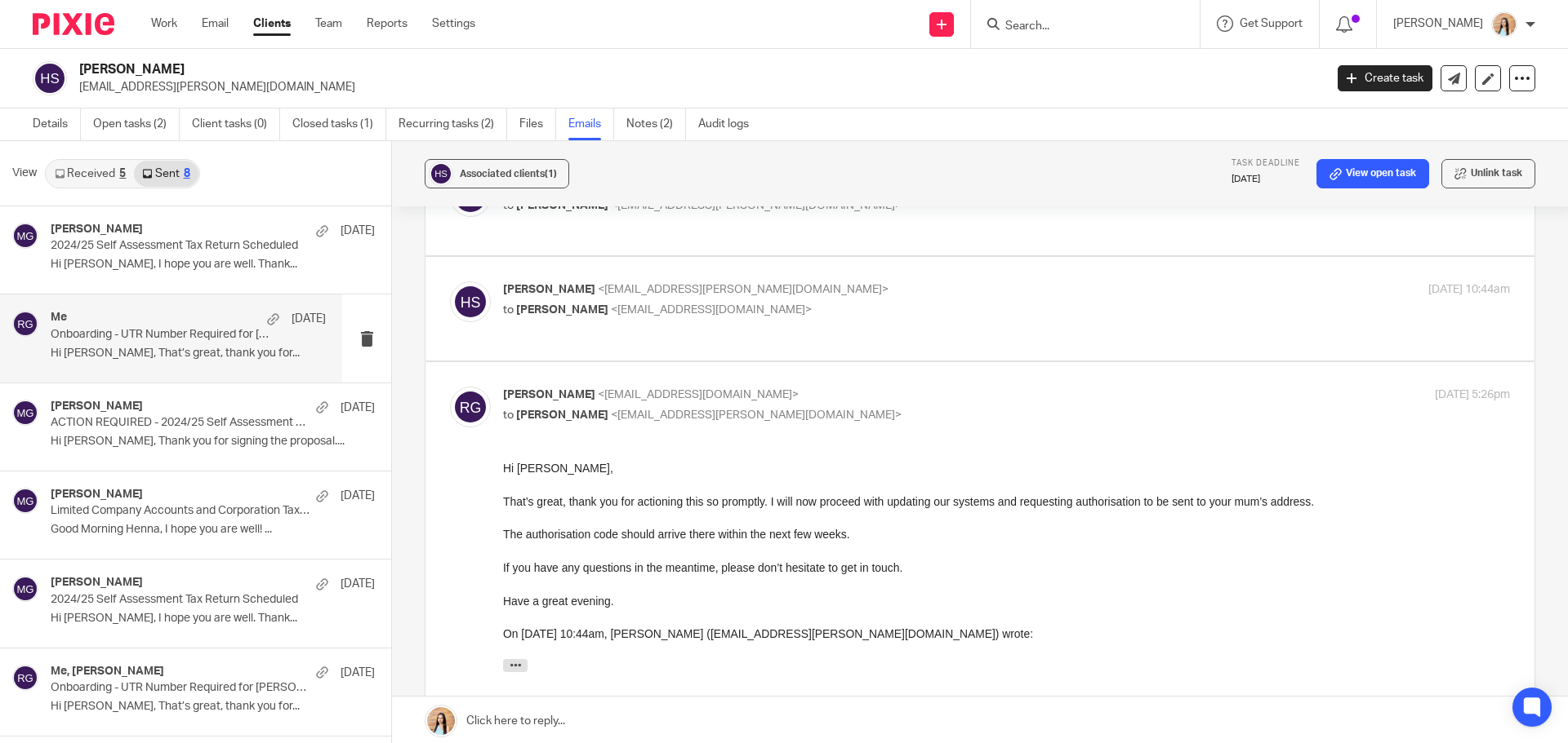
click at [1028, 320] on label at bounding box center [980, 308] width 1109 height 104
click at [450, 282] on input "checkbox" at bounding box center [449, 281] width 1 height 1
checkbox input "true"
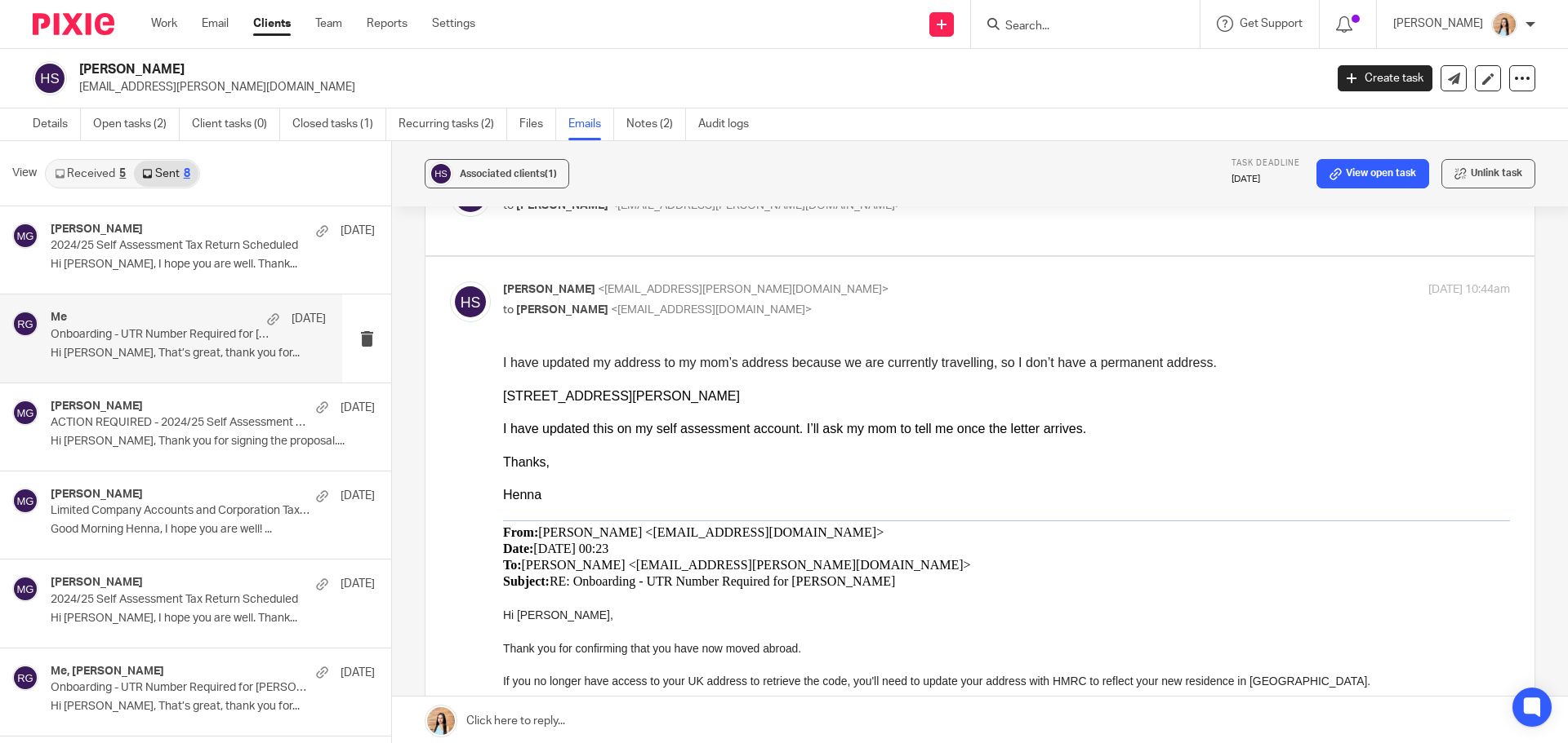
click at [1112, 30] on input "Search" at bounding box center [1077, 27] width 147 height 15
click at [811, 395] on div "52 Trowell Street, Coalville, Leicestershire LE67 3EG" at bounding box center [1006, 396] width 1007 height 17
click at [930, 397] on div "52 Trowell Street, Coalville, Leicestershire LE67 3EG" at bounding box center [1006, 396] width 1007 height 17
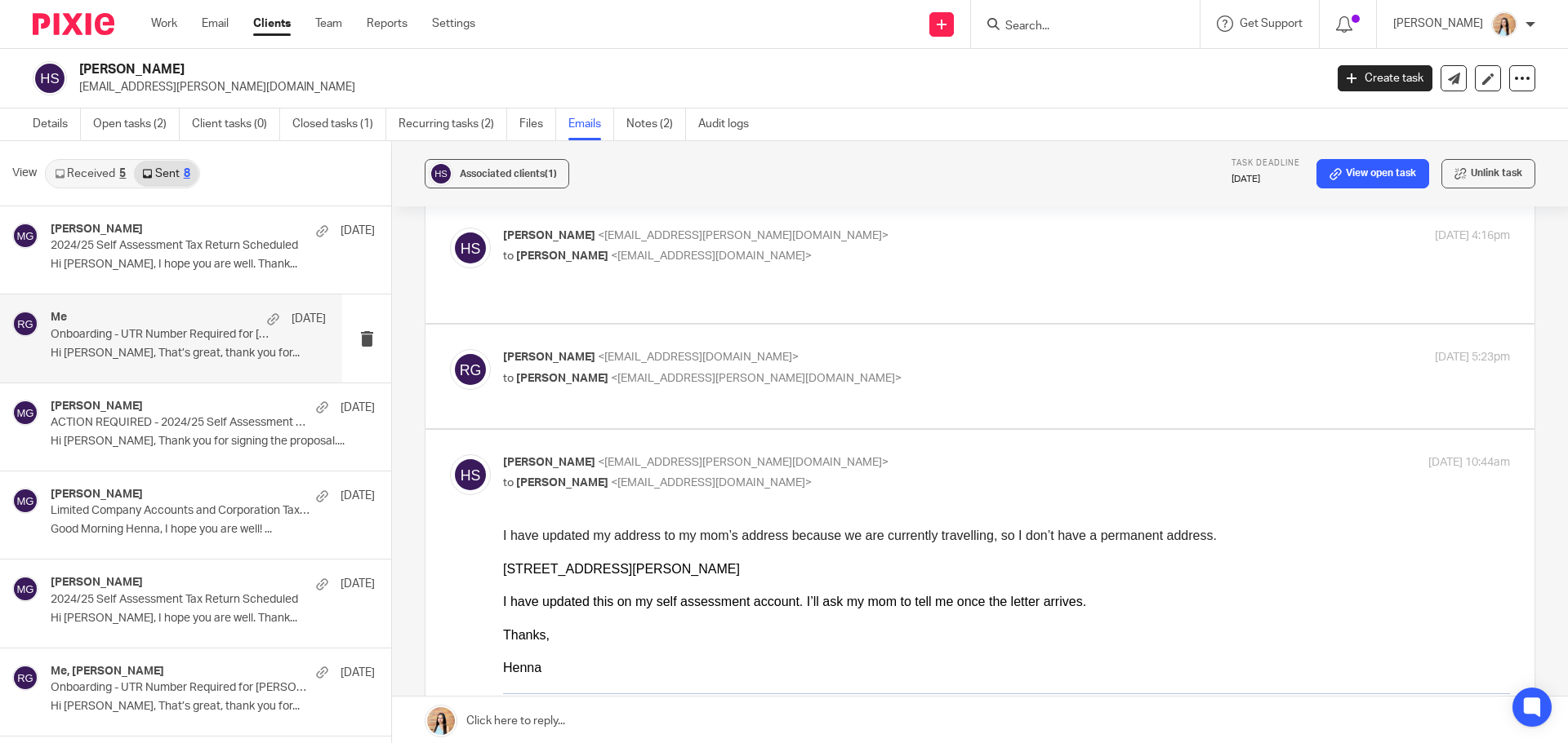
scroll to position [163, 0]
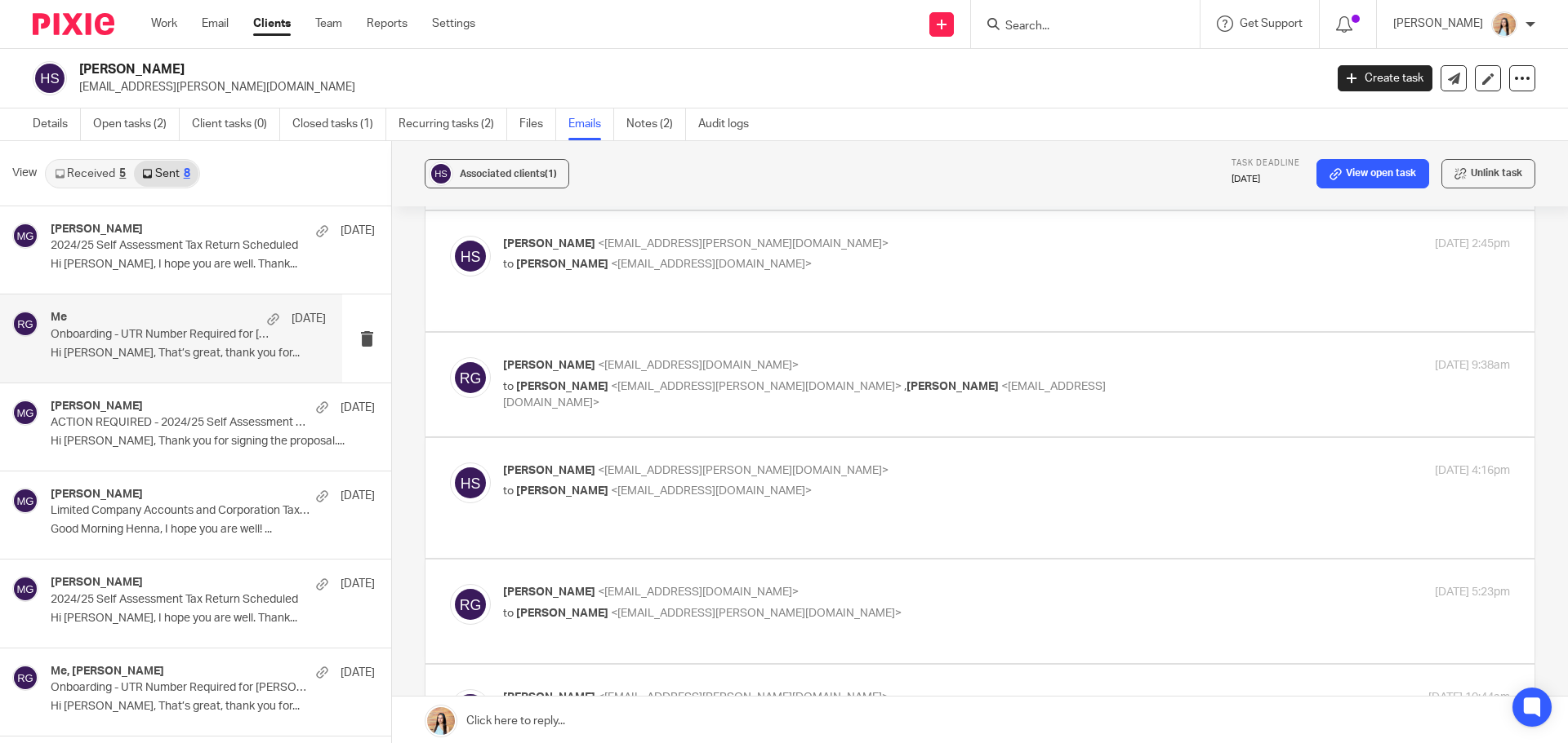
click at [980, 616] on label at bounding box center [980, 611] width 1109 height 104
click at [450, 585] on input "checkbox" at bounding box center [449, 584] width 1 height 1
checkbox input "true"
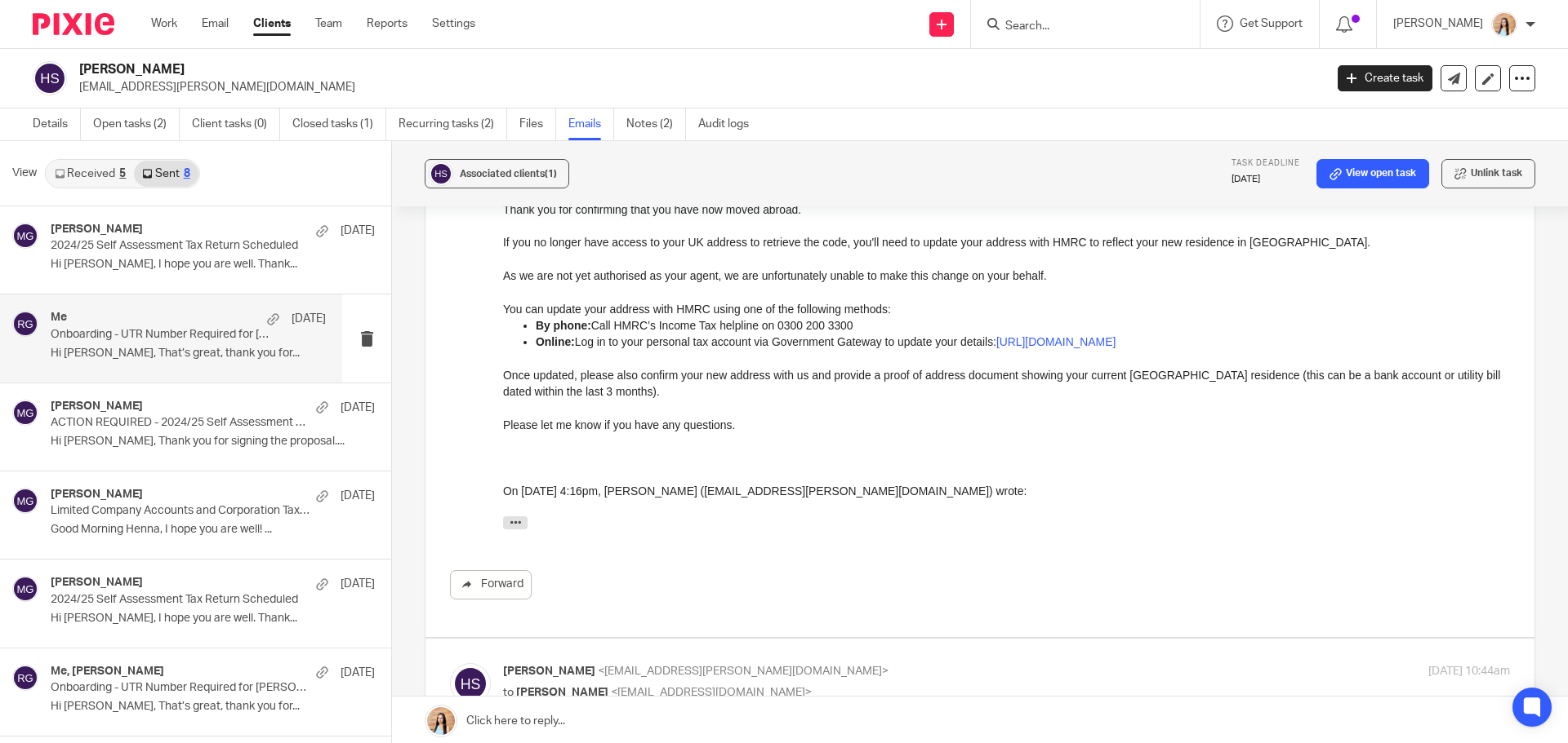
scroll to position [898, 0]
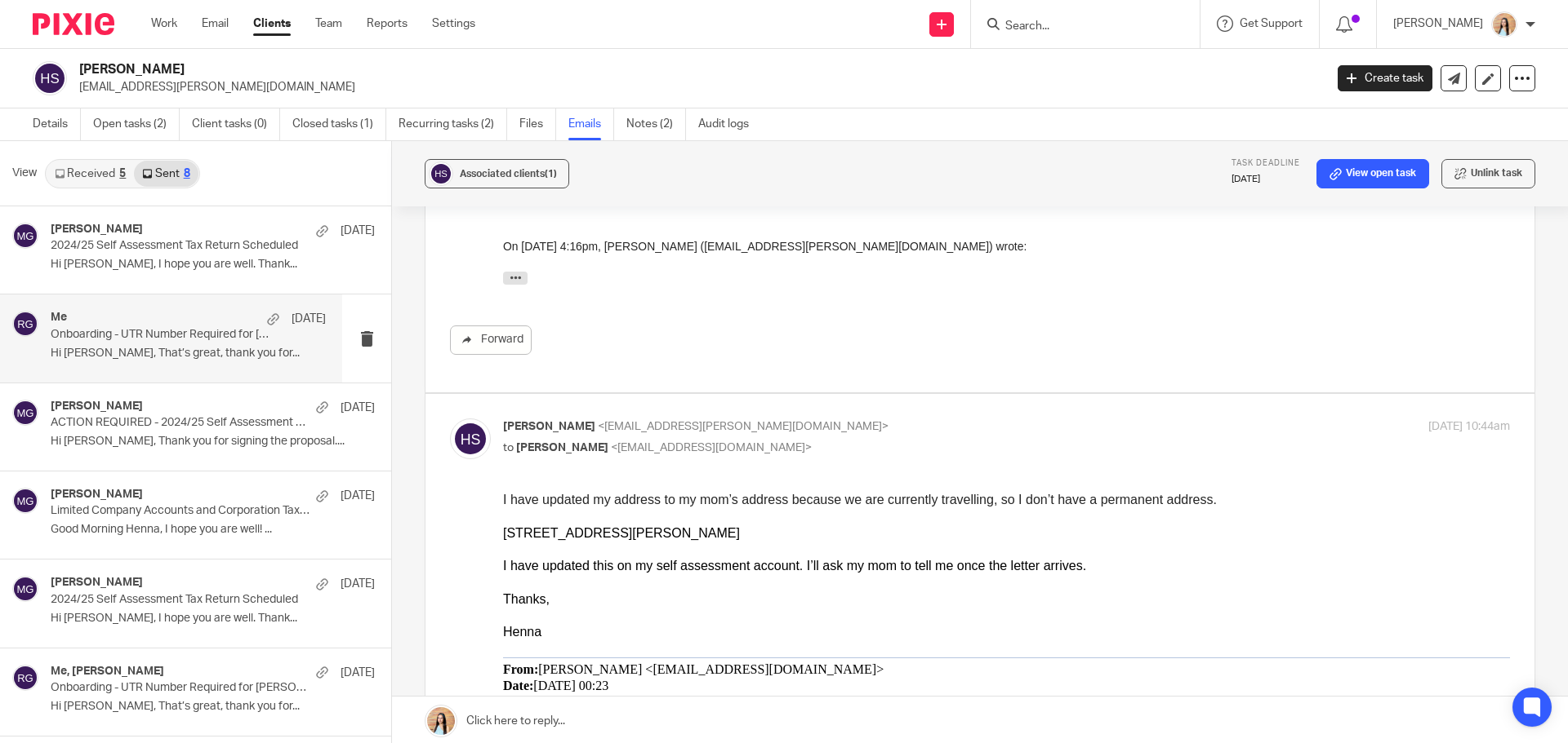
drag, startPoint x: 815, startPoint y: 535, endPoint x: 750, endPoint y: 535, distance: 65.0
click at [750, 535] on div "52 Trowell Street, Coalville, Leicestershire LE67 3EG" at bounding box center [1006, 534] width 1007 height 17
copy div "LE67 3EG"
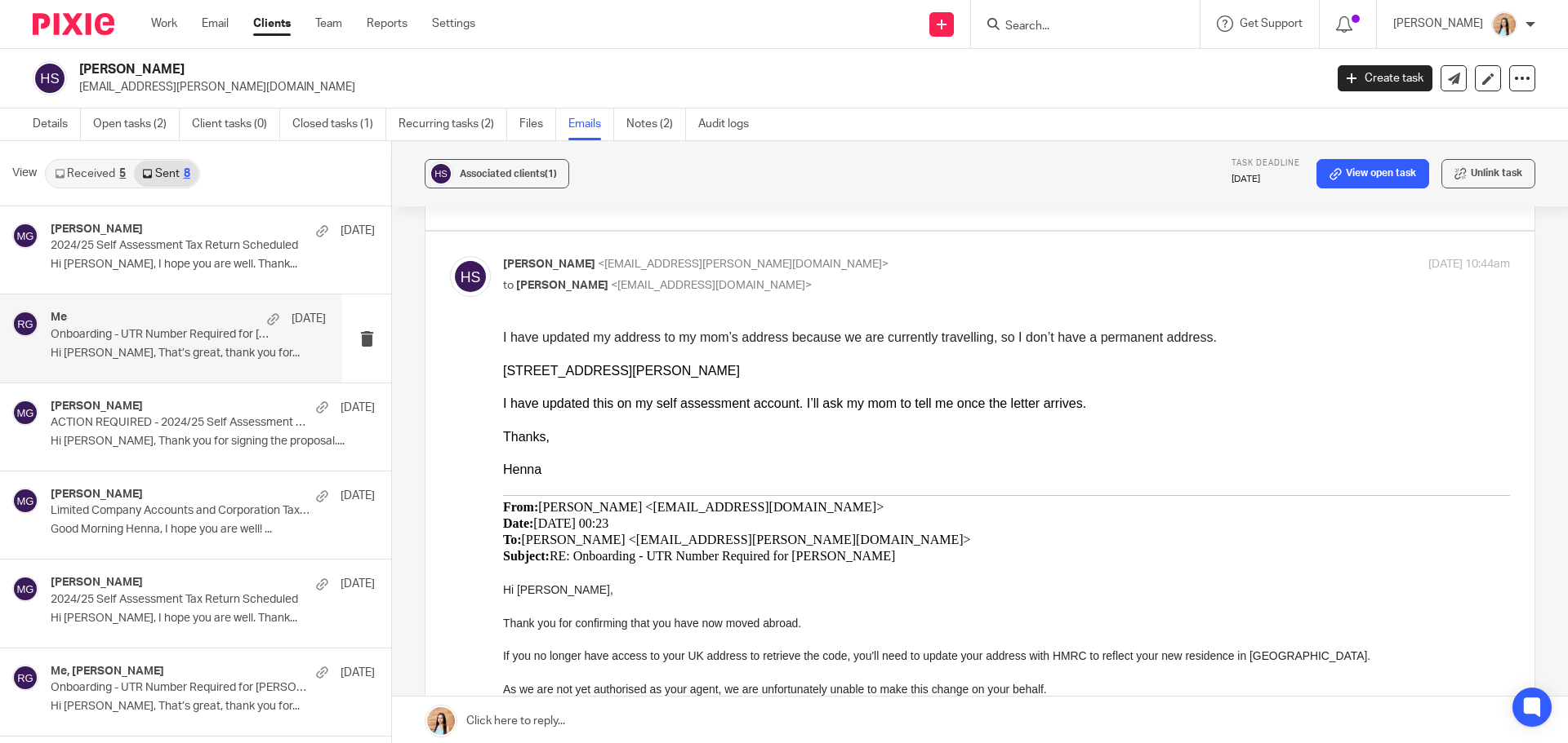
scroll to position [1061, 0]
click at [1524, 327] on div "Associated clients (1) Task deadline 26 Jul 2025 View open task Unlink task Onb…" at bounding box center [979, 443] width 1176 height 605
click at [1095, 33] on input "Search" at bounding box center [1077, 27] width 147 height 15
type input "bhavik"
click at [1103, 75] on link at bounding box center [1141, 70] width 283 height 38
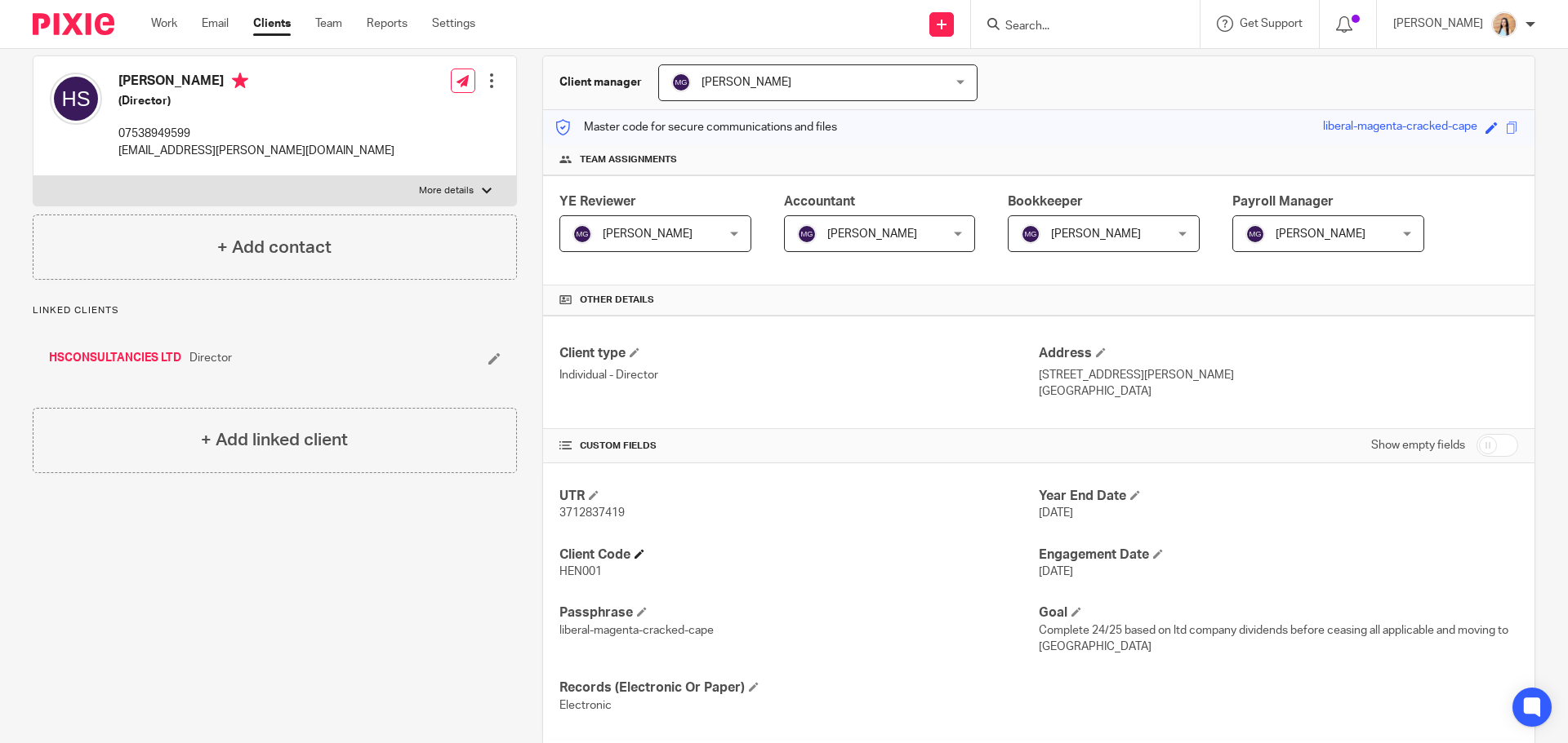
scroll to position [163, 0]
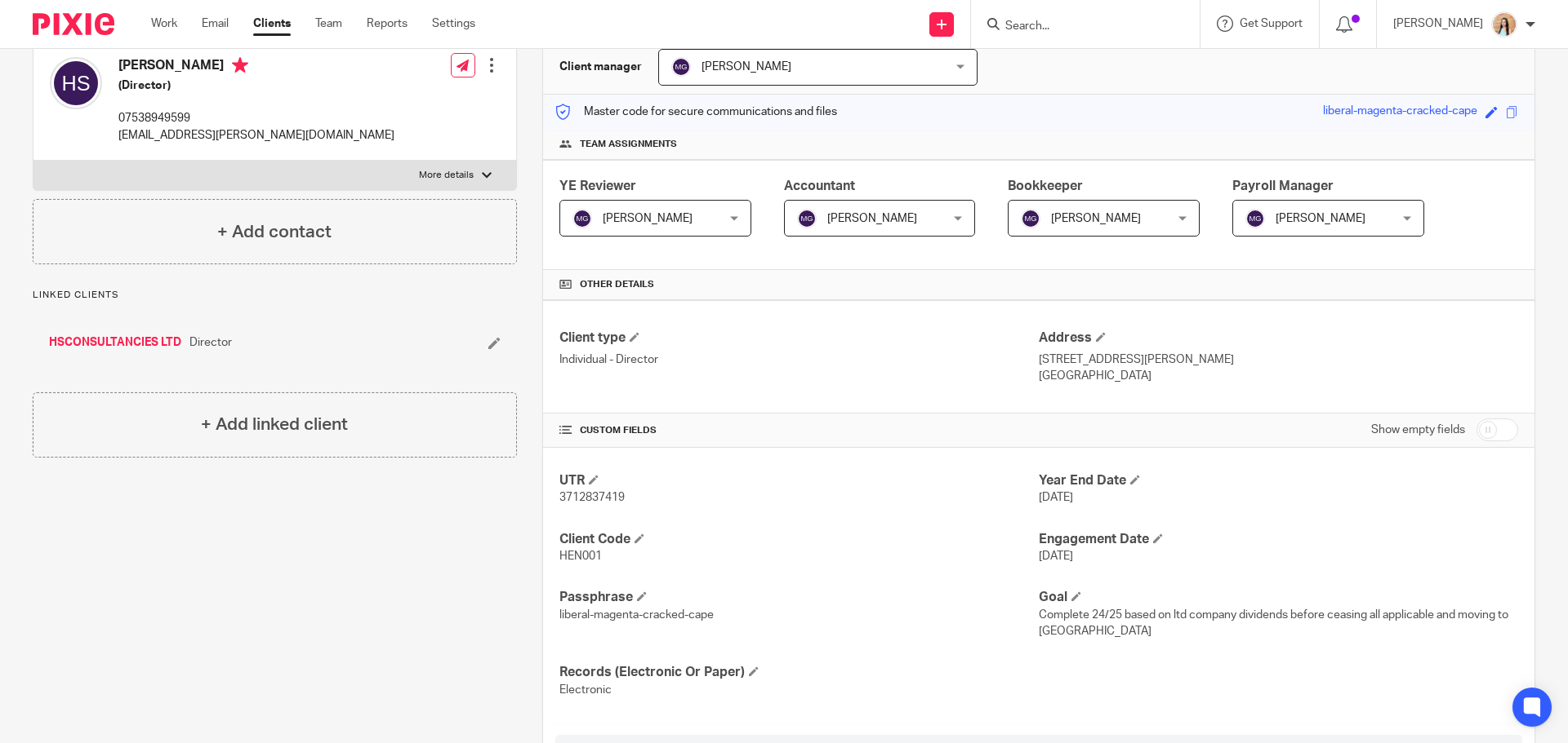
click at [593, 499] on span "3712837419" at bounding box center [591, 497] width 65 height 11
copy span "3712837419"
click at [566, 561] on span "HEN001" at bounding box center [580, 556] width 42 height 11
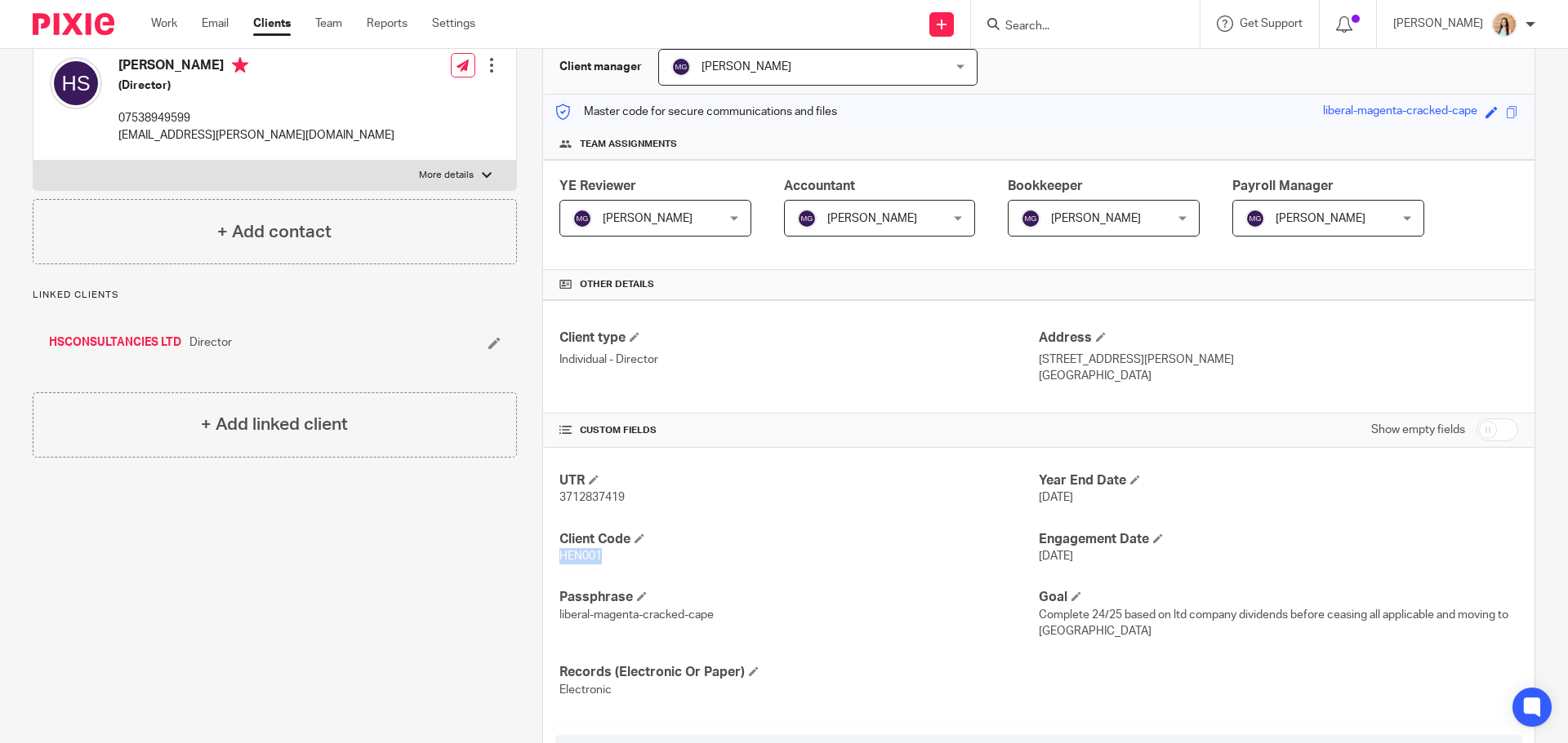
copy span "HEN001"
drag, startPoint x: 1297, startPoint y: 363, endPoint x: 1248, endPoint y: 359, distance: 49.2
click at [1248, 359] on p "52 Trowell Street, Coalville, Leicestershire, LE67 3EG" at bounding box center [1278, 360] width 479 height 17
copy p "LE67 3EG"
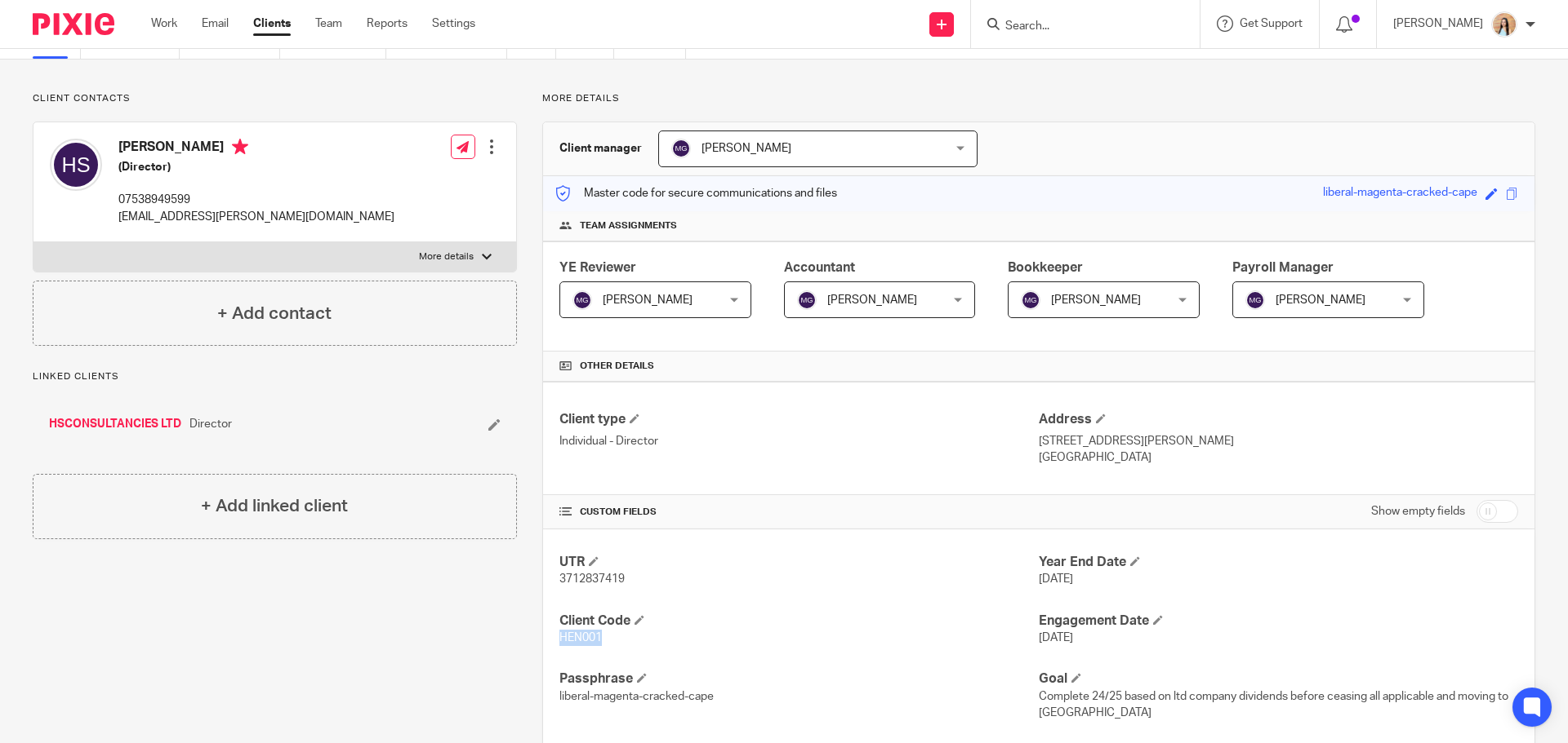
scroll to position [0, 0]
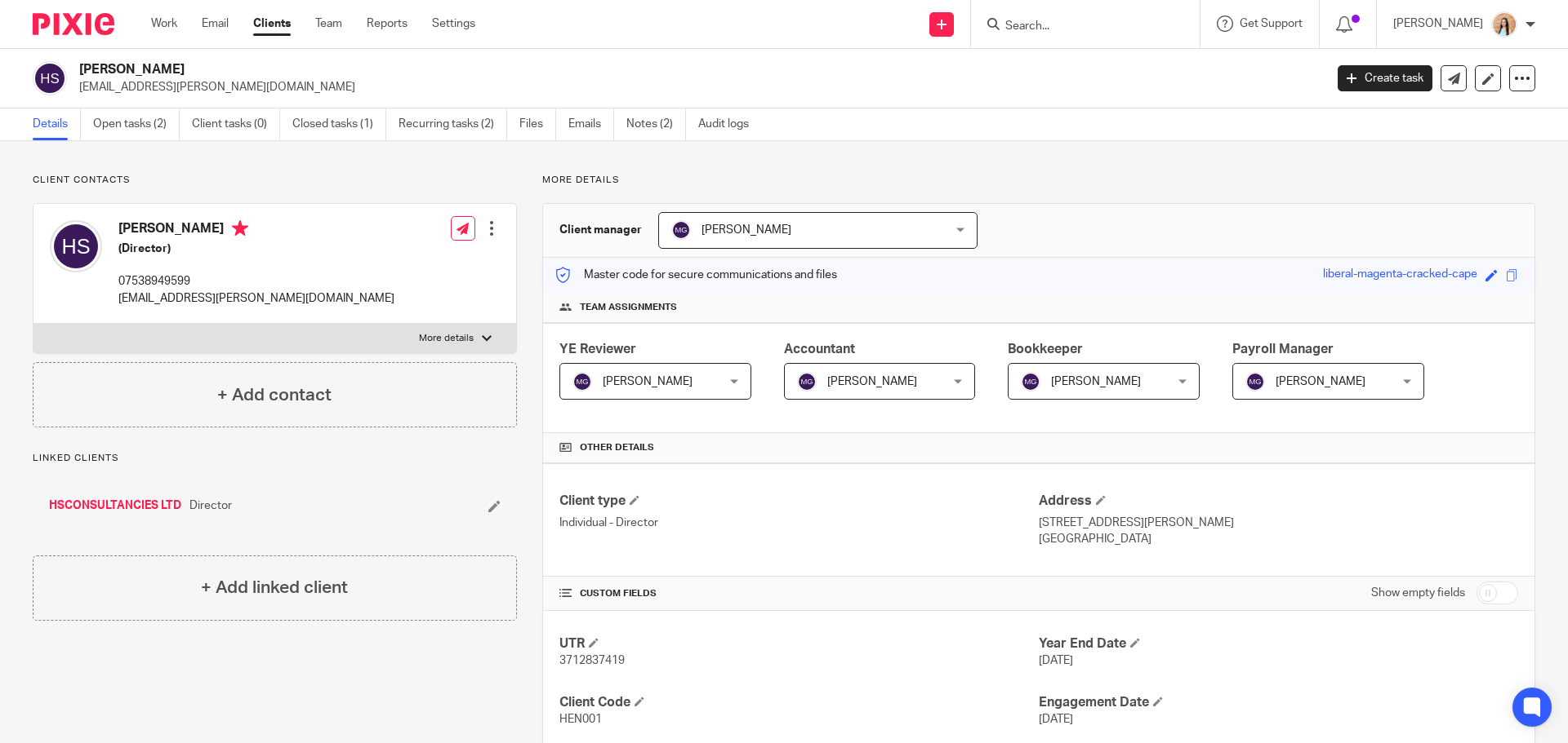
click at [531, 221] on div "More details Client manager Mason Graves Mason Graves Fatema Topia Jaz Grewal M…" at bounding box center [1025, 709] width 1018 height 1070
click at [525, 257] on div "More details Client manager Mason Graves Mason Graves Fatema Topia Jaz Grewal M…" at bounding box center [1025, 709] width 1018 height 1070
click at [522, 227] on div "More details Client manager Mason Graves Mason Graves Fatema Topia Jaz Grewal M…" at bounding box center [1025, 709] width 1018 height 1070
click at [1117, 183] on p "More details" at bounding box center [1039, 180] width 993 height 13
click at [1048, 159] on div "Client contacts Henna Shakoor (Director) 07538949599 henna.shakoor@hotmail.com …" at bounding box center [784, 708] width 1568 height 1135
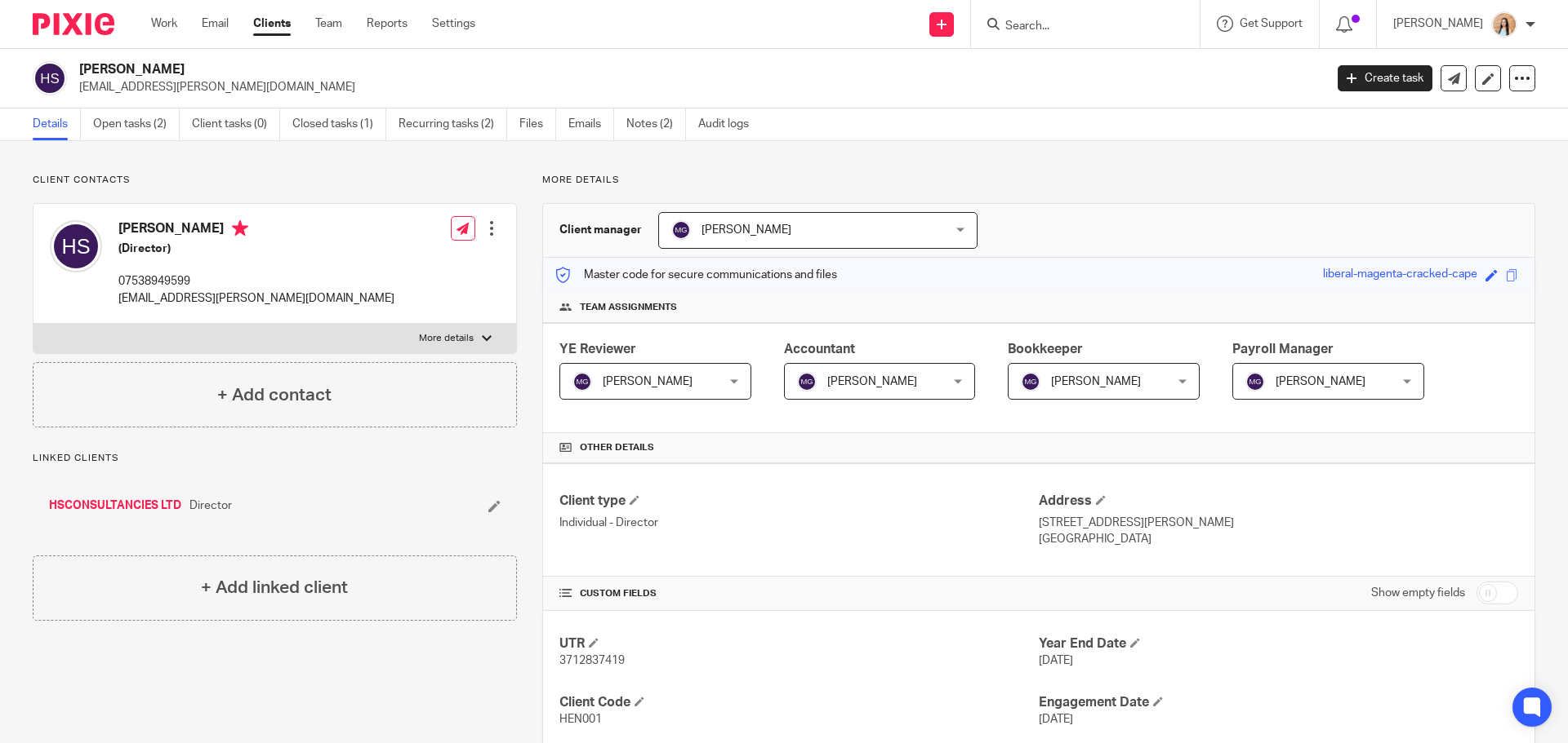
click at [1048, 159] on div "Client contacts Henna Shakoor (Director) 07538949599 henna.shakoor@hotmail.com …" at bounding box center [784, 708] width 1568 height 1135
click at [777, 180] on p "More details" at bounding box center [1039, 180] width 993 height 13
click at [530, 261] on div "More details Client manager Mason Graves Mason Graves Fatema Topia Jaz Grewal M…" at bounding box center [1025, 709] width 1018 height 1070
click at [522, 255] on div "More details Client manager Mason Graves Mason Graves Fatema Topia Jaz Grewal M…" at bounding box center [1025, 709] width 1018 height 1070
click at [1151, 22] on input "Search" at bounding box center [1077, 27] width 147 height 15
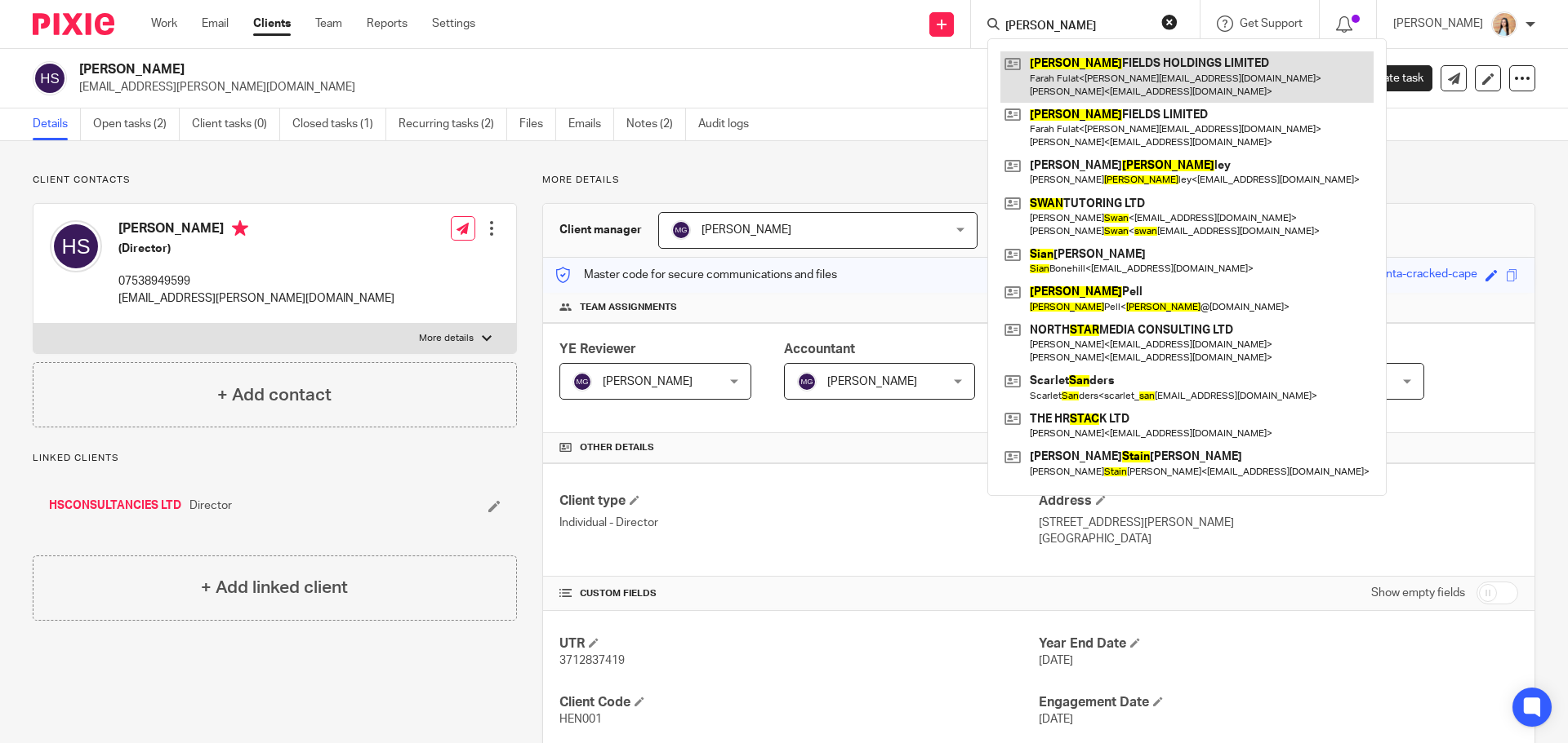
type input "stan"
click at [1141, 81] on link at bounding box center [1187, 76] width 373 height 51
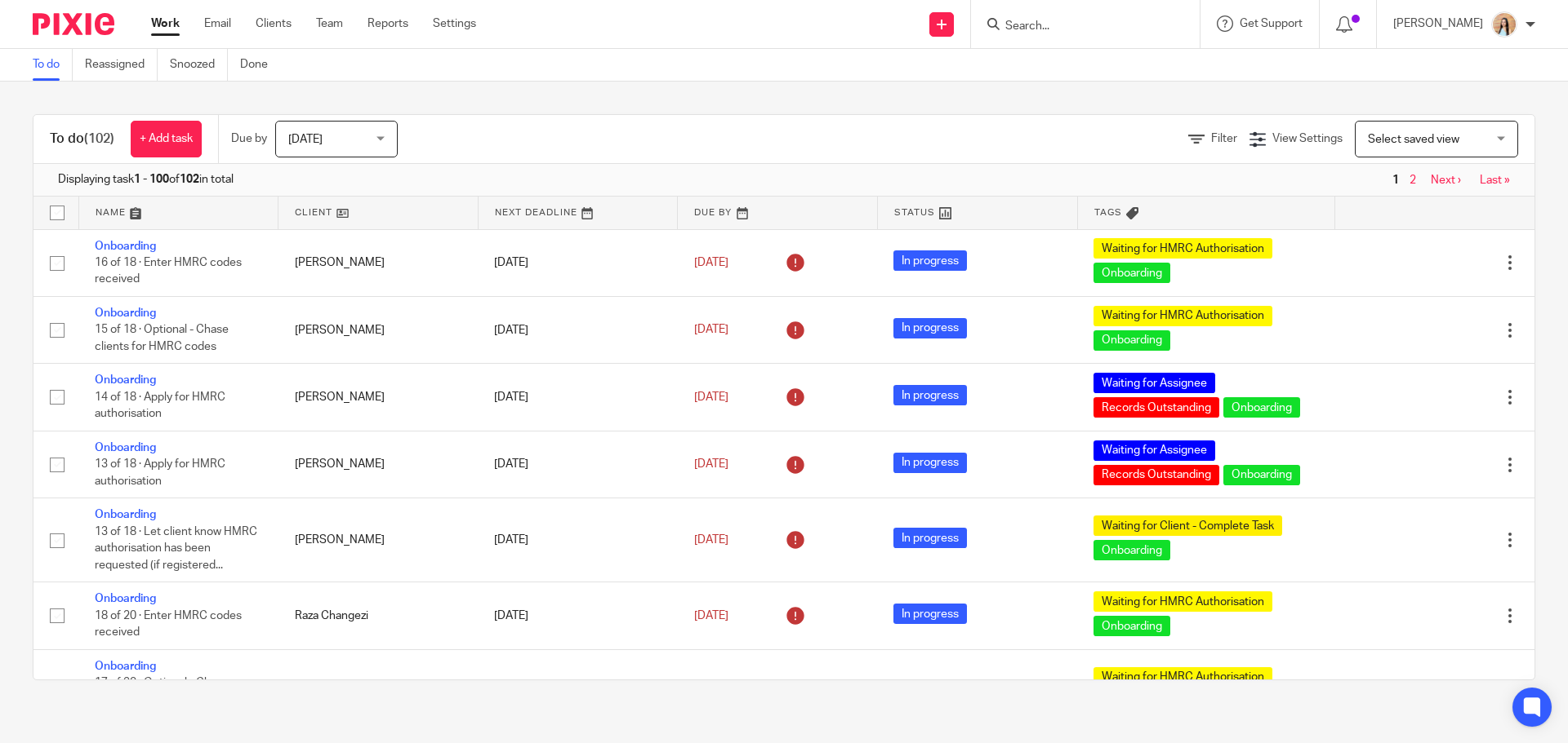
click at [1523, 435] on div "To do (102) + Add task Due by Today Today Today Tomorrow This week Next week Th…" at bounding box center [784, 398] width 1568 height 632
click at [830, 697] on div "To do (102) + Add task Due by Today Today Today Tomorrow This week Next week Th…" at bounding box center [784, 398] width 1568 height 632
click at [761, 711] on div "To do (102) + Add task Due by Today Today Today Tomorrow This week Next week Th…" at bounding box center [784, 398] width 1568 height 632
click at [676, 686] on div "To do (102) + Add task Due by Today Today Today Tomorrow This week Next week Th…" at bounding box center [784, 398] width 1568 height 632
click at [1141, 32] on input "Search" at bounding box center [1077, 27] width 147 height 15
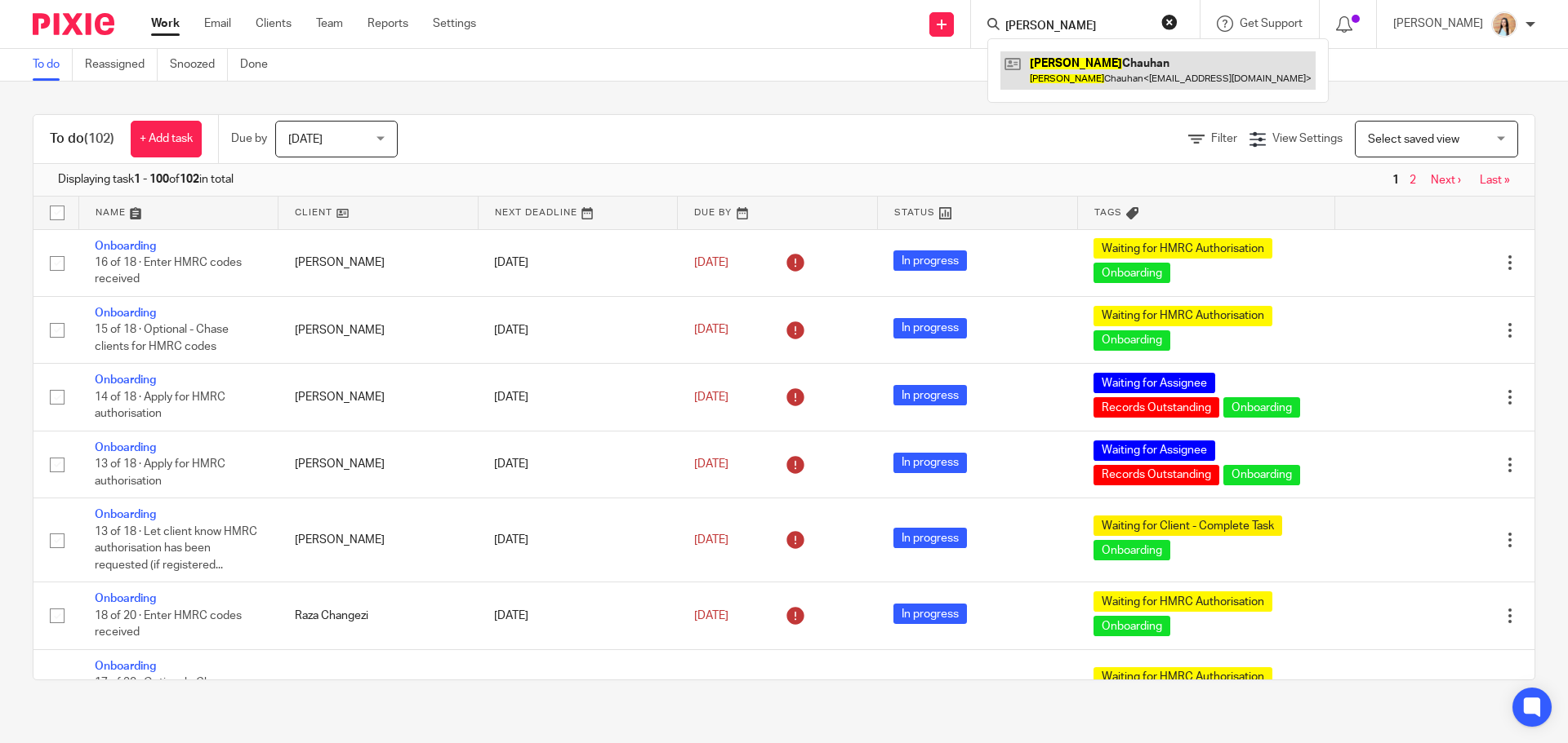
type input "bhavisha"
click at [1110, 79] on link at bounding box center [1158, 70] width 315 height 38
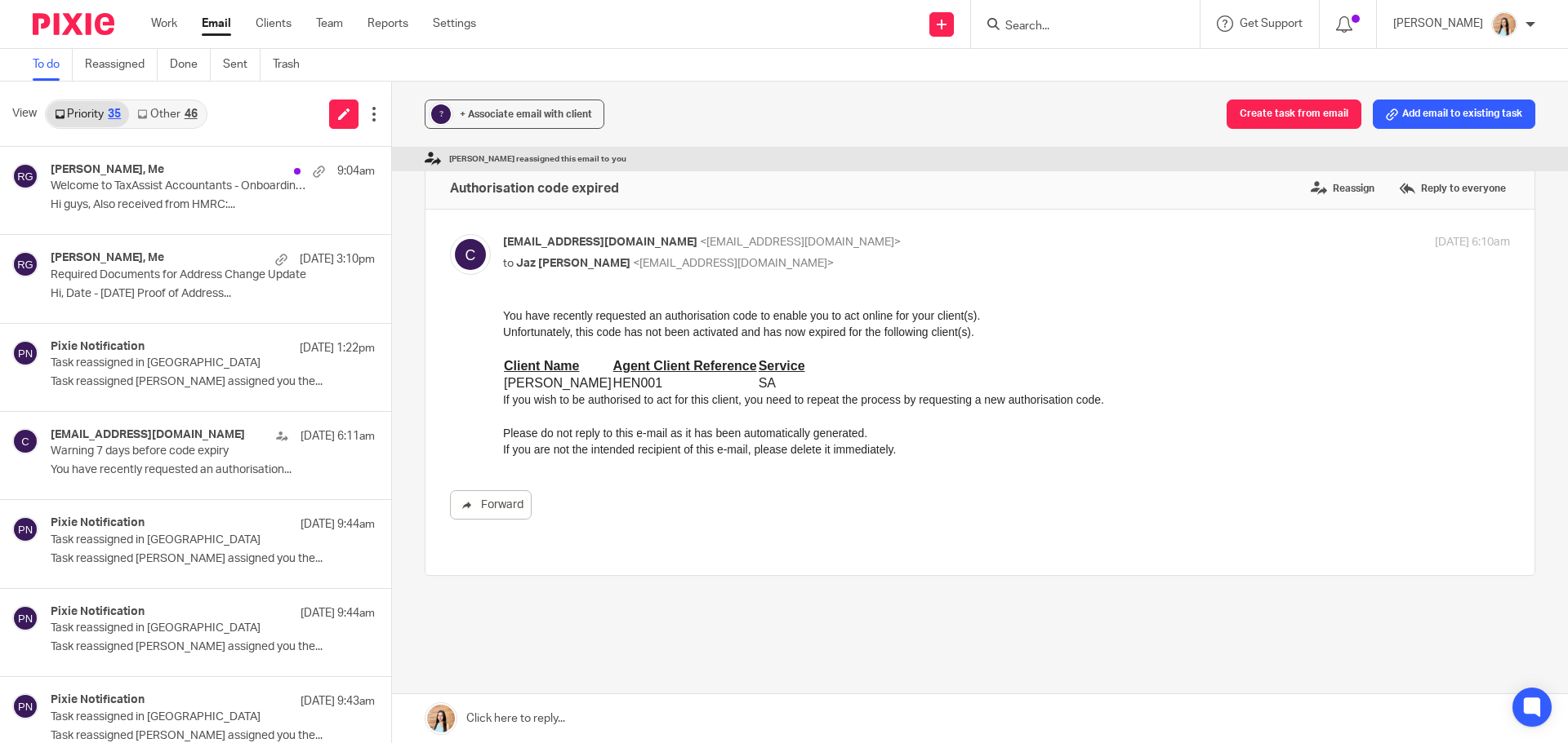
scroll to position [571, 0]
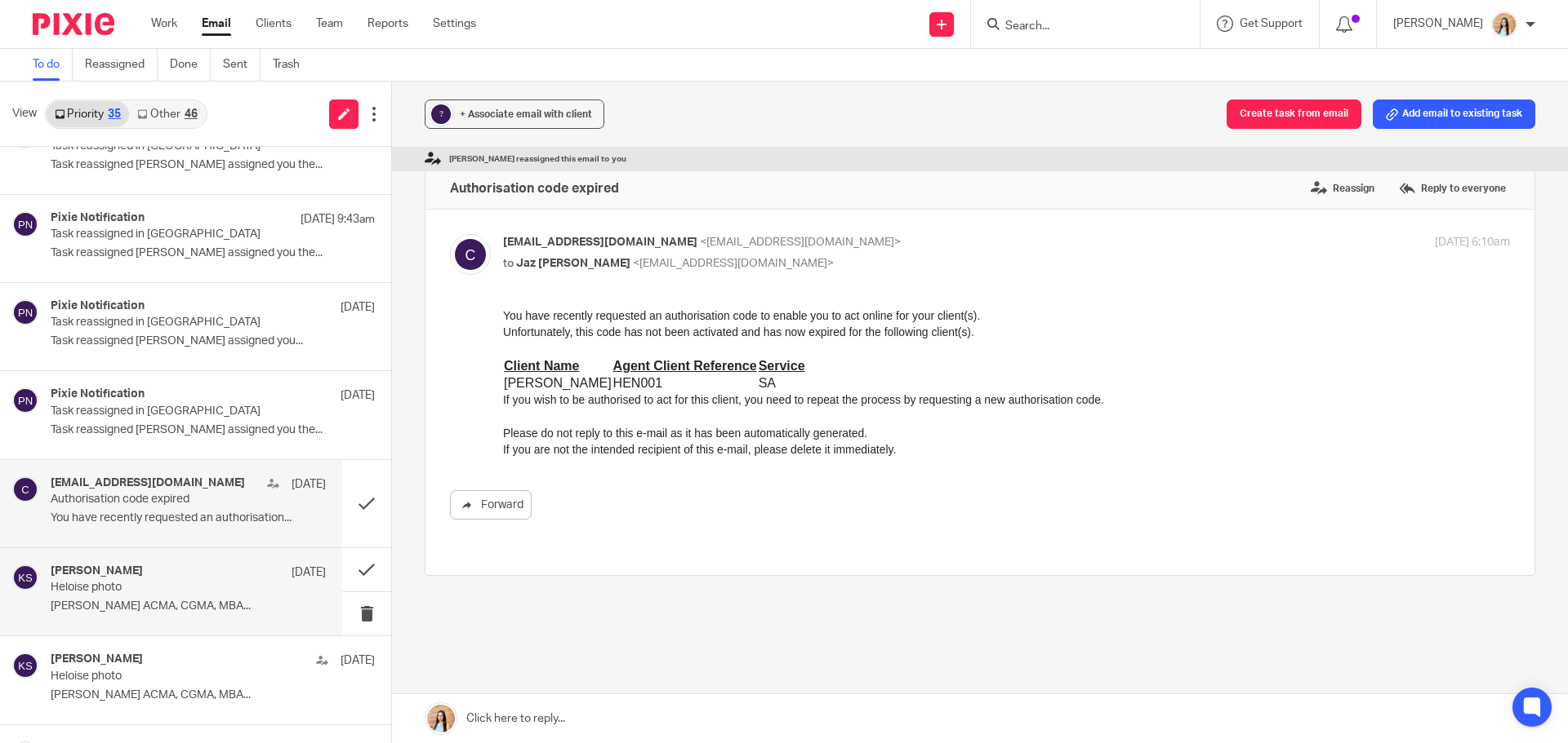
click at [195, 574] on div "[PERSON_NAME] [DATE]" at bounding box center [188, 573] width 275 height 17
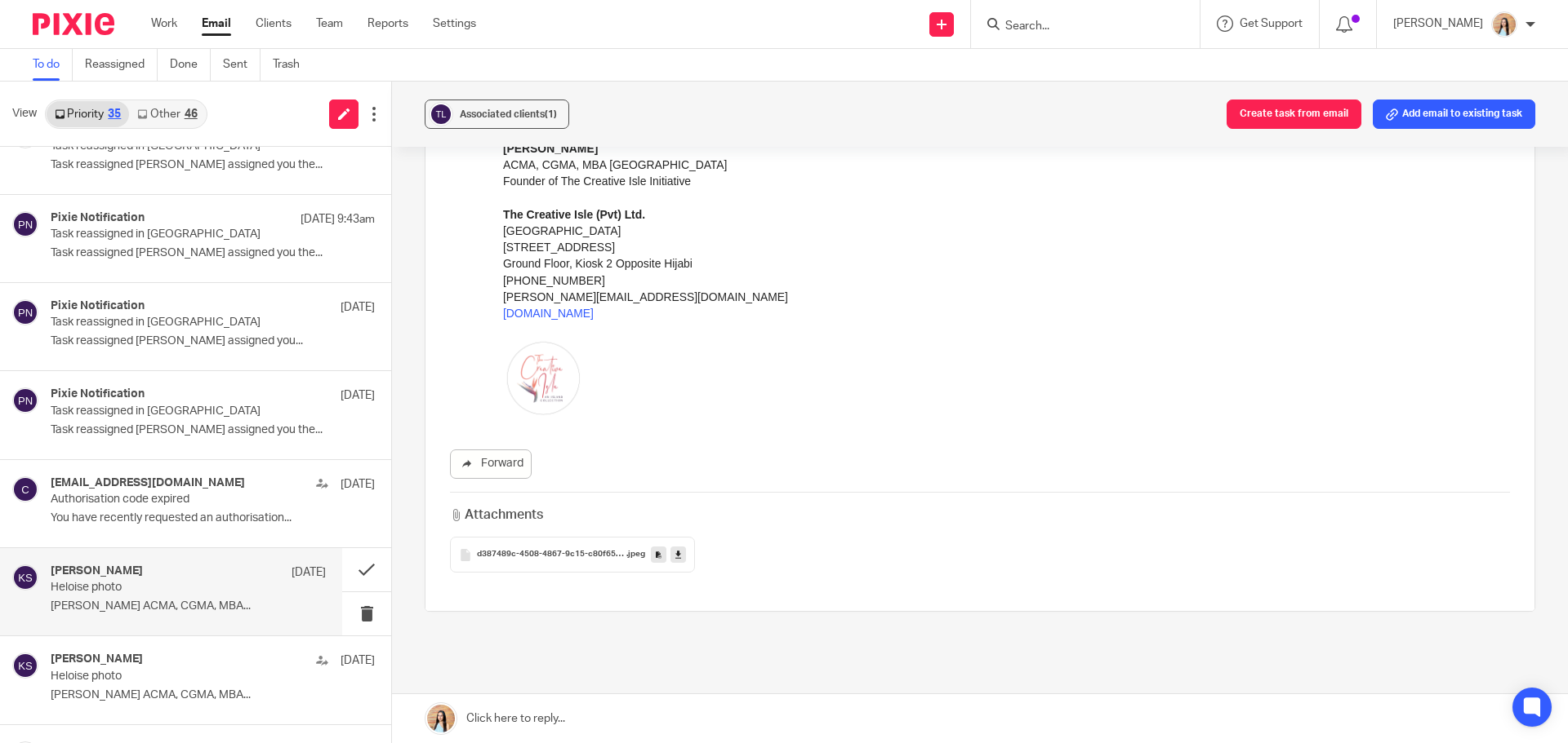
scroll to position [408, 0]
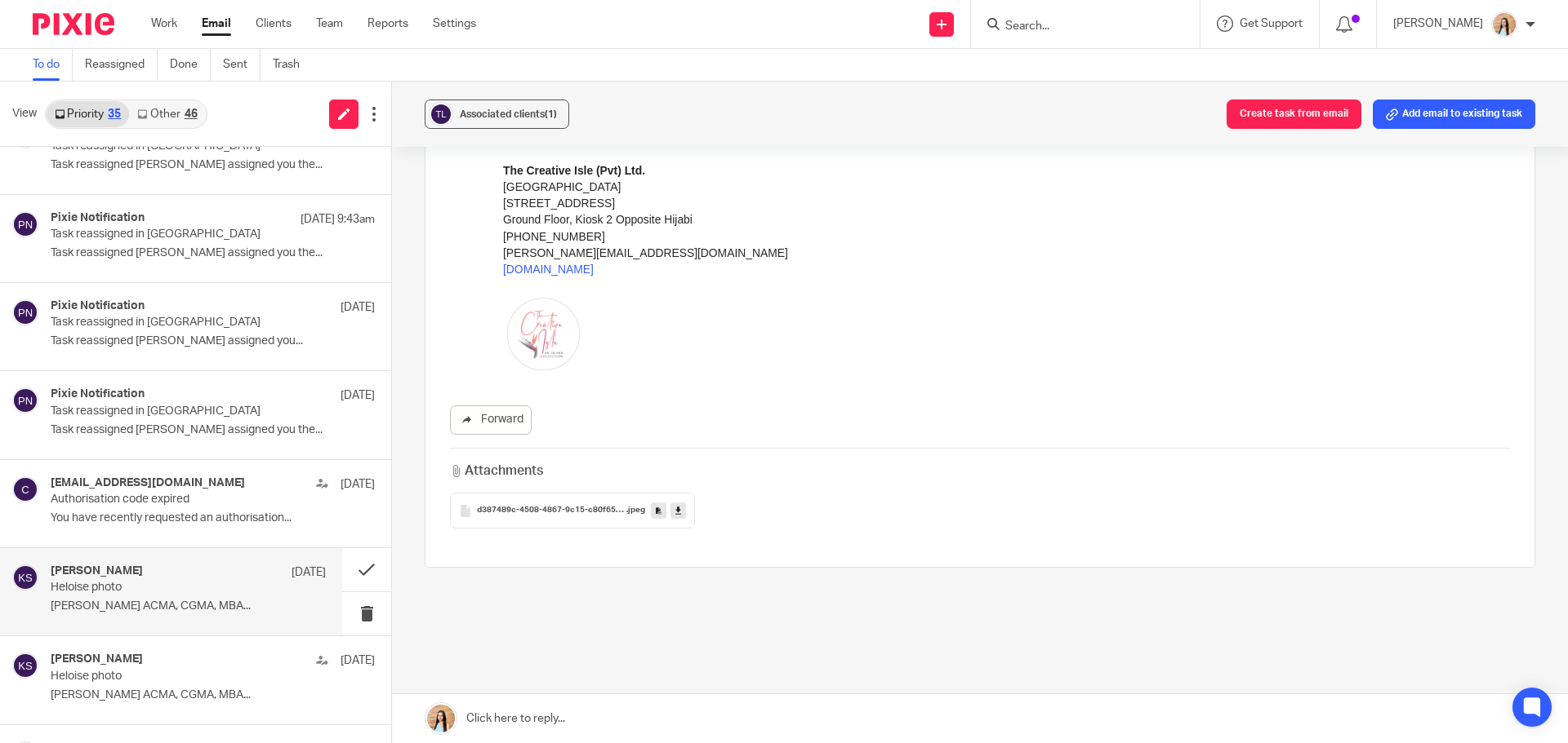
click at [554, 518] on div "d387489c-4508-4867-9c15-c80f65be63a3 .jpeg" at bounding box center [572, 510] width 245 height 36
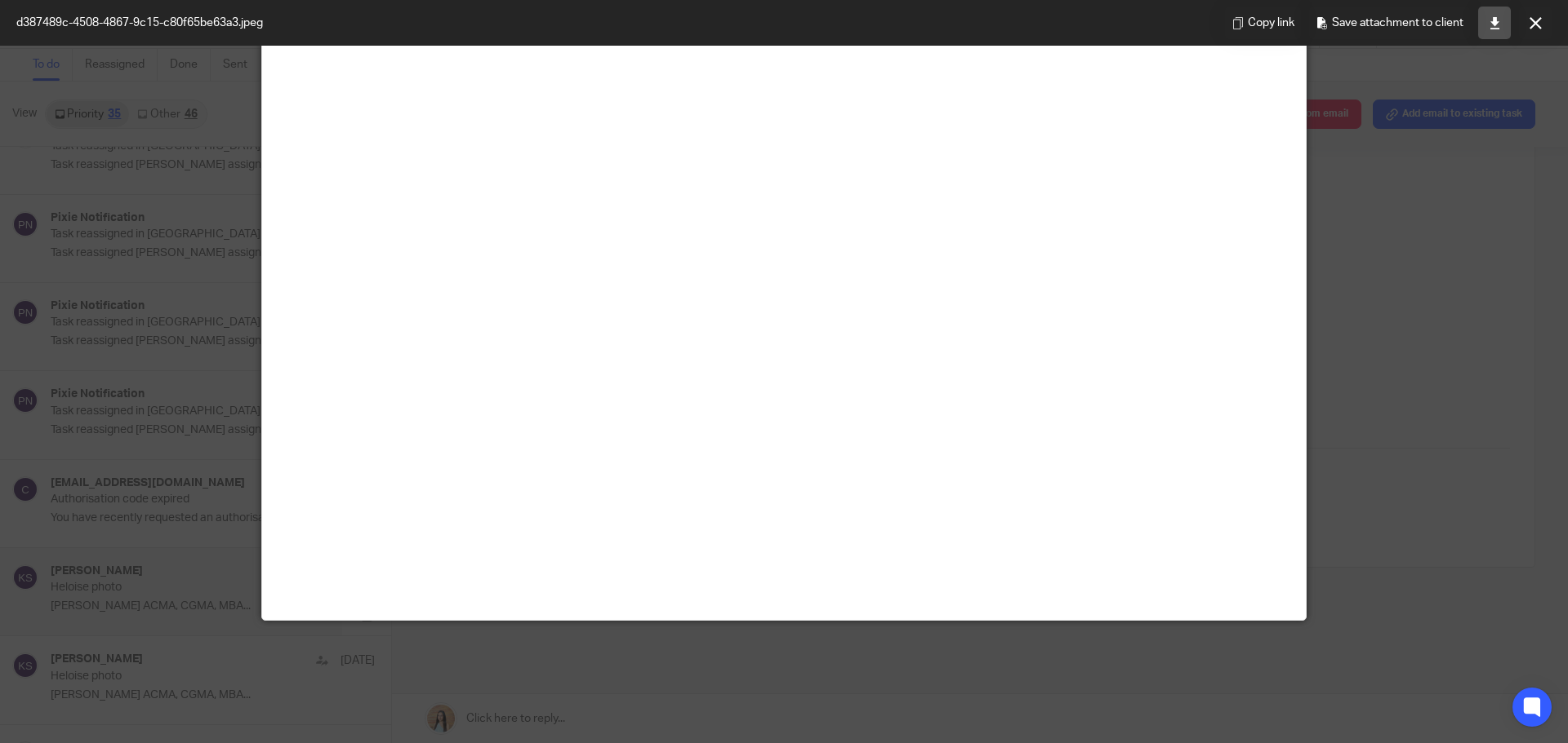
click at [1486, 28] on link at bounding box center [1493, 22] width 32 height 32
click at [1533, 30] on button at bounding box center [1535, 22] width 32 height 32
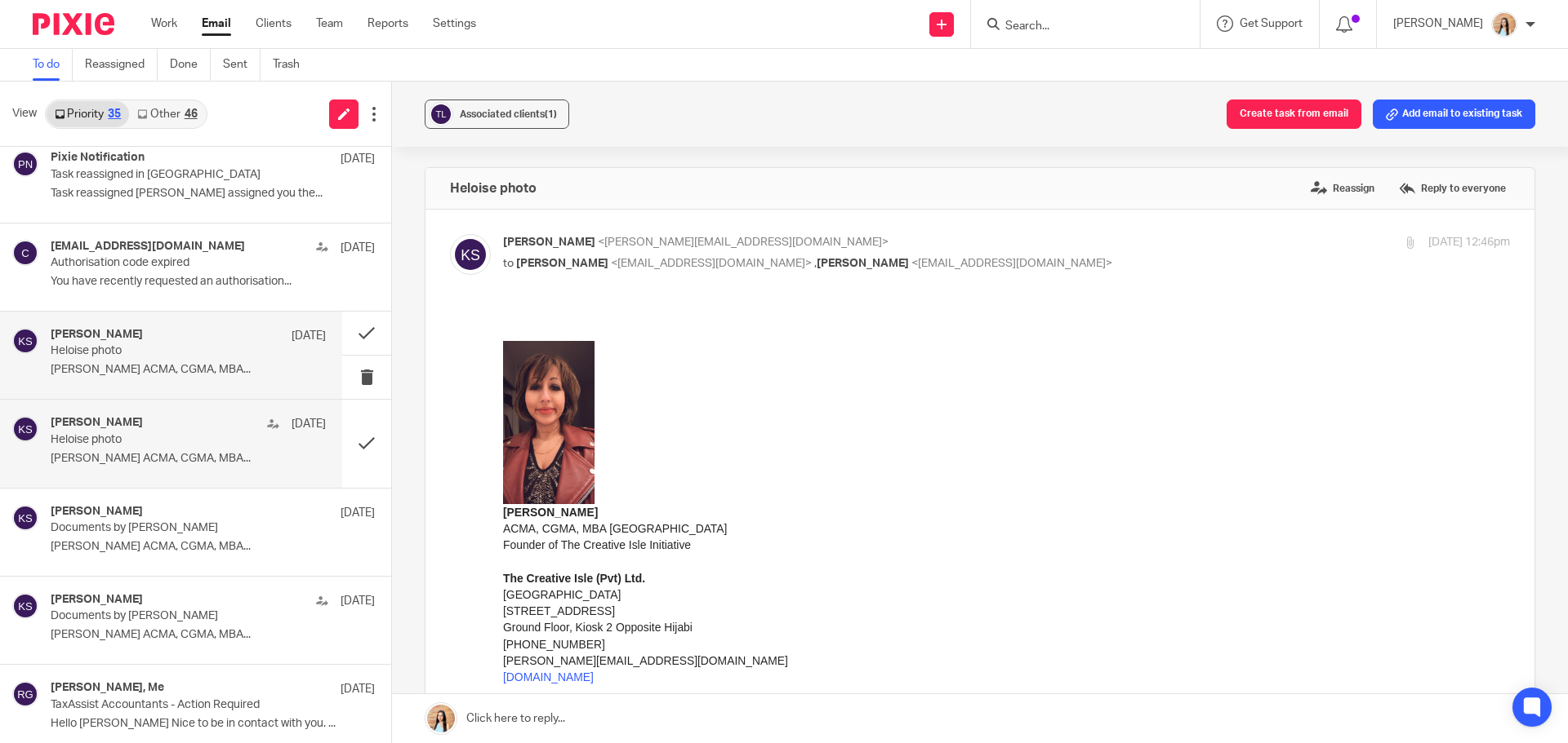
scroll to position [816, 0]
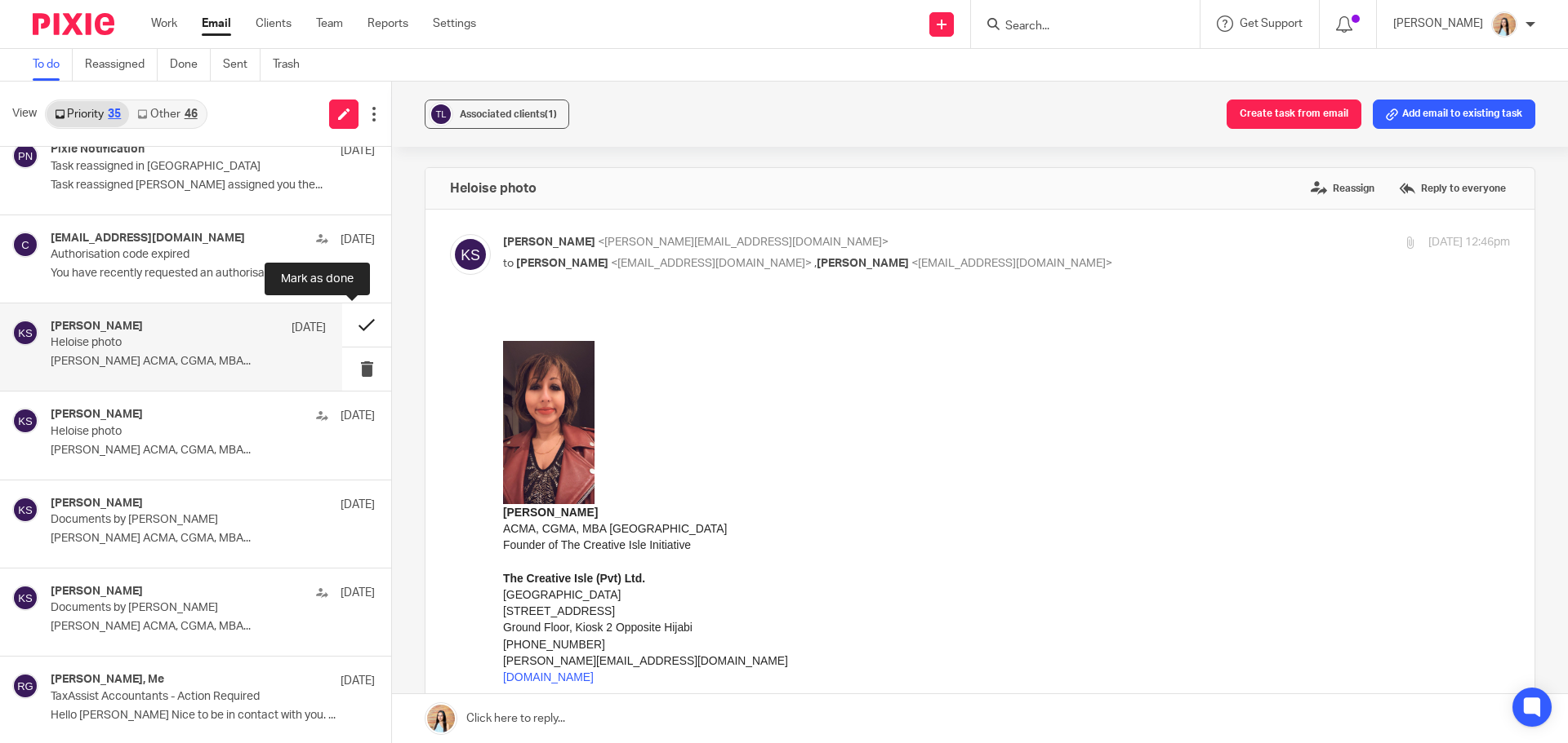
click at [356, 320] on button at bounding box center [366, 325] width 49 height 43
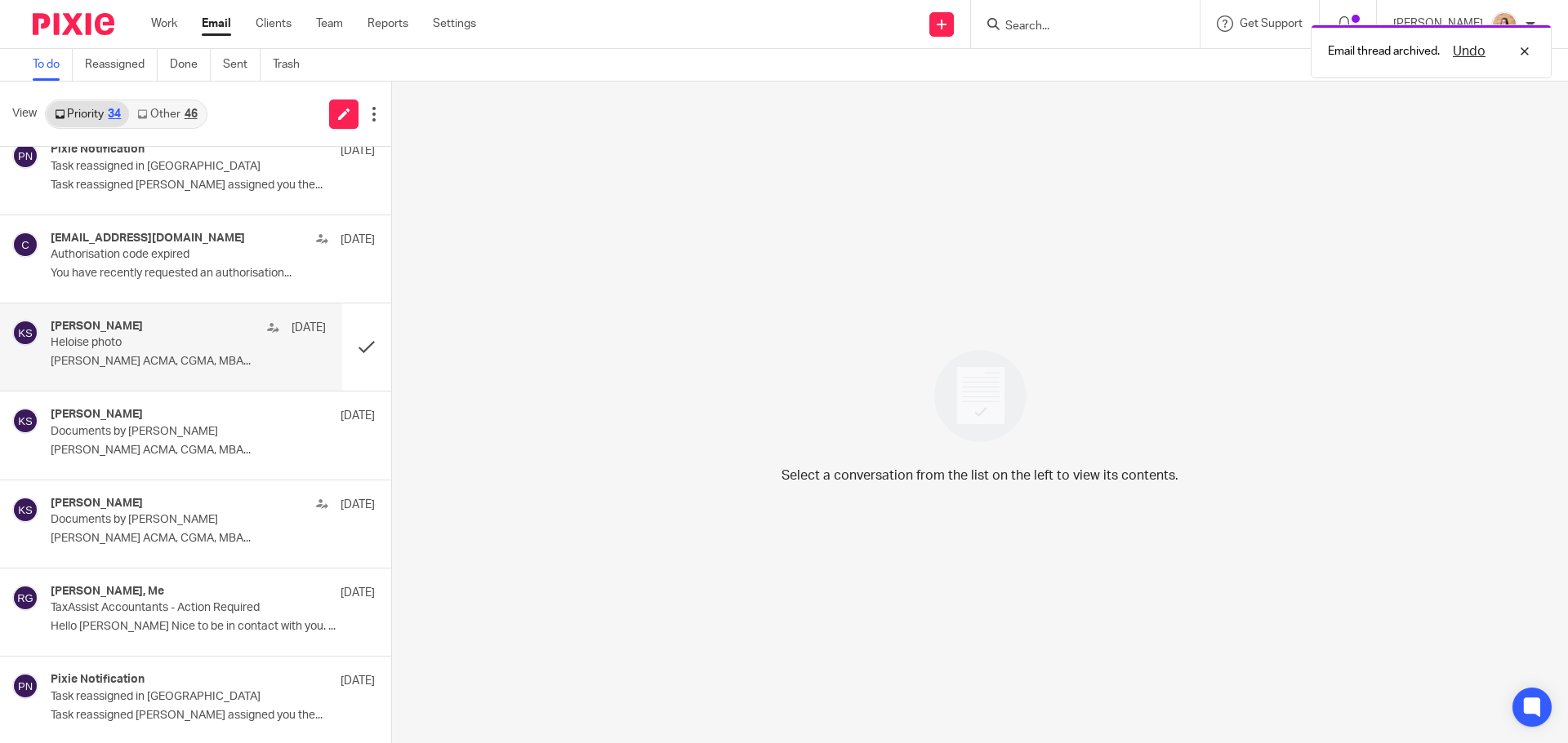
click at [194, 355] on p "Keshini Ann Suraweera ACMA, CGMA, MBA..." at bounding box center [188, 362] width 275 height 14
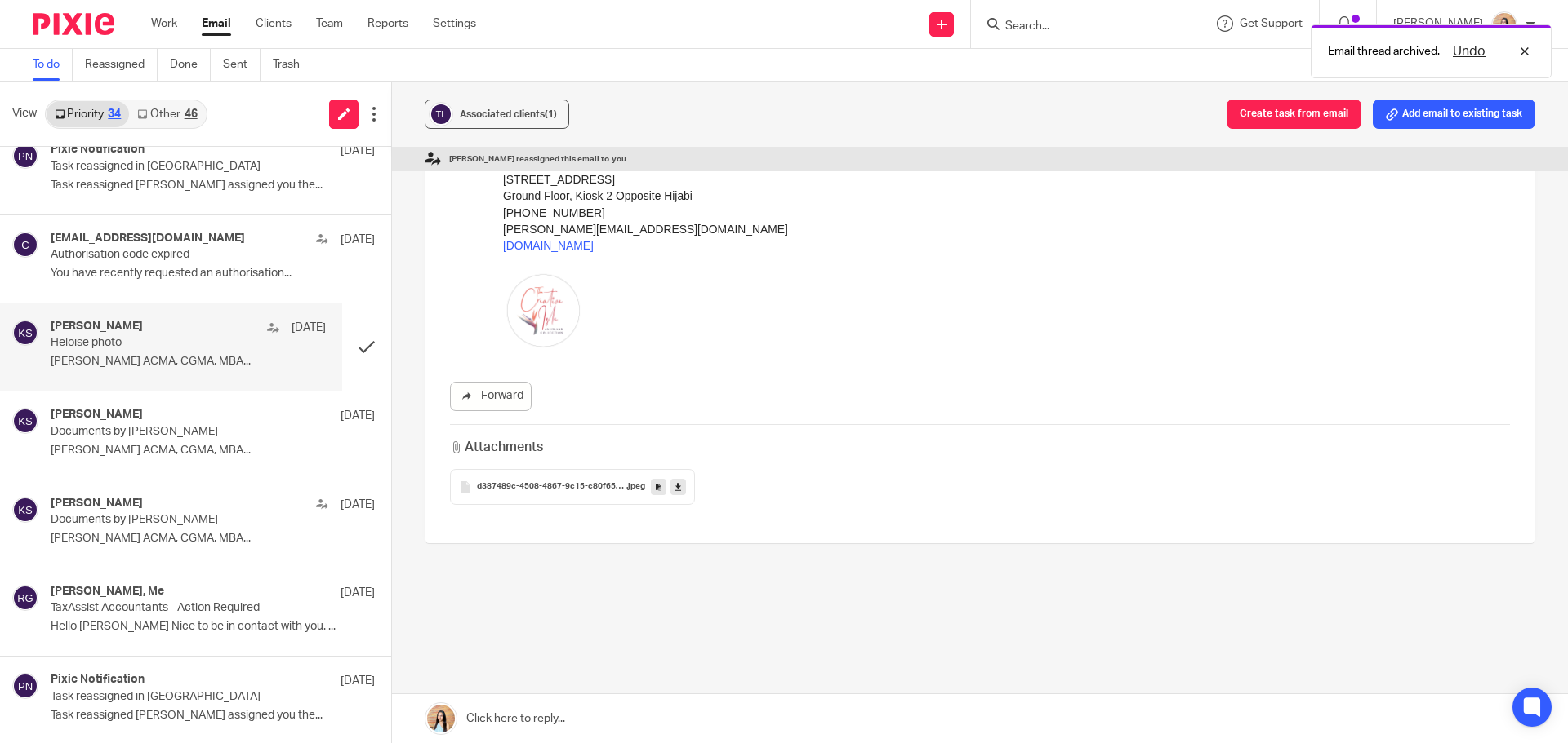
scroll to position [445, 0]
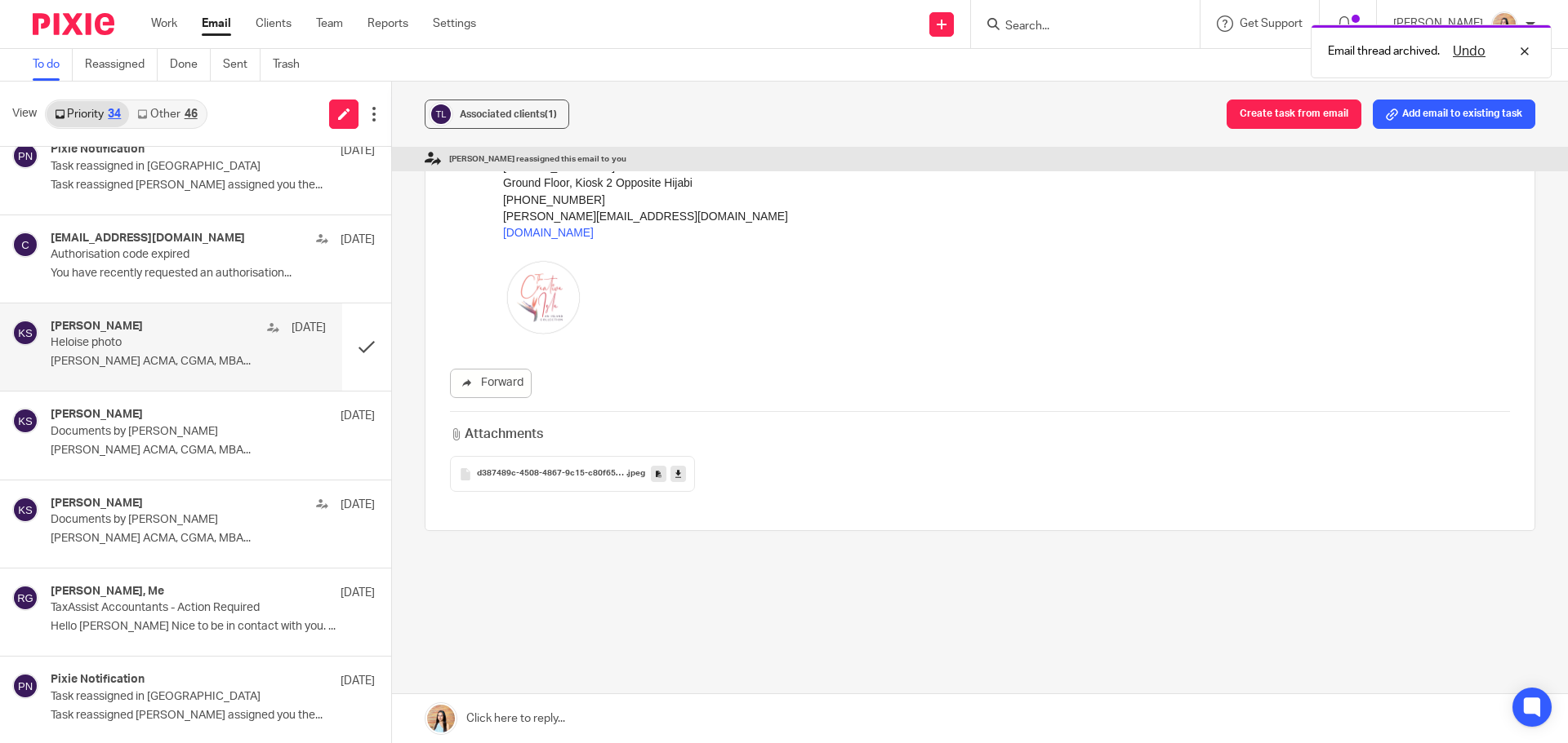
click at [528, 464] on div "d387489c-4508-4867-9c15-c80f65be63a3 .jpeg" at bounding box center [572, 473] width 245 height 36
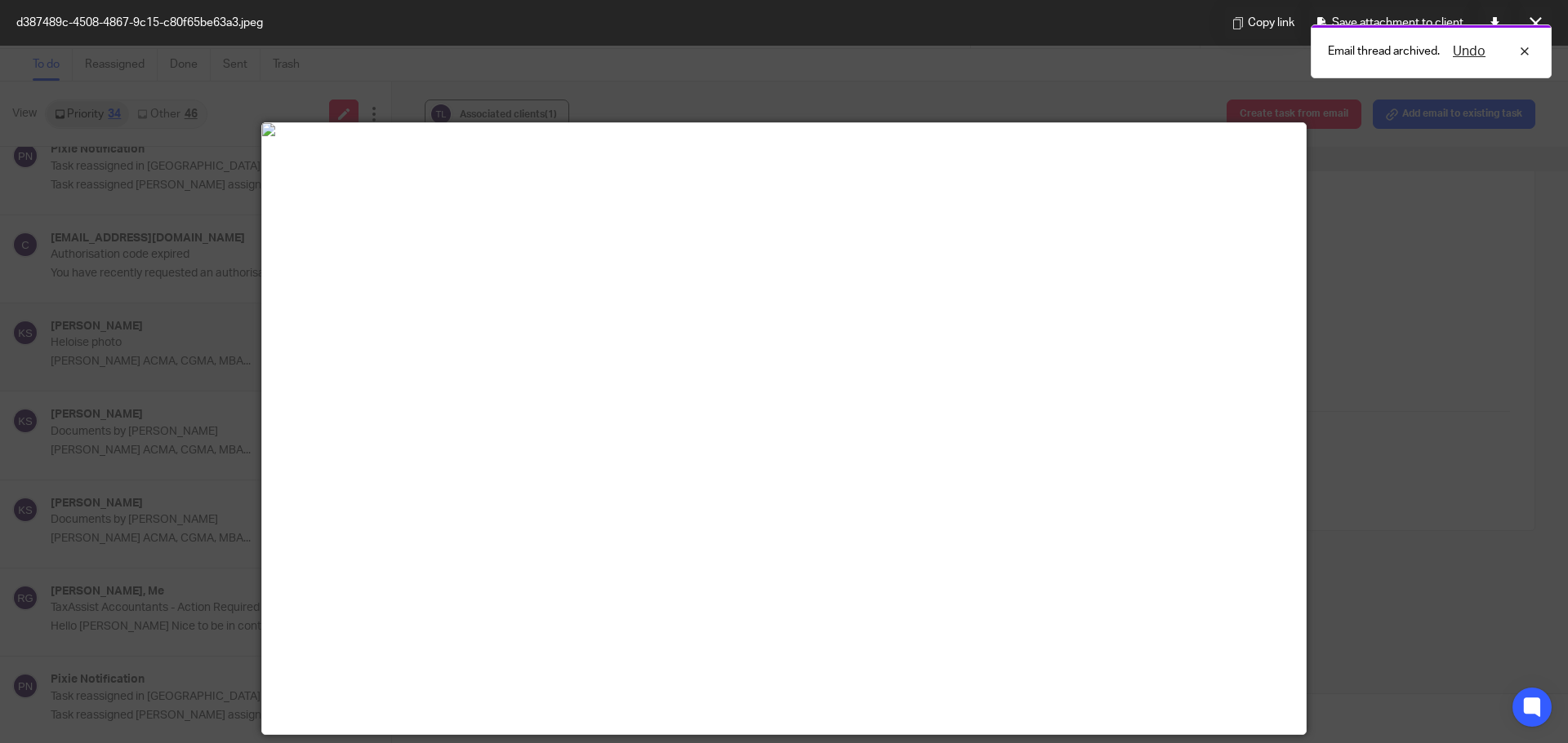
click at [1543, 17] on div "Email thread archived. Undo" at bounding box center [1167, 47] width 767 height 62
click at [1539, 16] on button at bounding box center [1535, 22] width 32 height 32
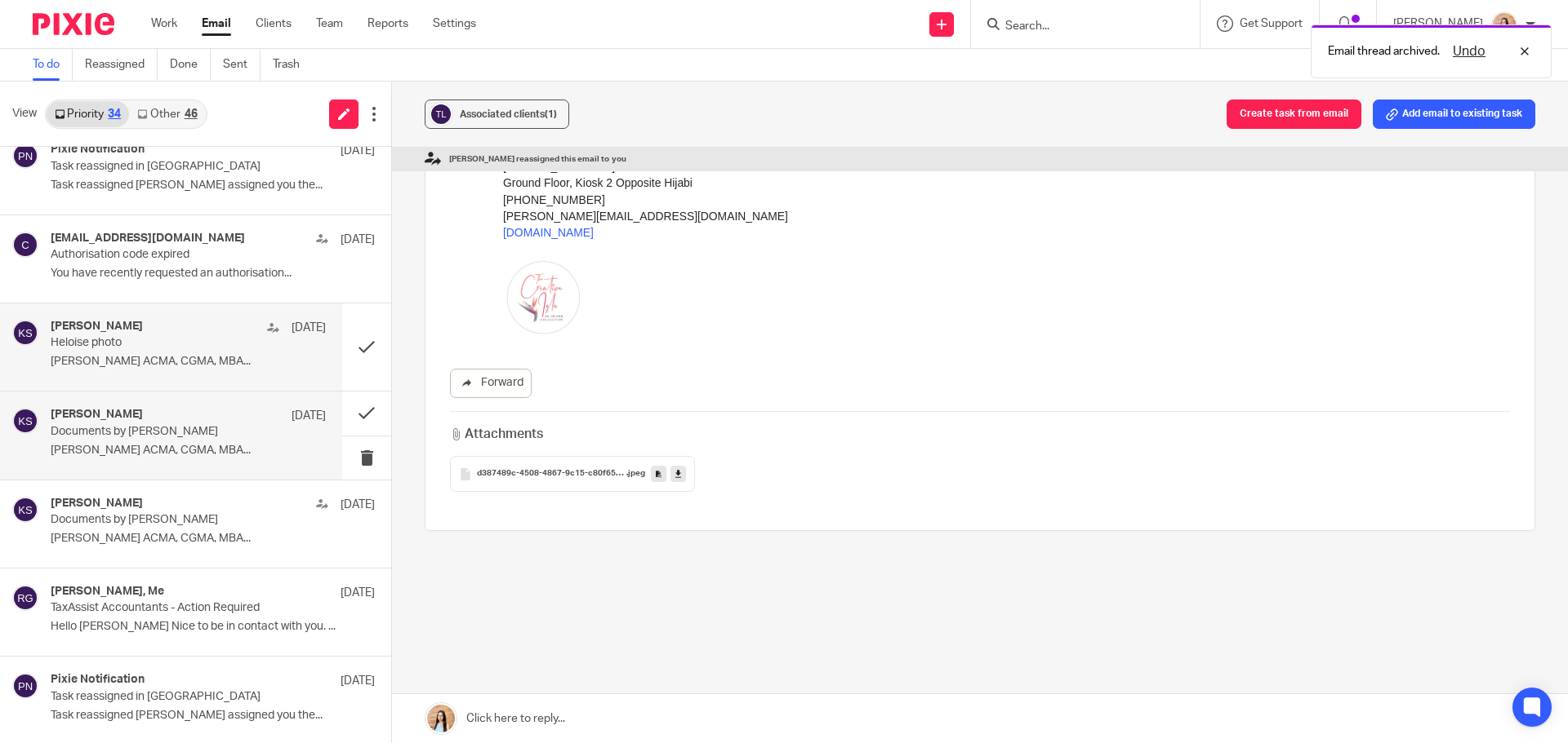
click at [183, 458] on div "Keshini Suraweera 1 Sep Documents by Heloise Keshini Ann Suraweera ACMA, CGMA, …" at bounding box center [188, 435] width 275 height 54
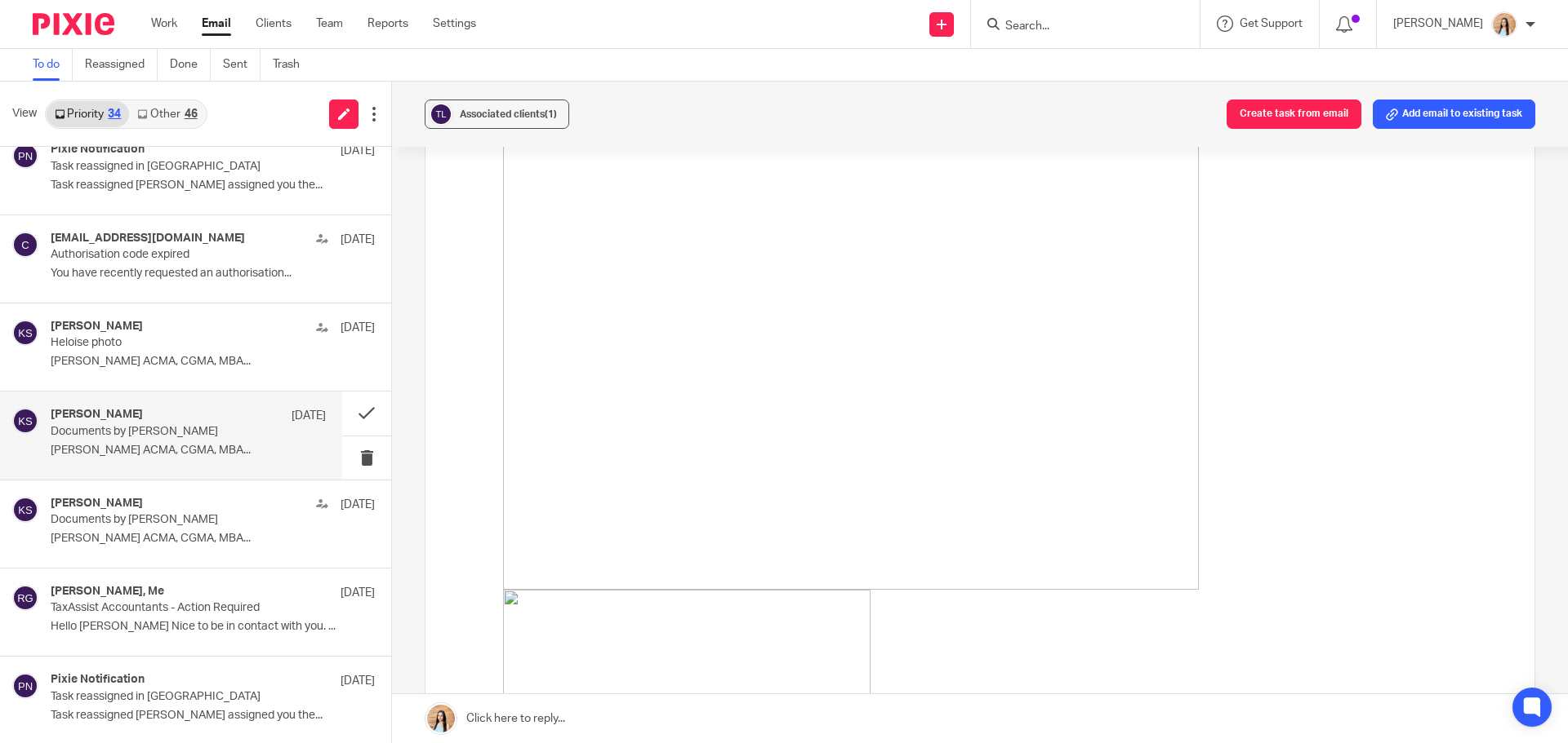
scroll to position [408, 0]
click at [922, 438] on img at bounding box center [850, 247] width 696 height 695
click at [837, 486] on img at bounding box center [686, 533] width 368 height 367
click at [232, 512] on div "Keshini Suraweera 1 Sep" at bounding box center [188, 505] width 275 height 17
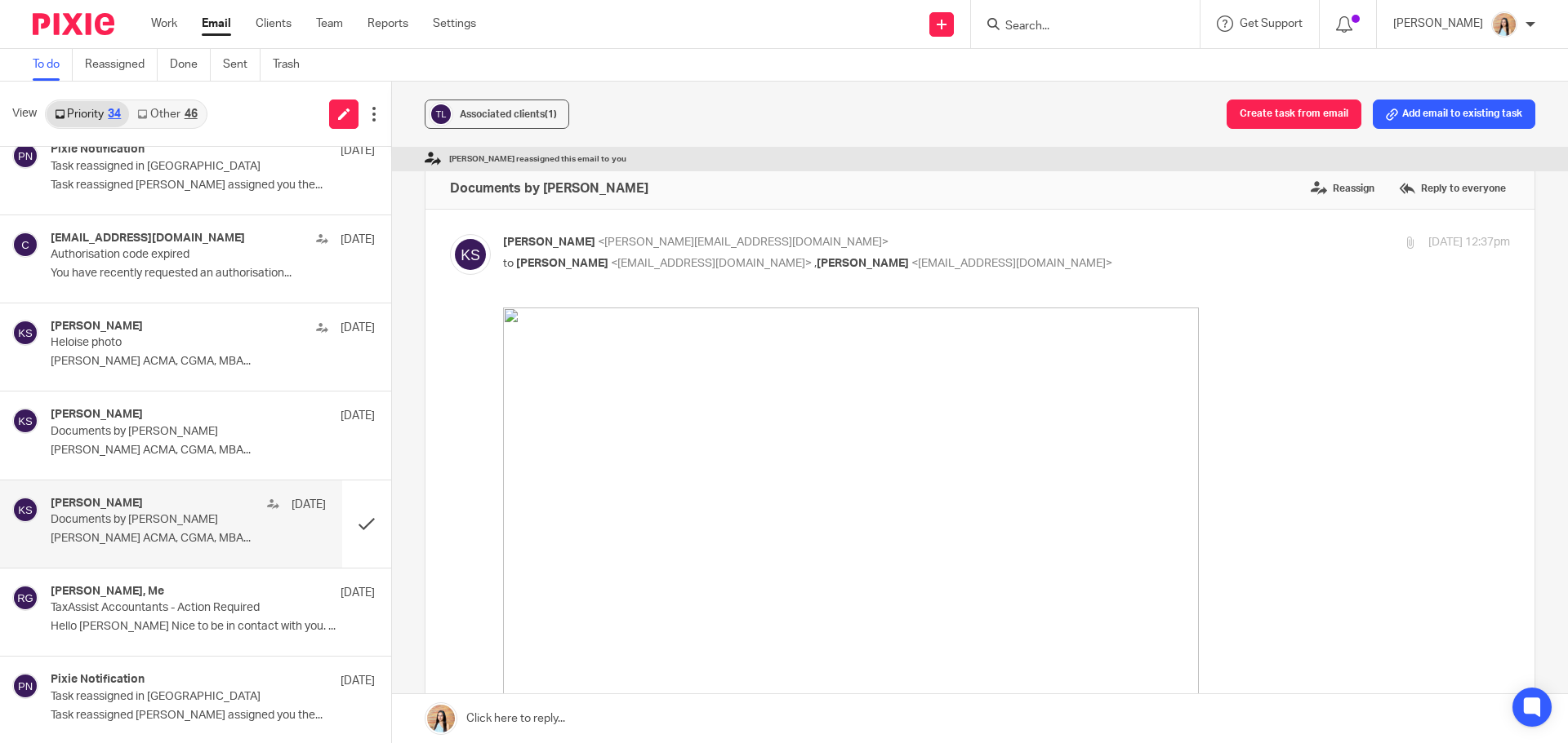
scroll to position [0, 0]
click at [1088, 22] on input "Search" at bounding box center [1077, 27] width 147 height 15
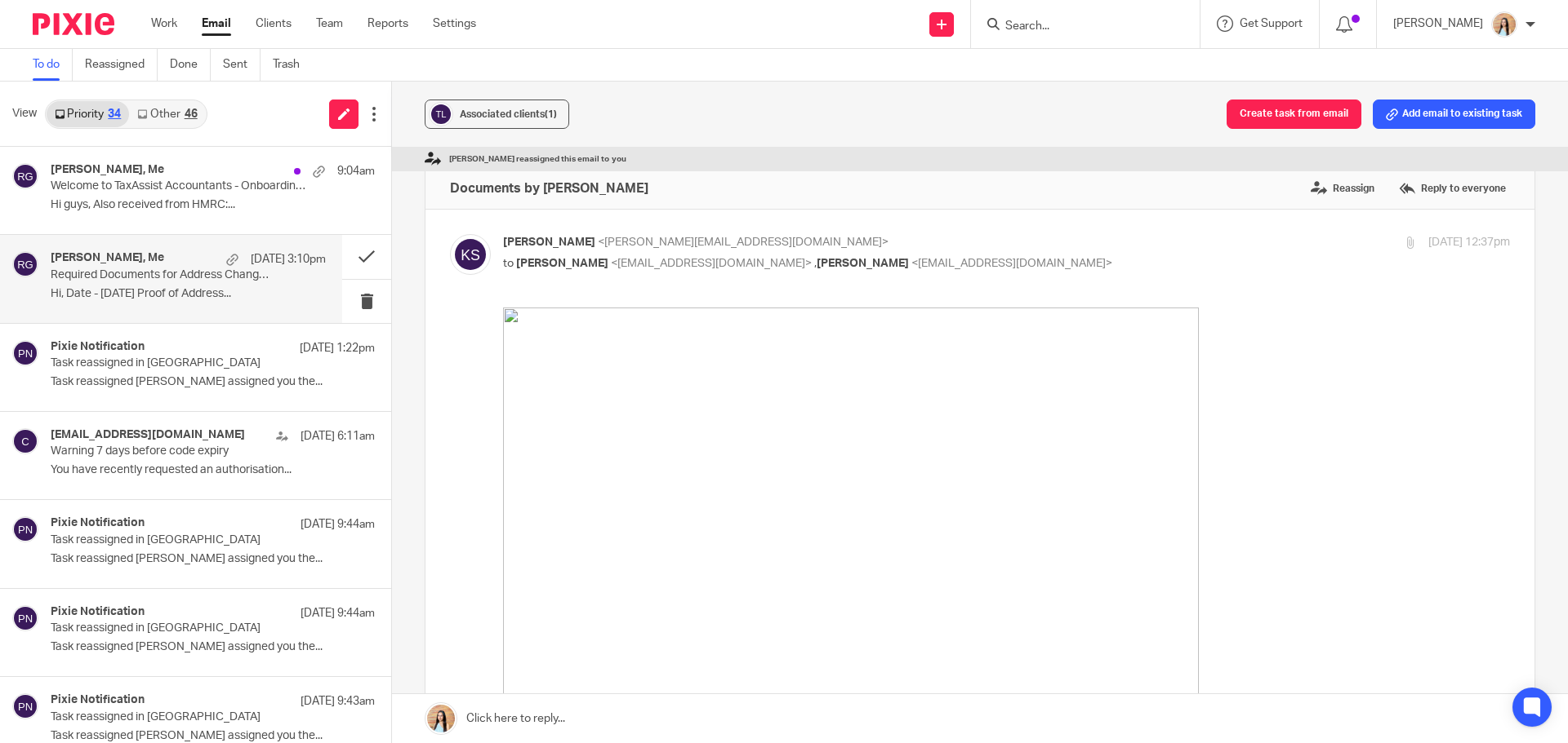
click at [152, 285] on div "Bhavisha Chauhan, Me 16 Sep 3:10pm Required Documents for Address Change Update…" at bounding box center [188, 278] width 275 height 54
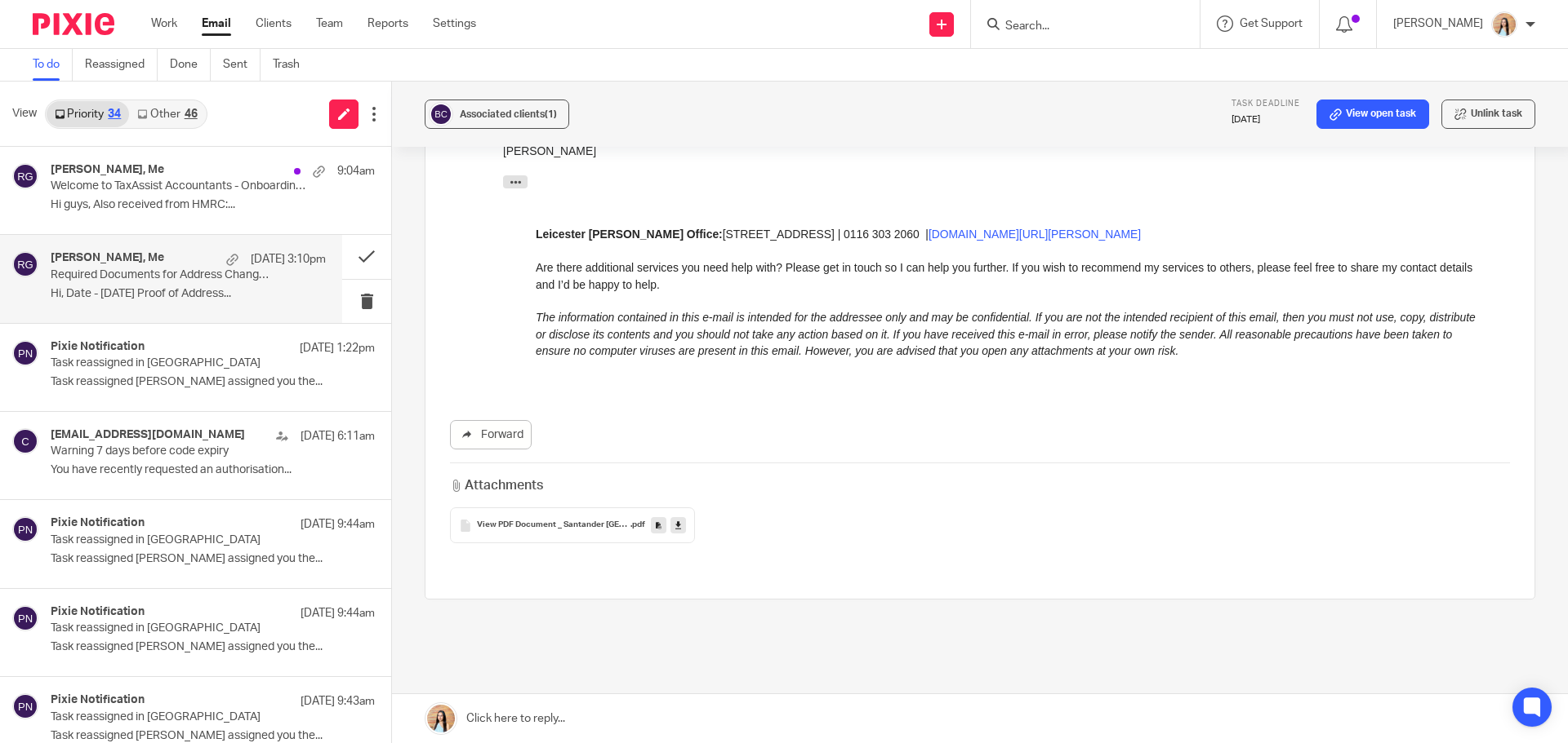
scroll to position [407, 0]
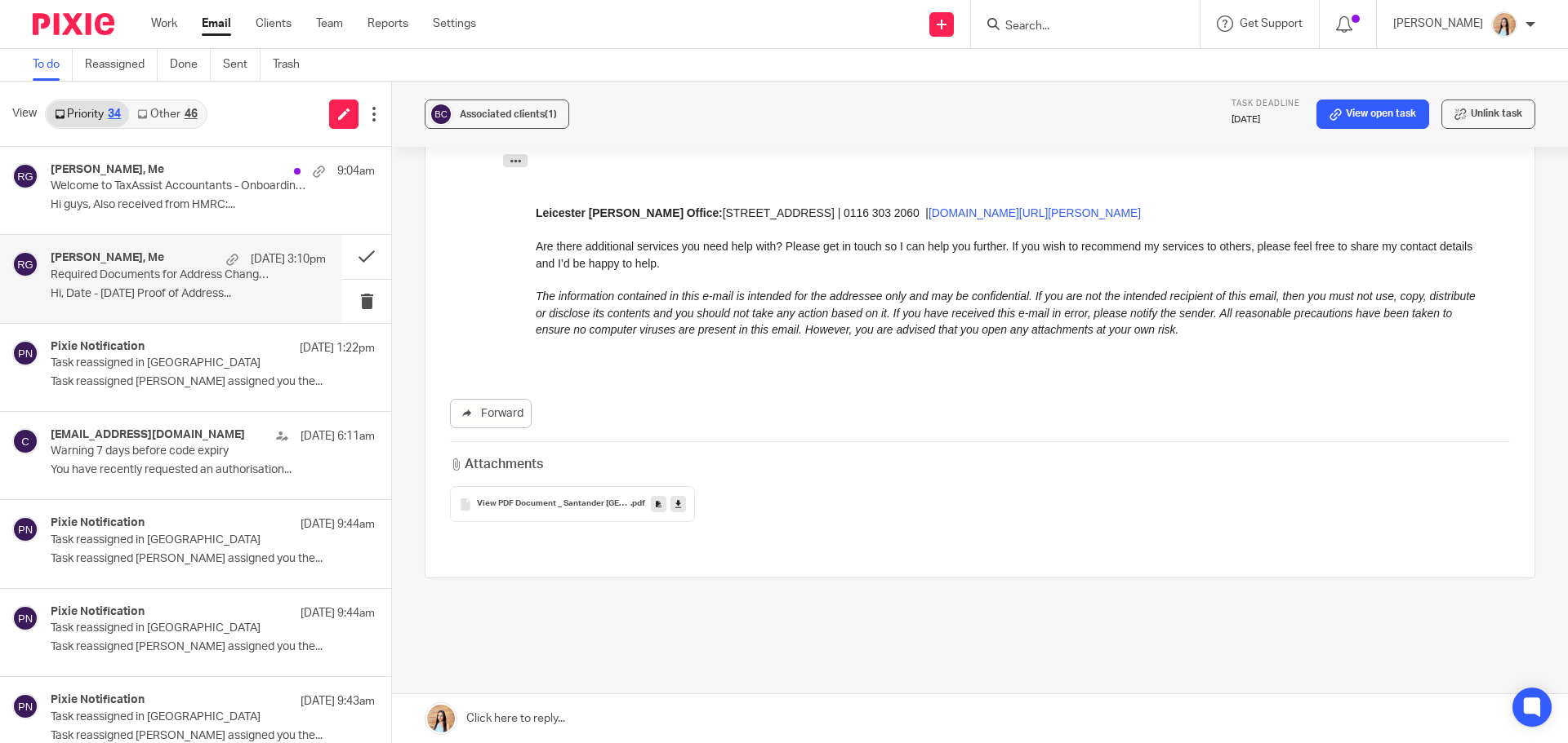
click at [545, 499] on span "View PDF Document _ Santander UK" at bounding box center [554, 504] width 154 height 10
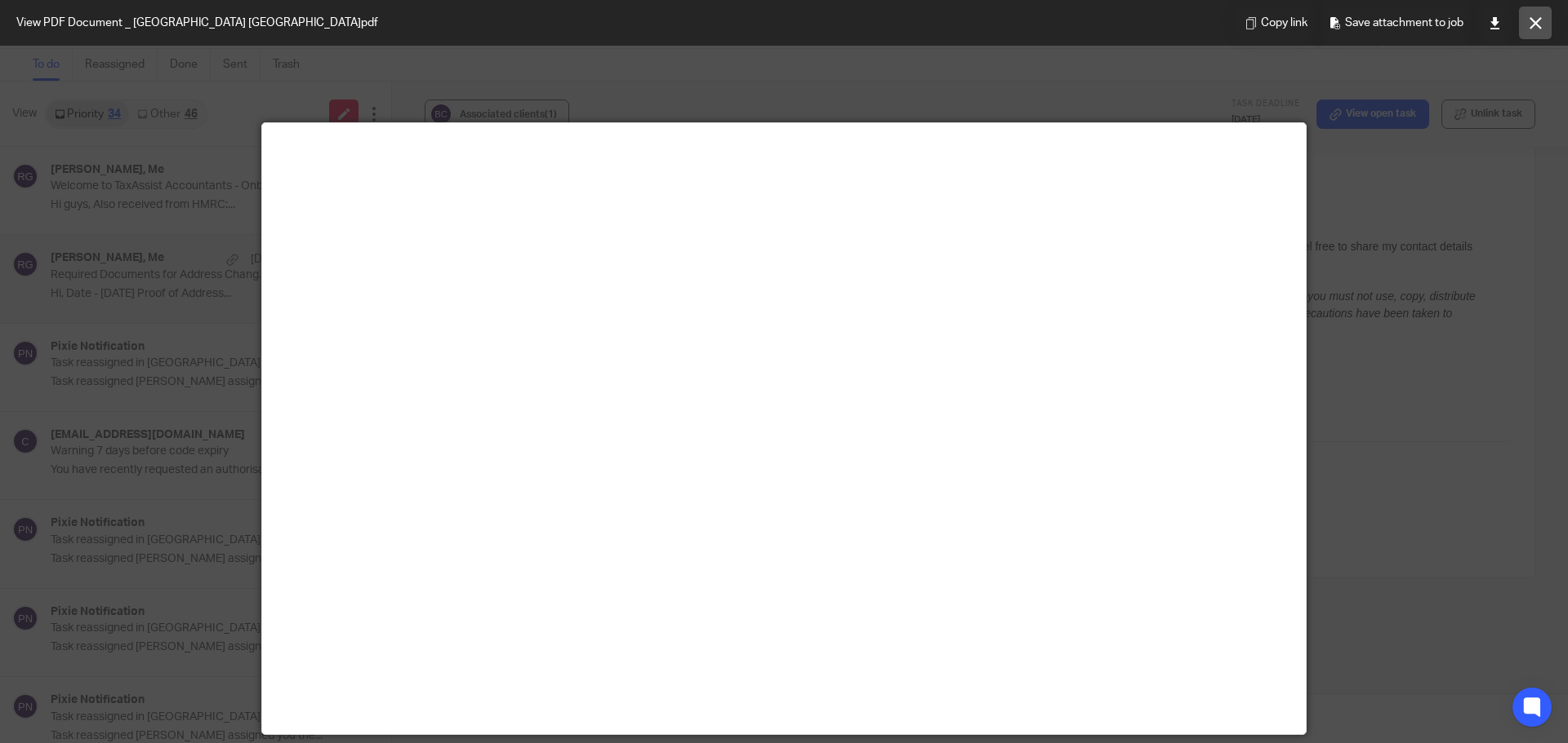
click at [1541, 30] on button at bounding box center [1535, 22] width 32 height 32
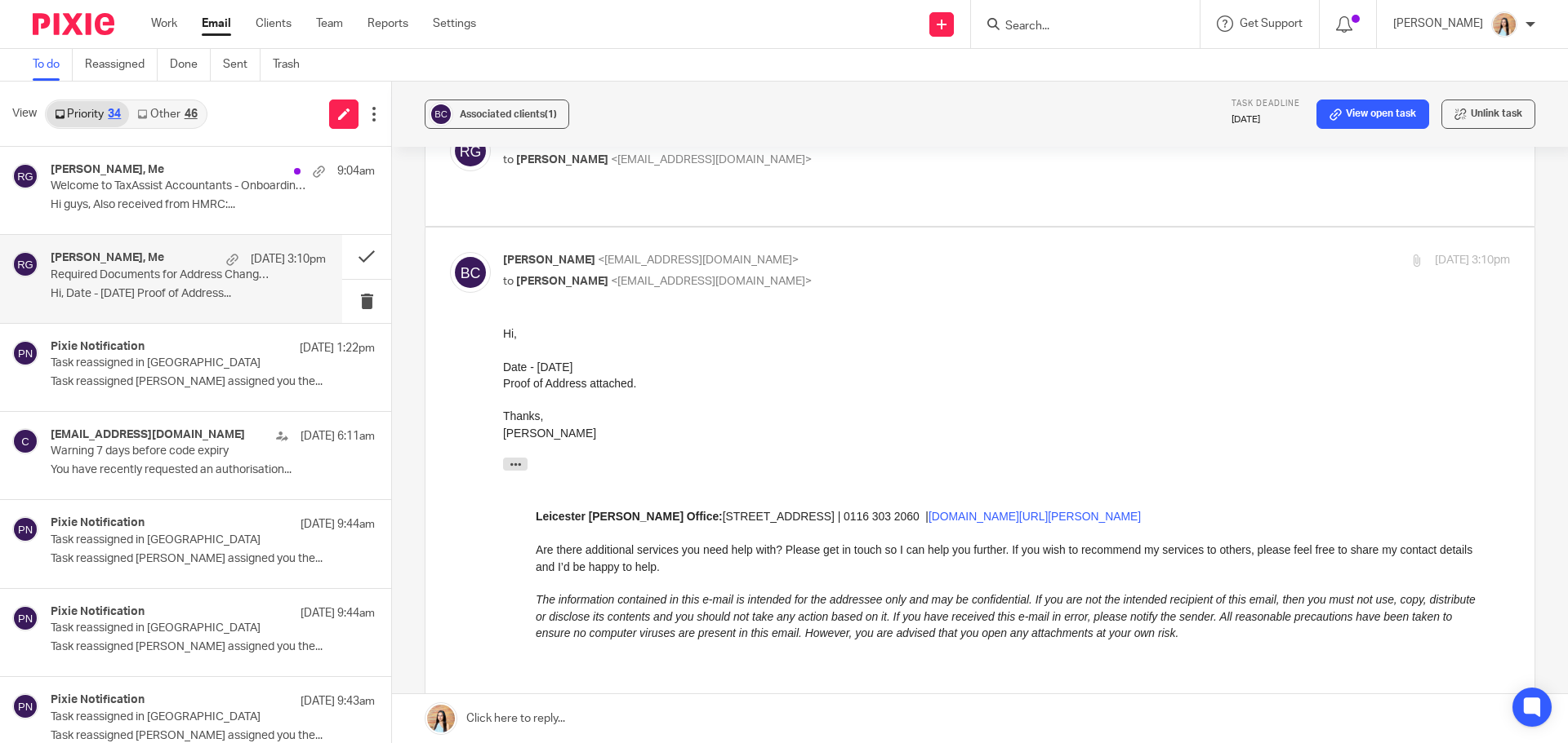
scroll to position [81, 0]
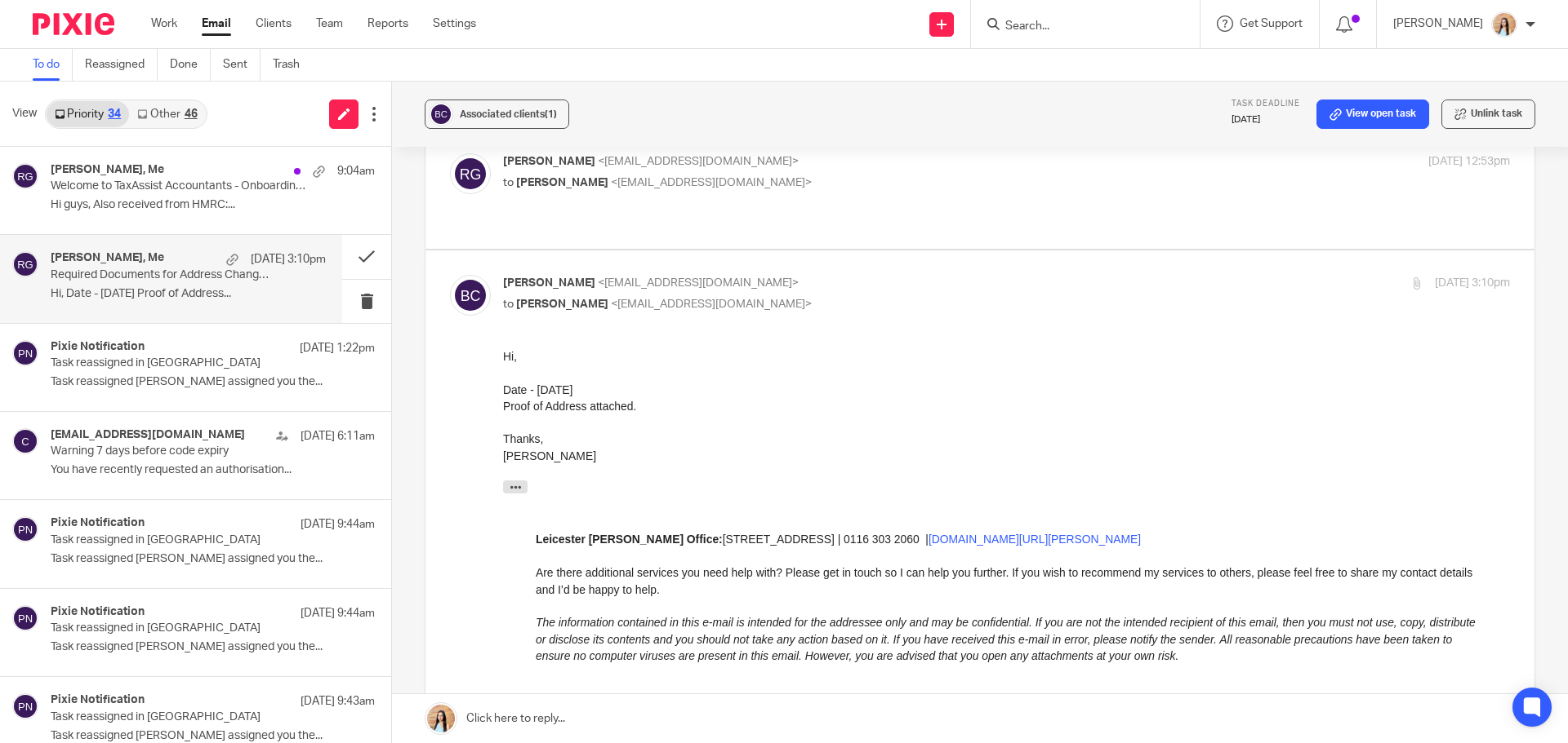
click at [857, 226] on label at bounding box center [980, 189] width 1109 height 120
click at [450, 154] on input "checkbox" at bounding box center [449, 153] width 1 height 1
checkbox input "true"
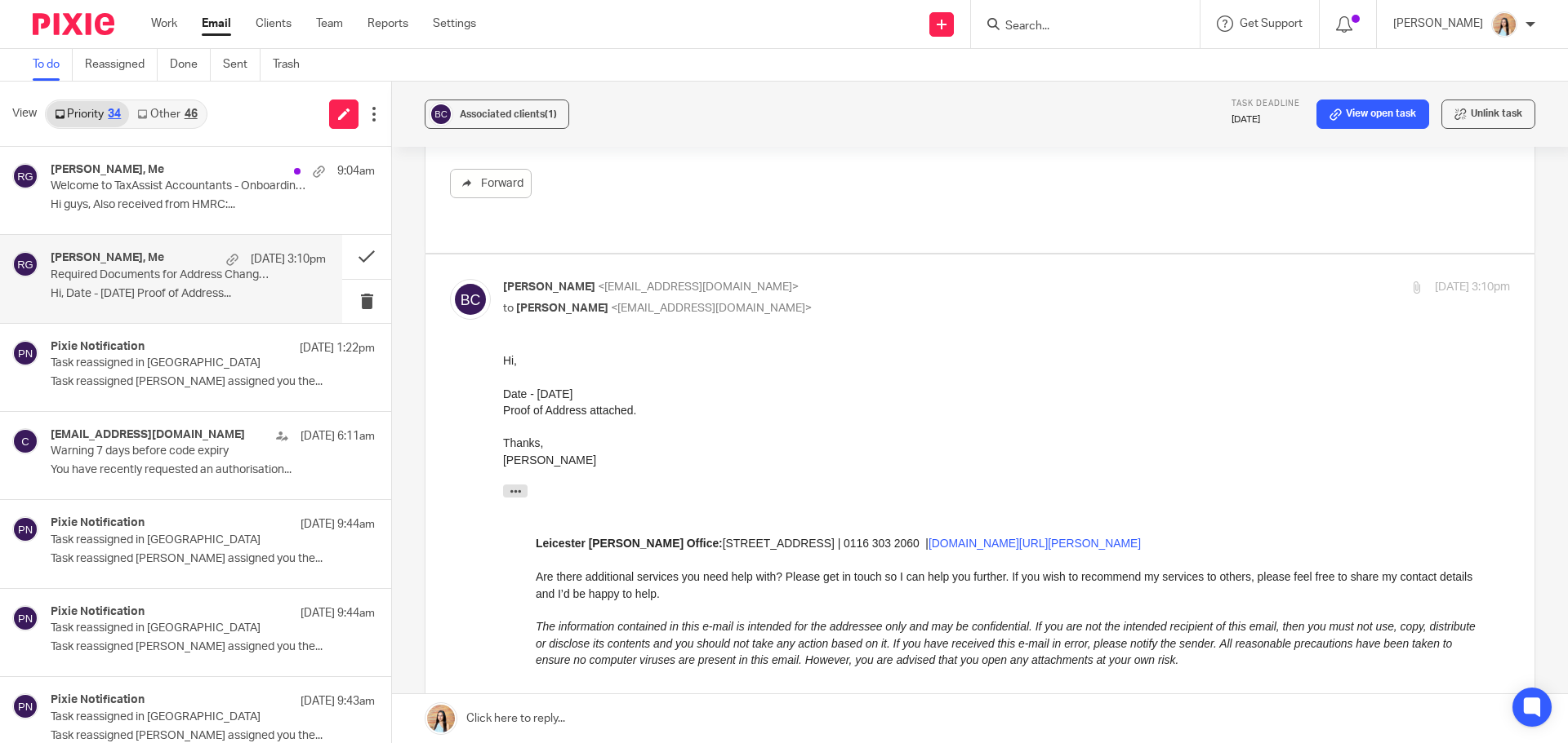
scroll to position [407, 0]
click at [510, 713] on link at bounding box center [979, 718] width 1176 height 49
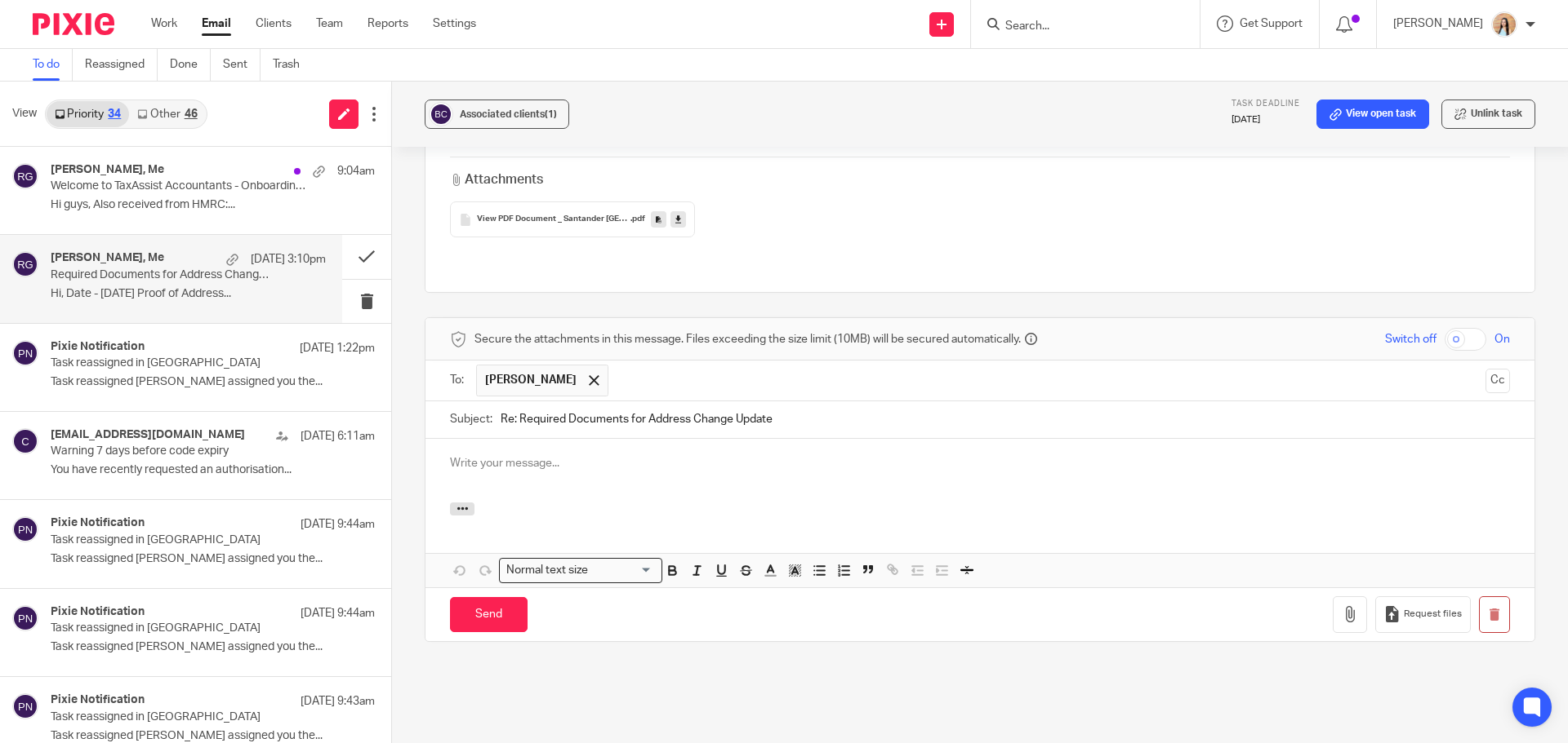
scroll to position [0, 0]
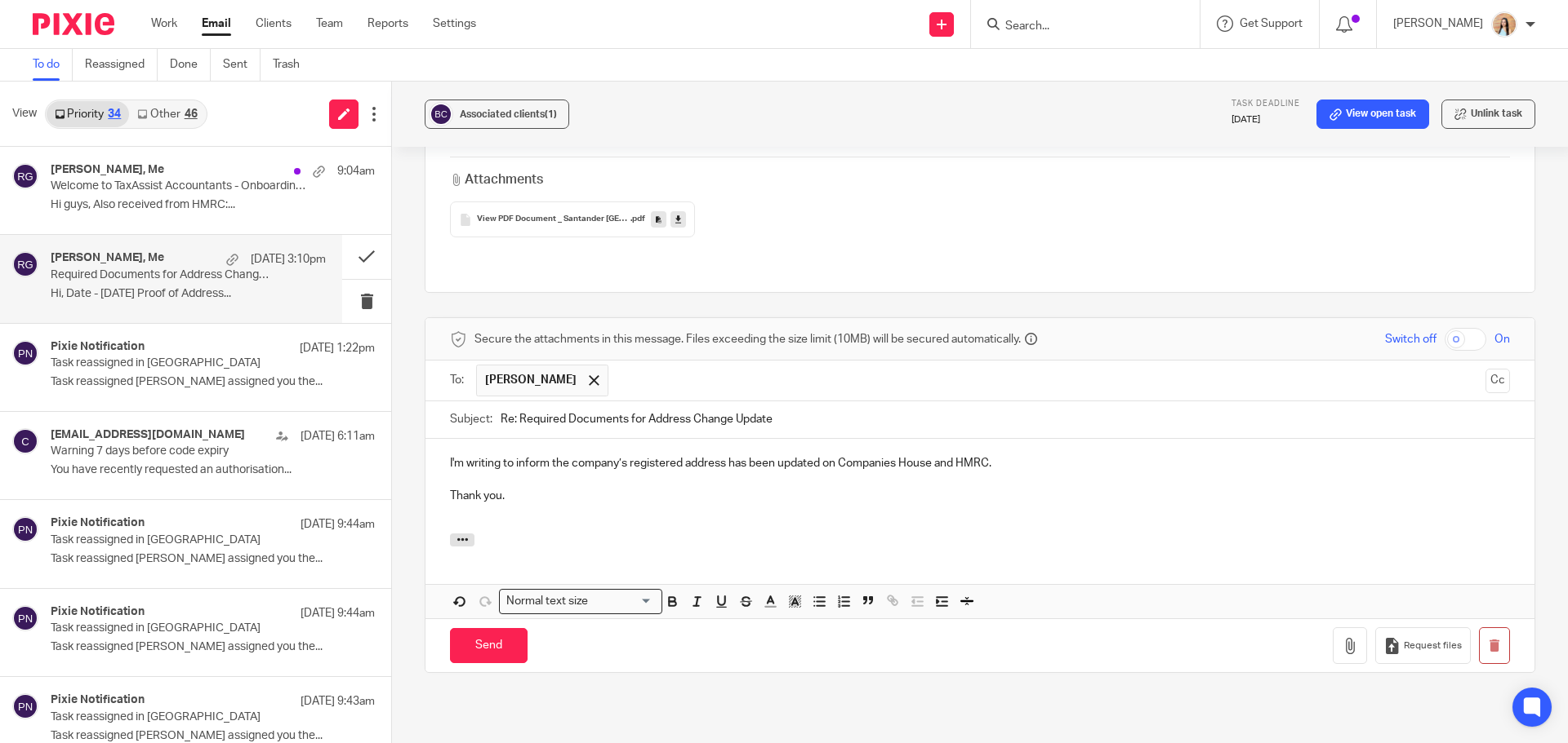
click at [442, 439] on div "I'm writing to inform the company’s registered address has been updated on Comp…" at bounding box center [980, 486] width 1109 height 95
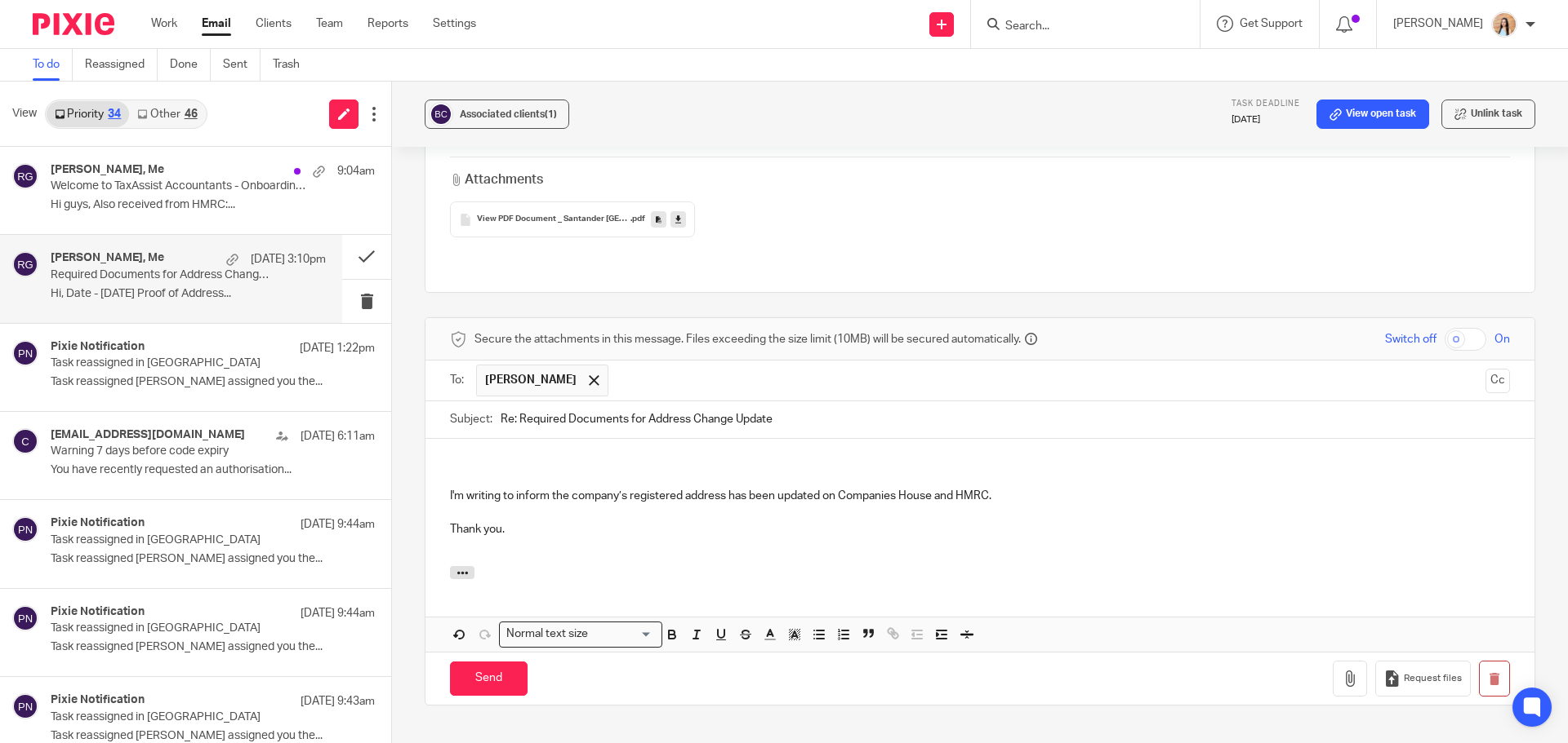
click at [442, 439] on div "I'm writing to inform the company’s registered address has been updated on Comp…" at bounding box center [980, 503] width 1109 height 128
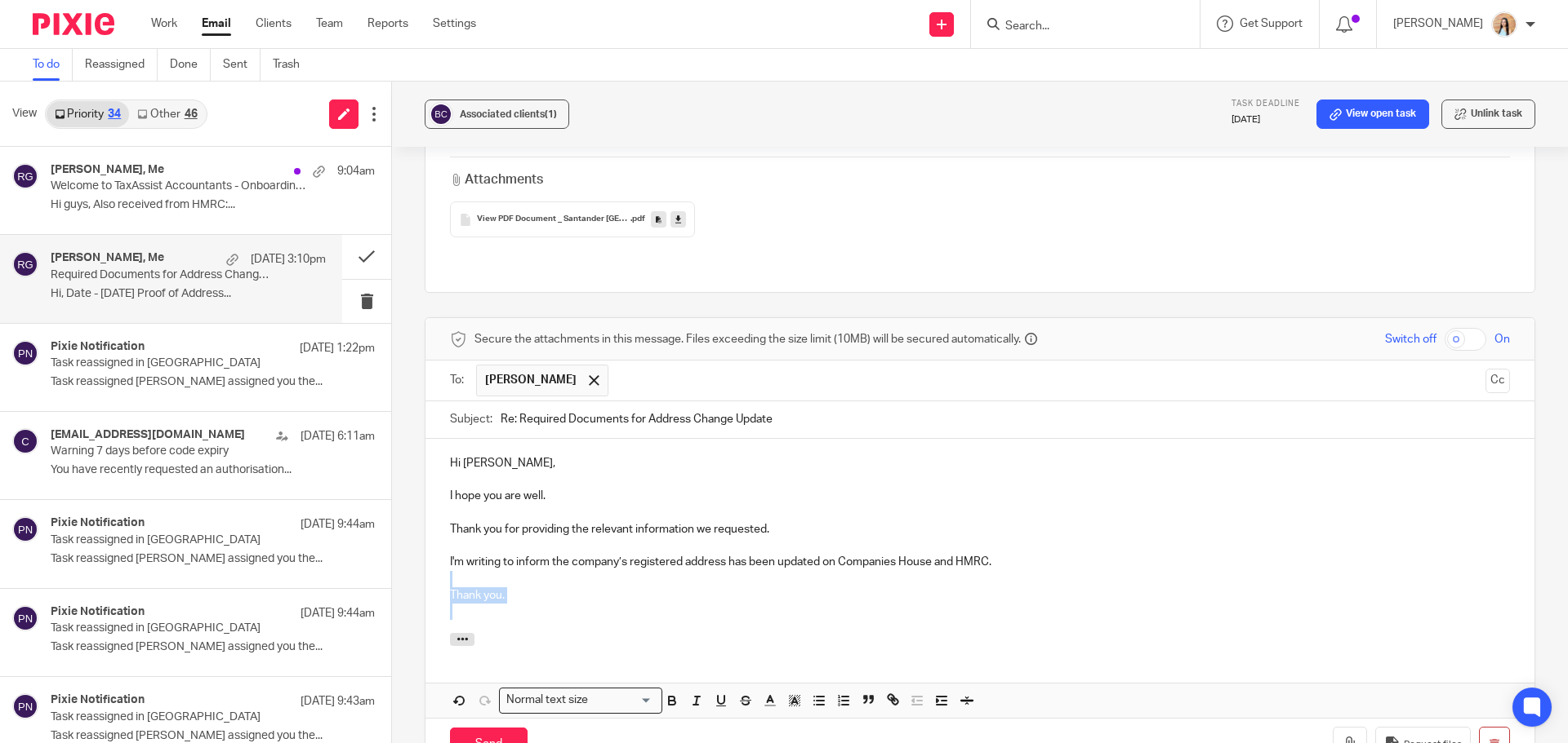
drag, startPoint x: 531, startPoint y: 565, endPoint x: 450, endPoint y: 532, distance: 87.5
click at [450, 532] on div "Hi Bhavisha, I hope you are well. Thank you for providing the relevant informat…" at bounding box center [980, 536] width 1109 height 194
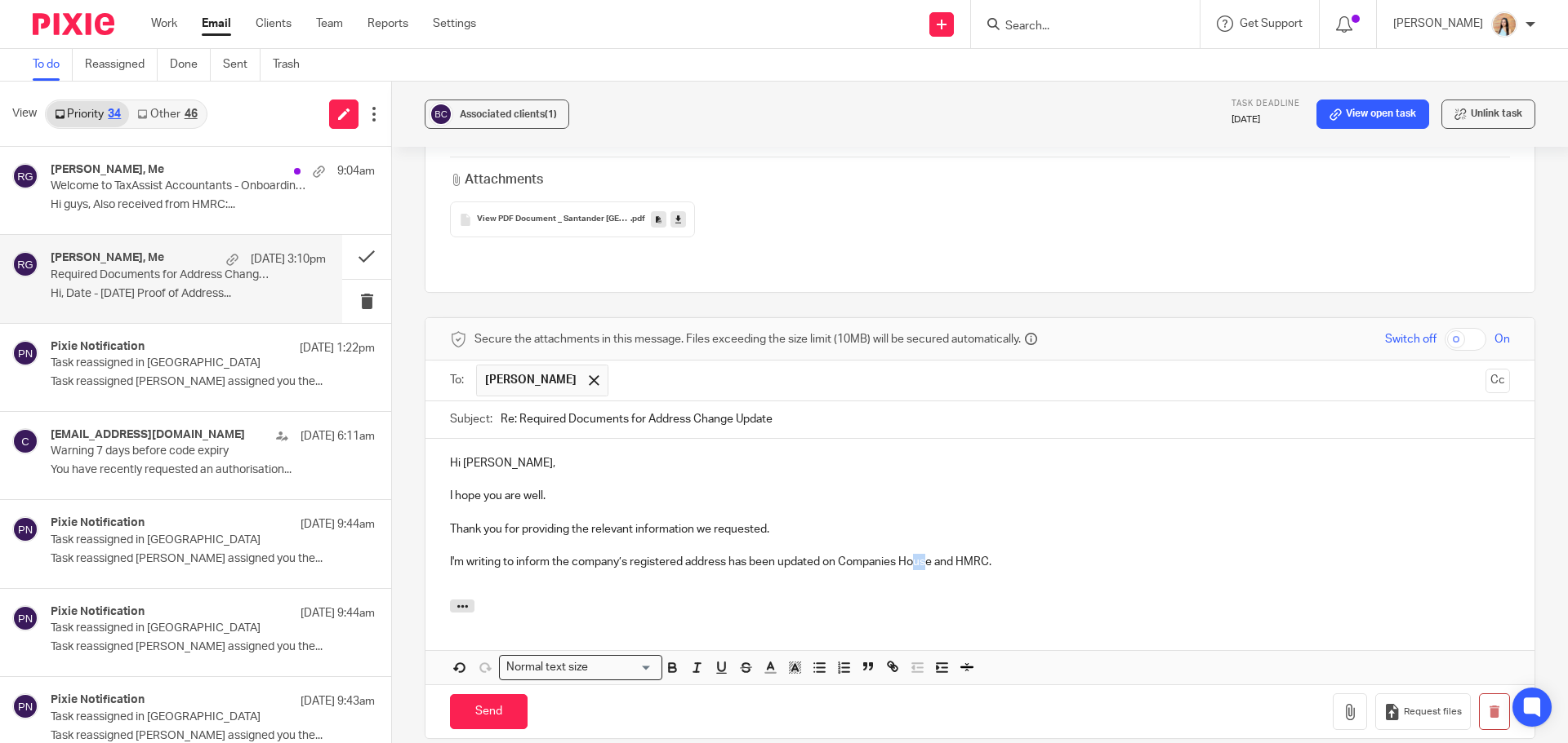
drag, startPoint x: 930, startPoint y: 517, endPoint x: 912, endPoint y: 515, distance: 18.1
click at [912, 554] on p "I'm writing to inform the company’s registered address has been updated on Comp…" at bounding box center [979, 563] width 1059 height 17
drag, startPoint x: 954, startPoint y: 515, endPoint x: 906, endPoint y: 509, distance: 48.4
click at [910, 554] on p "I'm writing to inform the company’s registered address has been updated on Comp…" at bounding box center [979, 563] width 1059 height 17
click at [874, 554] on p "I'm writing to inform the company’s registered address has been updated on Comp…" at bounding box center [979, 563] width 1059 height 17
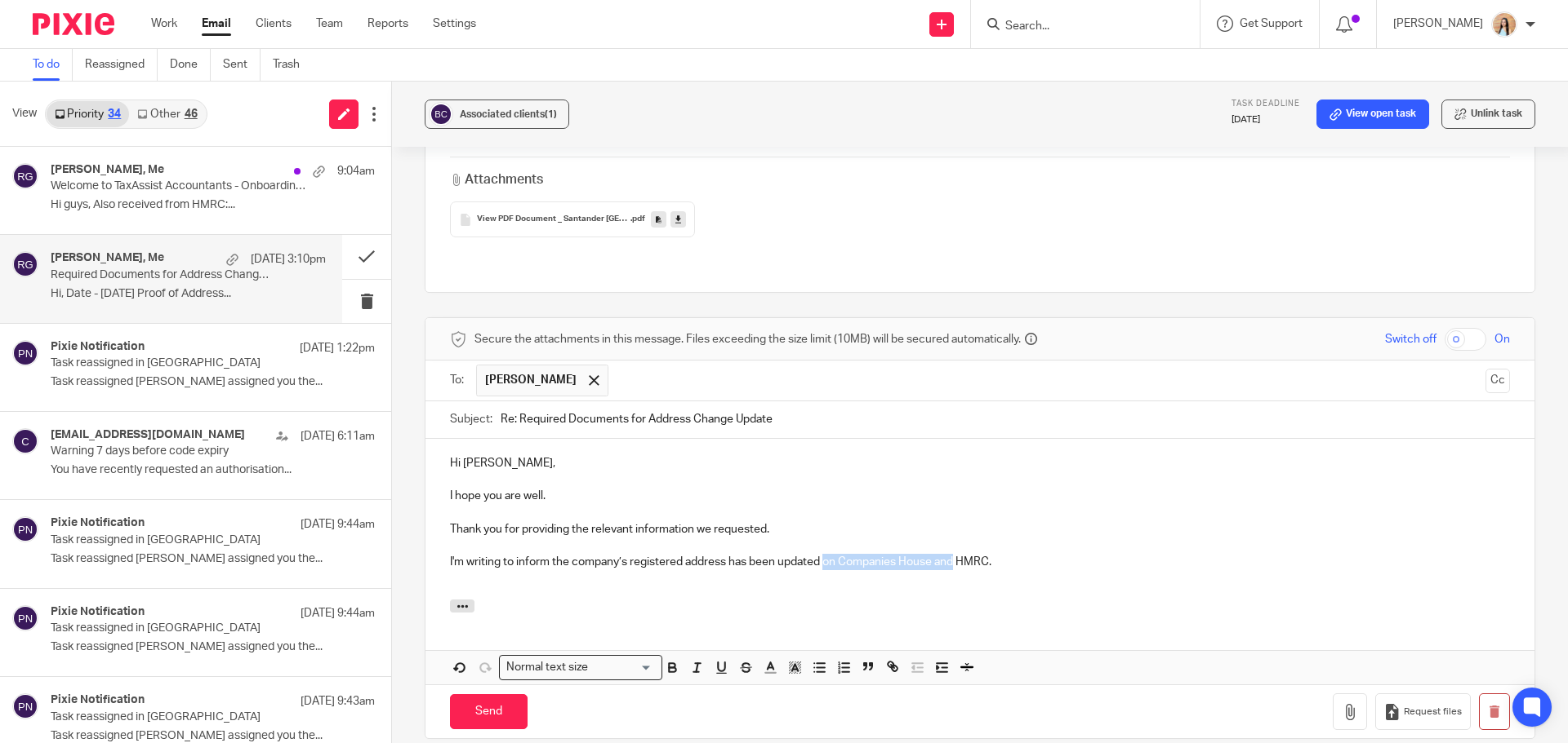
drag, startPoint x: 823, startPoint y: 512, endPoint x: 953, endPoint y: 513, distance: 130.0
click at [953, 554] on p "I'm writing to inform the company’s registered address has been updated on Comp…" at bounding box center [979, 563] width 1059 height 17
click at [881, 554] on p "I'm writing to inform the company’s registered address has been updated with HM…" at bounding box center [979, 563] width 1059 height 17
click at [552, 554] on p "I'm writing to inform the company’s registered address has been updated with HM…" at bounding box center [979, 563] width 1059 height 17
drag, startPoint x: 550, startPoint y: 512, endPoint x: 913, endPoint y: 525, distance: 363.2
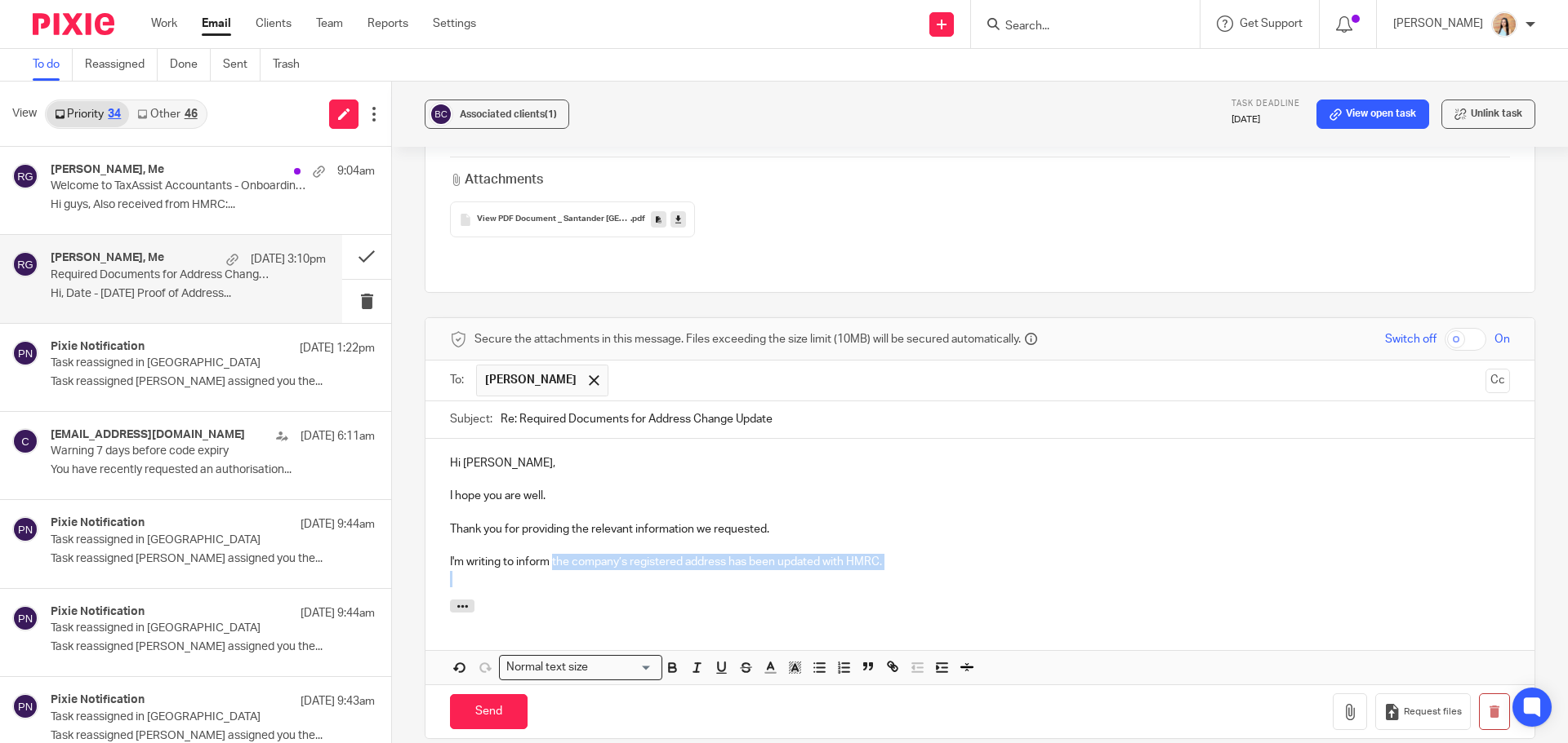
click at [913, 525] on div "Hi Bhavisha, I hope you are well. Thank you for providing the relevant informat…" at bounding box center [980, 519] width 1109 height 161
click at [913, 554] on p "I'm writing to inform the company’s registered address has been updated with HM…" at bounding box center [979, 563] width 1059 height 17
drag, startPoint x: 915, startPoint y: 517, endPoint x: 406, endPoint y: 507, distance: 509.1
click at [406, 507] on div "Associated clients (1) Task deadline 15 Sep 2025 View open task Unlink task Req…" at bounding box center [979, 412] width 1176 height 662
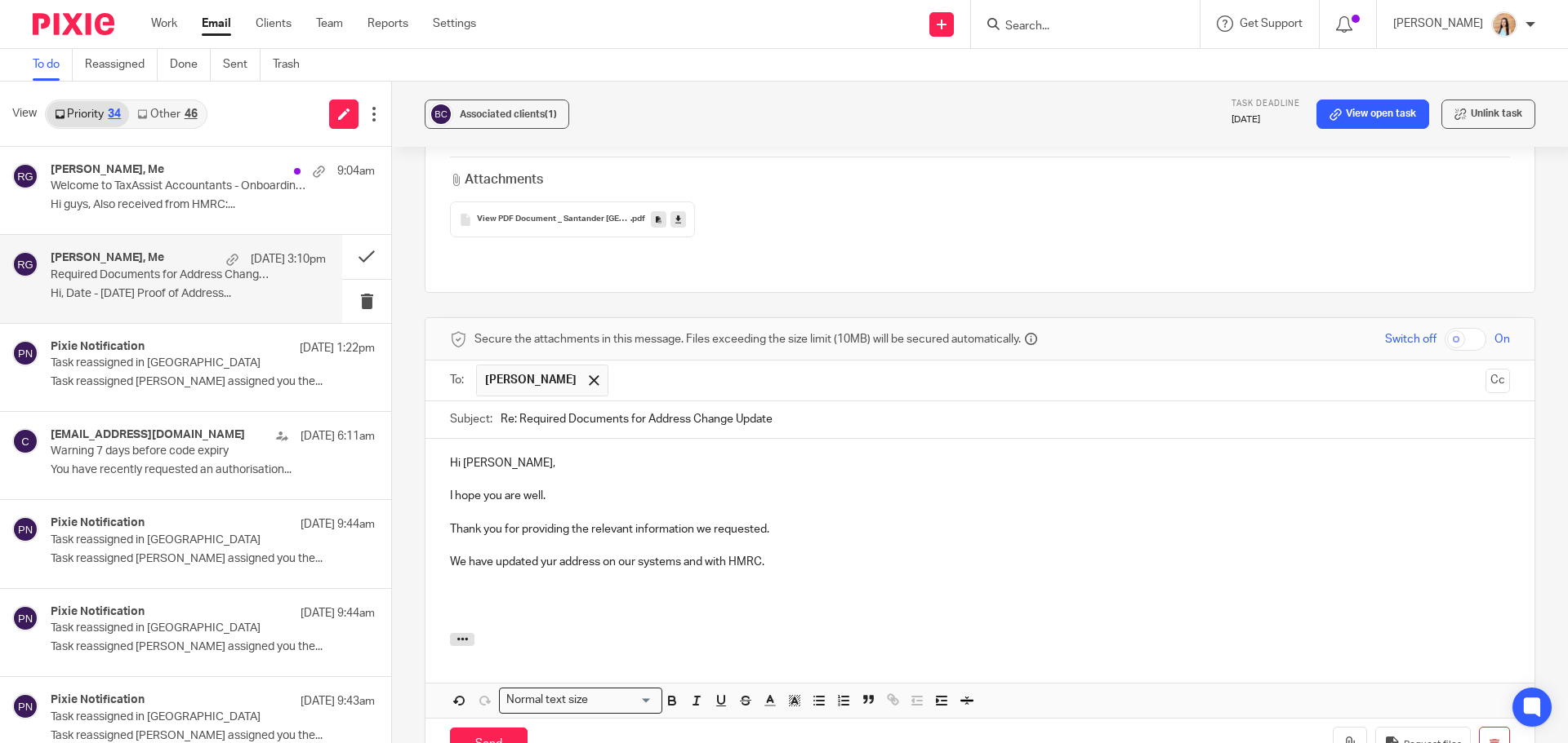
click at [544, 554] on p "We have updated yur address on our systems and with HMRC." at bounding box center [979, 563] width 1059 height 17
click at [539, 587] on p at bounding box center [979, 596] width 1059 height 17
click at [766, 521] on p "Thank you for providing the relevant information we requested." at bounding box center [979, 529] width 1059 height 17
click at [733, 587] on p "I would like to confirm if you will be doing your self asse" at bounding box center [979, 596] width 1059 height 17
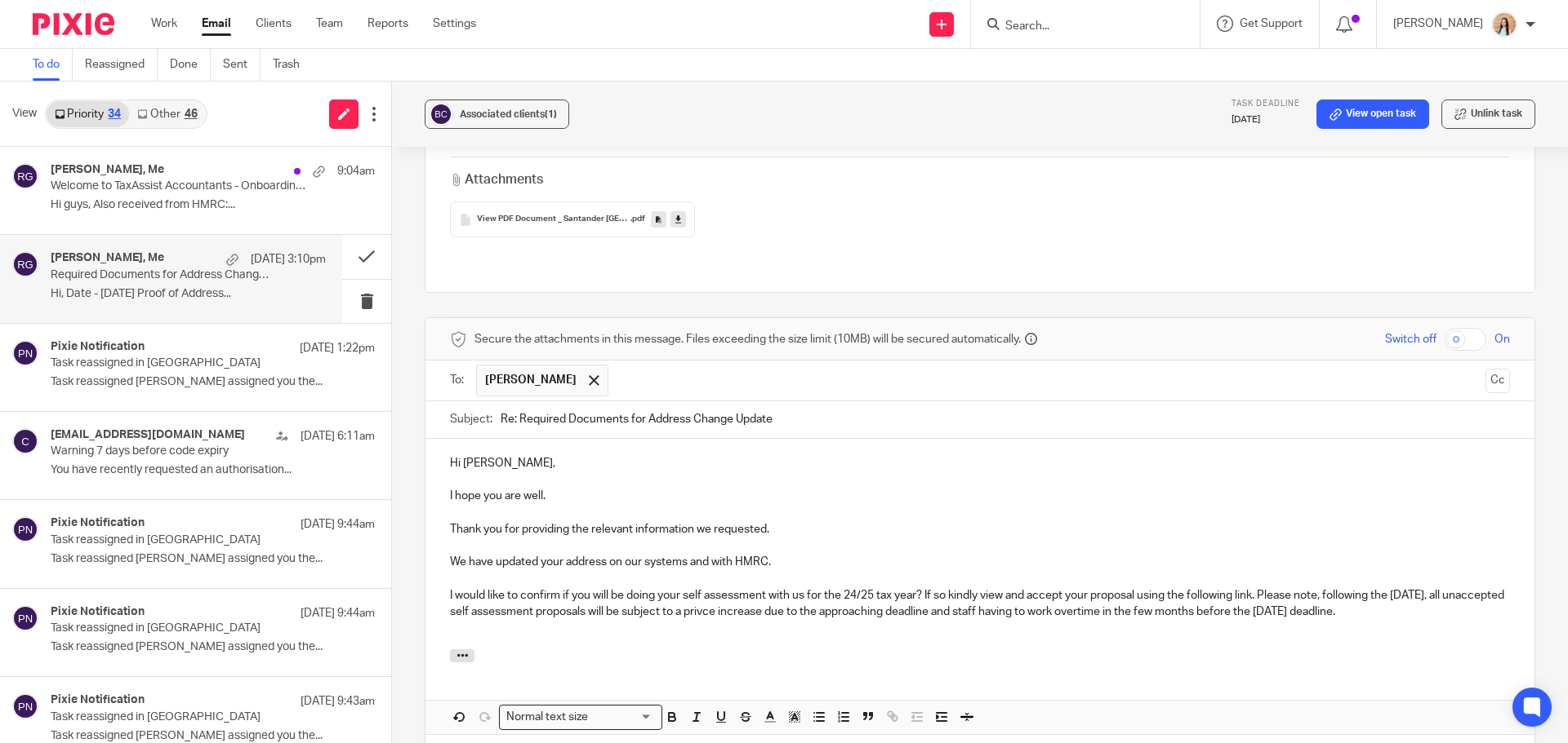
click at [1262, 587] on p "I would like to confirm if you will be doing your self assessment with us for t…" at bounding box center [979, 604] width 1059 height 33
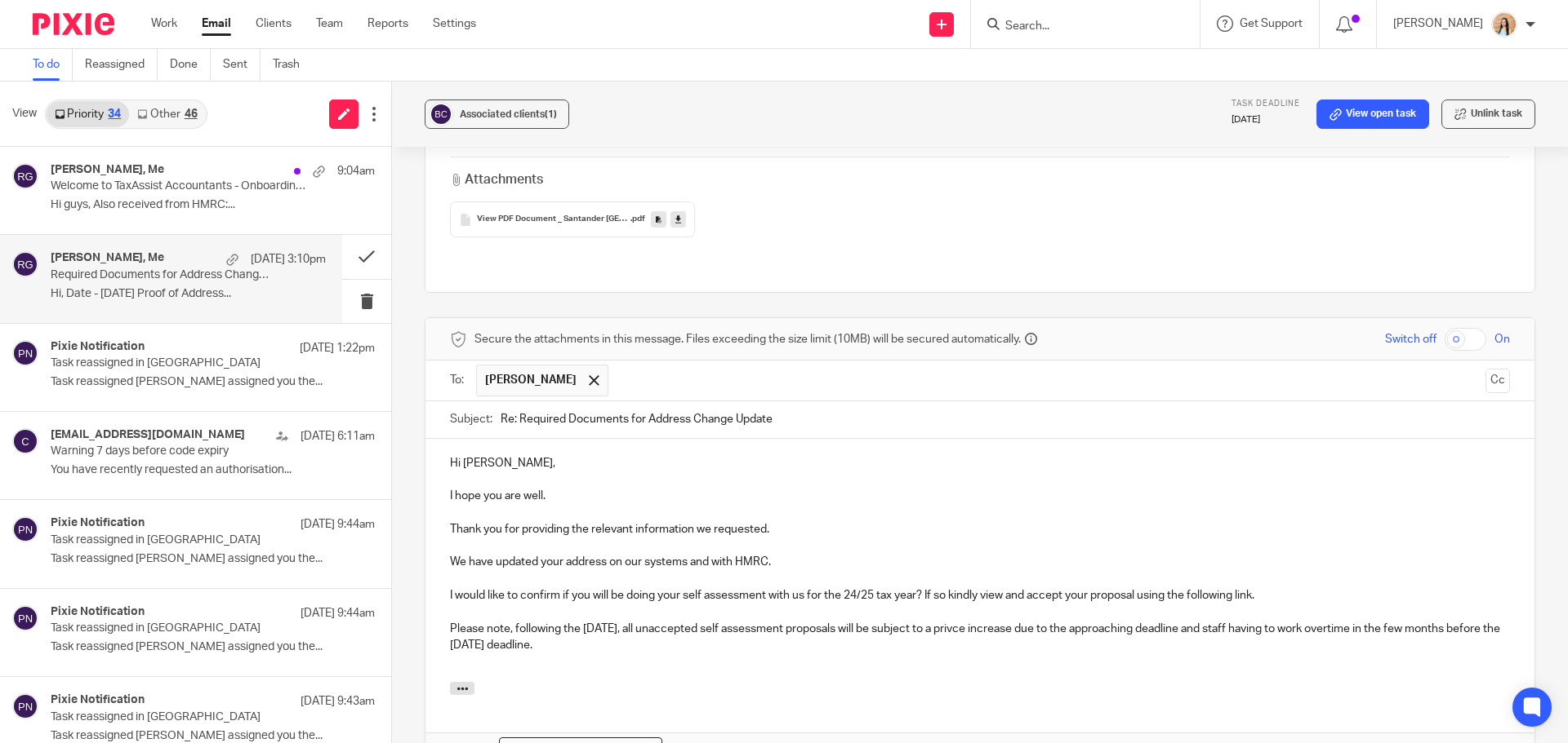
click at [1269, 587] on p "I would like to confirm if you will be doing your self assessment with us for t…" at bounding box center [979, 596] width 1059 height 17
drag, startPoint x: 1419, startPoint y: 543, endPoint x: 1265, endPoint y: 548, distance: 154.1
click at [1265, 587] on p "I would like to confirm if you will be doing your self assessment with us for t…" at bounding box center [979, 596] width 1059 height 17
click at [1356, 644] on button "Edit" at bounding box center [1364, 657] width 38 height 26
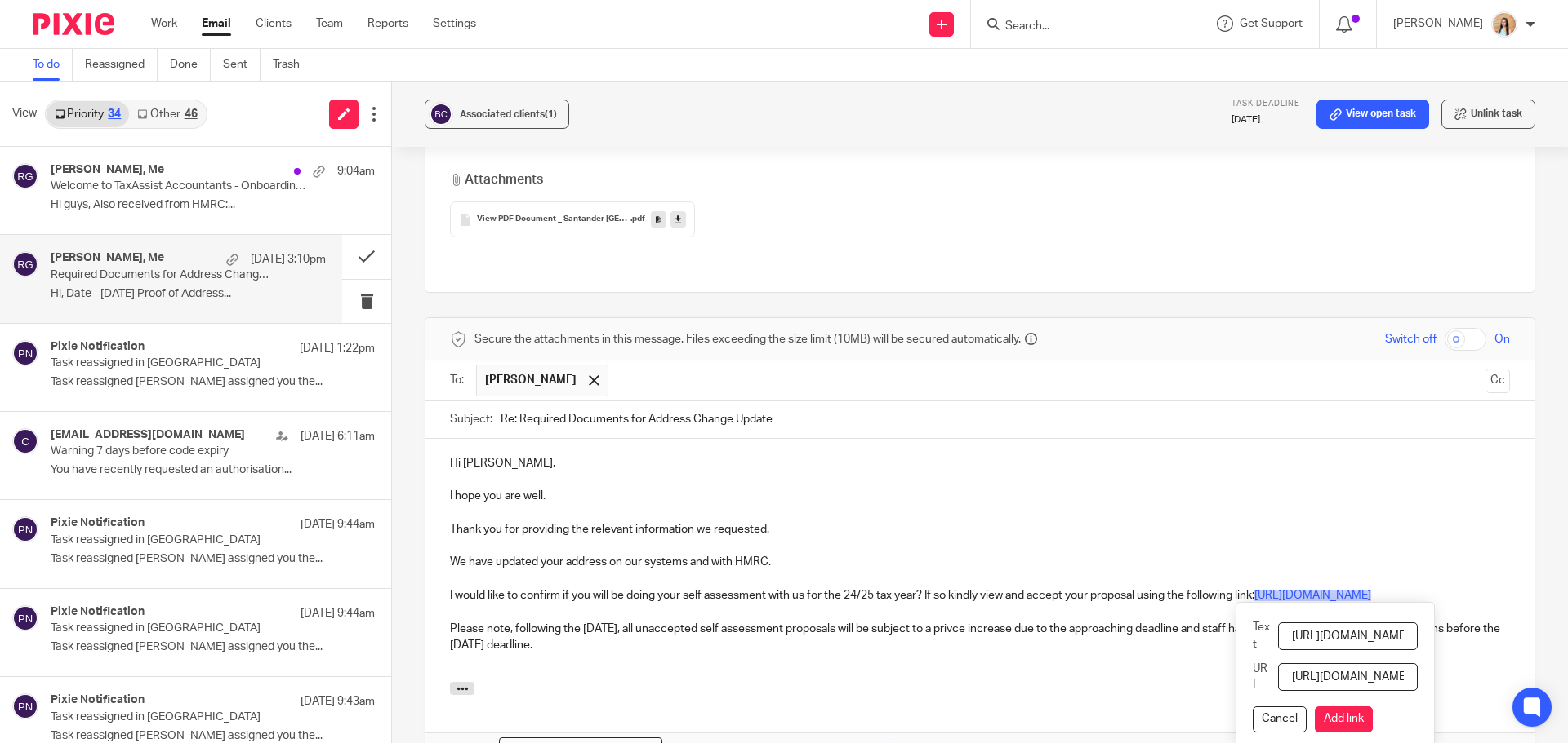
scroll to position [0, 47]
click at [1331, 622] on input "https://ignt.io/arJW1DTQj1" at bounding box center [1348, 636] width 140 height 28
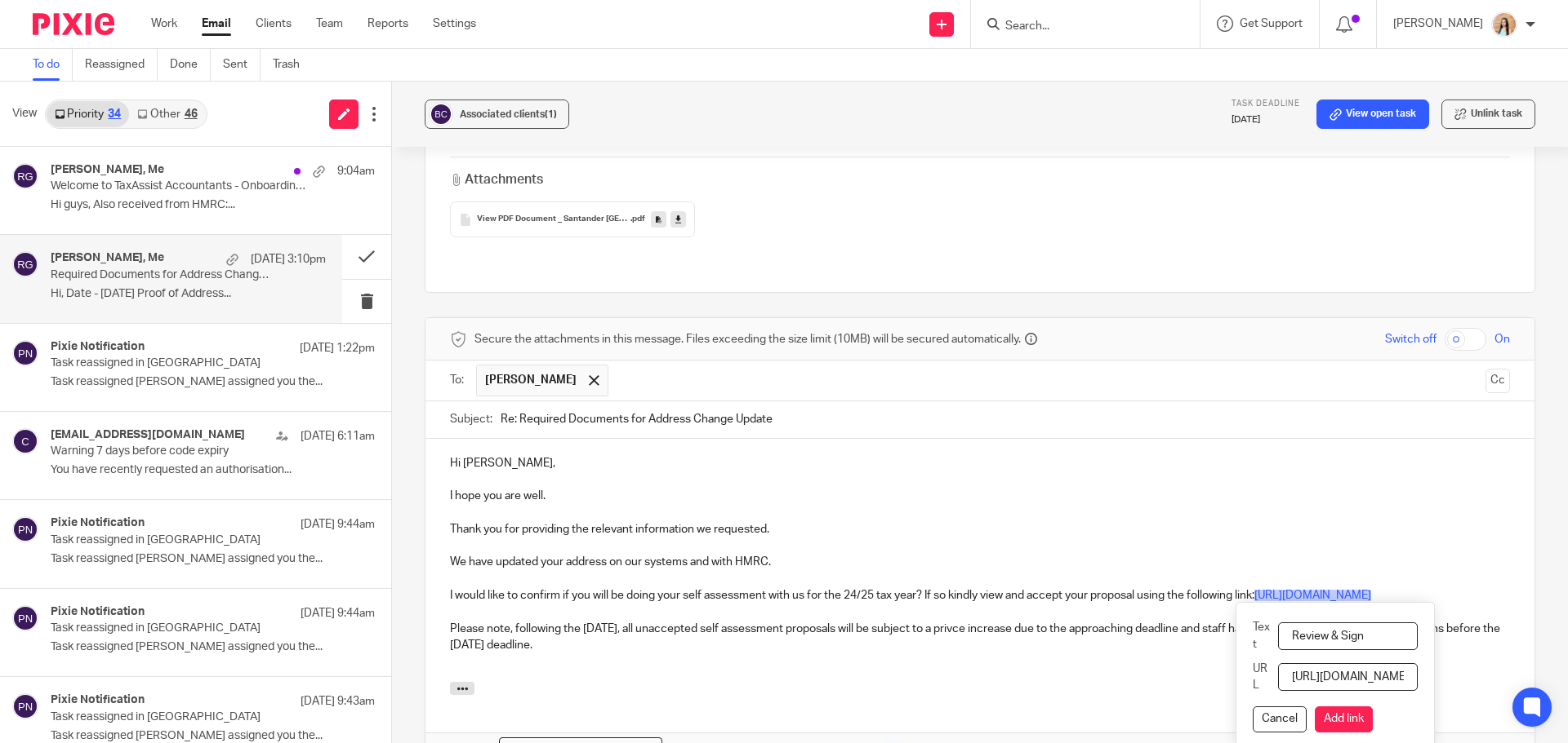
drag, startPoint x: 1375, startPoint y: 584, endPoint x: 1348, endPoint y: 578, distance: 27.7
click at [1348, 622] on input "Review & Sign" at bounding box center [1348, 636] width 140 height 28
type input "Review & Accept"
click at [1368, 707] on button "Add link" at bounding box center [1343, 720] width 58 height 26
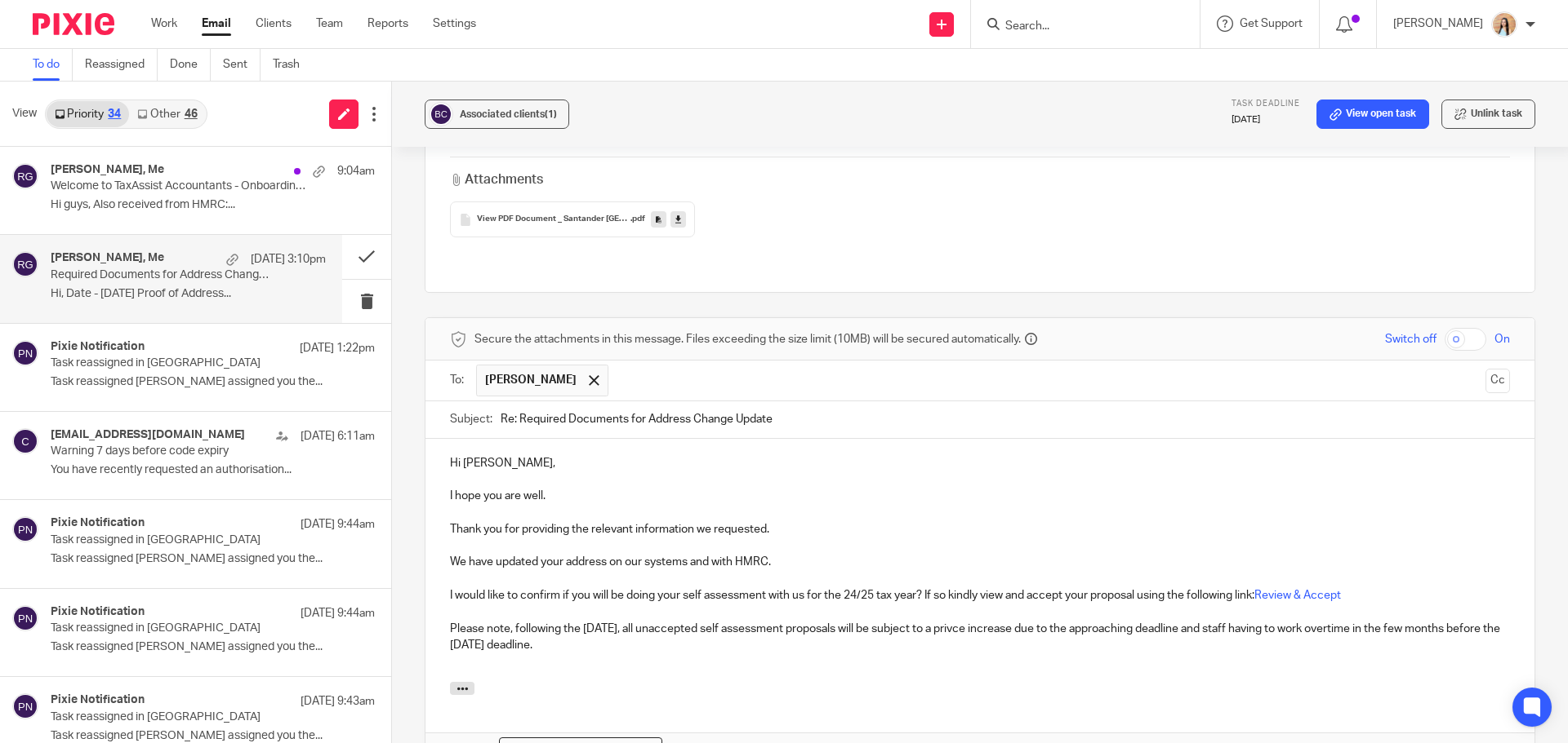
drag, startPoint x: 945, startPoint y: 544, endPoint x: 986, endPoint y: 598, distance: 67.8
click at [945, 587] on p "I would like to confirm if you will be doing your self assessment with us for t…" at bounding box center [979, 596] width 1059 height 17
click at [936, 621] on p "Please note, following the 1st October, all unaccepted self assessment proposal…" at bounding box center [979, 638] width 1059 height 33
click at [987, 587] on p "I would like to confirm if you will be doing your self assessment with us for t…" at bounding box center [979, 596] width 1059 height 17
click at [945, 626] on div "Hi Bhavisha, I hope you are well. Thank you for providing the relevant informat…" at bounding box center [980, 561] width 1109 height 243
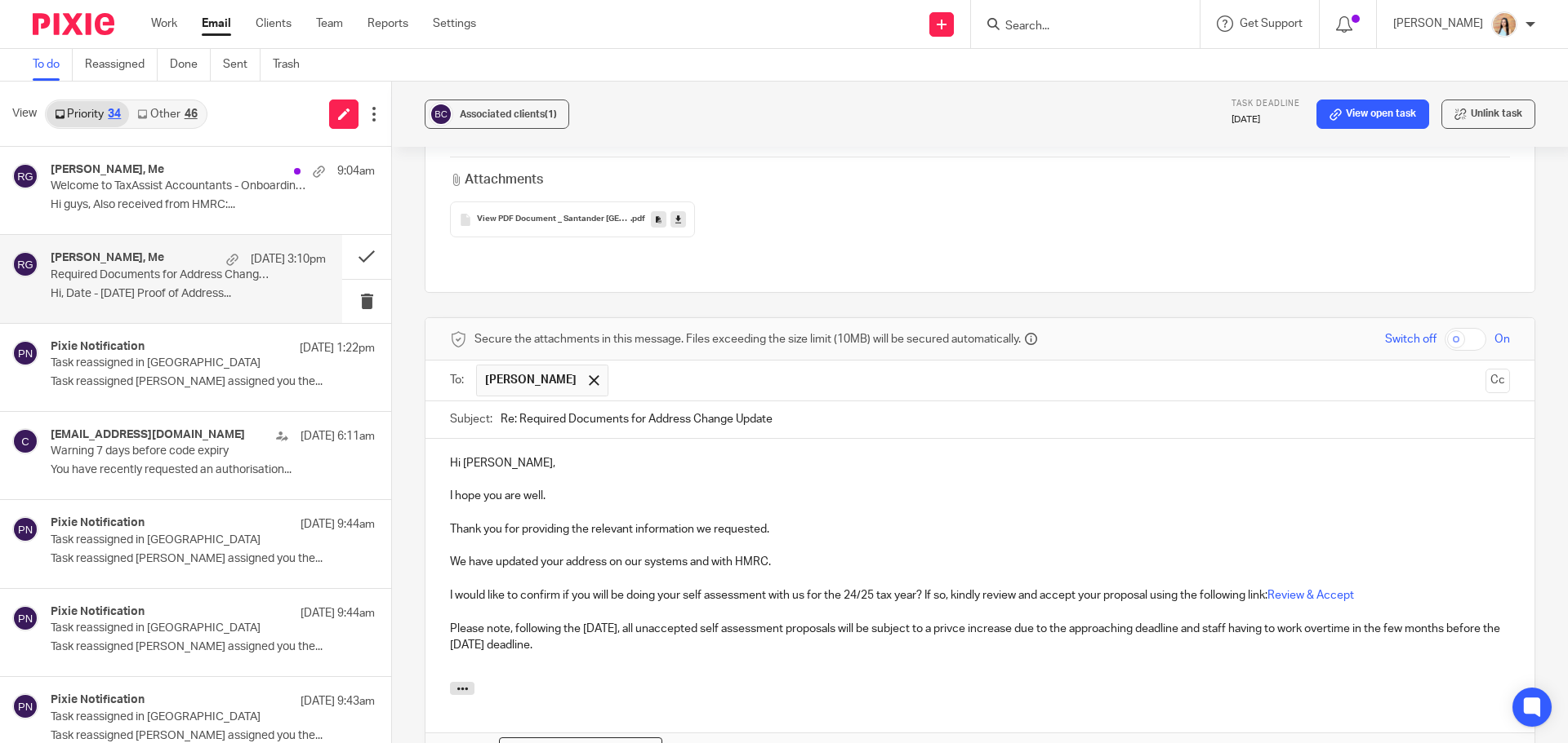
click at [978, 621] on p "Please note, following the 1st October, all unaccepted self assessment proposal…" at bounding box center [979, 638] width 1059 height 33
click at [1031, 654] on p at bounding box center [979, 662] width 1059 height 17
drag, startPoint x: 1375, startPoint y: 584, endPoint x: 1393, endPoint y: 605, distance: 27.7
click at [1393, 621] on p "Please note, following the 1st October, all unaccepted self assessment proposal…" at bounding box center [979, 638] width 1059 height 33
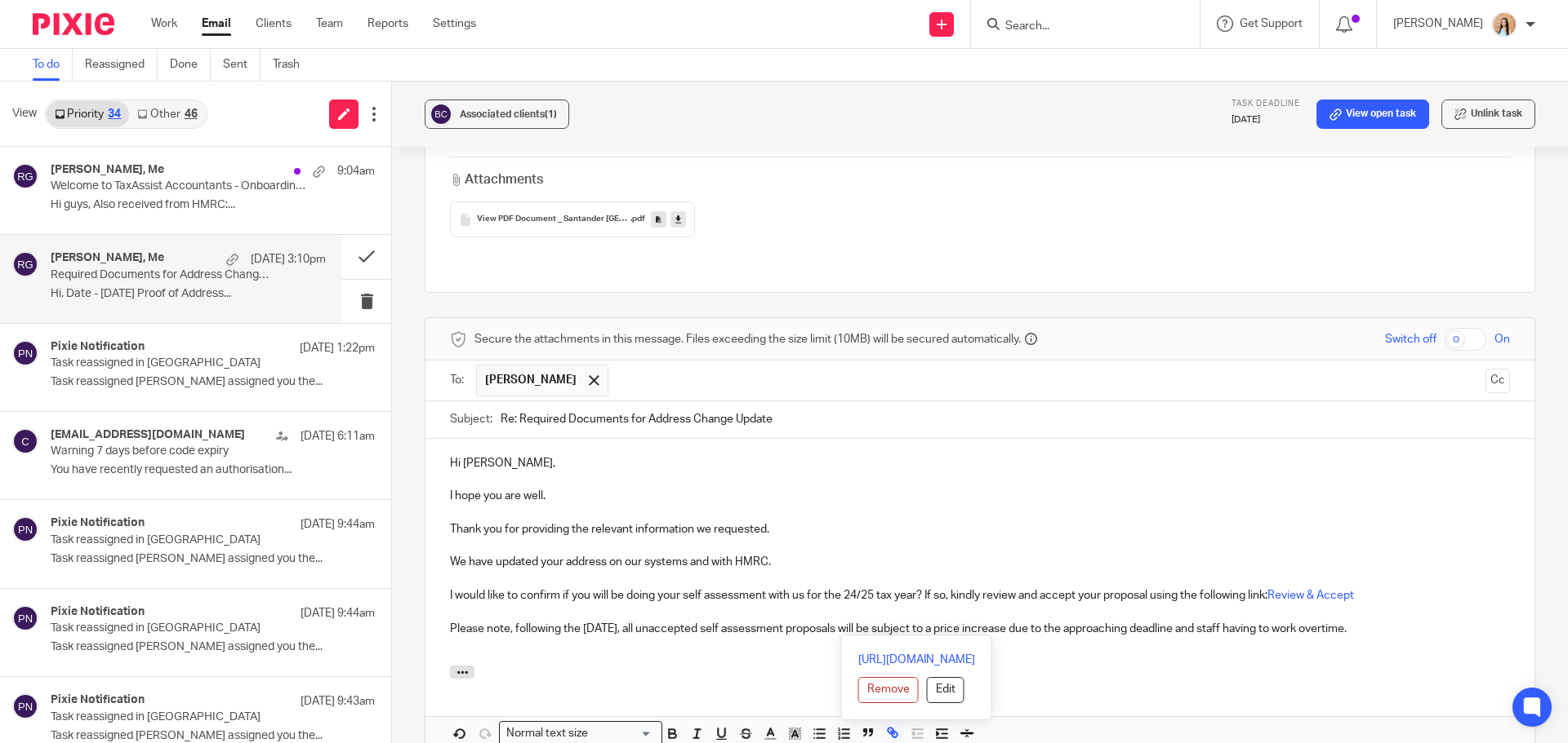
drag, startPoint x: 1405, startPoint y: 583, endPoint x: 442, endPoint y: 452, distance: 971.9
click at [442, 452] on div "Hi Bhavisha, I hope you are well. Thank you for providing the relevant informat…" at bounding box center [980, 552] width 1109 height 226
copy div "I hope you are well. Thank you for providing the relevant information we reques…"
click at [1437, 621] on p "Please note, following the 1st October, all unaccepted self assessment proposal…" at bounding box center [979, 630] width 1059 height 17
click at [1419, 621] on p "Please note, following the 1st October, all unaccepted self assessment proposal…" at bounding box center [979, 630] width 1059 height 17
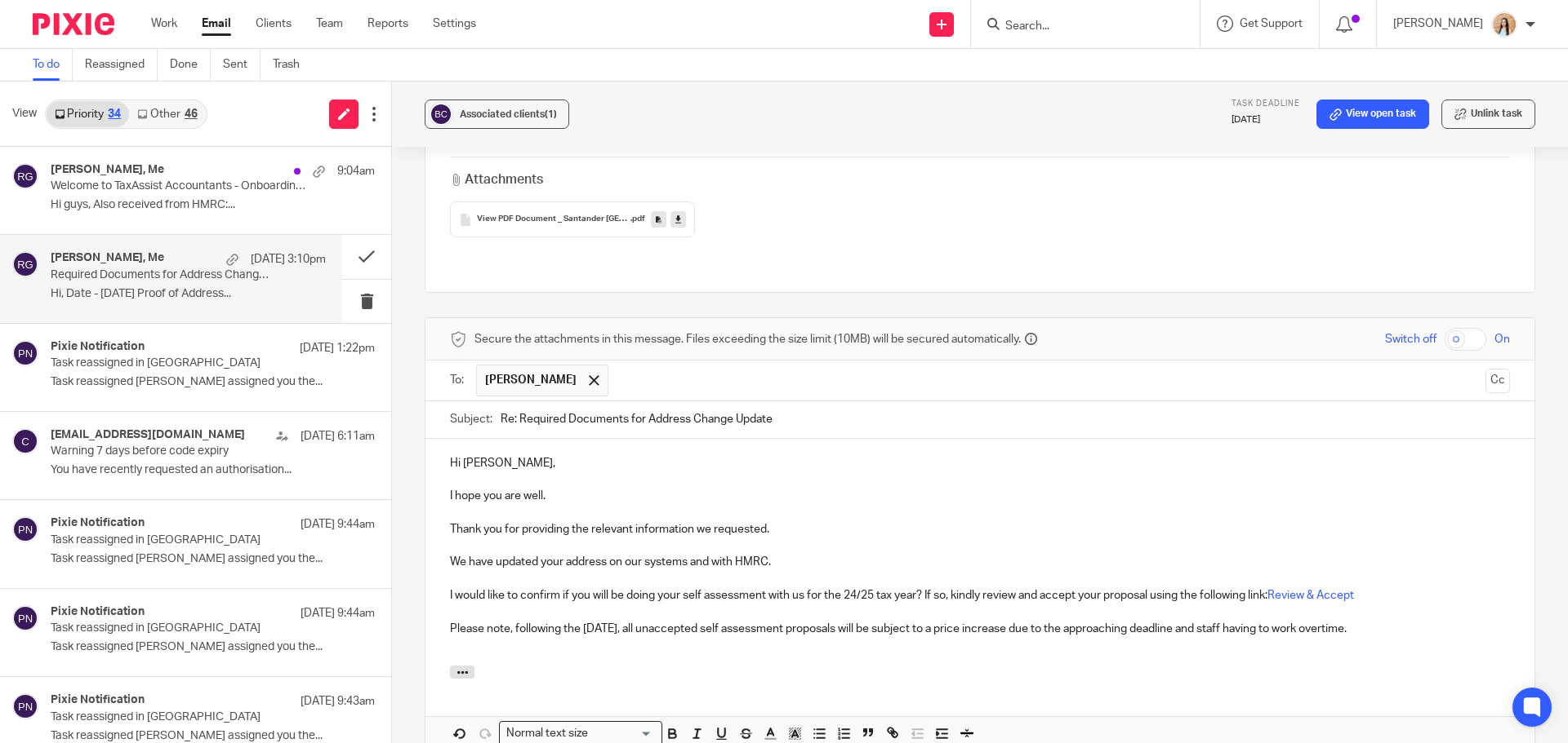
drag, startPoint x: 1429, startPoint y: 586, endPoint x: 413, endPoint y: 581, distance: 1016.0
click at [413, 581] on div "Associated clients (1) Task deadline 15 Sep 2025 View open task Unlink task Req…" at bounding box center [979, 412] width 1176 height 662
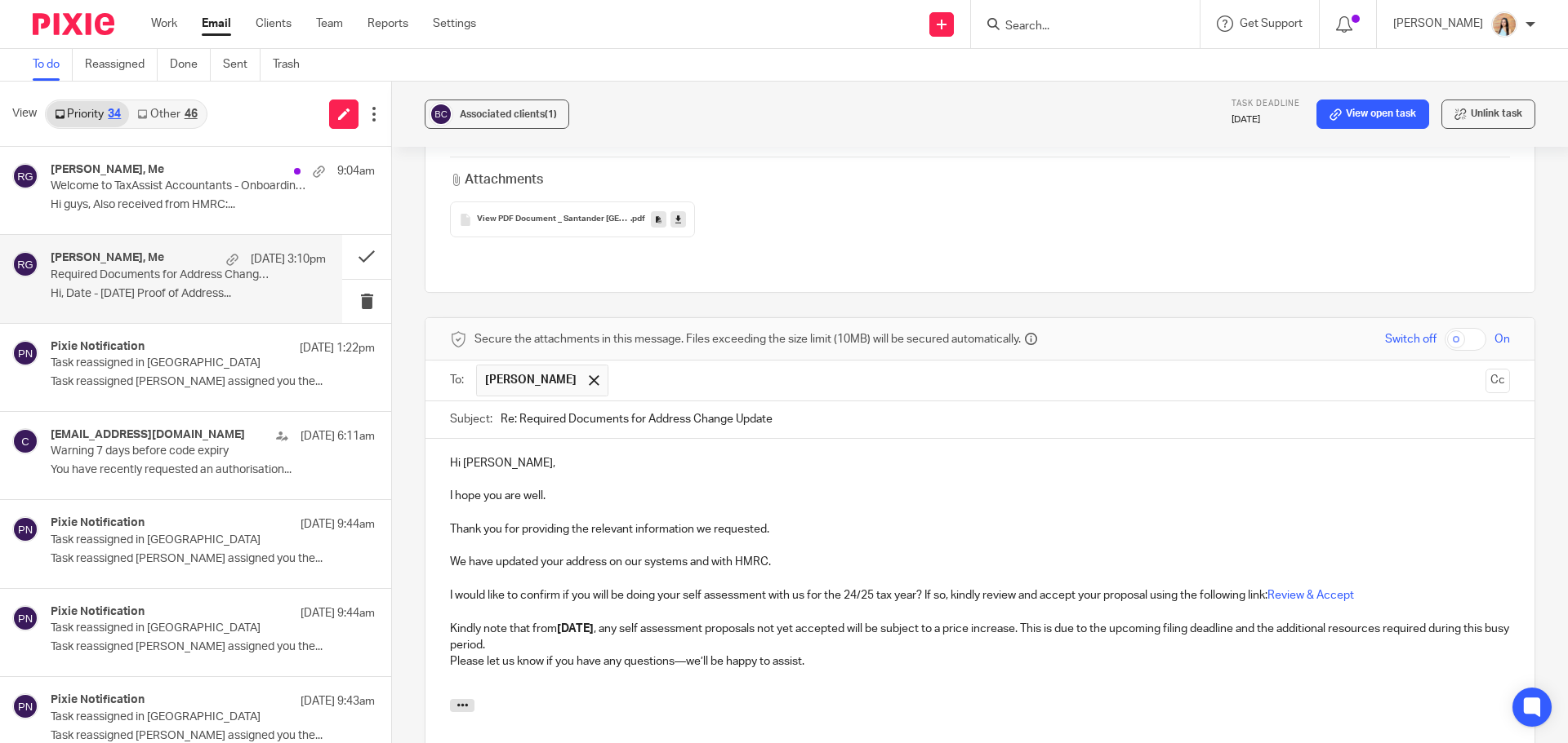
click at [563, 621] on p "Kindly note that from 1 October , any self assessment proposals not yet accepte…" at bounding box center [979, 638] width 1059 height 33
click at [685, 670] on p "Please let us know if you have any questions—we’ll be happy to assist." at bounding box center [979, 679] width 1059 height 17
drag, startPoint x: 826, startPoint y: 630, endPoint x: 672, endPoint y: 631, distance: 154.0
click at [672, 670] on p "Please let us know if you have any questionswe’ll be happy to assist." at bounding box center [979, 679] width 1059 height 17
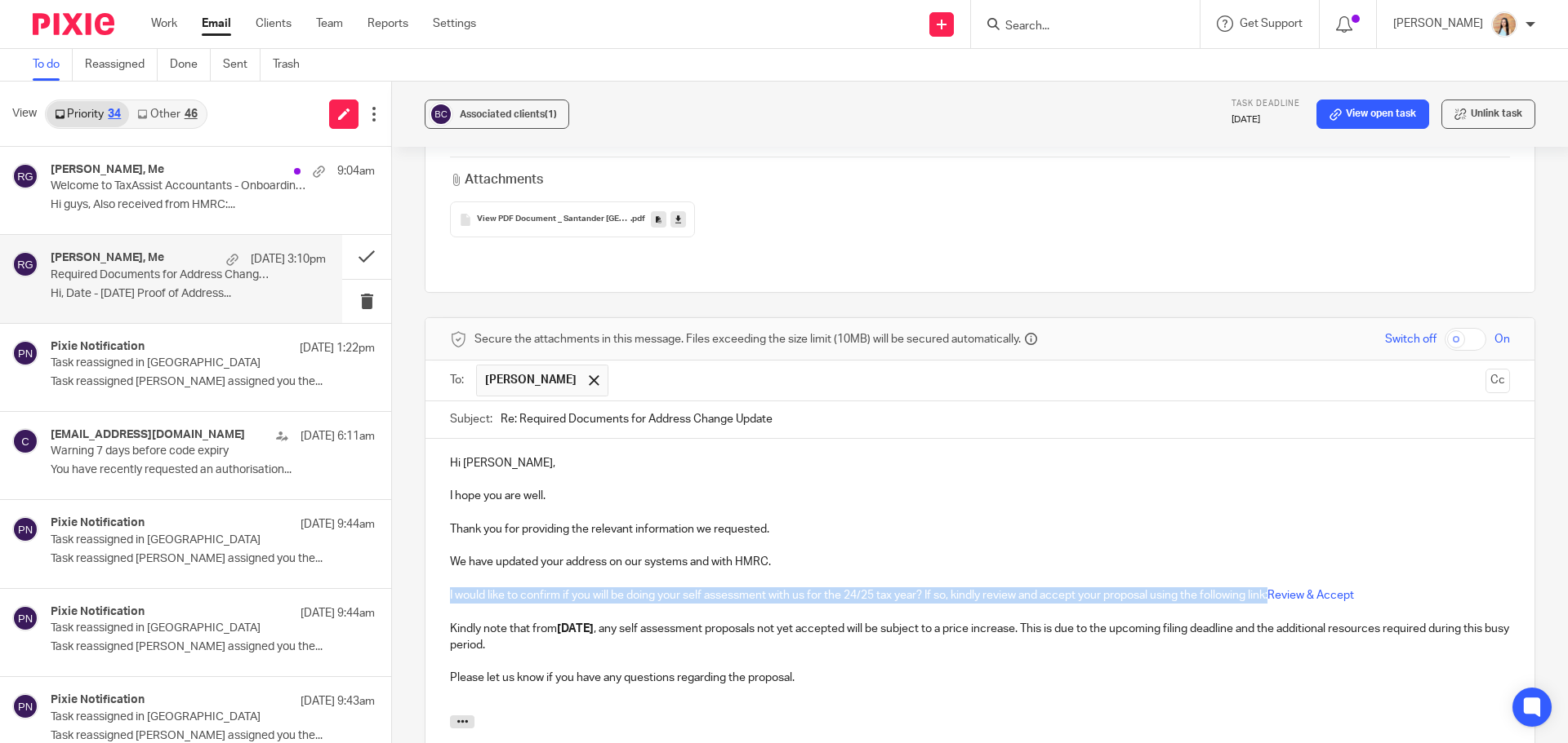
drag, startPoint x: 1272, startPoint y: 545, endPoint x: 439, endPoint y: 542, distance: 833.0
click at [439, 542] on div "Hi Bhavisha, I hope you are well. Thank you for providing the relevant informat…" at bounding box center [980, 577] width 1109 height 276
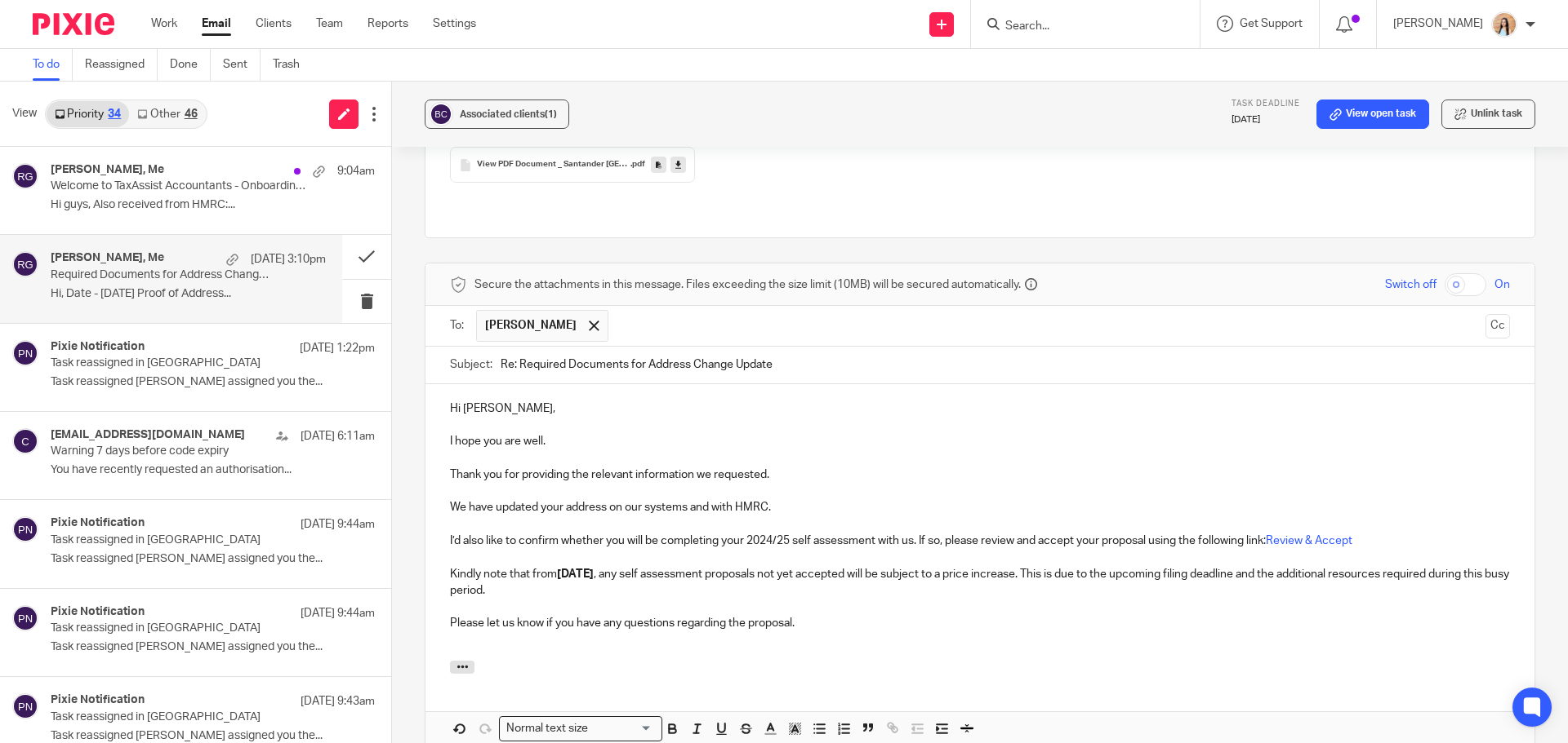
scroll to position [1101, 0]
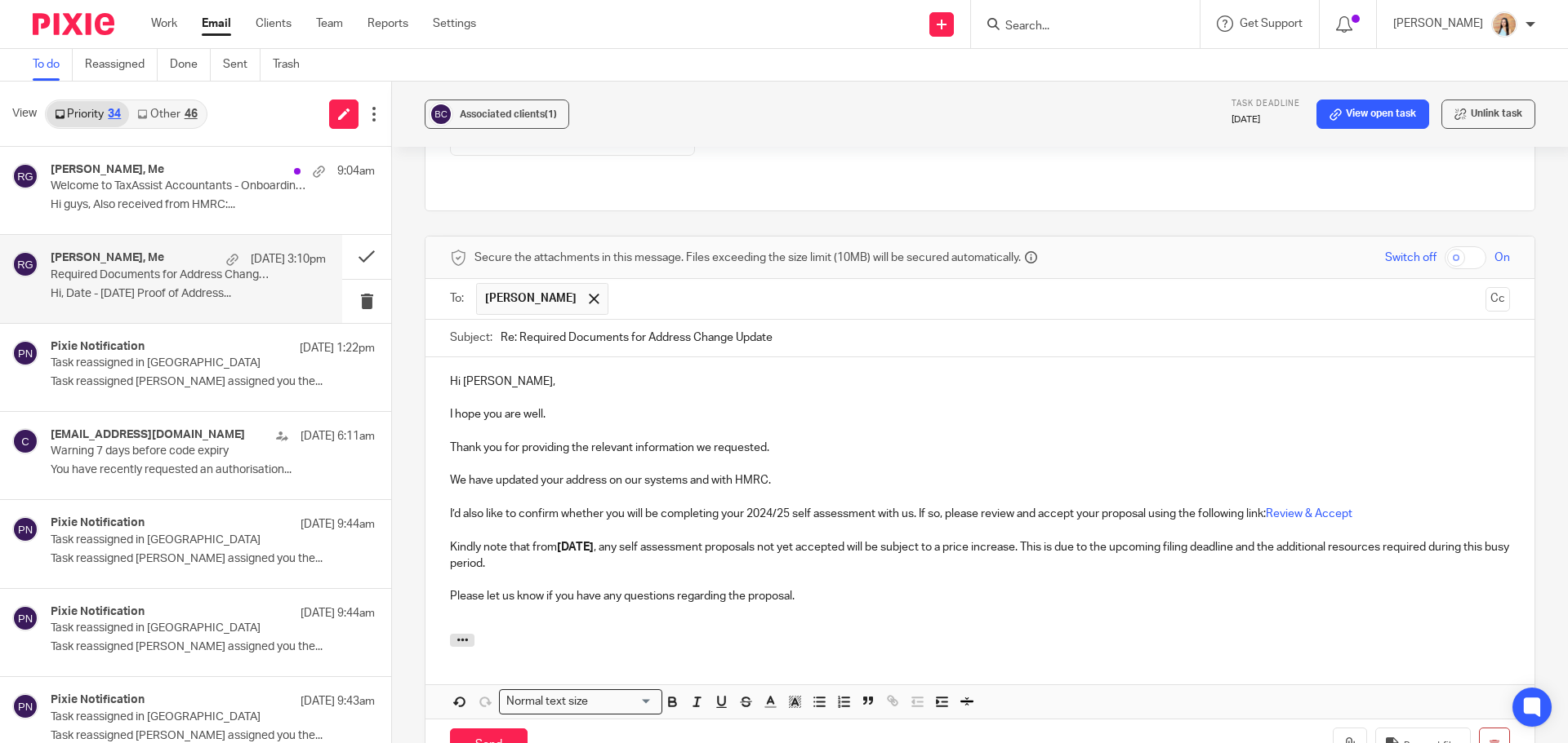
click at [820, 319] on input "Re: Required Documents for Address Change Update" at bounding box center [1005, 338] width 1010 height 37
drag, startPoint x: 823, startPoint y: 294, endPoint x: 488, endPoint y: 303, distance: 335.1
click at [488, 319] on div "Subject: Re: Required Documents for Address Change Update" at bounding box center [979, 338] width 1059 height 37
click at [751, 319] on input "Address Updated & 24/25 Self Assessment Tax REturn Proposal" at bounding box center [1005, 338] width 1010 height 37
type input "Address Updated & 24/25 Self Assessment Tax Return Proposal"
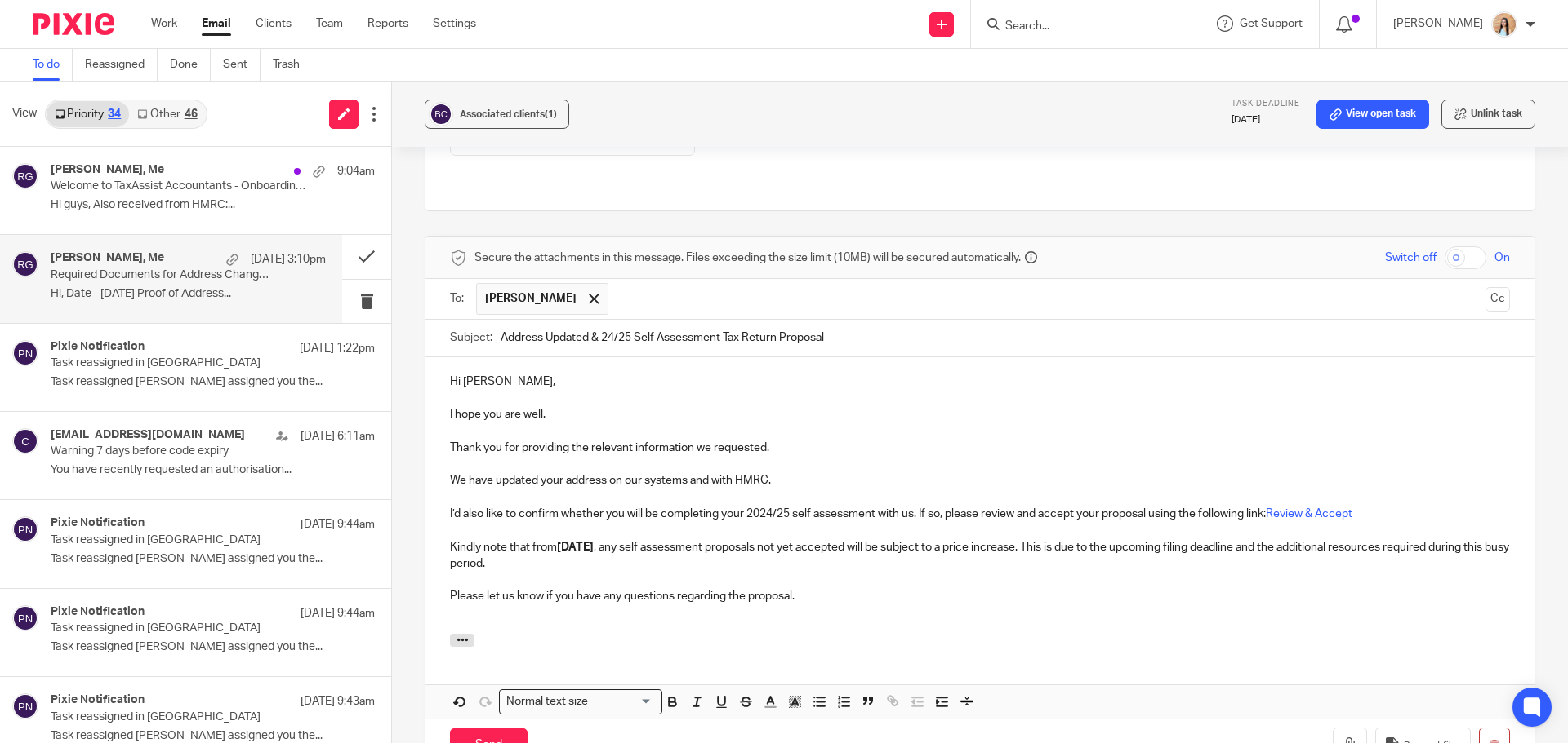
click at [909, 572] on p at bounding box center [979, 580] width 1059 height 17
drag, startPoint x: 764, startPoint y: 401, endPoint x: 694, endPoint y: 398, distance: 70.1
click at [694, 440] on p "Thank you for providing the relevant information we requested." at bounding box center [979, 448] width 1059 height 17
click at [456, 472] on p "We have updated your address on our systems and with HMRC." at bounding box center [979, 481] width 1059 height 17
click at [909, 588] on p "Please let us know if you have any questions regarding the proposal." at bounding box center [979, 597] width 1059 height 17
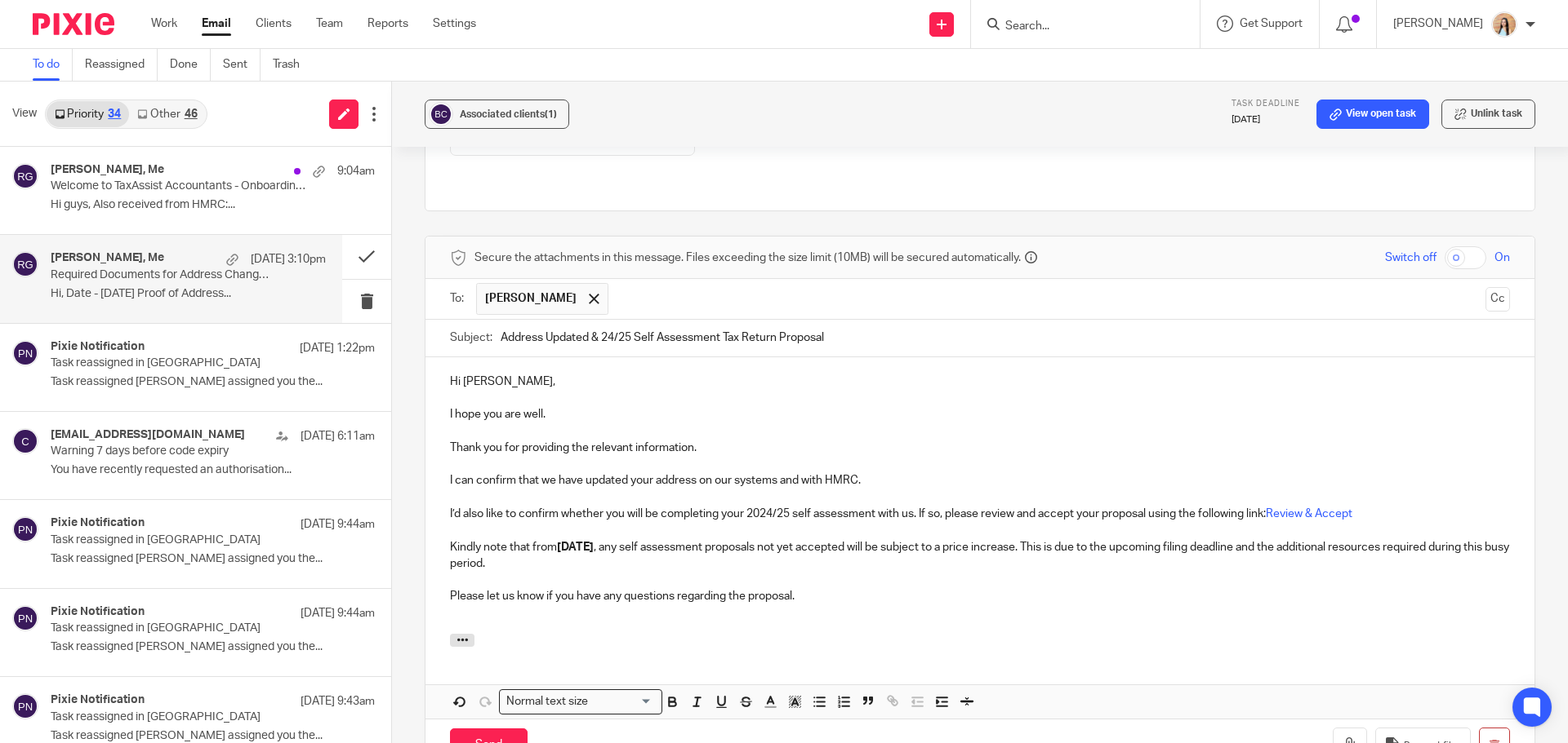
click at [916, 506] on p "I’d also like to confirm whether you will be completing your 2024/25 self asses…" at bounding box center [979, 515] width 1059 height 17
click at [973, 579] on div "Hi Bhavisha, I hope you are well. Thank you for providing the relevant informat…" at bounding box center [980, 495] width 1109 height 276
drag, startPoint x: 1468, startPoint y: 255, endPoint x: 1450, endPoint y: 261, distance: 19.0
click at [1485, 287] on button "Cc" at bounding box center [1497, 299] width 25 height 25
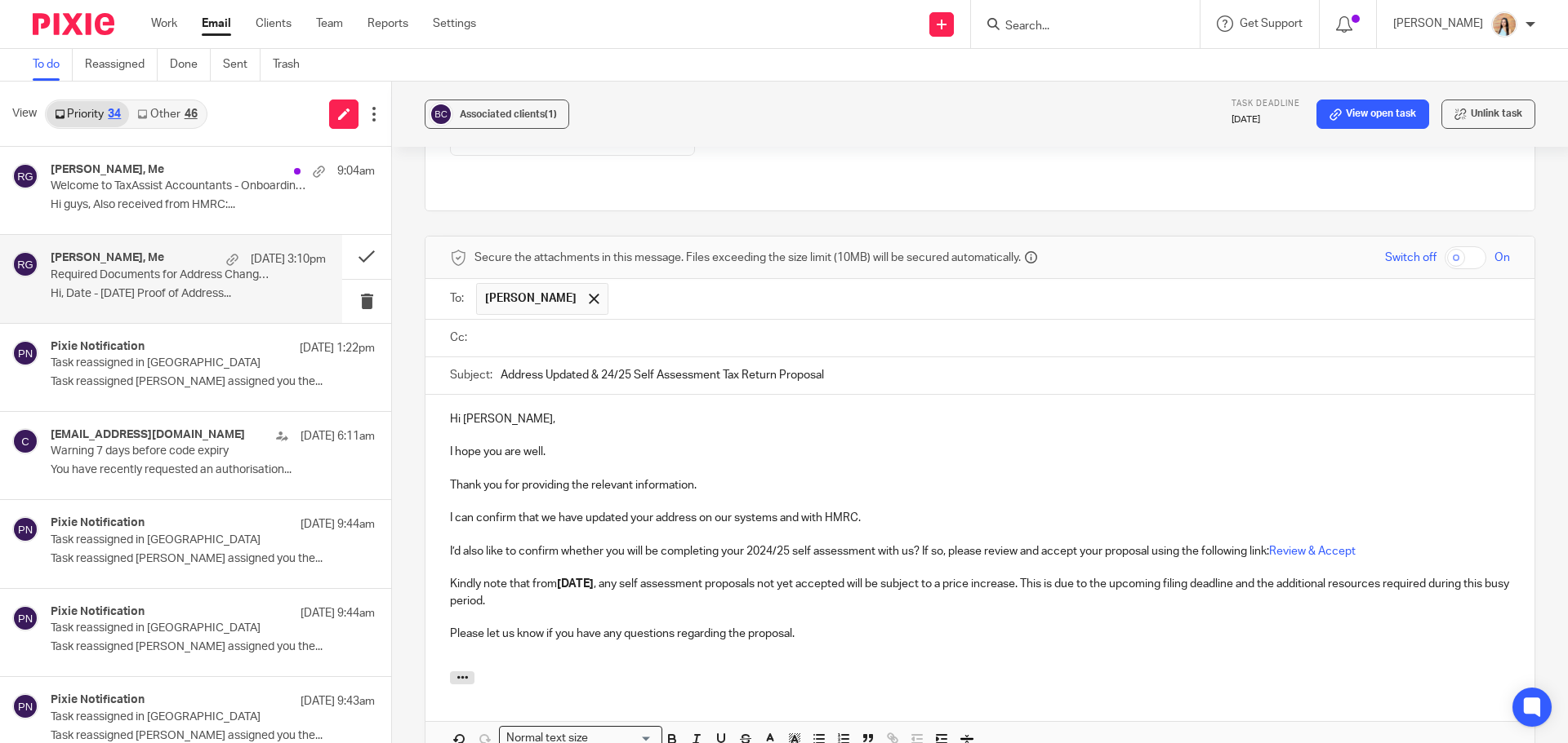
click at [553, 329] on input "text" at bounding box center [991, 338] width 1024 height 18
click at [587, 361] on input "Address Updated & 24/25 Self Assessment Tax Return Proposal" at bounding box center [1005, 379] width 1010 height 37
click at [691, 481] on p "Thank you for providing the relevant information." at bounding box center [979, 489] width 1059 height 17
click at [953, 646] on p at bounding box center [979, 655] width 1059 height 17
click at [698, 514] on p "I can confirm that we have updated your address on our systems and with HMRC." at bounding box center [979, 522] width 1059 height 17
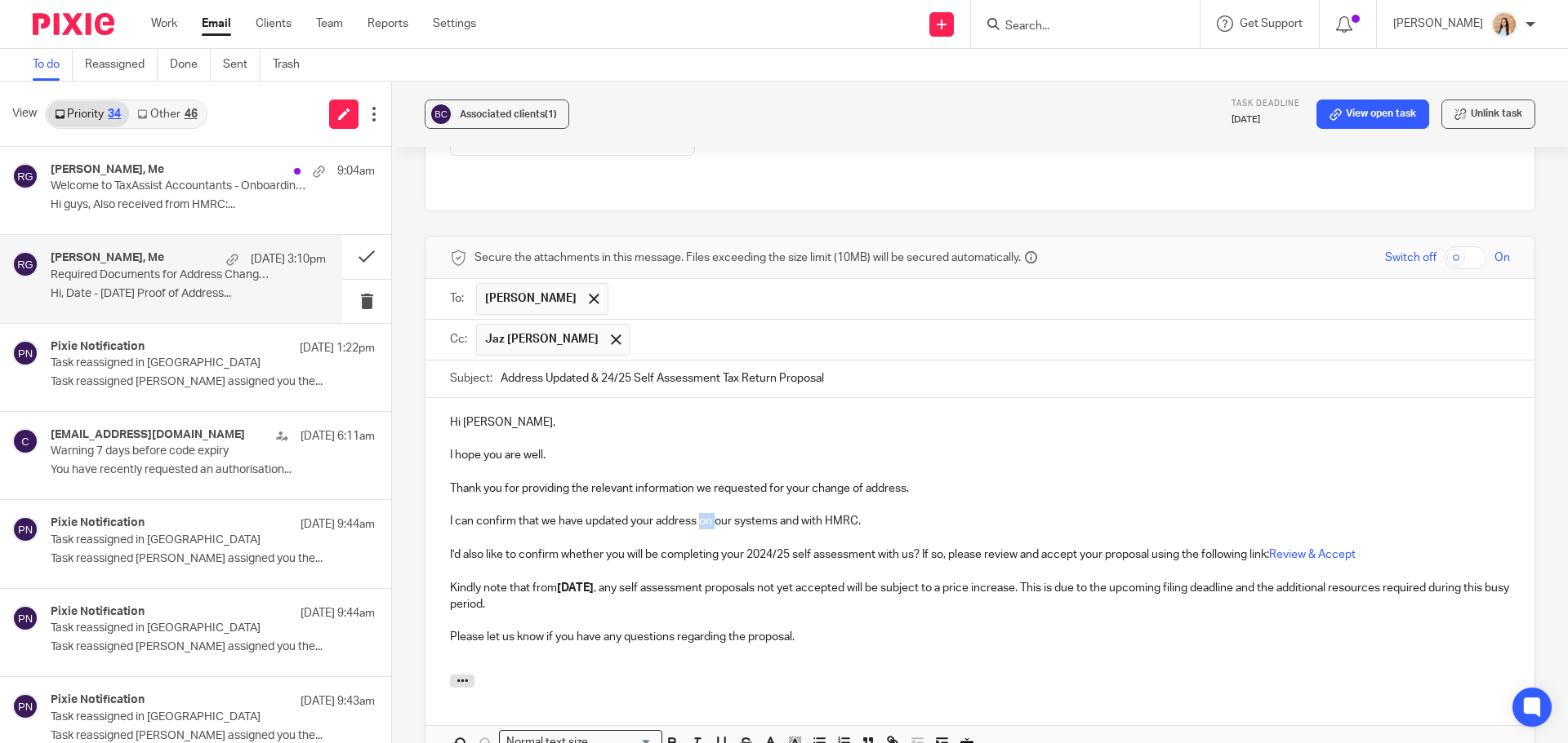
click at [698, 514] on p "I can confirm that we have updated your address on our systems and with HMRC." at bounding box center [979, 522] width 1059 height 17
click at [944, 580] on p "Kindly note that from 1 October , any self assessment proposals not yet accepte…" at bounding box center [979, 597] width 1059 height 33
click at [469, 547] on p "I’d also like to confirm whether you will be completing your 2024/25 self asses…" at bounding box center [979, 555] width 1059 height 17
click at [940, 621] on div "Hi Bhavisha, I hope you are well. Thank you for providing the relevant informat…" at bounding box center [980, 537] width 1109 height 276
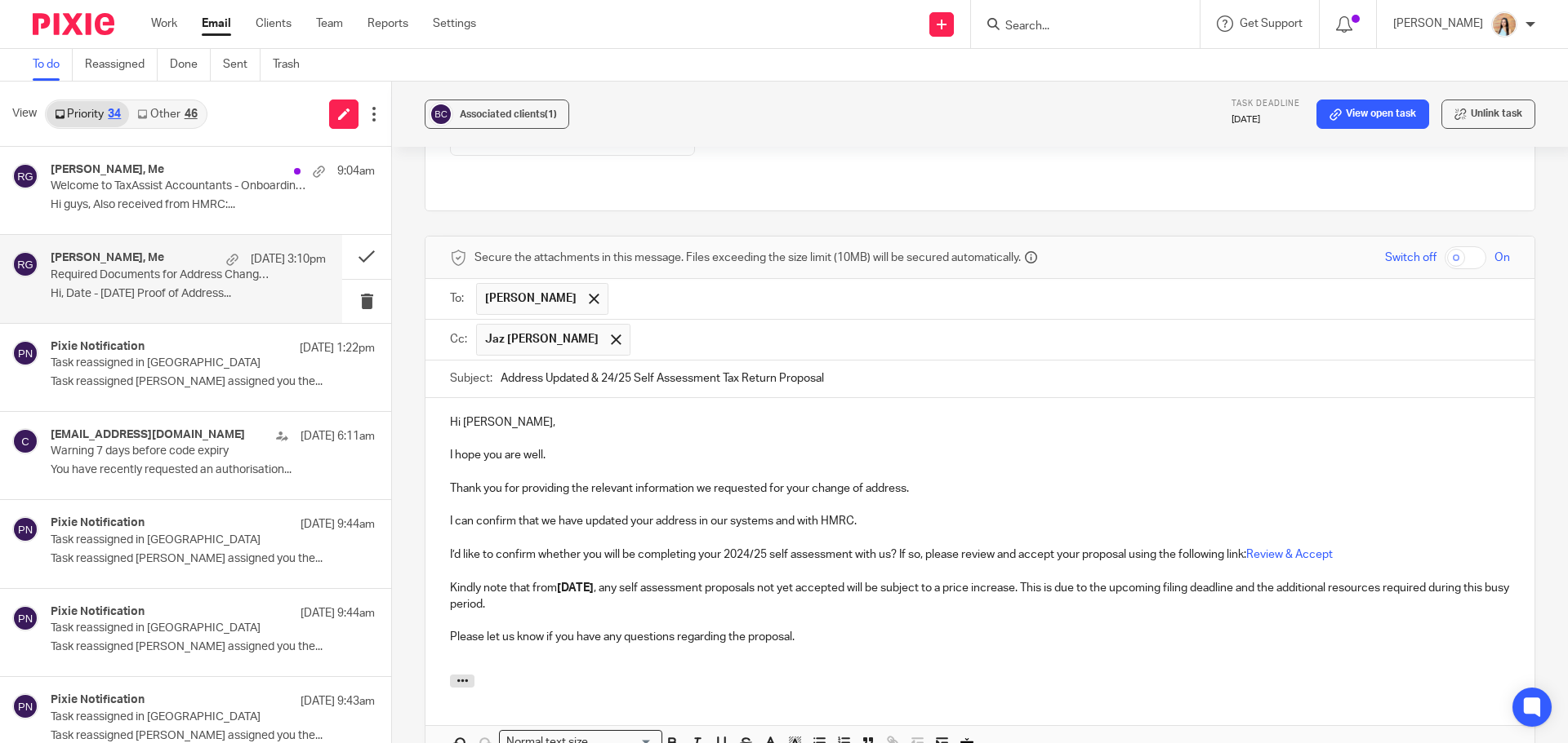
click at [895, 530] on p at bounding box center [979, 539] width 1059 height 17
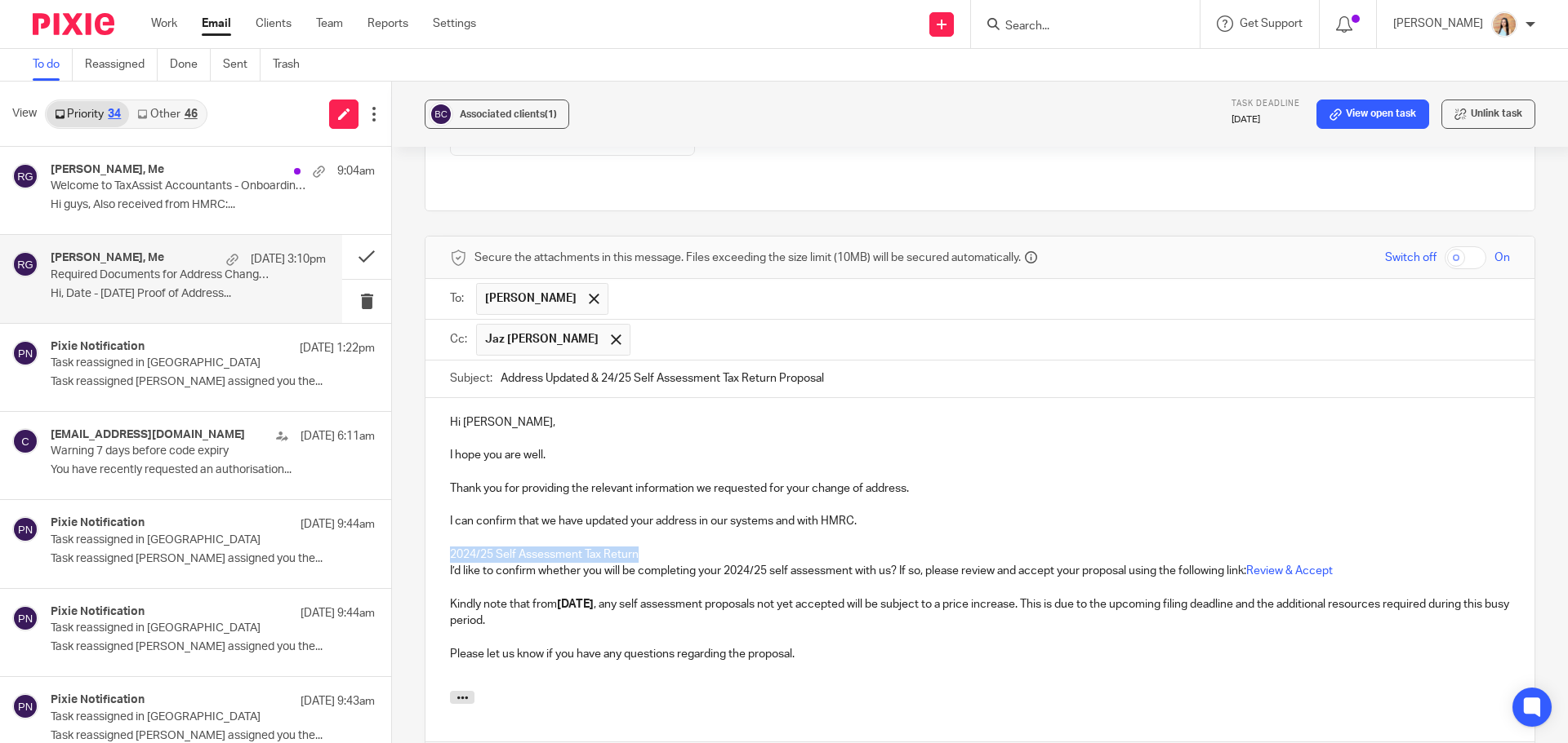
drag, startPoint x: 649, startPoint y: 507, endPoint x: 440, endPoint y: 510, distance: 209.0
click at [440, 510] on div "Hi Bhavisha, I hope you are well. Thank you for providing the relevant informat…" at bounding box center [980, 545] width 1109 height 293
click at [818, 663] on p at bounding box center [979, 671] width 1059 height 17
click at [561, 599] on strong "1 October" at bounding box center [575, 605] width 37 height 11
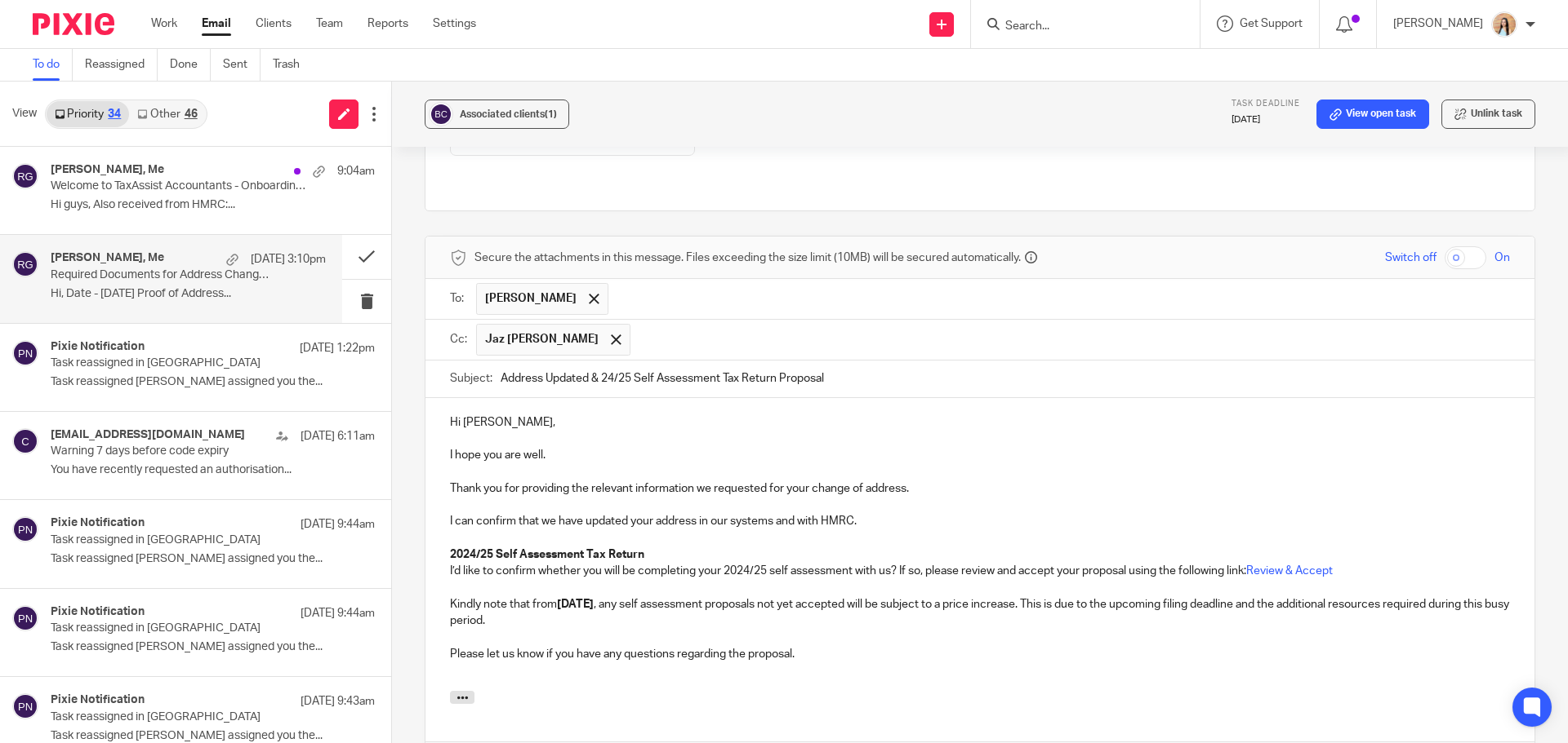
click at [804, 629] on p at bounding box center [979, 637] width 1059 height 17
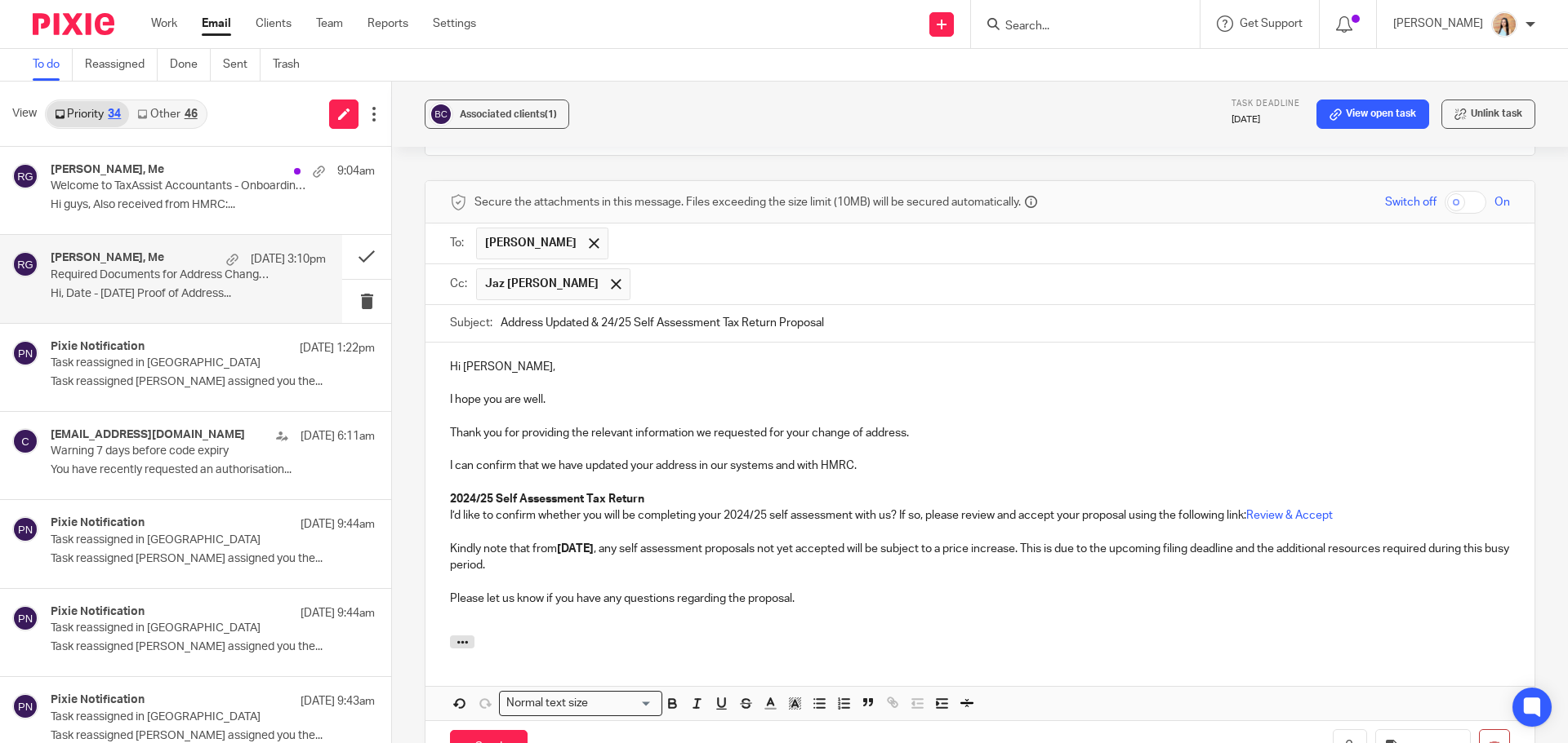
scroll to position [1182, 0]
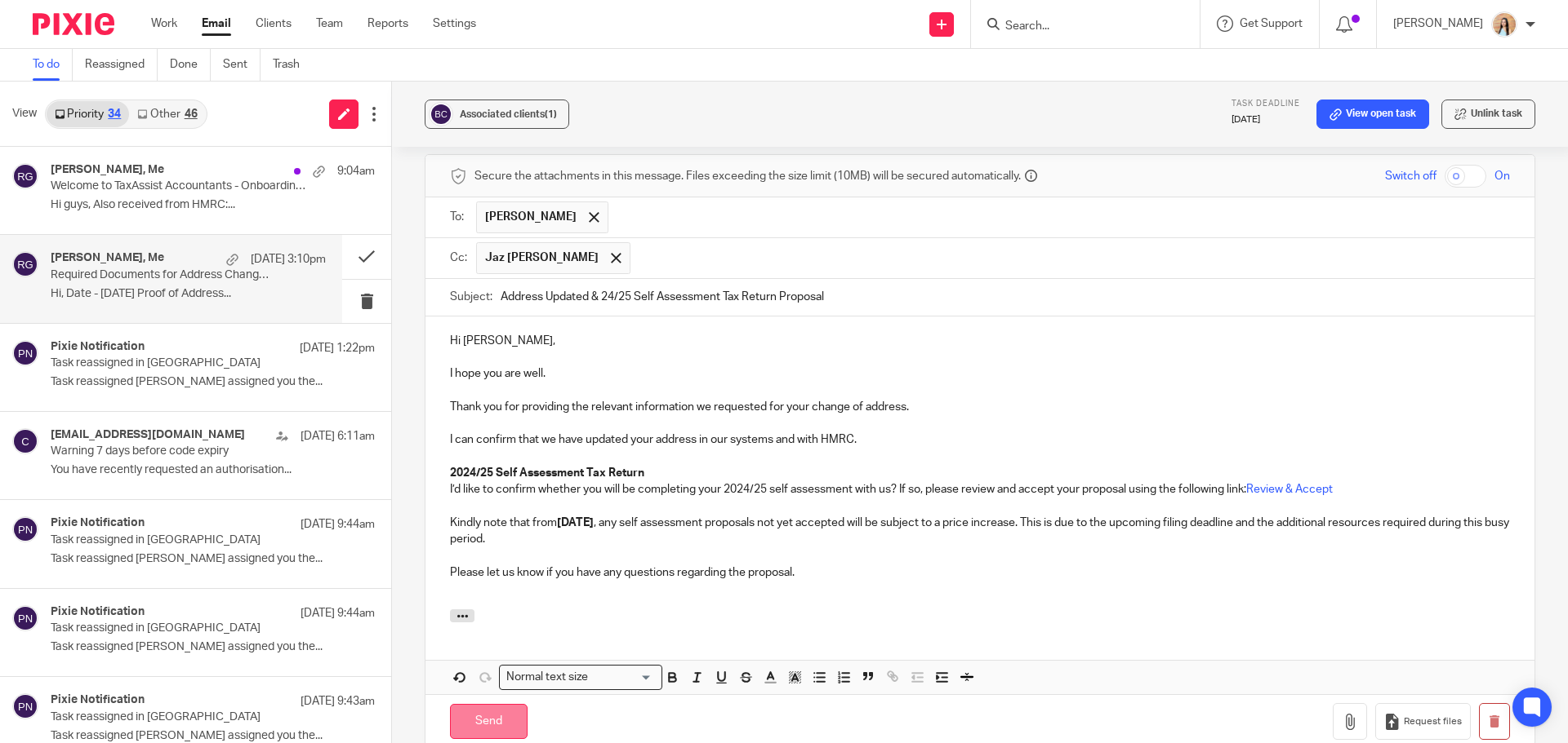
click at [489, 704] on input "Send" at bounding box center [488, 722] width 77 height 35
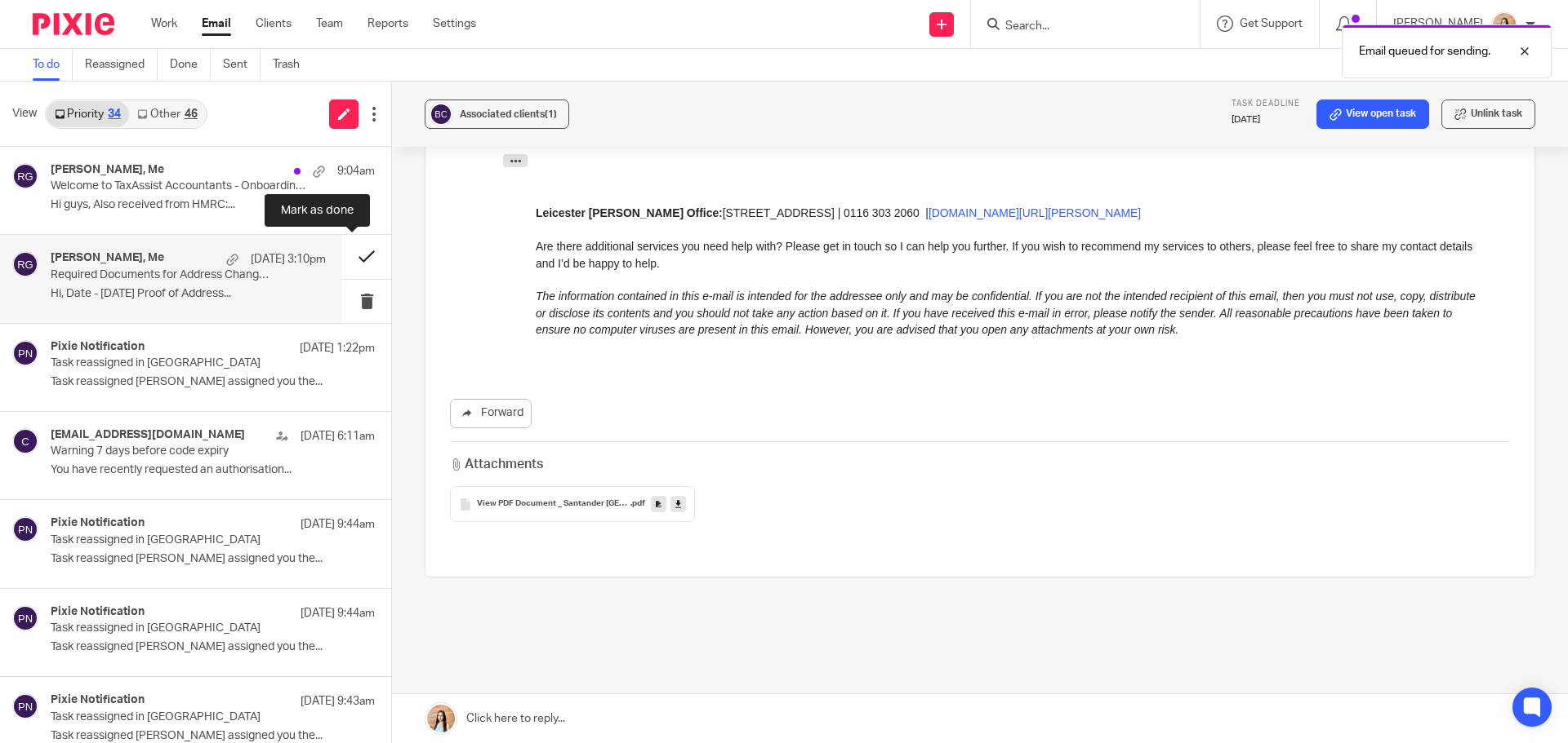
click at [355, 255] on button at bounding box center [366, 256] width 49 height 43
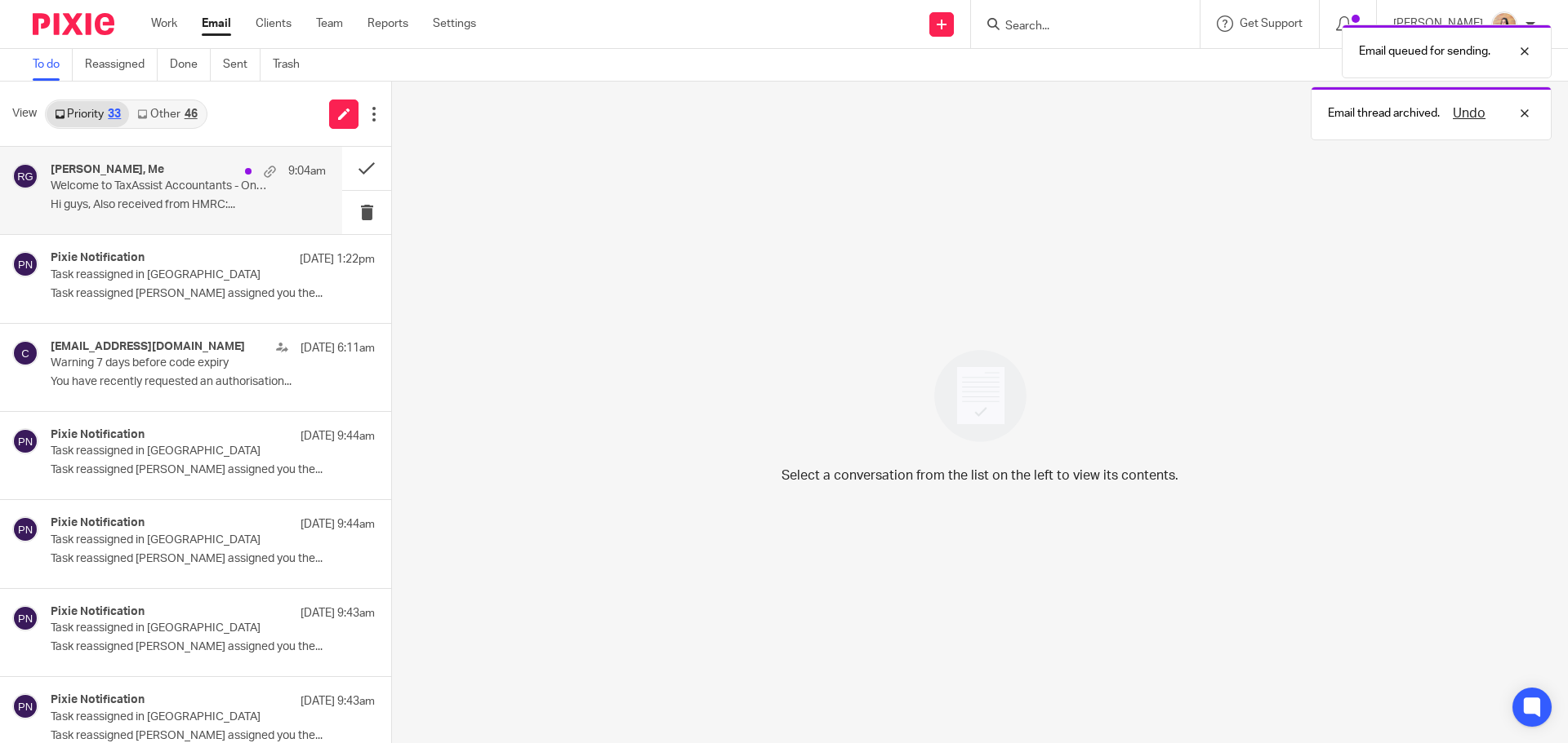
click at [160, 190] on p "Welcome to TaxAssist Accountants - Onboarding for J&ME HOLDINGS LTD" at bounding box center [160, 186] width 220 height 14
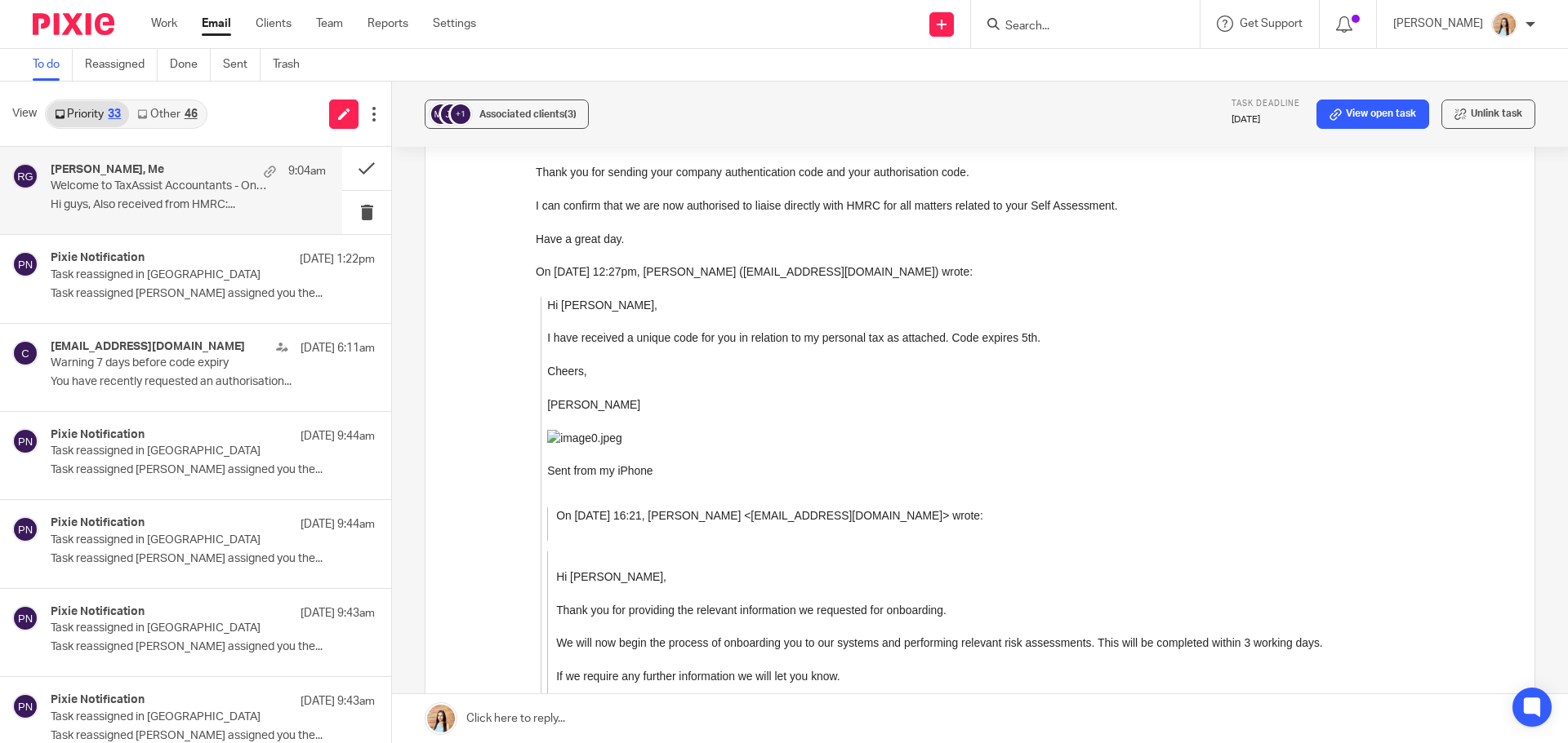
scroll to position [571, 0]
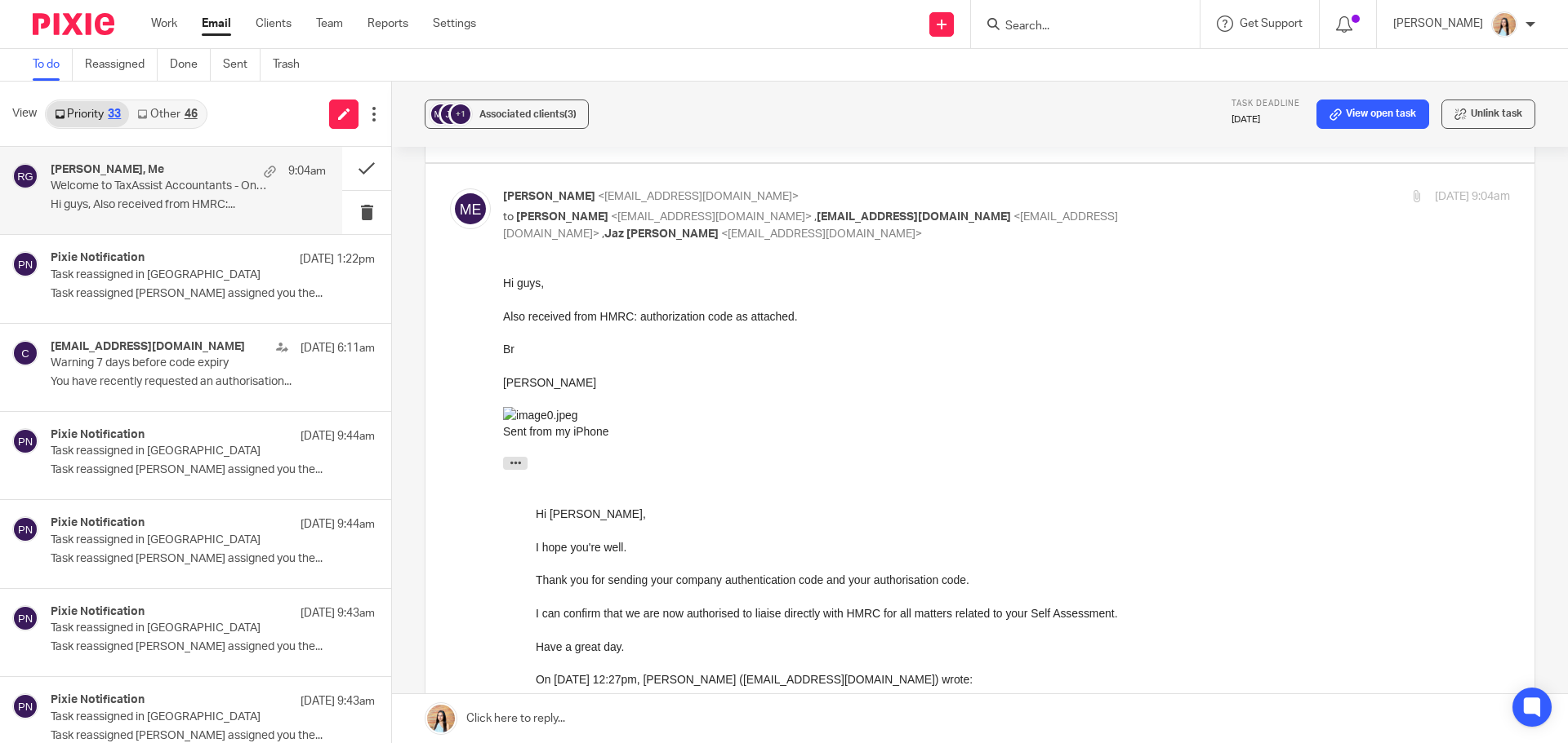
drag, startPoint x: 497, startPoint y: 714, endPoint x: 599, endPoint y: 599, distance: 153.7
click at [497, 714] on link at bounding box center [979, 718] width 1176 height 49
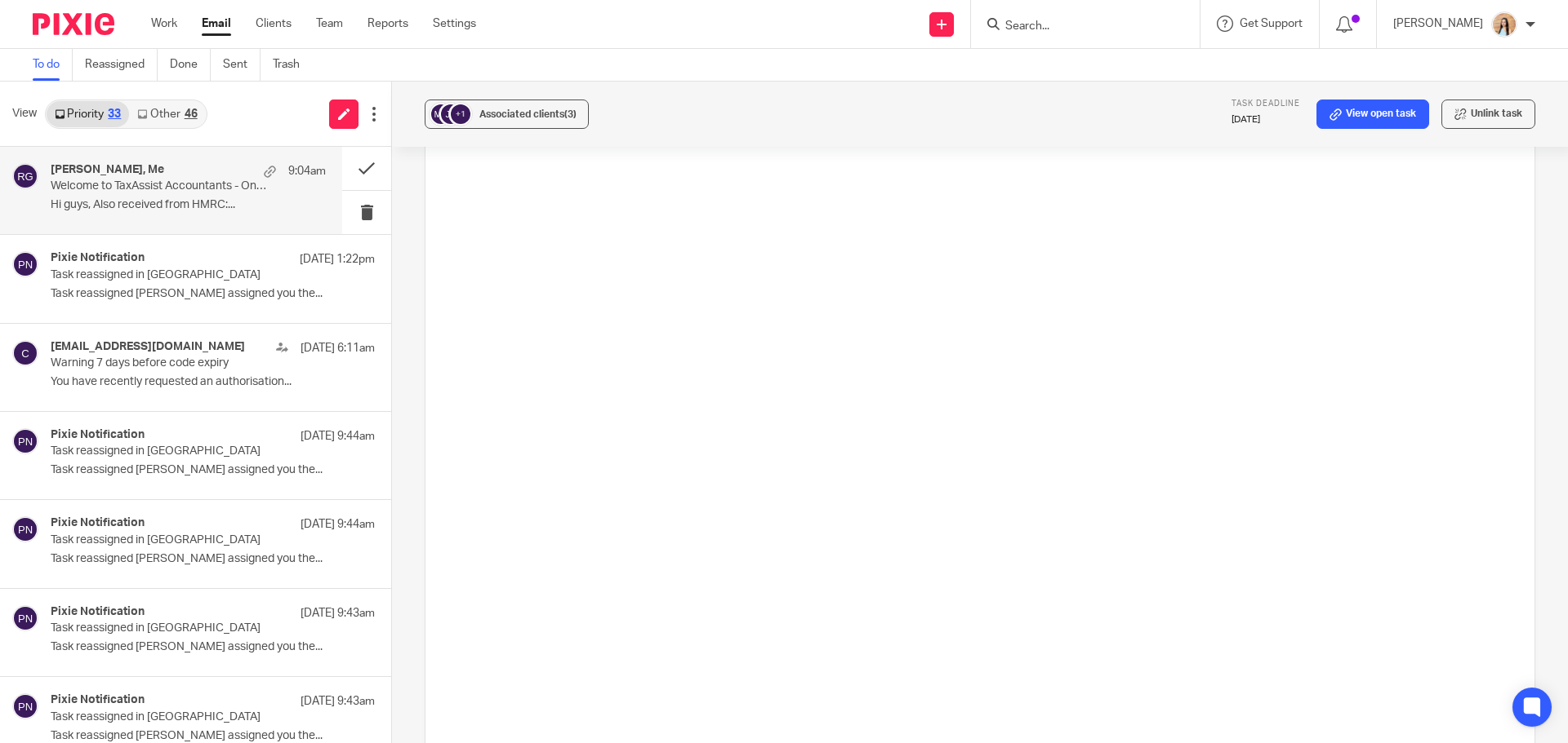
scroll to position [3389, 0]
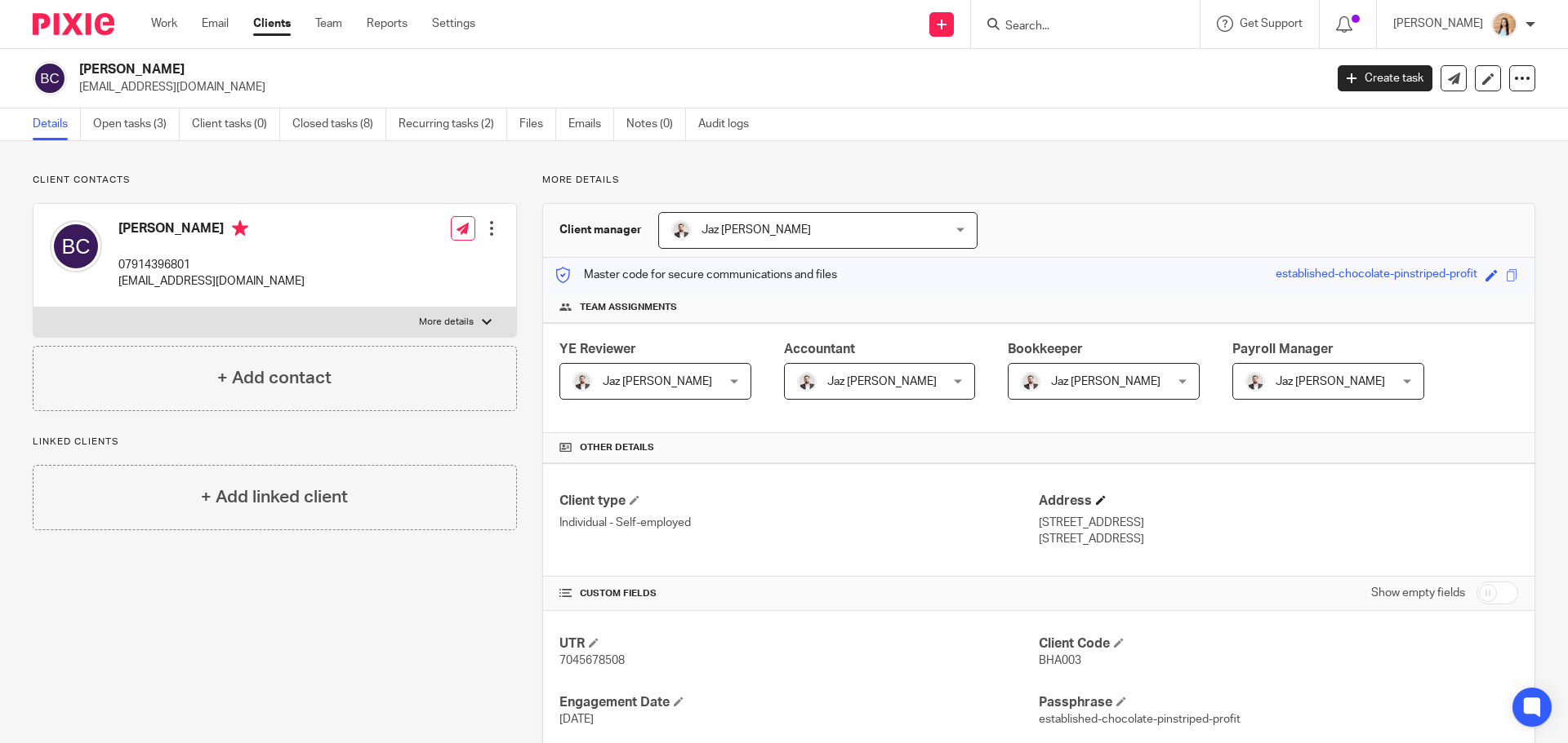
click at [1100, 496] on h4 "Address" at bounding box center [1278, 501] width 479 height 17
click at [1088, 493] on h4 "Address" at bounding box center [1278, 501] width 479 height 17
click at [1096, 502] on span at bounding box center [1100, 500] width 10 height 10
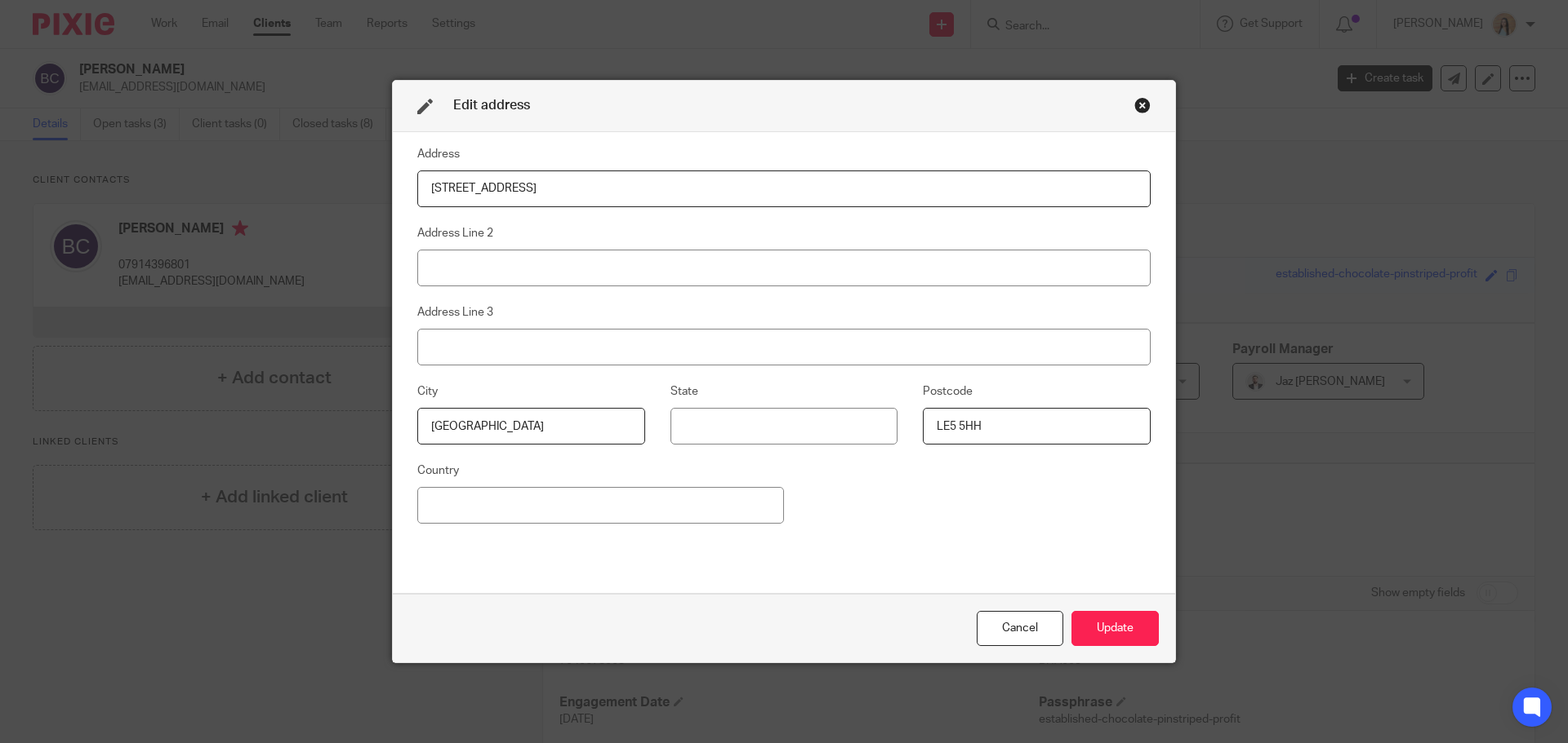
drag, startPoint x: 535, startPoint y: 187, endPoint x: -8, endPoint y: 180, distance: 543.0
click at [0, 180] on html "Work Email Clients Team Reports Settings Work Email Clients Team Reports Settin…" at bounding box center [784, 371] width 1568 height 743
drag, startPoint x: 1031, startPoint y: 419, endPoint x: 766, endPoint y: 429, distance: 265.2
click at [772, 436] on div "City Leicester State Postcode LE5 5HH" at bounding box center [770, 422] width 758 height 79
drag, startPoint x: 587, startPoint y: 415, endPoint x: 145, endPoint y: 415, distance: 442.0
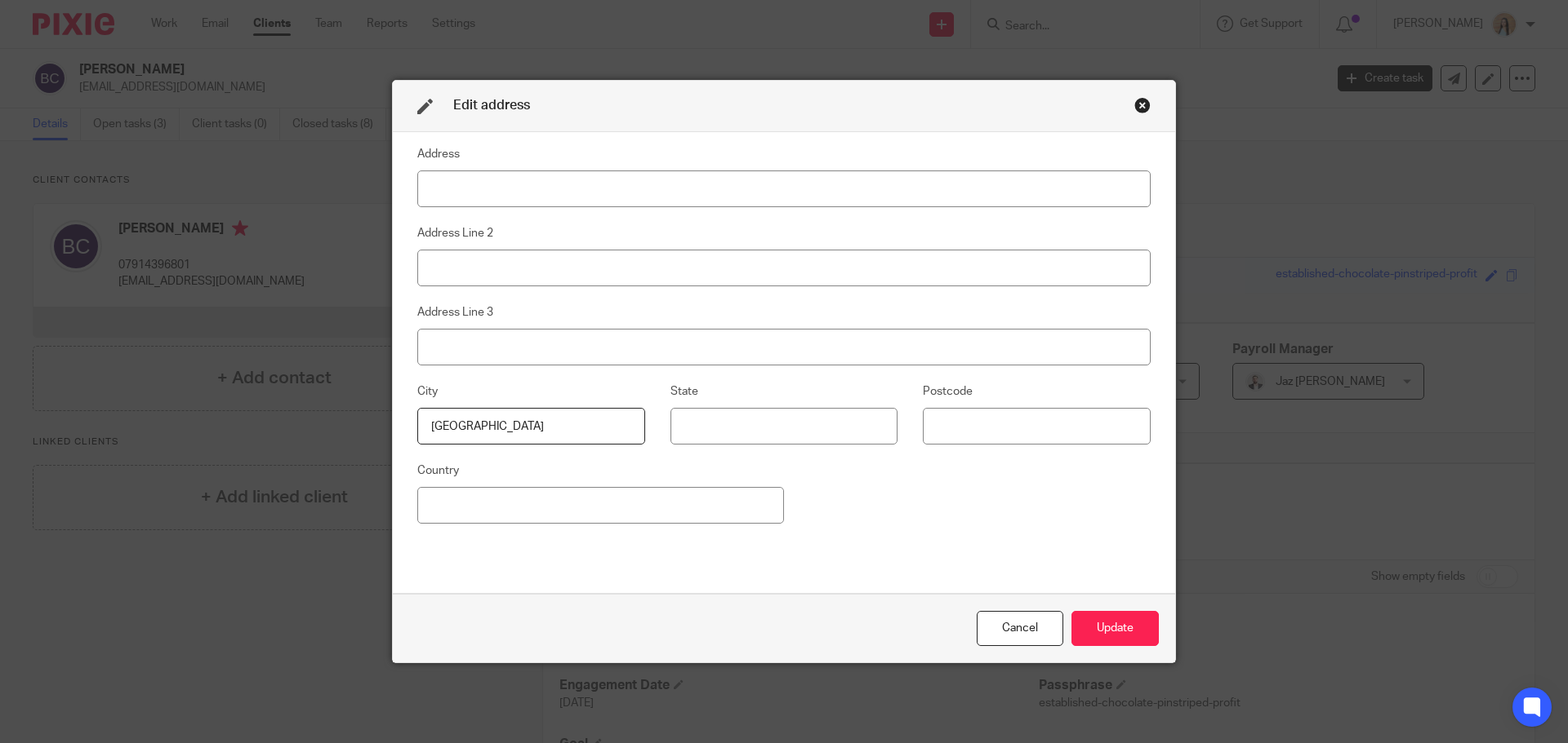
click at [219, 435] on div "Edit address Address Address Line 2 Address Line 3 City Leicester State Postcod…" at bounding box center [784, 371] width 1568 height 743
click at [478, 184] on input at bounding box center [784, 189] width 733 height 37
type input "73 Parkland Drive, Oadby, Leicester, LE2 4DH"
click at [1122, 635] on button "Update" at bounding box center [1115, 629] width 88 height 35
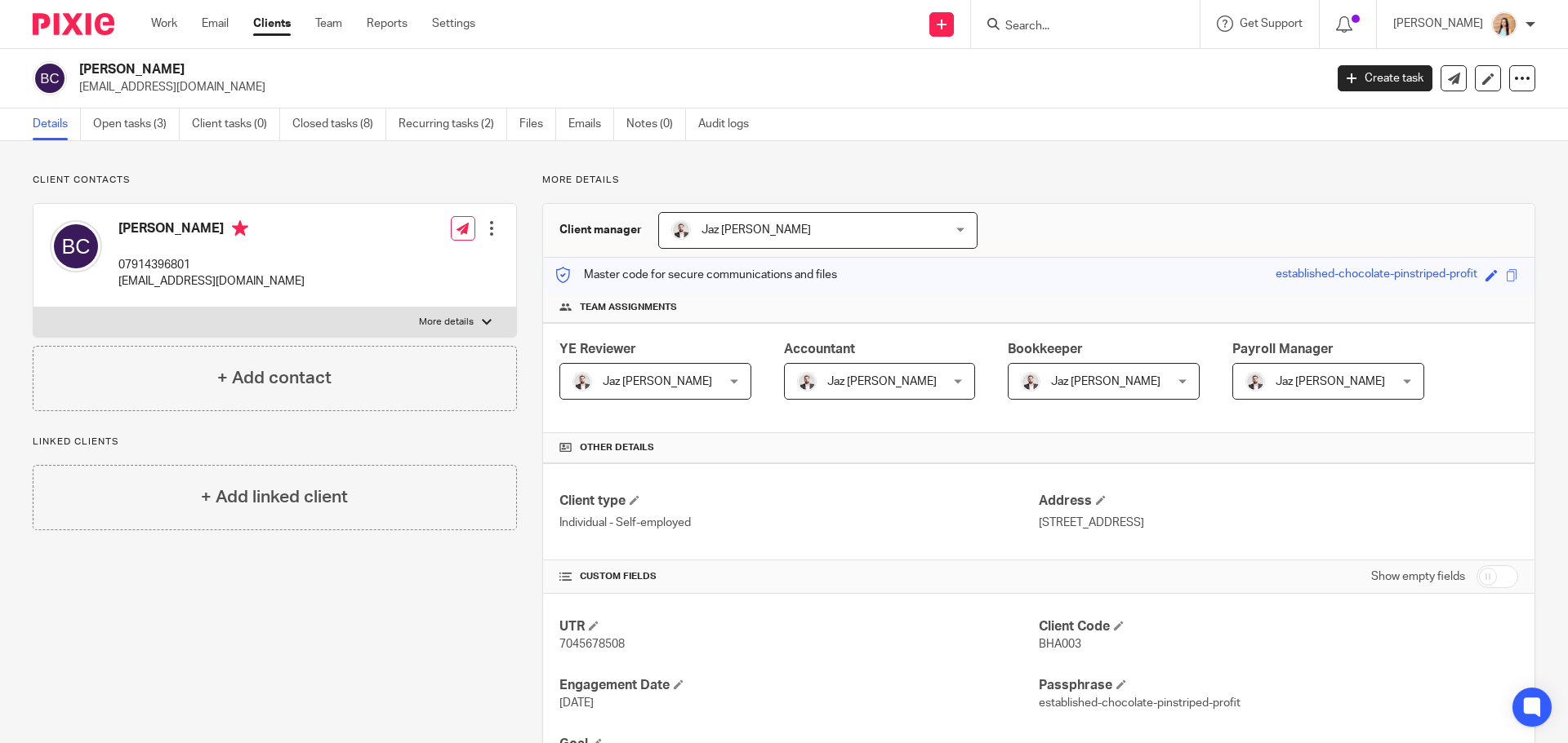
drag, startPoint x: 1118, startPoint y: 527, endPoint x: 1031, endPoint y: 525, distance: 87.0
click at [1038, 525] on p "[STREET_ADDRESS]" at bounding box center [1278, 523] width 479 height 17
copy p "73 Parkland Drive"
click at [1141, 524] on p "[STREET_ADDRESS]" at bounding box center [1278, 523] width 479 height 17
click at [1141, 524] on p "[STREET_ADDRESS]" at bounding box center [1278, 523] width 479 height 17
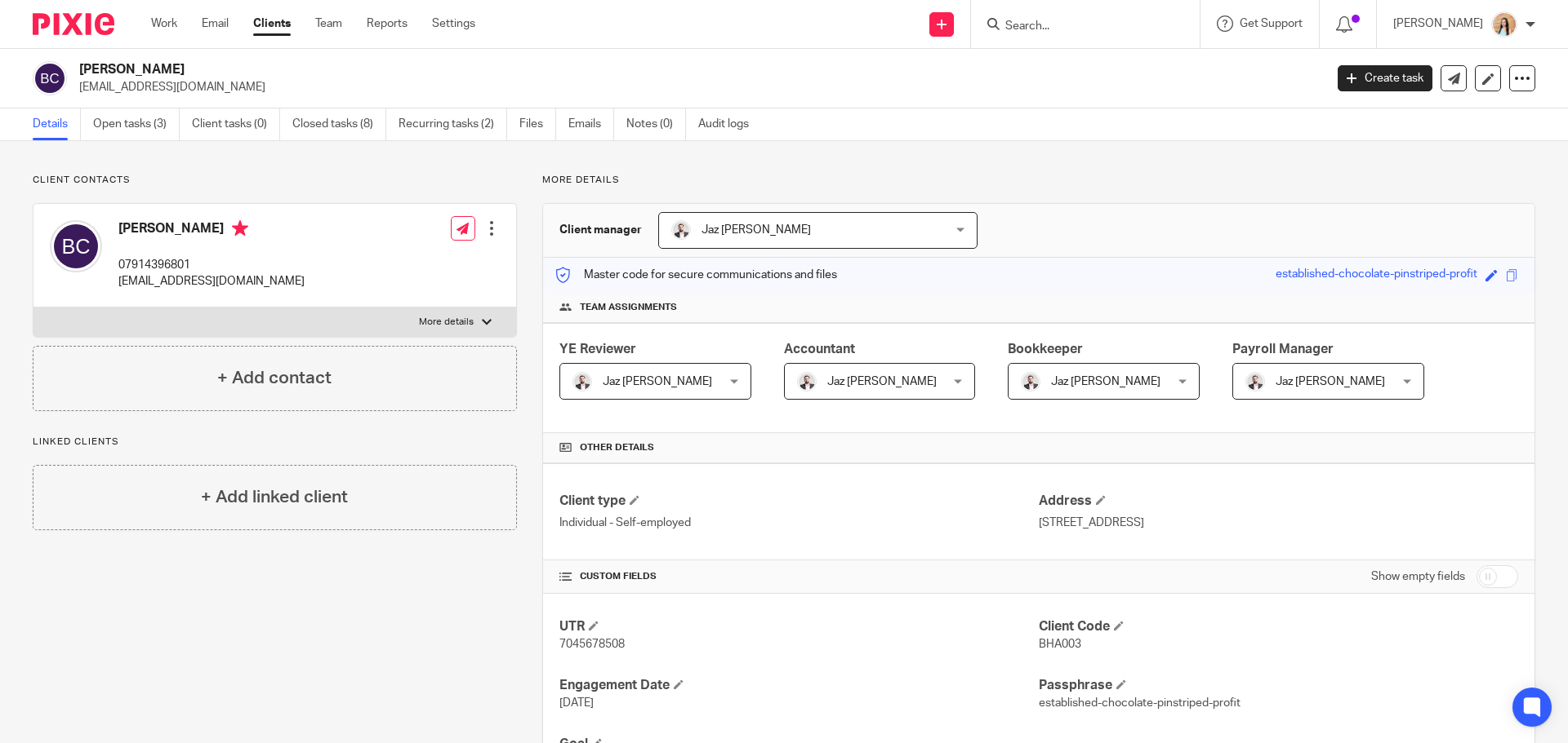
copy p "Oadby"
click at [1188, 526] on p "73 Parkland Drive, Oadby, Leicester, LE2 4DH" at bounding box center [1278, 523] width 479 height 17
copy p "Leicester"
drag, startPoint x: 1261, startPoint y: 522, endPoint x: 1217, endPoint y: 523, distance: 44.0
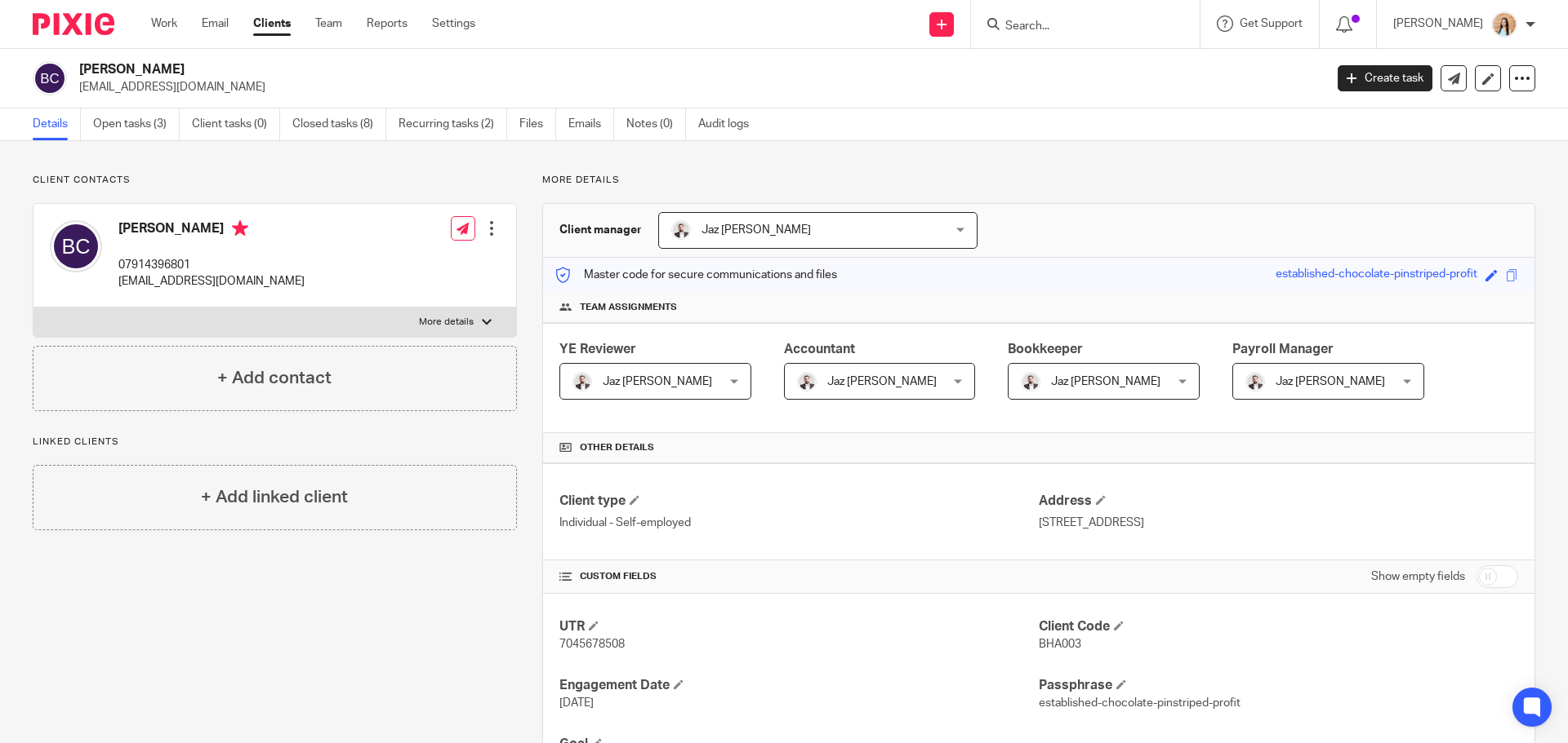
click at [1217, 523] on p "73 Parkland Drive, Oadby, Leicester, LE2 4DH" at bounding box center [1278, 523] width 479 height 17
copy p "LE2 4DH"
click at [158, 118] on link "Open tasks (3)" at bounding box center [136, 124] width 87 height 32
click at [142, 125] on link "Open tasks (3)" at bounding box center [136, 124] width 87 height 32
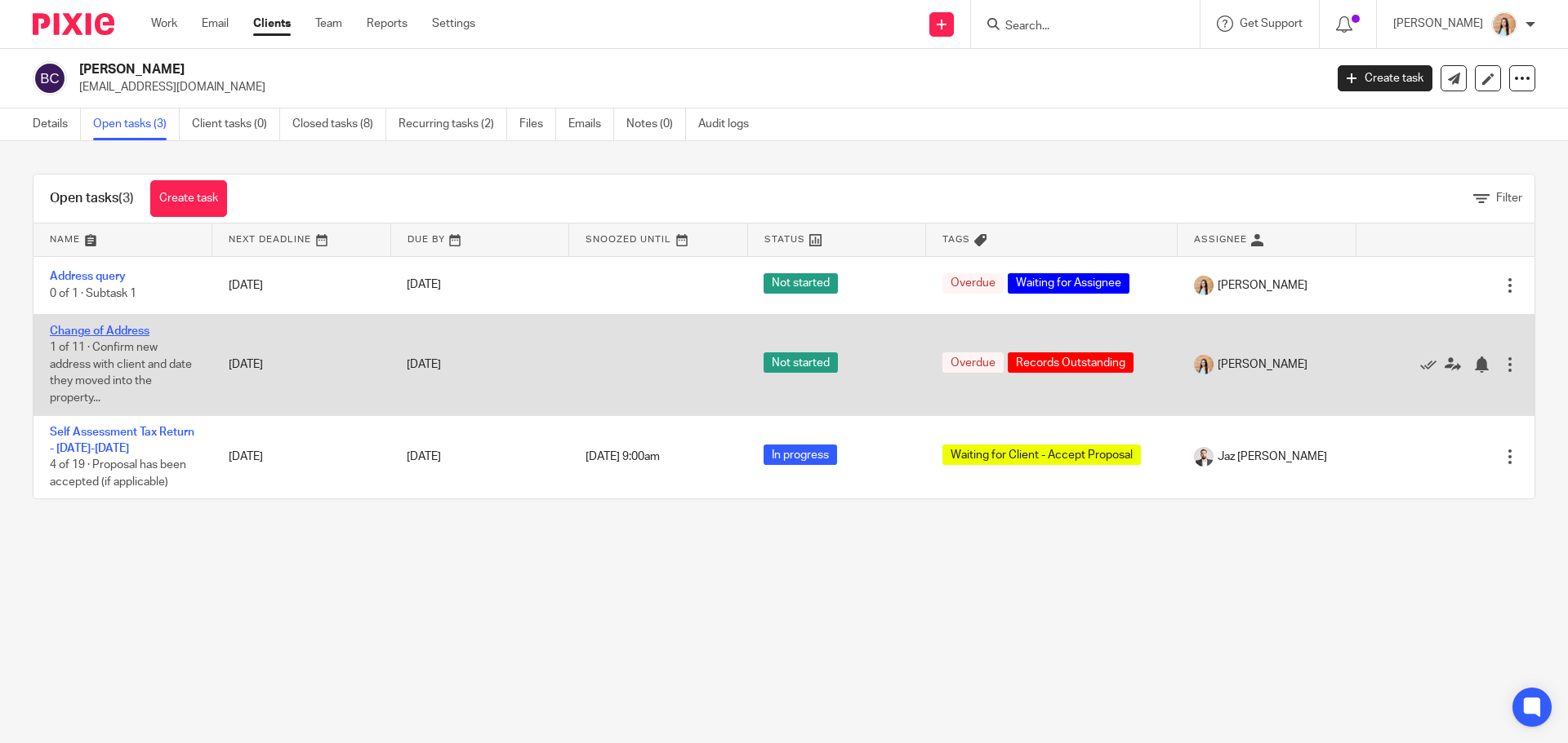
click at [107, 331] on link "Change of Address" at bounding box center [99, 331] width 99 height 11
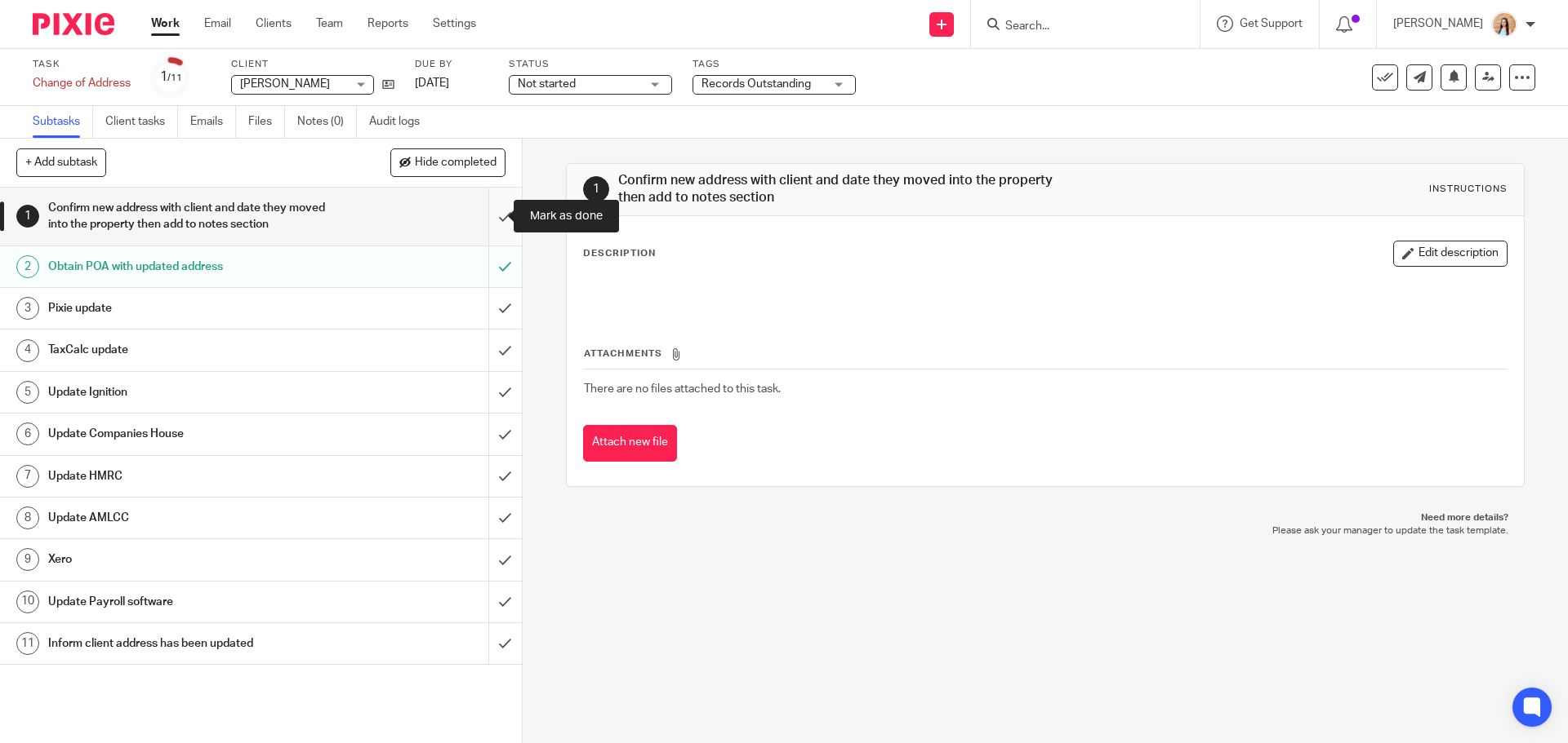
click at [490, 215] on input "submit" at bounding box center [261, 216] width 521 height 58
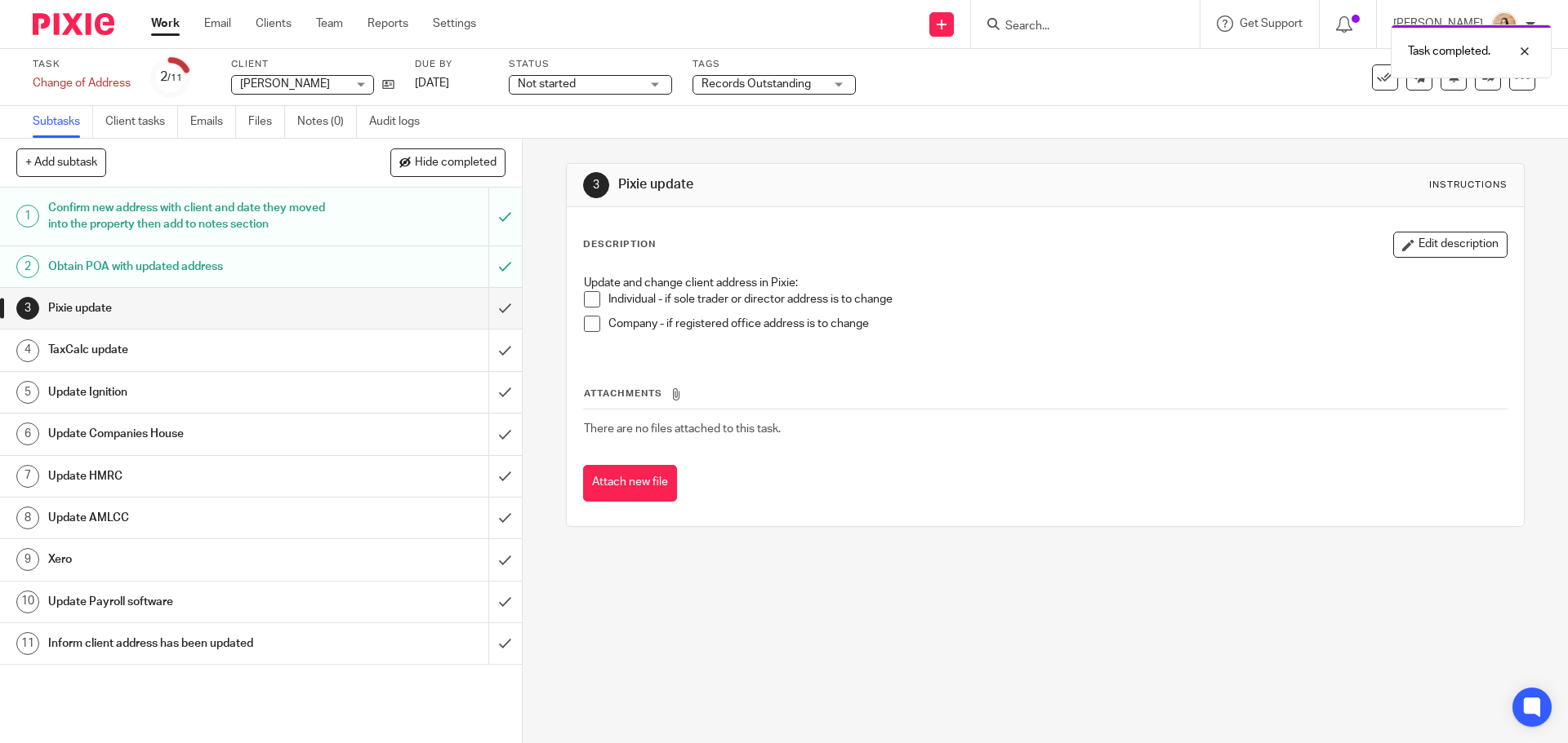
click at [584, 299] on span at bounding box center [592, 299] width 17 height 17
click at [489, 297] on input "submit" at bounding box center [261, 308] width 521 height 41
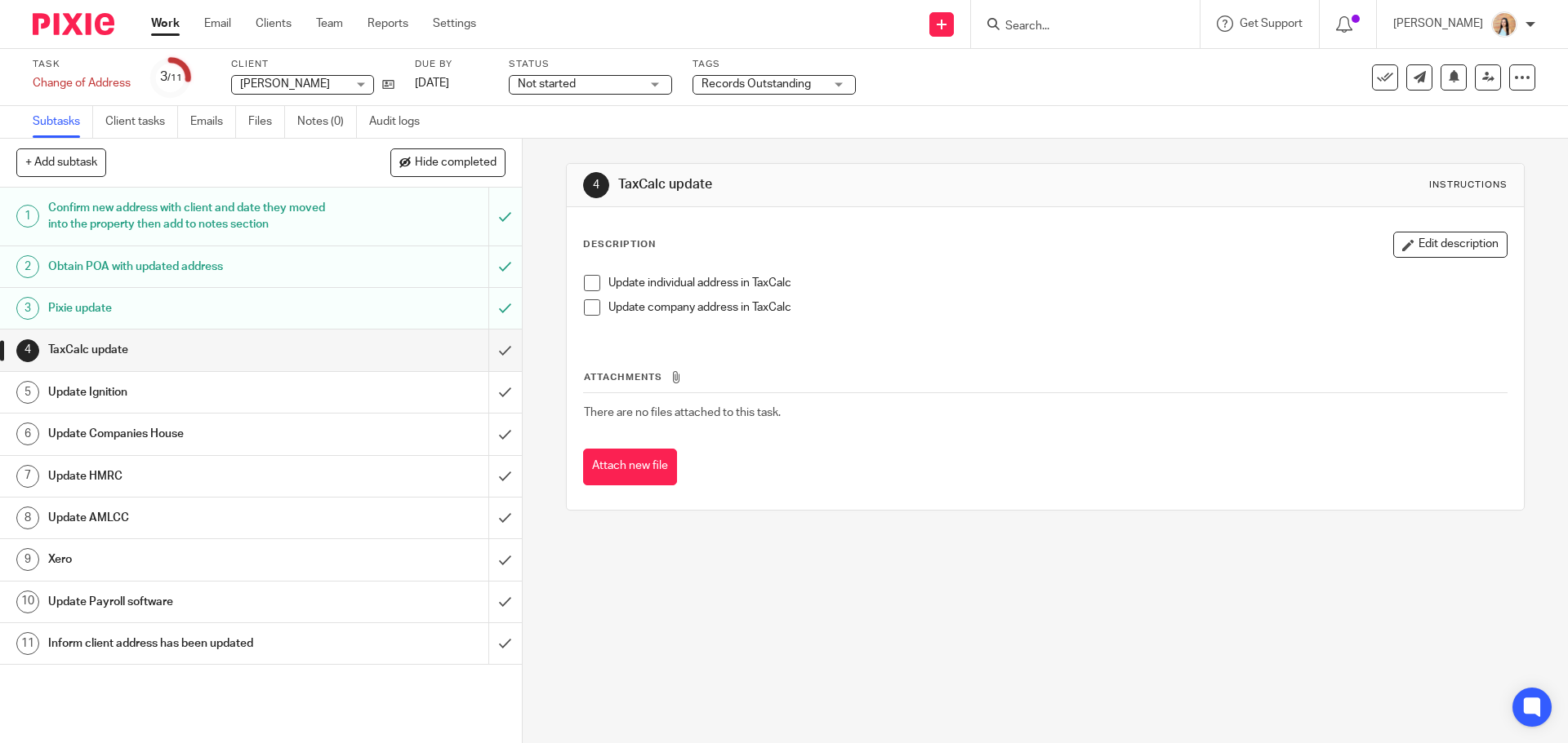
click at [587, 277] on span at bounding box center [592, 284] width 17 height 17
click at [493, 339] on input "submit" at bounding box center [261, 350] width 521 height 41
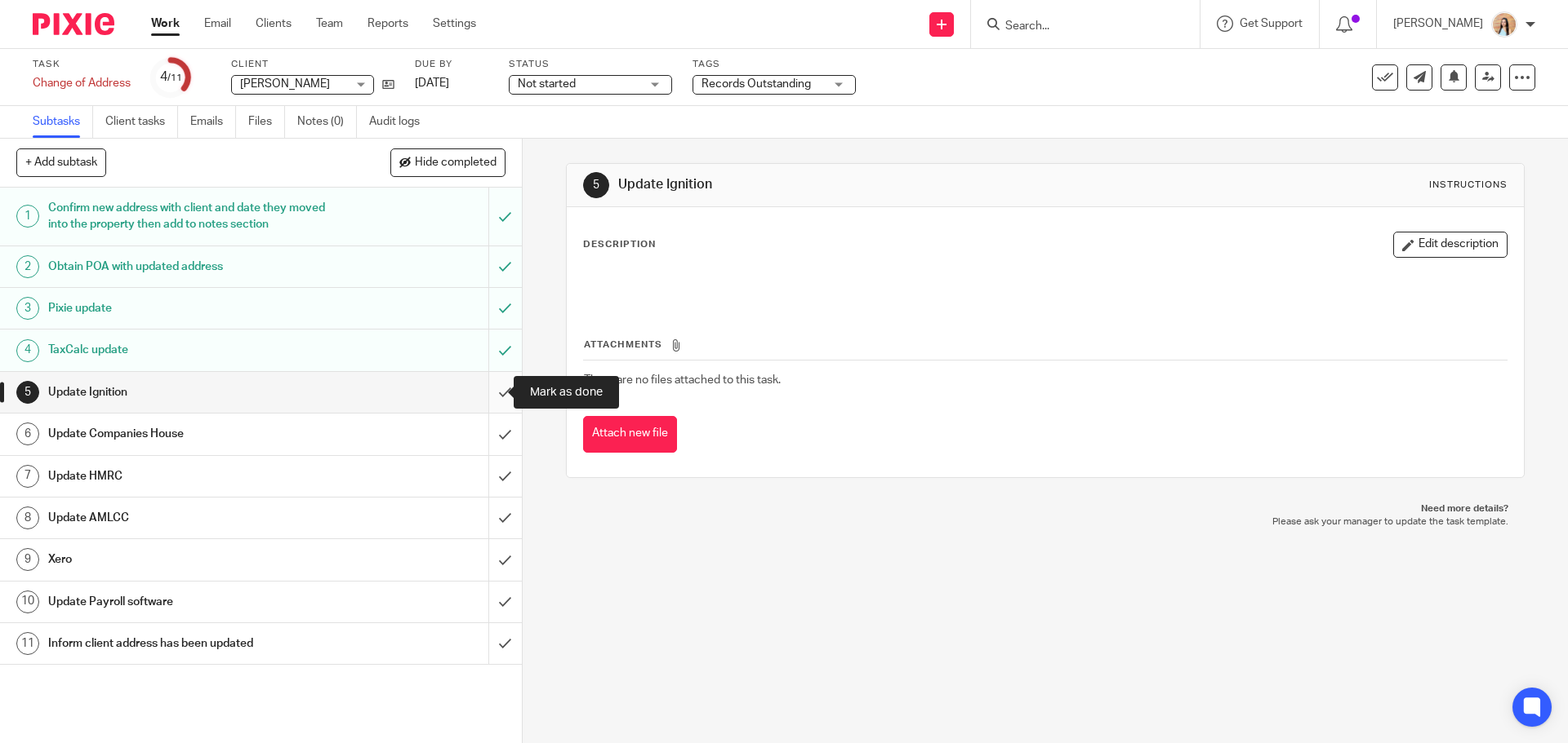
click at [492, 393] on input "submit" at bounding box center [261, 392] width 521 height 41
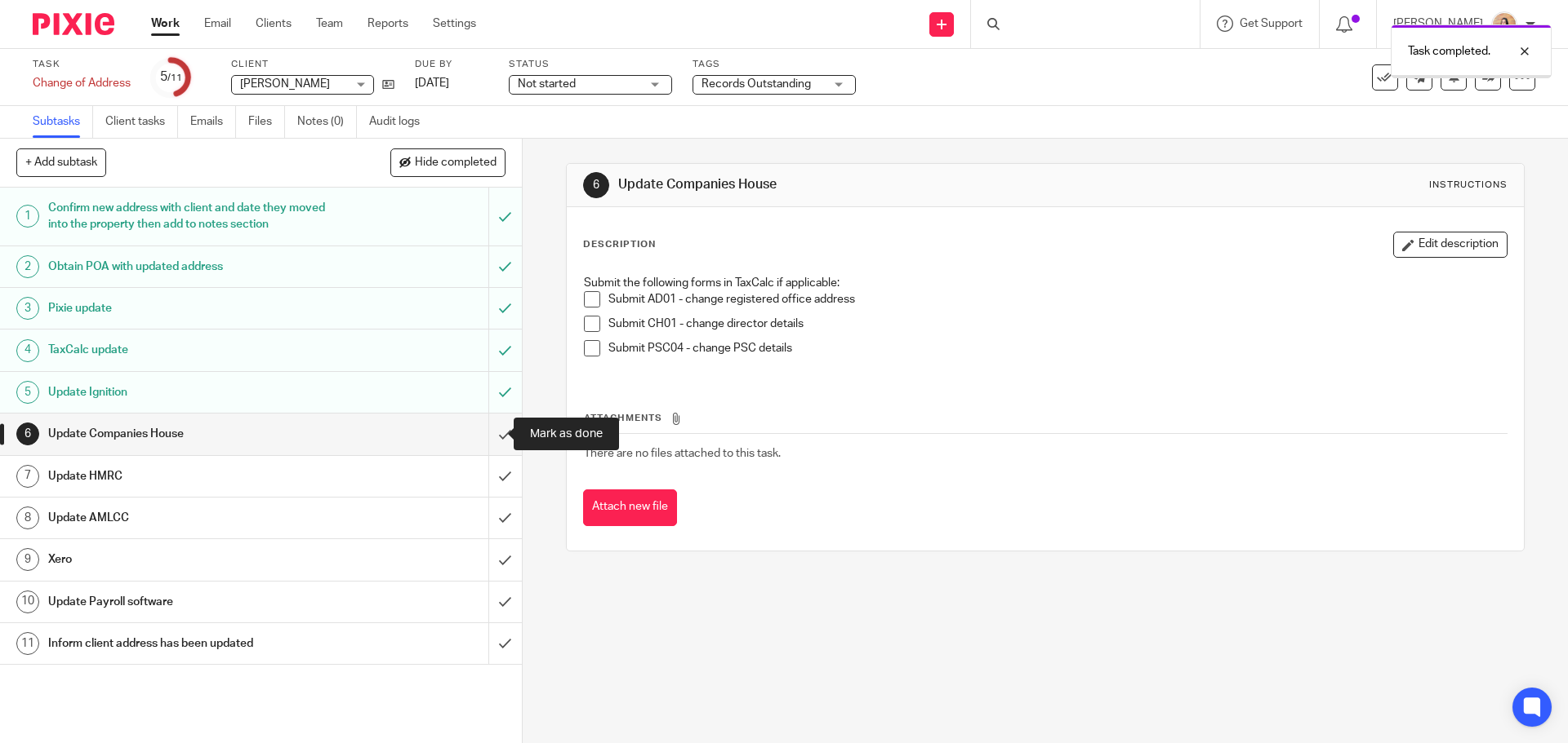
click at [486, 434] on input "submit" at bounding box center [261, 434] width 521 height 41
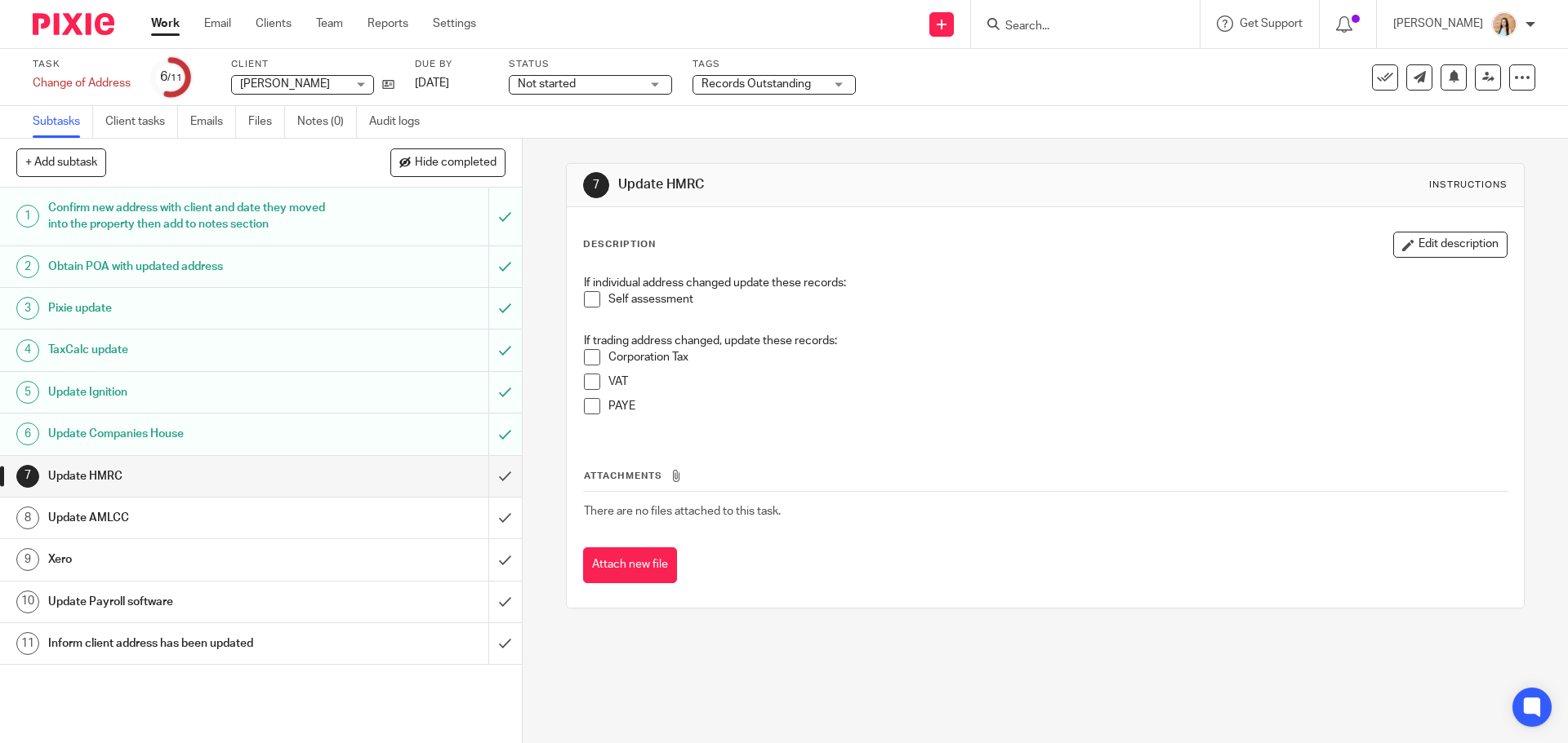
click at [589, 294] on span at bounding box center [592, 299] width 17 height 17
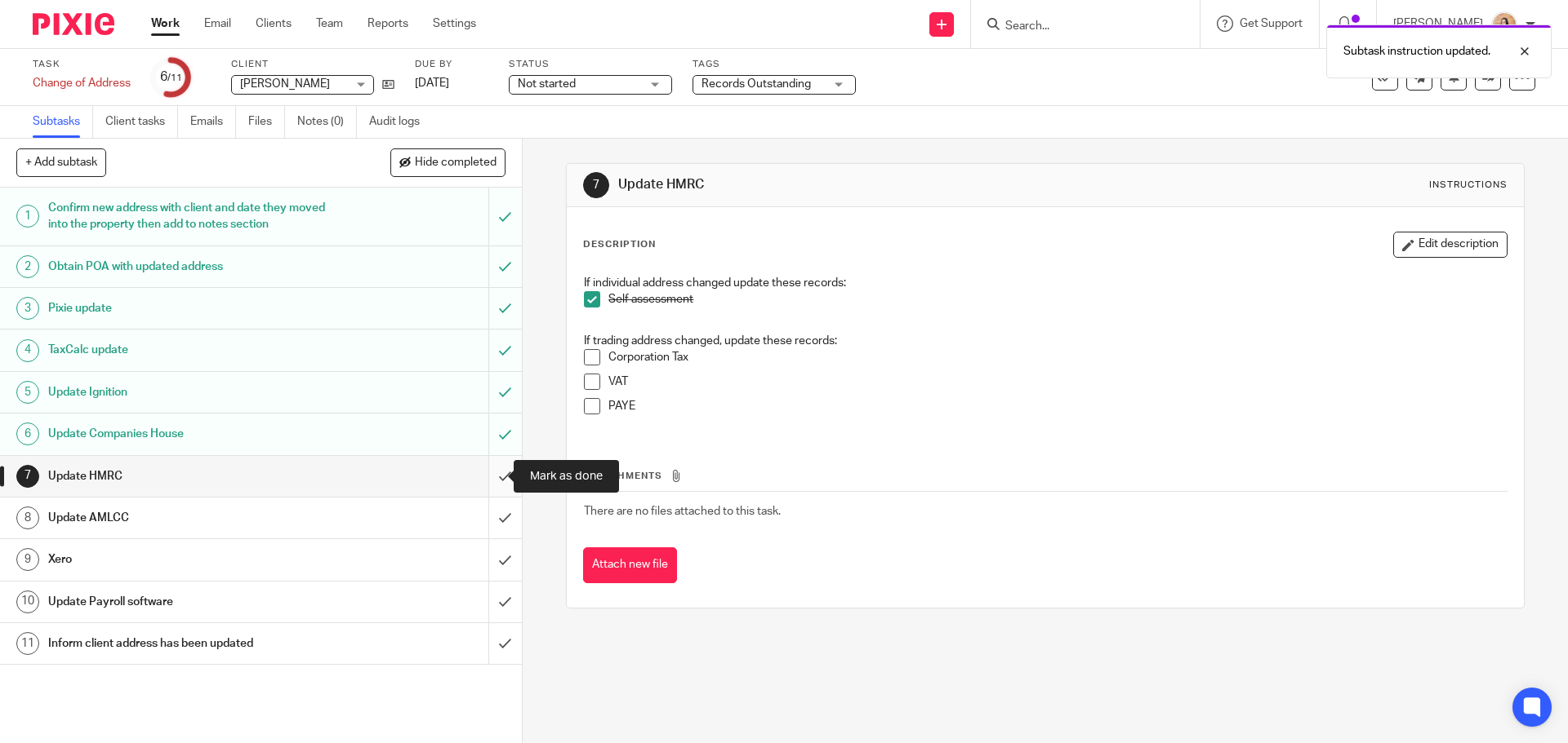
click at [491, 470] on input "submit" at bounding box center [261, 476] width 521 height 41
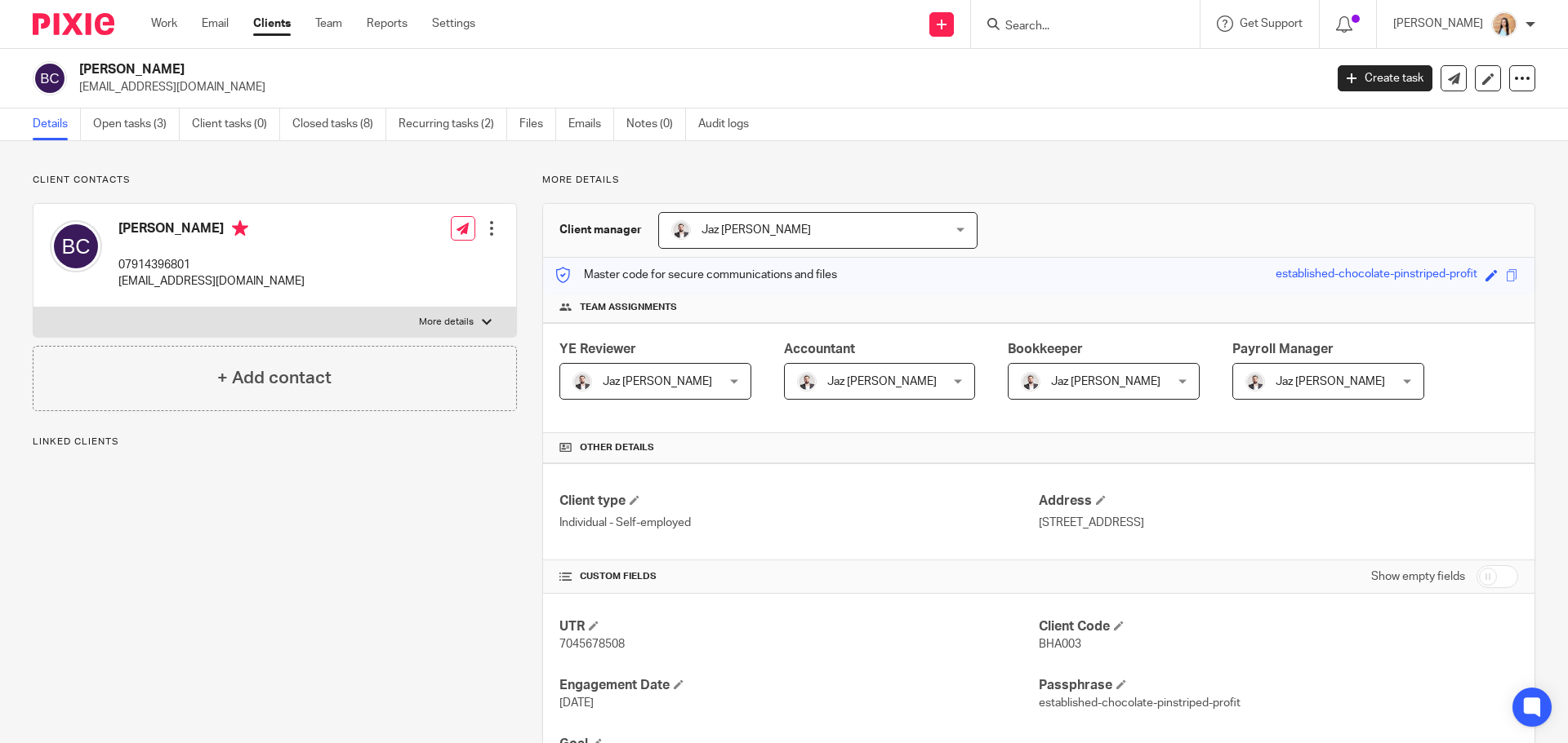
scroll to position [327, 0]
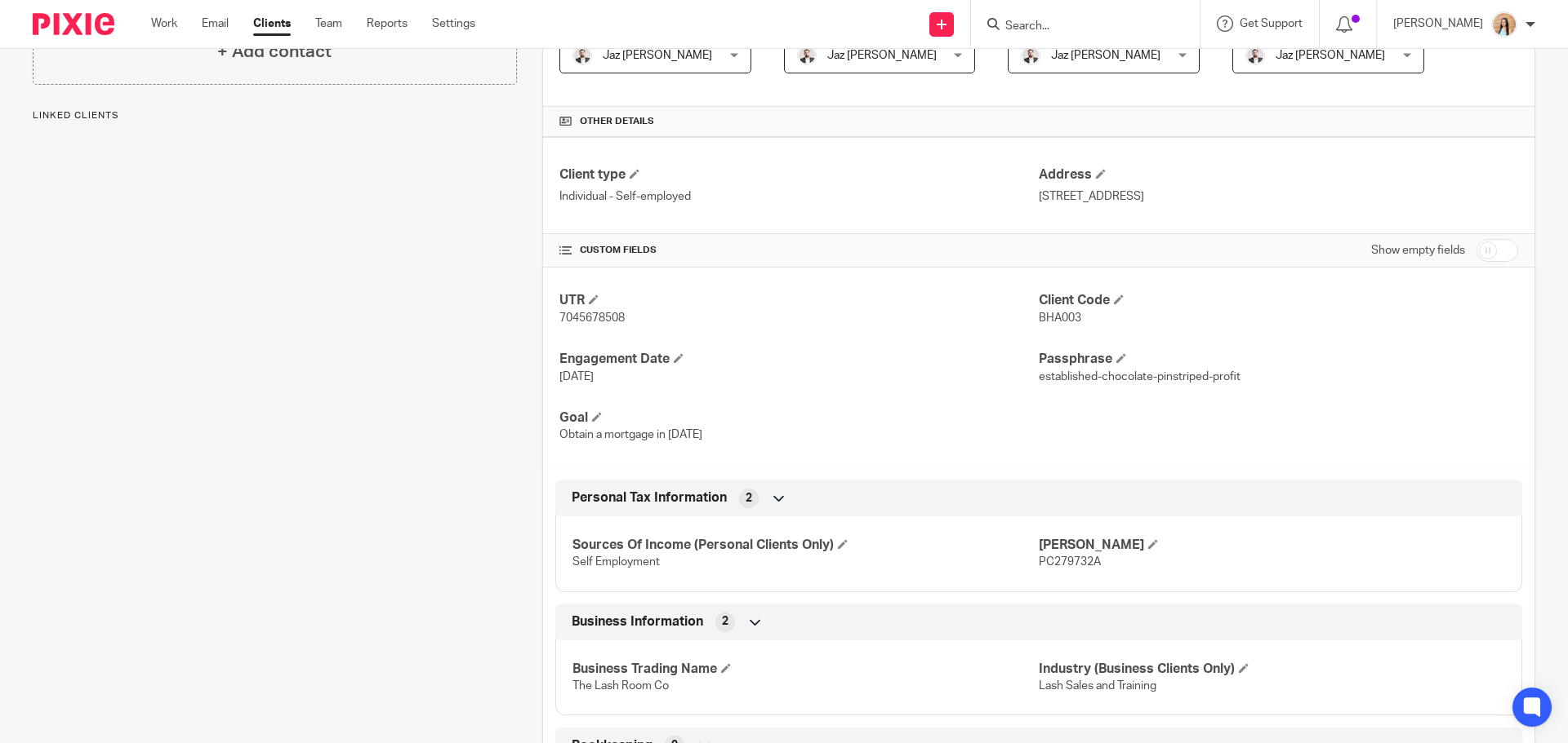
click at [572, 319] on span "7045678508" at bounding box center [591, 318] width 65 height 11
copy span "7045678508"
drag, startPoint x: 1028, startPoint y: 197, endPoint x: 1068, endPoint y: 203, distance: 40.4
click at [1068, 203] on div "Client type Individual - Self-employed Address [STREET_ADDRESS]" at bounding box center [1038, 185] width 991 height 97
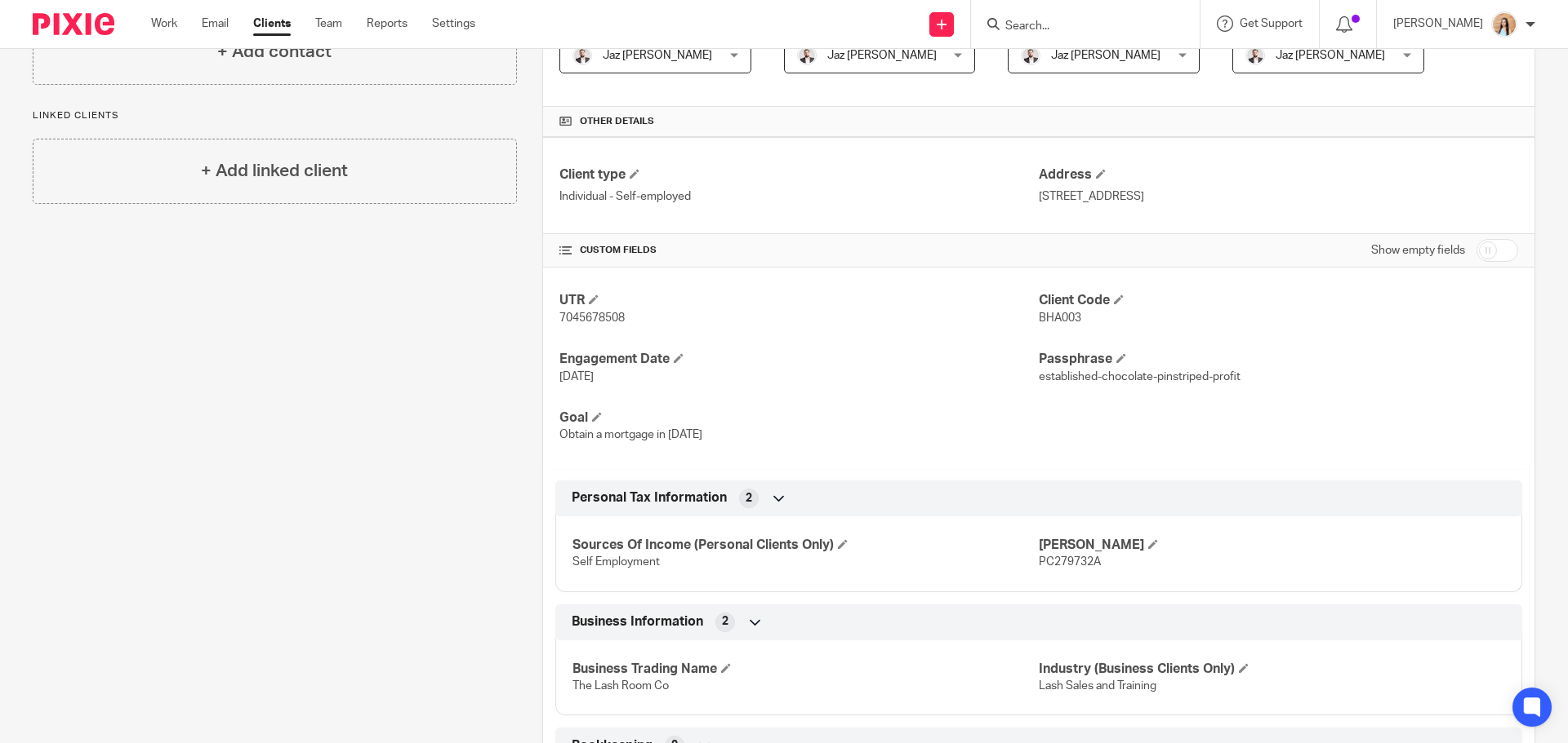
click at [1073, 203] on p "[STREET_ADDRESS]" at bounding box center [1278, 197] width 479 height 17
drag, startPoint x: 1043, startPoint y: 203, endPoint x: 1033, endPoint y: 198, distance: 11.2
click at [1038, 198] on p "[STREET_ADDRESS]" at bounding box center [1278, 197] width 479 height 17
copy p "73"
drag, startPoint x: 1275, startPoint y: 193, endPoint x: 1217, endPoint y: 195, distance: 58.0
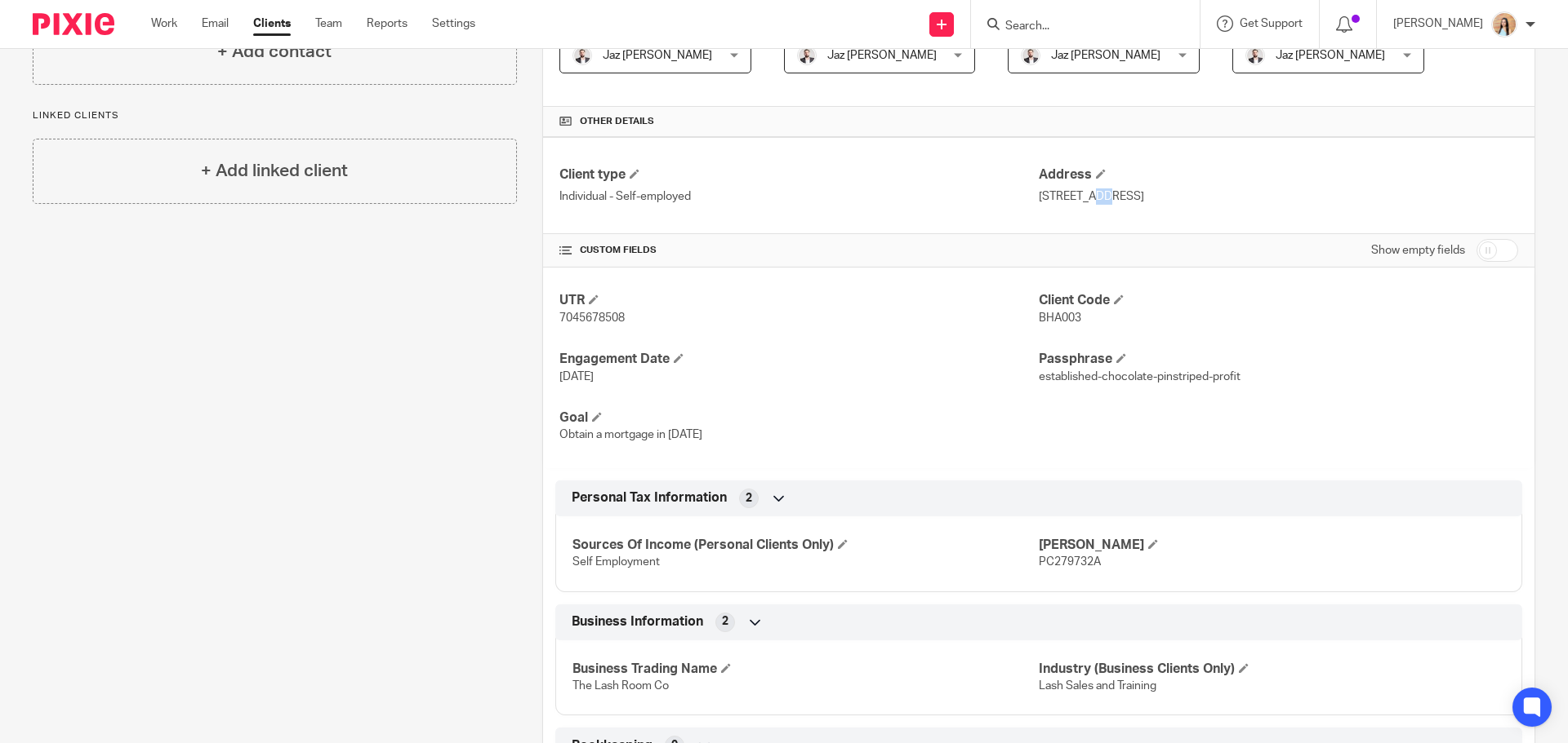
click at [1217, 195] on p "[STREET_ADDRESS]" at bounding box center [1278, 197] width 479 height 17
copy p "LE2 4DH"
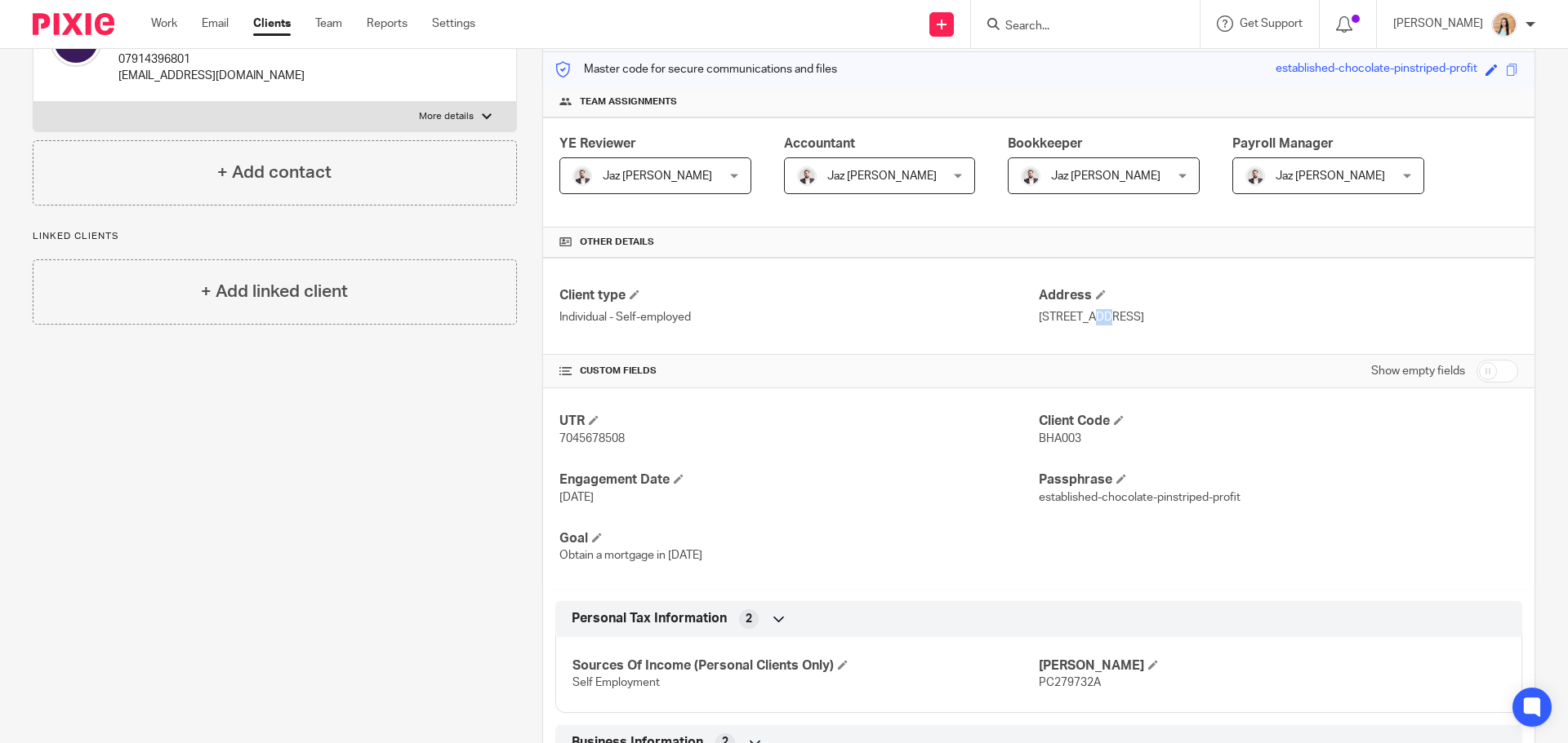
scroll to position [0, 0]
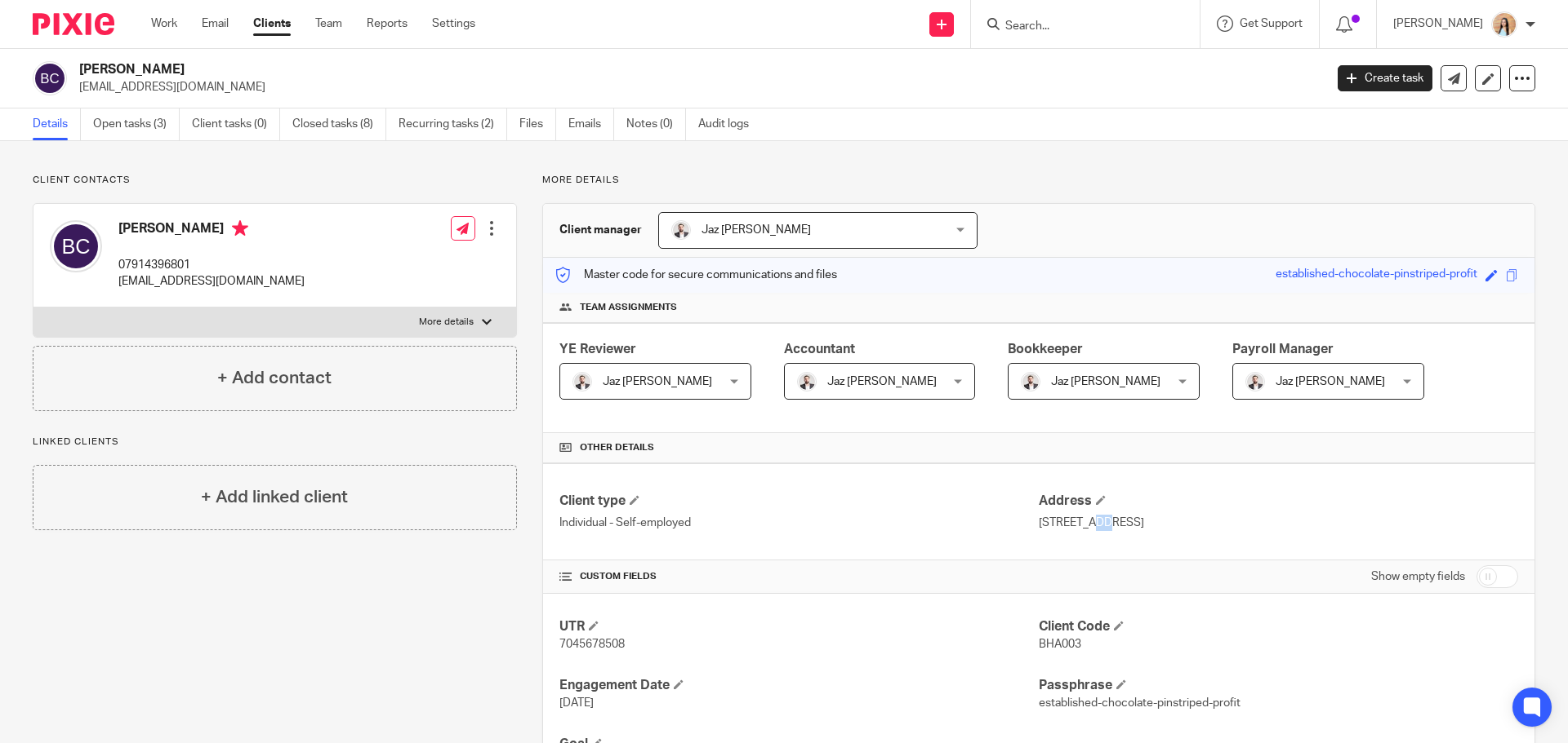
drag, startPoint x: 1032, startPoint y: 521, endPoint x: 1121, endPoint y: 528, distance: 89.3
click at [1121, 528] on p "[STREET_ADDRESS]" at bounding box center [1278, 523] width 479 height 17
copy p "[STREET_ADDRESS]"
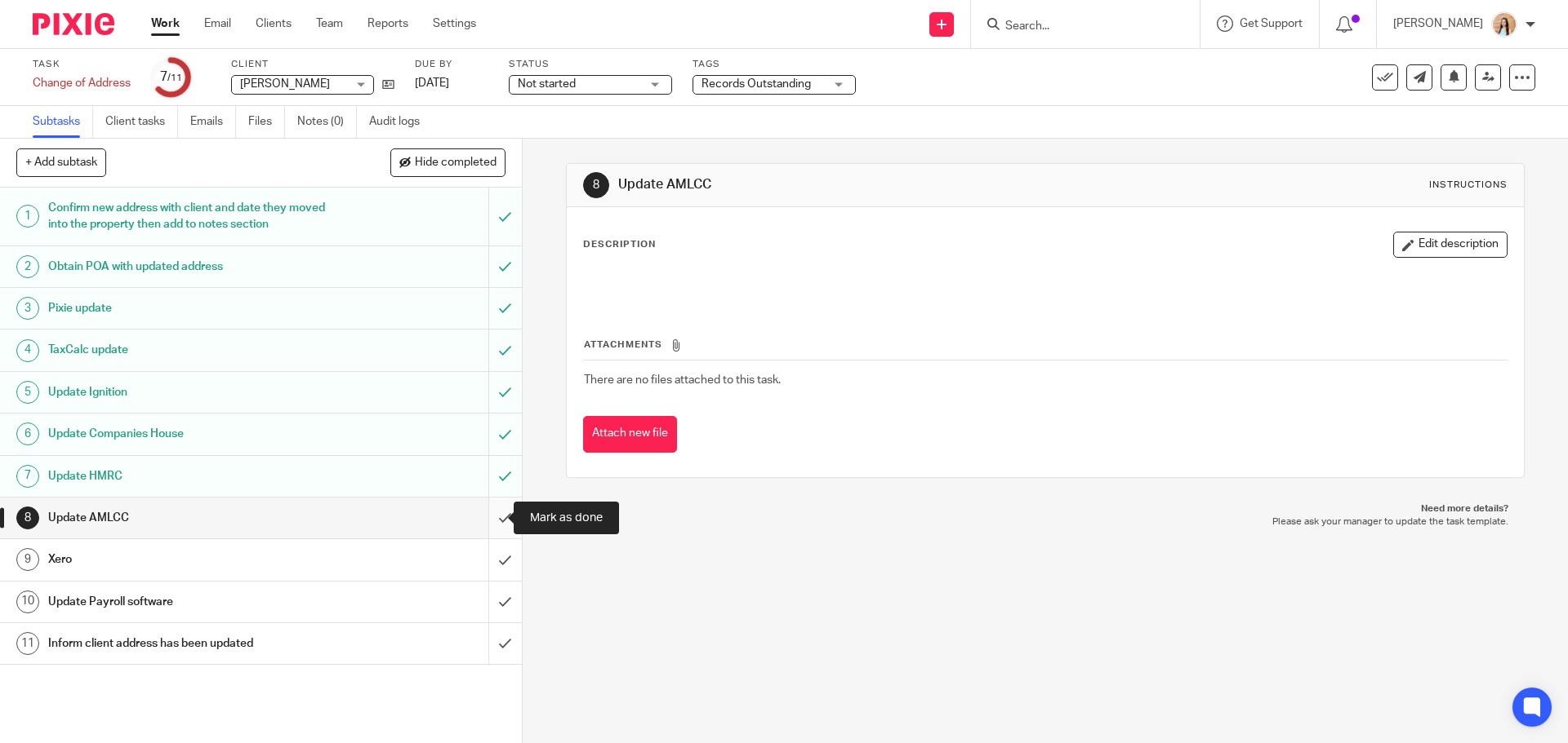
click at [488, 517] on input "submit" at bounding box center [261, 518] width 521 height 41
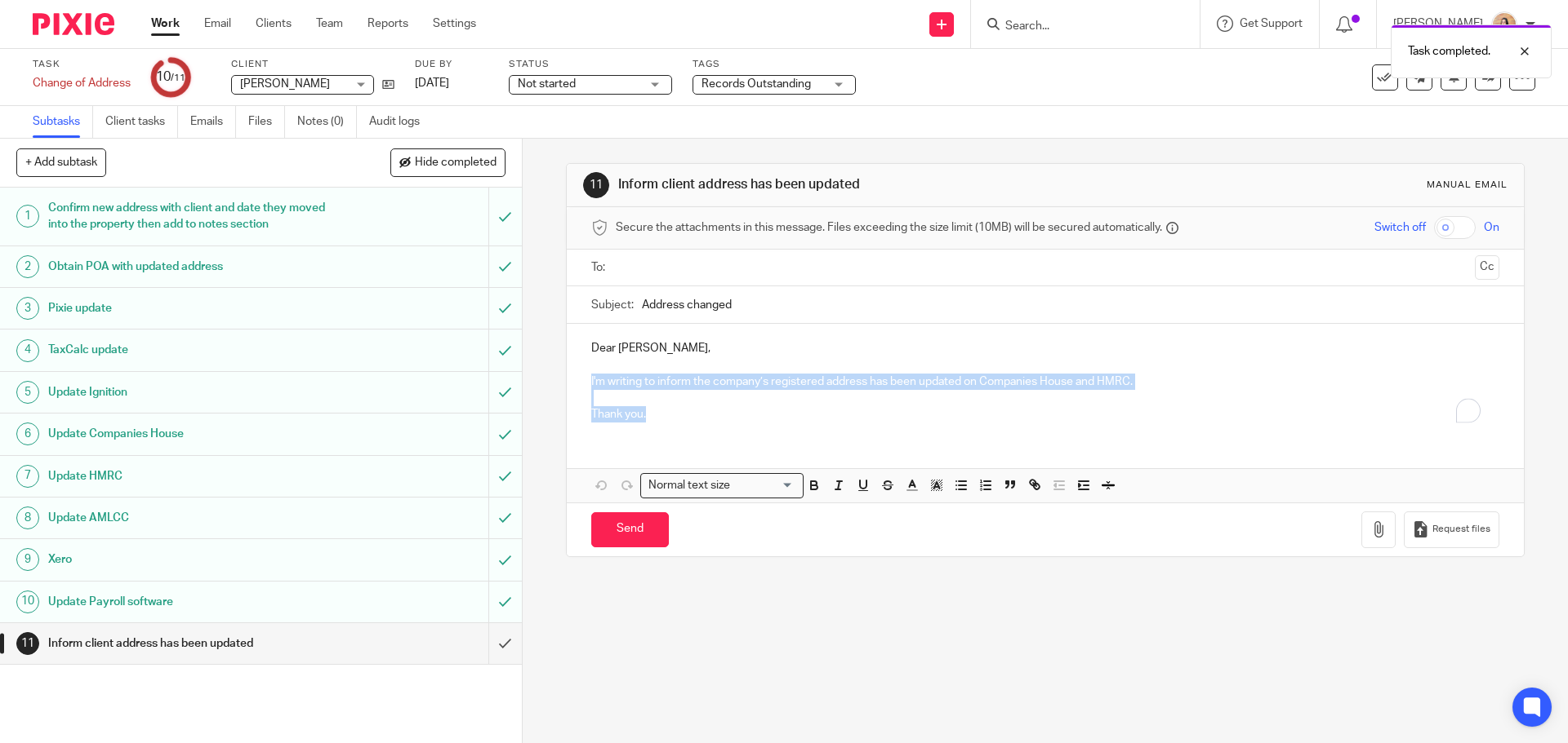
drag, startPoint x: 669, startPoint y: 411, endPoint x: 587, endPoint y: 373, distance: 90.4
click at [587, 373] on div "Dear Bhavisha, I'm writing to inform the company’s registered address has been …" at bounding box center [1045, 379] width 956 height 111
copy div "I'm writing to inform the company’s registered address has been updated on Comp…"
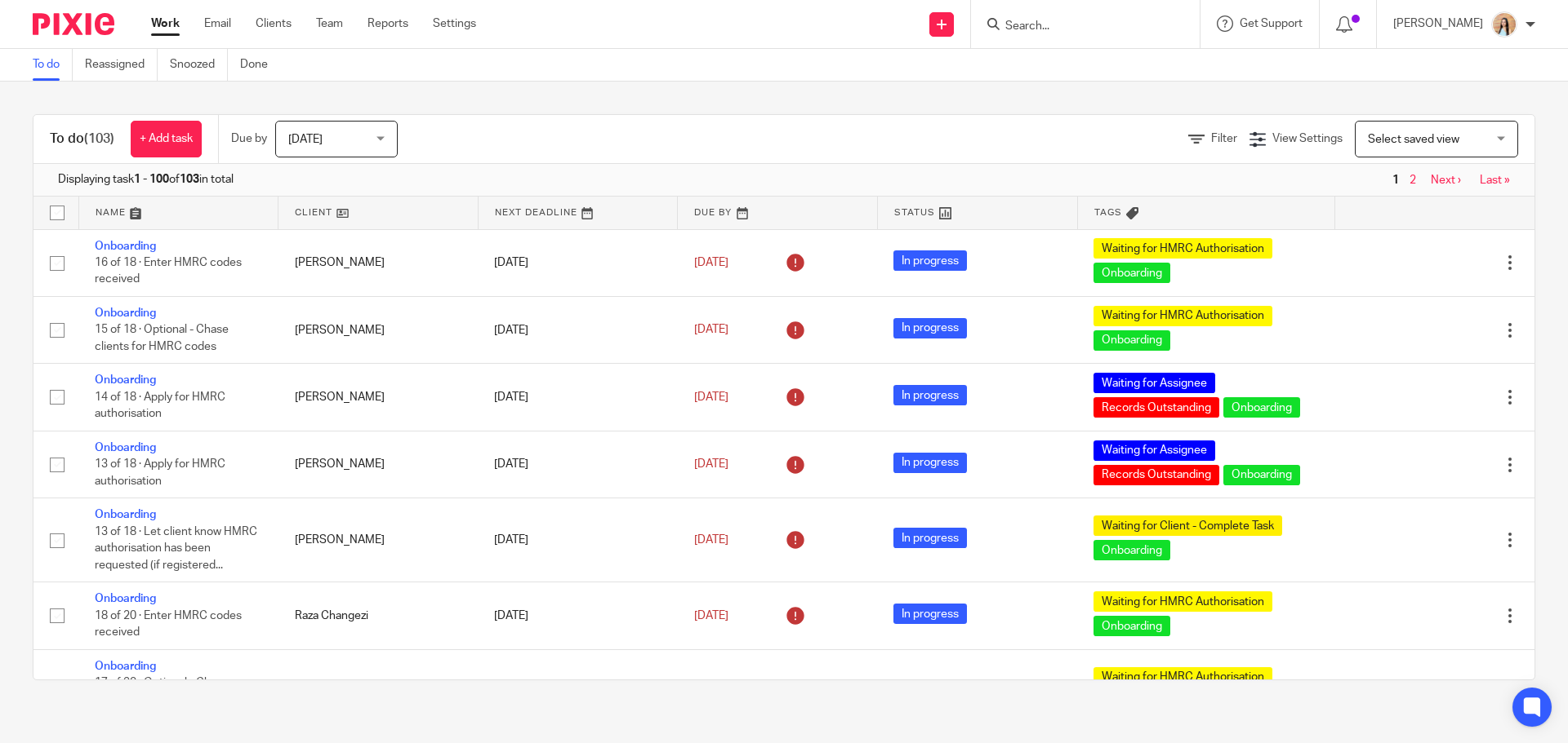
drag, startPoint x: 159, startPoint y: 135, endPoint x: 339, endPoint y: 189, distance: 187.9
click at [159, 135] on link "+ Add task" at bounding box center [166, 139] width 71 height 37
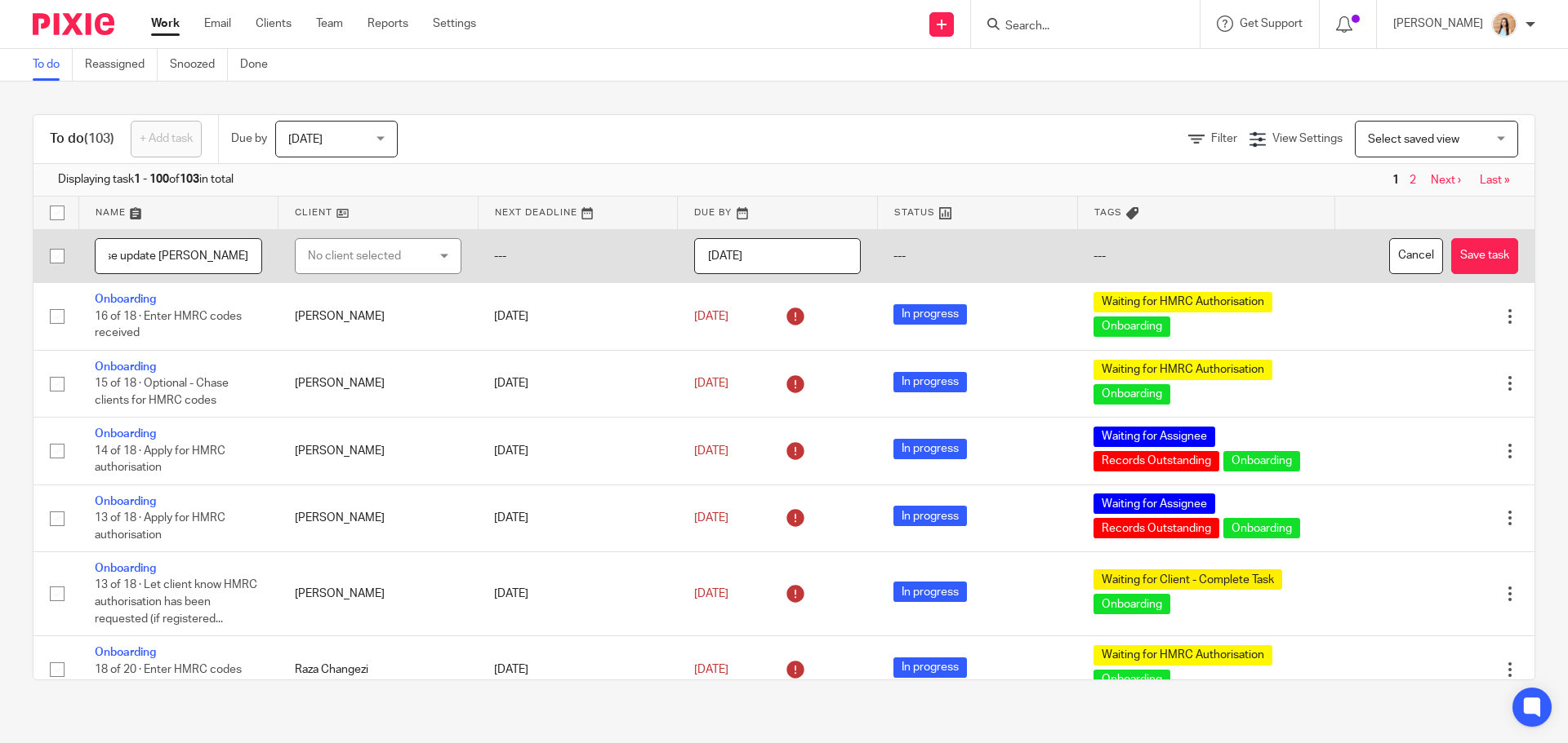
scroll to position [0, 40]
type input "Please update [PERSON_NAME] regarding SA"
click at [417, 251] on div "No client selected" at bounding box center [369, 256] width 123 height 34
type input "[PERSON_NAME]"
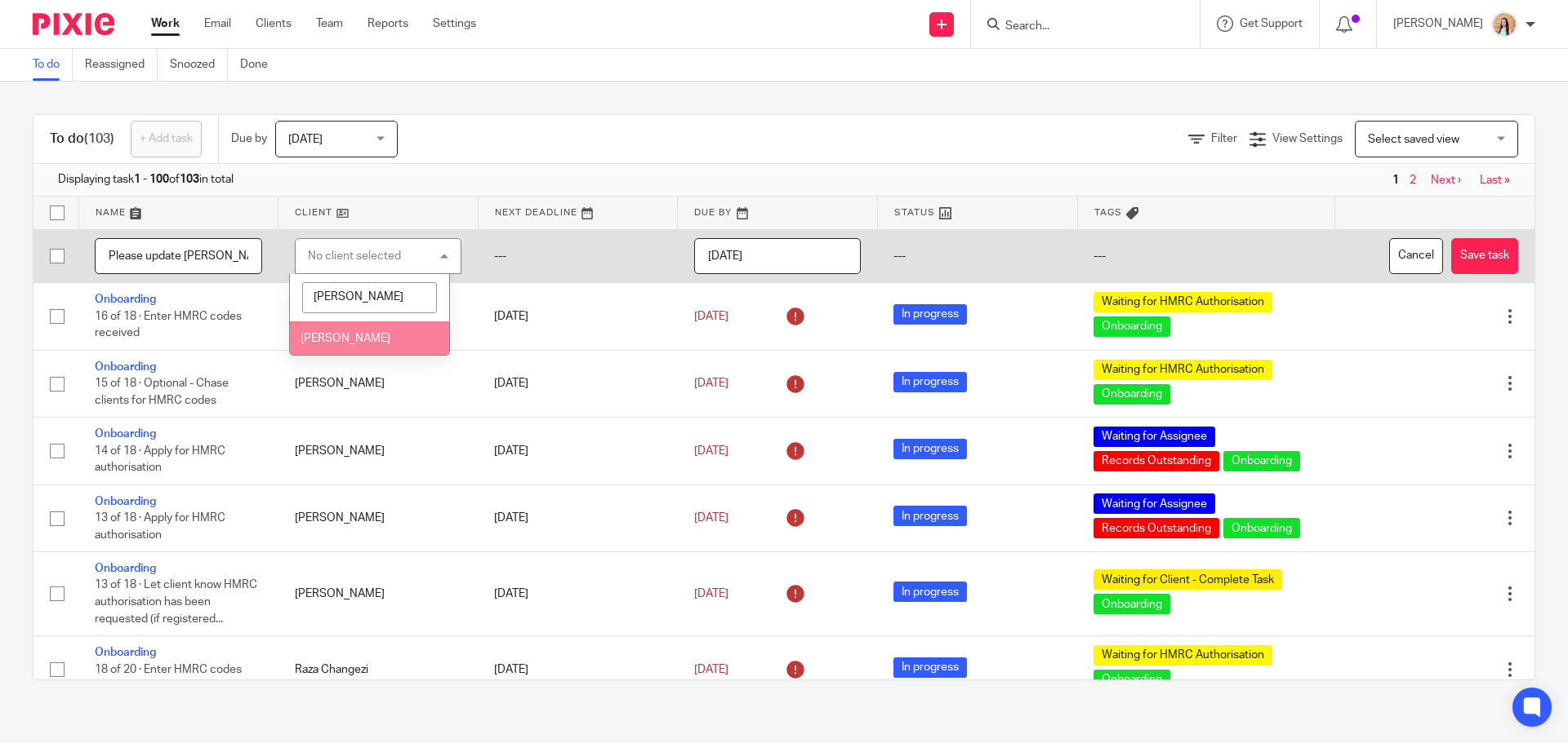
click at [359, 347] on li "[PERSON_NAME]" at bounding box center [370, 338] width 160 height 33
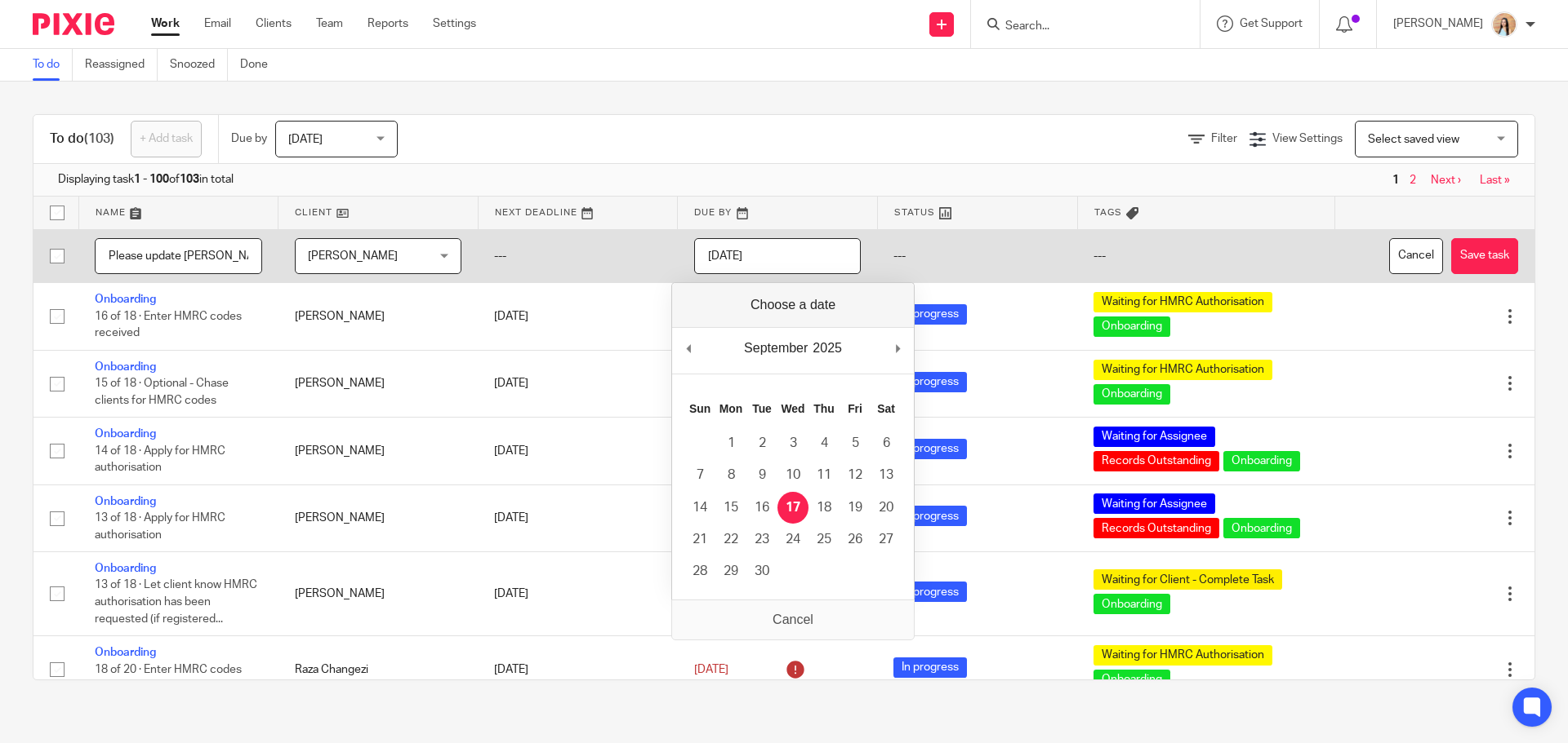
click at [791, 247] on input "[DATE]" at bounding box center [778, 257] width 168 height 37
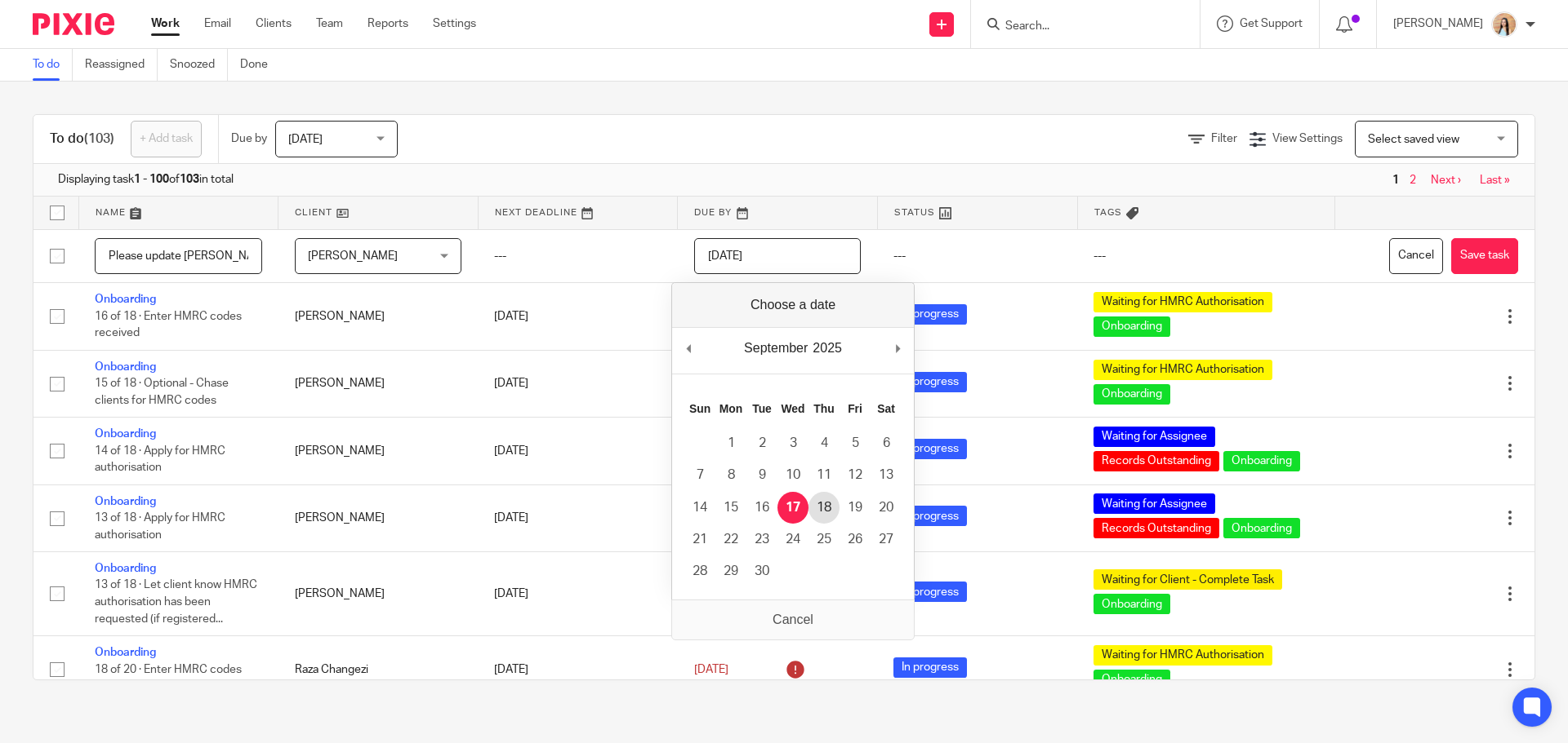
type input "2025-09-18"
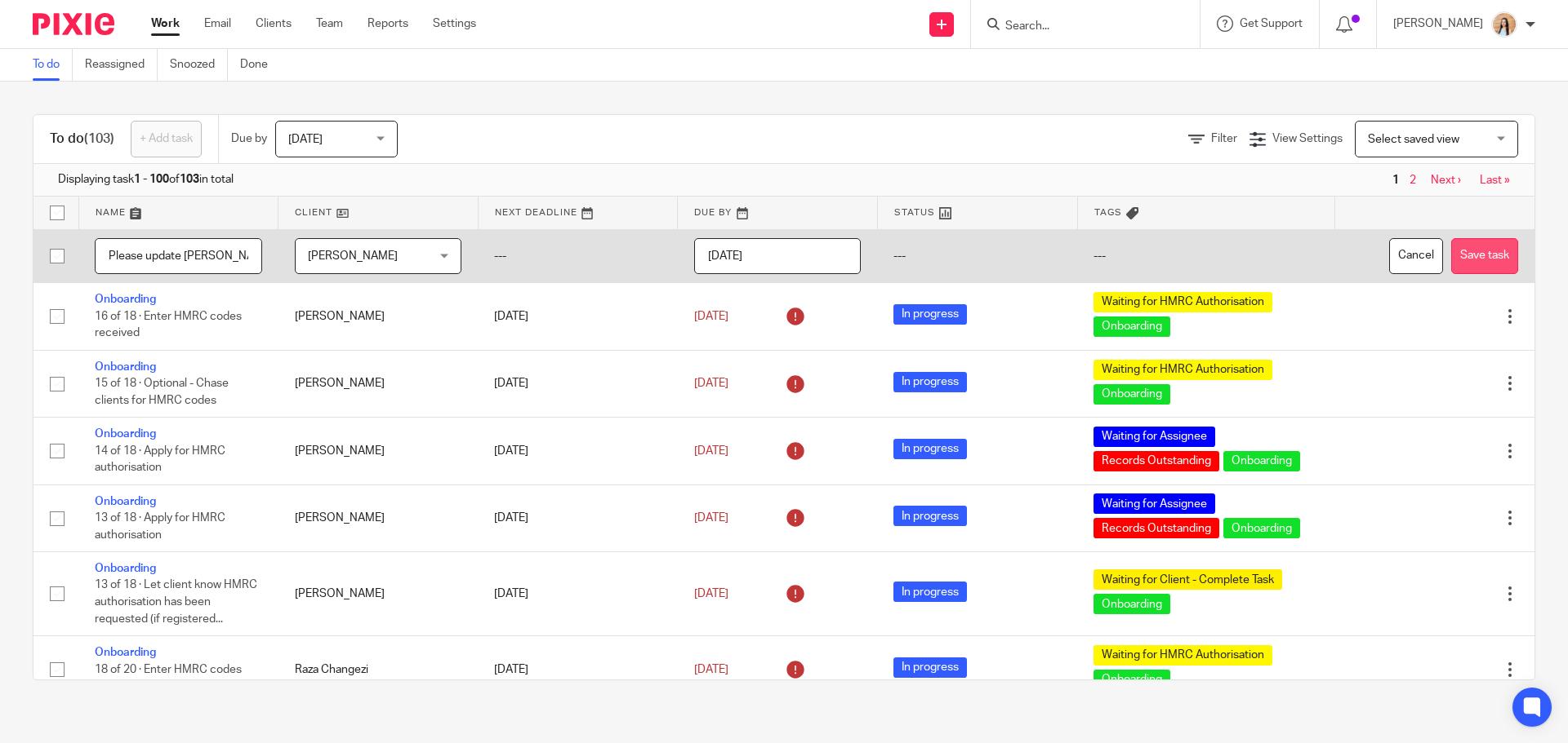
click at [1451, 260] on button "Save task" at bounding box center [1484, 257] width 67 height 37
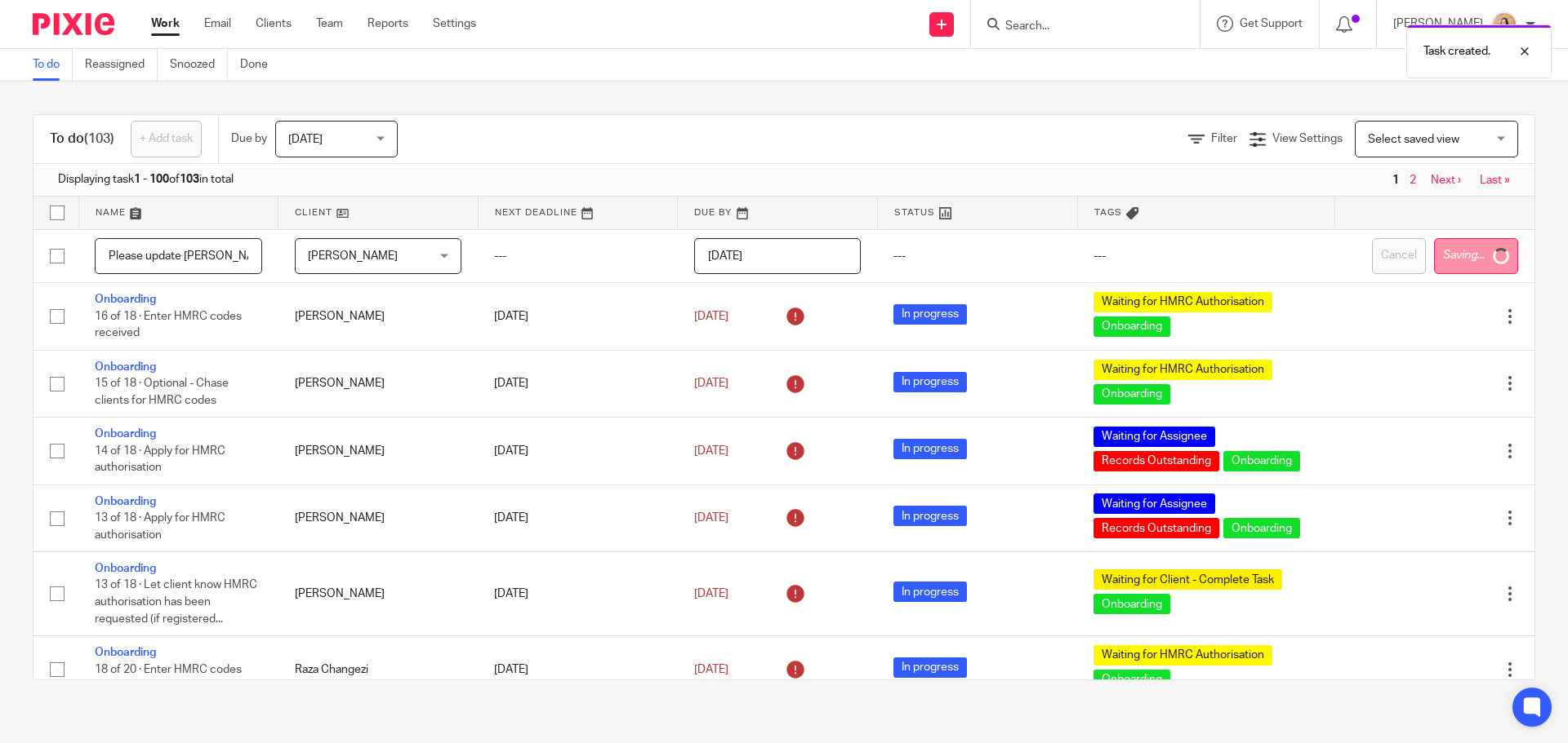
click at [1426, 174] on nav "1 2 Next › Last »" at bounding box center [1449, 180] width 122 height 13
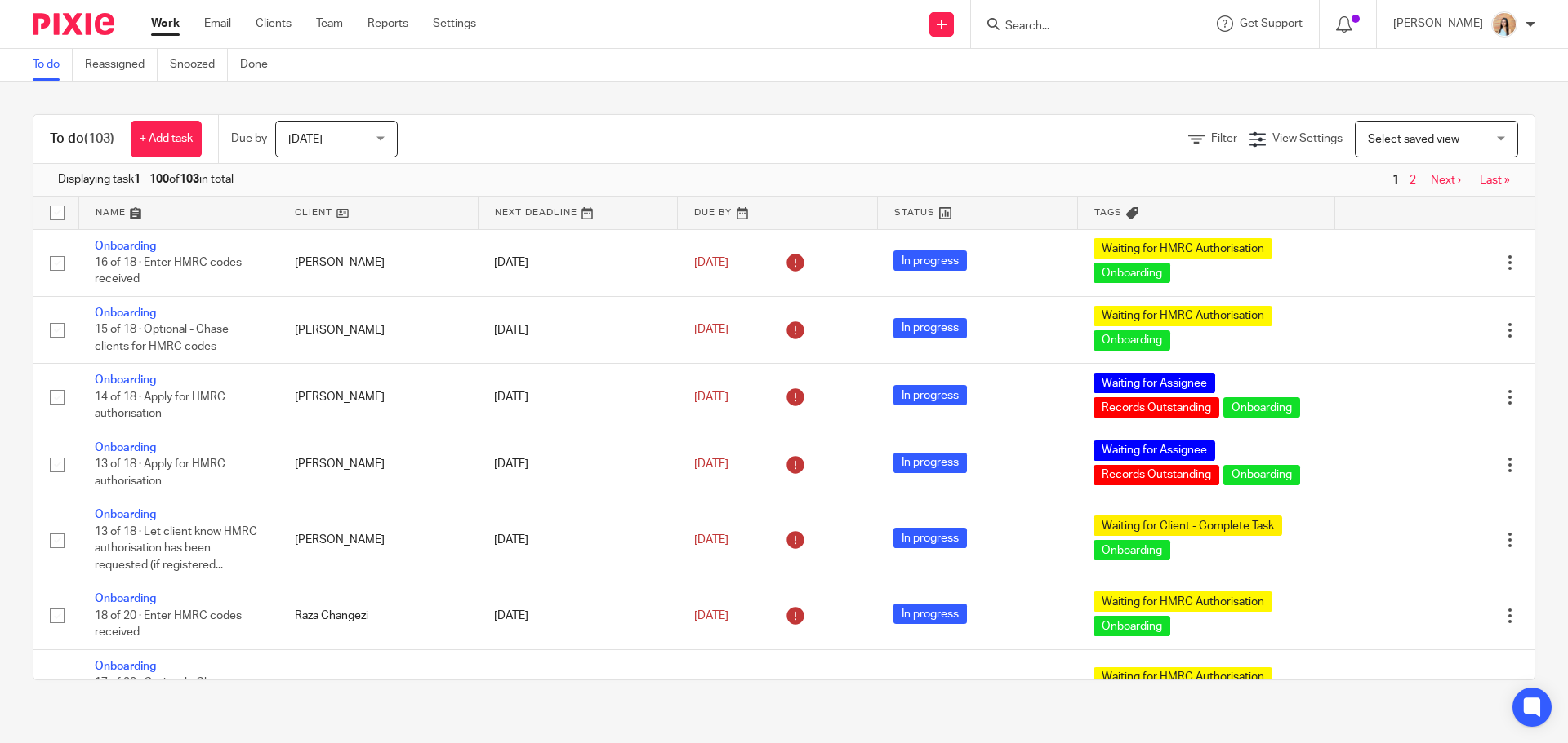
click at [1431, 179] on link "Next ›" at bounding box center [1445, 180] width 30 height 11
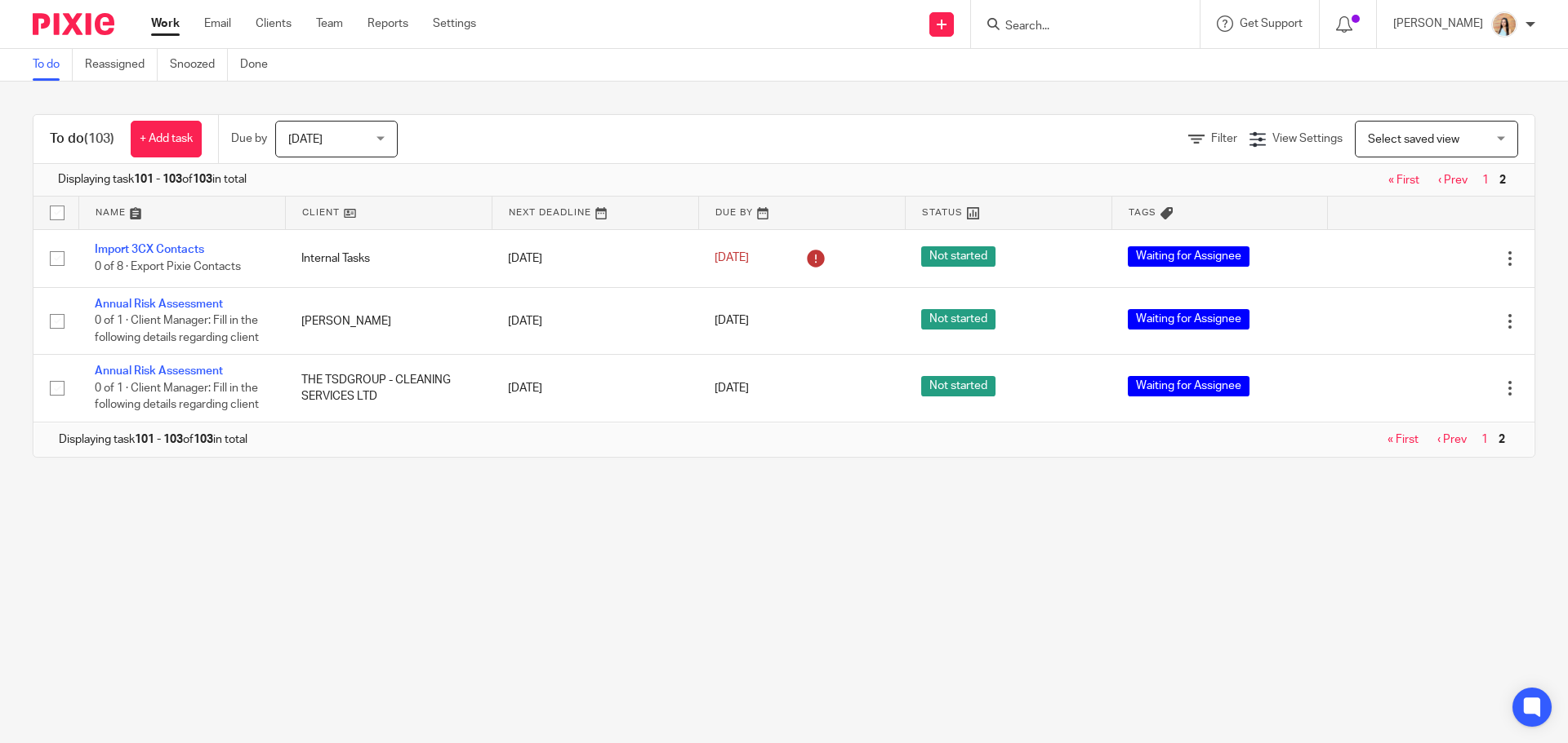
click at [1438, 178] on link "‹ Prev" at bounding box center [1453, 180] width 29 height 11
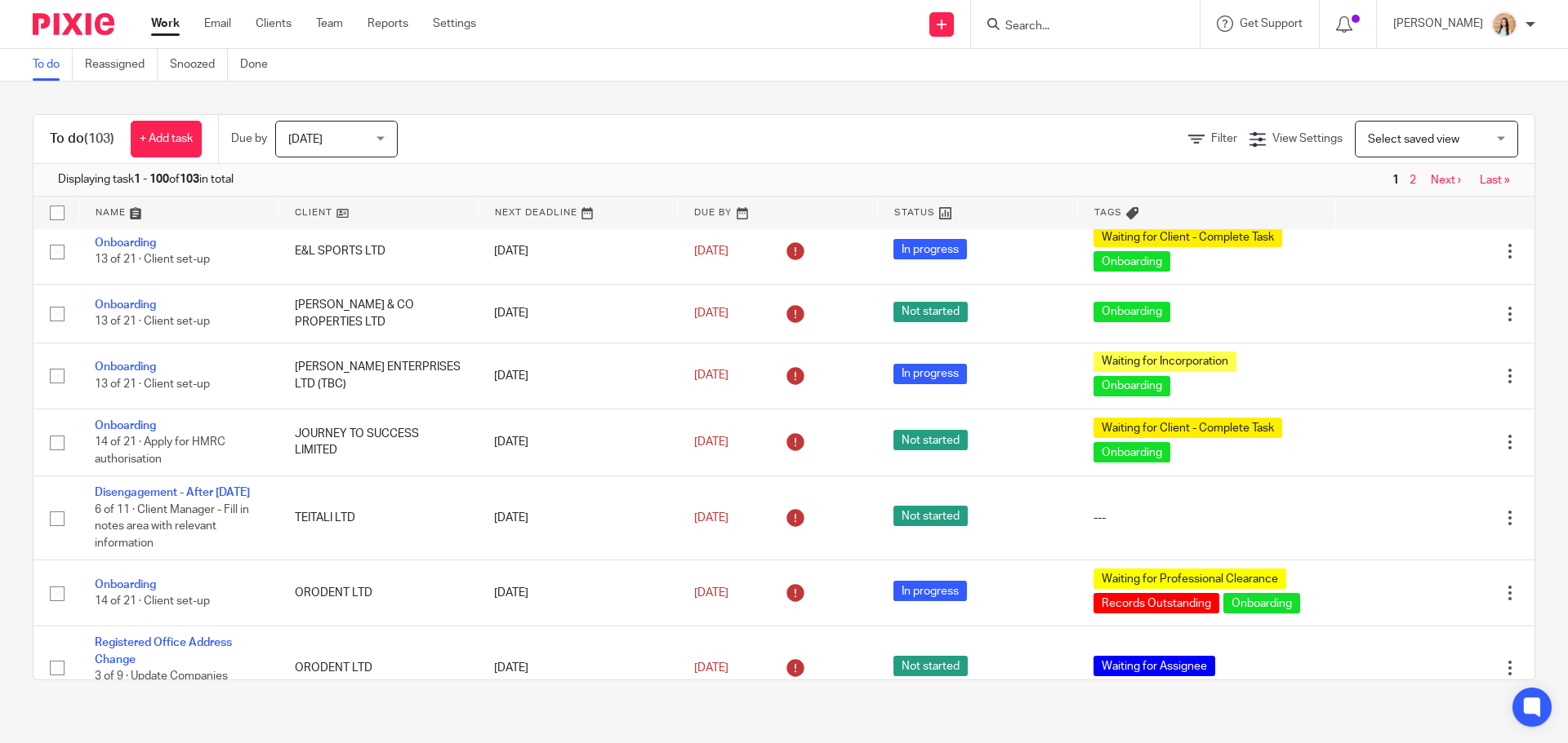
scroll to position [4559, 0]
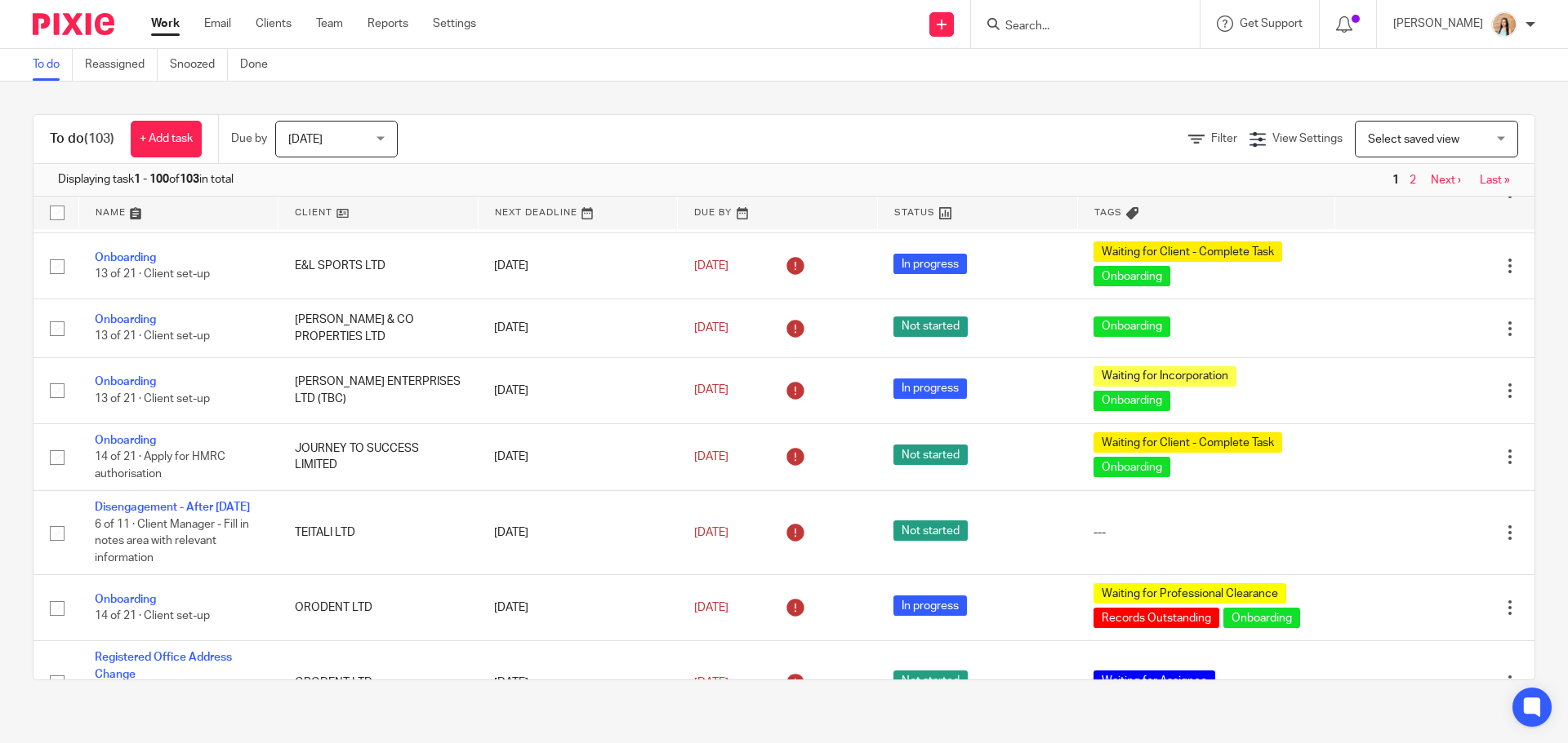
click at [1077, 19] on input "Search" at bounding box center [1077, 27] width 147 height 15
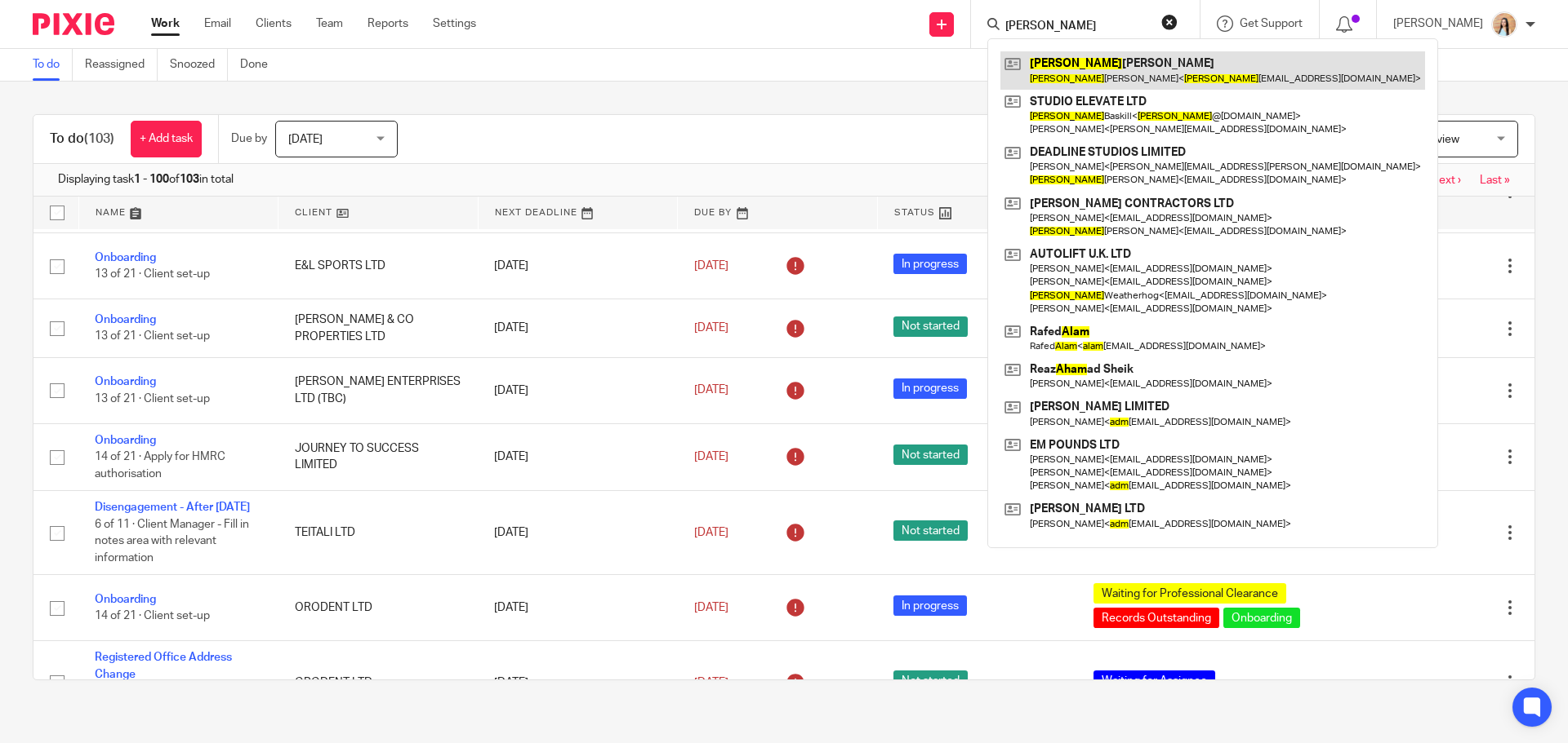
type input "adam"
click at [1124, 76] on link at bounding box center [1212, 70] width 425 height 38
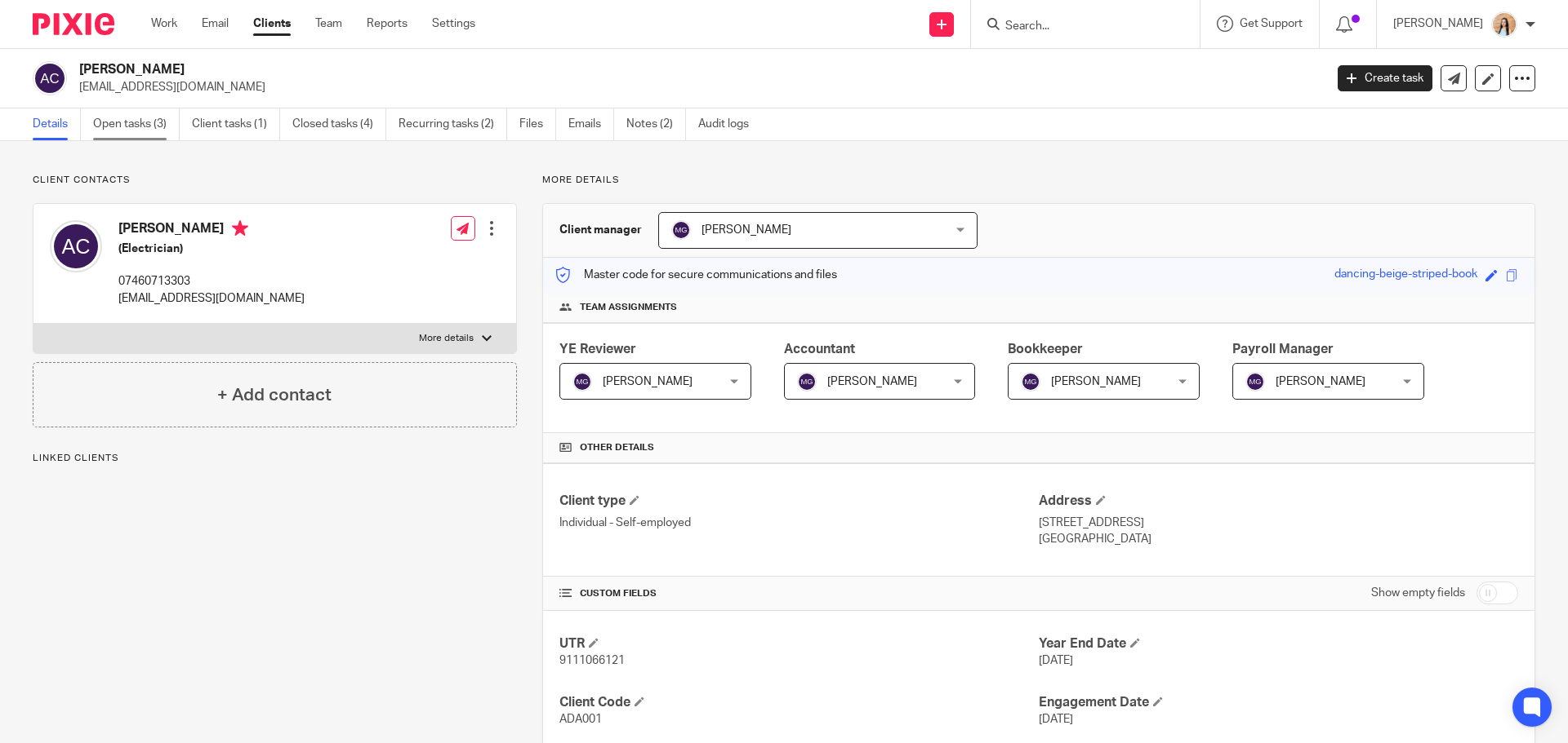
click at [100, 123] on link "Open tasks (3)" at bounding box center [136, 124] width 87 height 32
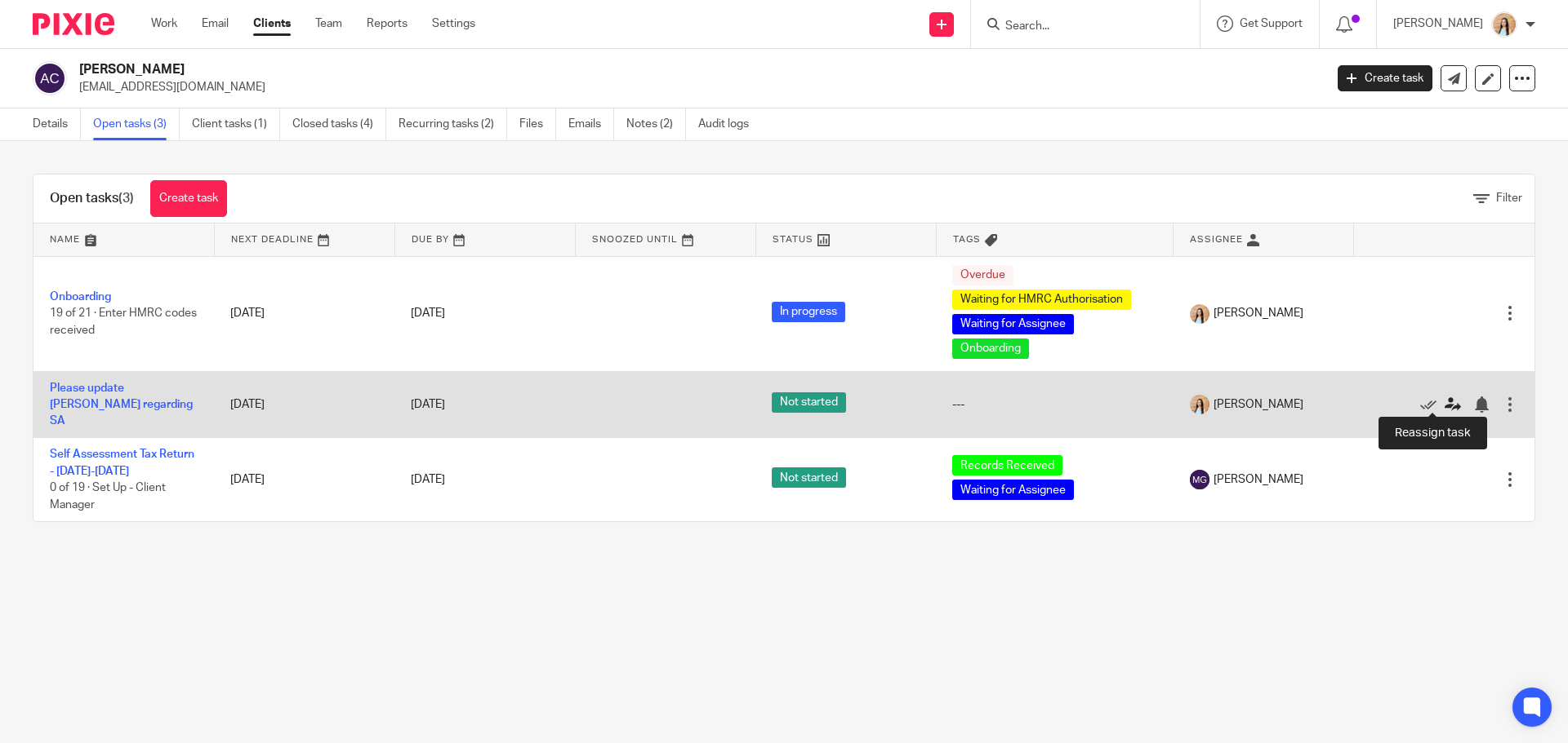
click at [1445, 400] on icon at bounding box center [1453, 405] width 17 height 17
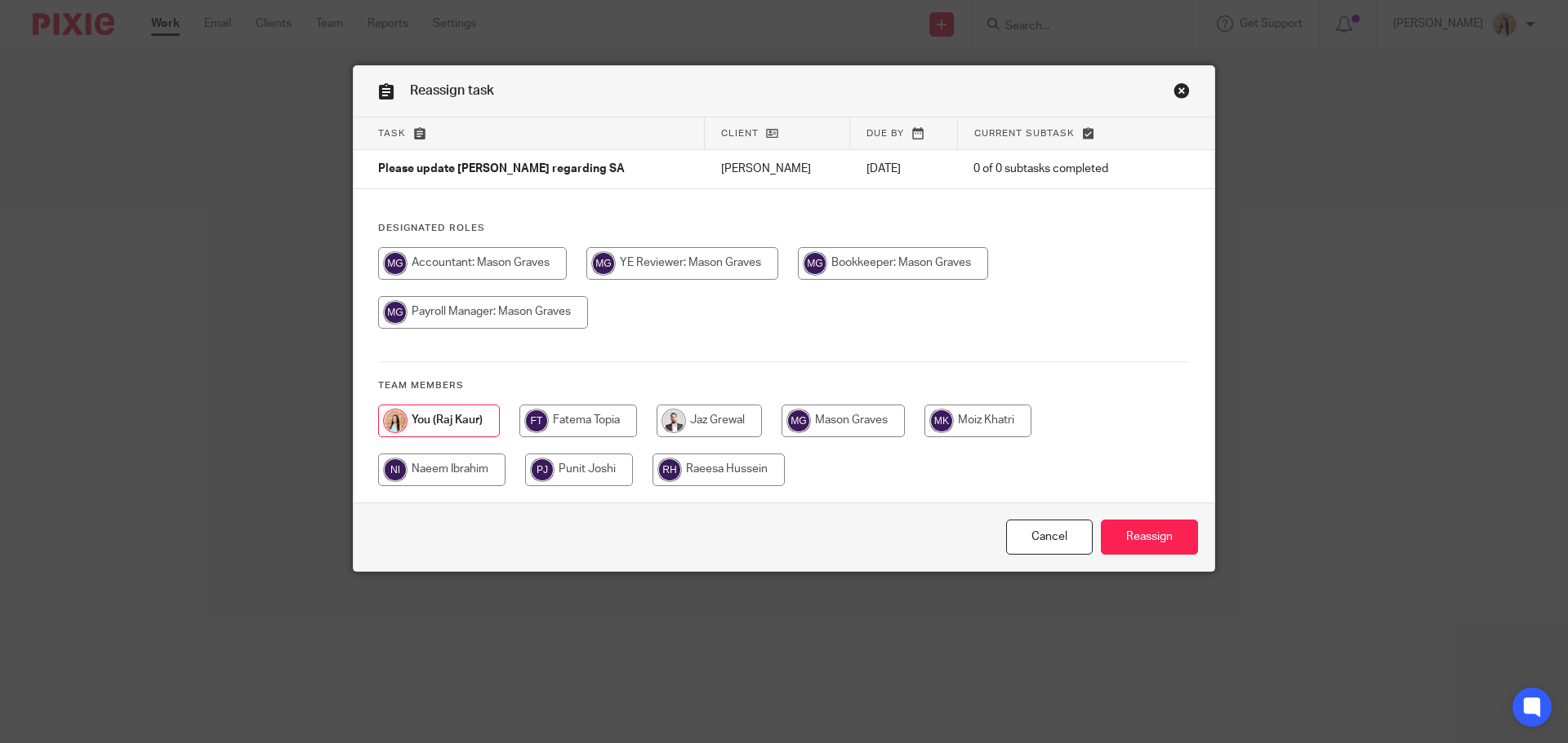
click at [838, 420] on input "radio" at bounding box center [843, 421] width 123 height 32
radio input "true"
click at [1146, 528] on input "Reassign" at bounding box center [1149, 538] width 97 height 35
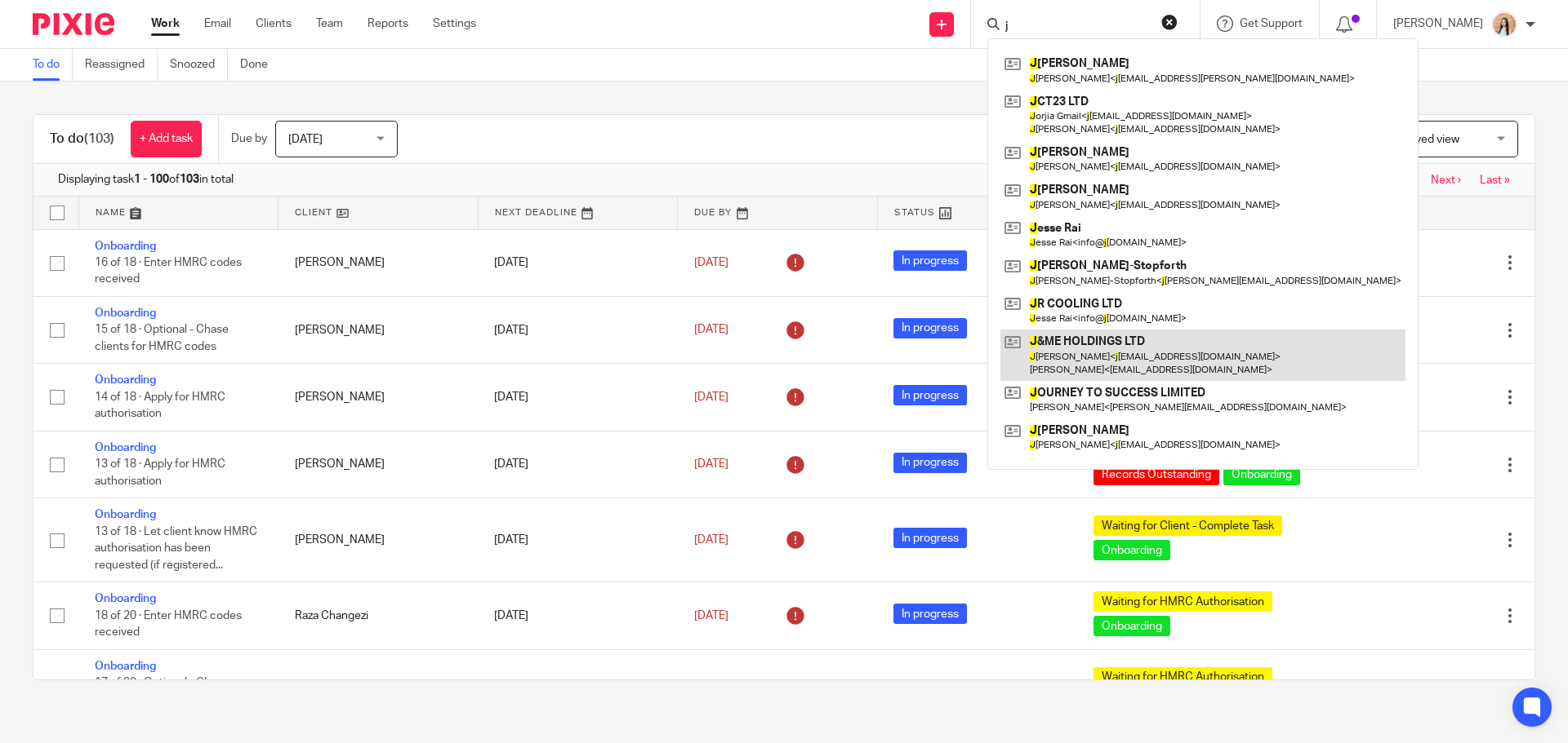
type input "j"
click at [1140, 342] on link at bounding box center [1203, 354] width 405 height 51
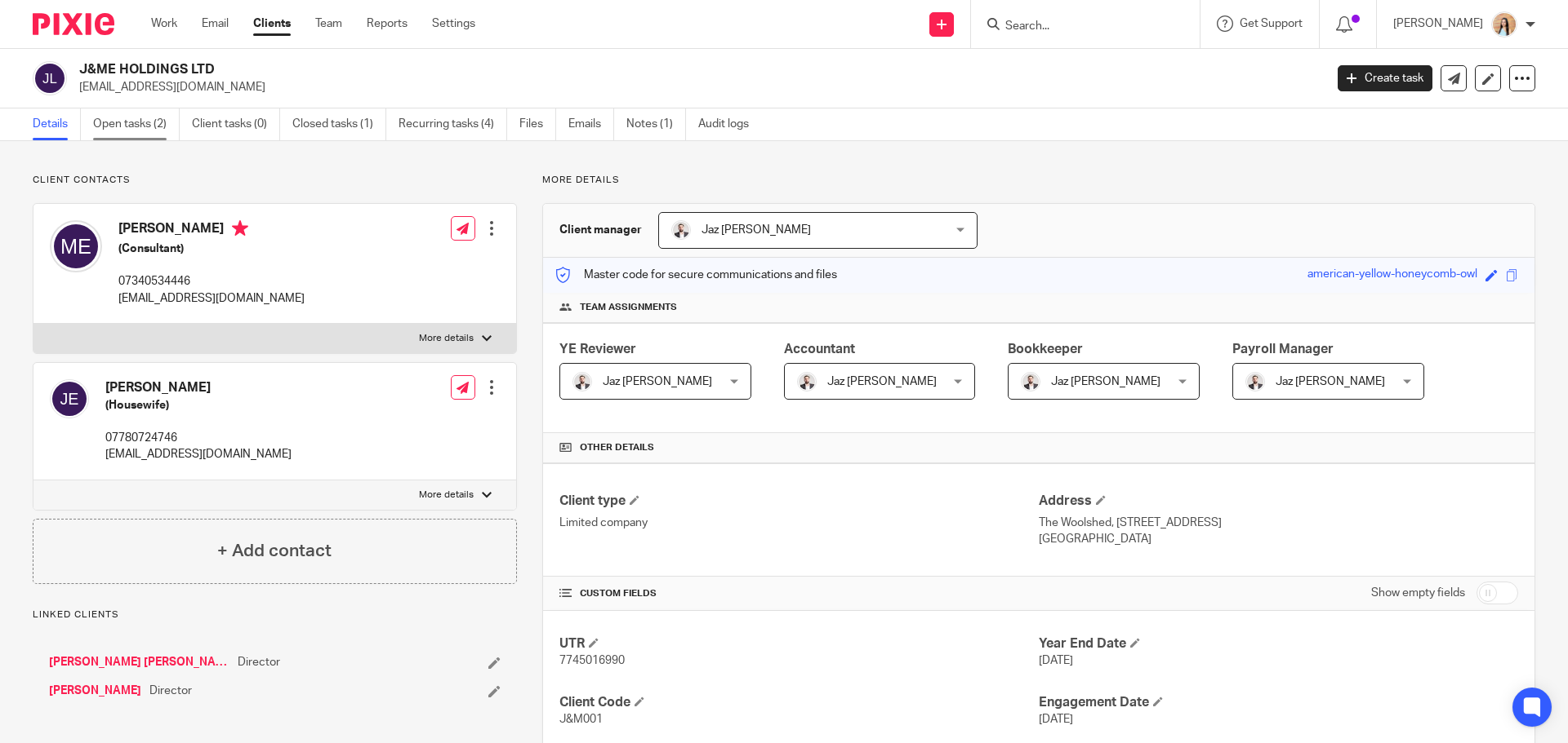
click at [119, 122] on link "Open tasks (2)" at bounding box center [136, 124] width 87 height 32
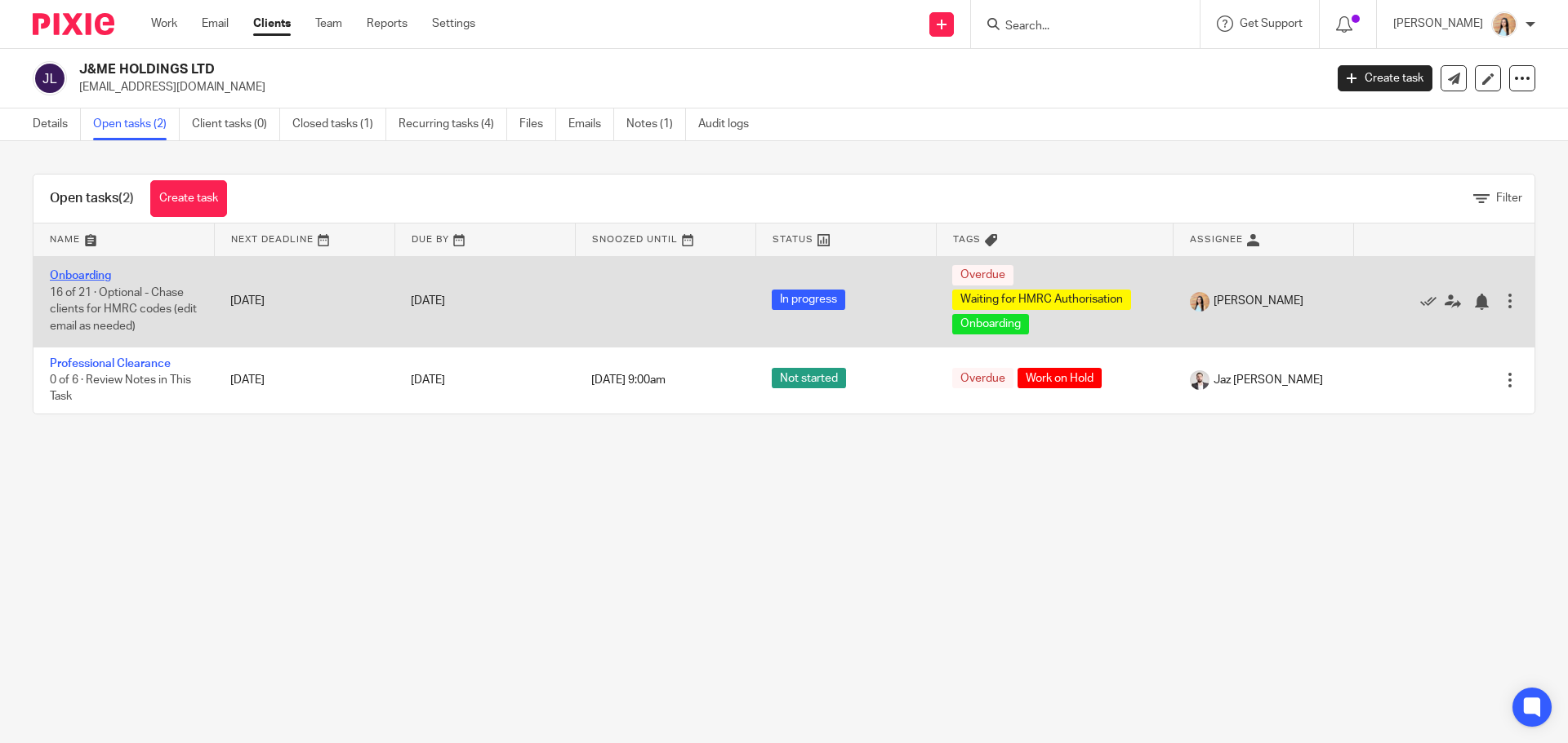
click at [93, 272] on link "Onboarding" at bounding box center [80, 275] width 61 height 11
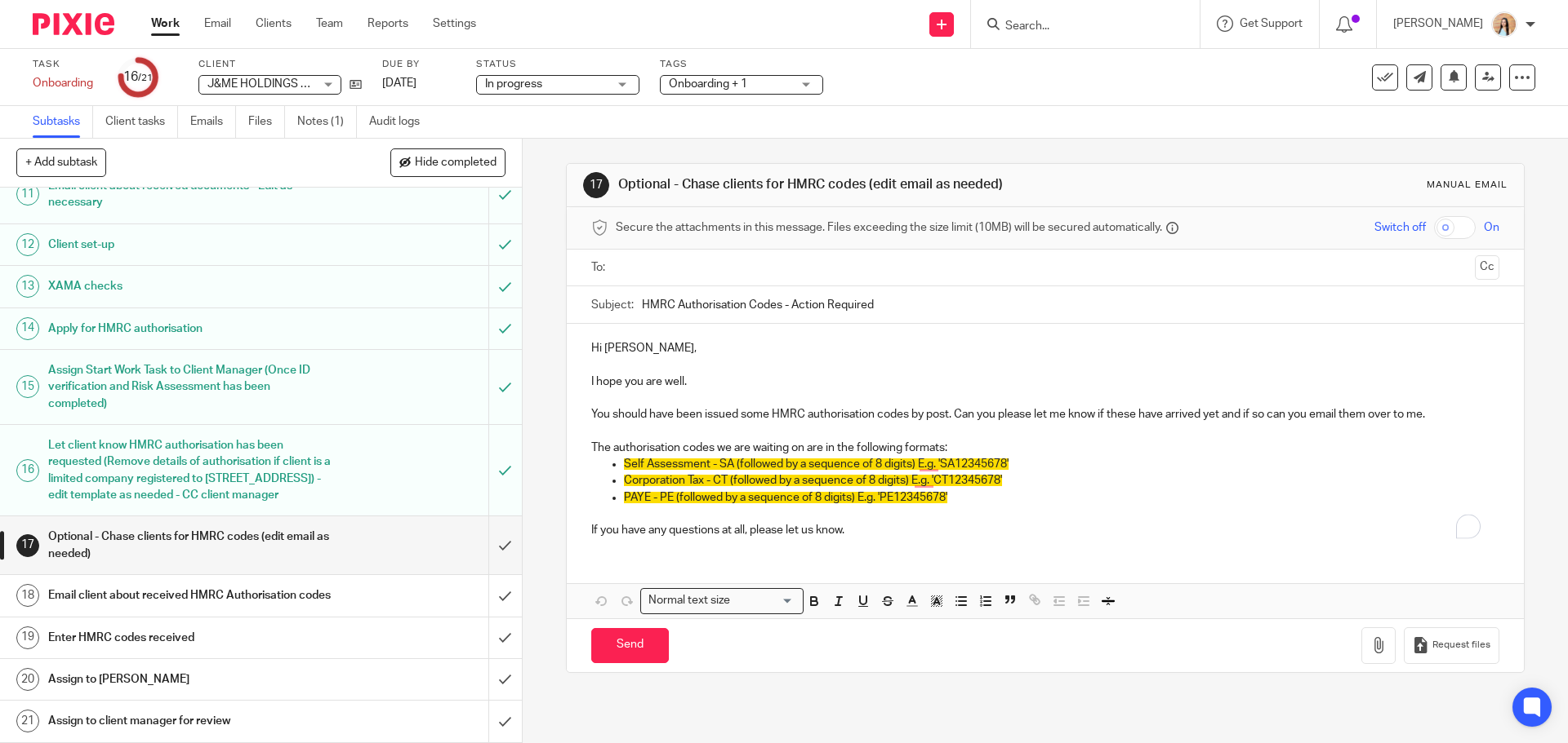
scroll to position [603, 0]
click at [487, 528] on input "submit" at bounding box center [261, 545] width 521 height 58
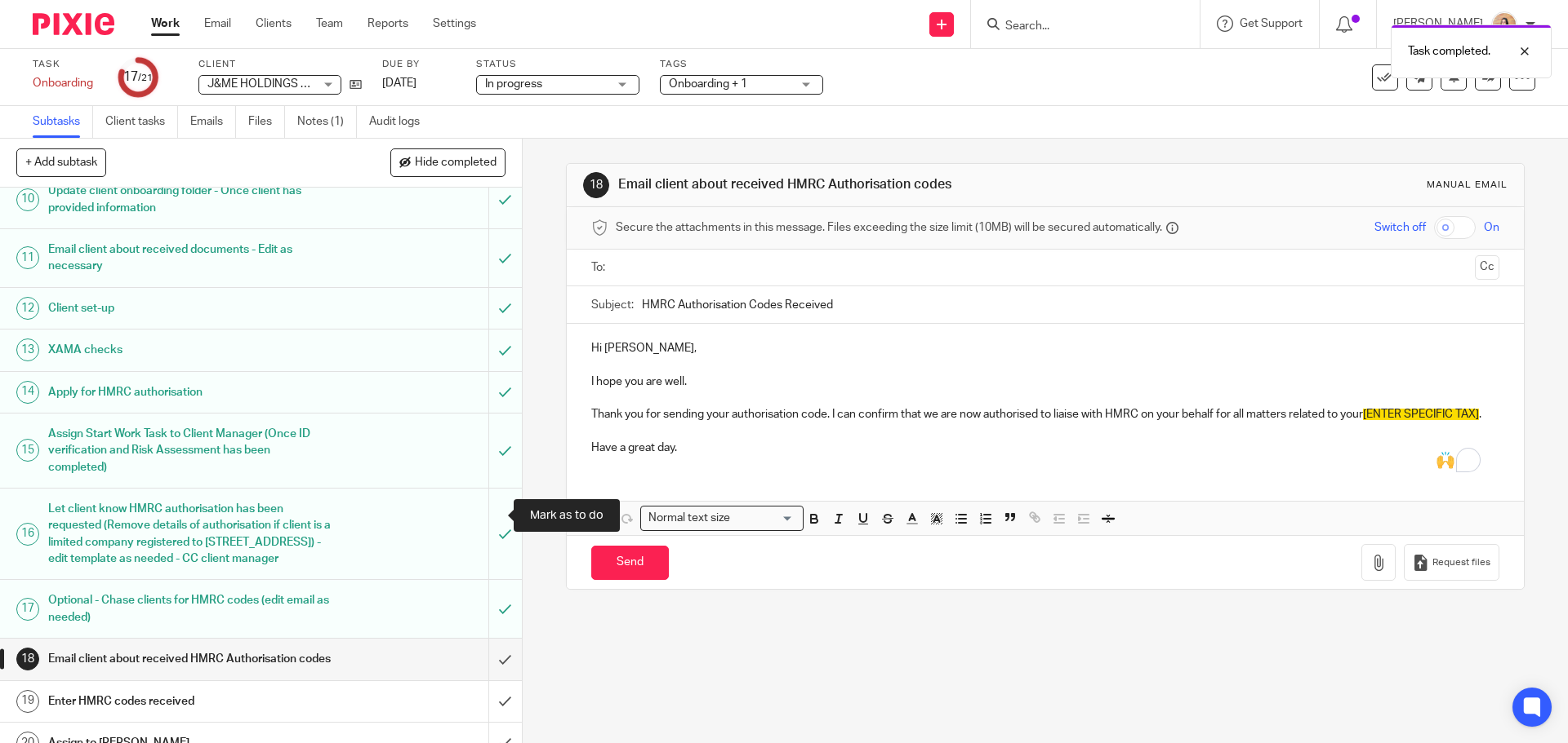
scroll to position [603, 0]
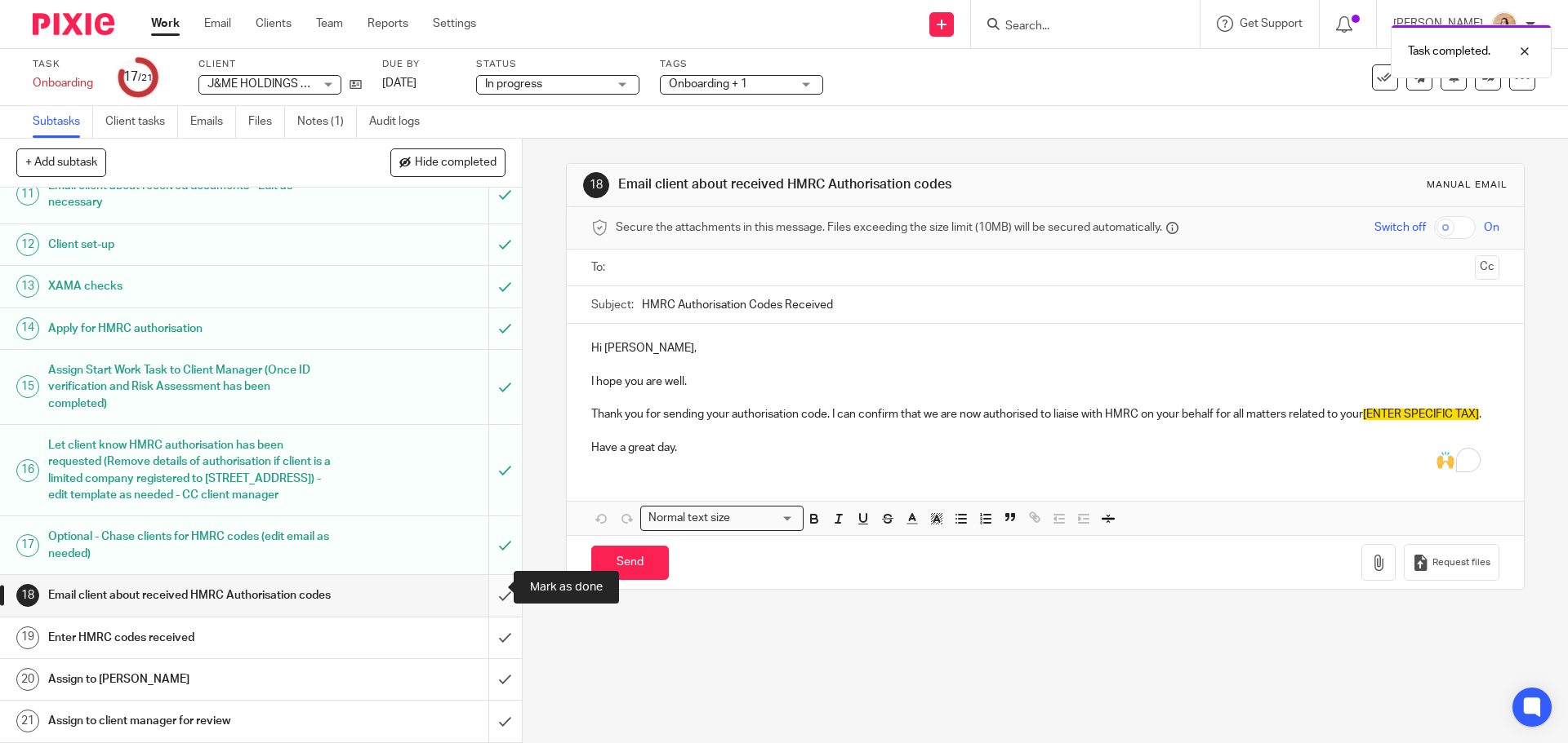
click at [486, 584] on input "submit" at bounding box center [261, 596] width 521 height 41
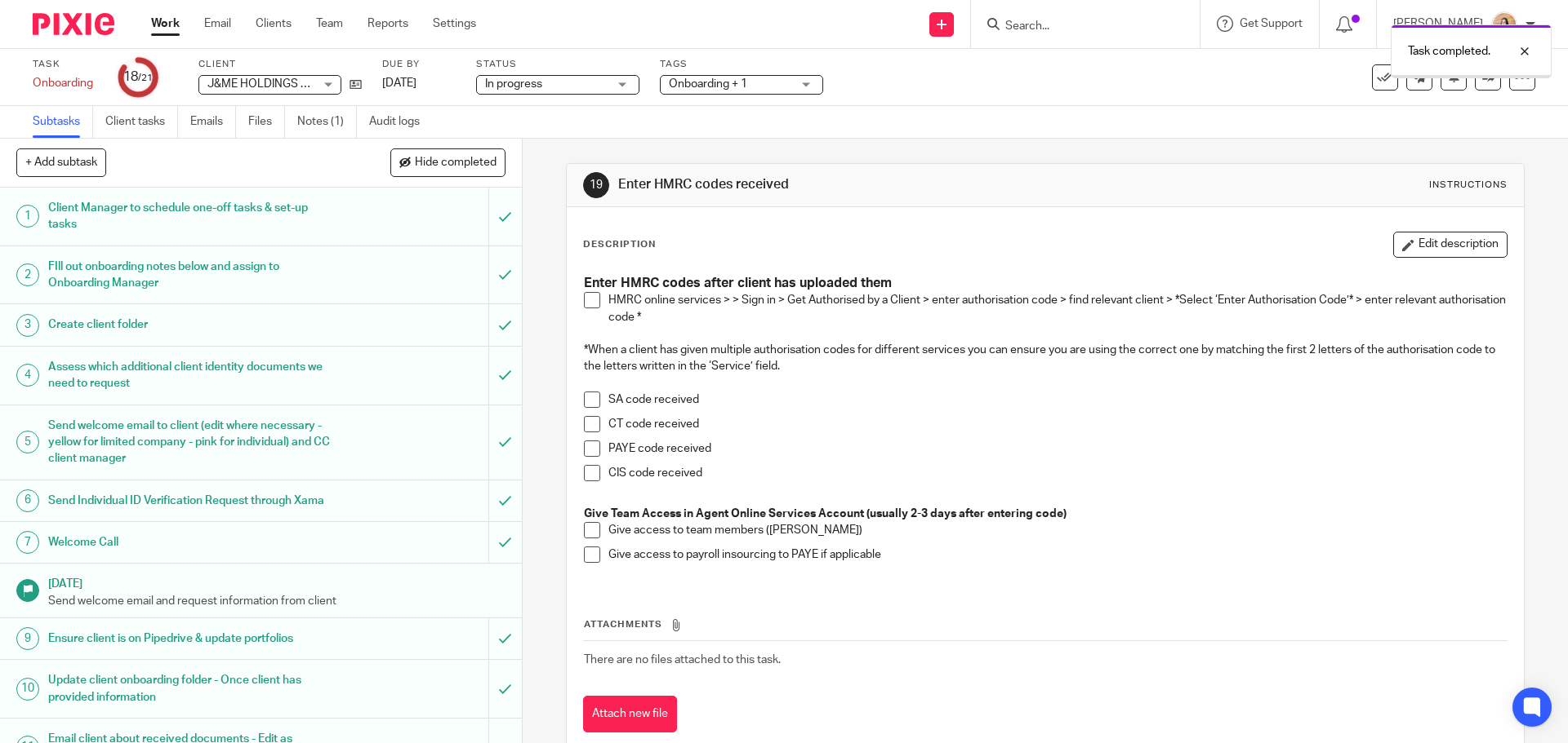
click at [584, 295] on span at bounding box center [592, 300] width 17 height 17
click at [584, 425] on span at bounding box center [592, 424] width 17 height 17
click at [587, 525] on span at bounding box center [592, 530] width 17 height 17
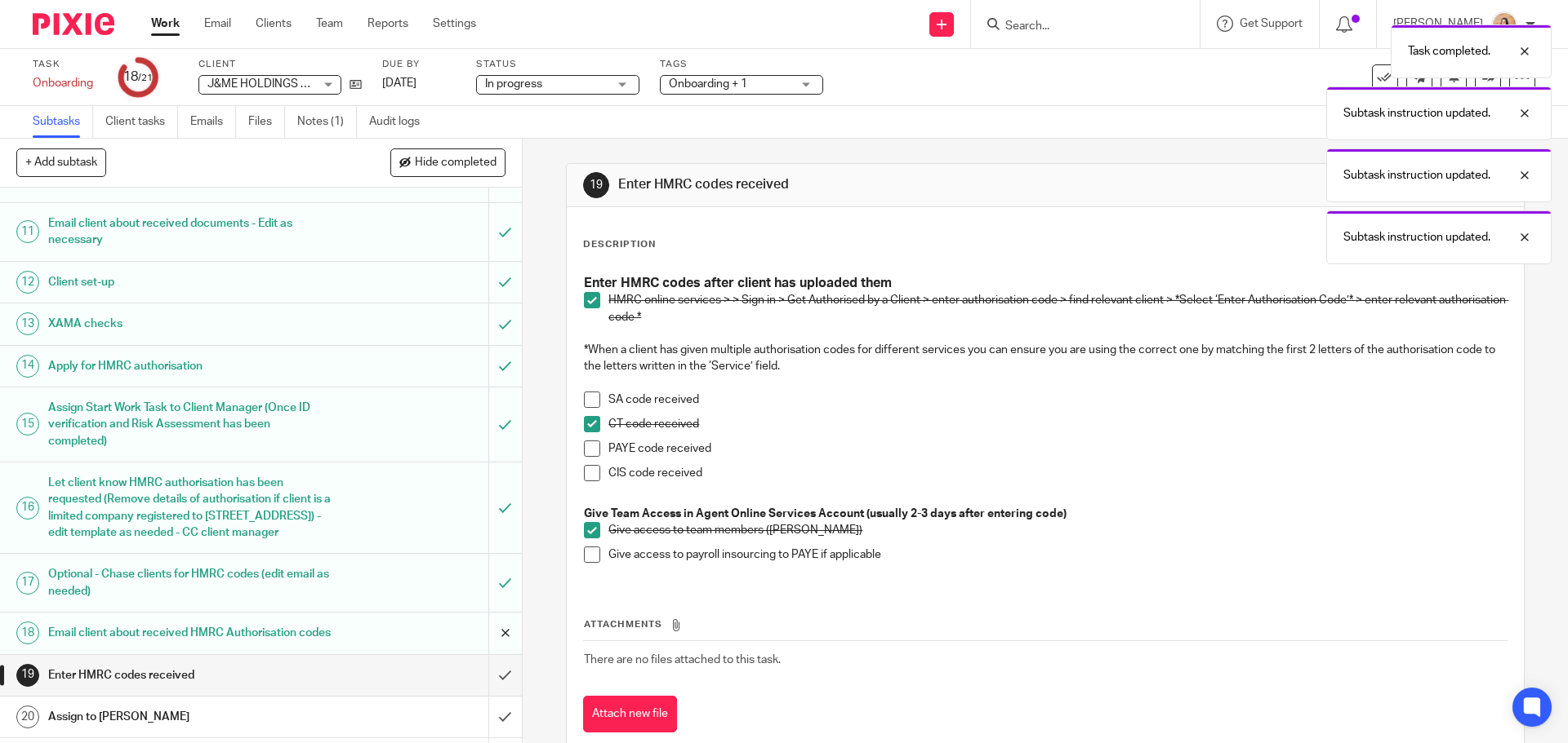
scroll to position [603, 0]
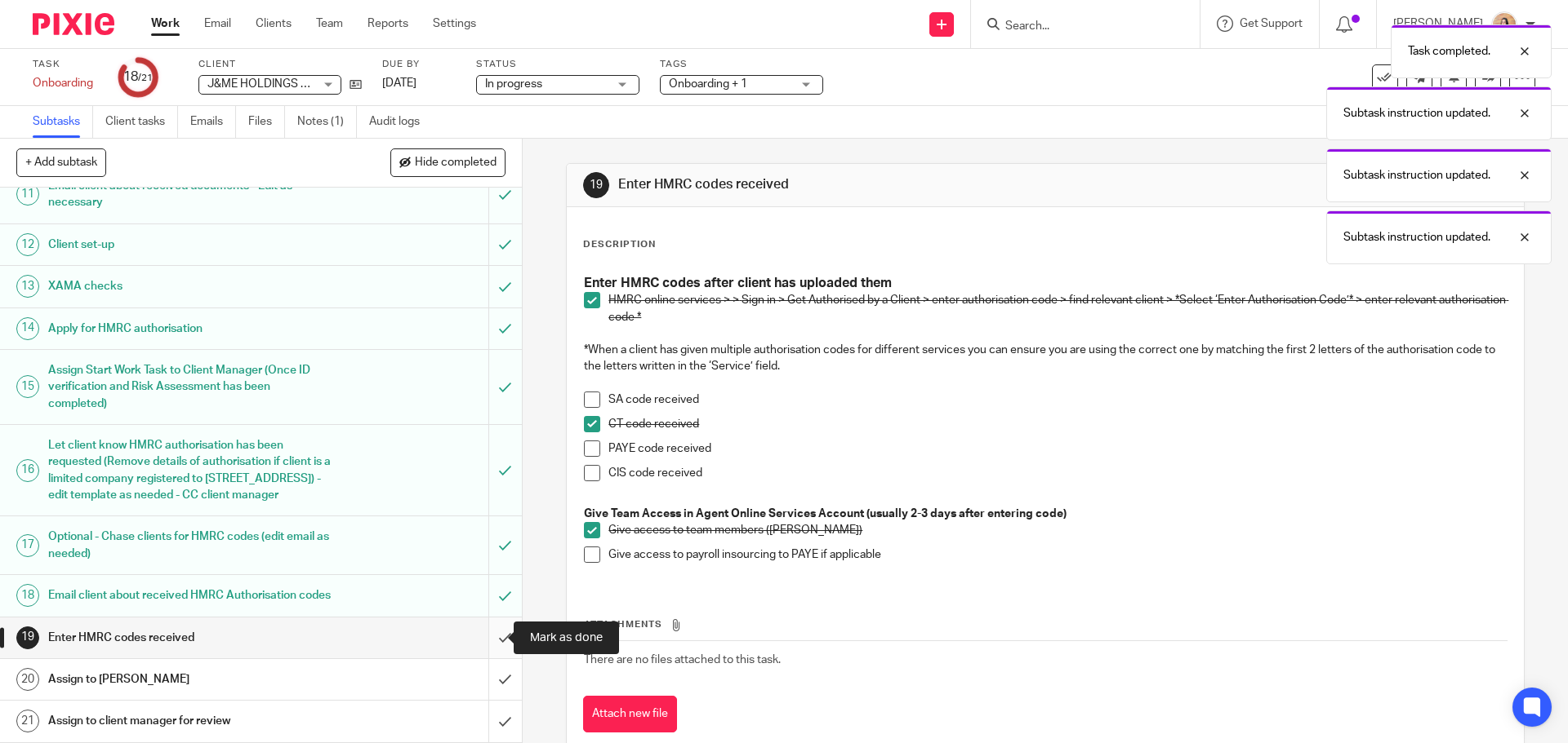
click at [482, 640] on input "submit" at bounding box center [261, 638] width 521 height 41
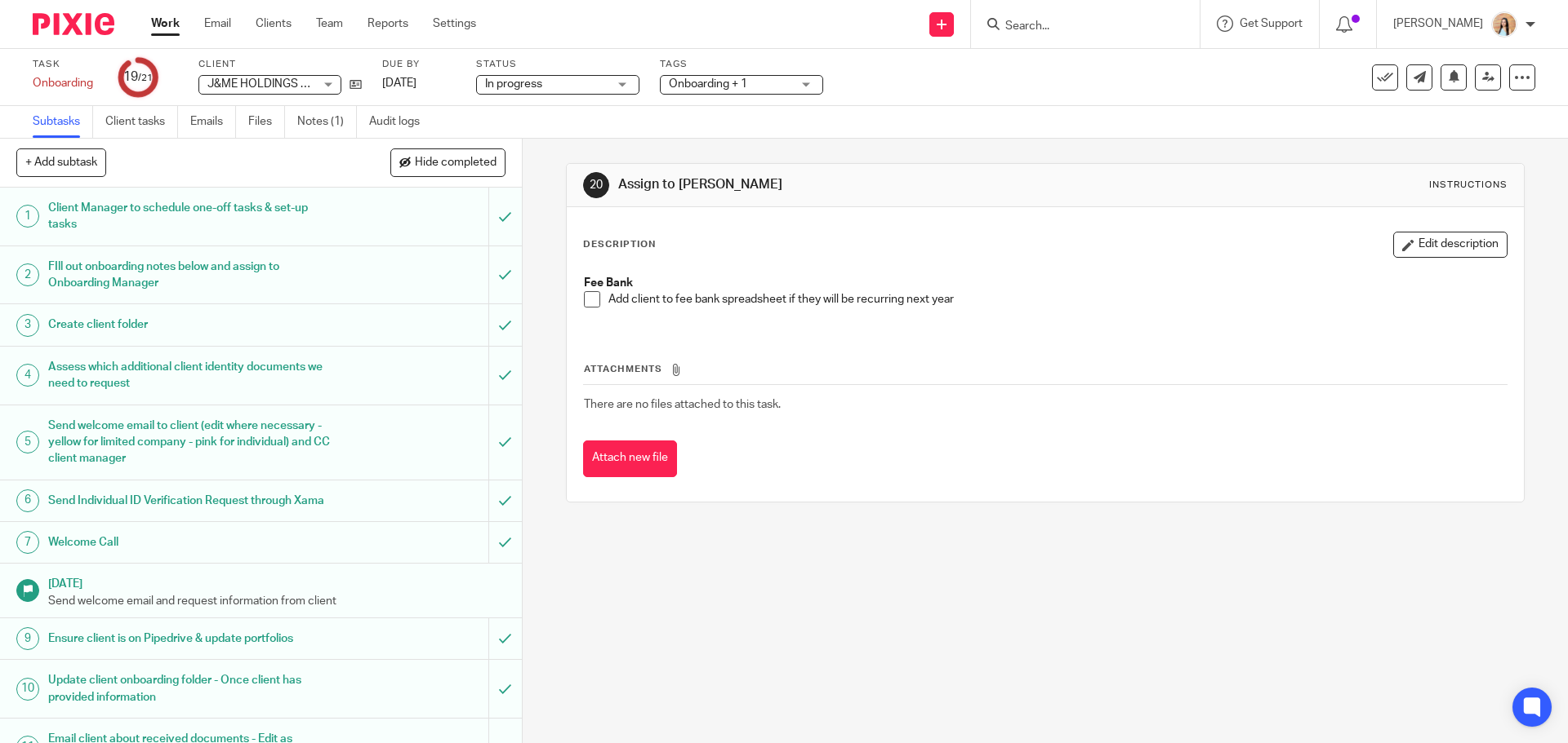
click at [584, 299] on span at bounding box center [592, 299] width 17 height 17
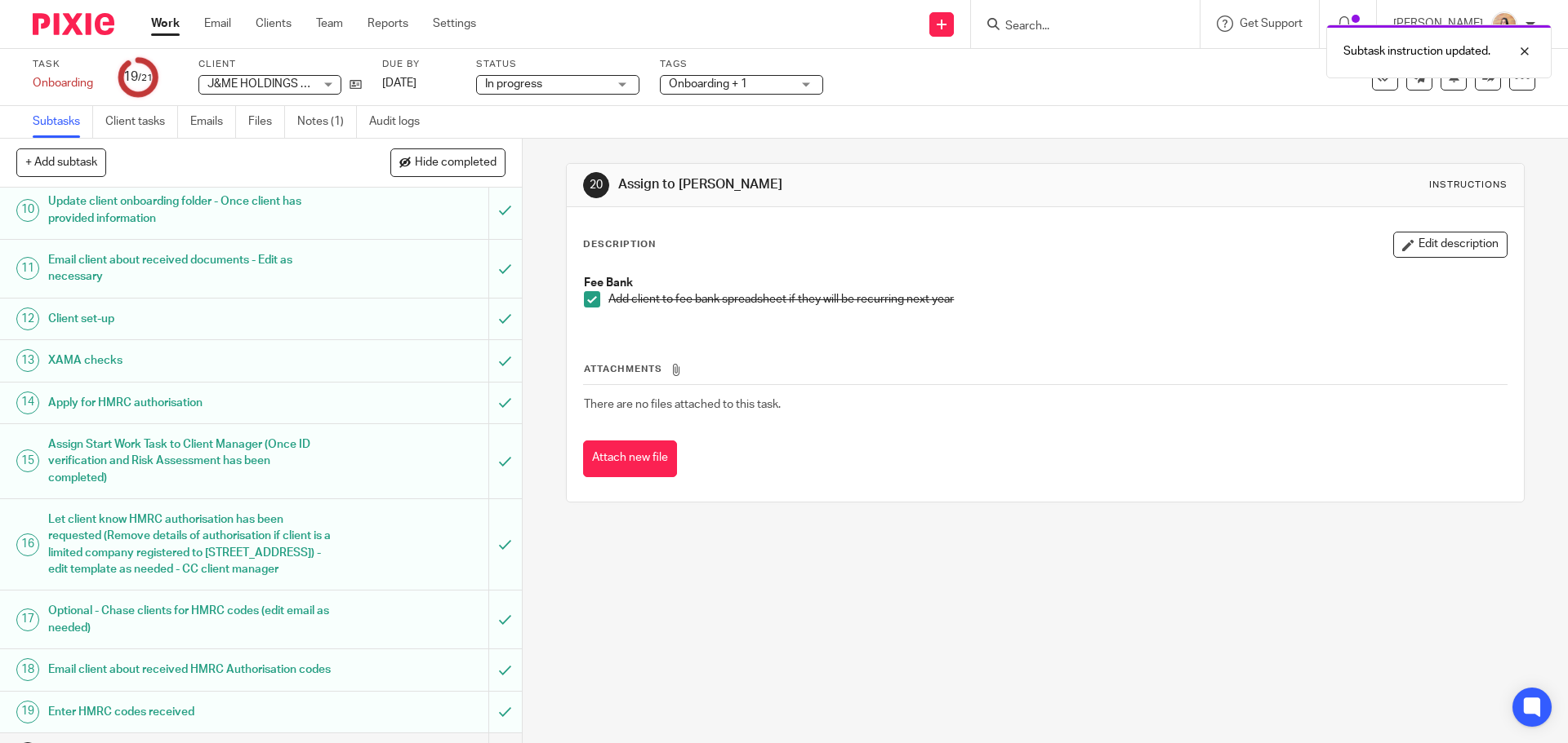
scroll to position [603, 0]
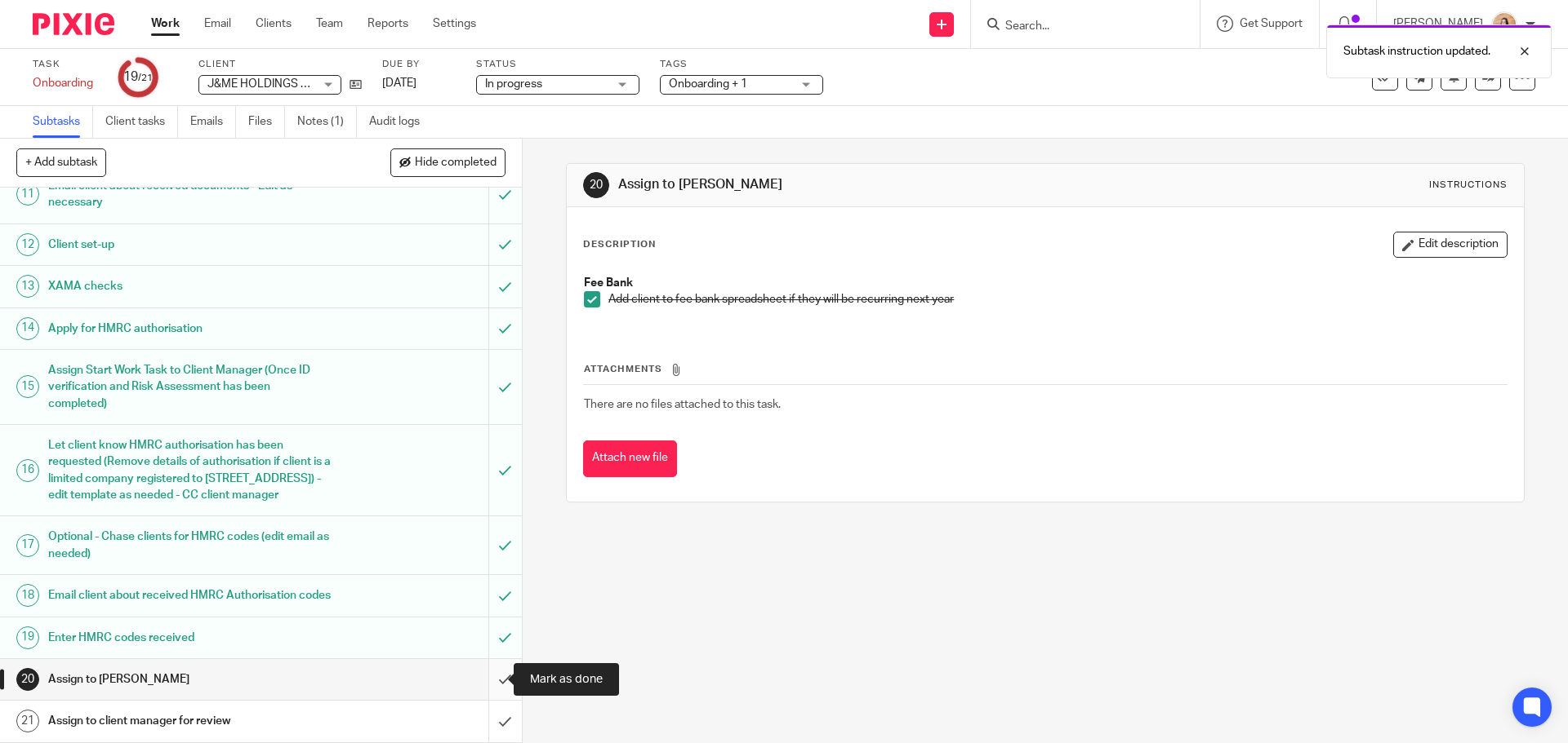
click at [481, 679] on input "submit" at bounding box center [261, 679] width 521 height 41
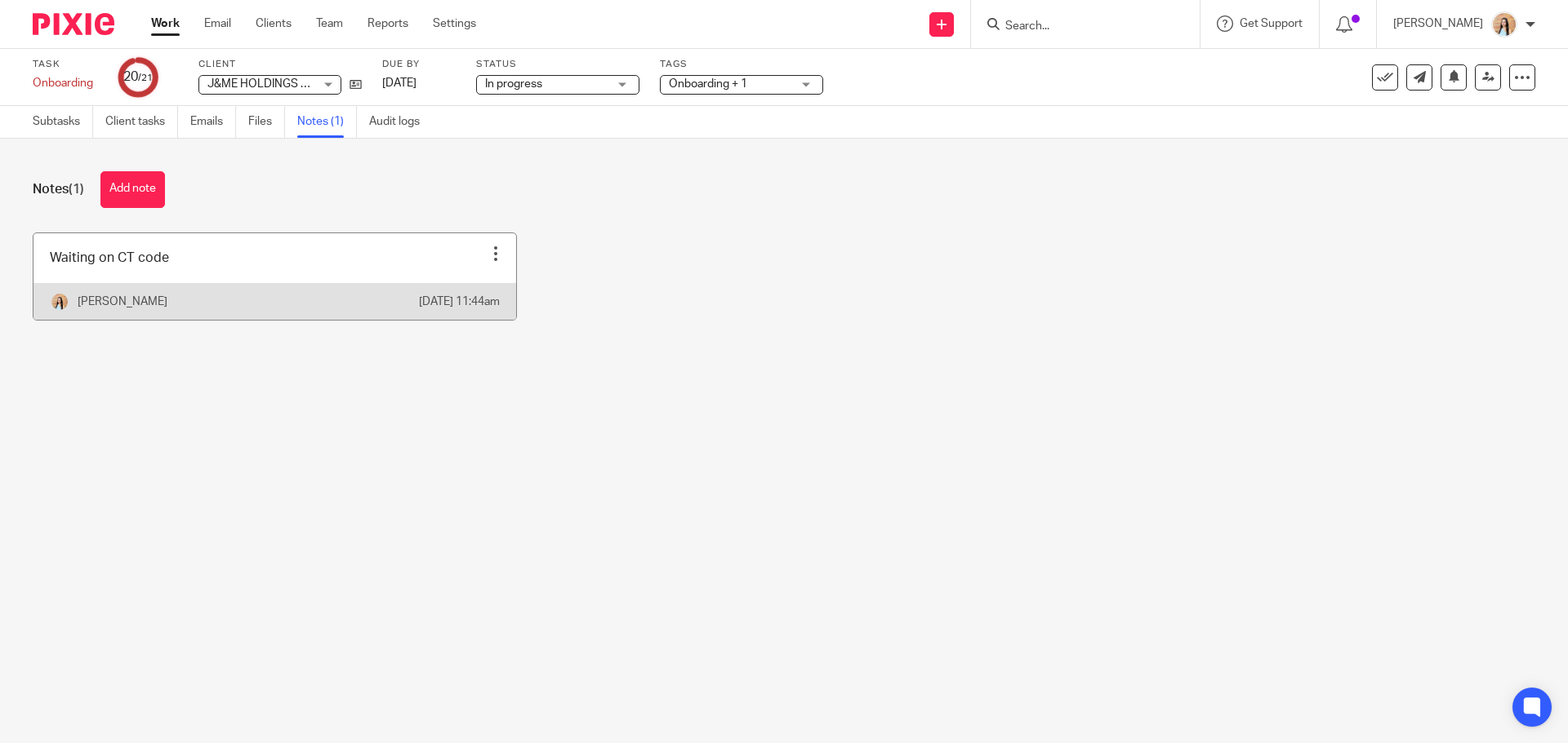
click at [487, 252] on div at bounding box center [496, 254] width 17 height 17
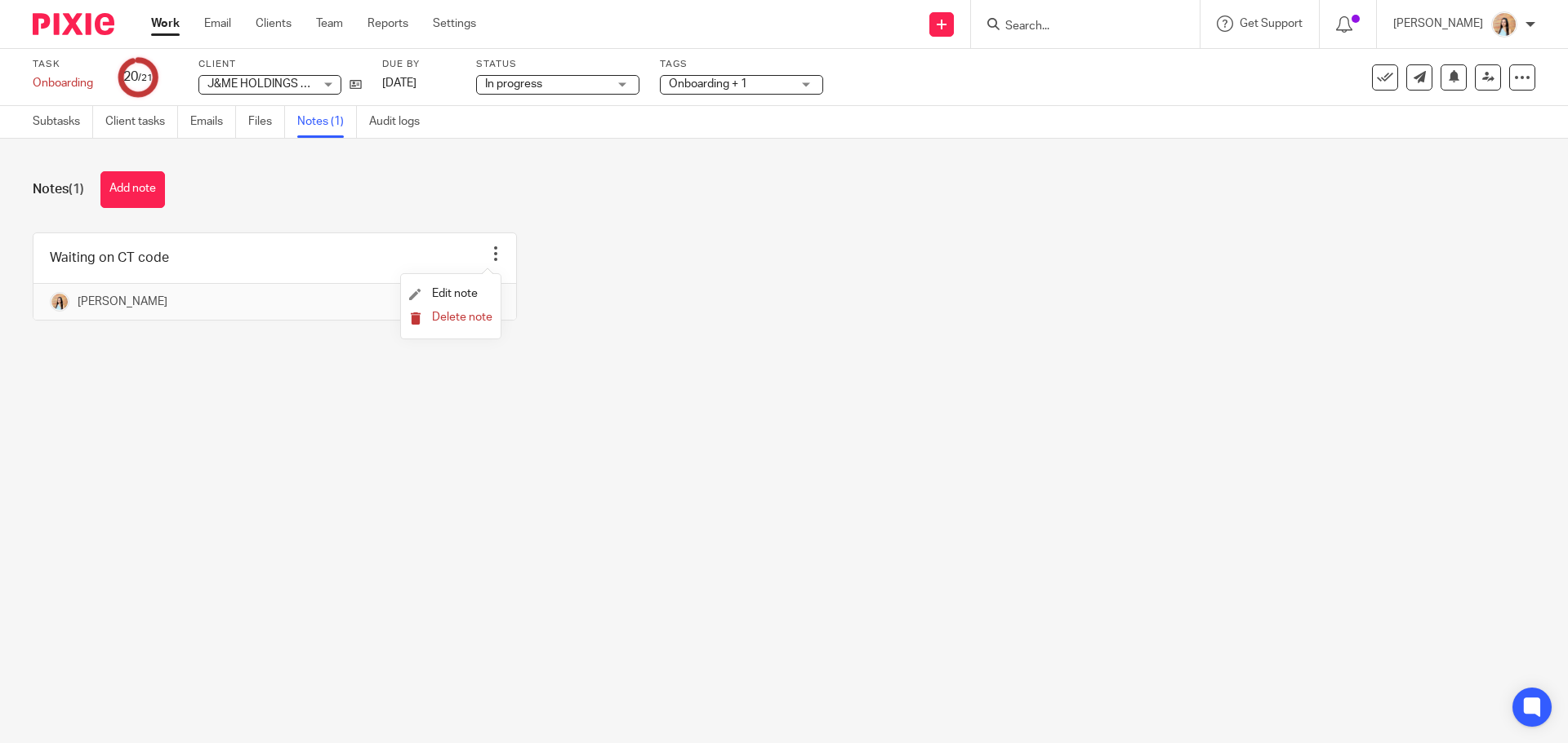
click at [474, 316] on span "Delete note" at bounding box center [462, 318] width 61 height 11
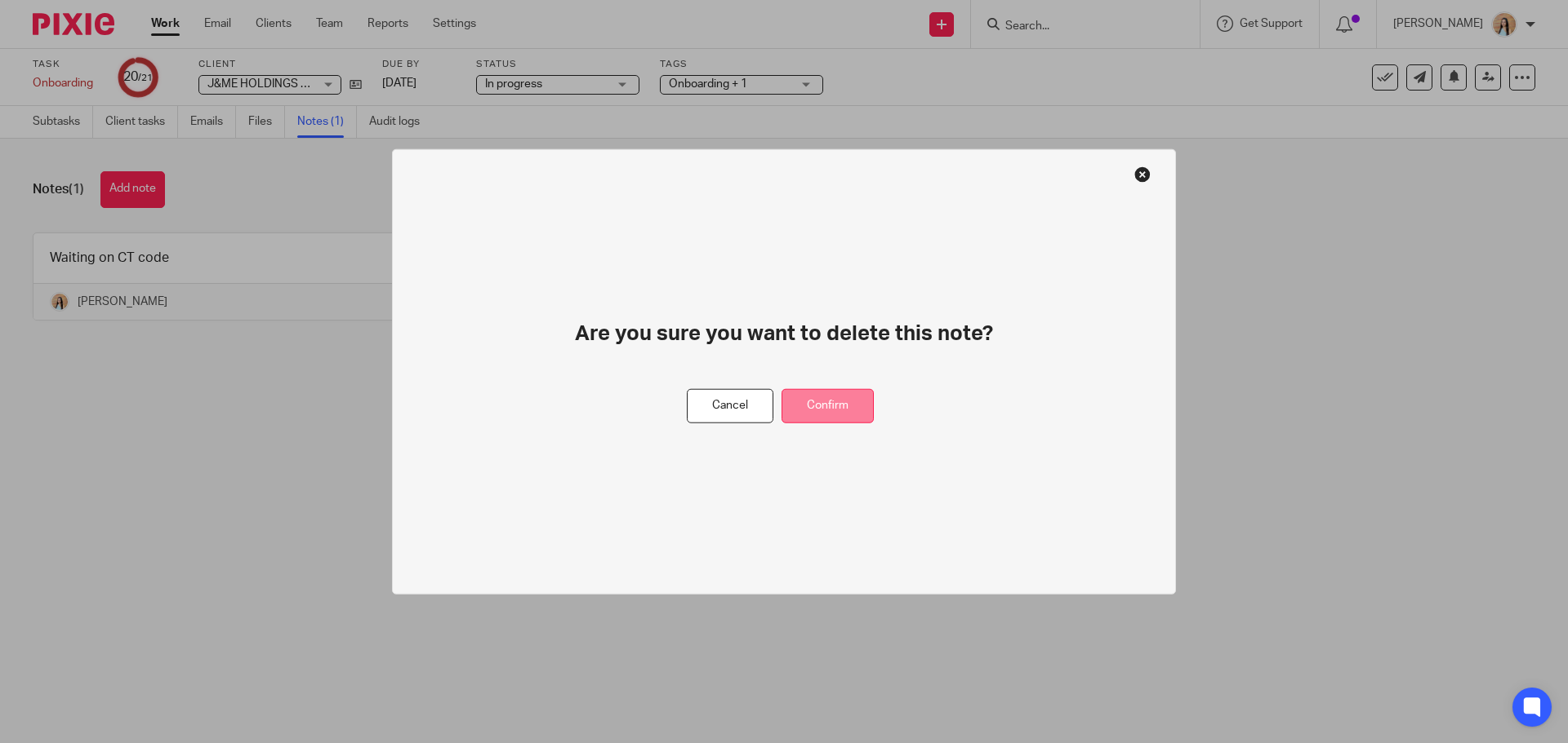
click at [854, 415] on button "Confirm" at bounding box center [827, 406] width 92 height 35
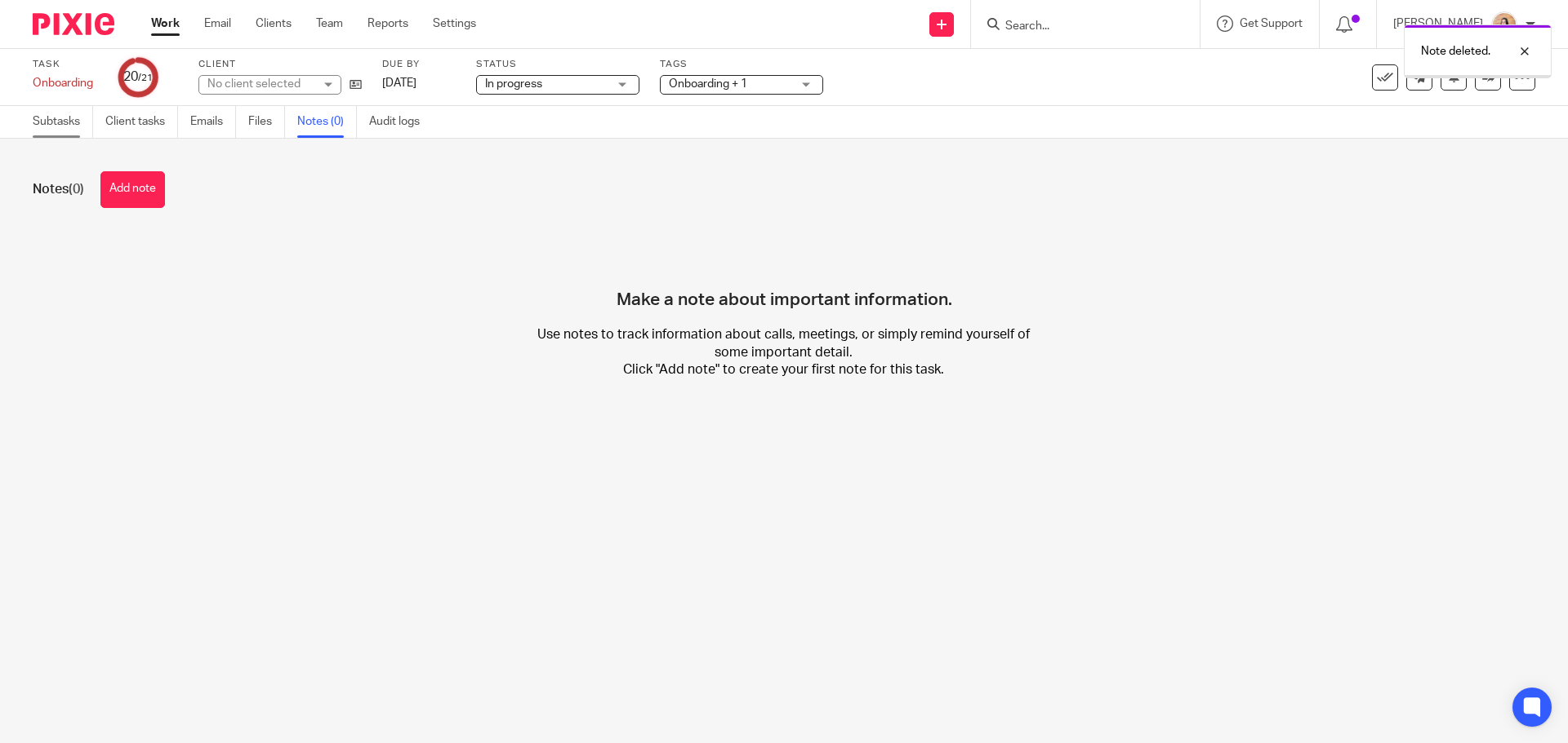
click at [79, 117] on link "Subtasks" at bounding box center [63, 122] width 61 height 32
click at [753, 87] on span "Onboarding + 1" at bounding box center [730, 84] width 123 height 17
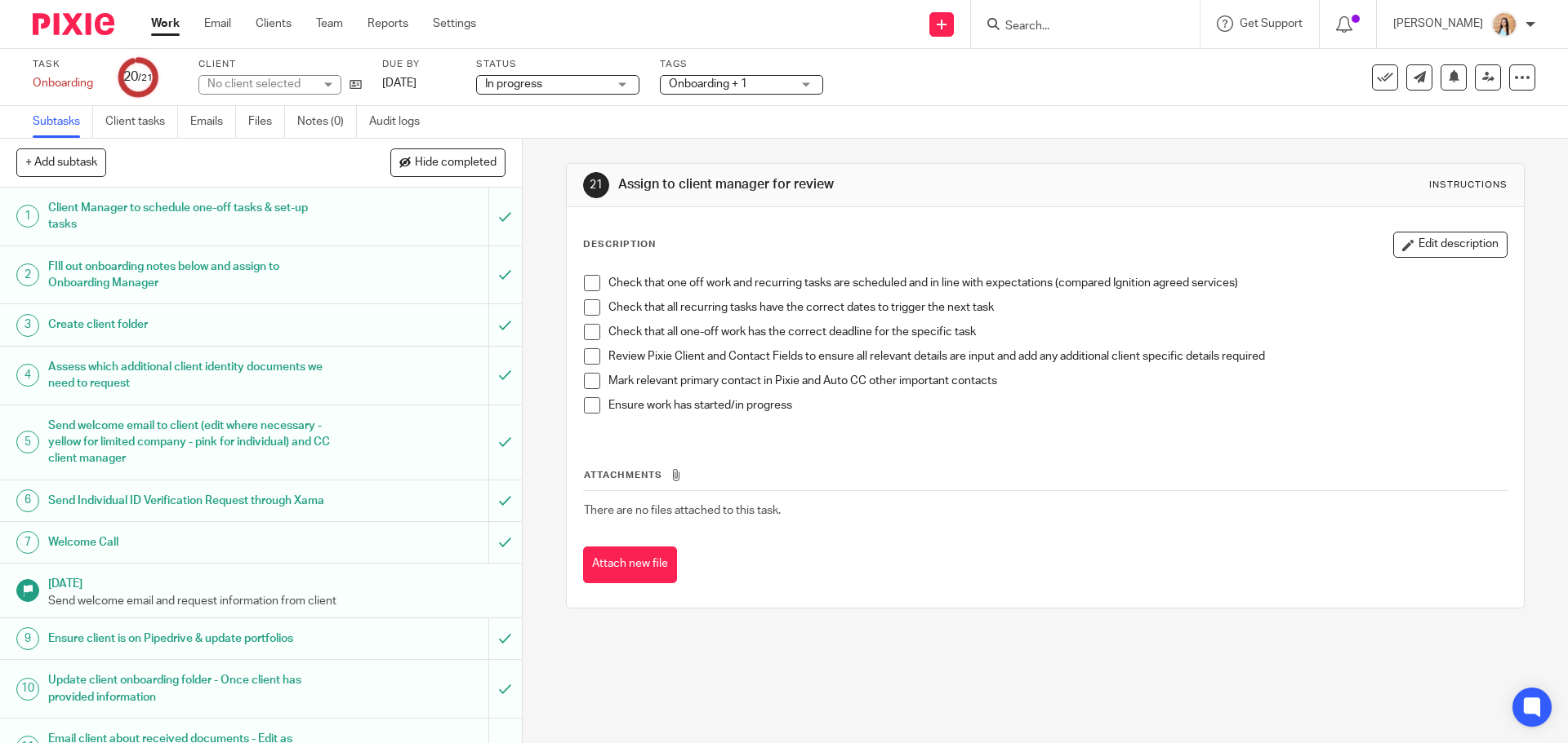
click at [781, 84] on span "Onboarding + 1" at bounding box center [730, 84] width 123 height 17
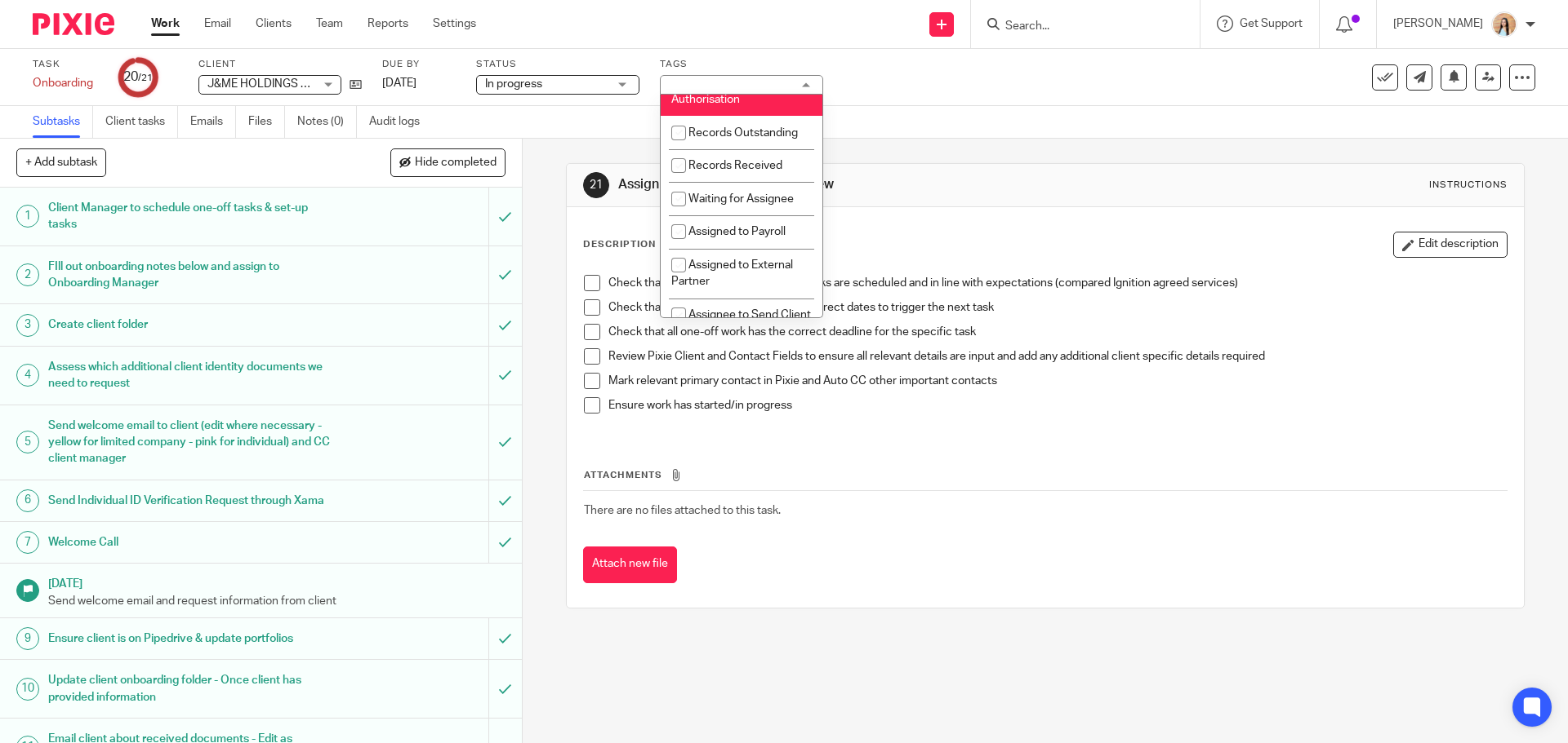
scroll to position [245, 0]
click at [727, 99] on span "Waiting for HMRC Authorisation" at bounding box center [726, 89] width 109 height 29
checkbox input "false"
click at [731, 204] on li "Waiting for Assignee" at bounding box center [741, 198] width 161 height 33
checkbox input "true"
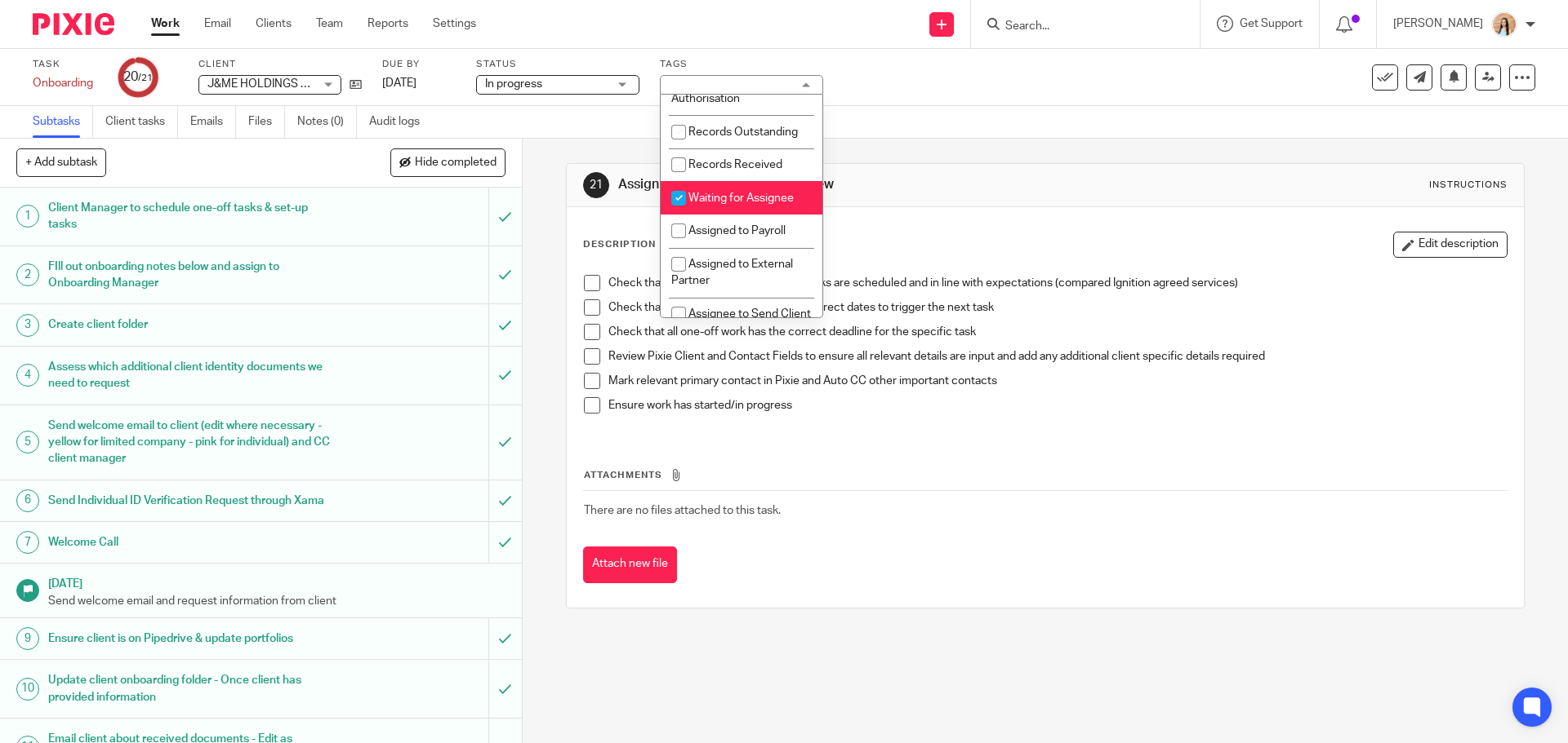
click at [558, 230] on div "21 Assign to client manager for review Instructions Description Edit descriptio…" at bounding box center [1045, 441] width 1046 height 605
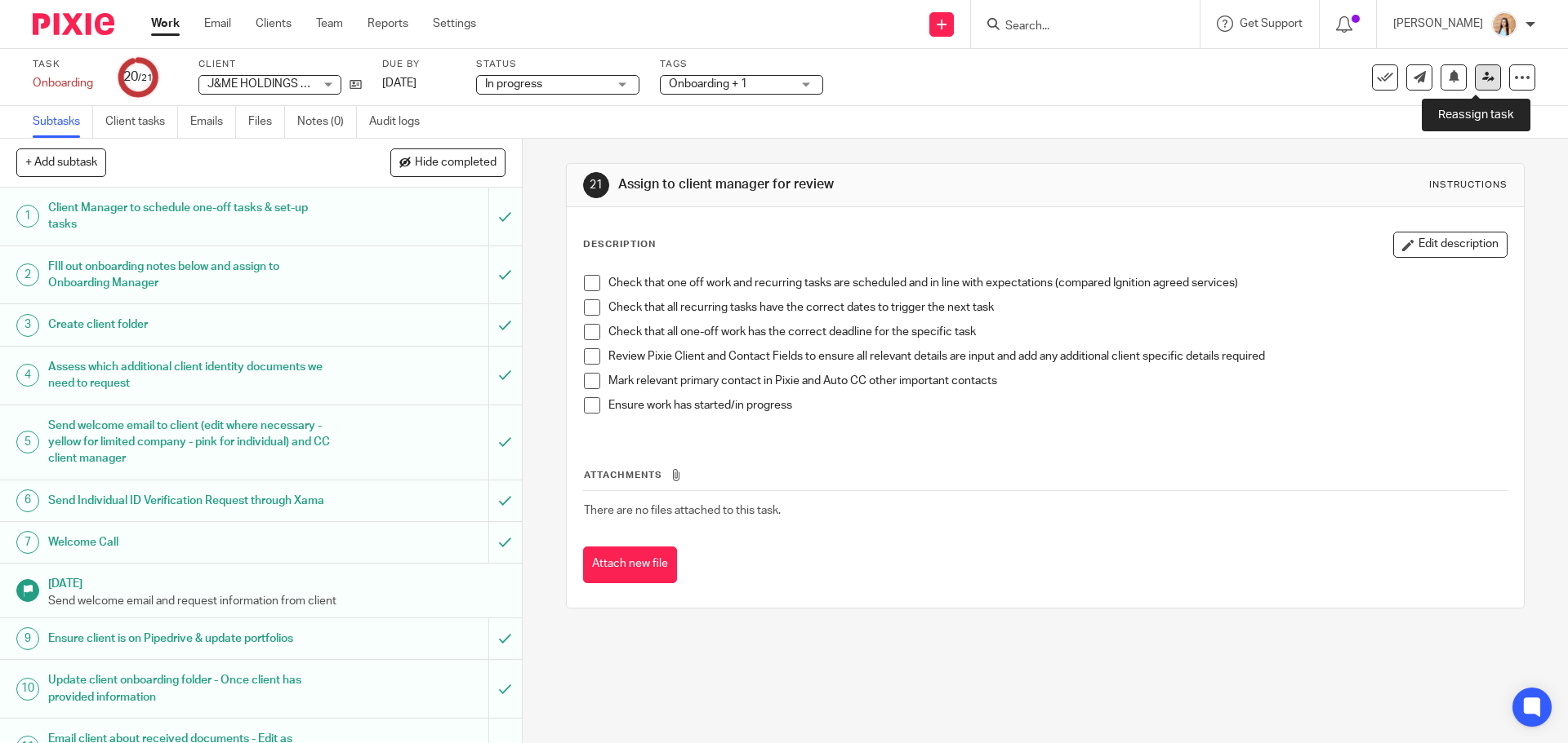
click at [1475, 70] on link at bounding box center [1488, 77] width 26 height 26
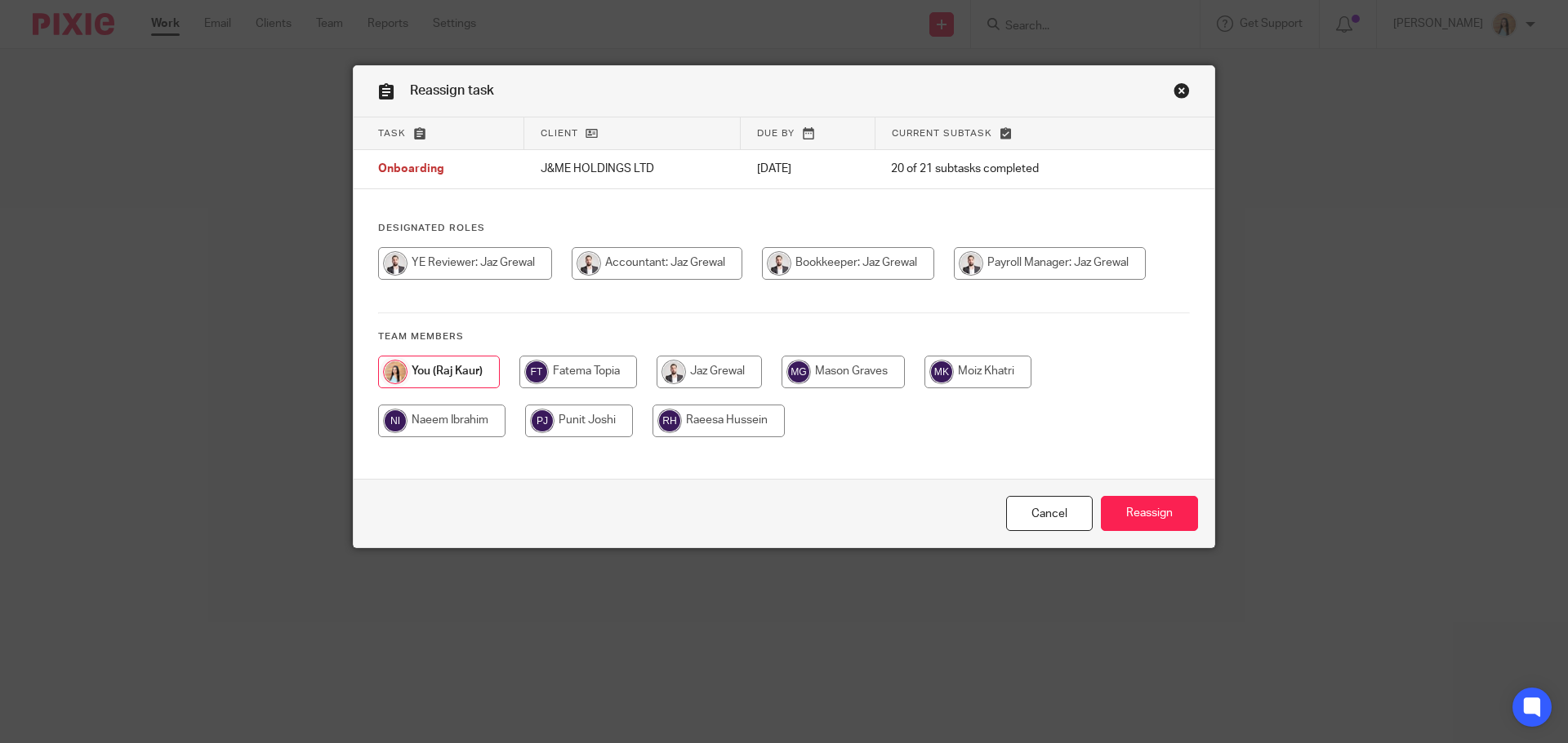
click at [705, 377] on input "radio" at bounding box center [709, 371] width 105 height 32
radio input "true"
click at [1182, 526] on input "Reassign" at bounding box center [1149, 514] width 97 height 35
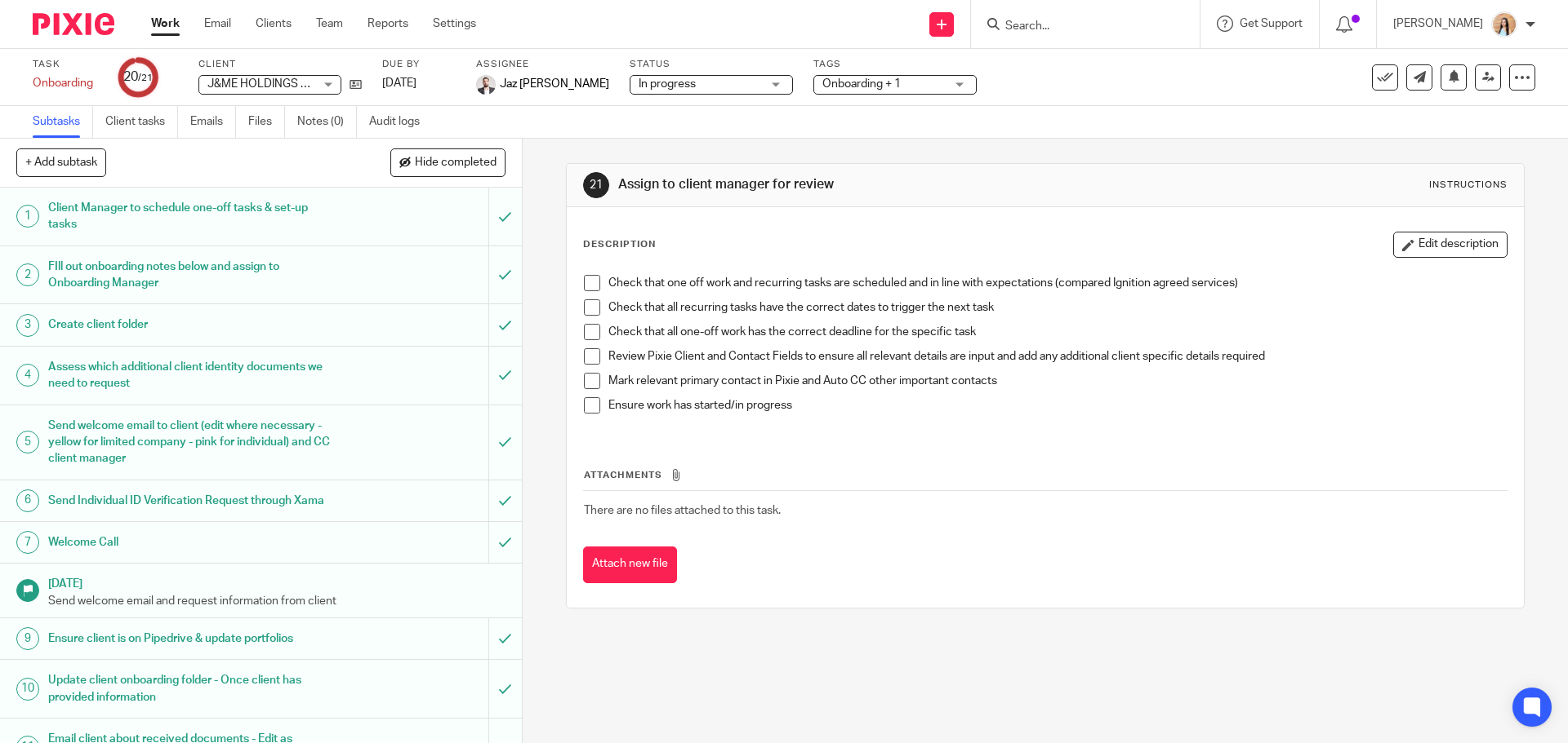
click at [1084, 17] on form at bounding box center [1090, 24] width 174 height 20
click at [1078, 25] on input "Search" at bounding box center [1077, 27] width 147 height 15
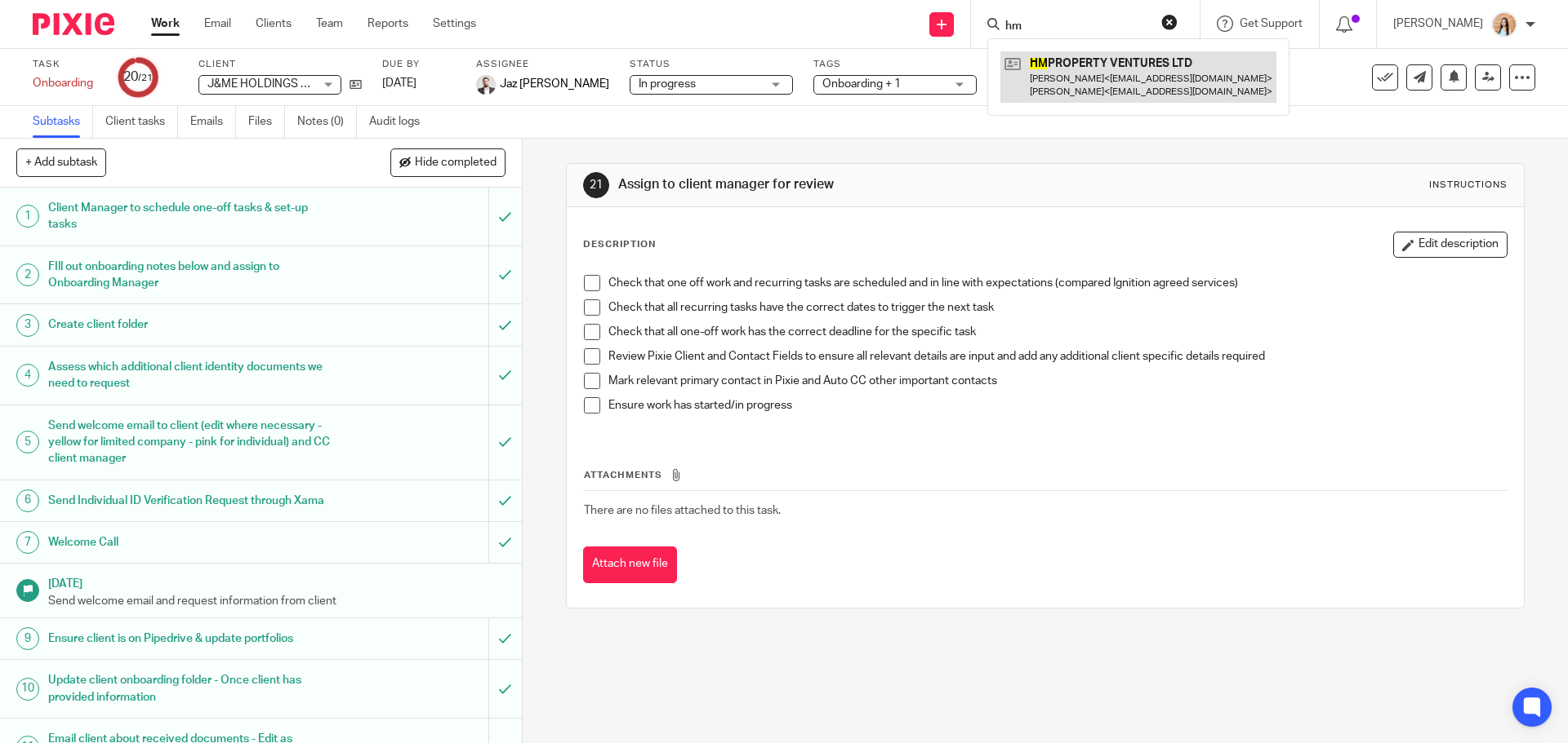
type input "hm"
click at [1131, 71] on link at bounding box center [1139, 76] width 276 height 51
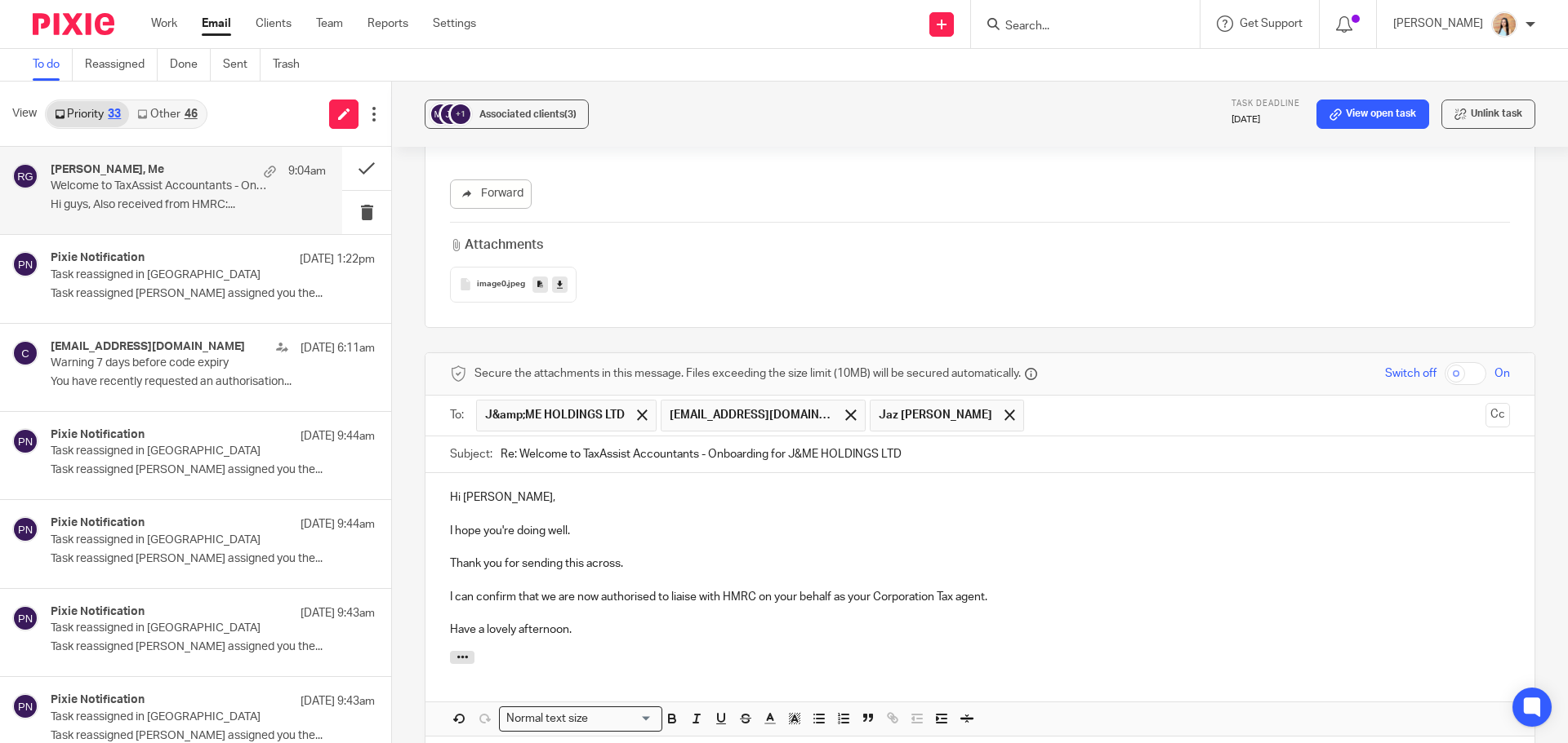
scroll to position [4858, 0]
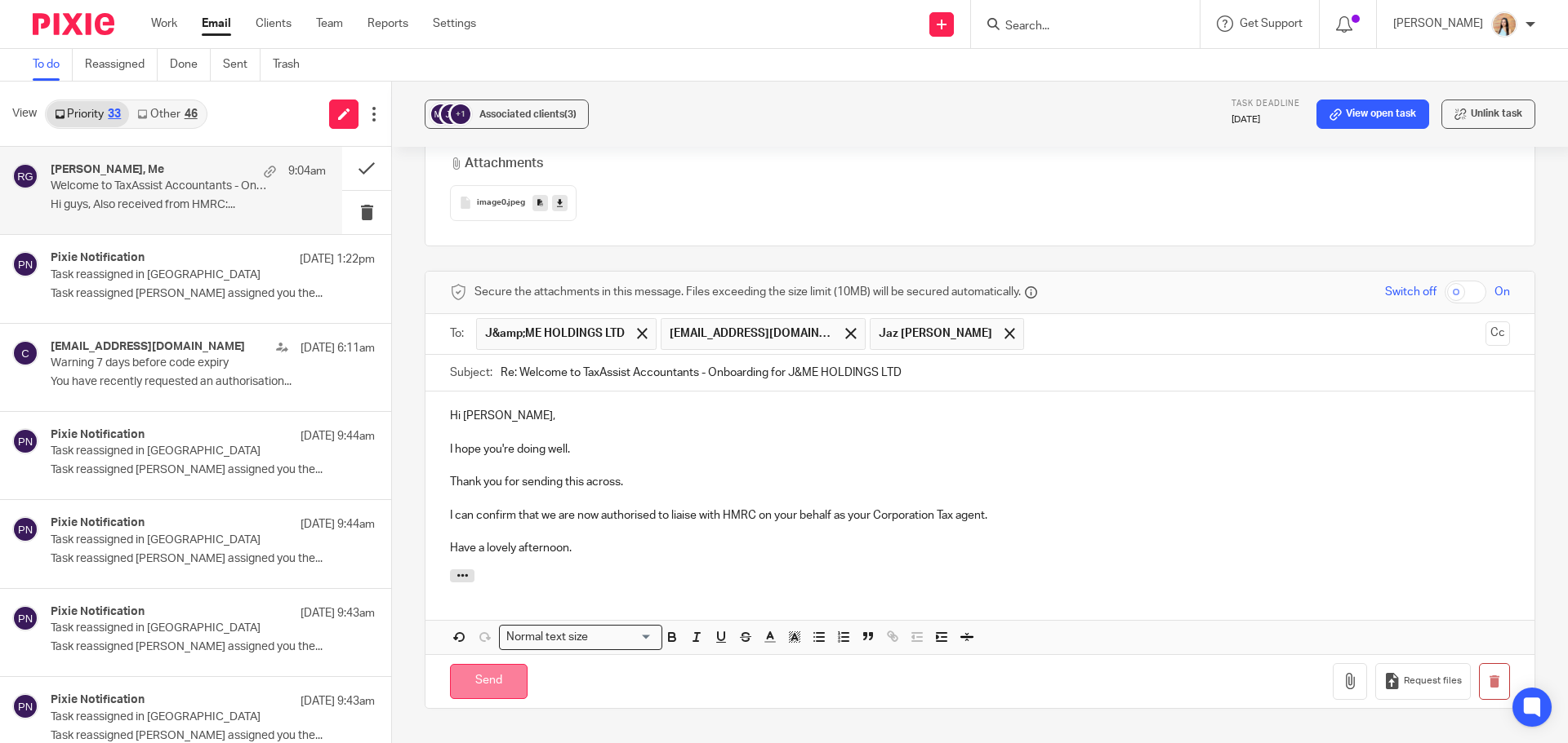
click at [488, 691] on input "Send" at bounding box center [488, 681] width 77 height 35
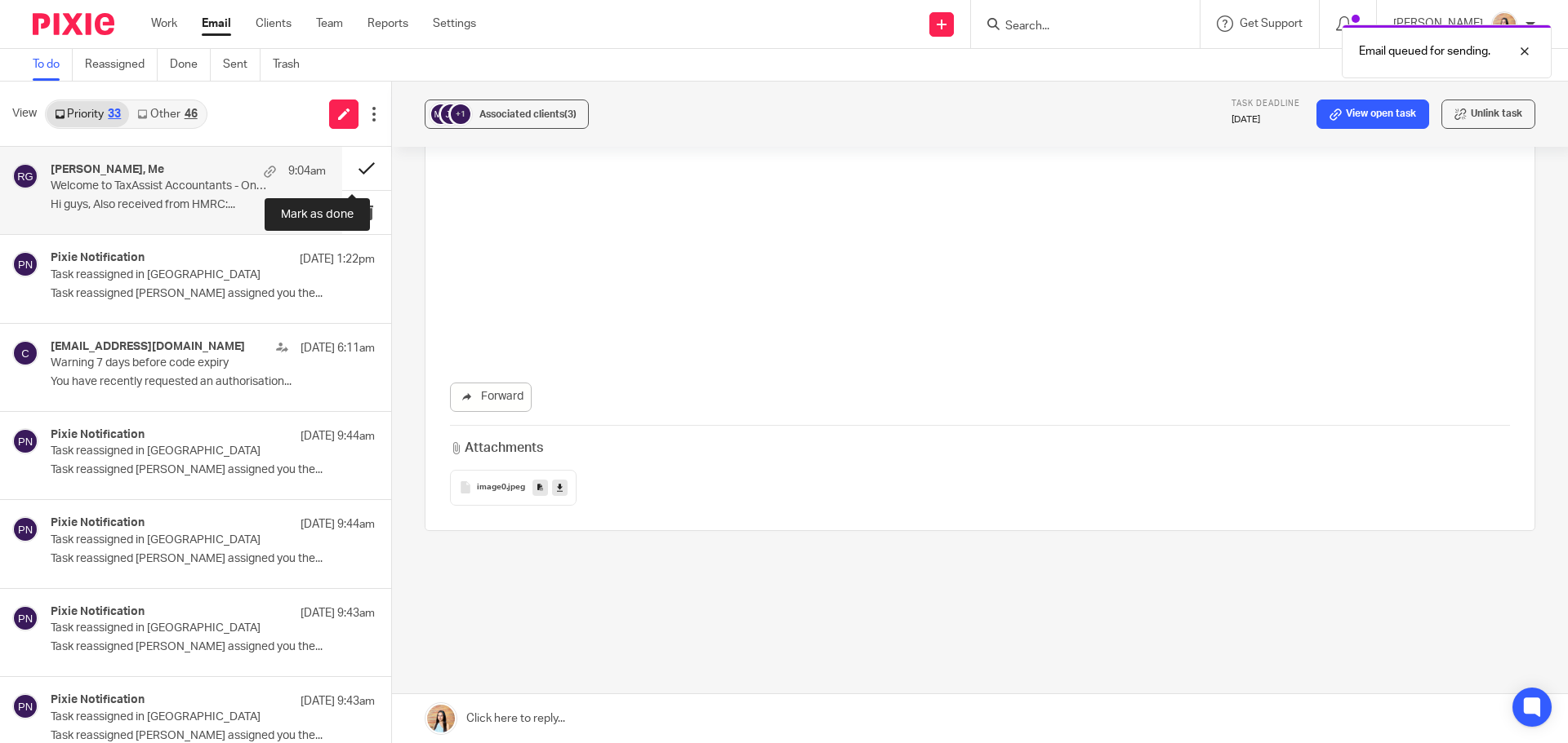
click at [352, 163] on button at bounding box center [366, 168] width 49 height 43
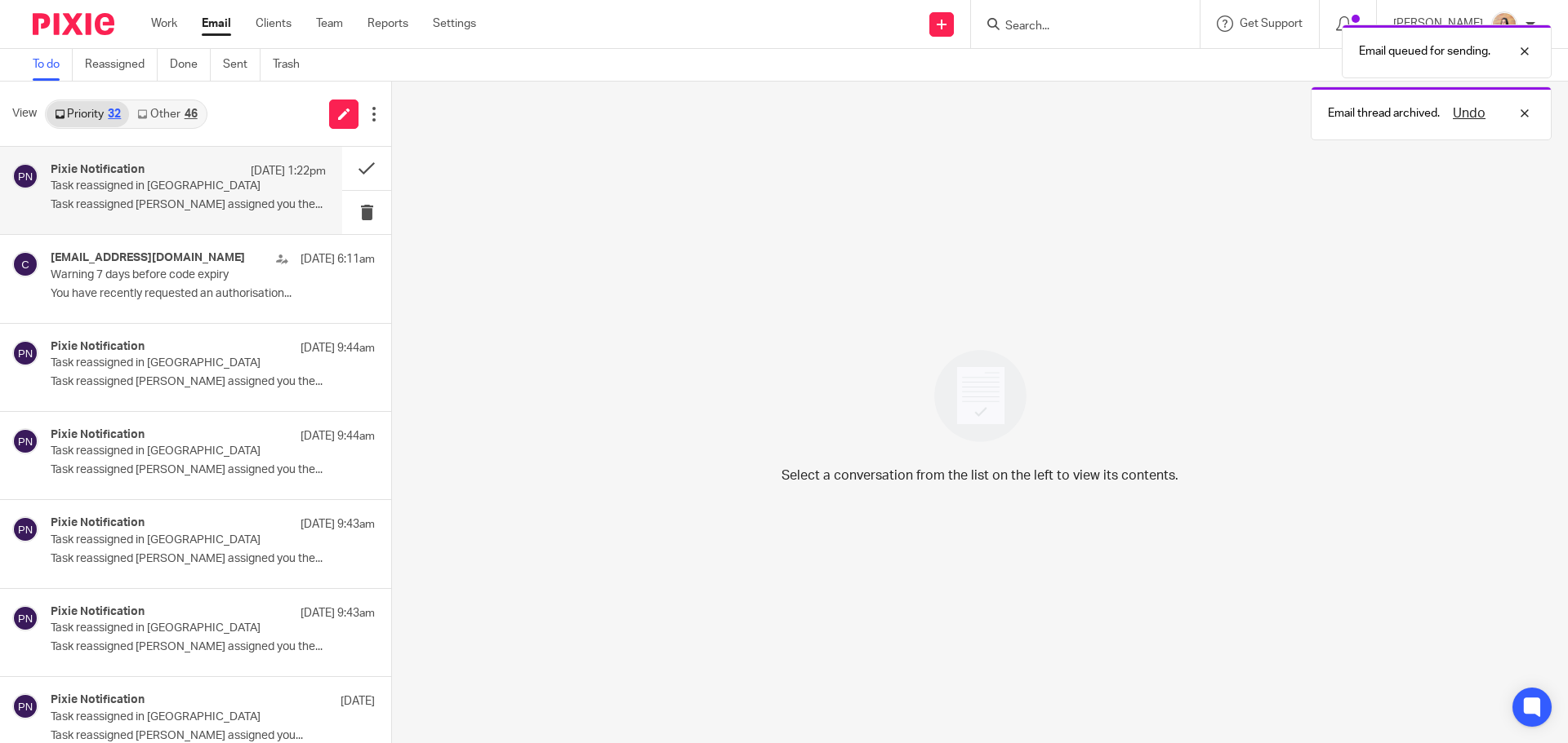
click at [185, 195] on div "Pixie Notification [DATE] 1:22pm Task reassigned in Pixie Task reassigned [PERS…" at bounding box center [188, 190] width 275 height 54
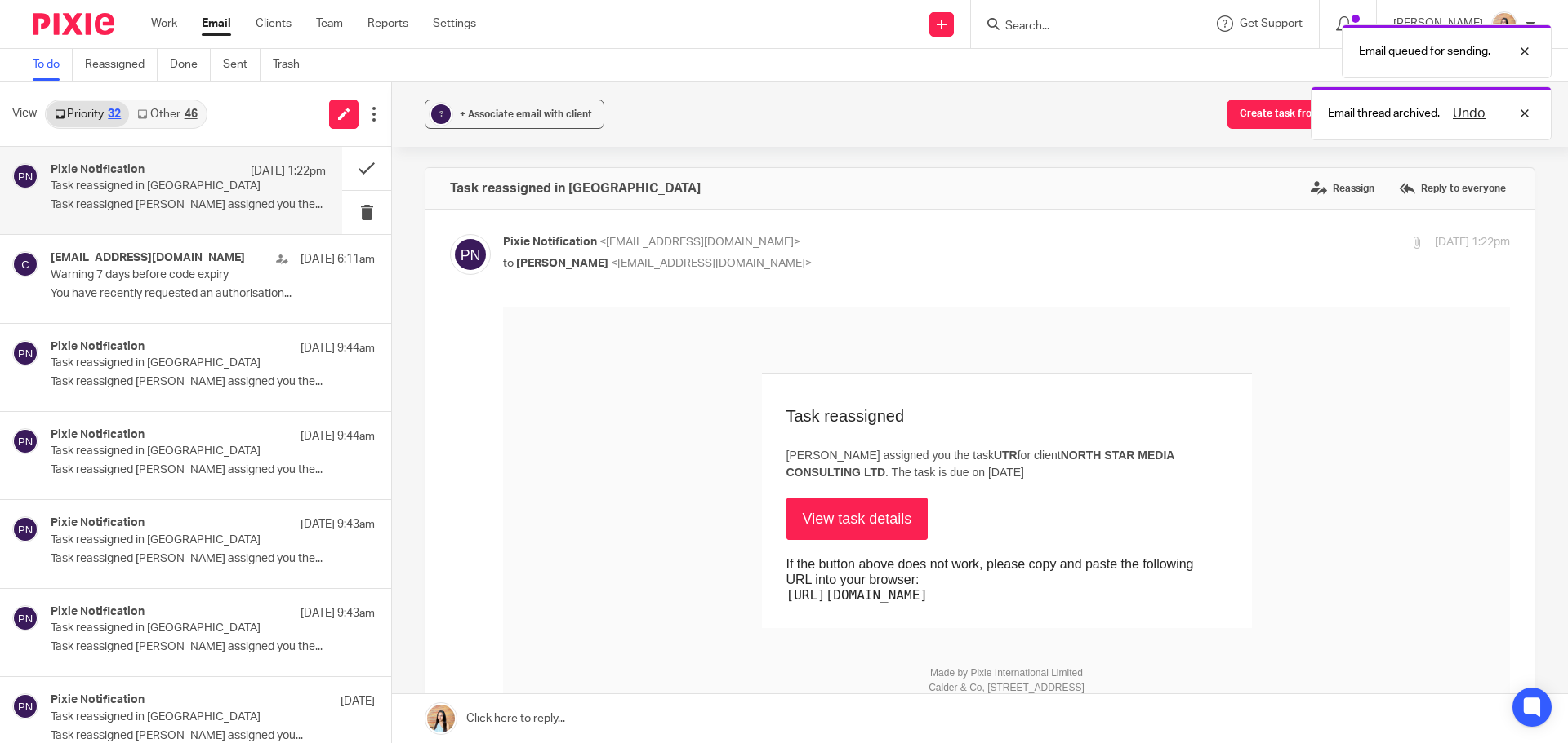
scroll to position [0, 0]
click at [151, 285] on div "[EMAIL_ADDRESS][DOMAIN_NAME] [DATE] 6:11am Warning 7 days before code expiry Yo…" at bounding box center [188, 278] width 275 height 54
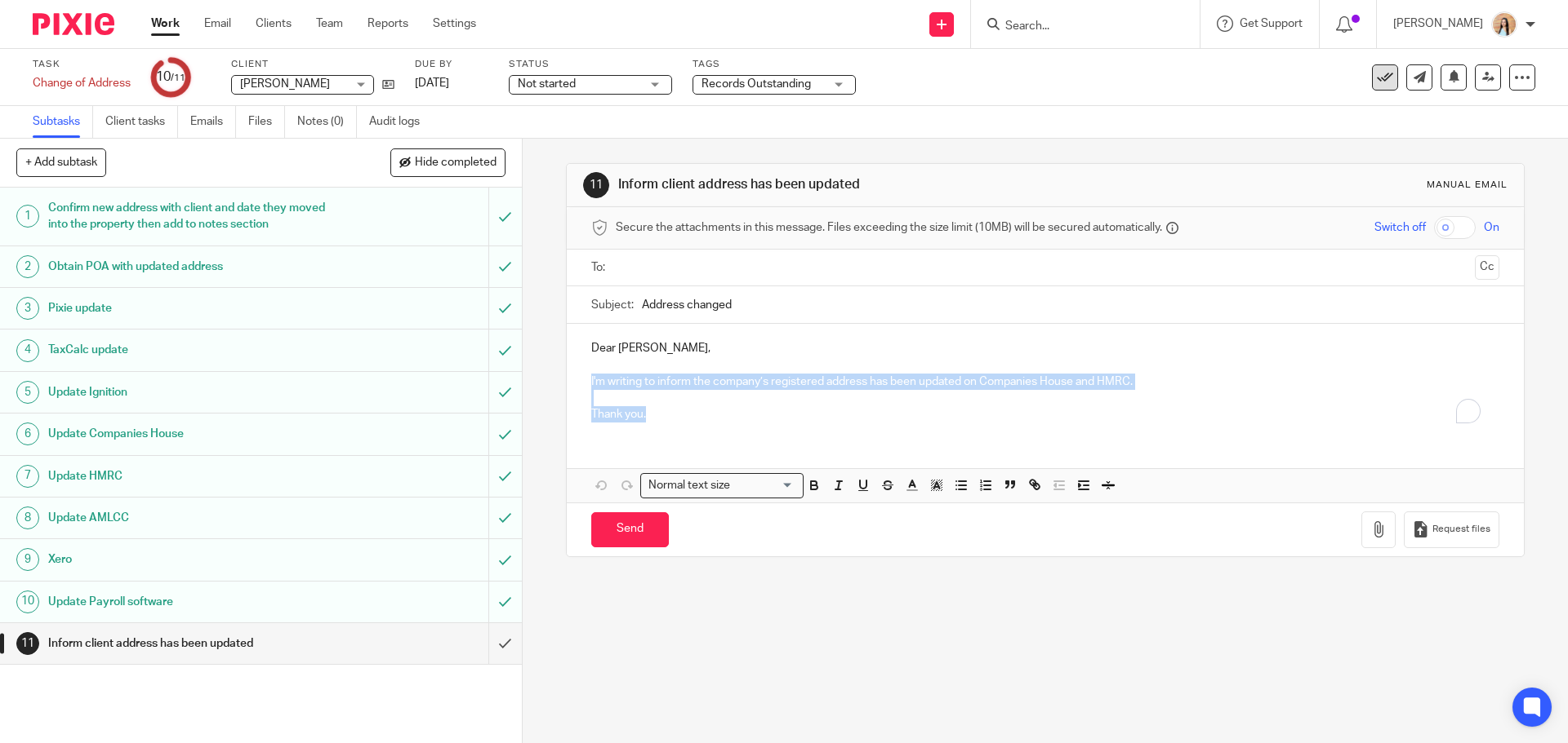
click at [1376, 75] on icon at bounding box center [1385, 77] width 17 height 17
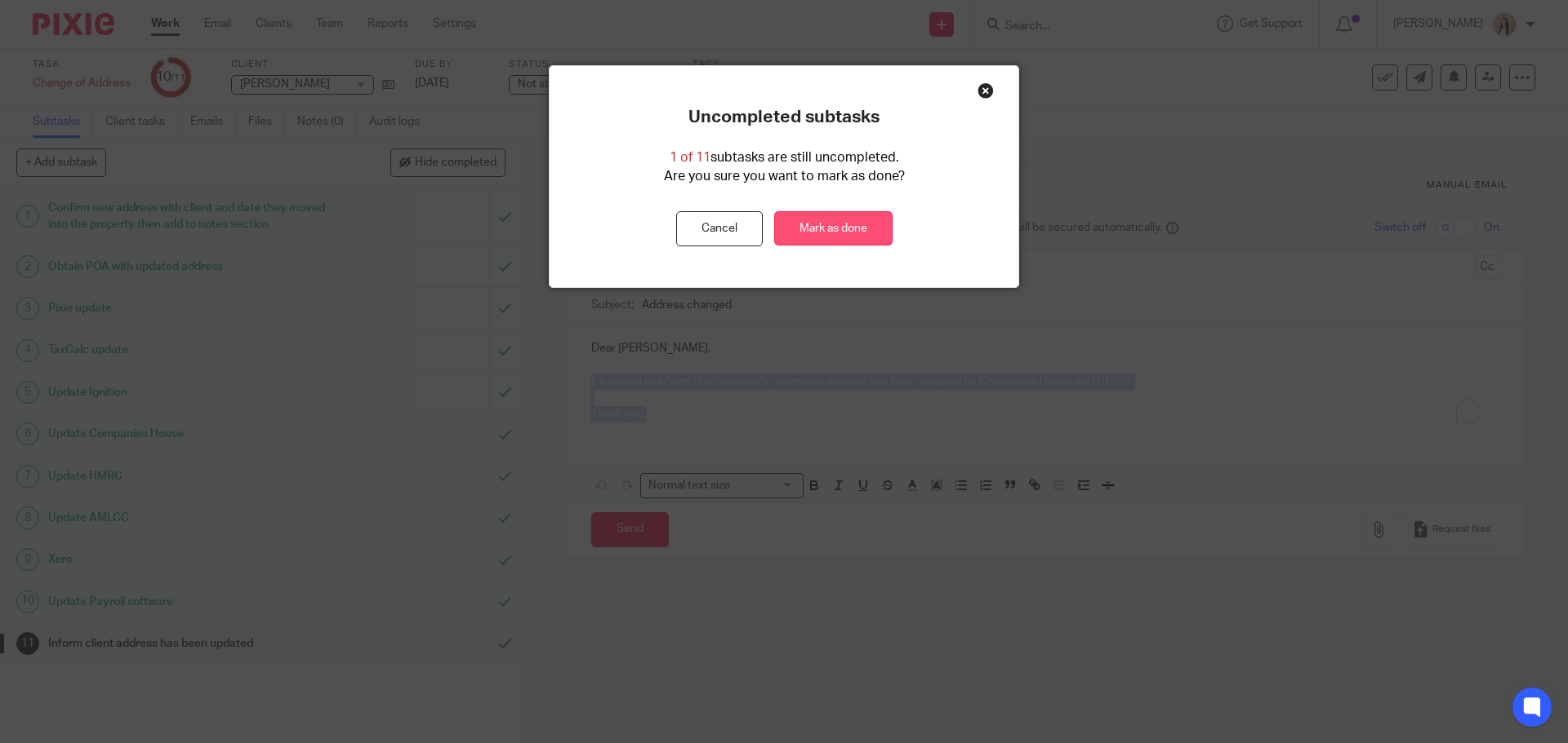
click at [808, 219] on link "Mark as done" at bounding box center [833, 229] width 119 height 35
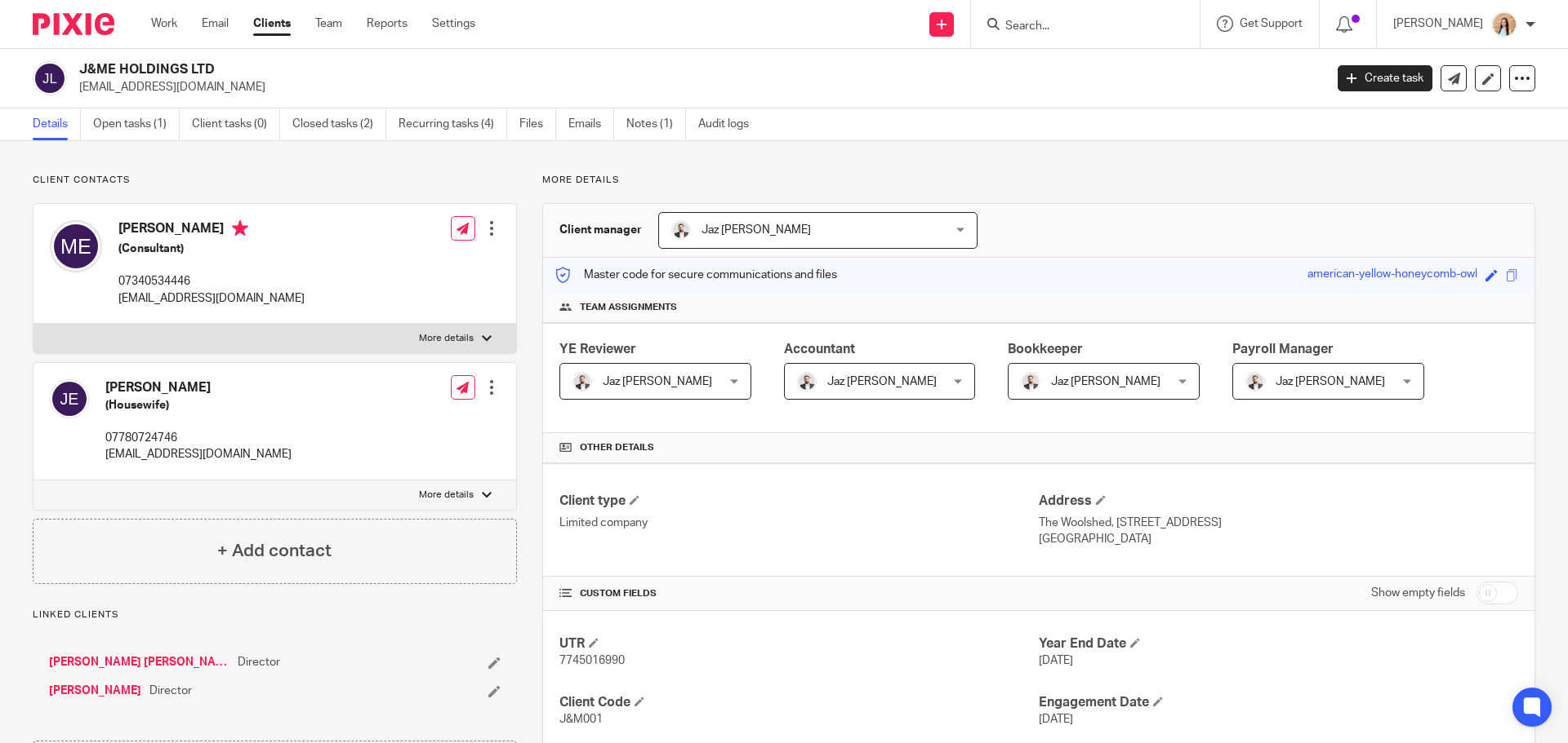
click at [1092, 24] on input "Search" at bounding box center [1077, 27] width 147 height 15
click at [1099, 24] on input "Search" at bounding box center [1077, 27] width 147 height 15
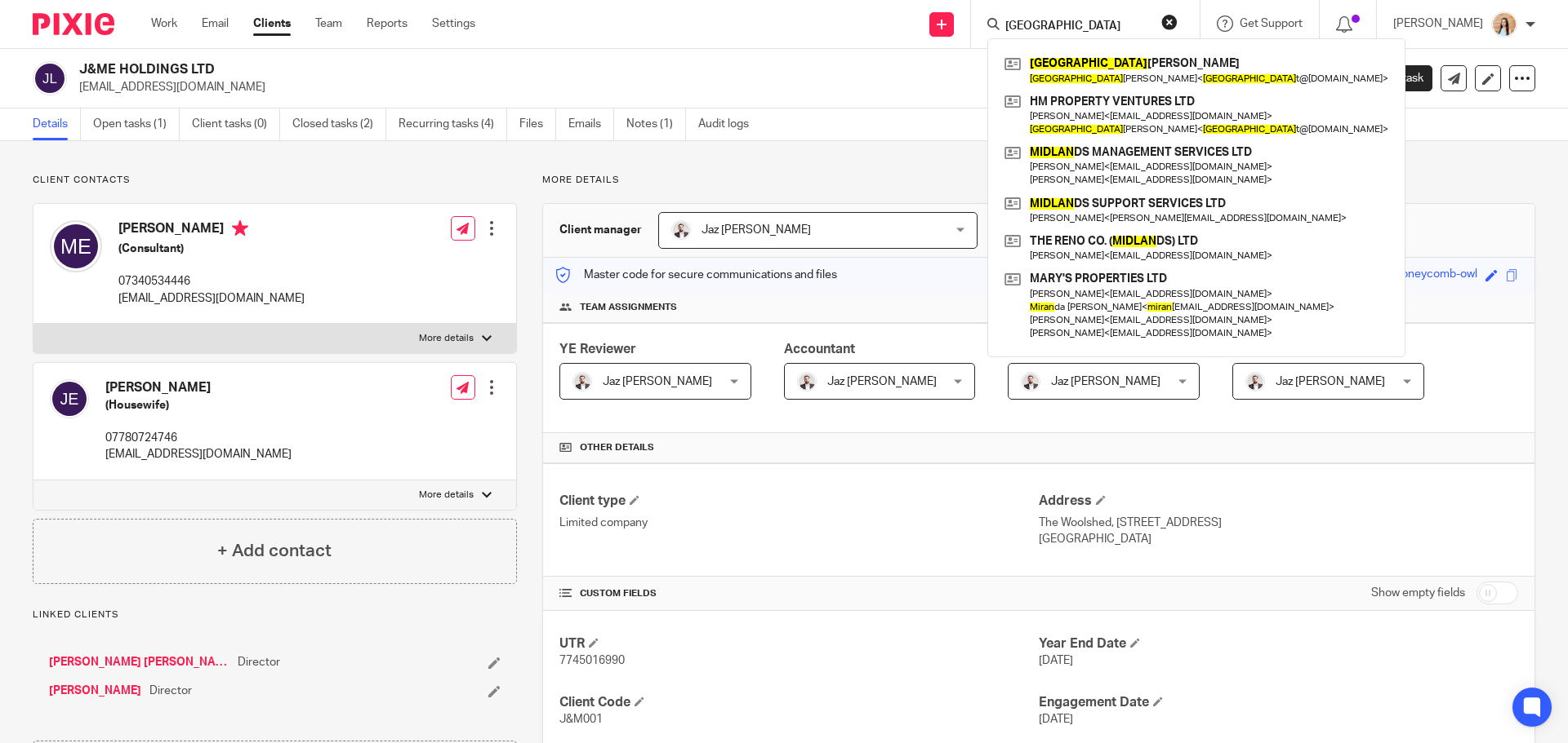
type input "milan"
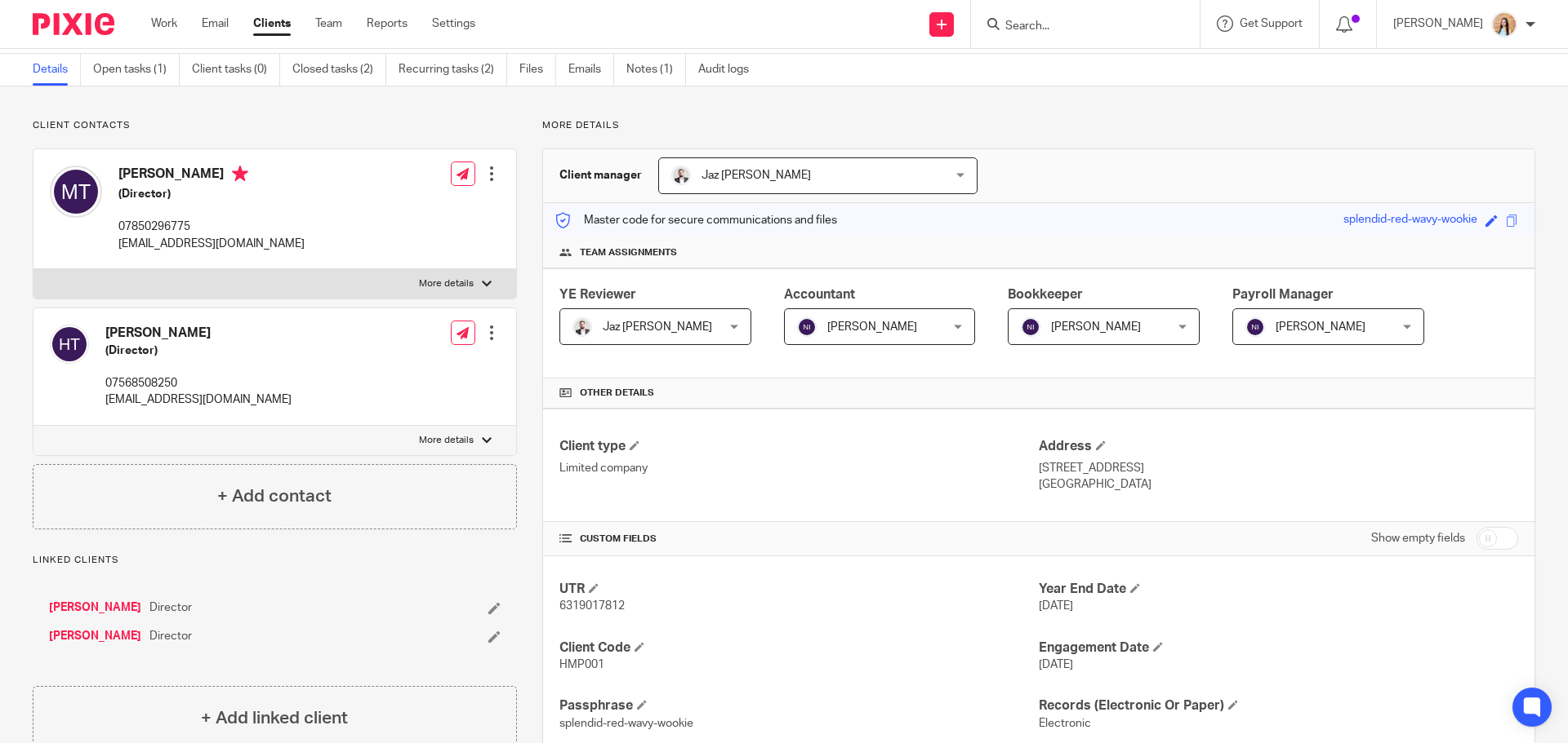
scroll to position [82, 0]
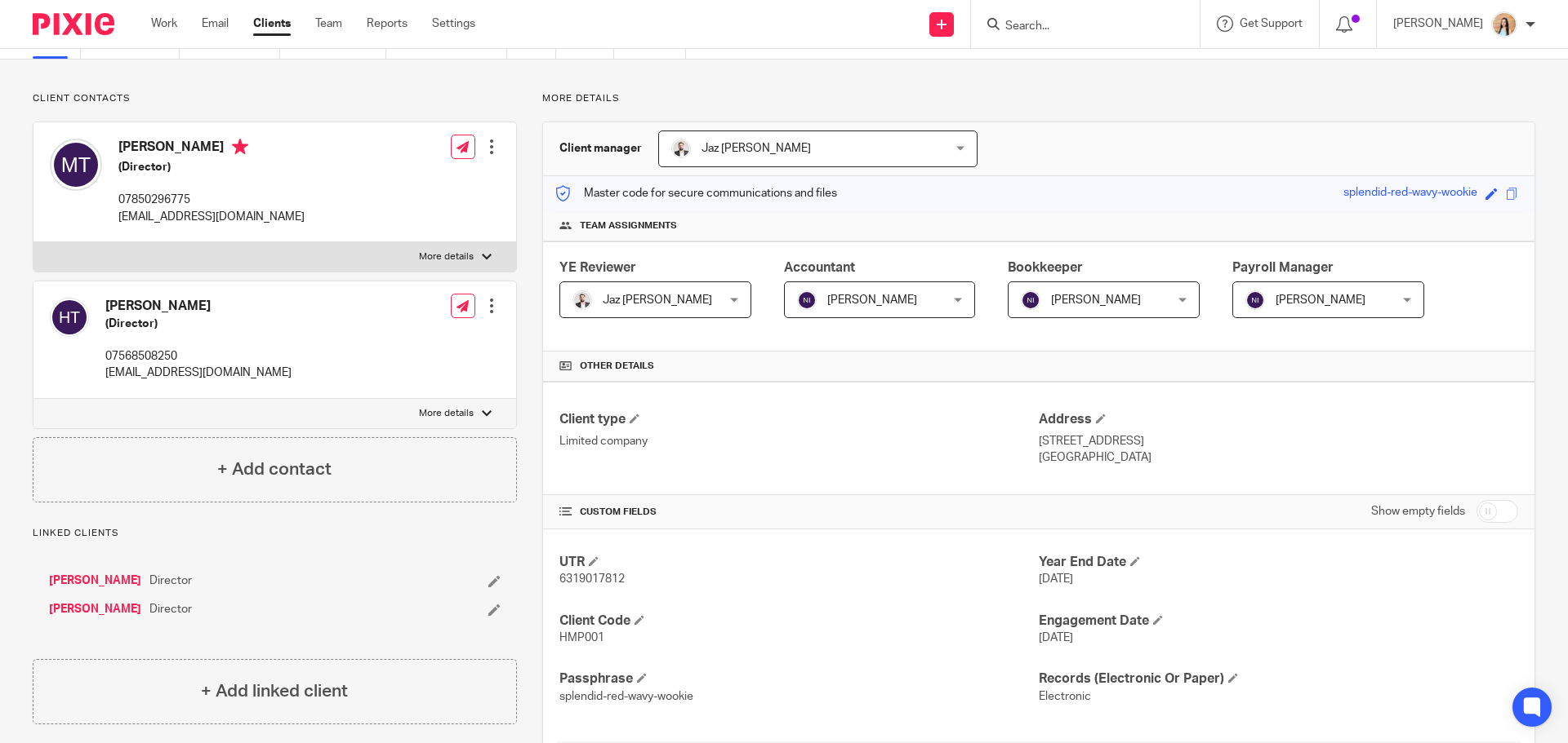
click at [1101, 9] on div at bounding box center [1085, 24] width 228 height 48
click at [1091, 25] on input "Search" at bounding box center [1077, 27] width 147 height 15
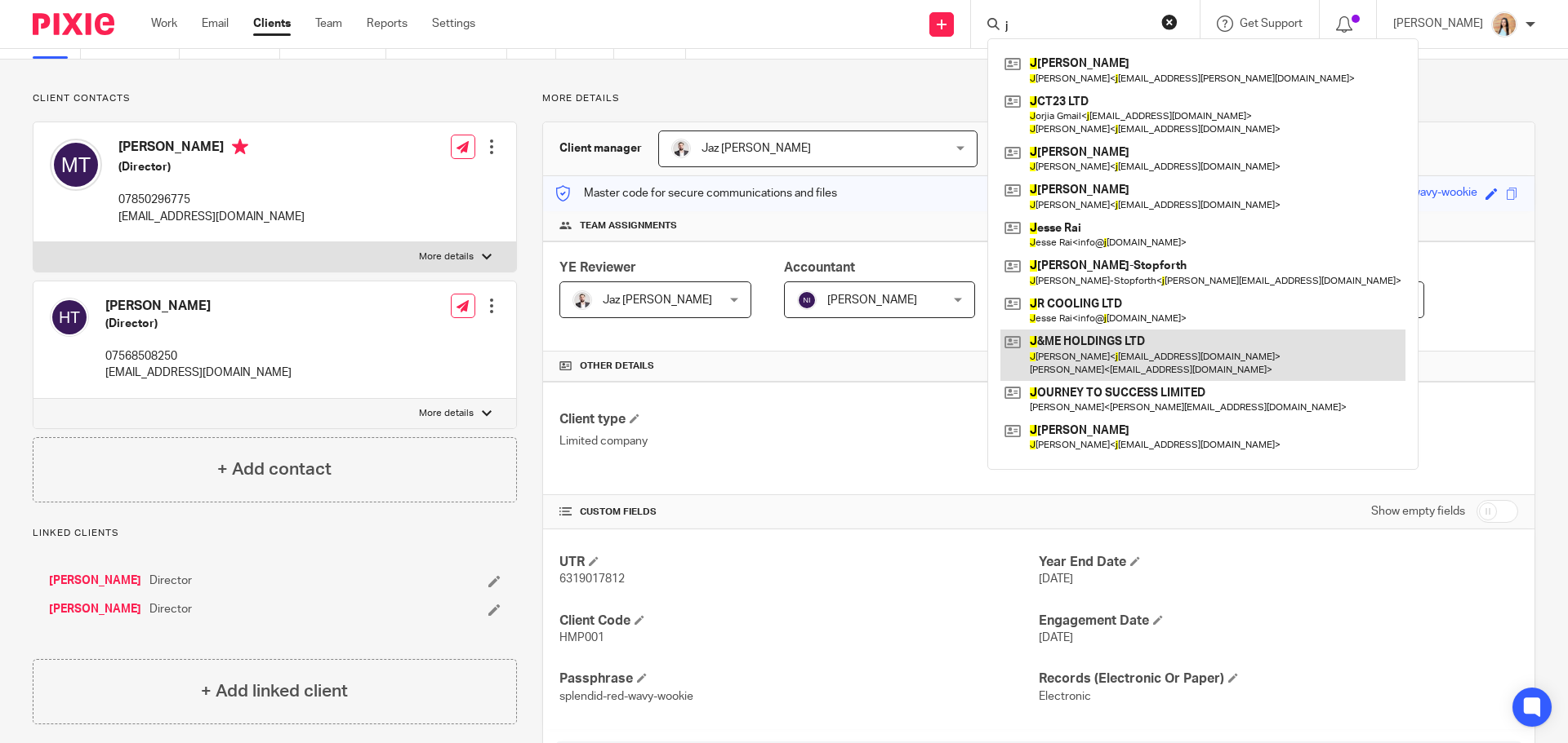
type input "j"
click at [1127, 353] on link at bounding box center [1203, 354] width 405 height 51
